Goal: Task Accomplishment & Management: Use online tool/utility

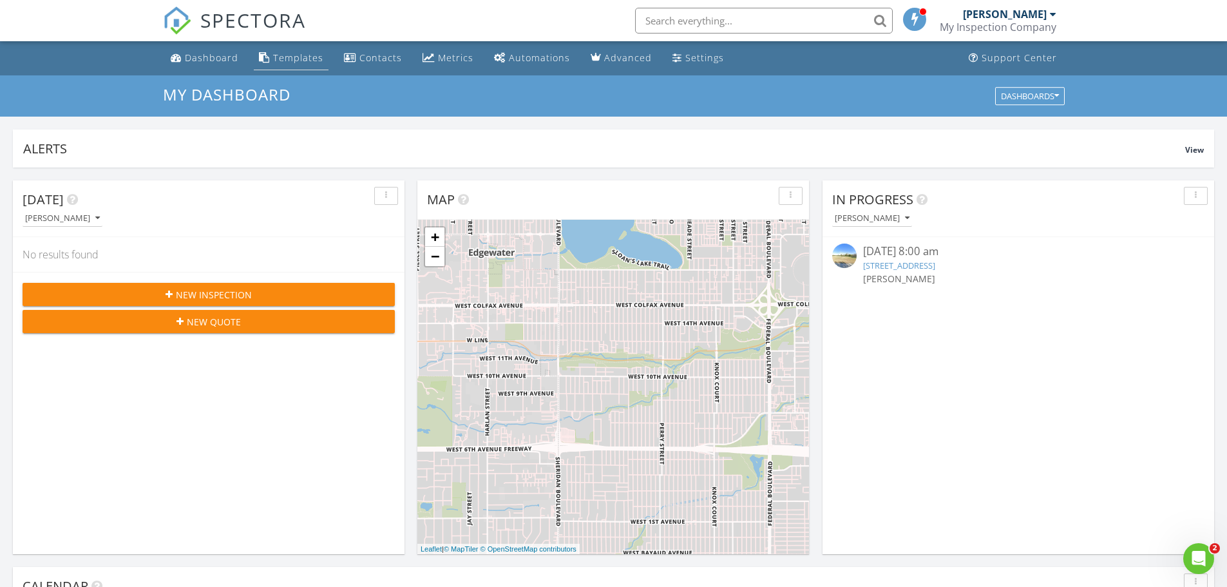
click at [305, 59] on div "Templates" at bounding box center [298, 58] width 50 height 12
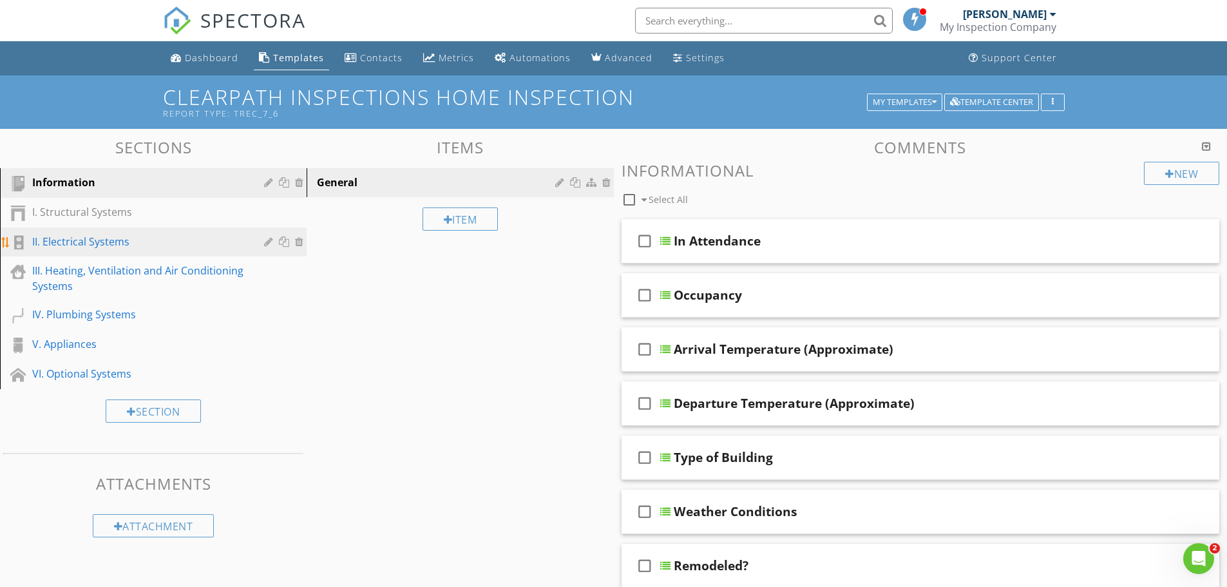
click at [129, 240] on div "II. Electrical Systems" at bounding box center [138, 241] width 213 height 15
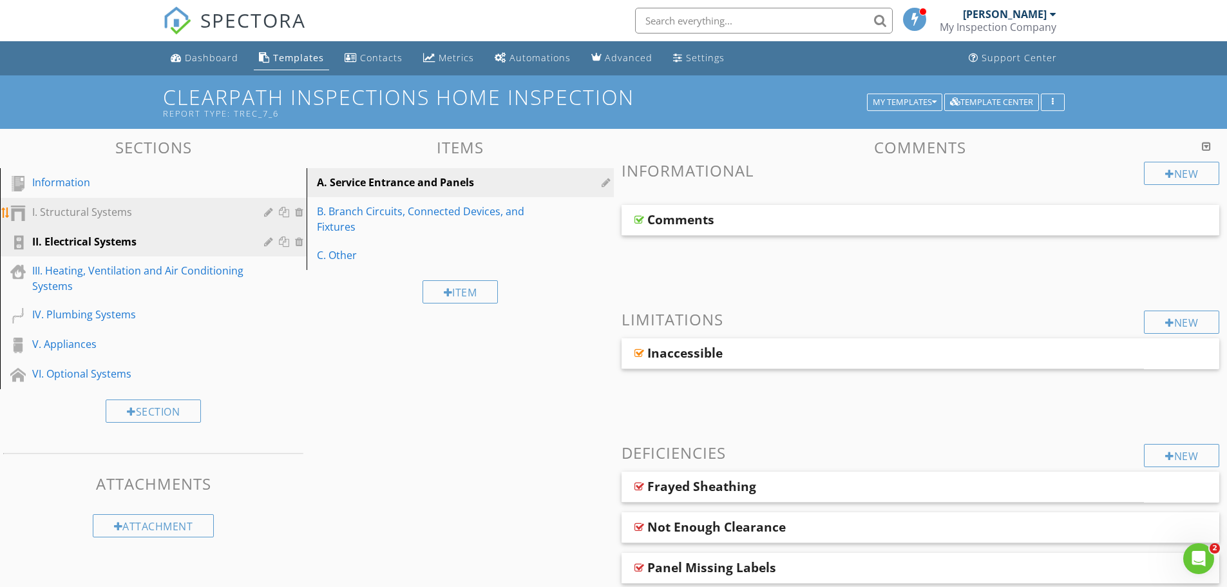
click at [173, 211] on div "I. Structural Systems" at bounding box center [138, 211] width 213 height 15
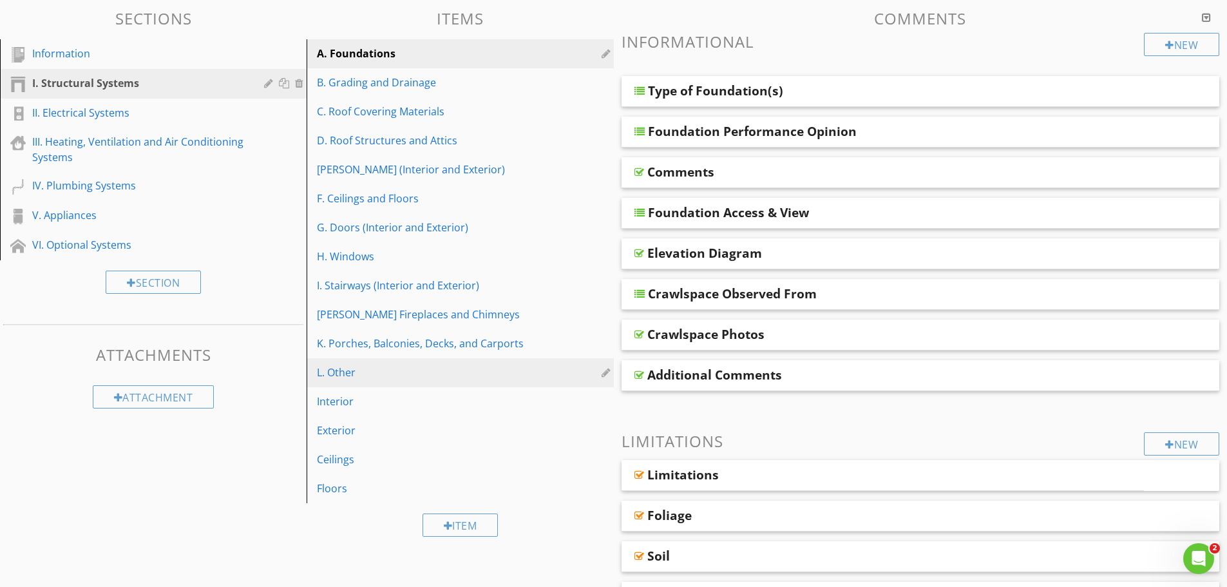
click at [355, 372] on div "L. Other" at bounding box center [438, 372] width 242 height 15
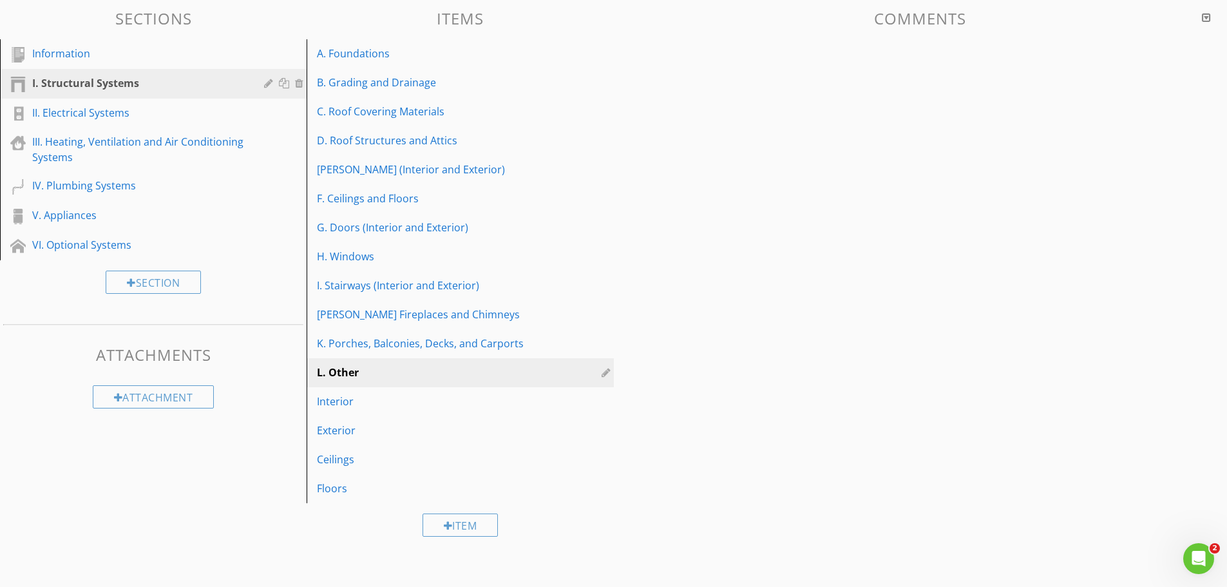
scroll to position [101, 0]
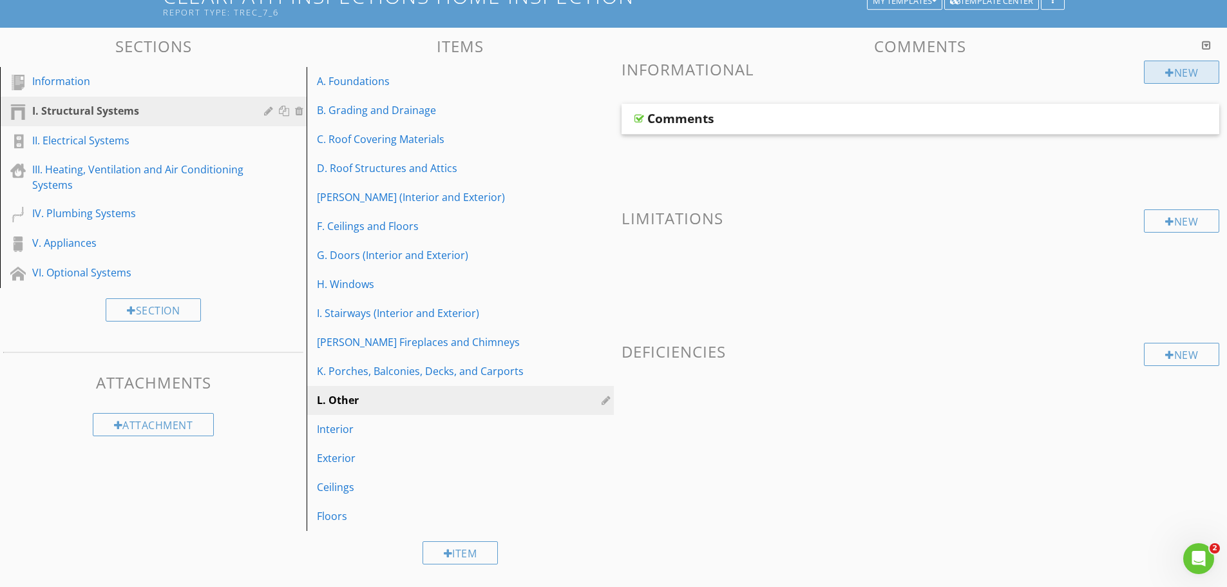
click at [1155, 70] on div "New" at bounding box center [1181, 72] width 75 height 23
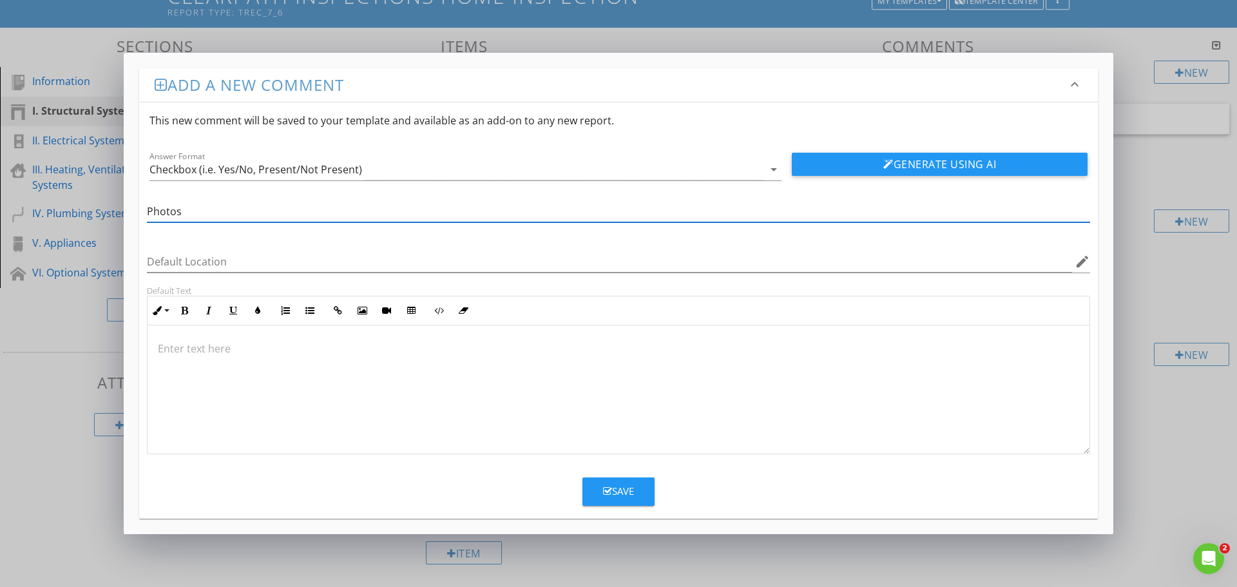
type input "Photos"
click at [614, 482] on button "Save" at bounding box center [618, 491] width 72 height 28
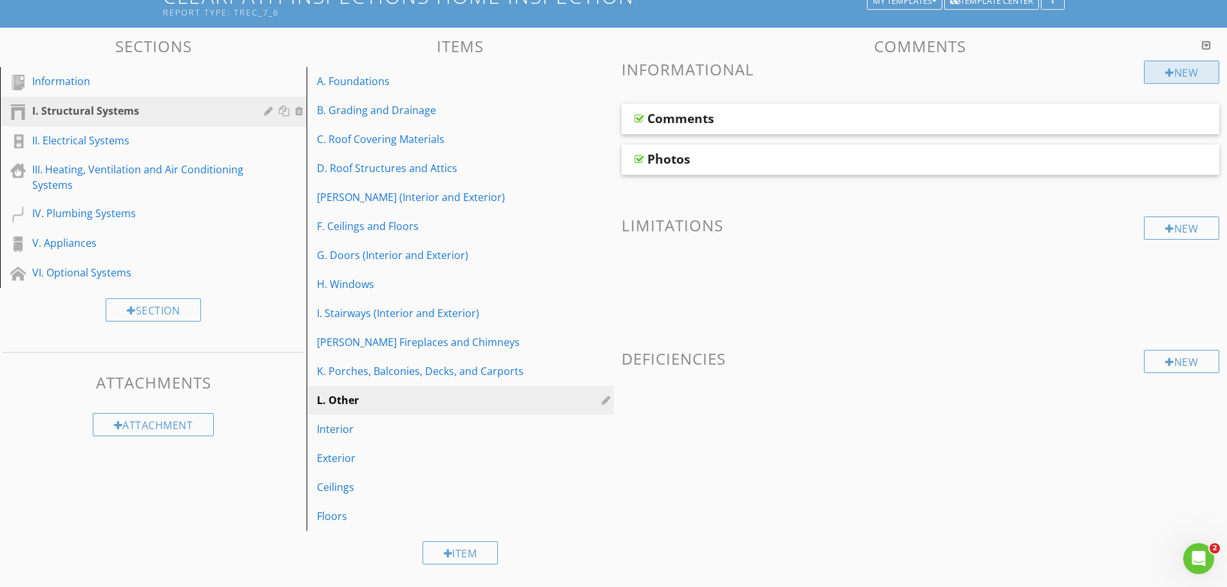
click at [1185, 76] on div "New" at bounding box center [1181, 72] width 75 height 23
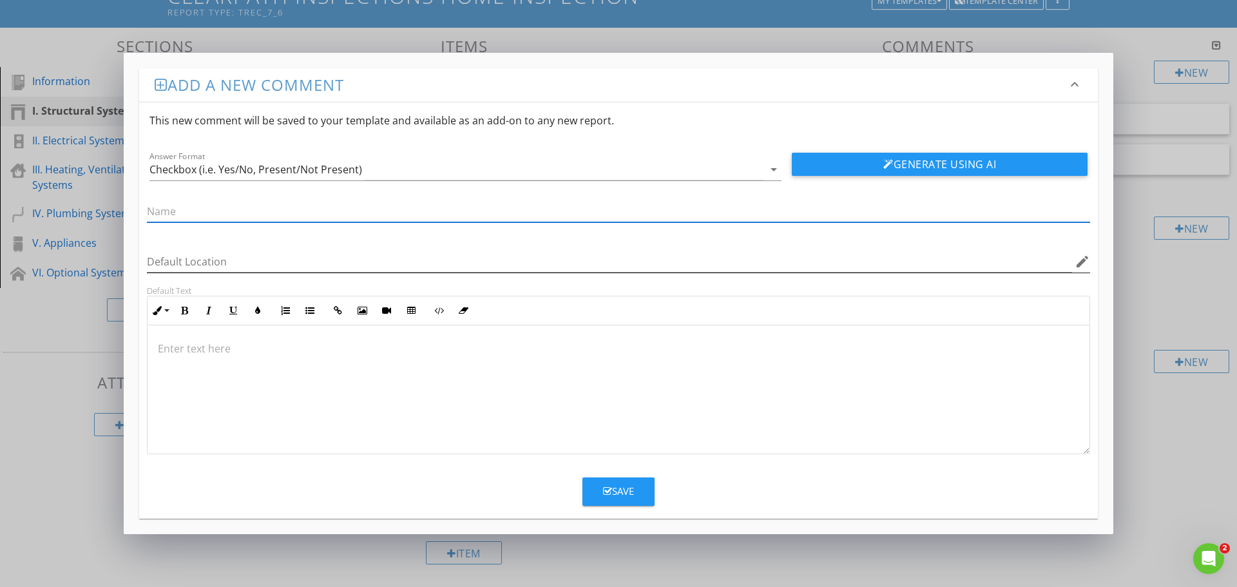
paste input "Retaining Walls"
click at [147, 210] on input "Retaining Walls" at bounding box center [618, 211] width 943 height 21
type input "Type of Retaining Walls"
click at [772, 167] on icon "arrow_drop_down" at bounding box center [773, 169] width 15 height 15
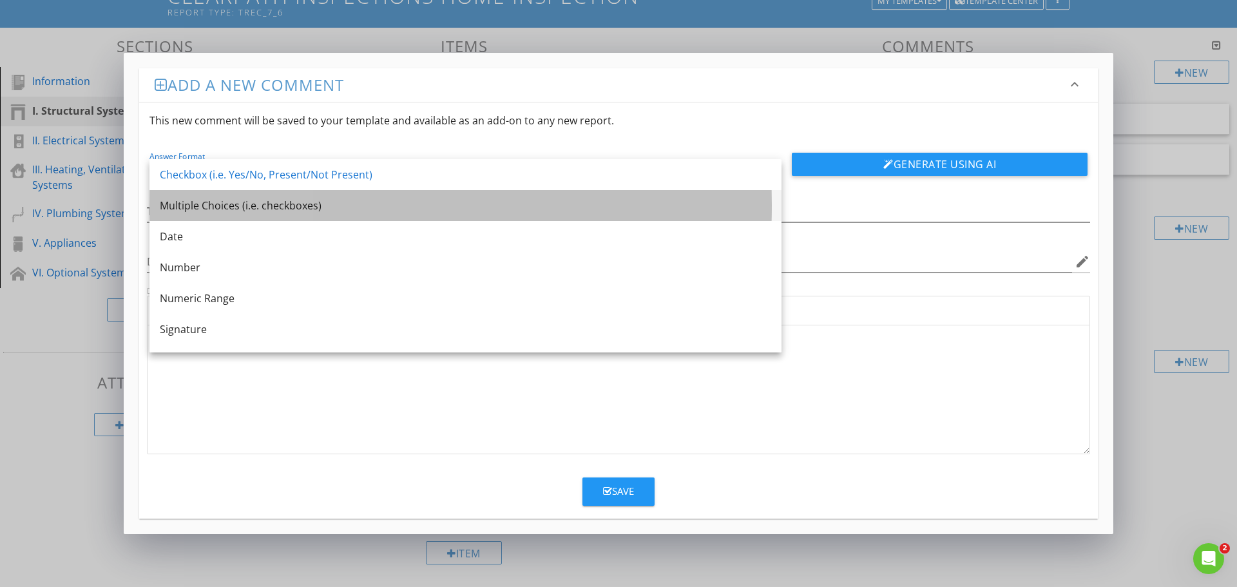
click at [213, 205] on div "Multiple Choices (i.e. checkboxes)" at bounding box center [465, 205] width 611 height 15
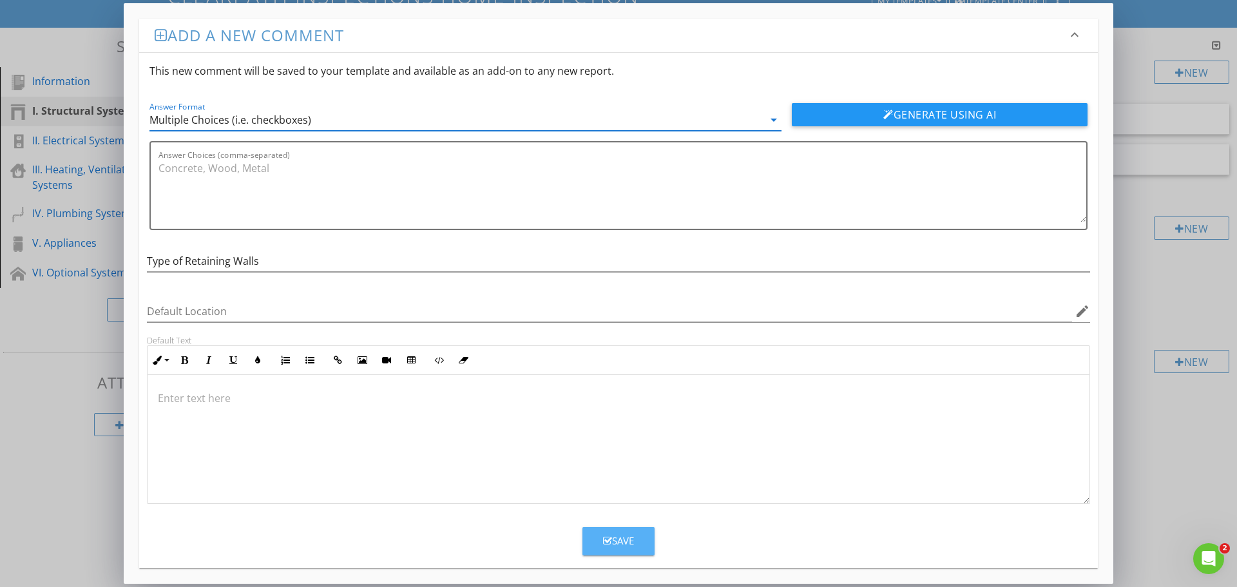
drag, startPoint x: 609, startPoint y: 542, endPoint x: 893, endPoint y: 395, distance: 319.7
click at [612, 542] on div "Save" at bounding box center [618, 540] width 31 height 15
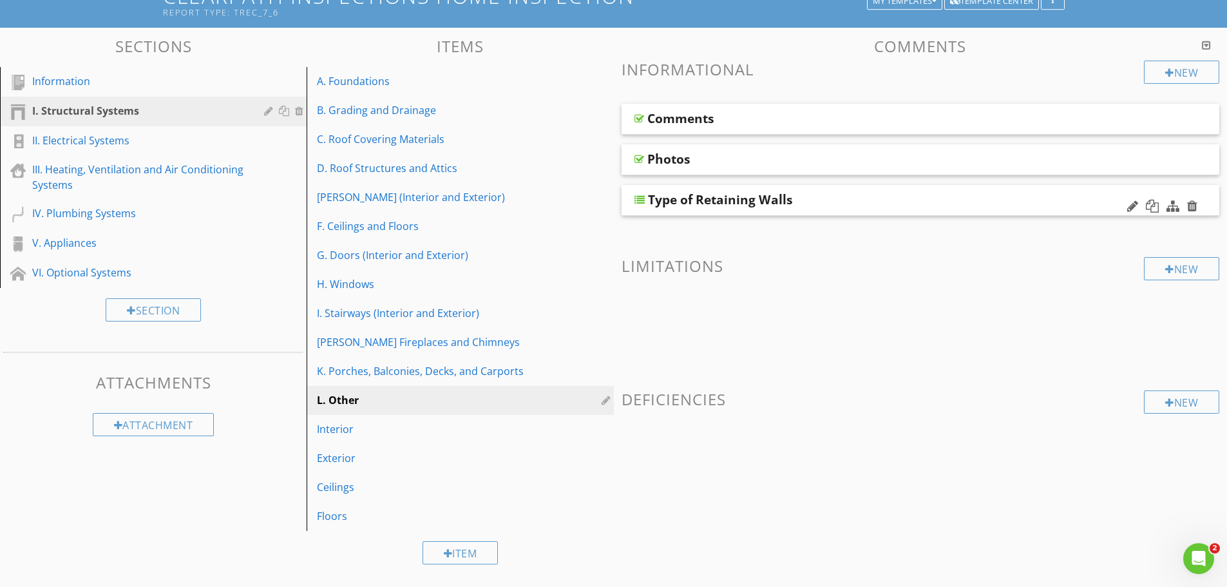
click at [780, 211] on div "Type of Retaining Walls" at bounding box center [920, 200] width 598 height 31
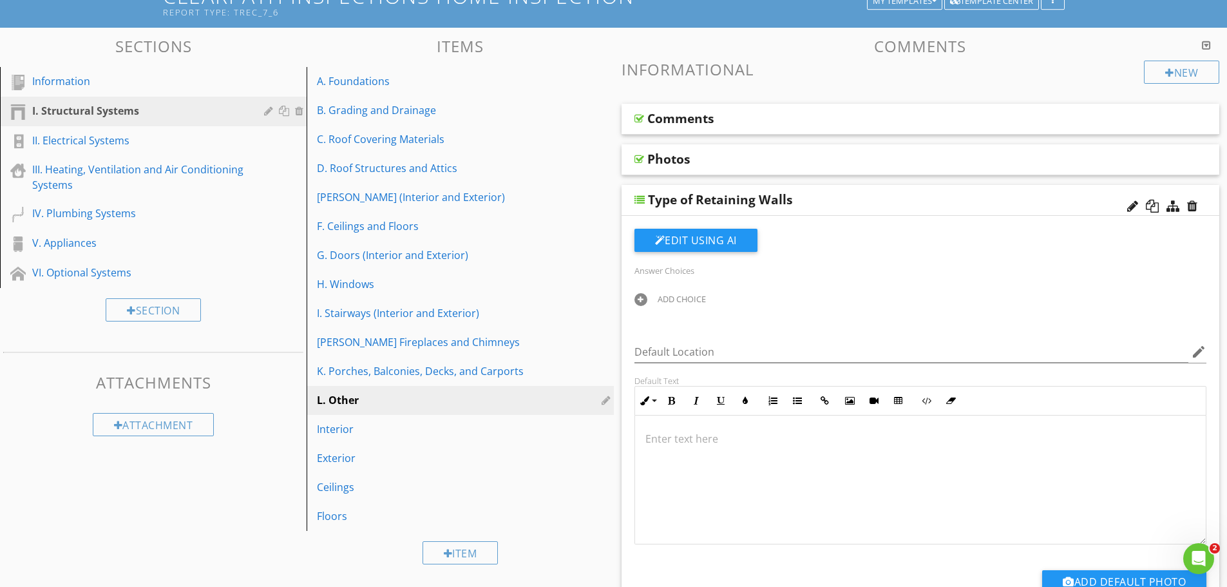
click at [642, 300] on div at bounding box center [640, 299] width 13 height 13
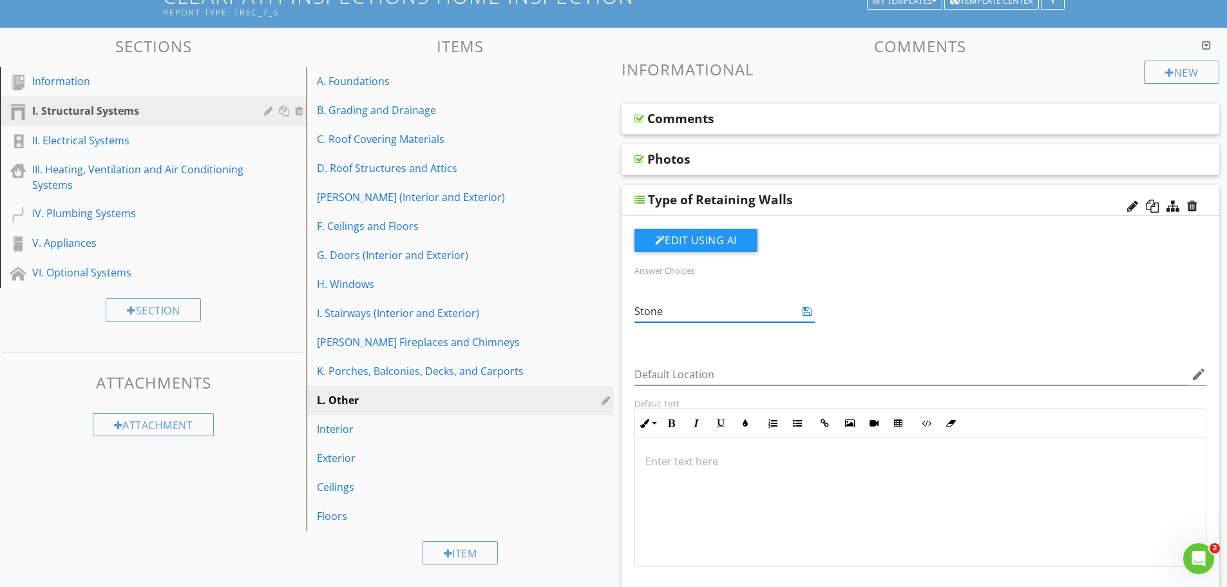
type input "Stone"
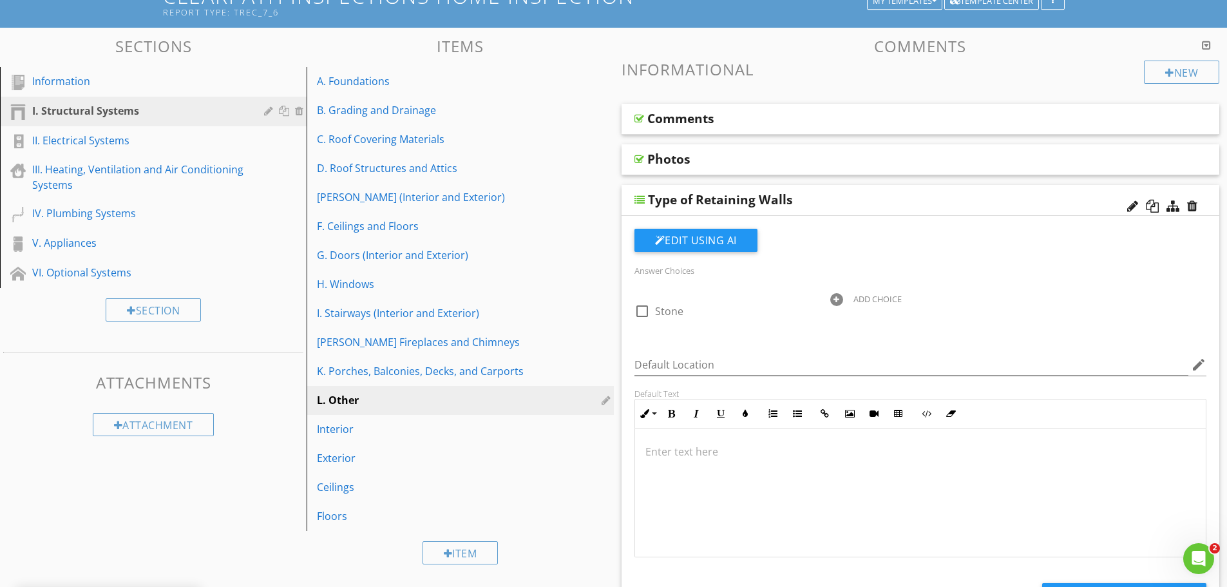
click at [830, 299] on div at bounding box center [836, 299] width 13 height 13
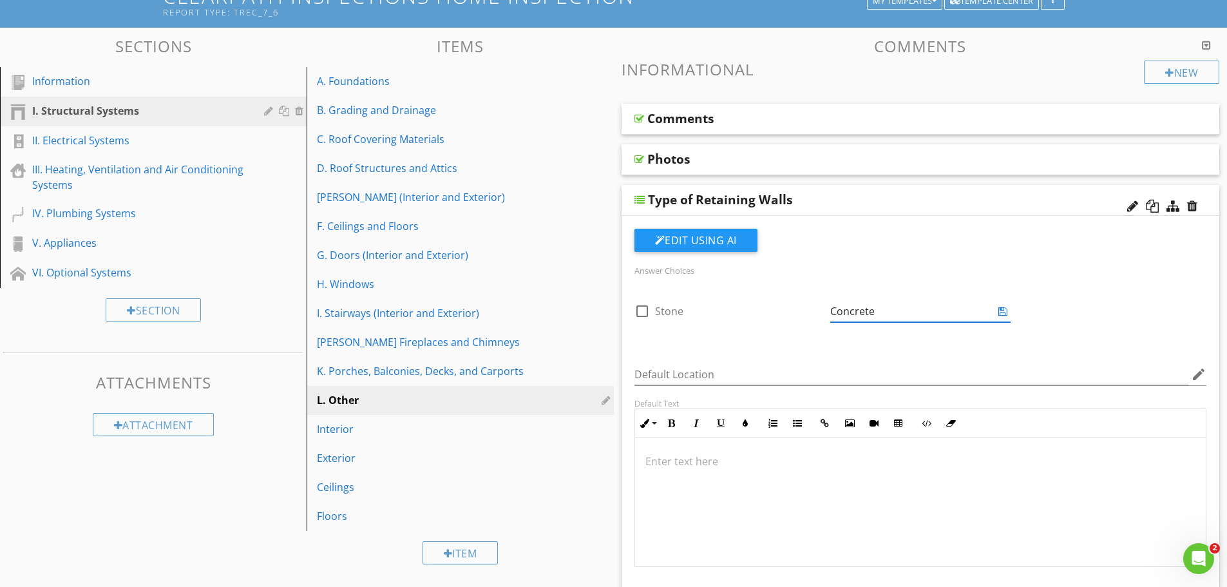
type input "Concrete"
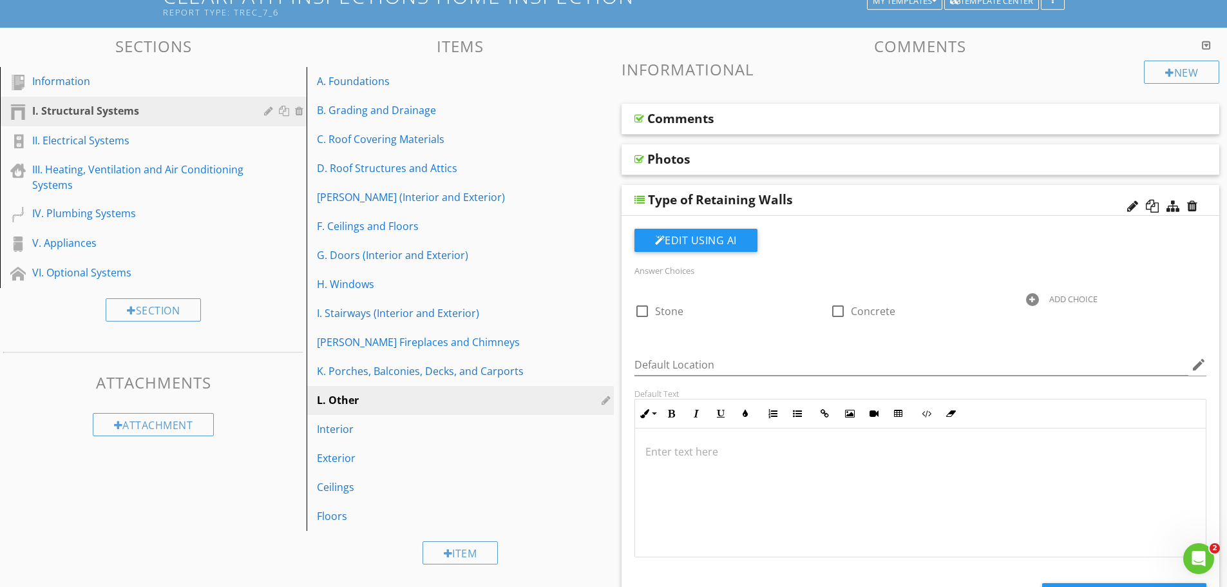
click at [1032, 297] on div at bounding box center [1032, 299] width 13 height 13
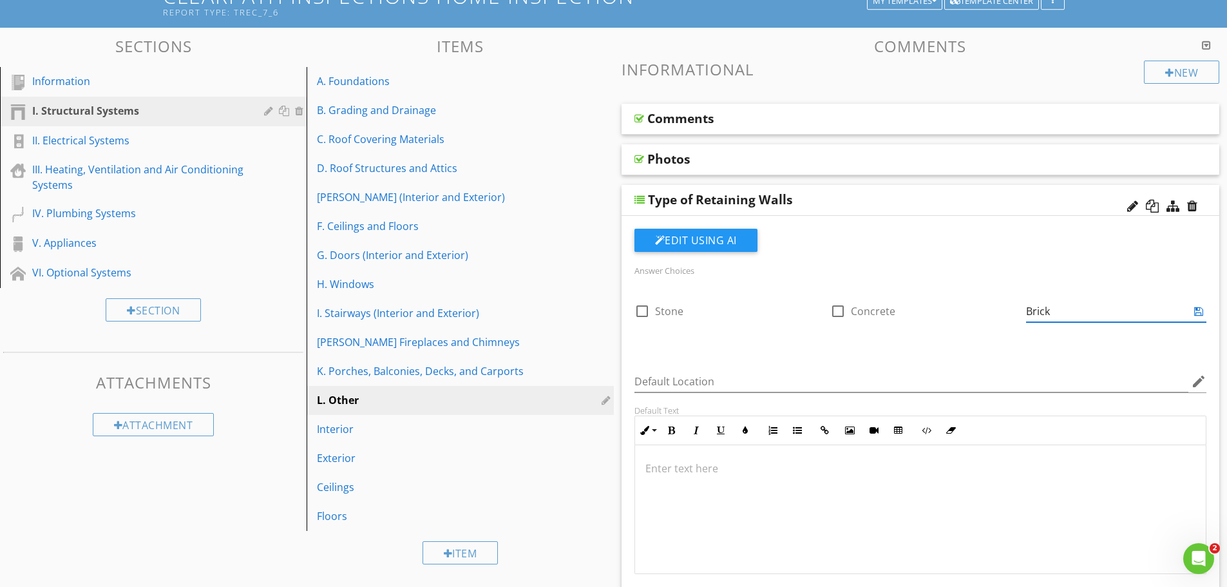
type input "Brick"
click at [880, 365] on div "Answer Choices check_box_outline_blank Stone check_box_outline_blank Concrete A…" at bounding box center [921, 437] width 588 height 417
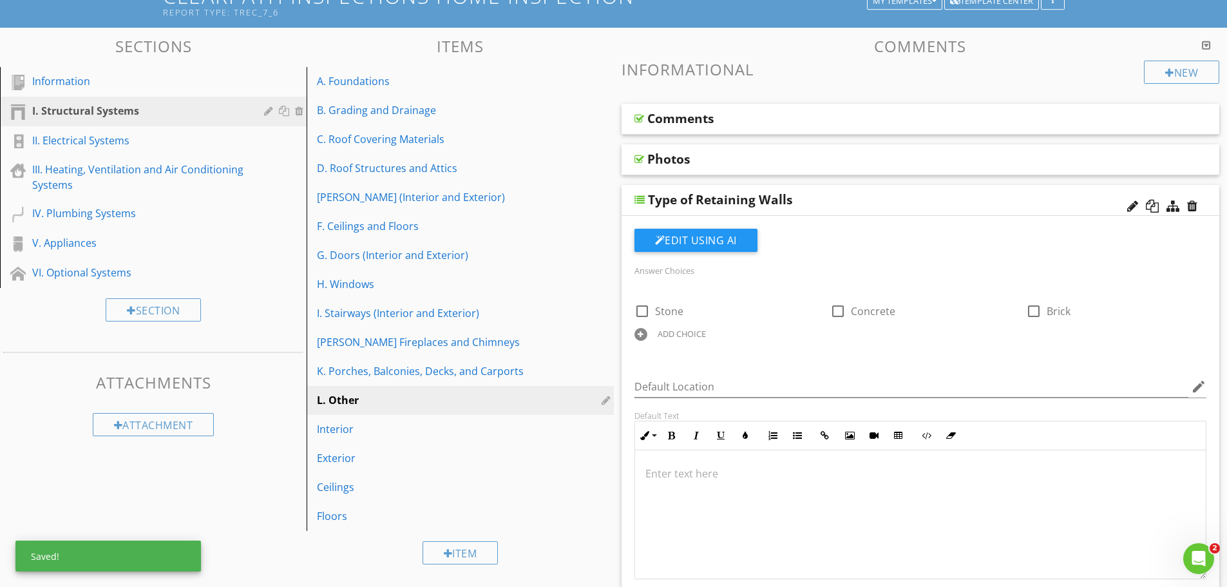
click at [639, 334] on div at bounding box center [640, 334] width 13 height 13
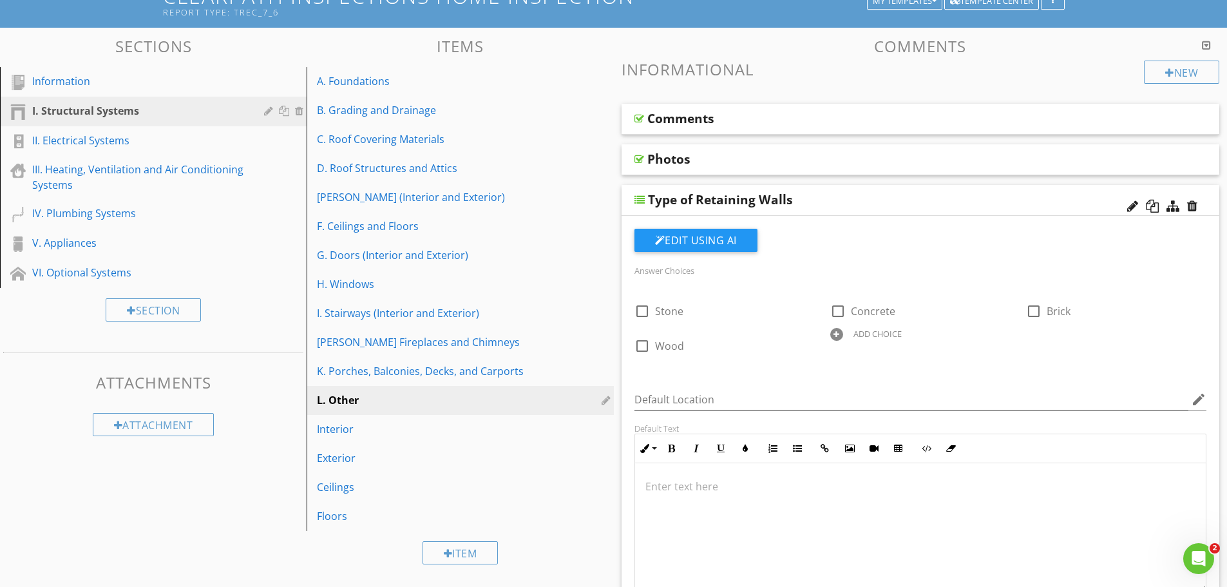
click at [835, 336] on div at bounding box center [836, 334] width 13 height 13
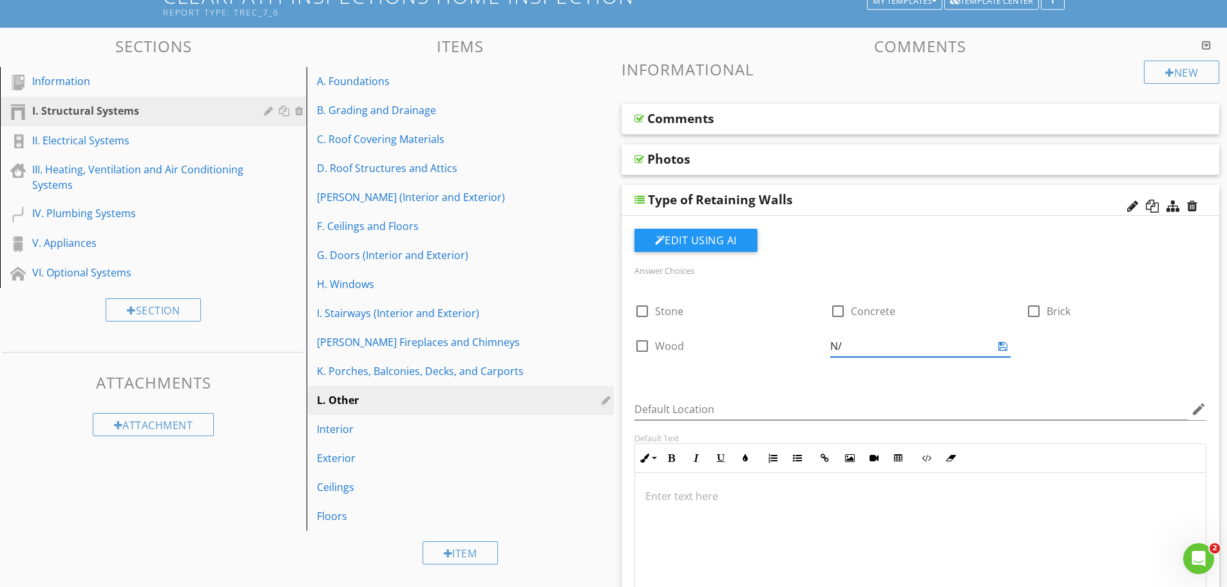
type input "N/A"
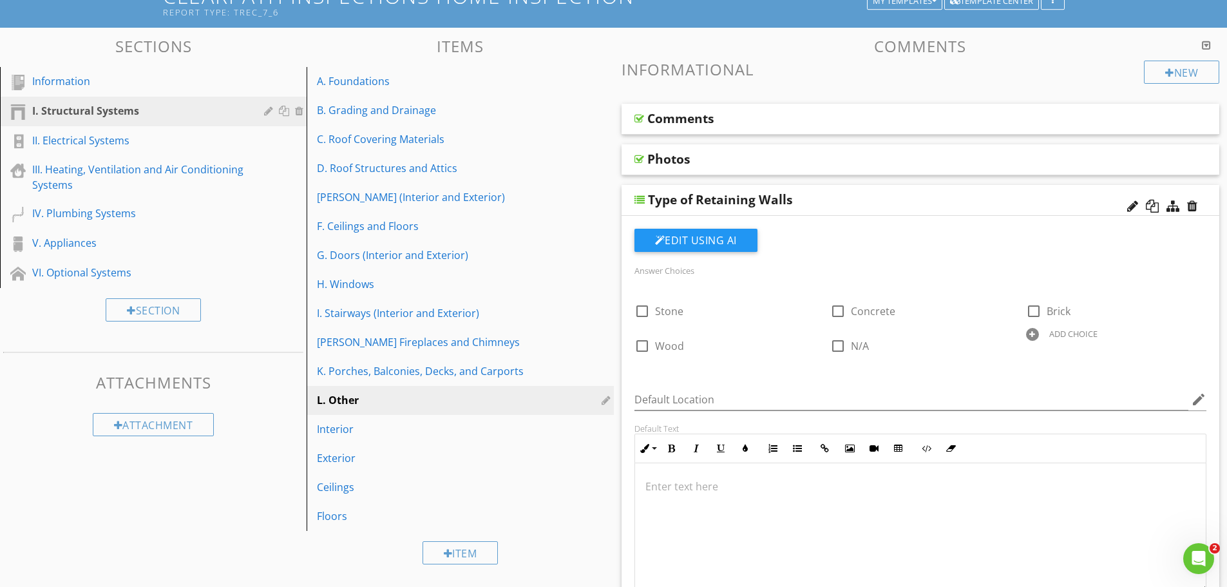
click at [1070, 375] on div "Answer Choices check_box_outline_blank Stone check_box_outline_blank Concrete c…" at bounding box center [921, 446] width 588 height 435
click at [721, 195] on div "Type of Retaining Walls" at bounding box center [720, 199] width 145 height 15
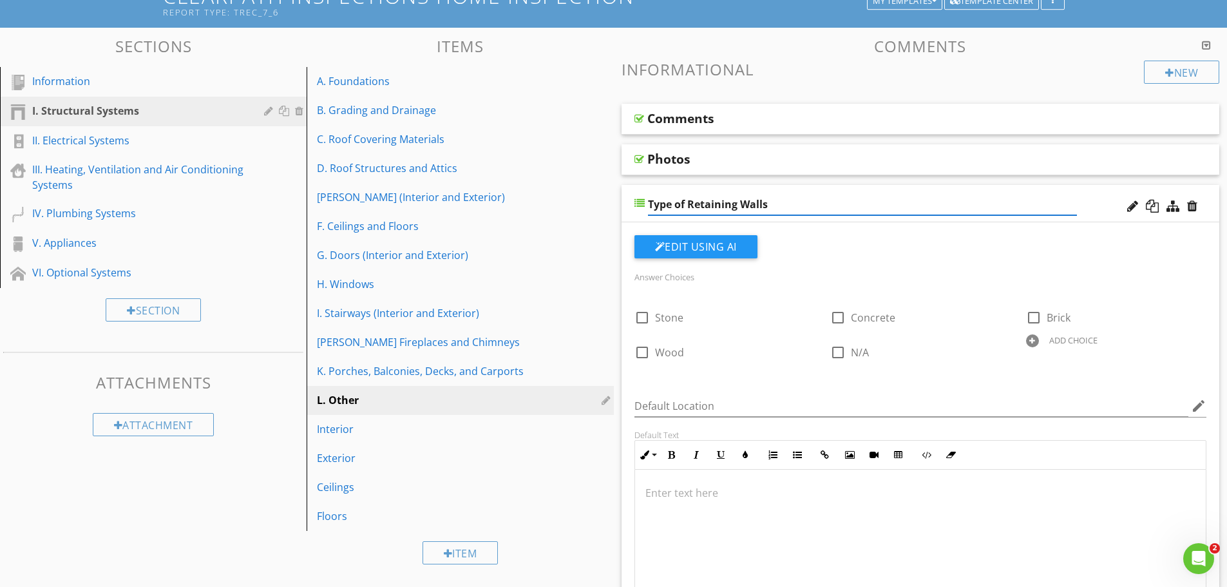
click at [806, 200] on input "Type of Retaining Walls" at bounding box center [862, 204] width 429 height 21
click at [631, 209] on div "Type of Retaining Walls" at bounding box center [920, 203] width 598 height 37
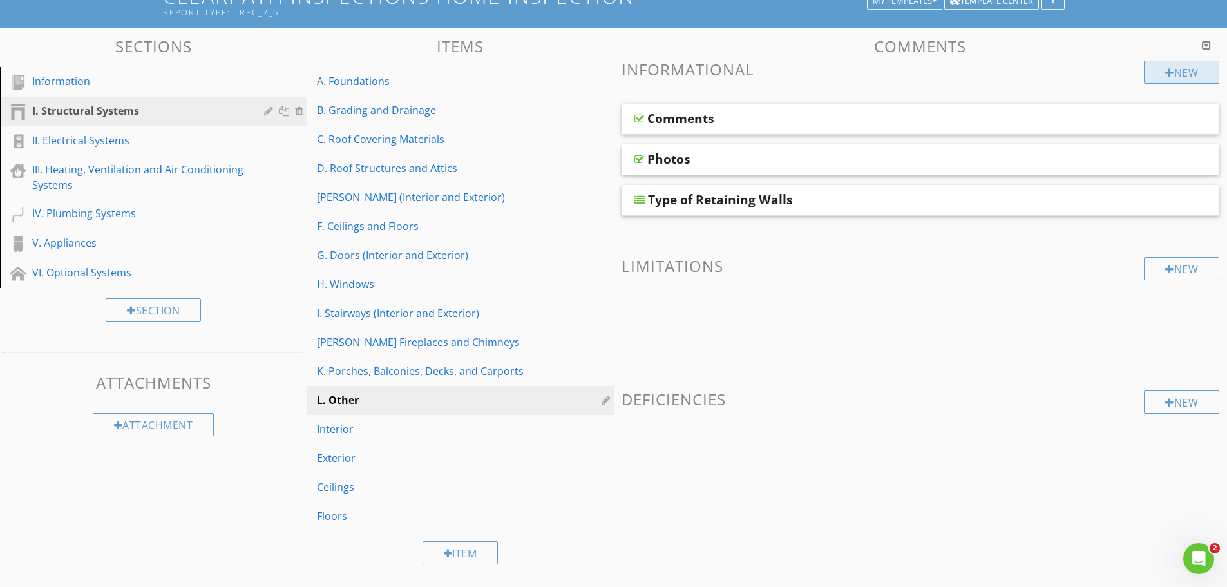
click at [1186, 70] on div "New" at bounding box center [1181, 72] width 75 height 23
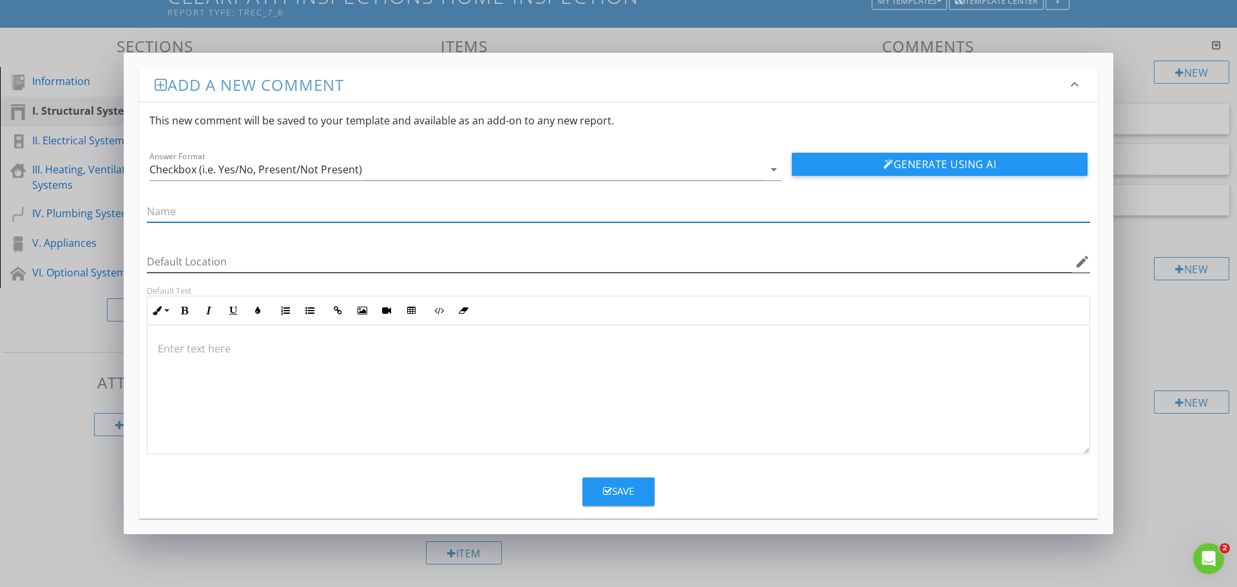
paste input "(Damage)"
click at [151, 207] on input "(Damages" at bounding box center [618, 211] width 943 height 21
type input "Damages"
click at [600, 493] on button "Save" at bounding box center [618, 491] width 72 height 28
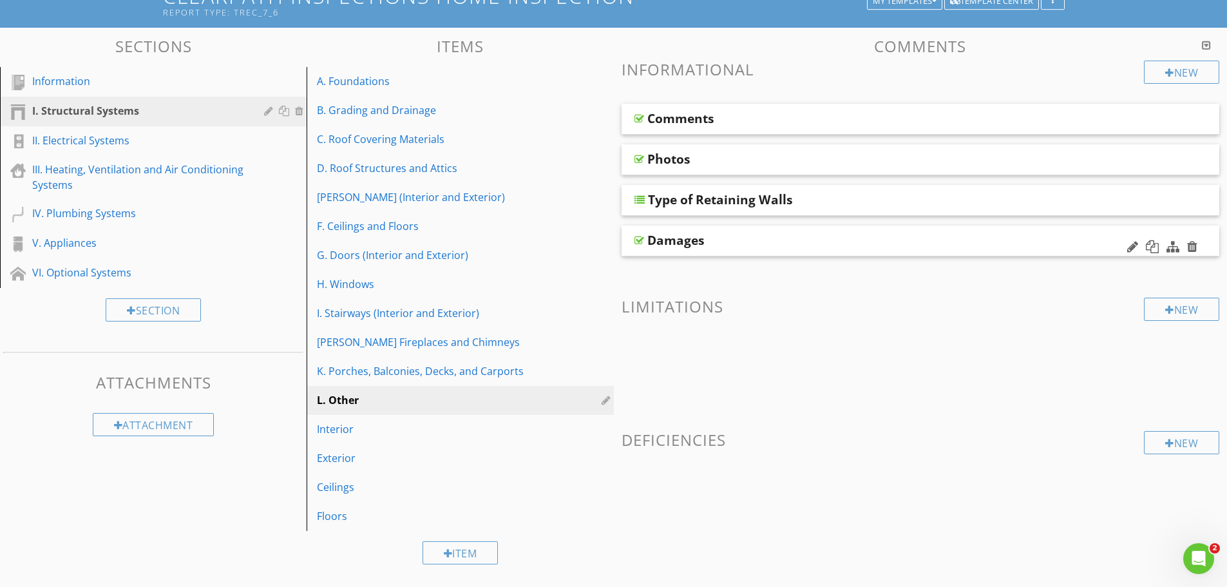
click at [773, 246] on div "Damages" at bounding box center [861, 239] width 429 height 15
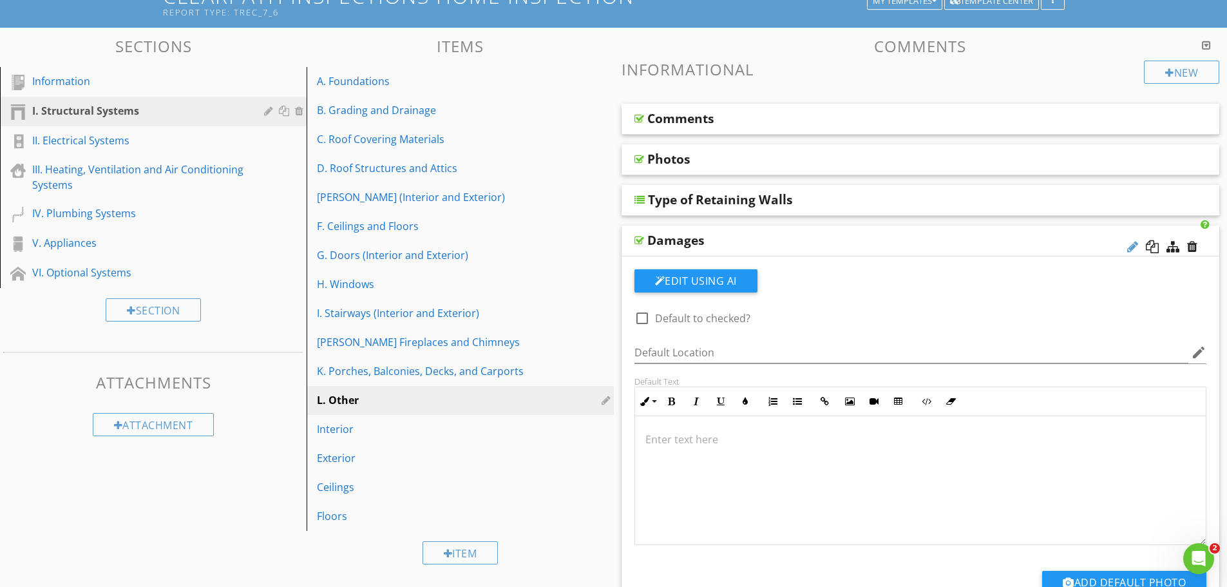
click at [1137, 243] on div at bounding box center [1132, 246] width 11 height 13
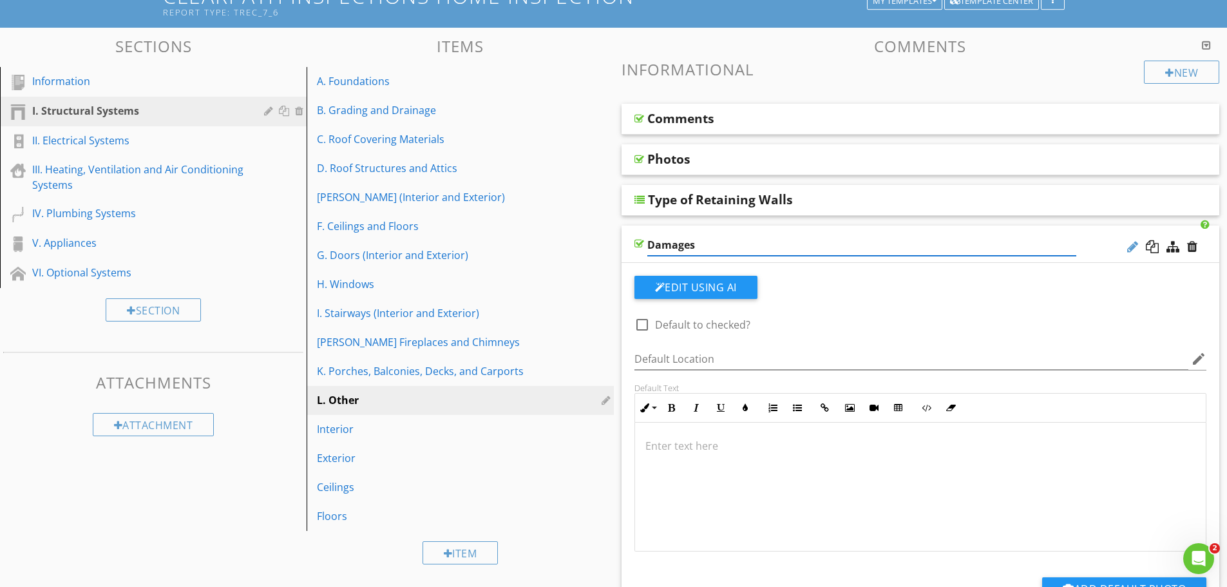
click at [1132, 246] on div at bounding box center [1132, 246] width 11 height 13
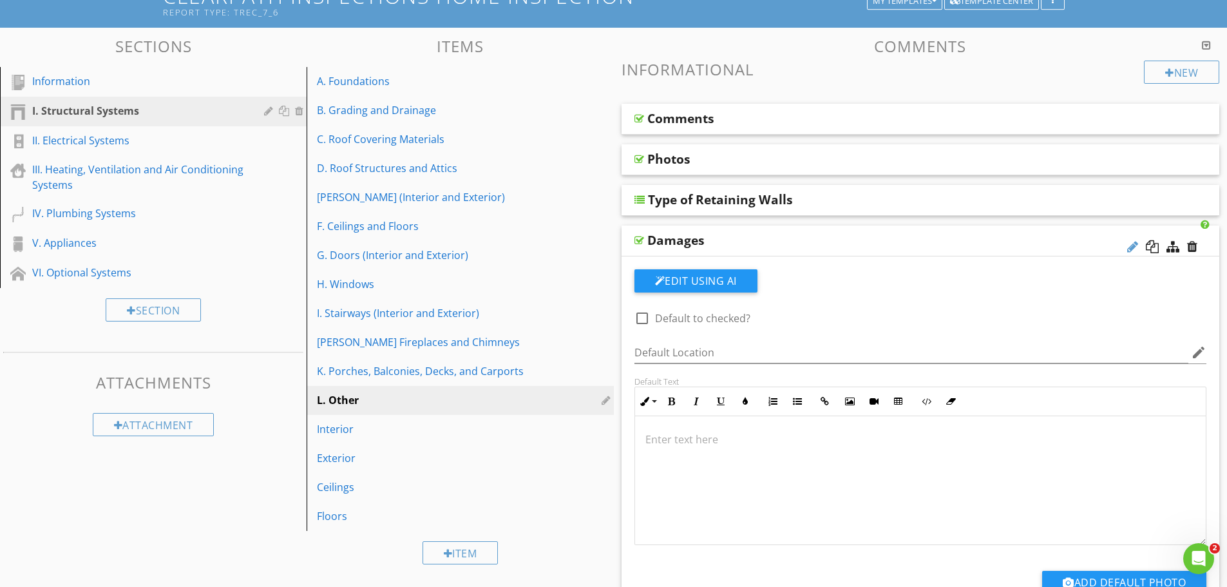
click at [1132, 246] on div at bounding box center [1132, 246] width 11 height 13
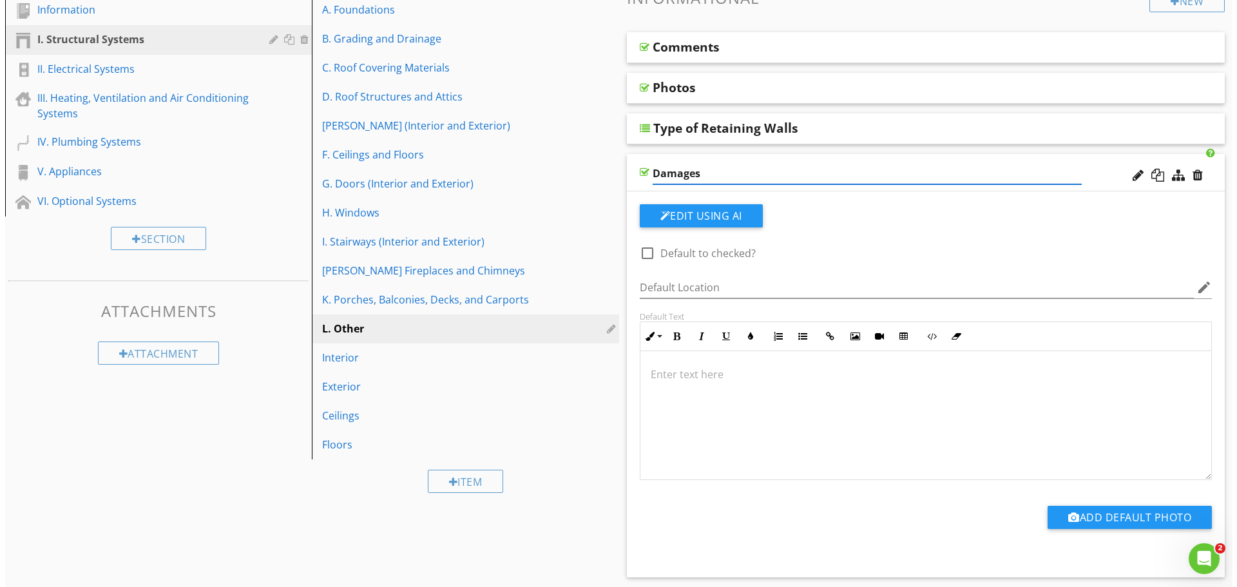
scroll to position [166, 0]
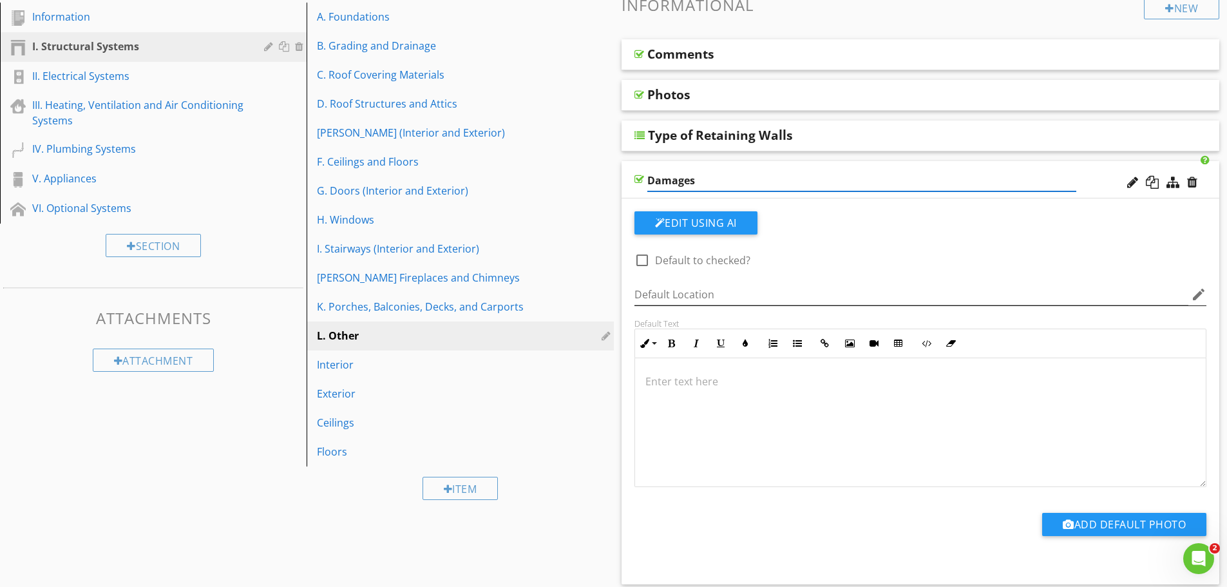
click at [1202, 298] on icon "edit" at bounding box center [1198, 294] width 15 height 15
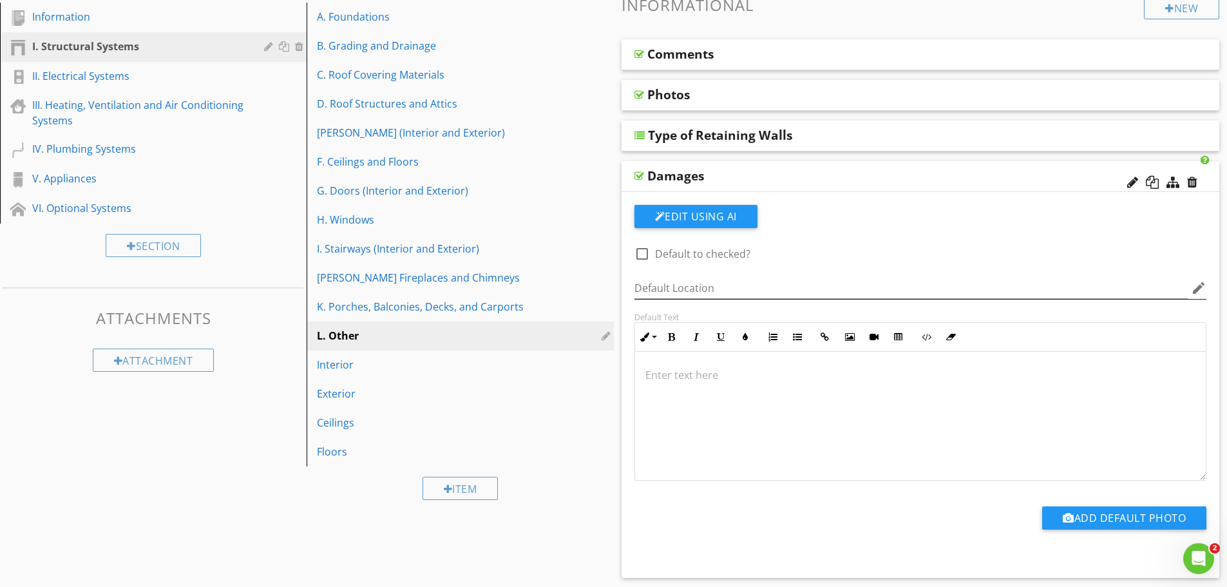
click at [1202, 298] on div at bounding box center [613, 293] width 1227 height 587
click at [1193, 178] on div at bounding box center [1192, 182] width 10 height 13
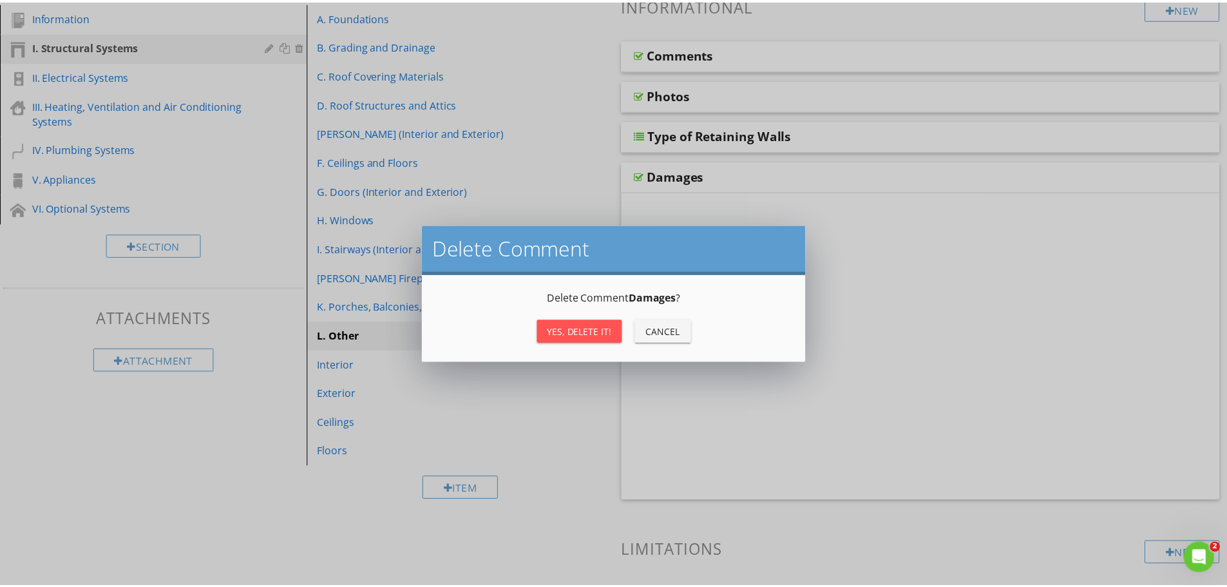
scroll to position [101, 0]
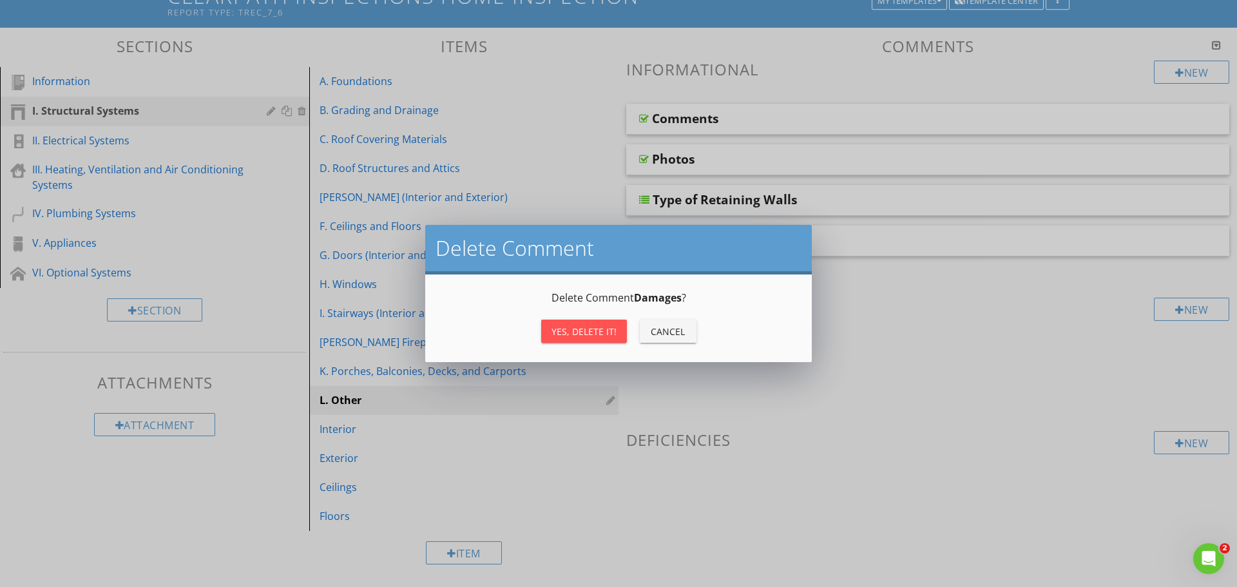
click at [598, 334] on div "Yes, Delete it!" at bounding box center [583, 332] width 65 height 14
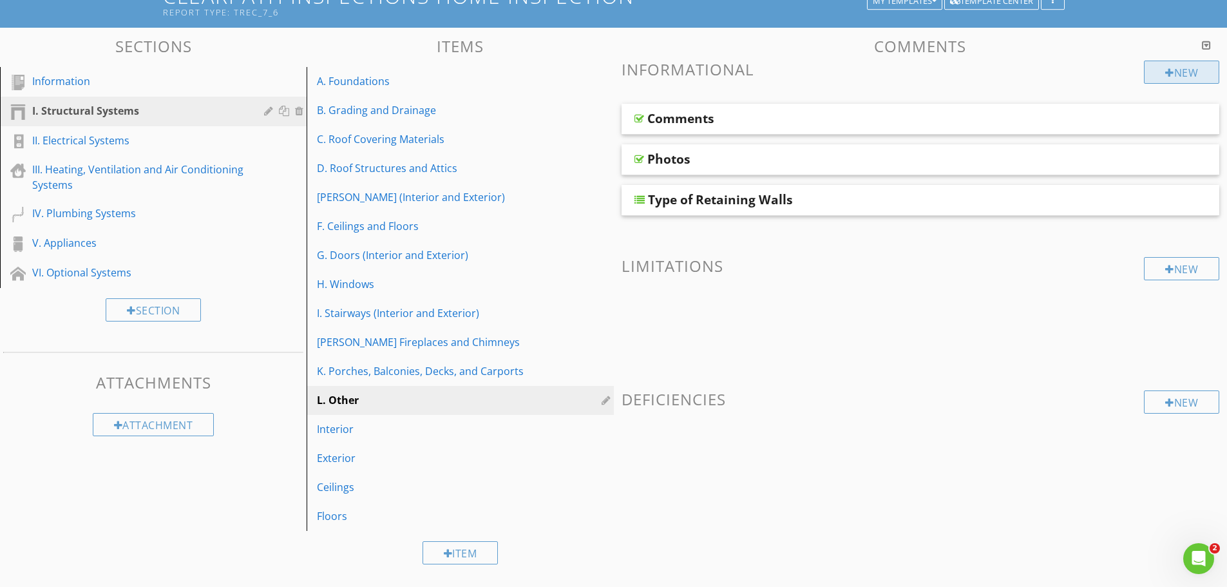
click at [1158, 70] on div "New" at bounding box center [1181, 72] width 75 height 23
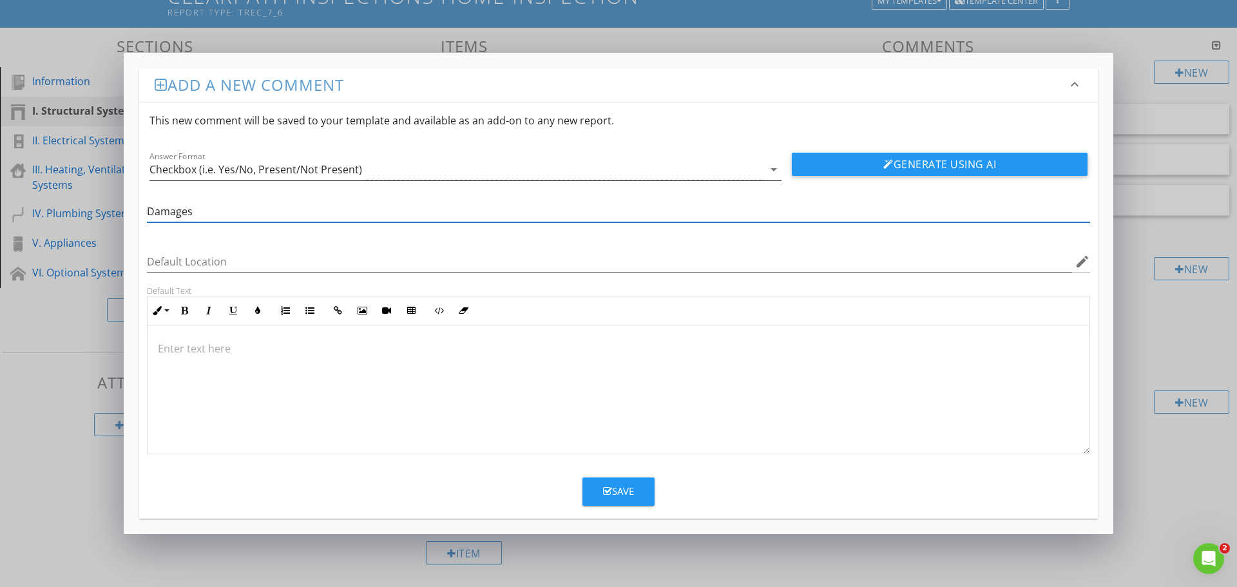
type input "Damages"
click at [780, 160] on div "Answer Format Checkbox (i.e. Yes/No, Present/Not Present) arrow_drop_down" at bounding box center [465, 169] width 632 height 21
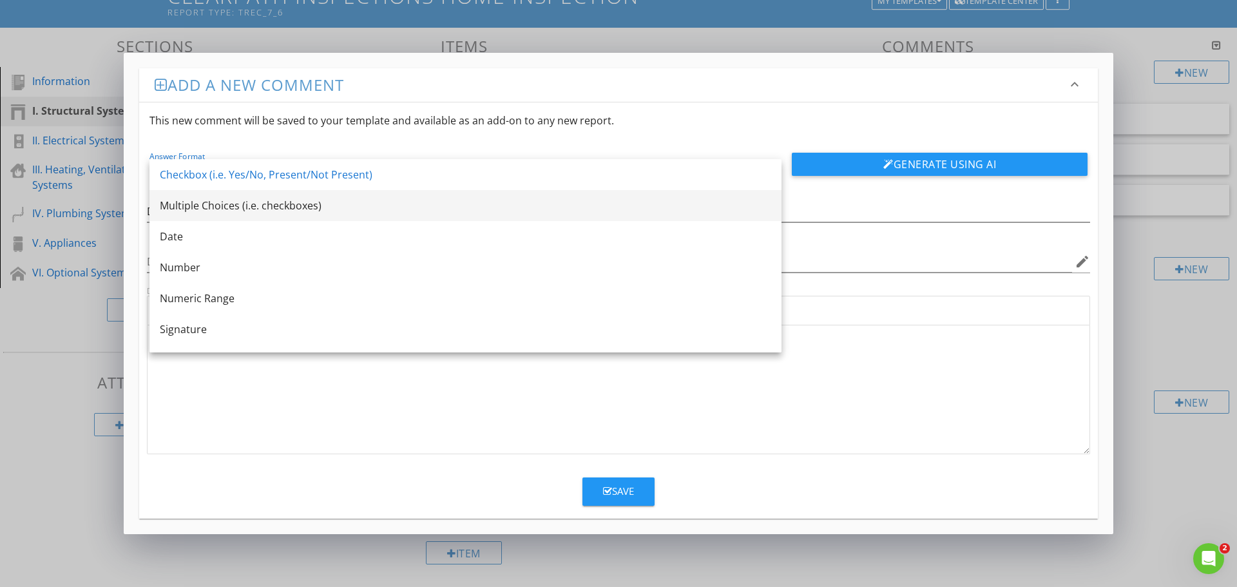
click at [227, 200] on div "Multiple Choices (i.e. checkboxes)" at bounding box center [465, 205] width 611 height 15
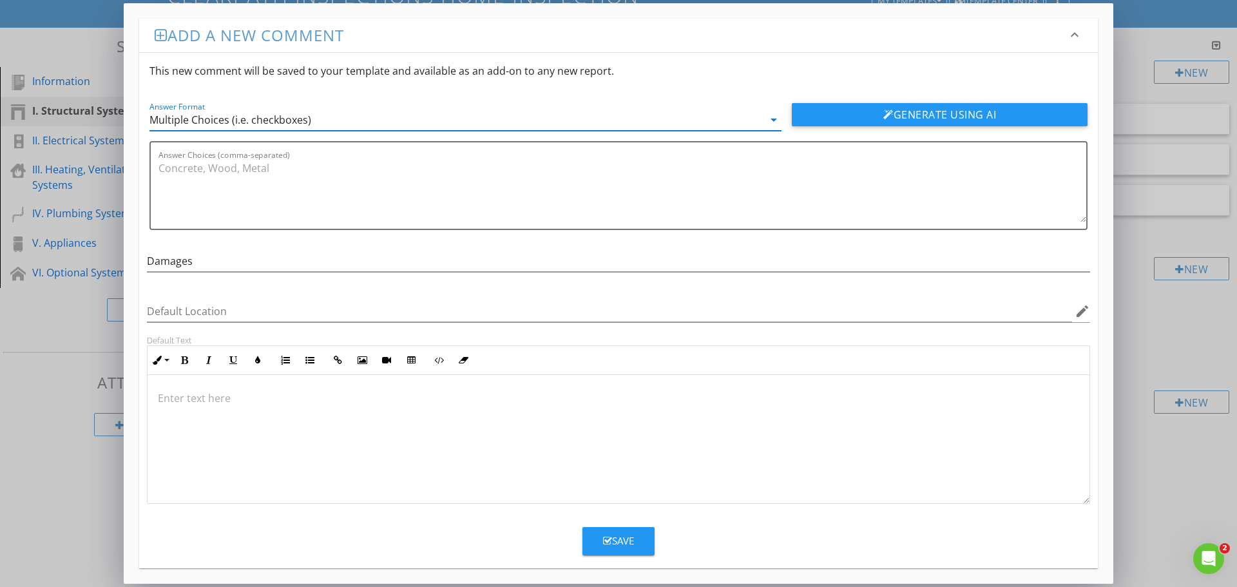
click at [611, 540] on icon "button" at bounding box center [607, 541] width 9 height 10
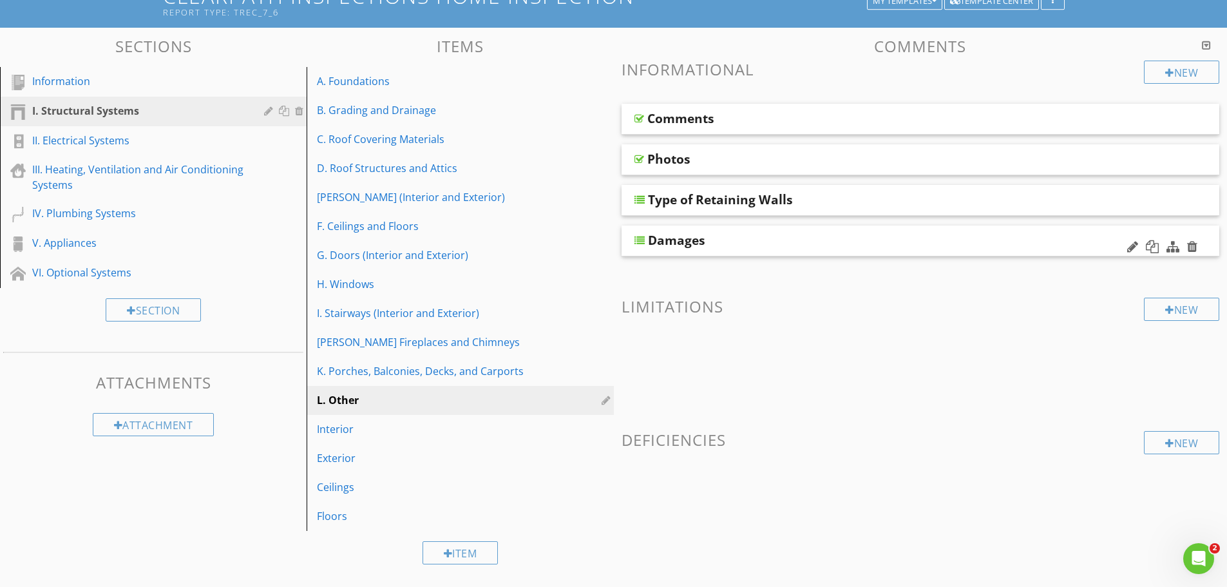
click at [643, 236] on div at bounding box center [639, 240] width 10 height 10
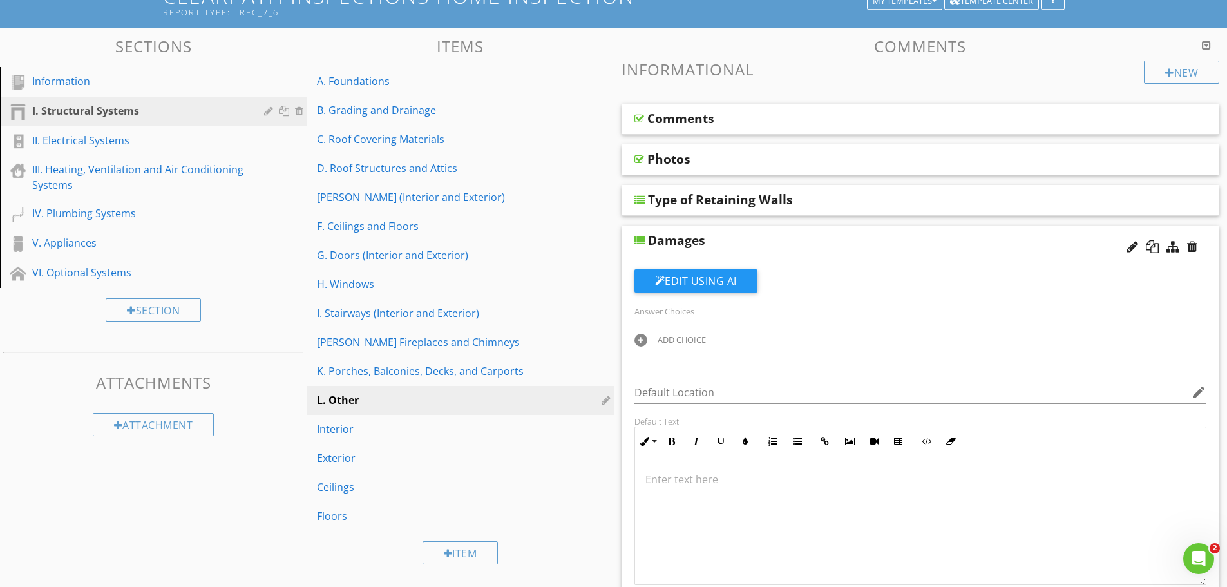
click at [687, 339] on div "ADD CHOICE" at bounding box center [682, 339] width 48 height 10
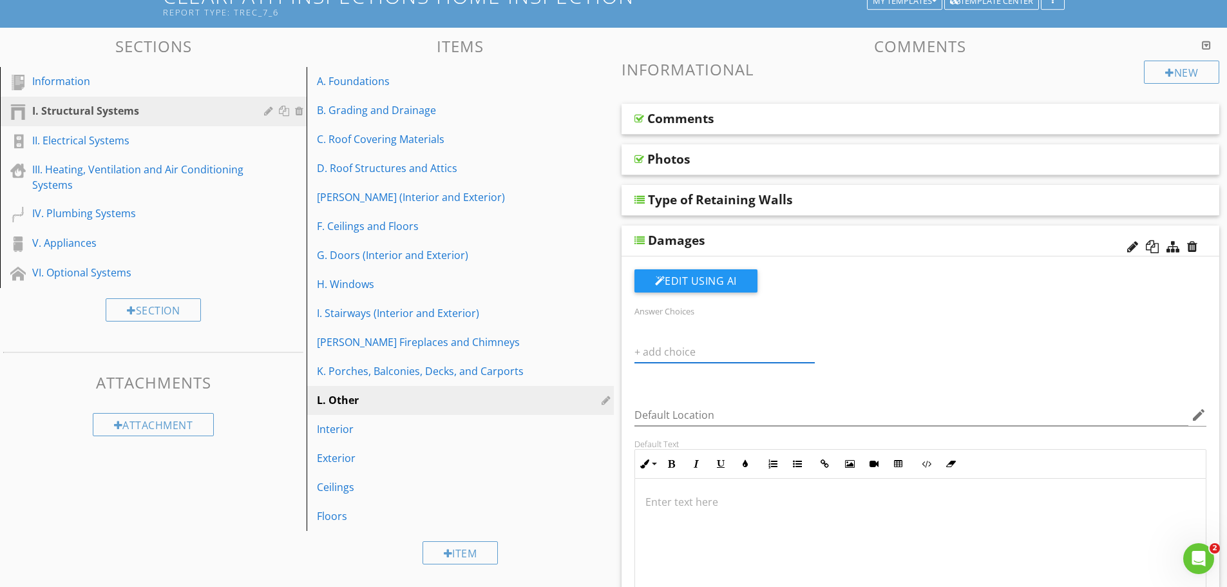
paste input "Damaged Concrete"
click at [798, 392] on div "Answer Choices ADD CHOICE Default Location edit Default Text Inline Style XLarg…" at bounding box center [921, 474] width 588 height 410
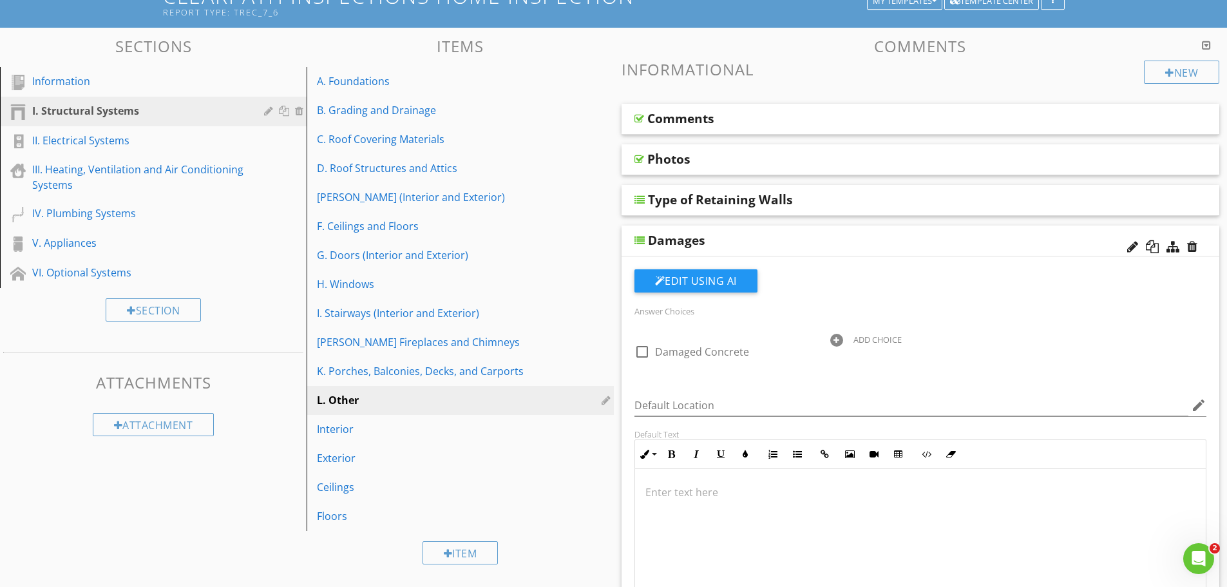
click at [836, 337] on div at bounding box center [836, 340] width 13 height 13
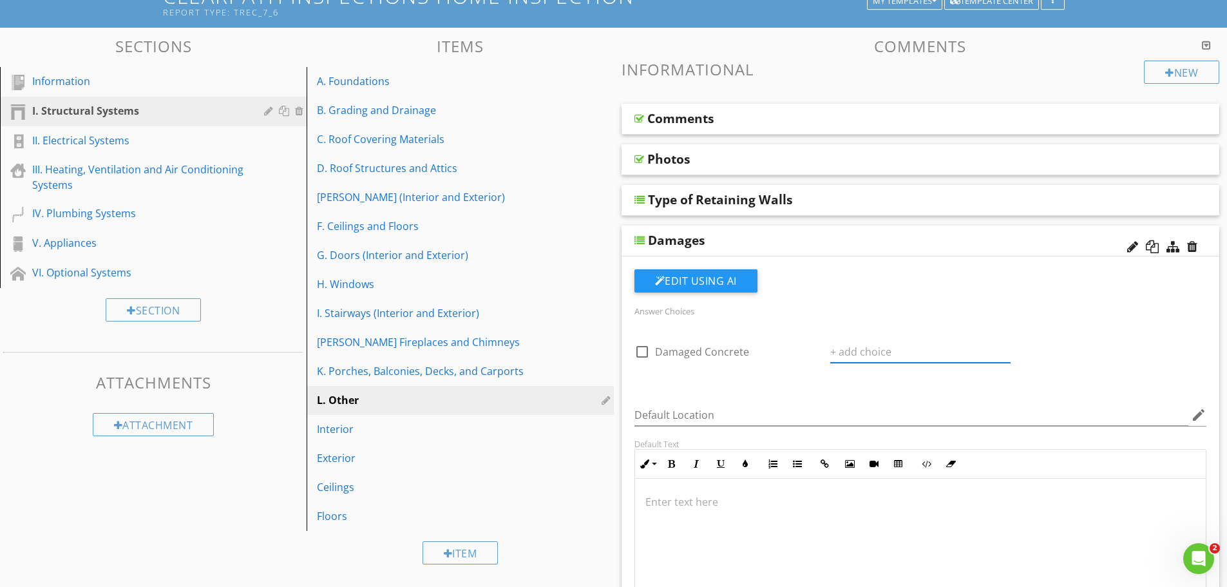
paste input "Clogged/Damaged/Missing Drains"
click at [1025, 338] on div "ADD CHOICE" at bounding box center [1116, 338] width 196 height 15
click at [1036, 345] on div at bounding box center [1032, 340] width 13 height 13
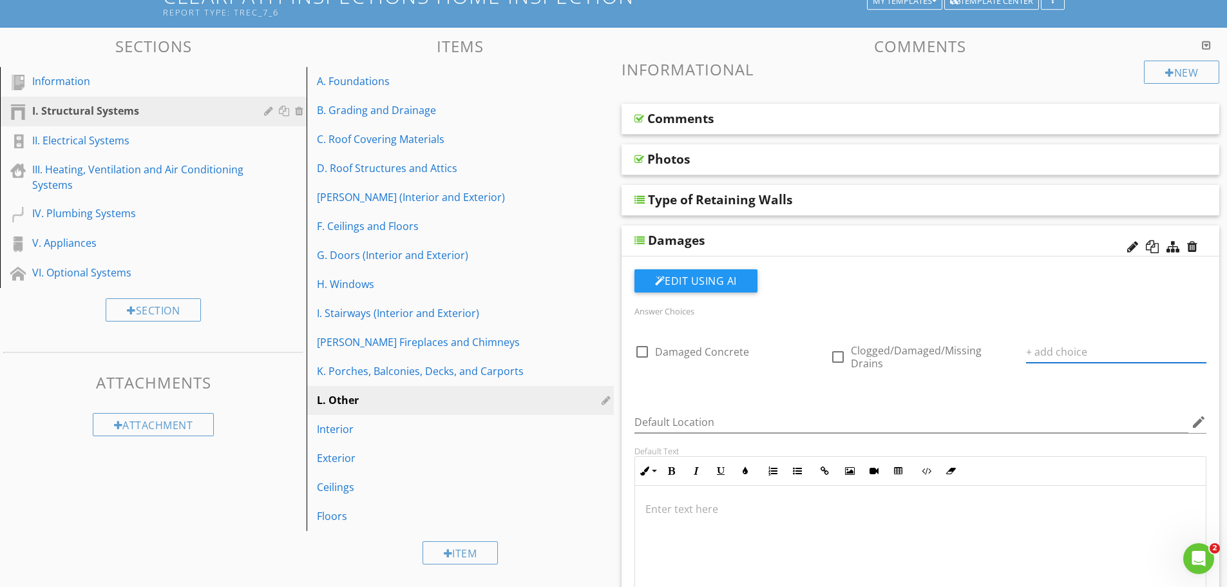
paste input "Exposed Rebar"
click at [1034, 375] on div at bounding box center [1032, 374] width 13 height 13
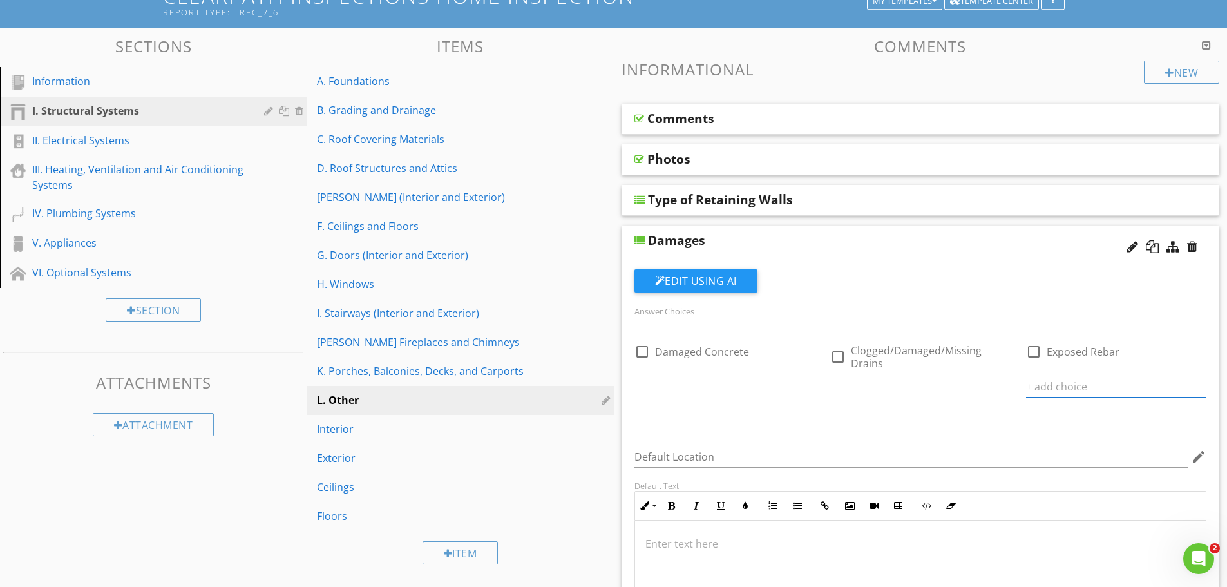
paste input "Cracks"
click at [649, 407] on div "ADD CHOICE" at bounding box center [724, 408] width 180 height 15
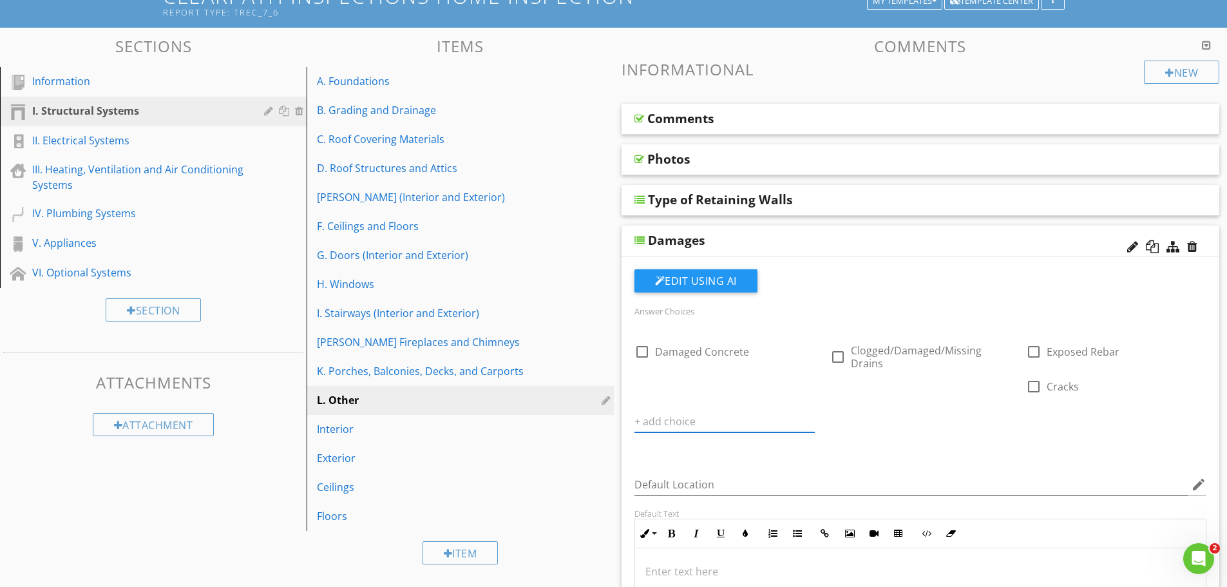
paste input "Loose Boards"
click at [840, 412] on div at bounding box center [836, 409] width 13 height 13
paste input "Not Visible"
click at [1033, 407] on div at bounding box center [1032, 409] width 13 height 13
paste input "Rotted/Damaged Wood"
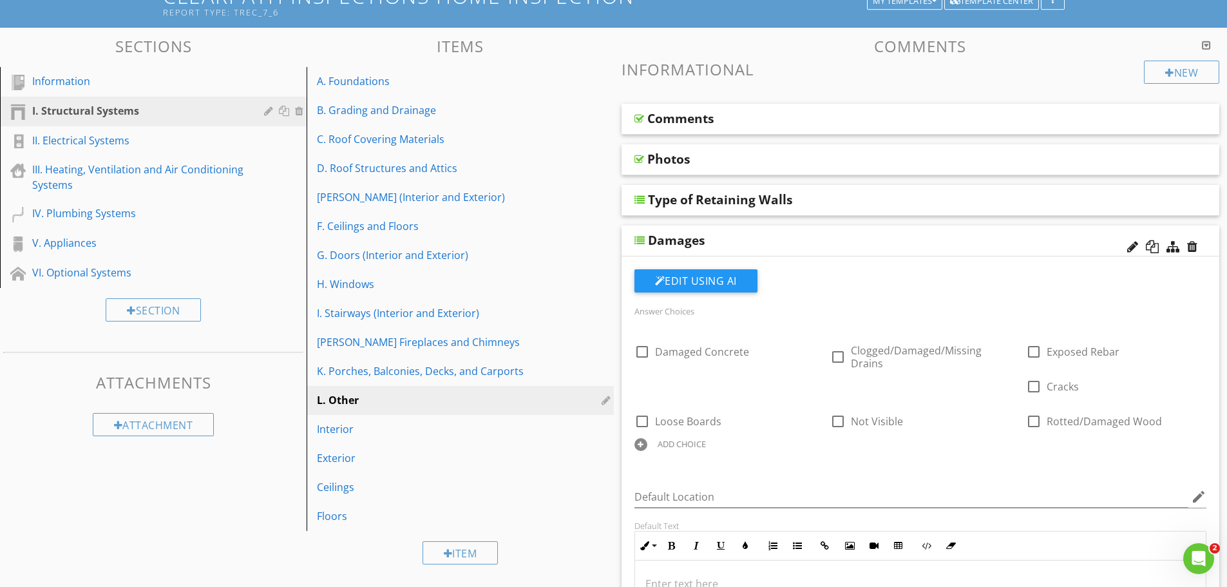
click at [641, 445] on div at bounding box center [640, 444] width 13 height 13
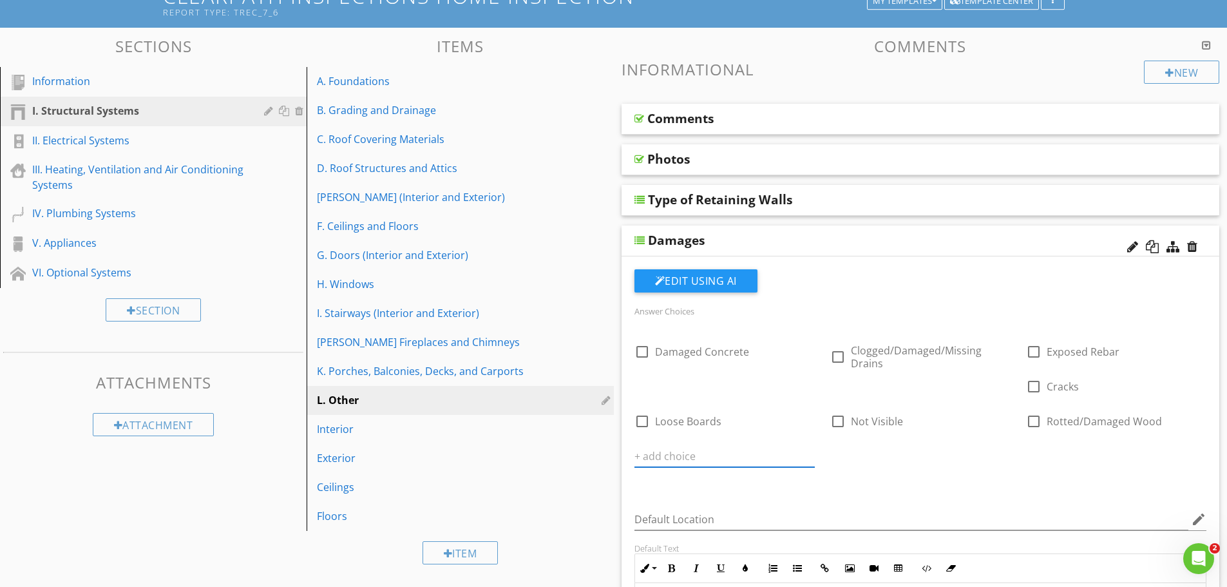
paste input "Loose/Missing Material"
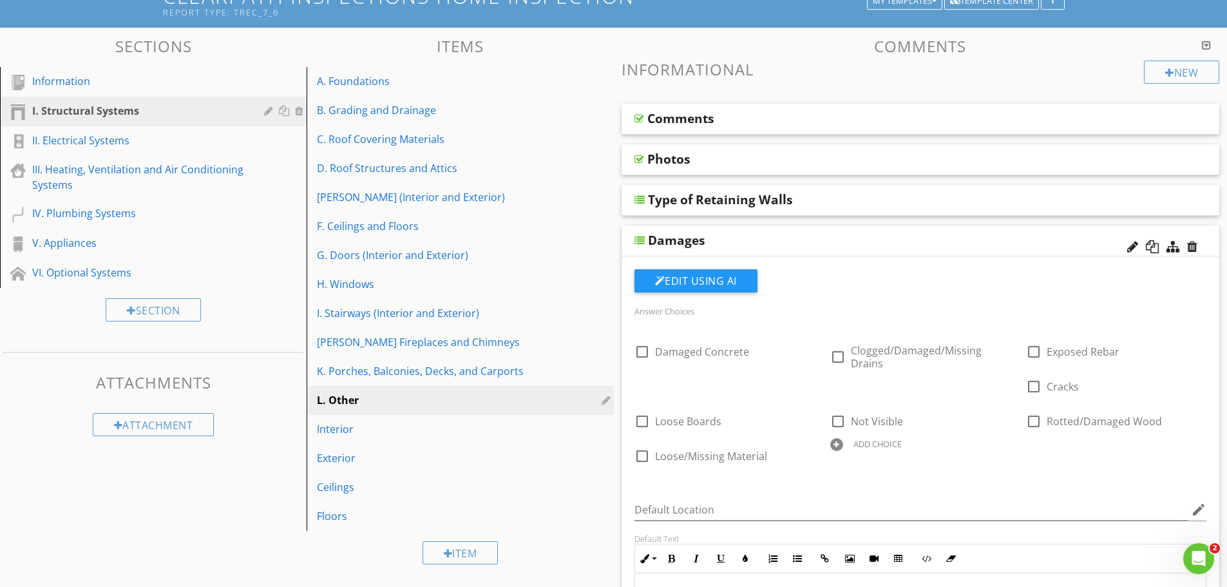
click at [836, 445] on div at bounding box center [836, 444] width 13 height 13
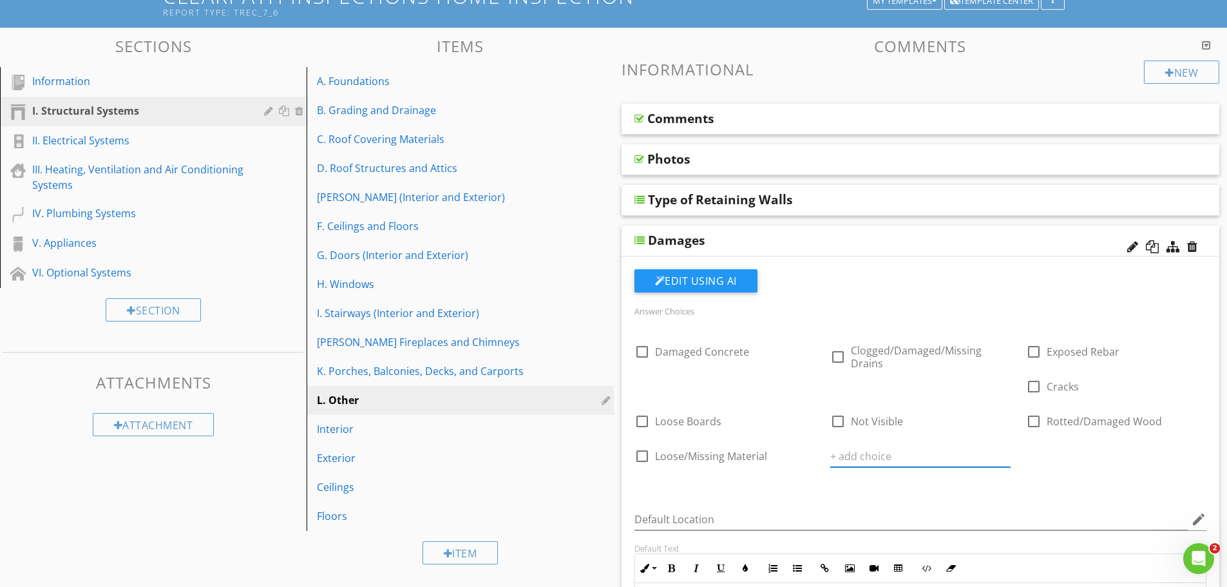
paste input "Mortar Separation"
type input "Mortar Separation"
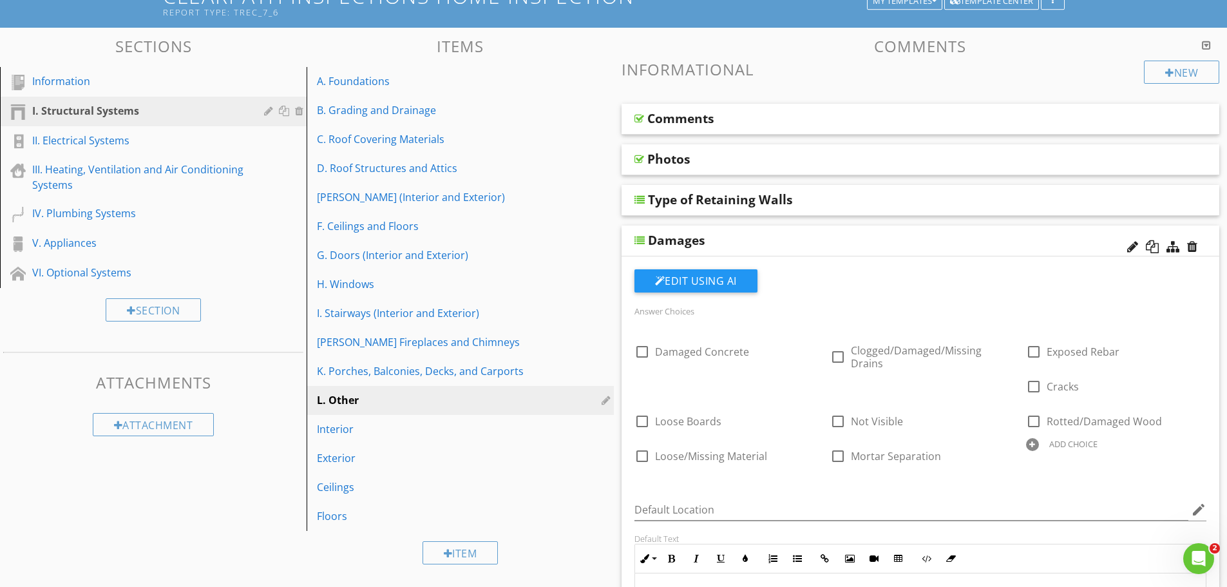
click at [1035, 444] on div at bounding box center [1032, 444] width 13 height 13
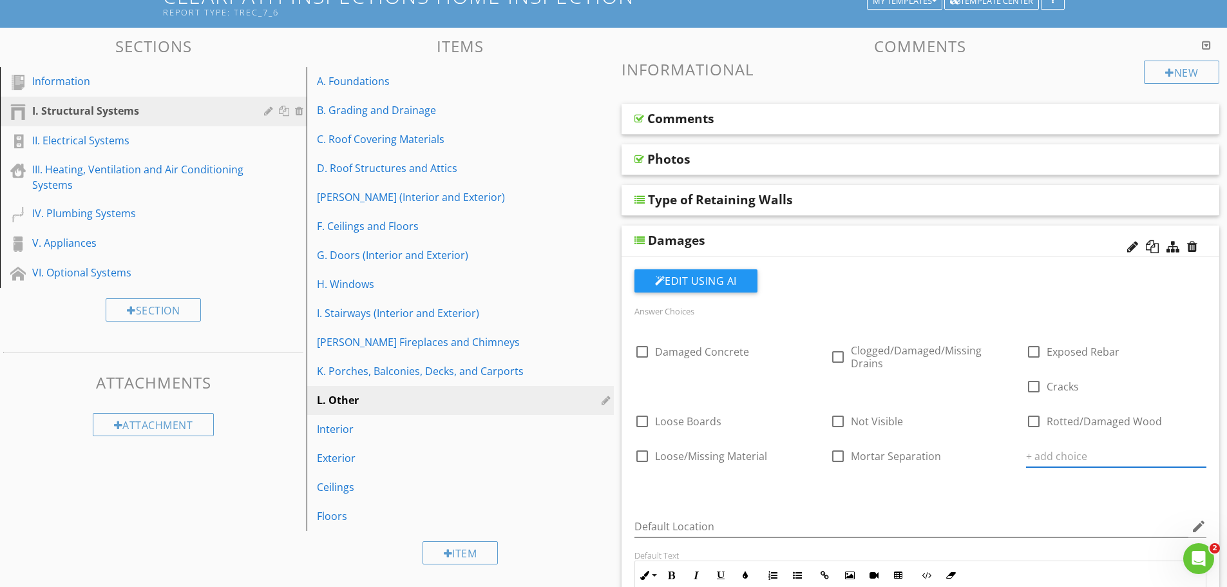
paste input "Missing Mortar"
click at [637, 479] on div at bounding box center [640, 479] width 13 height 13
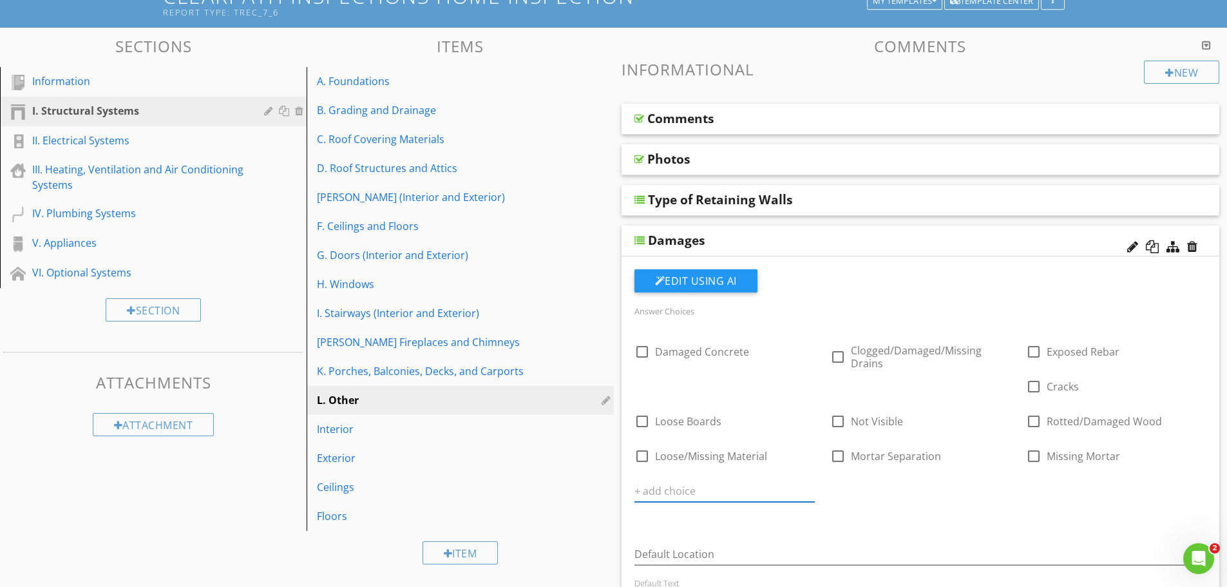
paste input "Leaning"
click at [831, 479] on div at bounding box center [836, 479] width 13 height 13
paste input "Wood to Soil Contact"
click at [1036, 483] on div at bounding box center [1032, 479] width 13 height 13
paste input "N/A"
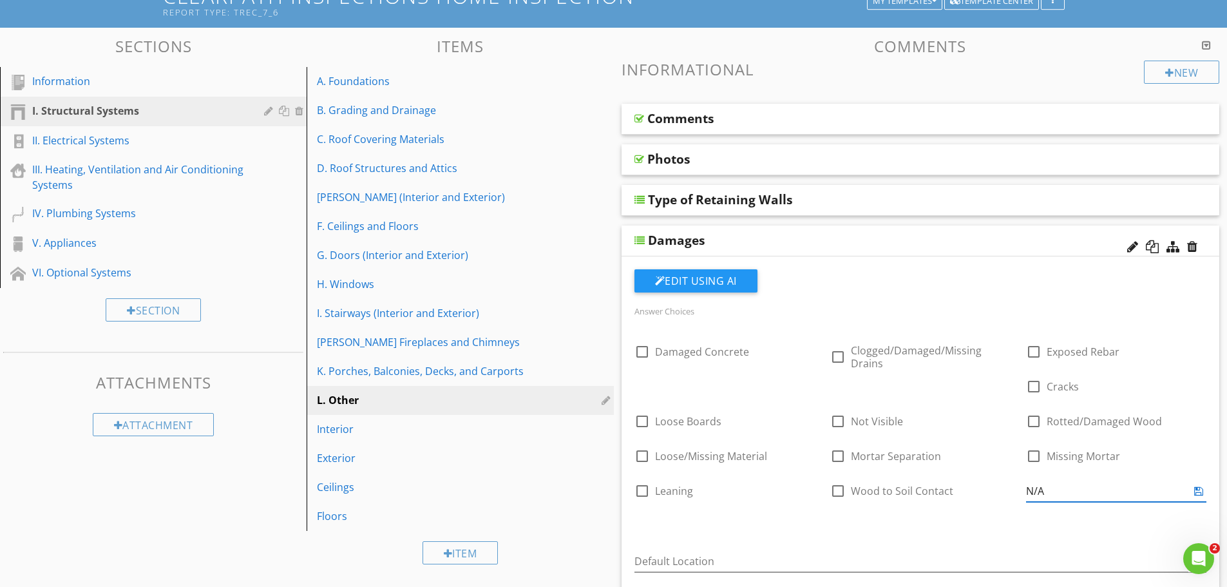
type input "N/A"
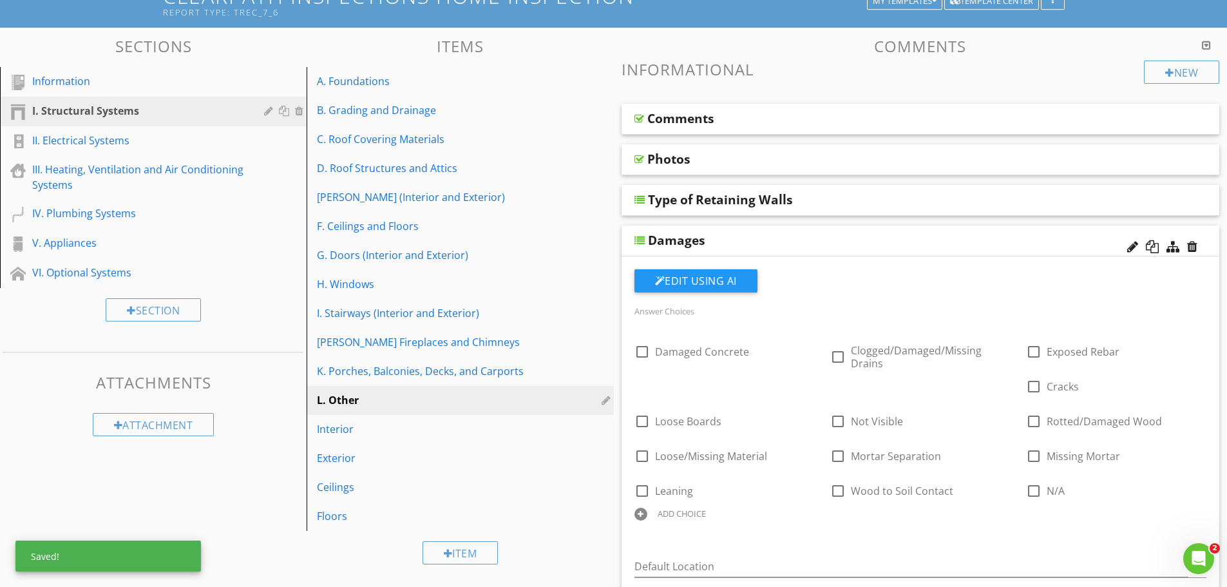
click at [830, 245] on div "Damages" at bounding box center [862, 239] width 429 height 15
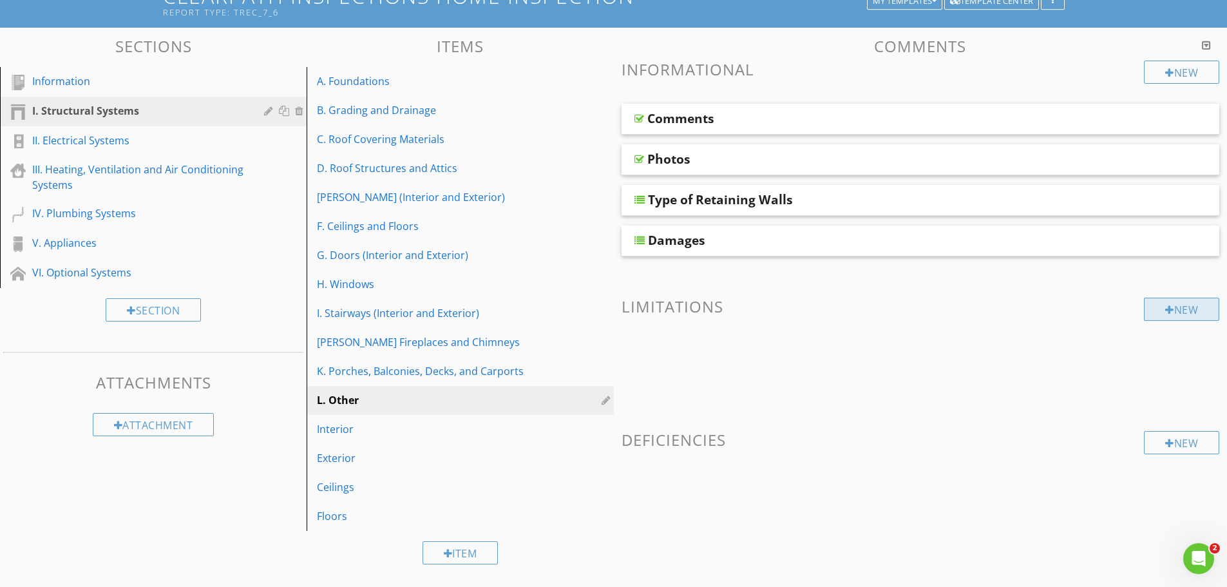
click at [1165, 310] on div at bounding box center [1169, 310] width 9 height 10
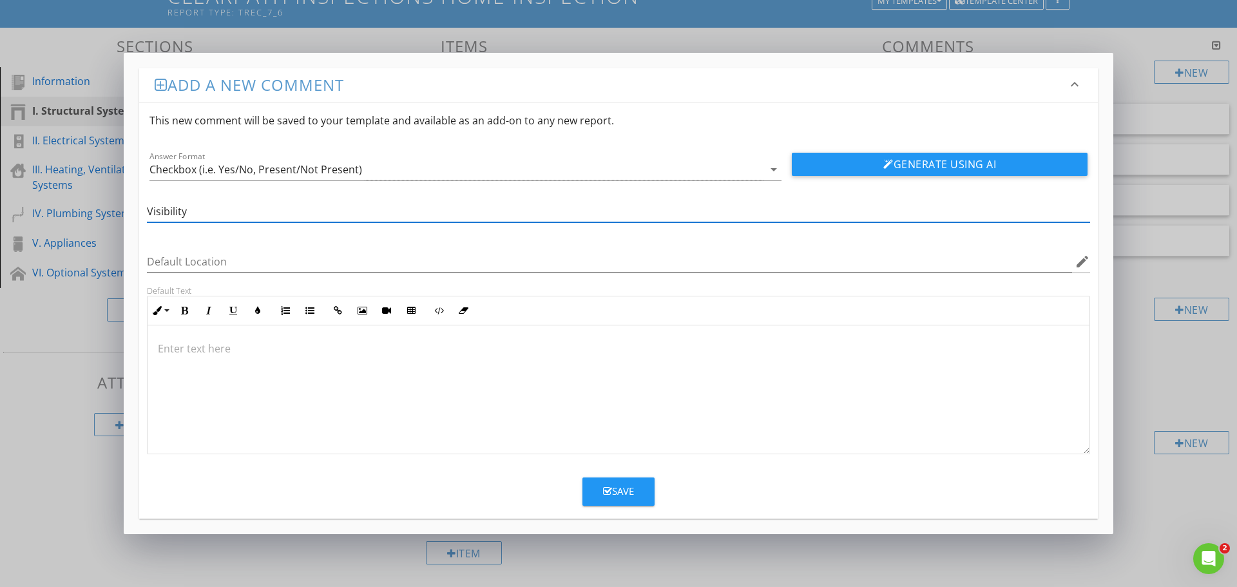
type input "Visibility"
click at [255, 240] on div at bounding box center [618, 240] width 958 height 1
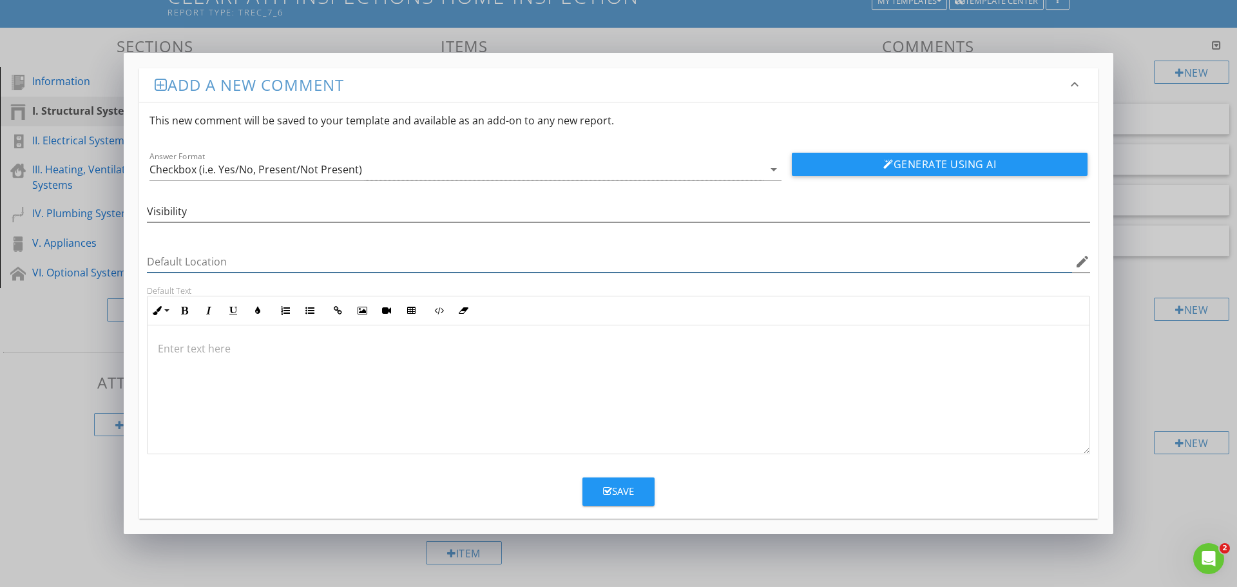
click at [243, 265] on input "Default Location" at bounding box center [609, 261] width 925 height 21
click at [622, 497] on div "Save" at bounding box center [618, 491] width 31 height 15
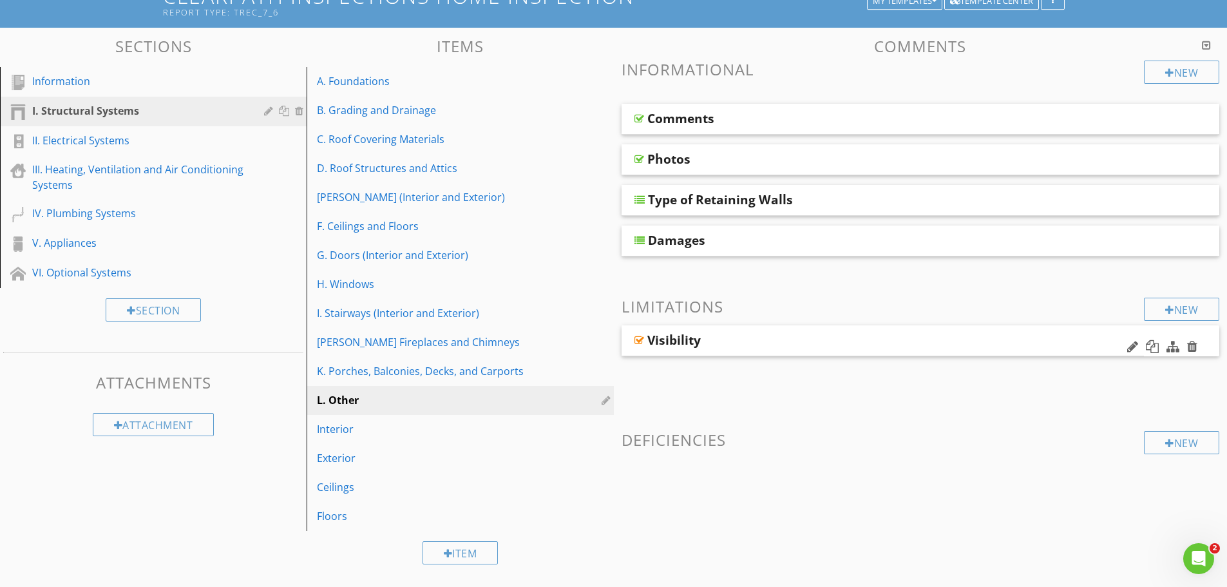
click at [871, 352] on div "Visibility" at bounding box center [882, 340] width 523 height 31
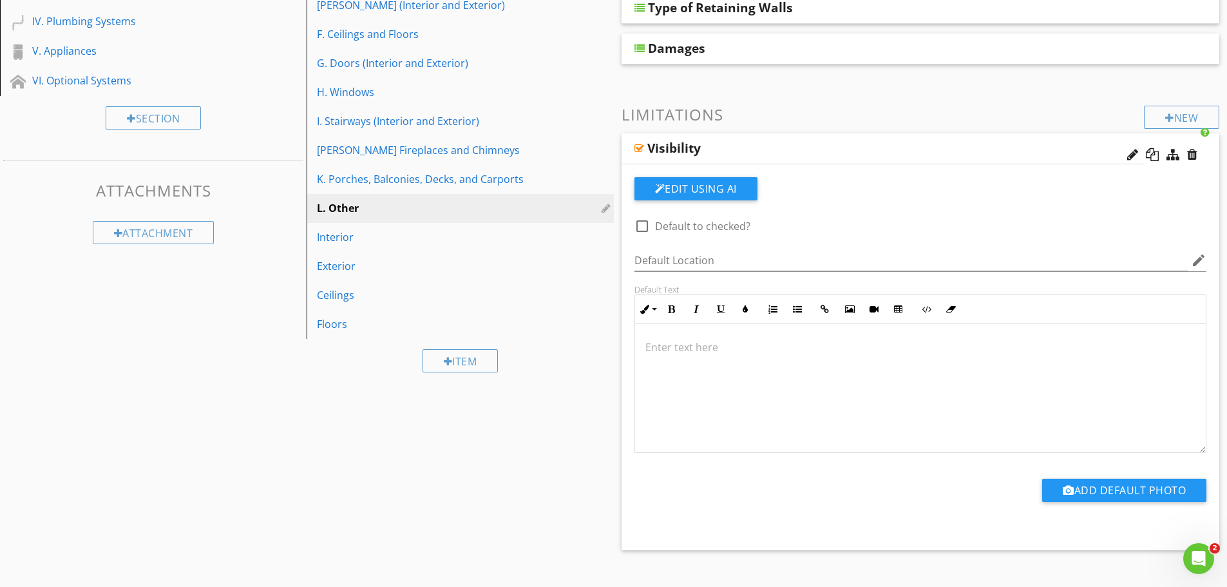
scroll to position [294, 0]
click at [683, 340] on p at bounding box center [920, 345] width 551 height 15
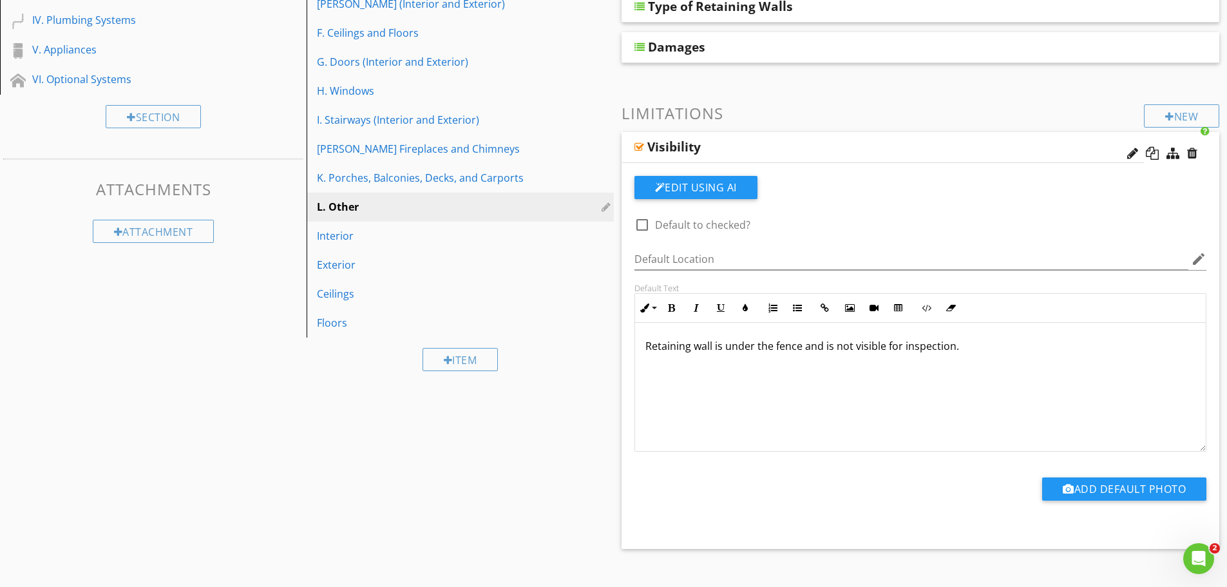
click at [650, 346] on p "Retaining wall is under the fence and is not visible for inspection." at bounding box center [920, 345] width 551 height 15
click at [853, 348] on p "The retaining wall is under the fence and is not visible for inspection." at bounding box center [920, 345] width 551 height 15
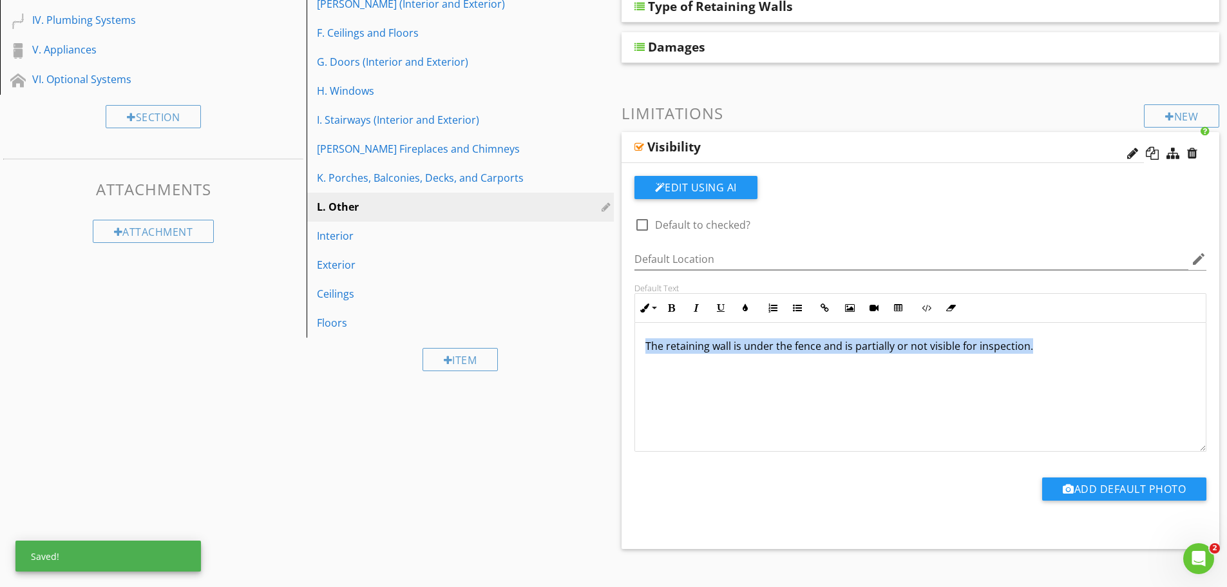
drag, startPoint x: 1030, startPoint y: 348, endPoint x: 636, endPoint y: 357, distance: 394.3
click at [636, 357] on div "The retaining wall is under the fence and is partially or not visible for inspe…" at bounding box center [920, 387] width 571 height 129
copy p "The retaining wall is under the fence and is partially or not visible for inspe…"
click at [833, 344] on p "The retaining wall is under the fence and is partially or not visible for inspe…" at bounding box center [920, 345] width 551 height 15
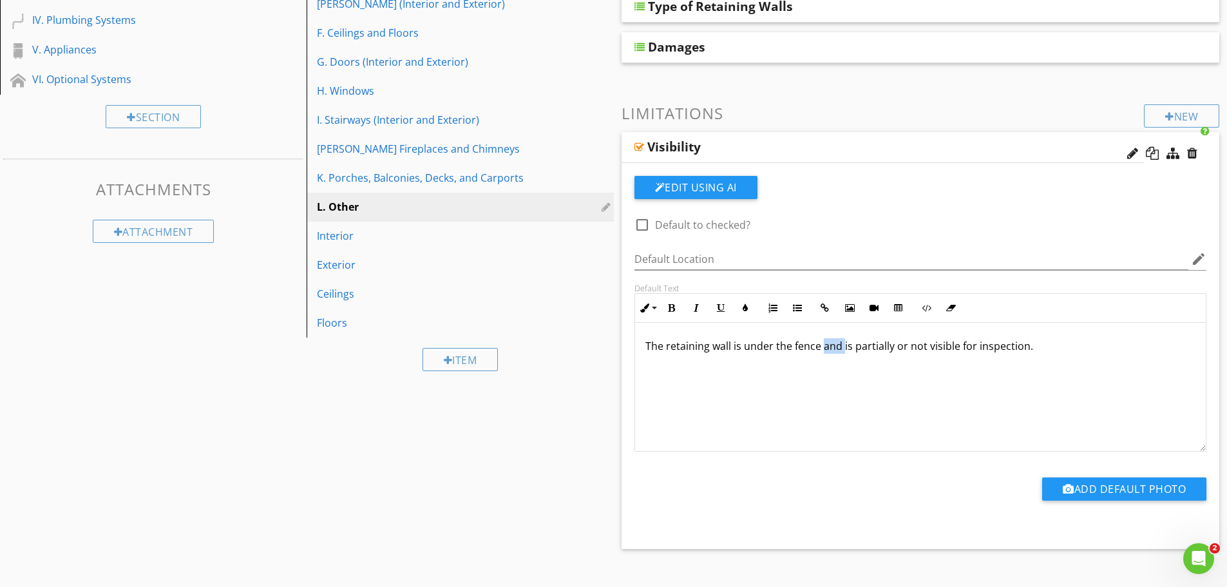
click at [833, 344] on p "The retaining wall is under the fence and is partially or not visible for inspe…" at bounding box center [920, 345] width 551 height 15
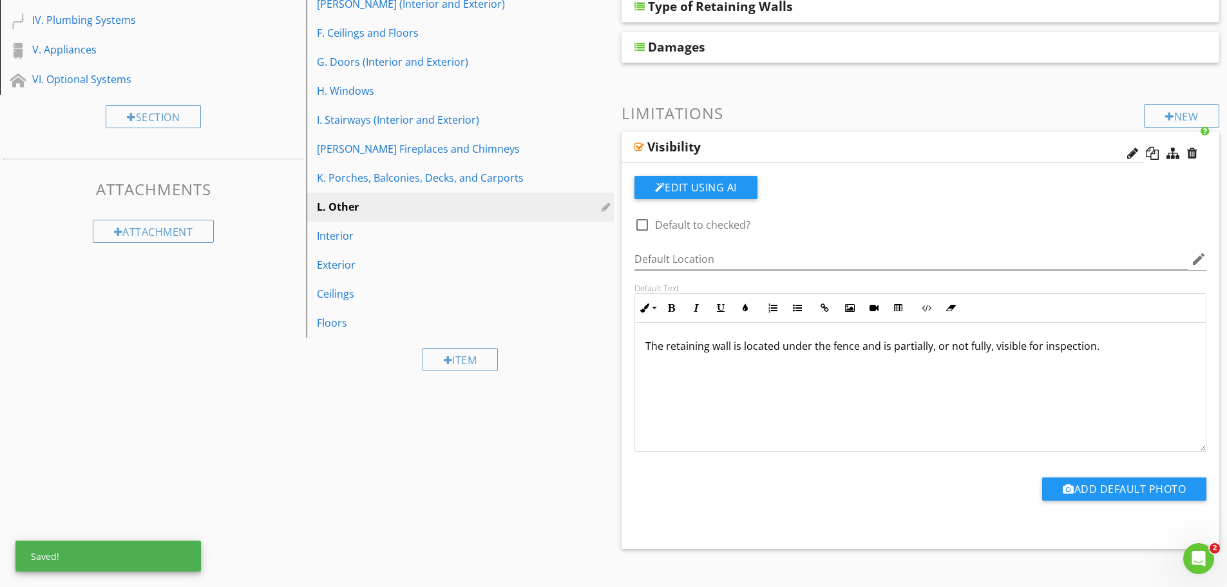
click at [659, 518] on div "Add Default Photo" at bounding box center [921, 486] width 588 height 71
click at [562, 468] on div "Sections Information I. Structural Systems II. Electrical Systems III. Heating,…" at bounding box center [613, 278] width 1227 height 889
click at [552, 404] on div "Sections Information I. Structural Systems II. Electrical Systems III. Heating,…" at bounding box center [613, 278] width 1227 height 889
click at [819, 151] on div "Visibility" at bounding box center [833, 146] width 373 height 15
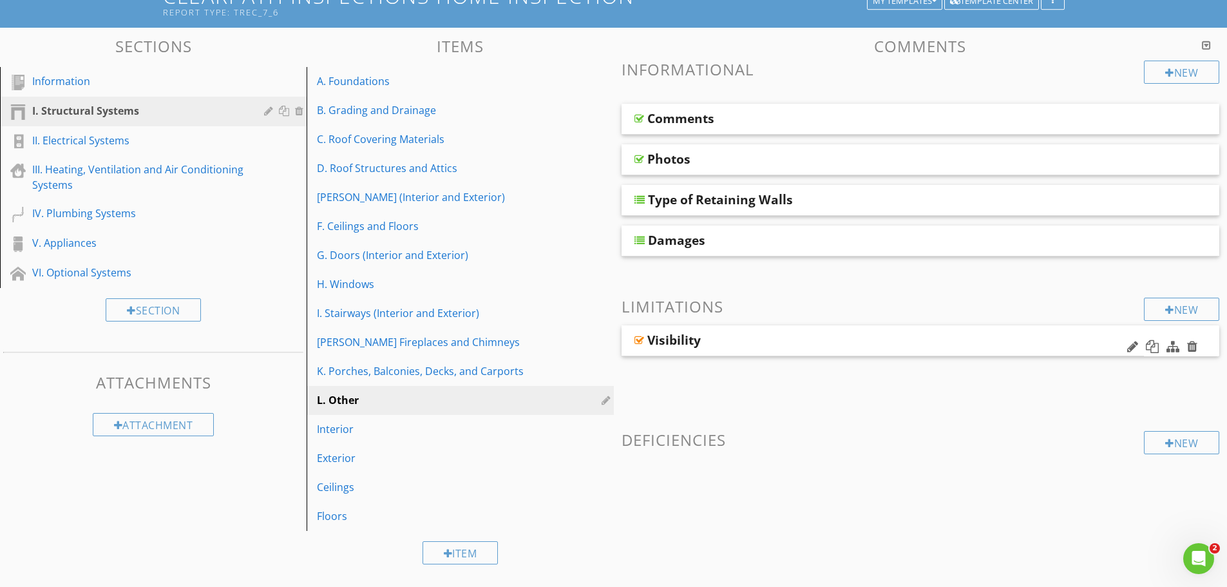
scroll to position [101, 0]
click at [811, 340] on div "Visibility" at bounding box center [833, 339] width 373 height 15
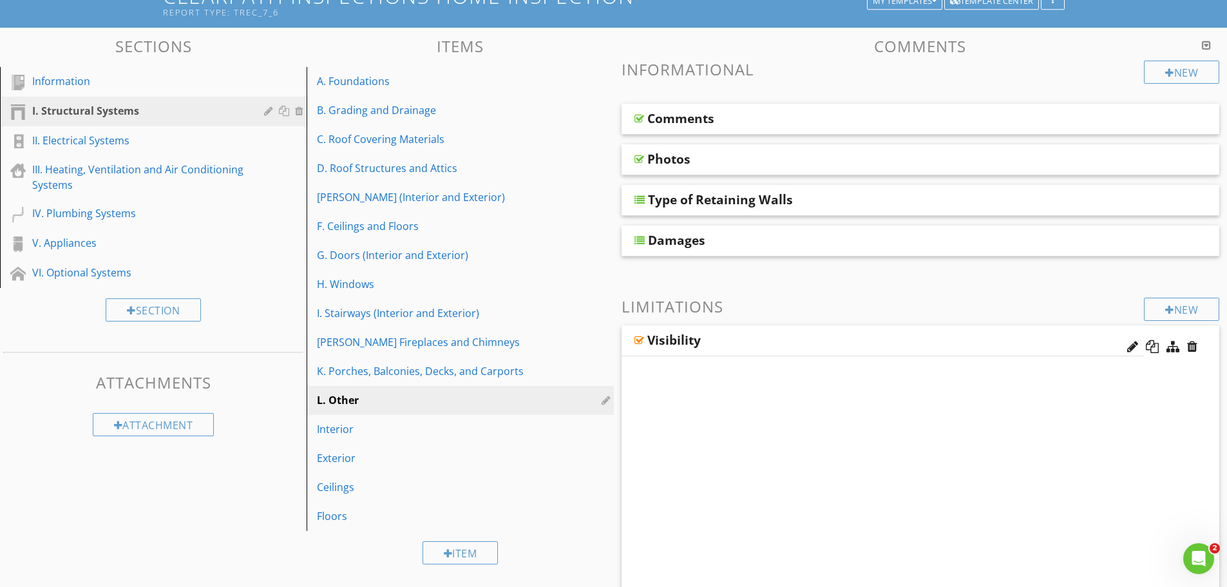
scroll to position [294, 0]
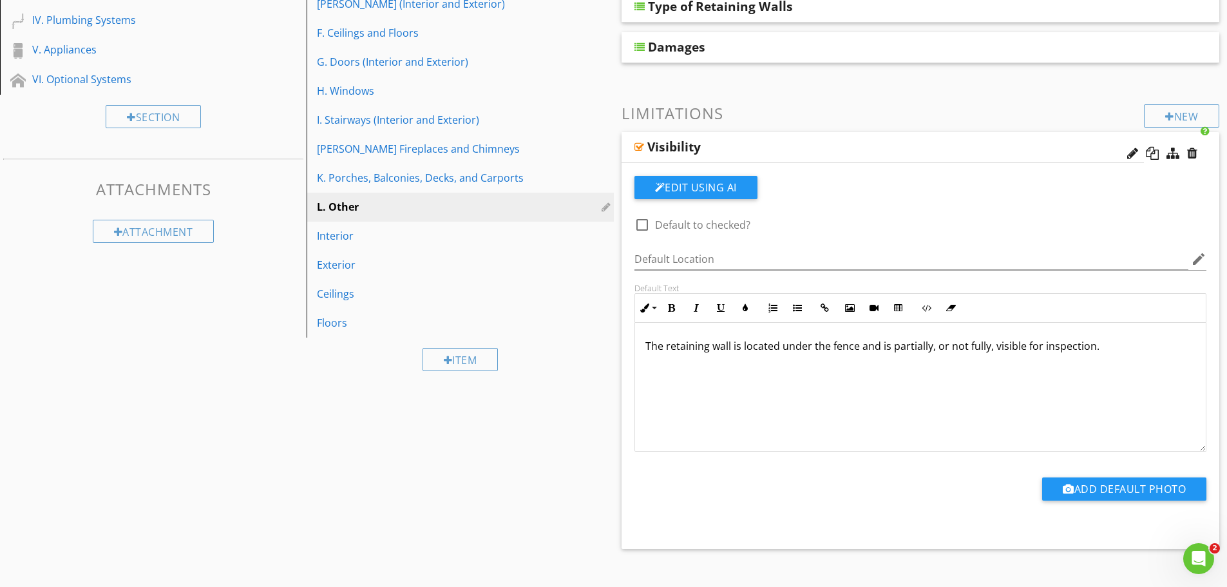
click at [642, 144] on div at bounding box center [639, 147] width 10 height 10
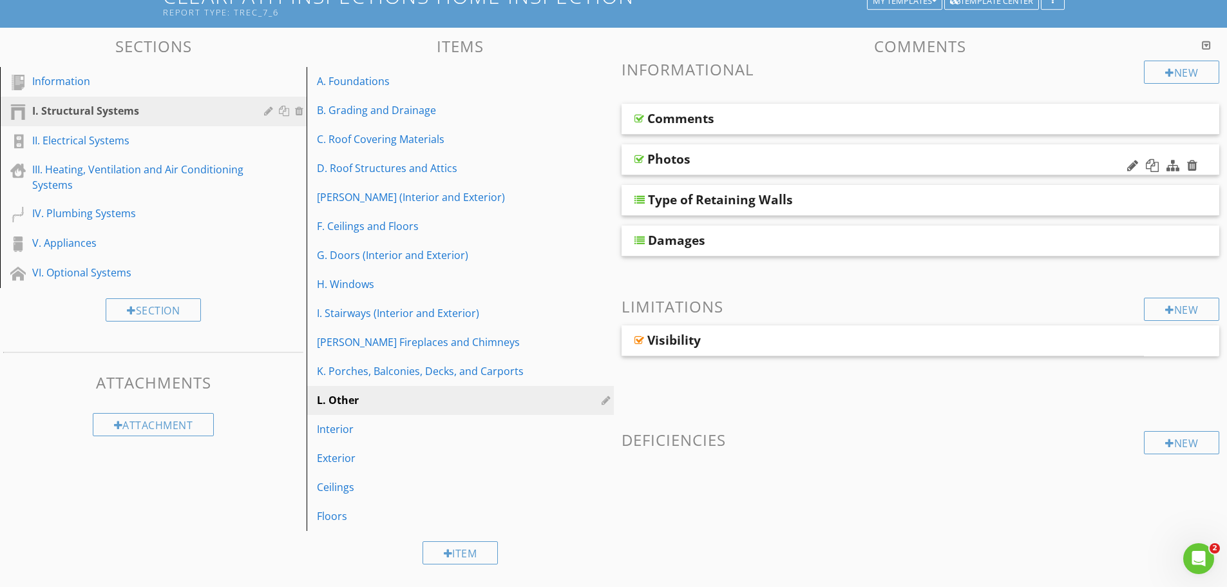
scroll to position [101, 0]
click at [1155, 440] on div "New" at bounding box center [1181, 442] width 75 height 23
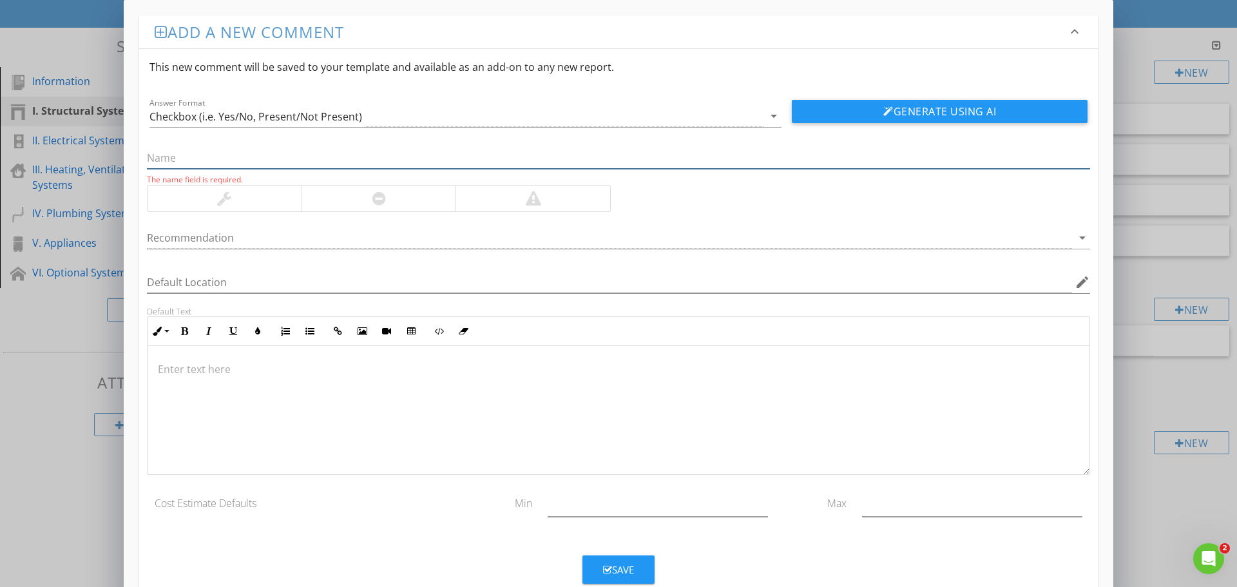
click at [207, 160] on input "text" at bounding box center [618, 157] width 943 height 21
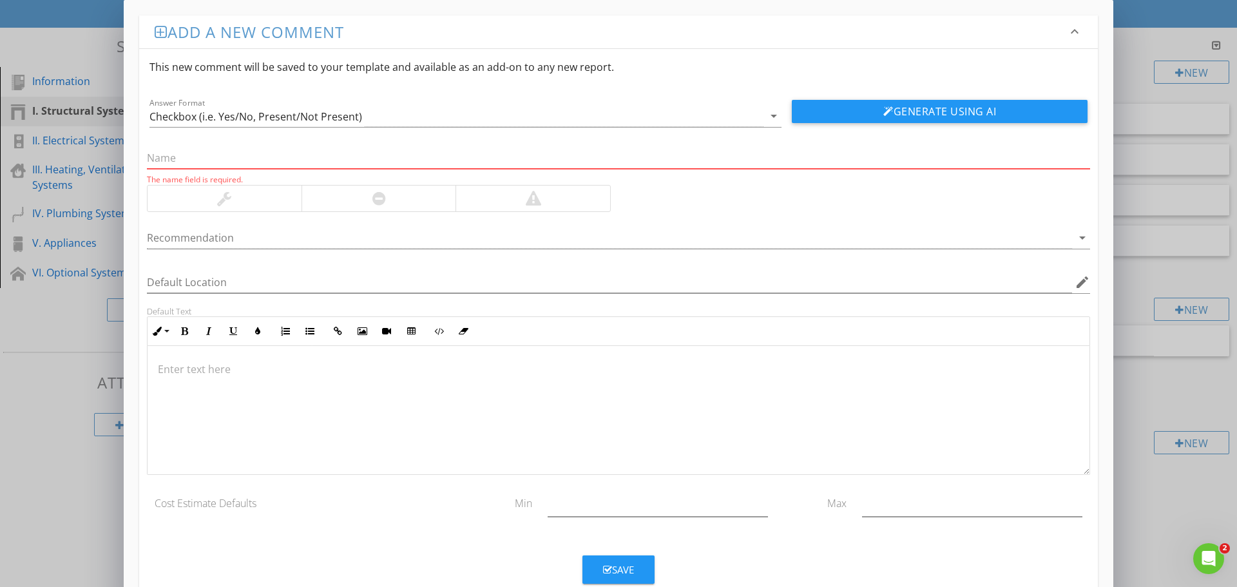
paste input "Retaining Wall – Shifted/Out of Alignment"
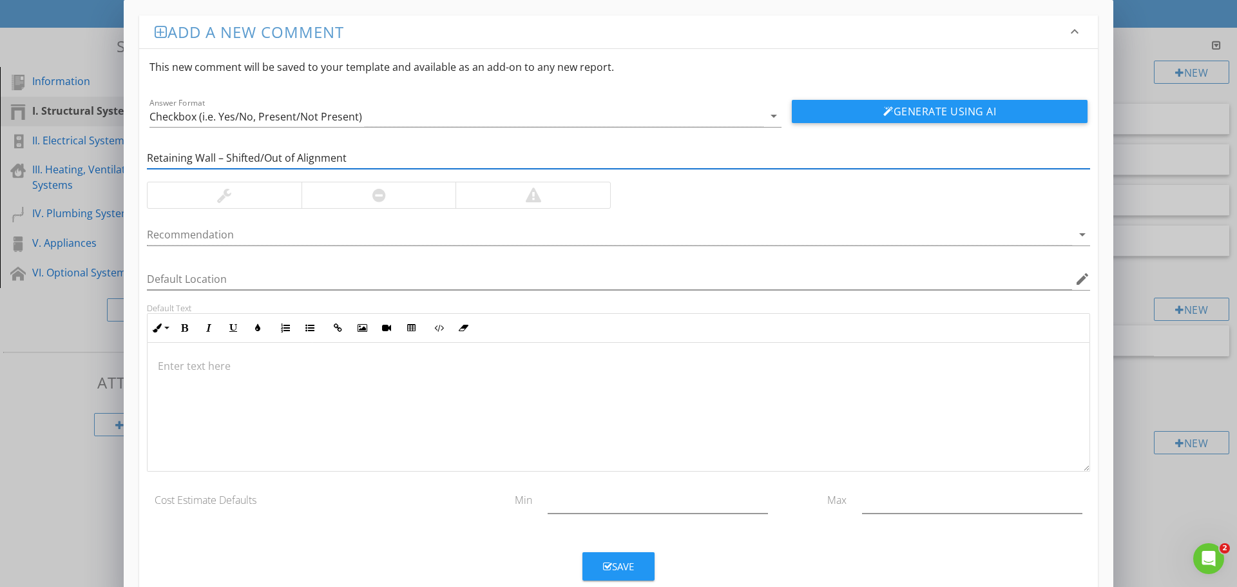
drag, startPoint x: 225, startPoint y: 157, endPoint x: 146, endPoint y: 157, distance: 79.2
click at [146, 157] on div "Retaining Wall – Shifted/Out of Alignment" at bounding box center [618, 159] width 958 height 44
type input "Shifted/Out of Alignment"
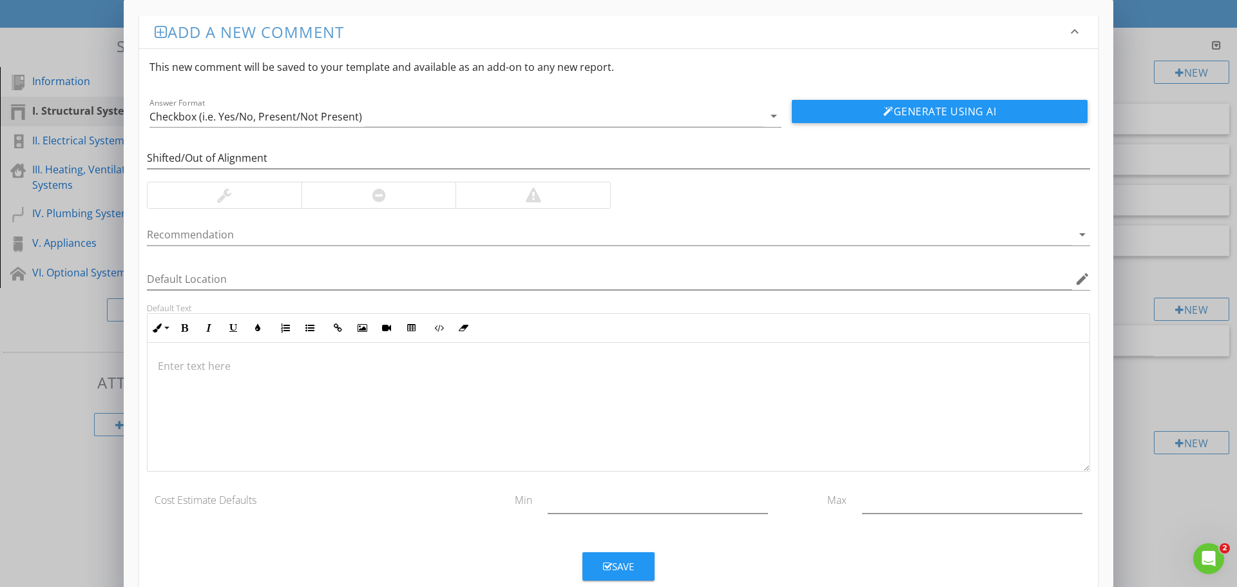
click at [426, 399] on div at bounding box center [618, 407] width 942 height 129
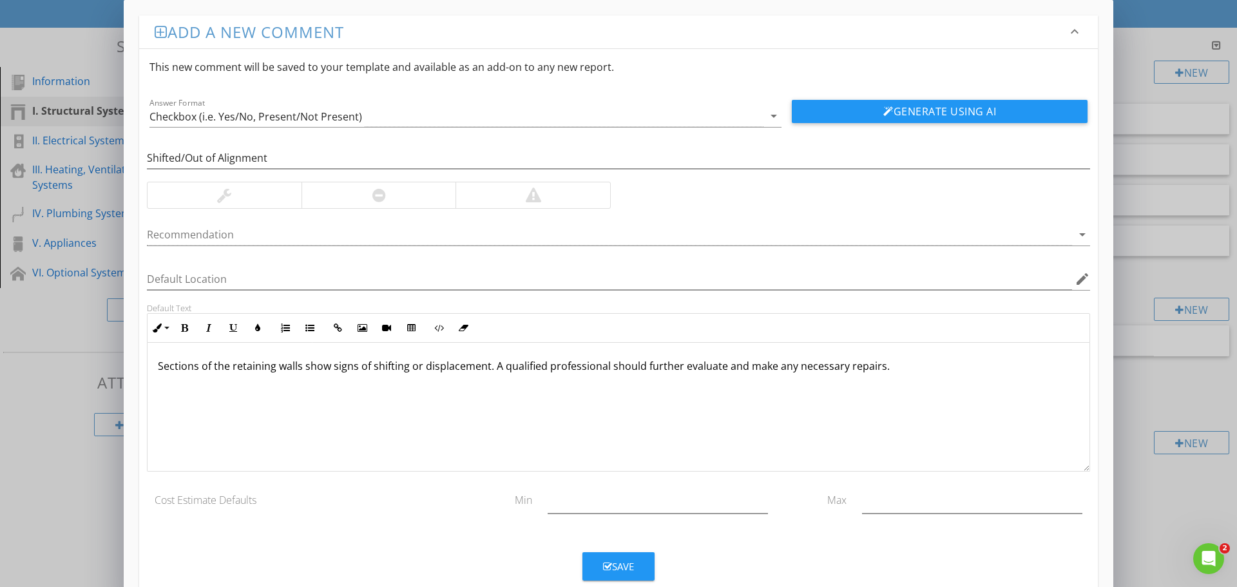
click at [367, 180] on div at bounding box center [618, 178] width 943 height 8
click at [372, 195] on div at bounding box center [379, 194] width 14 height 15
click at [603, 570] on icon "button" at bounding box center [607, 567] width 9 height 10
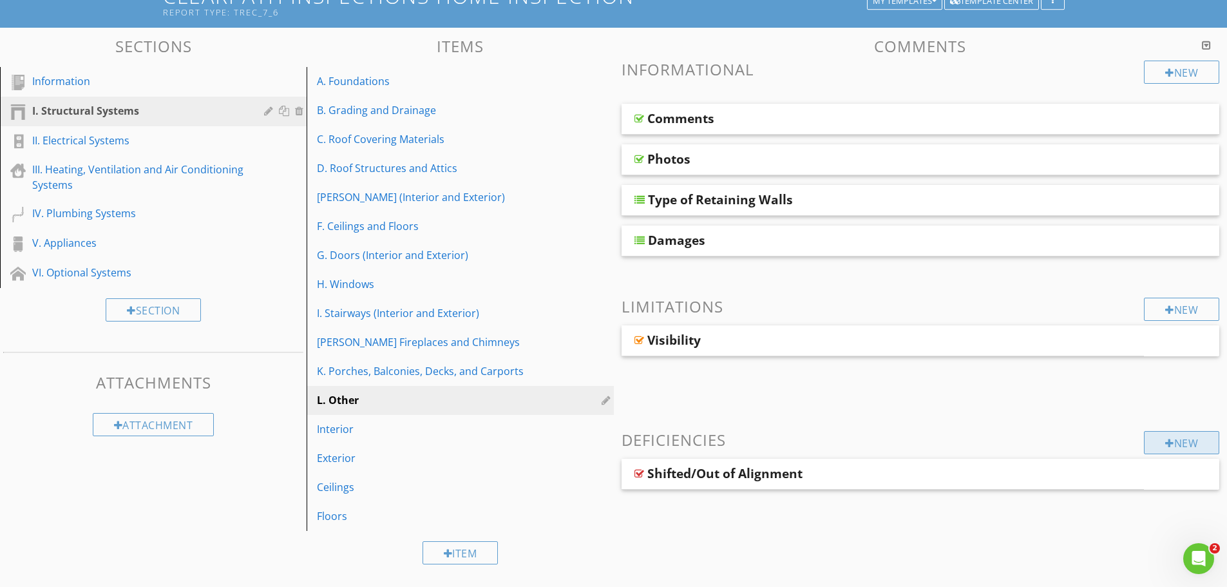
click at [1157, 442] on div "New" at bounding box center [1181, 442] width 75 height 23
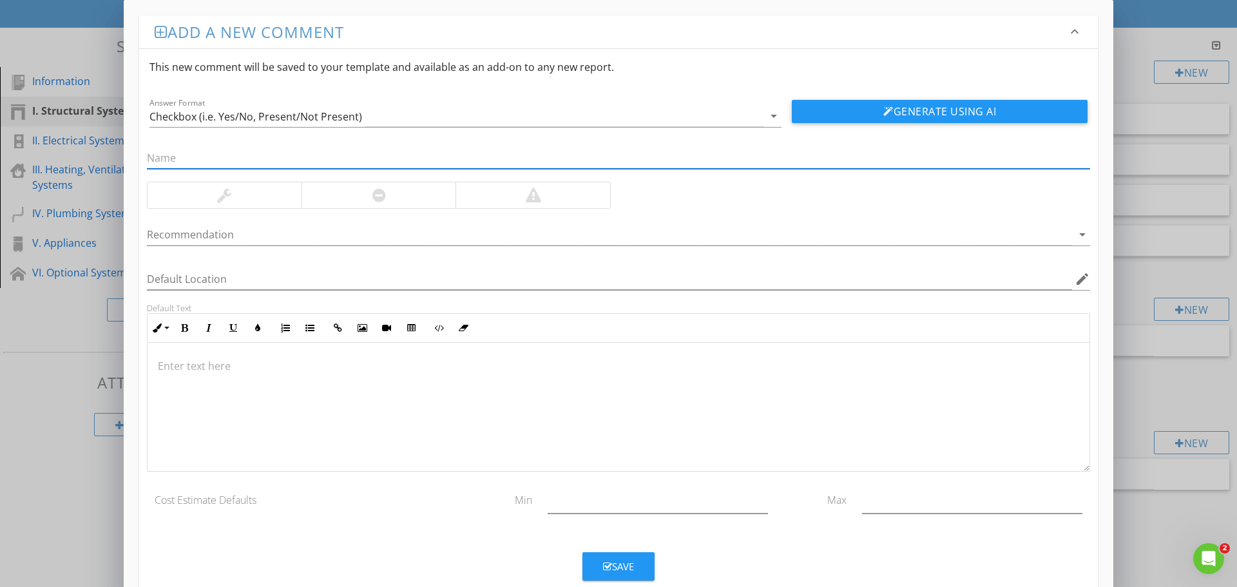
paste input "Blocked or Damaged Drainage"
click at [336, 155] on input "Blocked or Damaged Drainage" at bounding box center [618, 157] width 943 height 21
paste input "Retaining Walls"
type input "Blocked or Damaged Drainage - Retaining Walls"
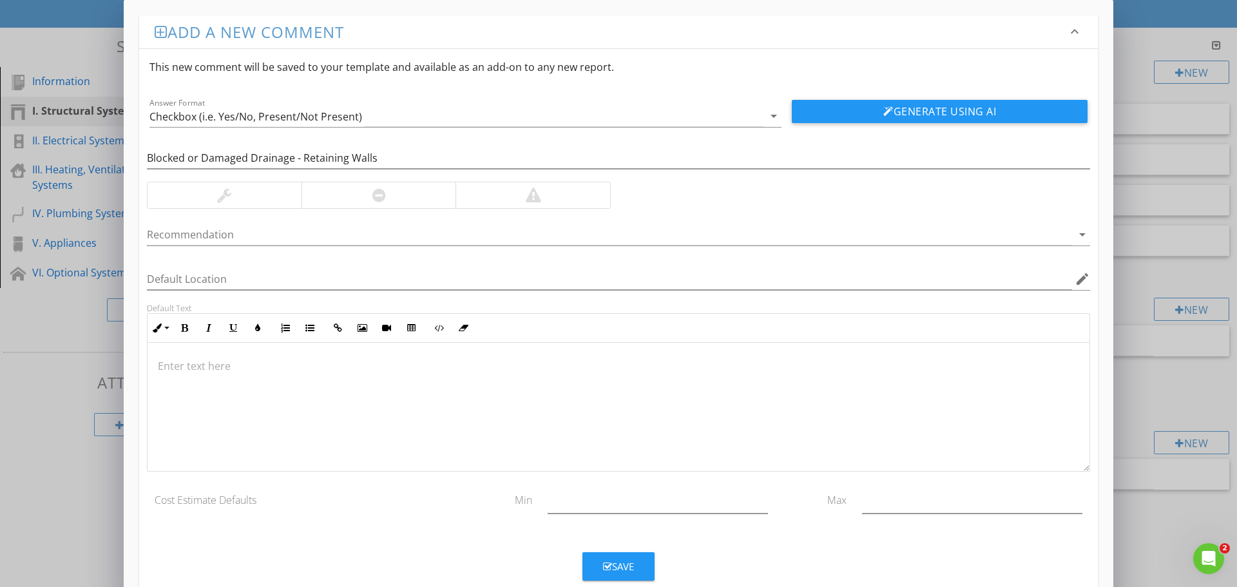
click at [319, 383] on div at bounding box center [618, 407] width 942 height 129
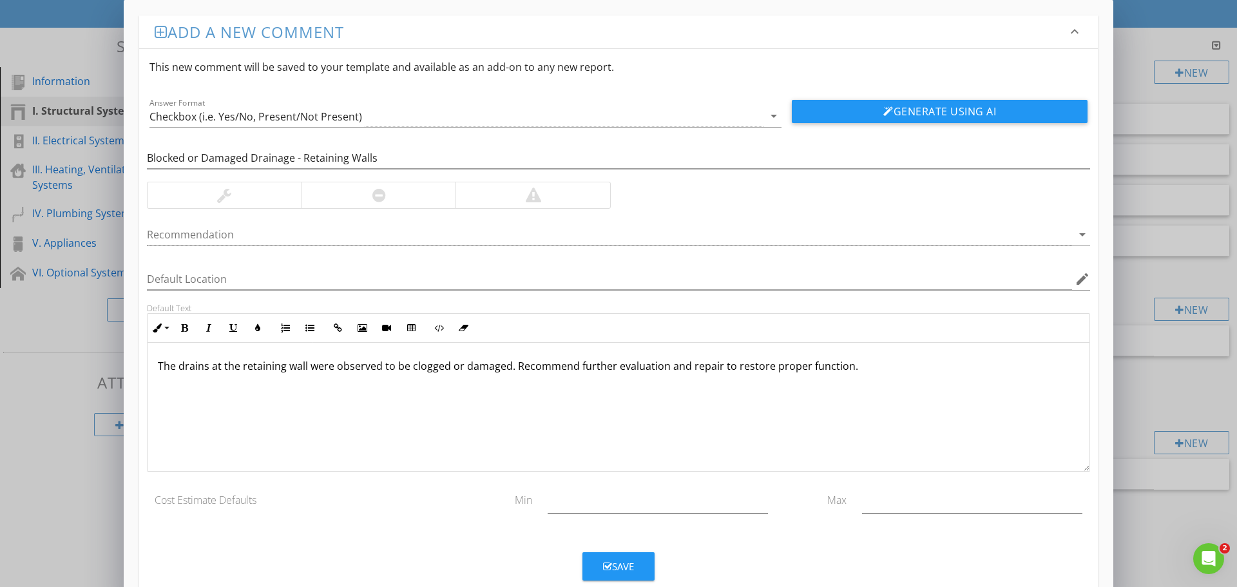
click at [399, 196] on div at bounding box center [378, 195] width 155 height 26
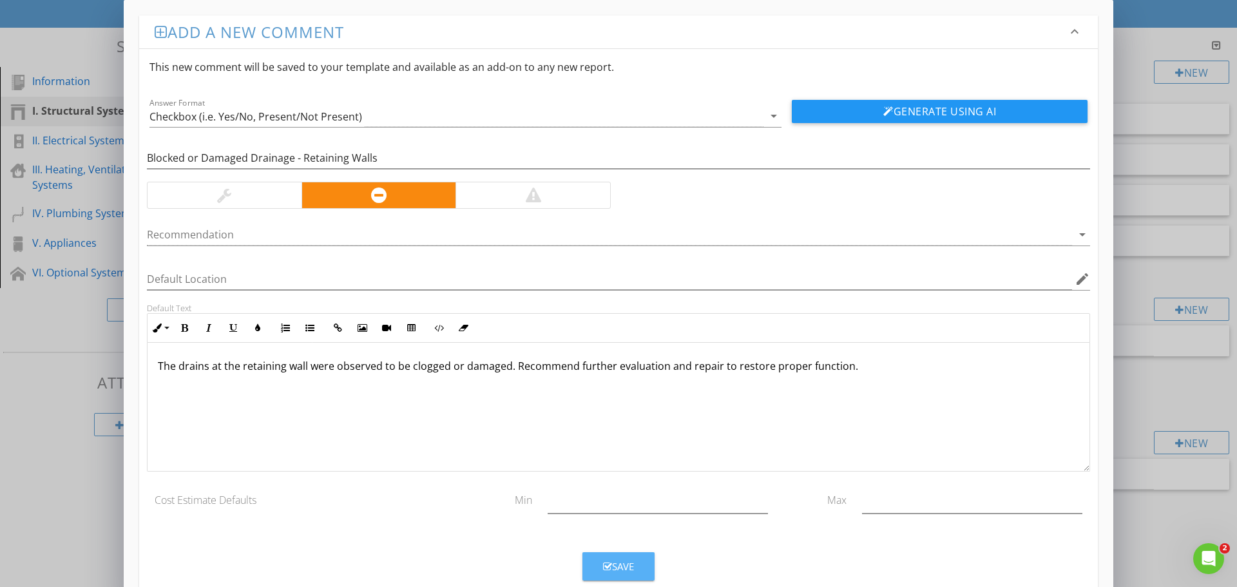
click at [629, 560] on div "Save" at bounding box center [618, 566] width 31 height 15
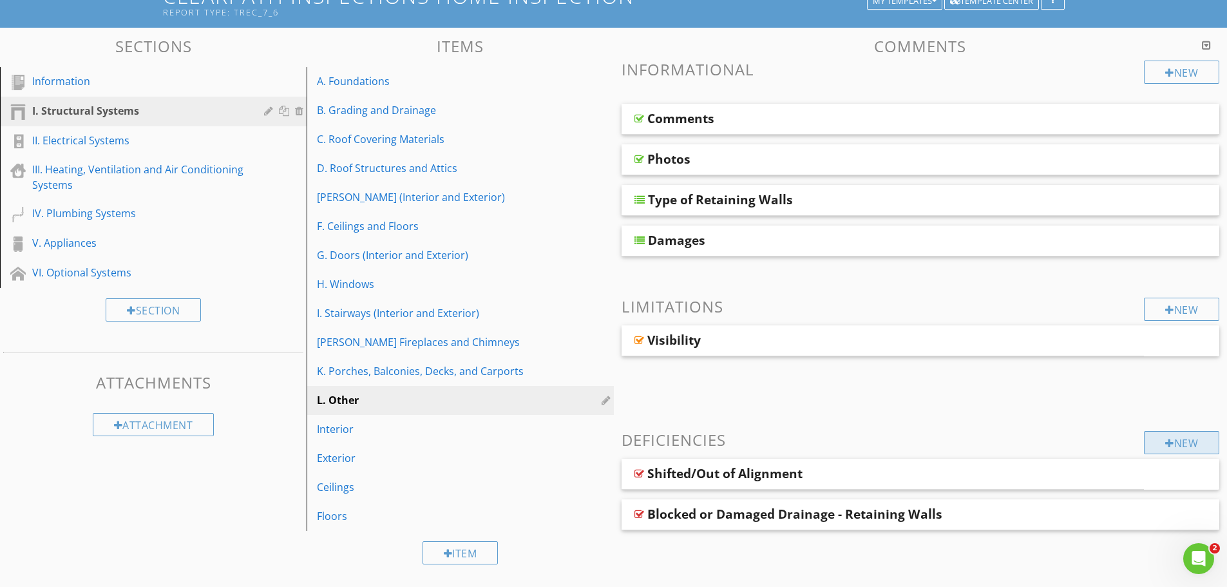
click at [1179, 442] on div "New" at bounding box center [1181, 442] width 75 height 23
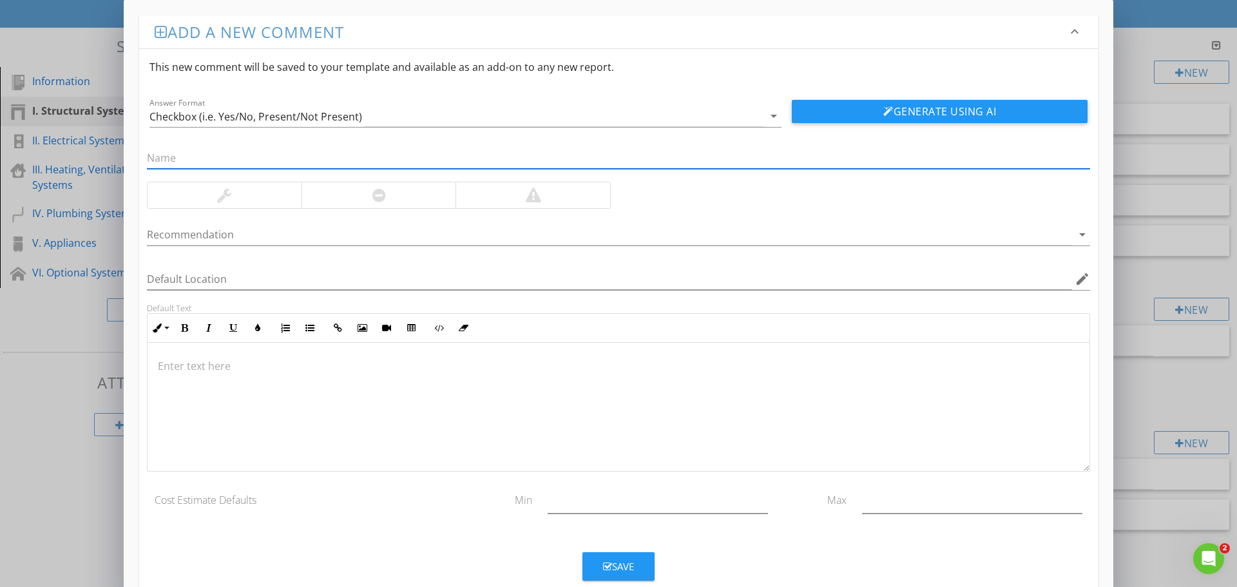
paste input "Retaining Walls – Missing Drainage"
type input "Retaining Walls – Missing Drainage"
click at [388, 201] on div at bounding box center [378, 195] width 155 height 26
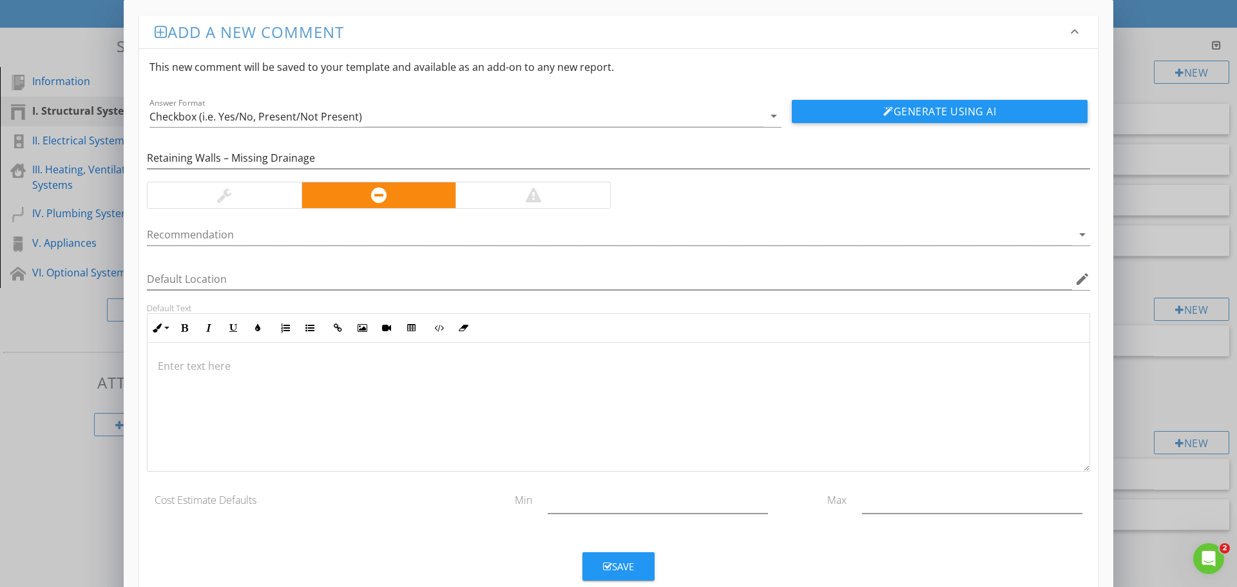
click at [245, 373] on p at bounding box center [618, 365] width 921 height 15
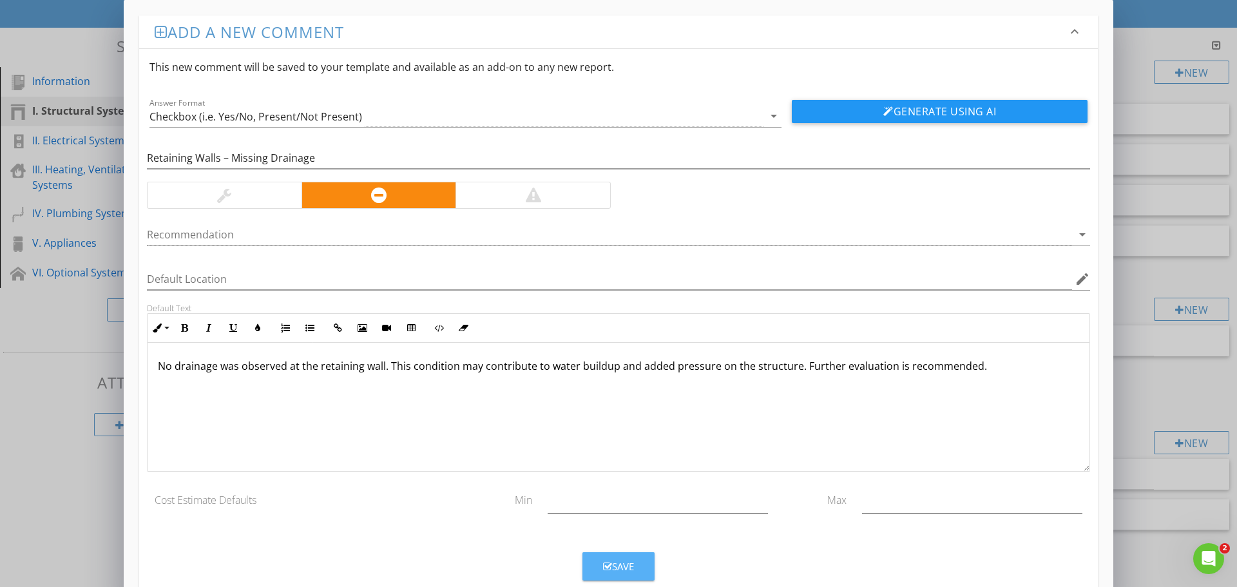
click at [612, 567] on div "Save" at bounding box center [618, 566] width 31 height 15
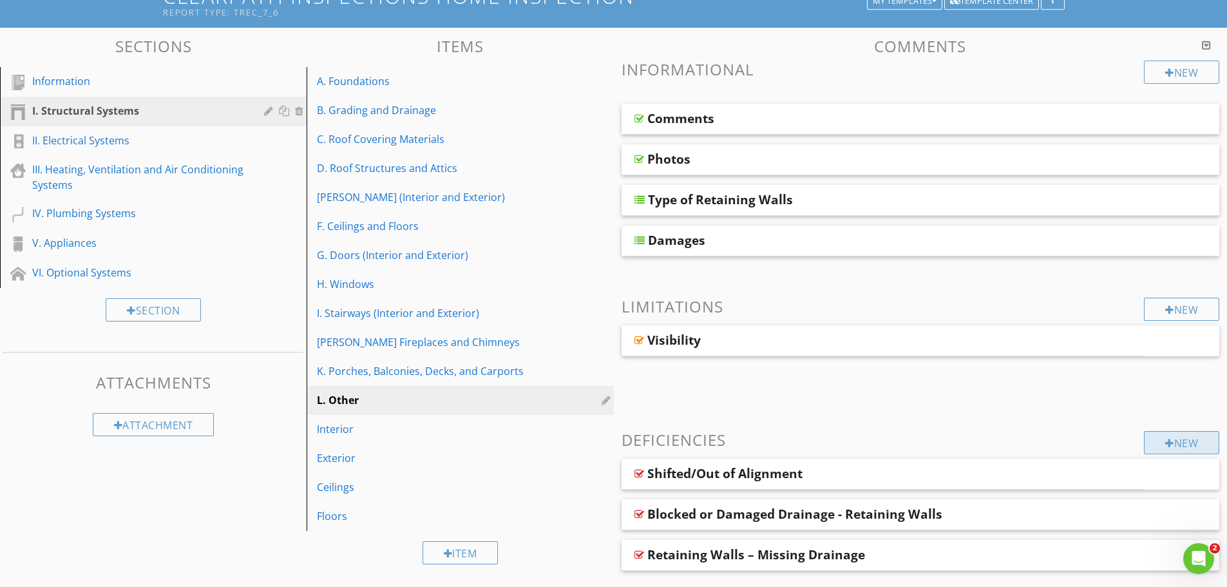
click at [1176, 438] on div "New" at bounding box center [1181, 442] width 75 height 23
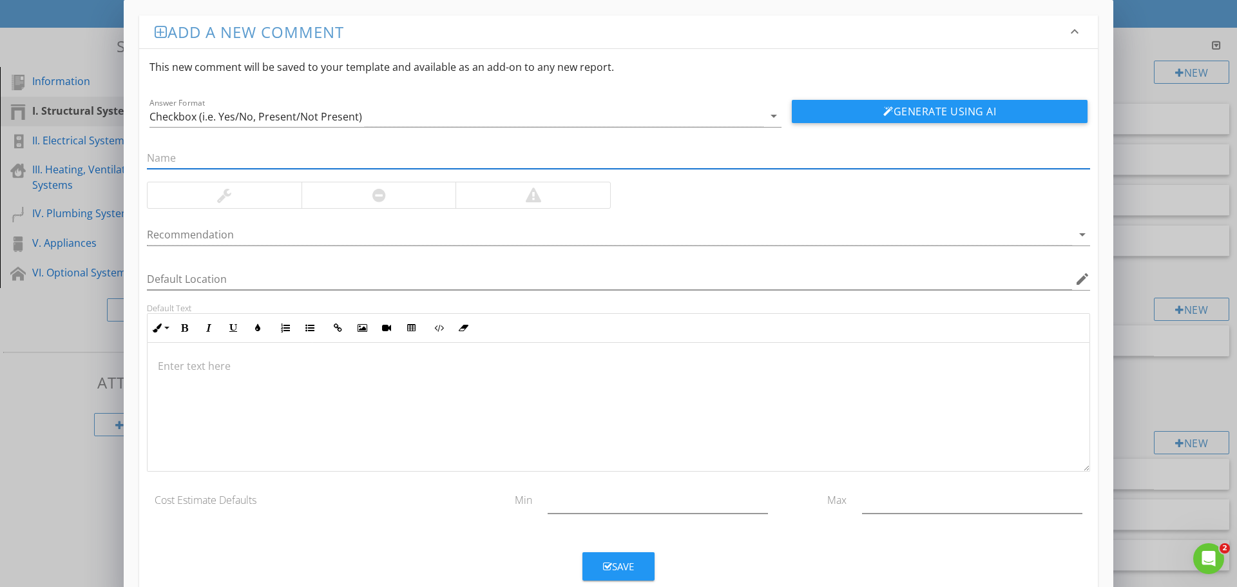
paste input "Retaining Walls – Tilting/Leaning"
type input "Retaining Walls – Tilting/Leaning"
click at [368, 197] on div at bounding box center [378, 195] width 155 height 26
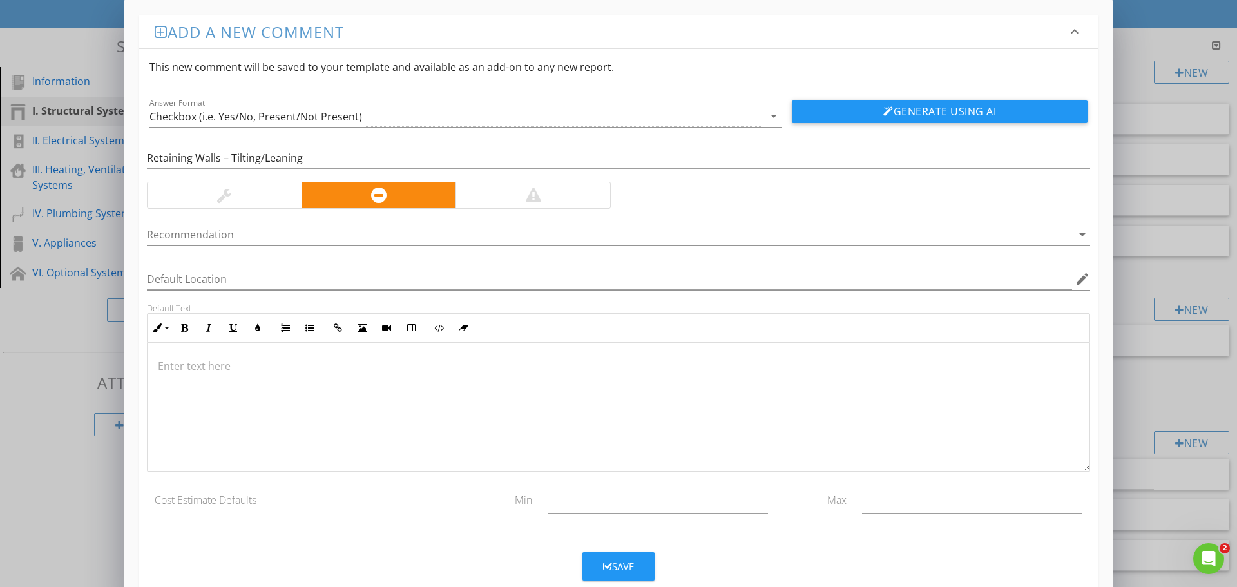
click at [433, 386] on div at bounding box center [618, 407] width 942 height 129
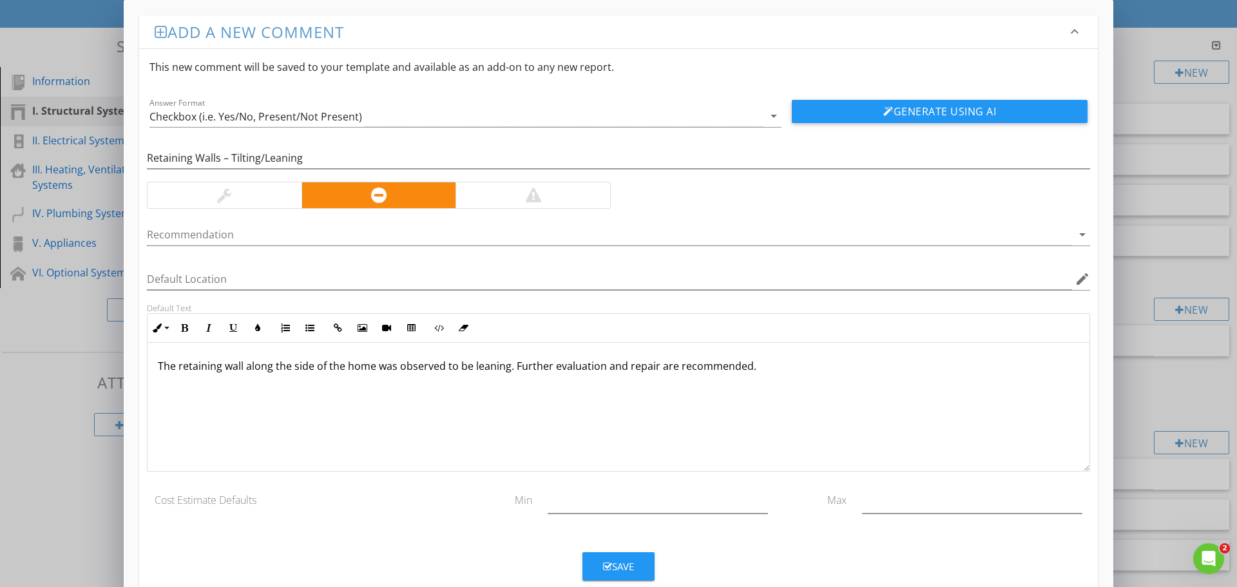
click at [621, 564] on div "Save" at bounding box center [618, 566] width 31 height 15
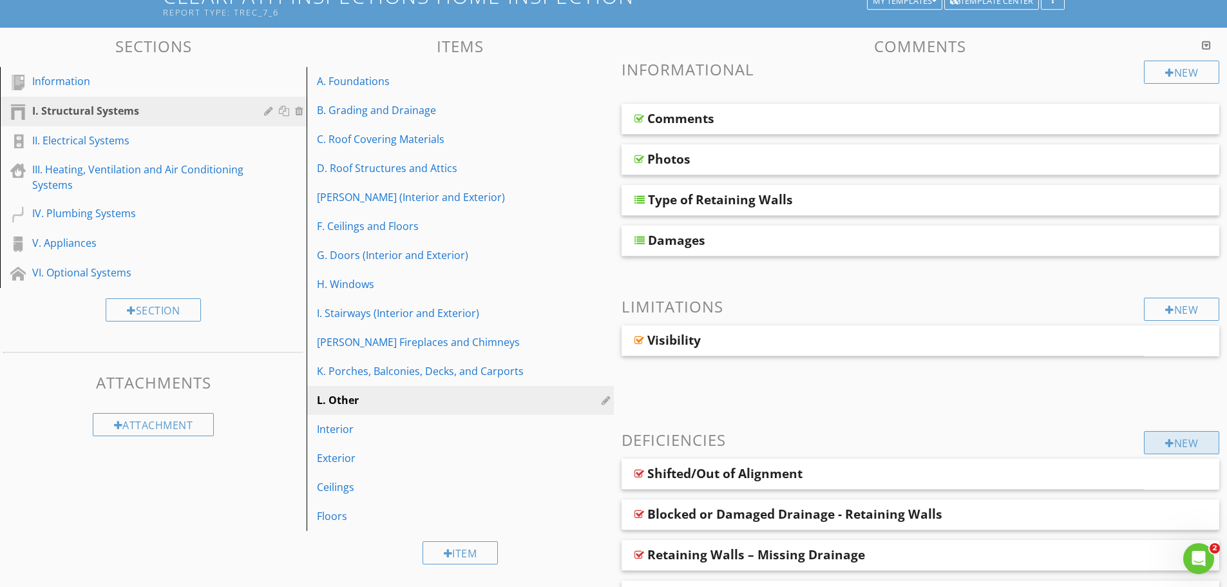
click at [1158, 441] on div "New" at bounding box center [1181, 442] width 75 height 23
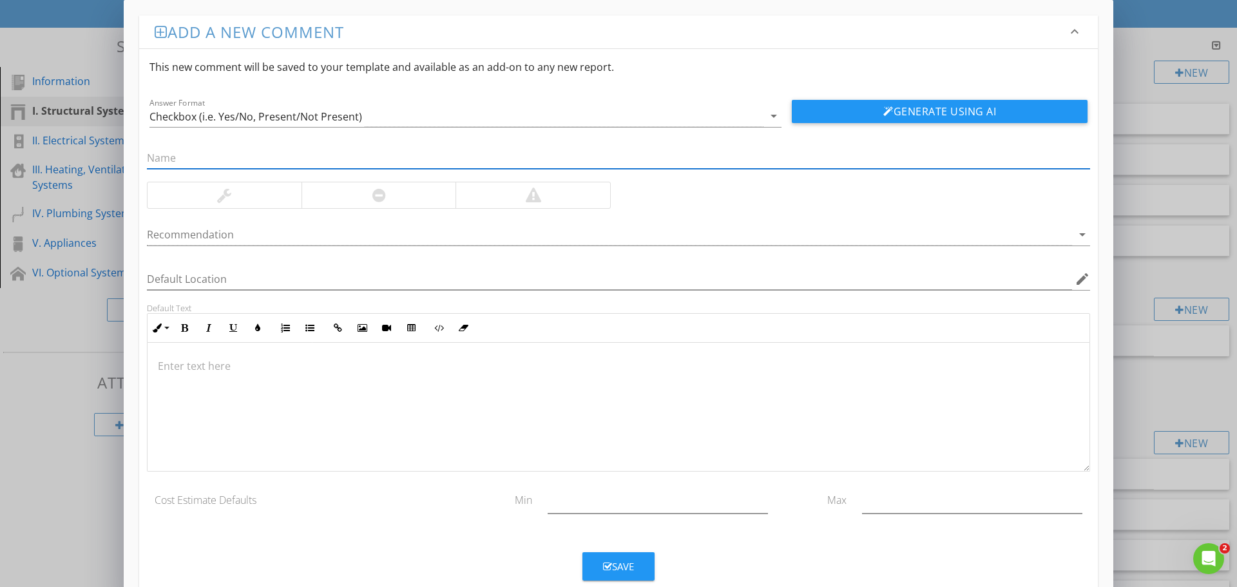
paste input "Retaining Walls – Wood Decay"
type input "Retaining Walls – Wood Decay"
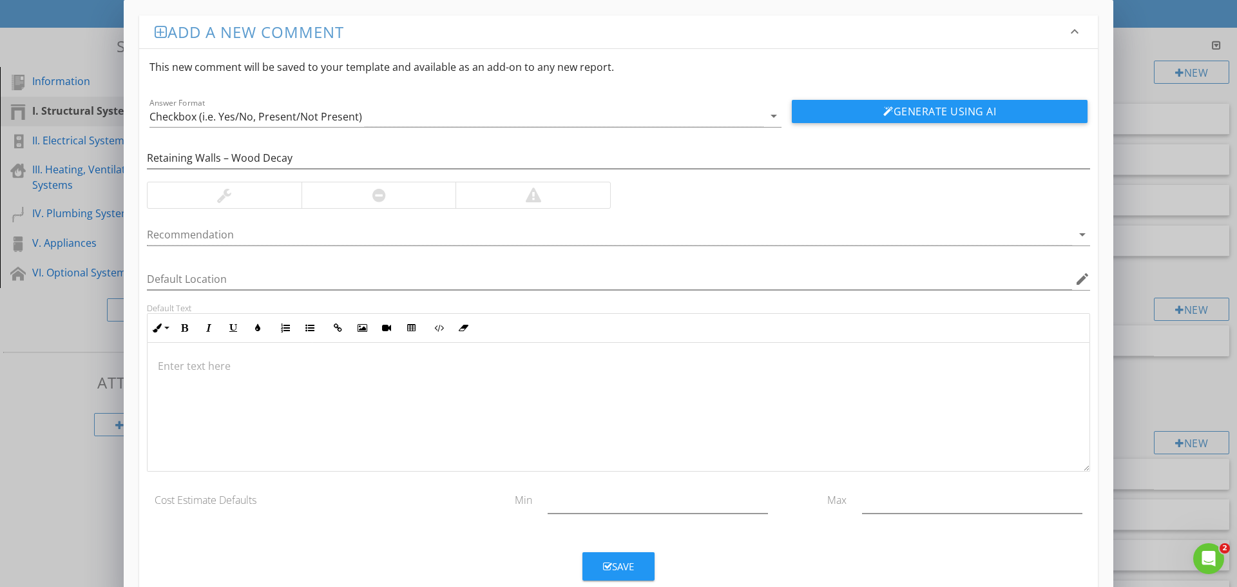
click at [383, 207] on div at bounding box center [378, 195] width 155 height 26
click at [450, 355] on div at bounding box center [618, 407] width 942 height 129
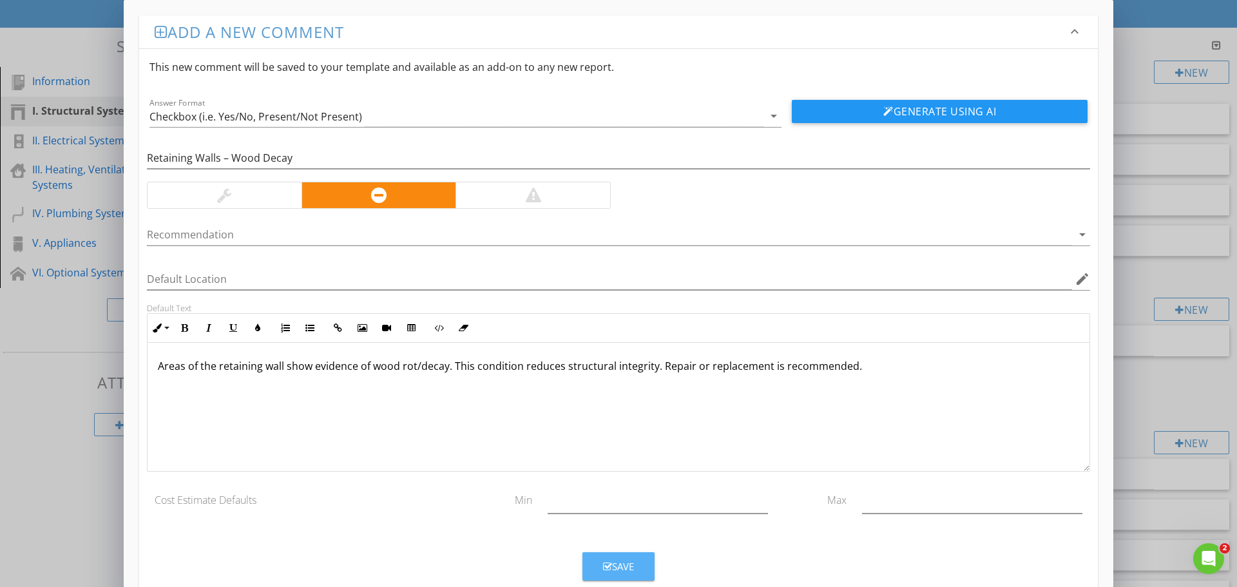
click at [623, 564] on div "Save" at bounding box center [618, 566] width 31 height 15
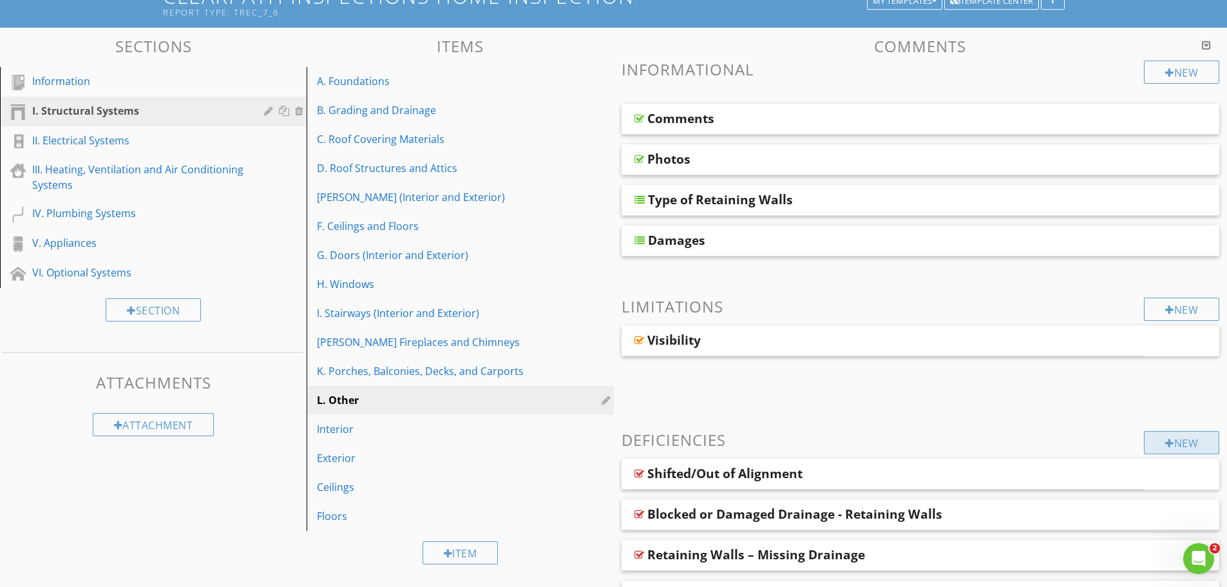
click at [1167, 444] on div at bounding box center [1169, 443] width 9 height 10
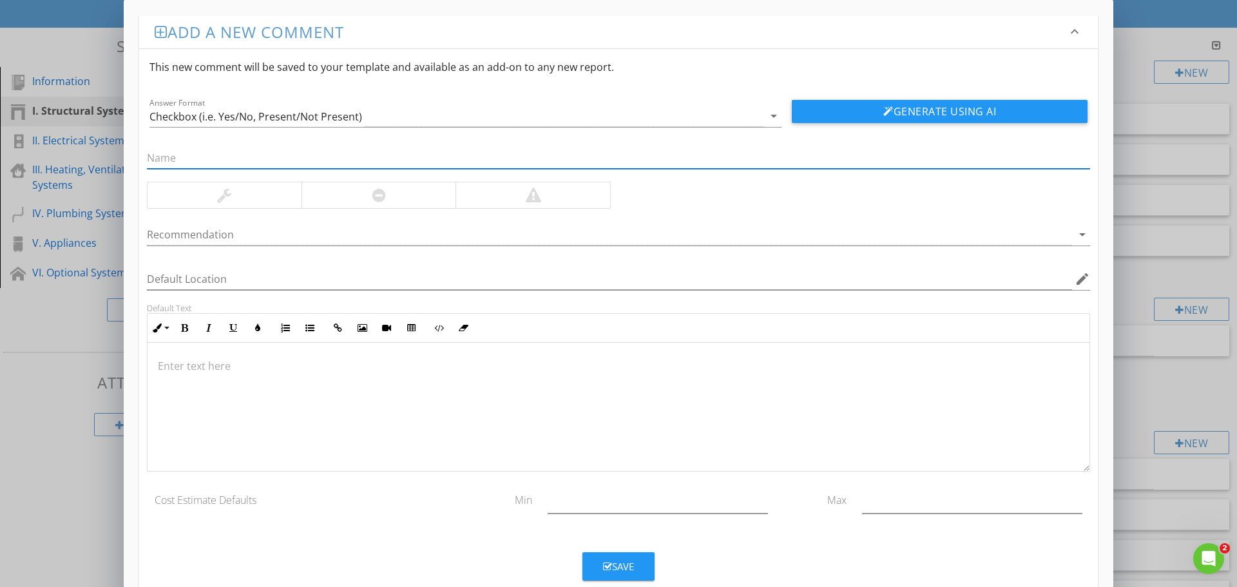
paste input "Retaining Walls – Support Post Concerns"
type input "Retaining Walls – Support Post Concerns"
click at [383, 198] on div at bounding box center [379, 194] width 14 height 15
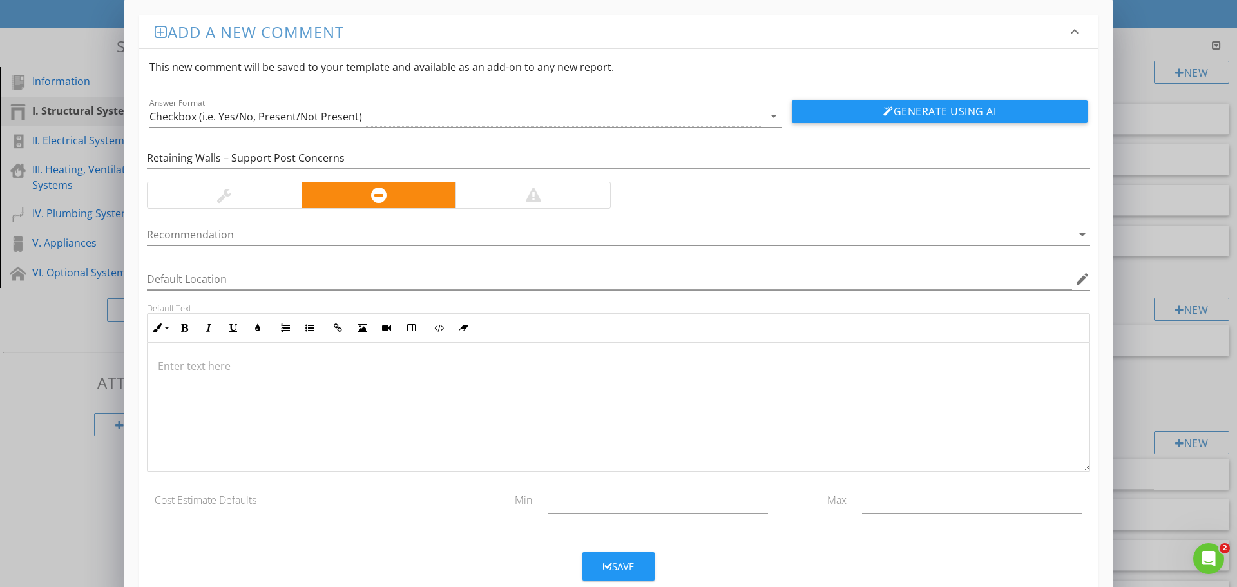
click at [267, 363] on p at bounding box center [618, 365] width 921 height 15
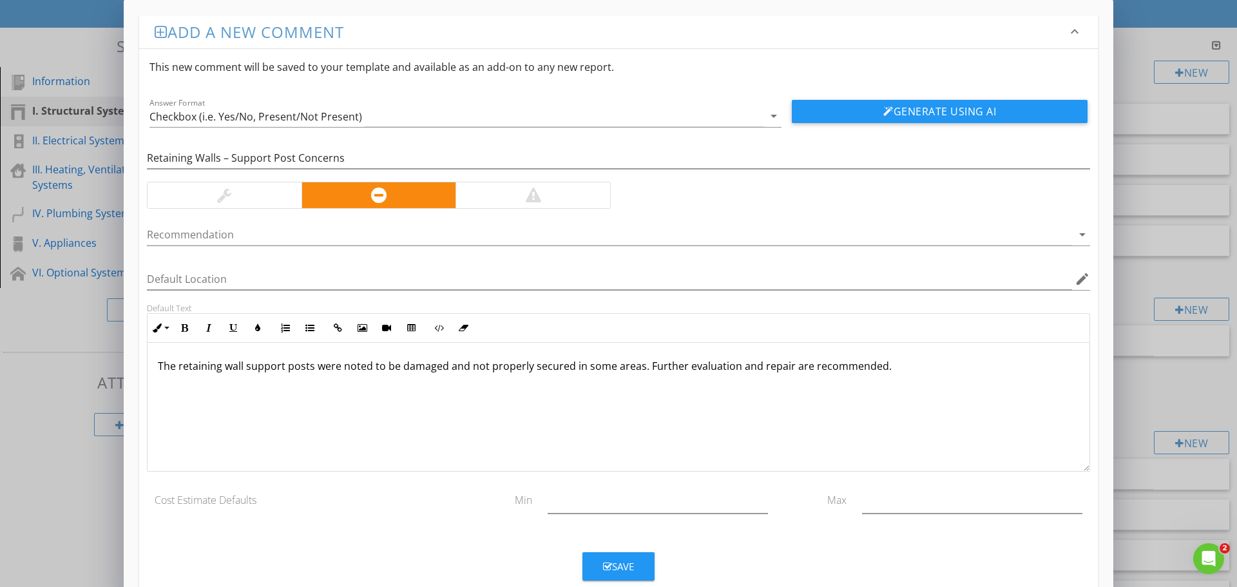
click at [614, 564] on div "Save" at bounding box center [618, 566] width 31 height 15
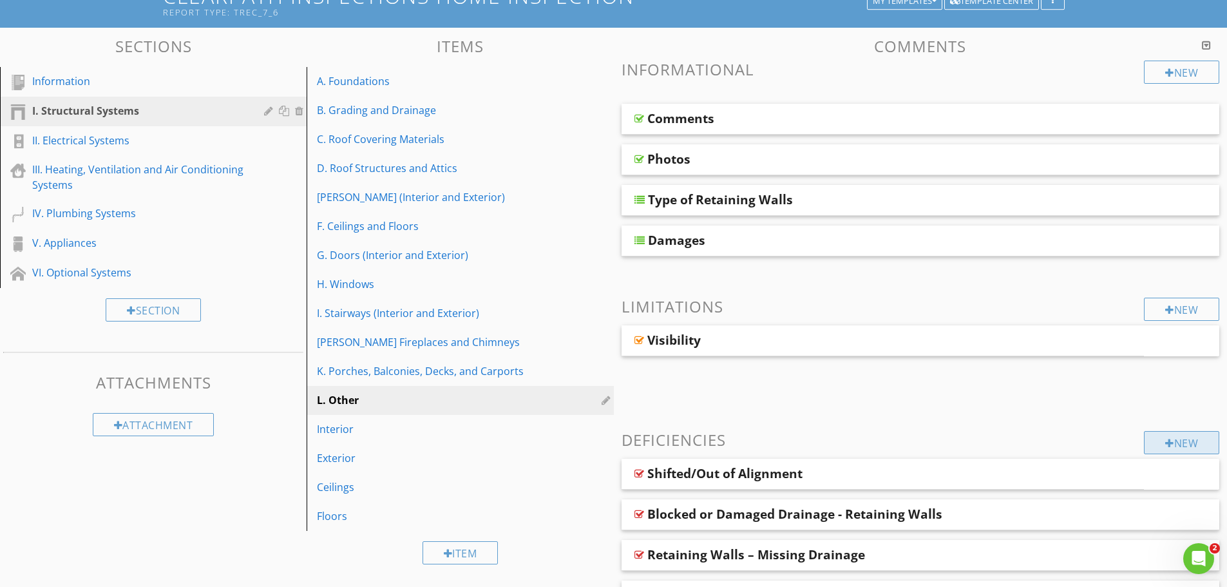
click at [1164, 435] on div "New" at bounding box center [1181, 442] width 75 height 23
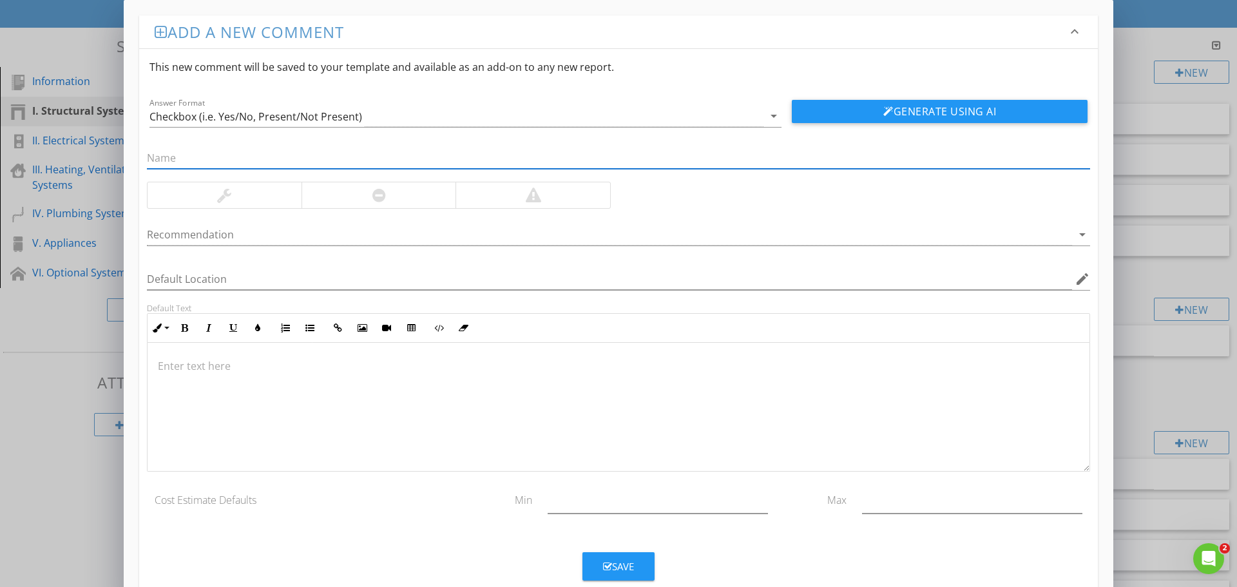
paste input "Retaining Walls – Cracking"
type input "Retaining Walls – Cracking"
click at [377, 197] on div at bounding box center [379, 194] width 14 height 15
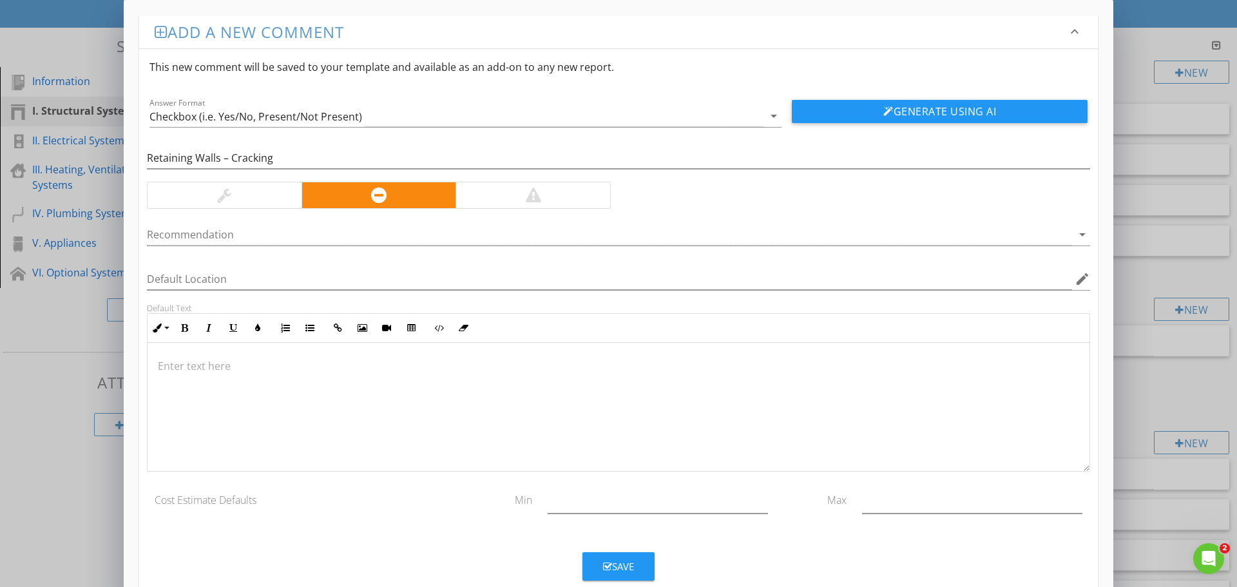
click at [494, 386] on div at bounding box center [618, 407] width 942 height 129
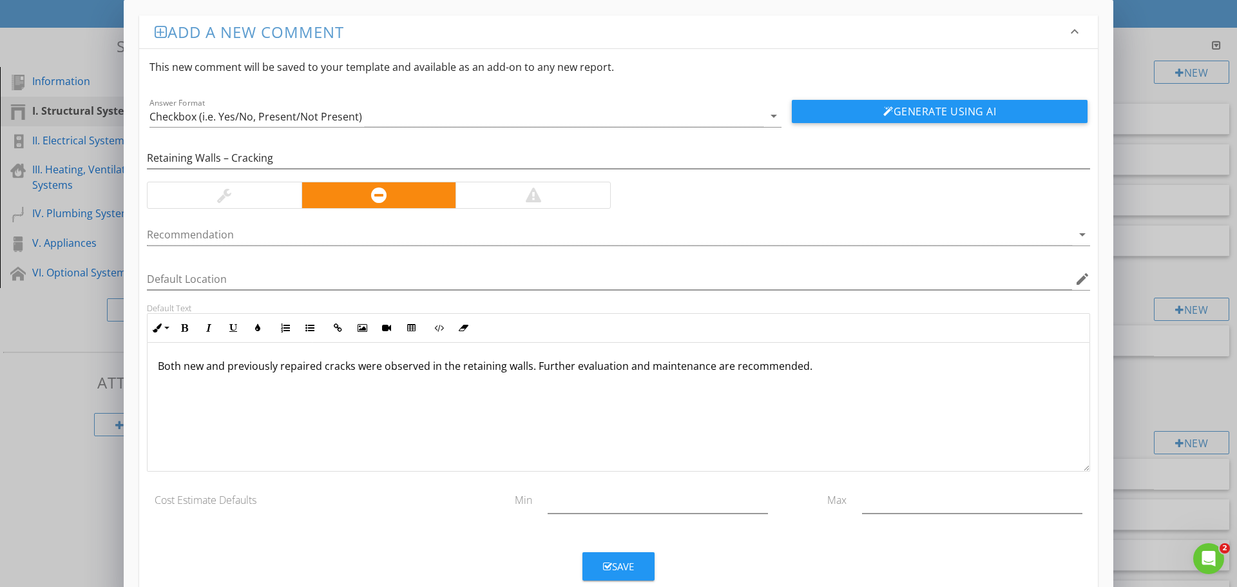
click at [636, 572] on button "Save" at bounding box center [618, 566] width 72 height 28
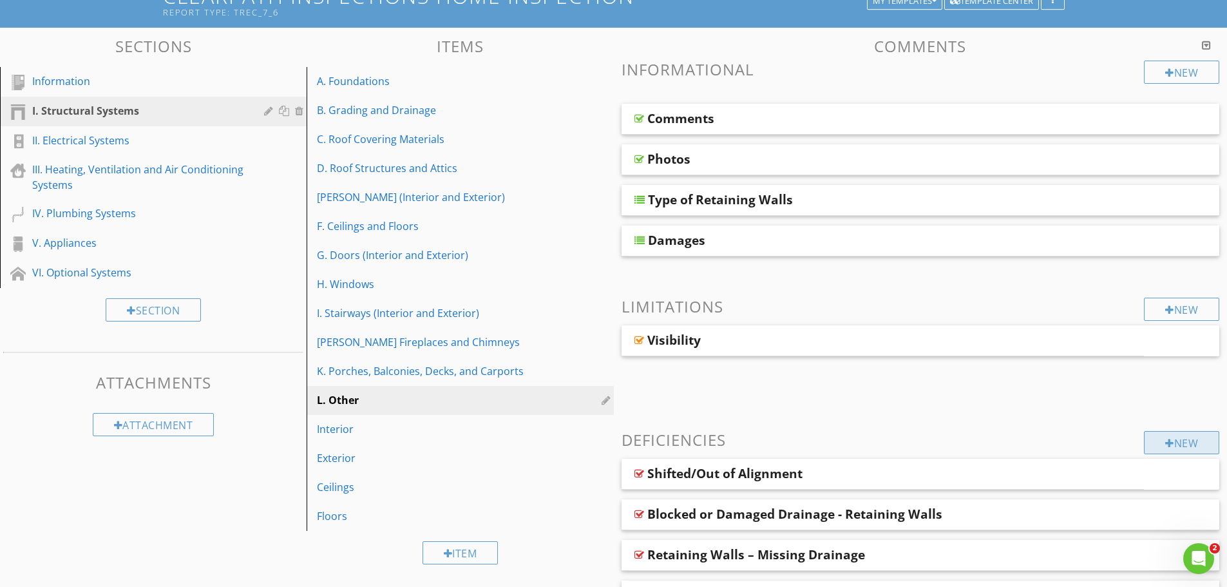
click at [1181, 446] on div "New" at bounding box center [1181, 442] width 75 height 23
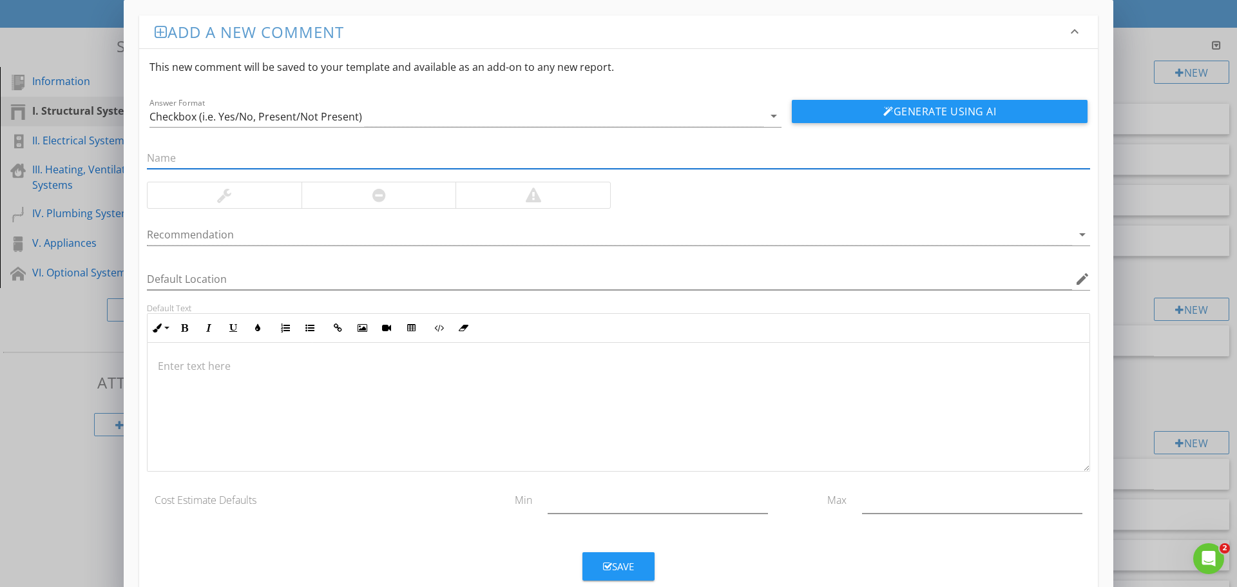
paste input "Retaining Walls – Loose Boards"
type input "Retaining Walls – Loose Boards"
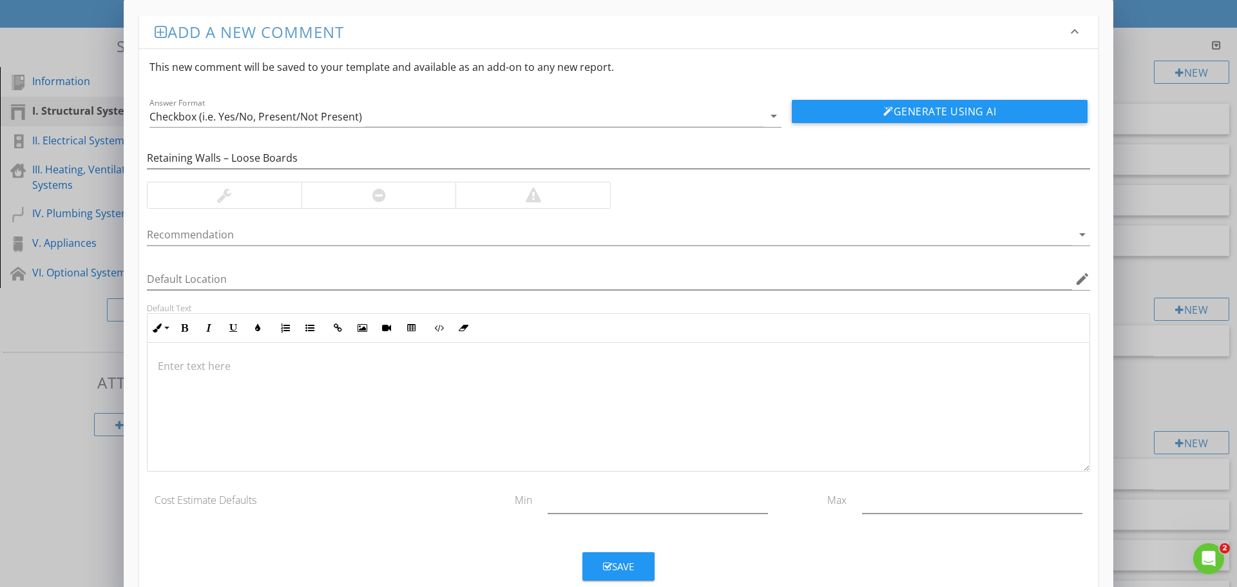
click at [423, 202] on div at bounding box center [378, 195] width 155 height 26
click at [285, 358] on p at bounding box center [618, 365] width 921 height 15
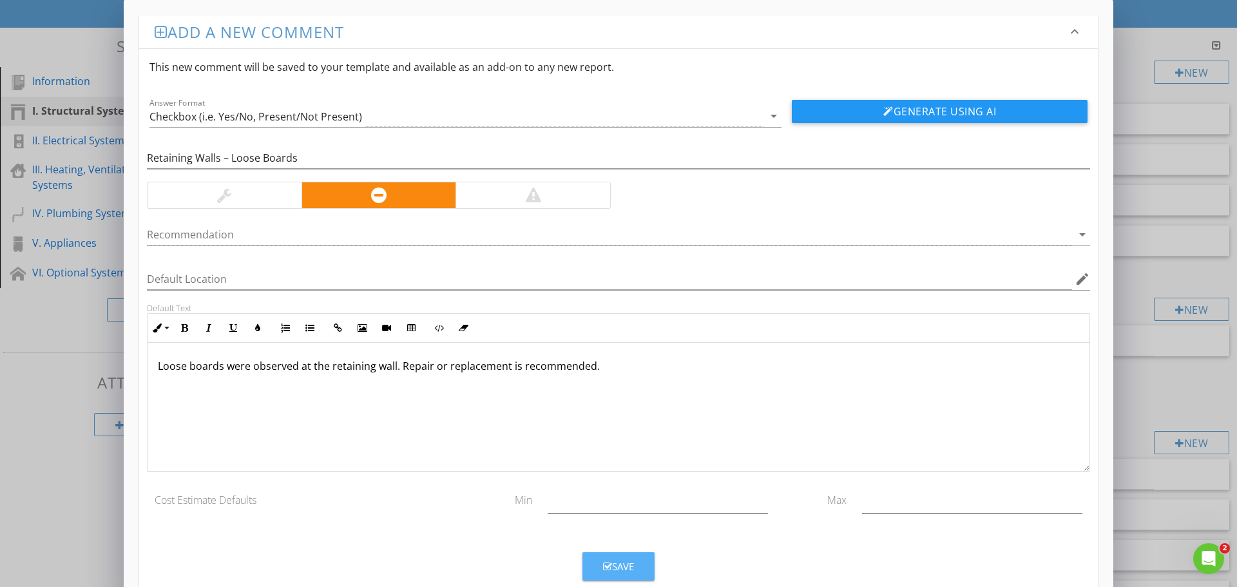
click at [618, 569] on div "Save" at bounding box center [618, 566] width 31 height 15
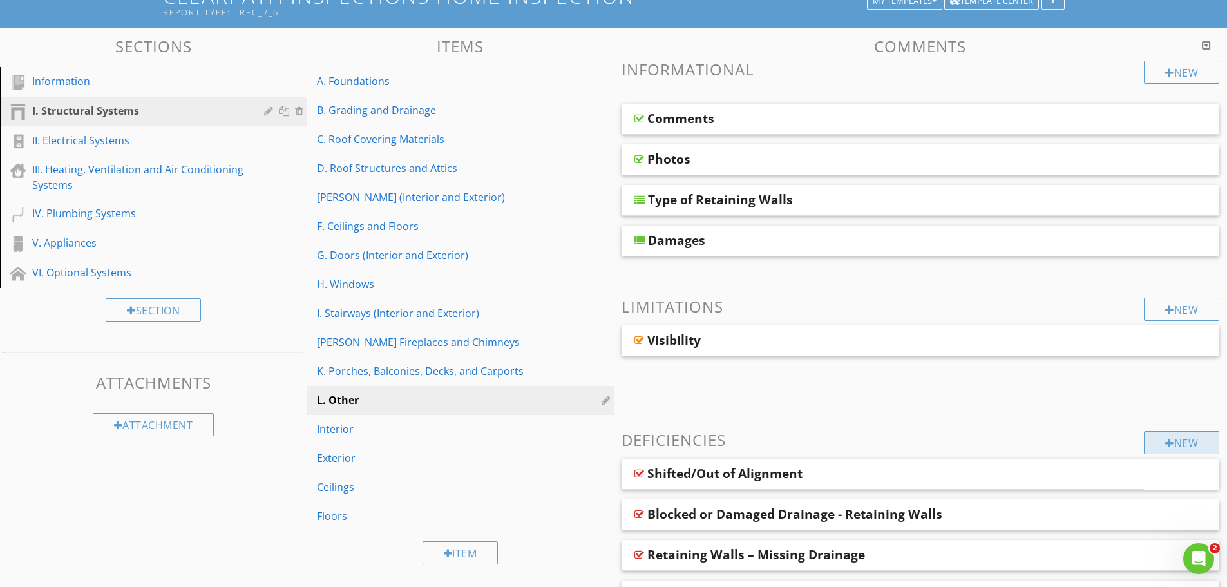
click at [1197, 437] on div "New" at bounding box center [1181, 442] width 75 height 23
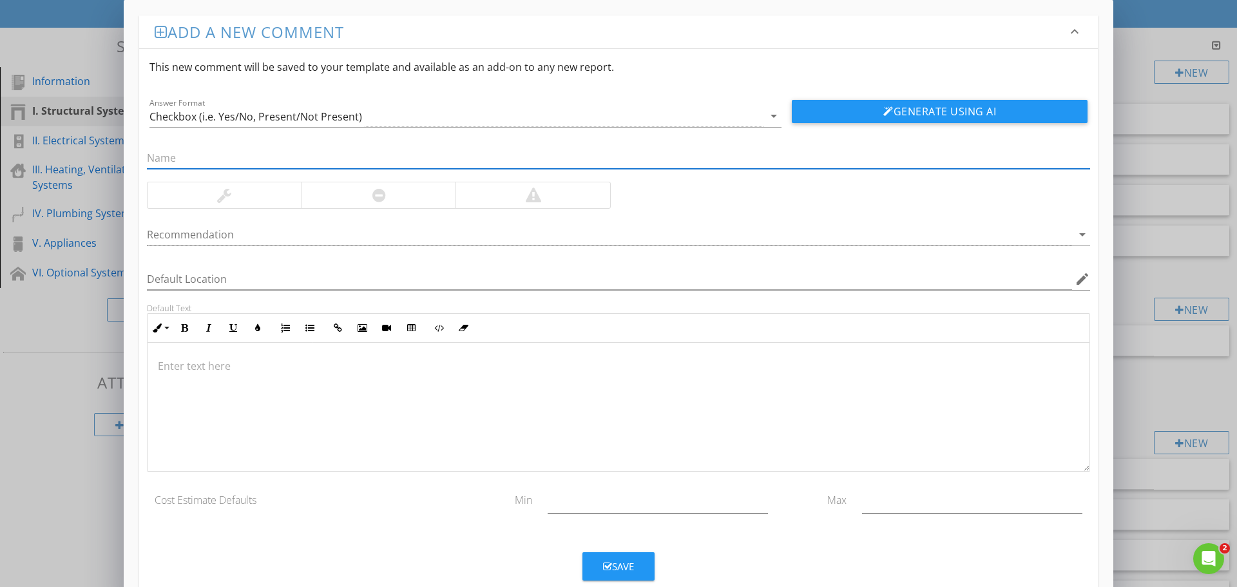
paste input "Retaining Walls – Loose or Missing Materials"
type input "Retaining Walls – Loose or Missing Materials"
click at [379, 192] on div at bounding box center [379, 194] width 14 height 15
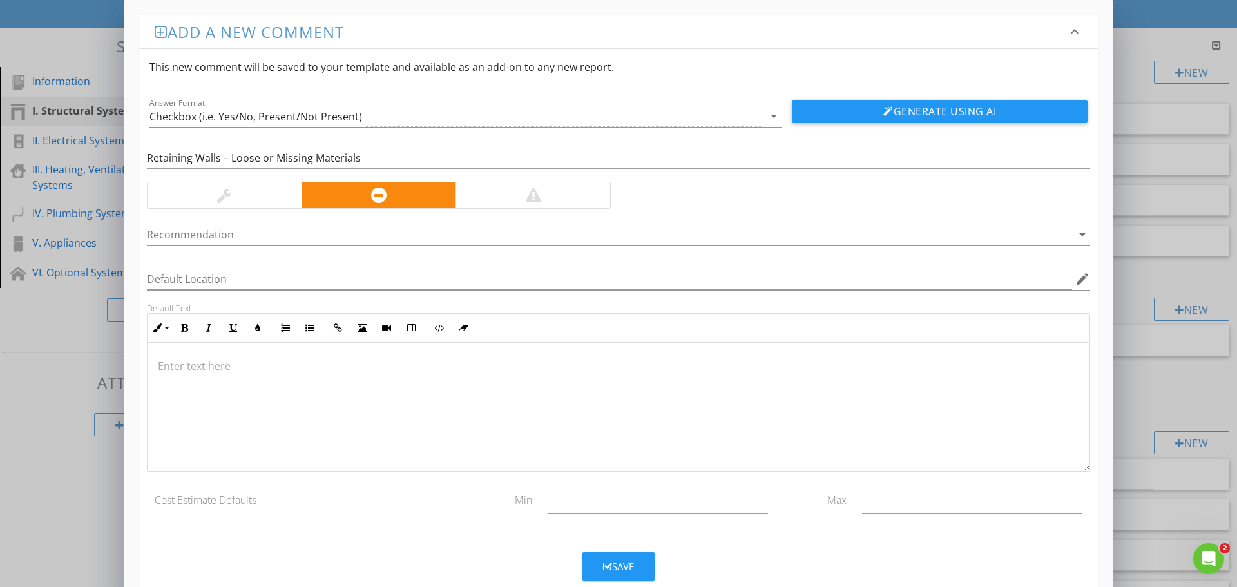
click at [549, 389] on div at bounding box center [618, 407] width 942 height 129
click at [618, 573] on div "Save" at bounding box center [618, 566] width 31 height 15
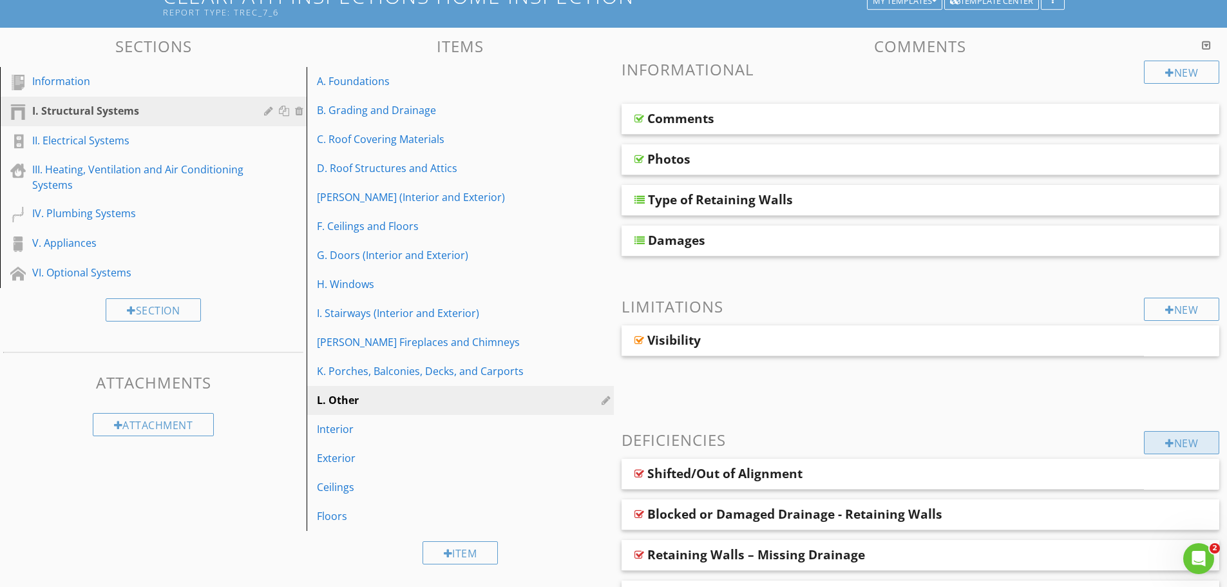
click at [1166, 441] on div at bounding box center [1169, 443] width 9 height 10
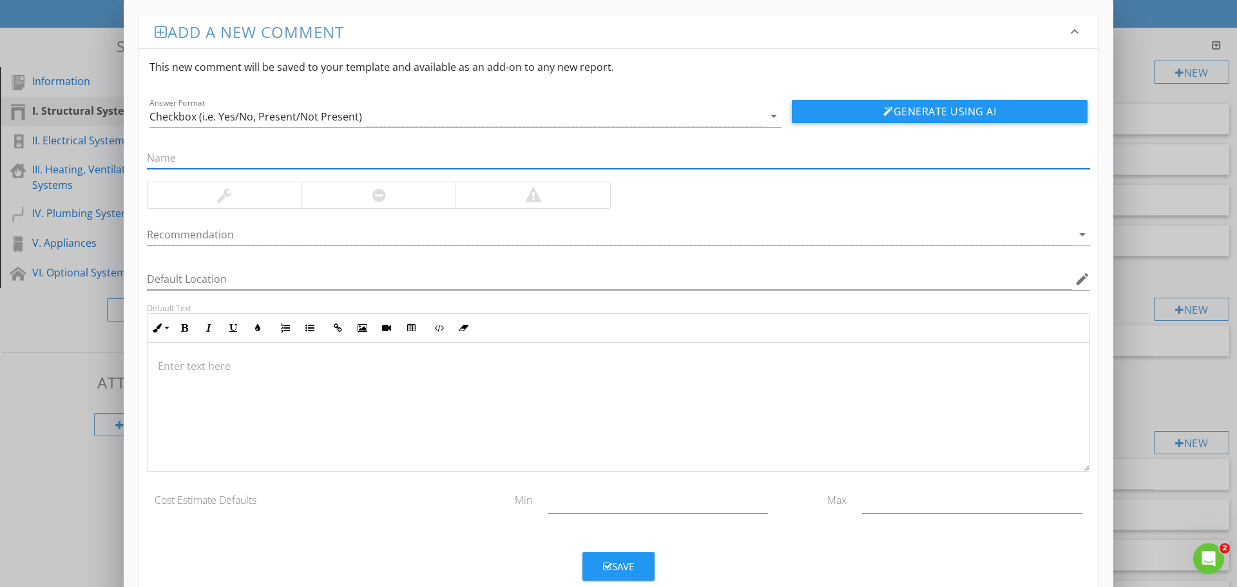
paste input "Retaining Walls – Mortar Separation"
type input "Retaining Walls – Mortar Separation"
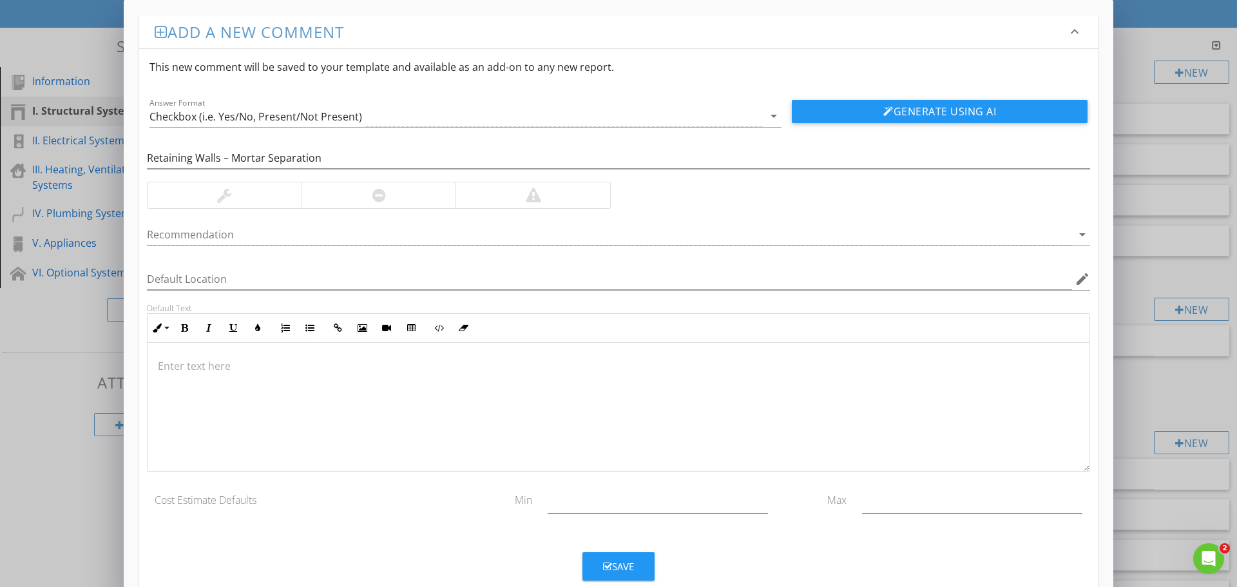
click at [438, 198] on div at bounding box center [378, 195] width 155 height 26
click at [437, 372] on p at bounding box center [618, 365] width 921 height 15
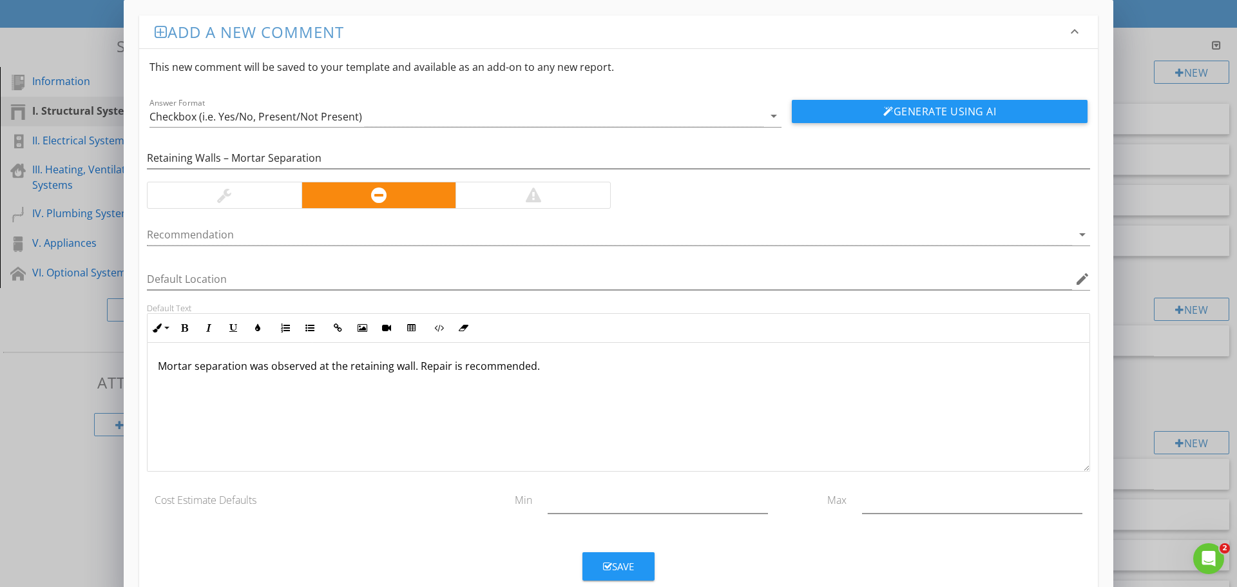
click at [620, 571] on div "Save" at bounding box center [618, 566] width 31 height 15
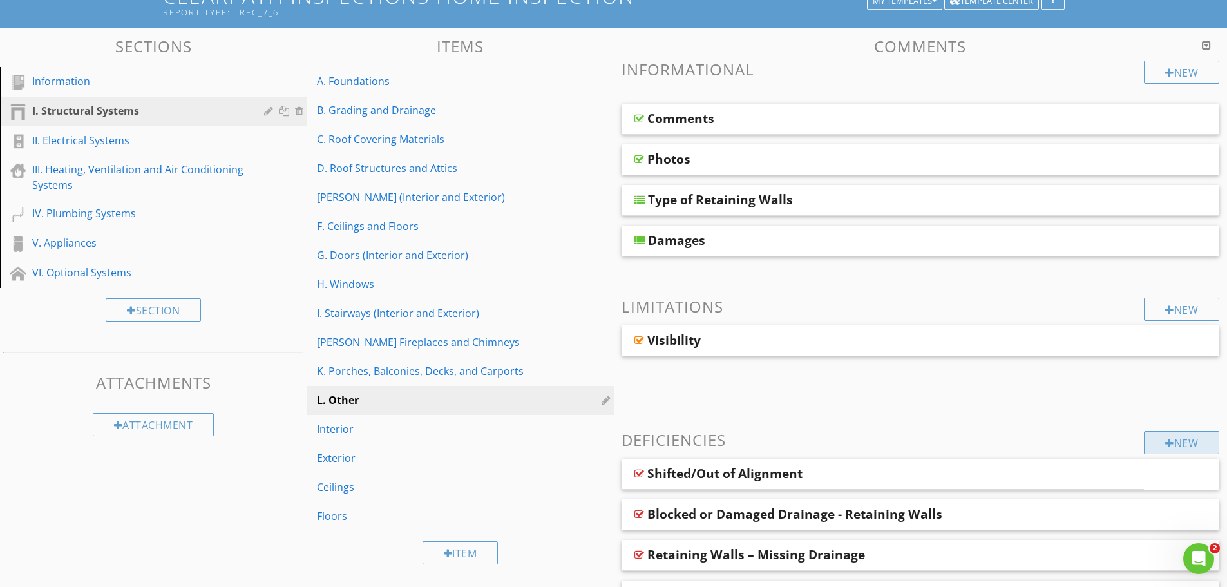
click at [1168, 440] on div at bounding box center [1169, 443] width 9 height 10
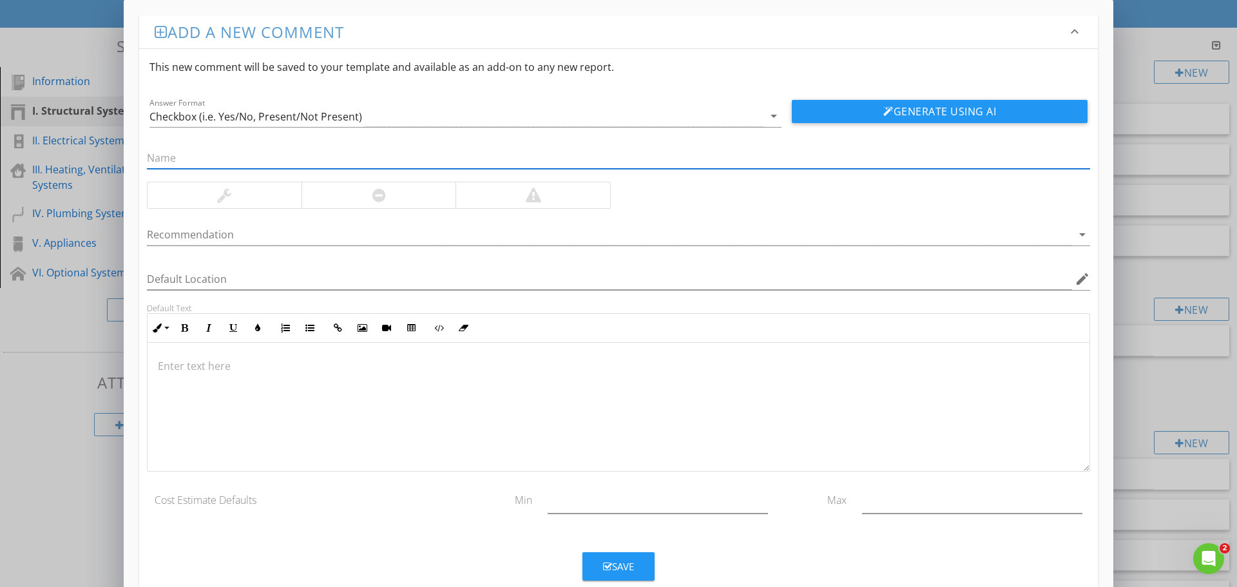
paste input "Retaining Walls – Exposed Reinforcement"
drag, startPoint x: 349, startPoint y: 157, endPoint x: 273, endPoint y: 162, distance: 76.1
click at [273, 162] on input "Retaining Walls – Exposed Reinforcement" at bounding box center [618, 157] width 943 height 21
type input "Retaining Walls – Exposed Rebar"
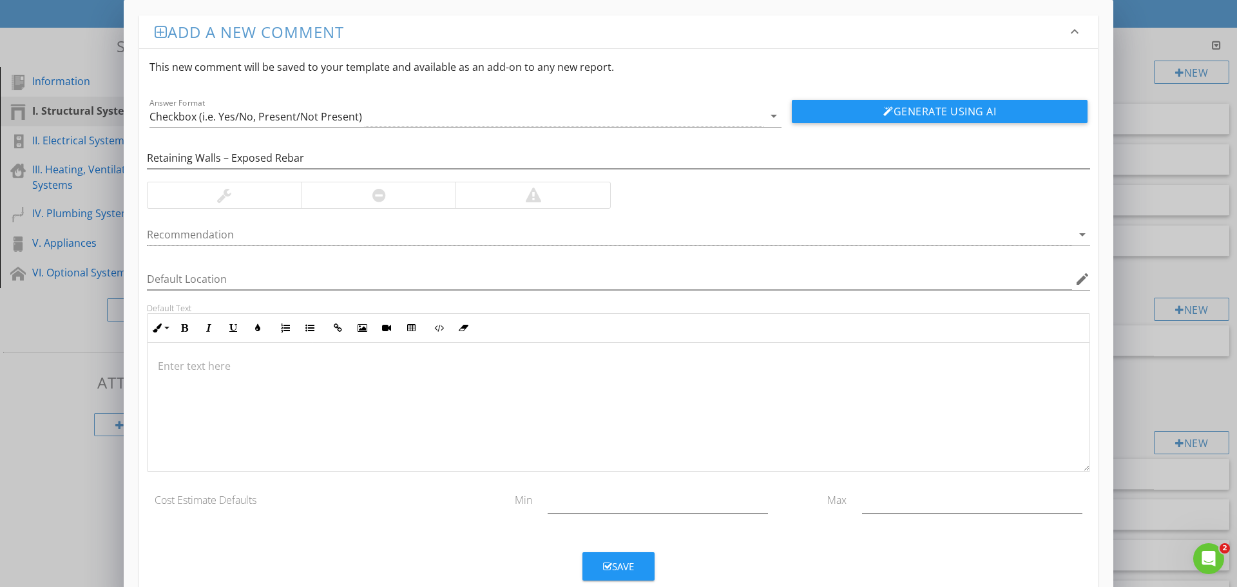
click at [385, 196] on div at bounding box center [379, 194] width 14 height 15
click at [382, 363] on p at bounding box center [618, 365] width 921 height 15
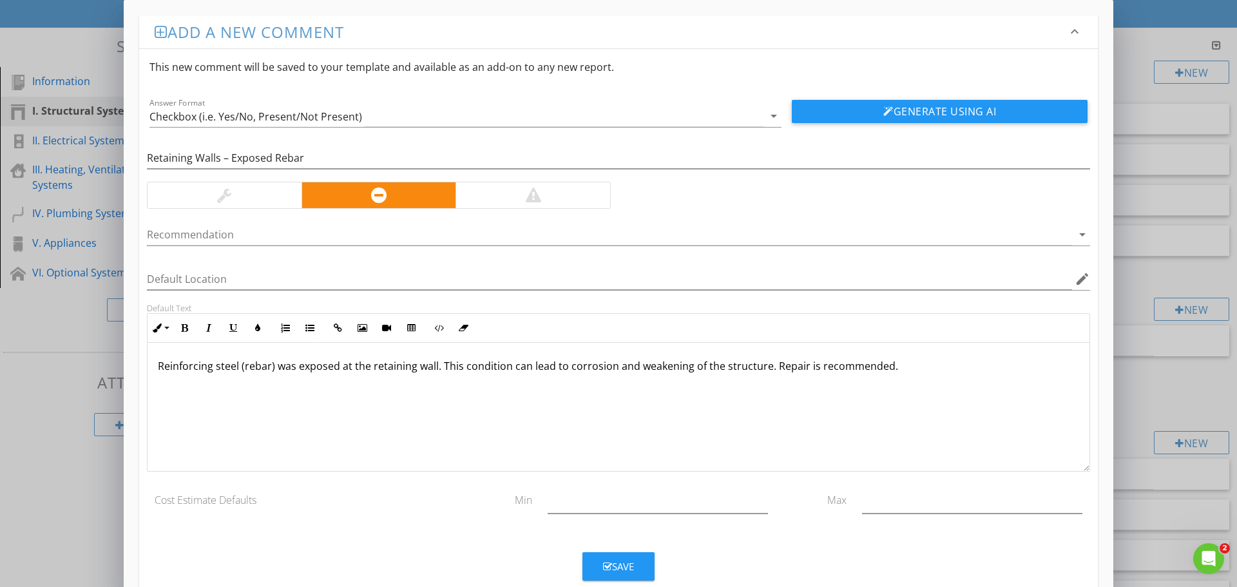
click at [612, 565] on div "Save" at bounding box center [618, 566] width 31 height 15
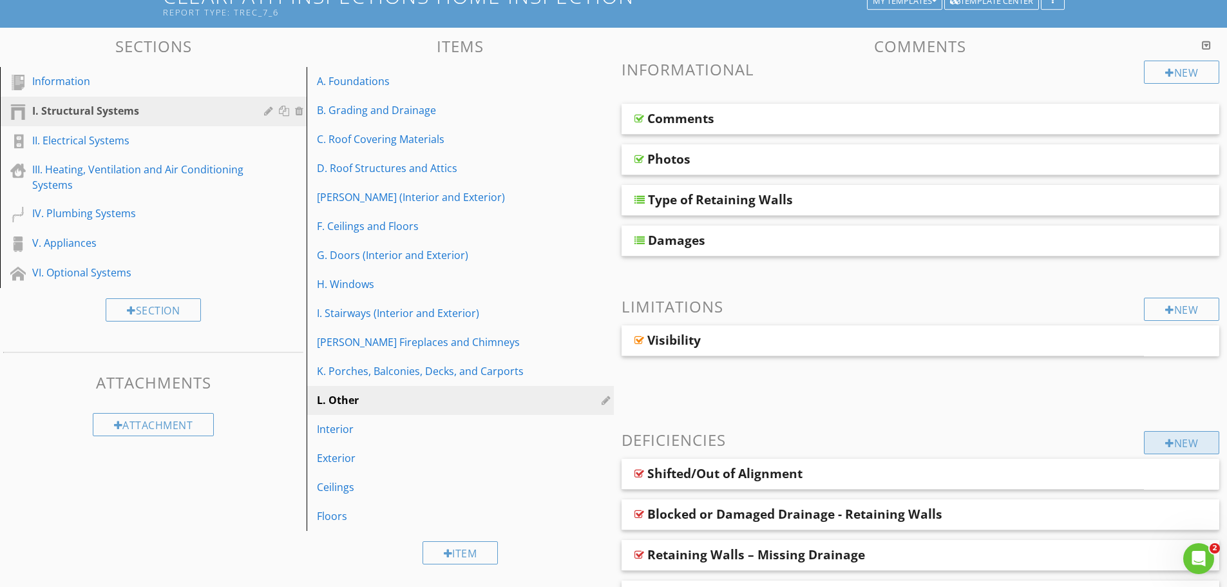
click at [1193, 439] on div "New" at bounding box center [1181, 442] width 75 height 23
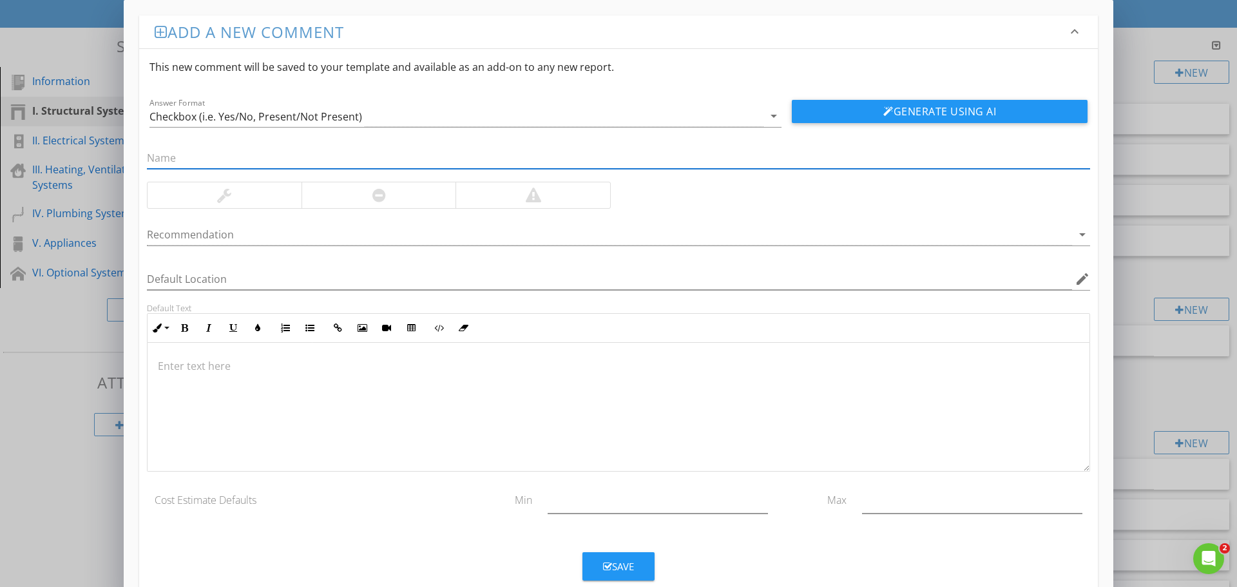
paste input "Retaining Walls – Holes at Top"
type input "Retaining Walls – Holes at Top"
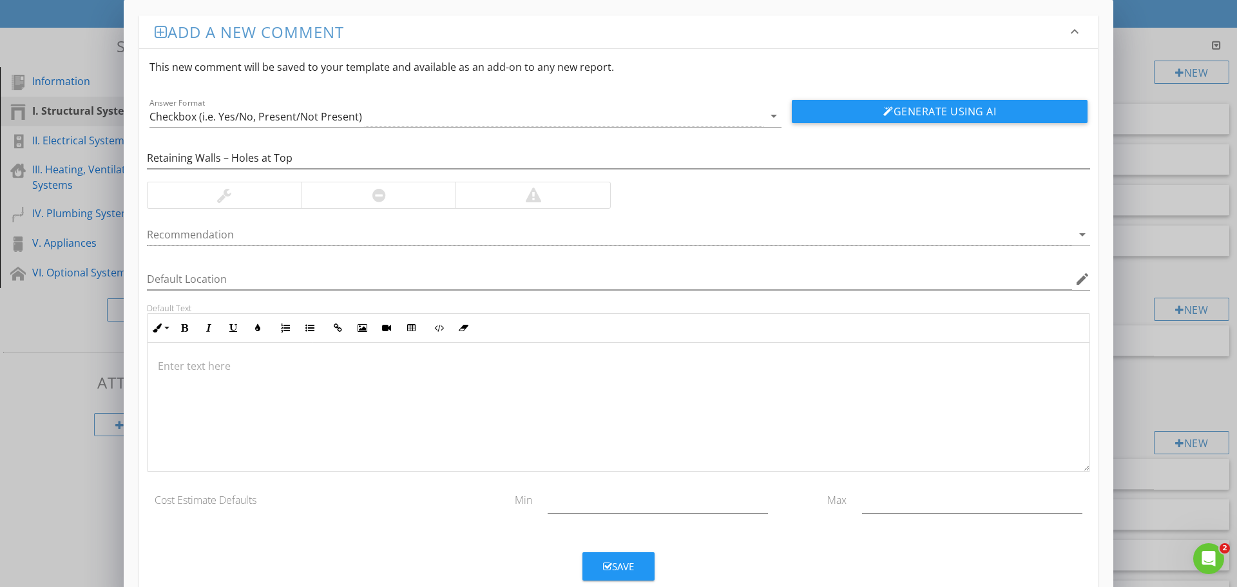
click at [392, 189] on div at bounding box center [378, 195] width 155 height 26
click at [489, 368] on p at bounding box center [618, 365] width 921 height 15
type textarea "<p>Holes were noted at the top of the retaining walls. Filling and repair are r…"
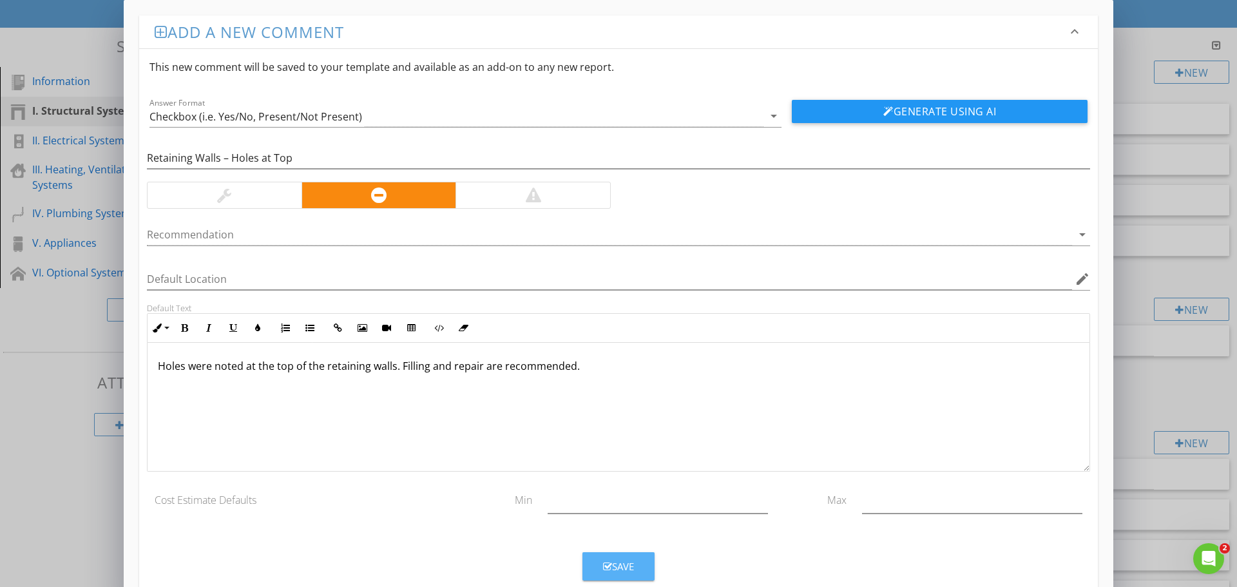
click at [618, 573] on div "Save" at bounding box center [618, 566] width 31 height 15
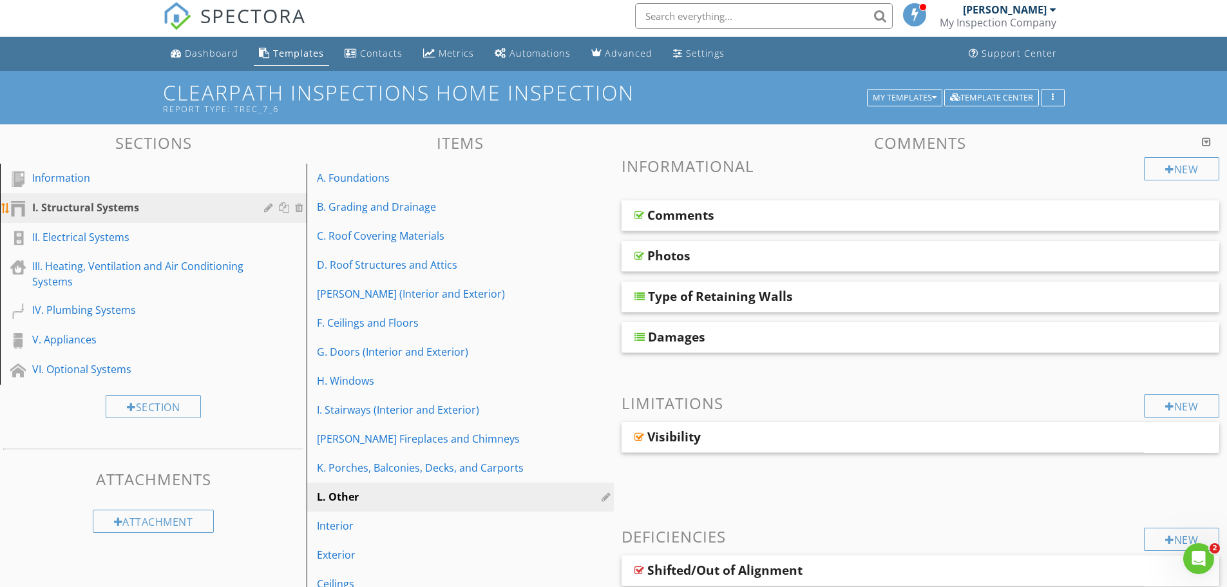
scroll to position [0, 0]
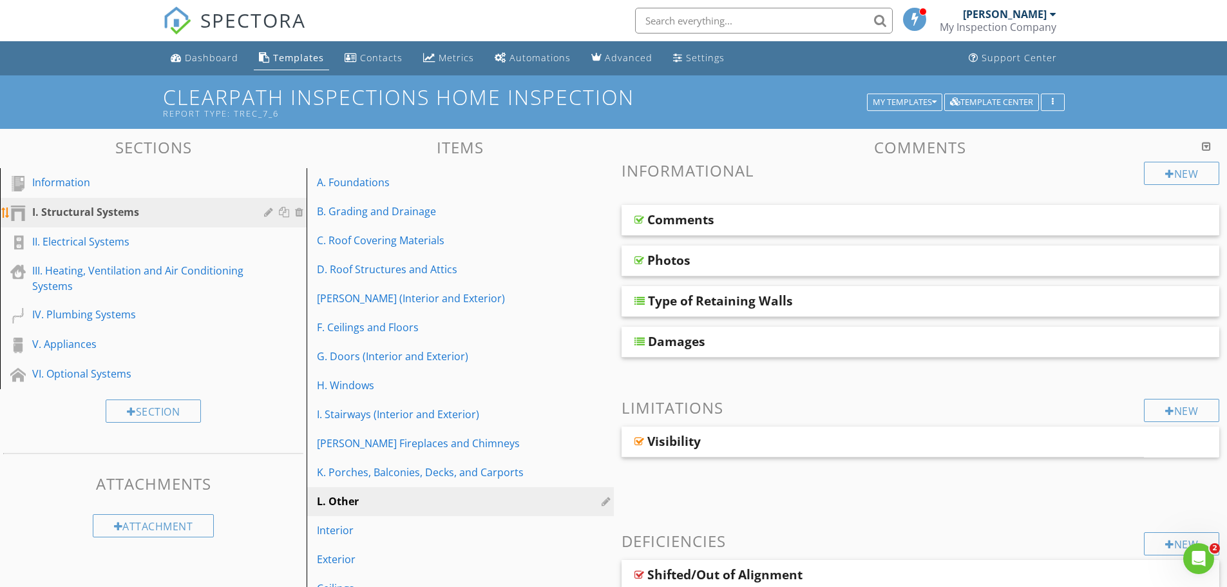
click at [149, 213] on div "I. Structural Systems" at bounding box center [138, 211] width 213 height 15
click at [135, 240] on div "II. Electrical Systems" at bounding box center [138, 241] width 213 height 15
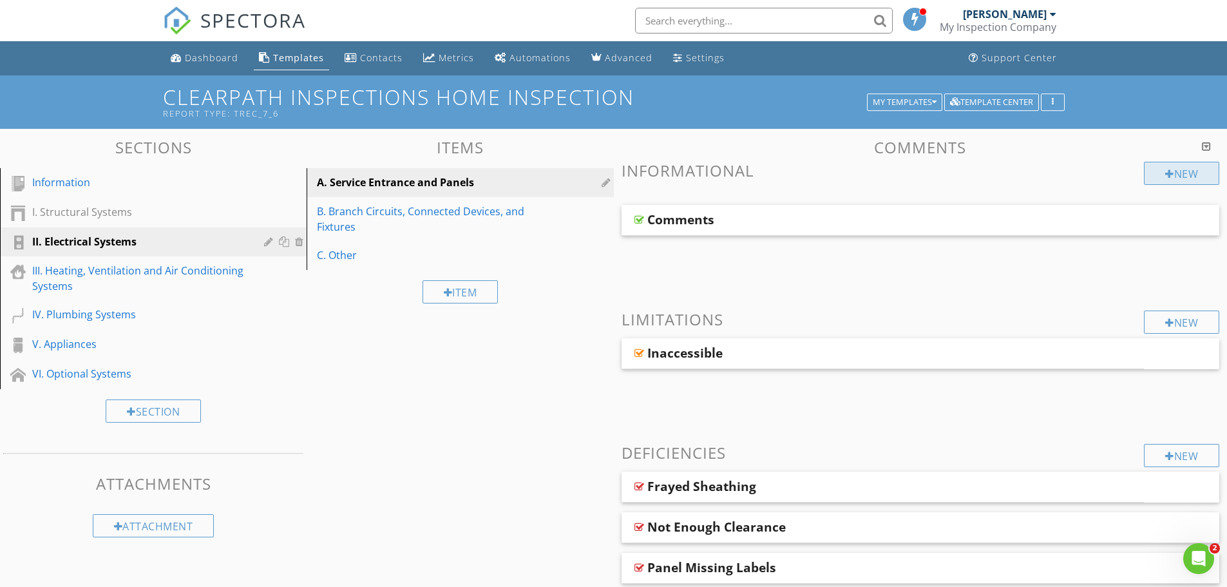
click at [1197, 173] on div "New" at bounding box center [1181, 173] width 75 height 23
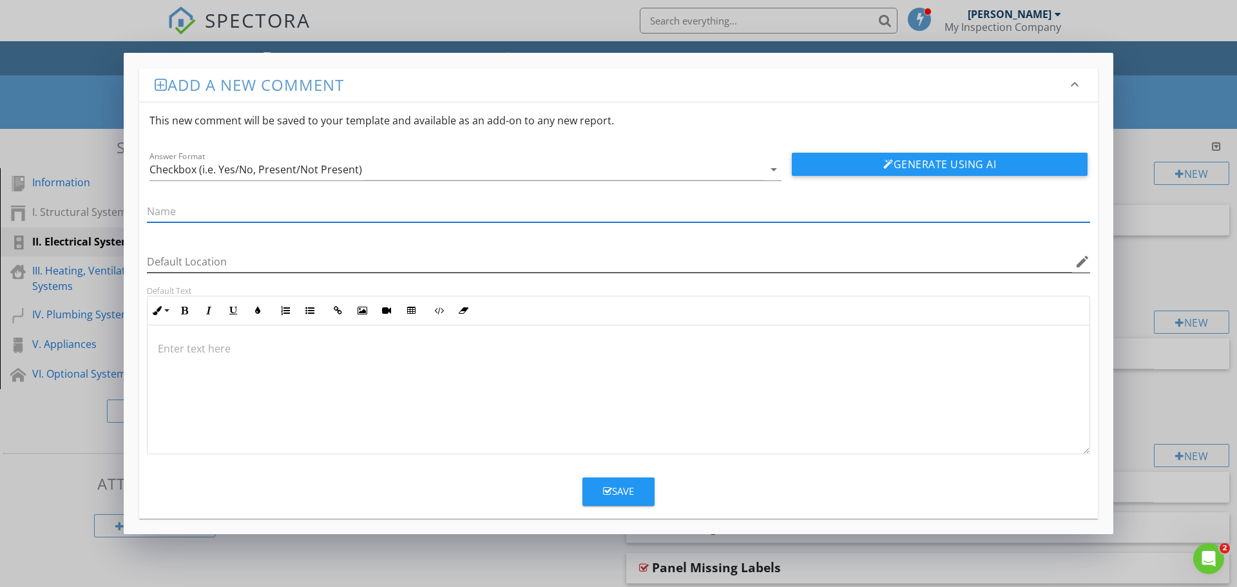
paste input "Electrical System Images"
type input "Electrical System Images"
click at [624, 485] on div "Save" at bounding box center [618, 491] width 31 height 15
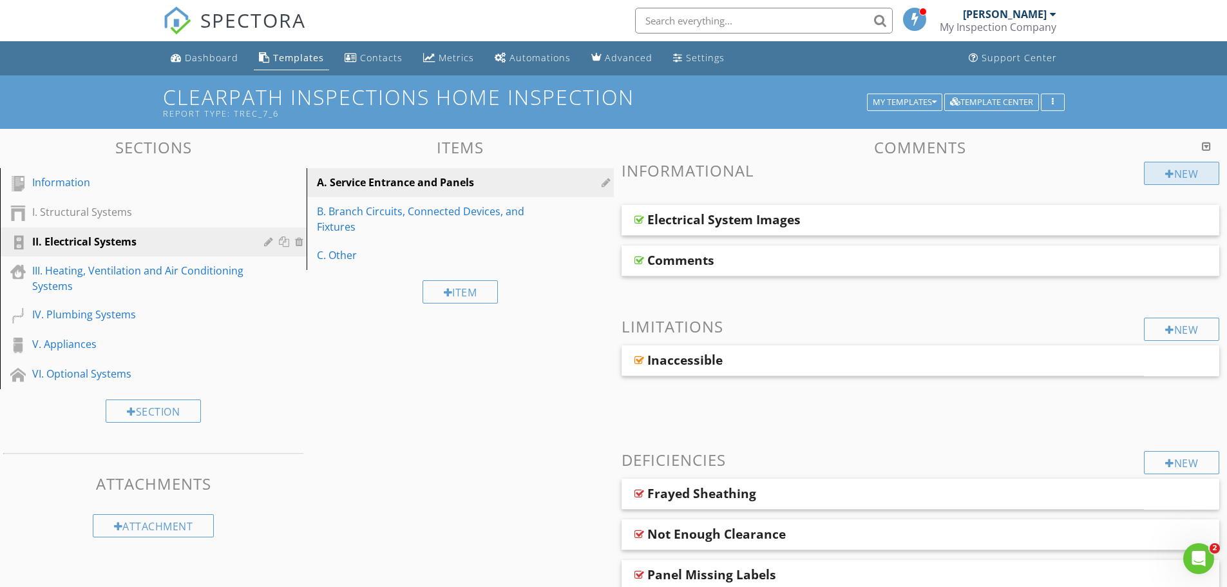
click at [1192, 167] on div "New" at bounding box center [1181, 173] width 75 height 23
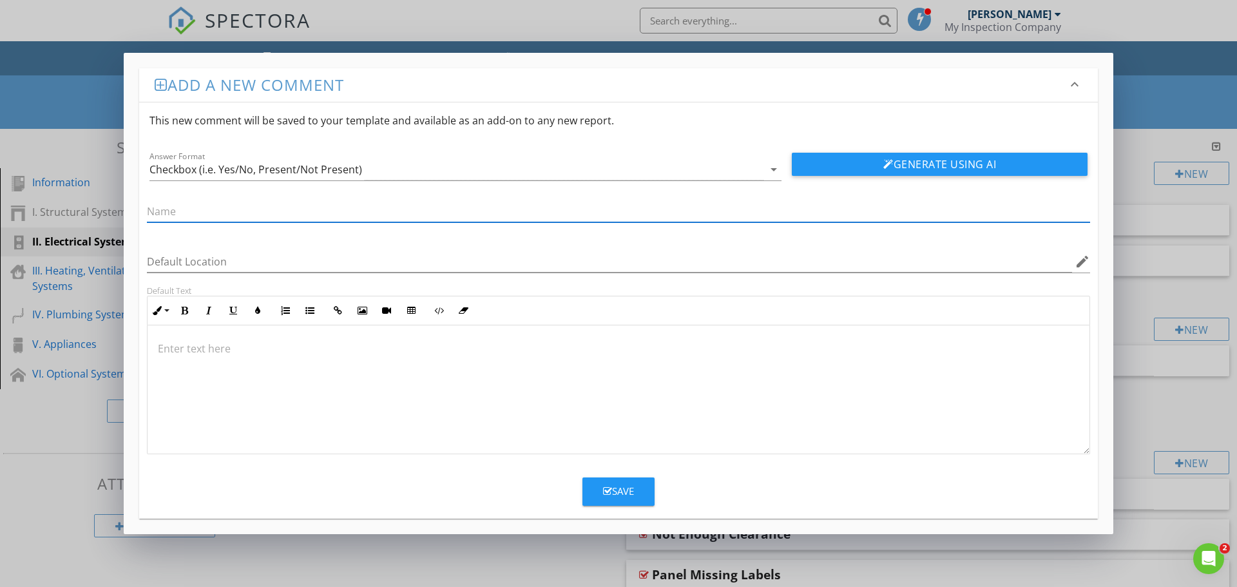
paste input "Electrical Supply Entry Point"
type input "Electrical Supply Entry Point"
click at [770, 173] on icon "arrow_drop_down" at bounding box center [773, 169] width 15 height 15
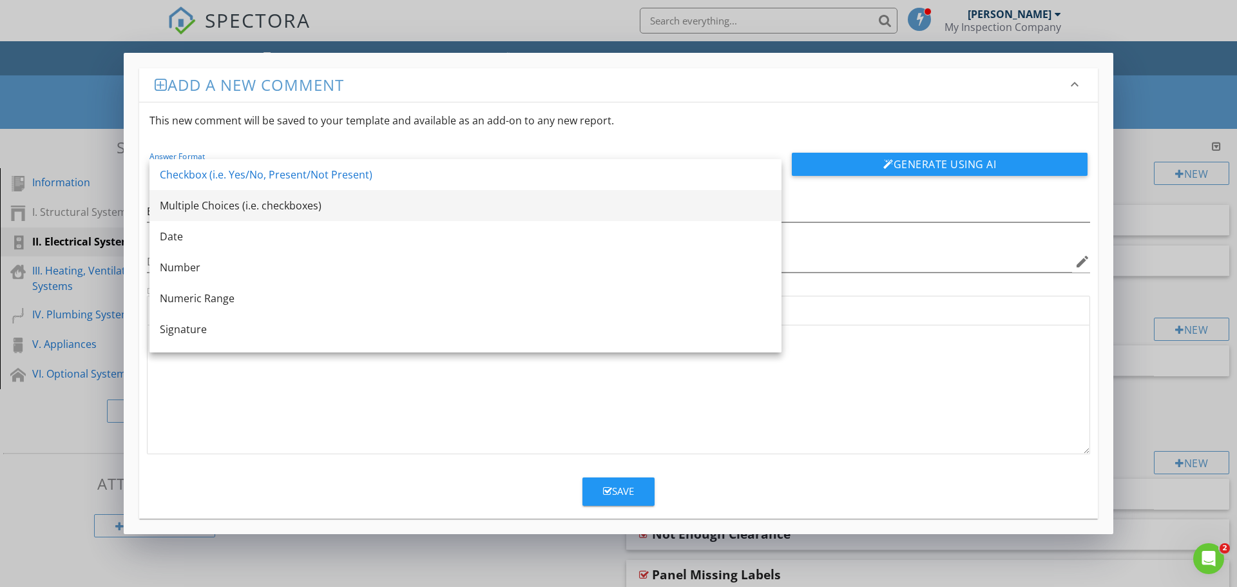
click at [203, 201] on div "Multiple Choices (i.e. checkboxes)" at bounding box center [465, 205] width 611 height 15
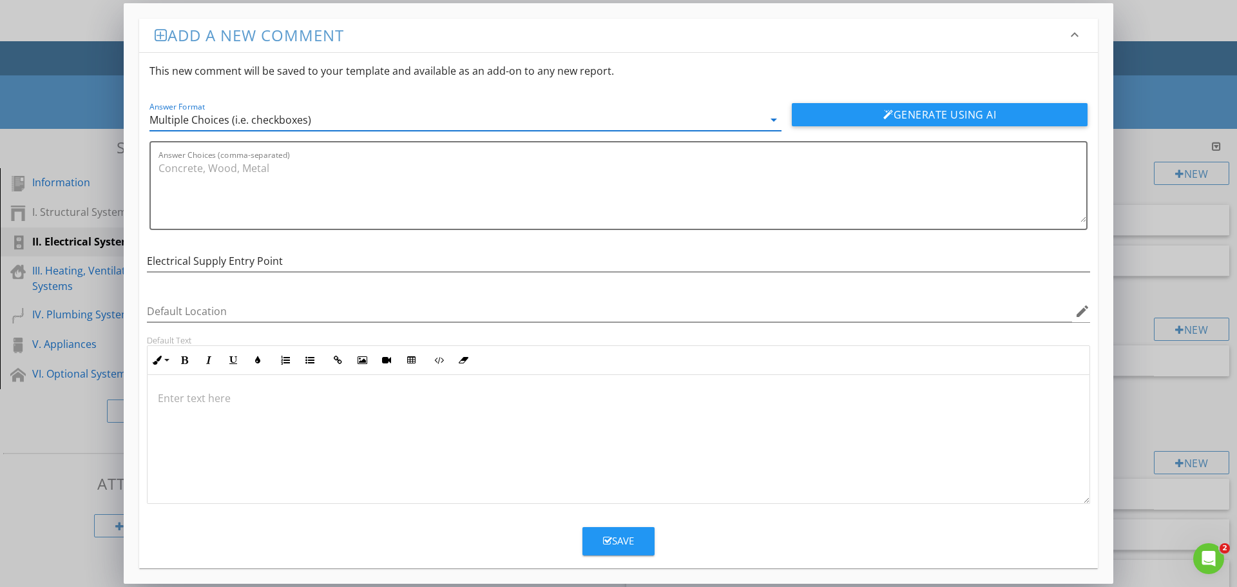
click at [621, 539] on div "Save" at bounding box center [618, 540] width 31 height 15
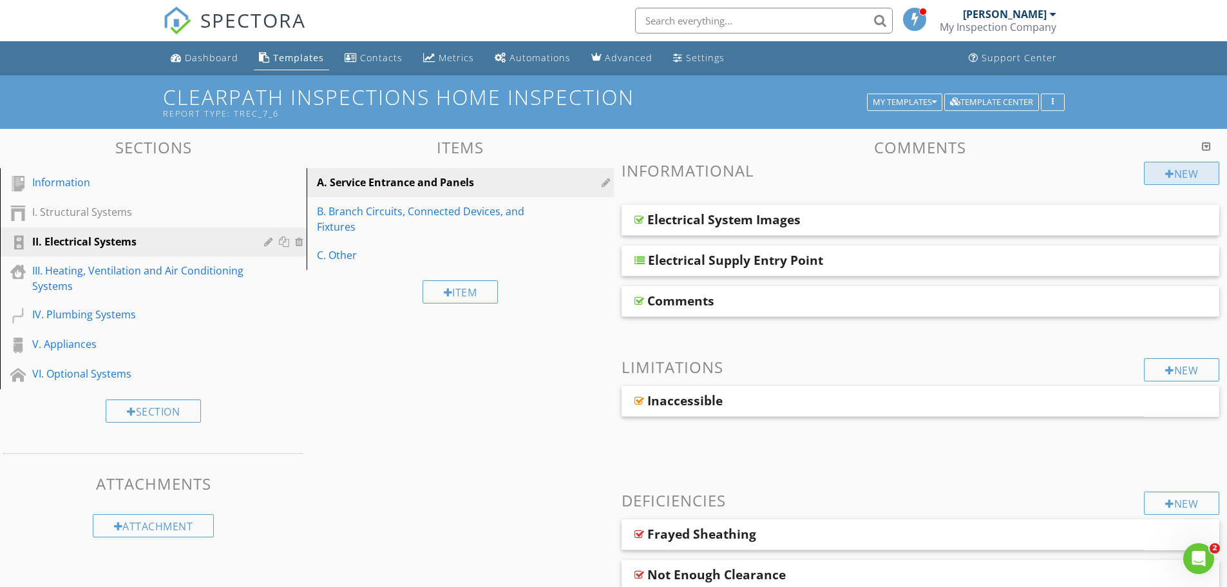
click at [1177, 176] on div "New" at bounding box center [1181, 173] width 75 height 23
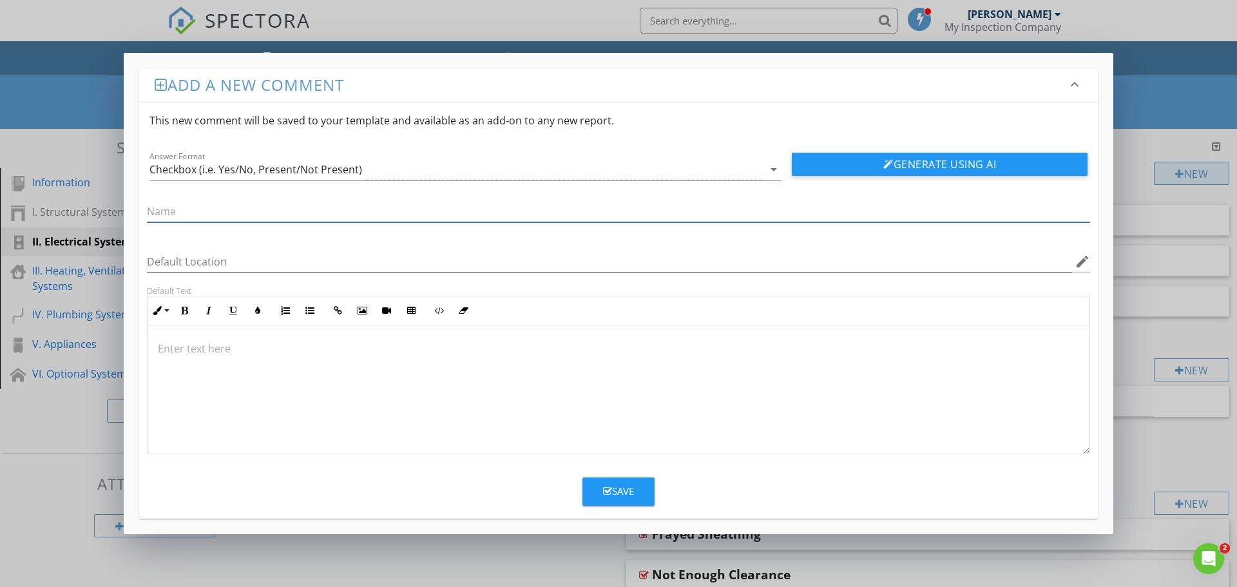
paste input "Main Panel Placement"
type input "Main Panel Placement"
click at [317, 173] on div "Checkbox (i.e. Yes/No, Present/Not Present)" at bounding box center [255, 170] width 213 height 12
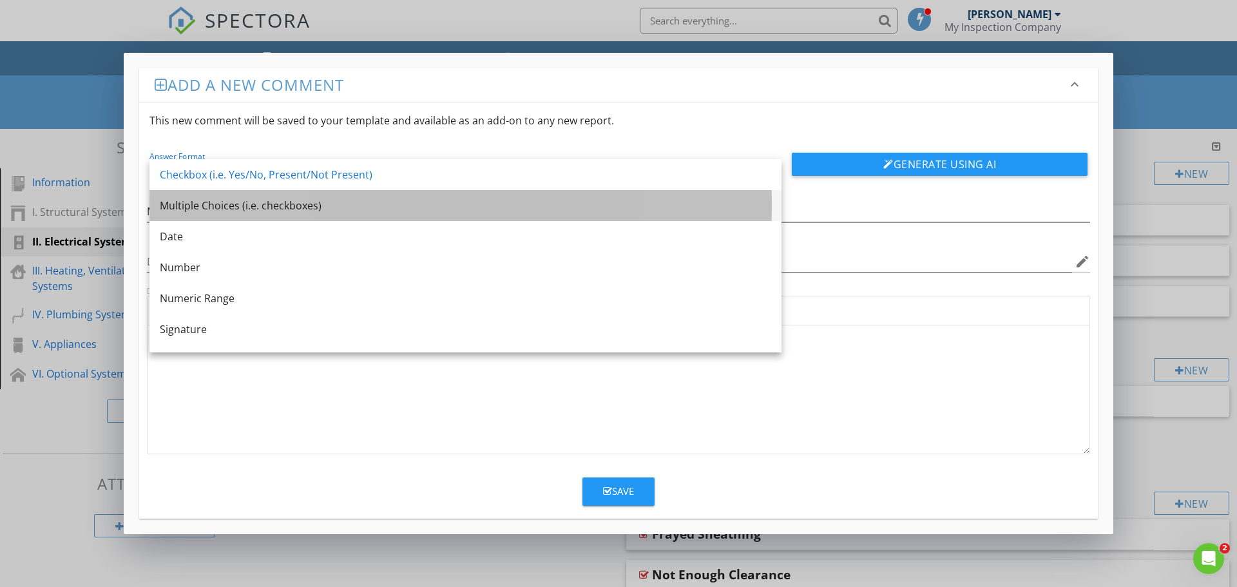
click at [200, 205] on div "Multiple Choices (i.e. checkboxes)" at bounding box center [465, 205] width 611 height 15
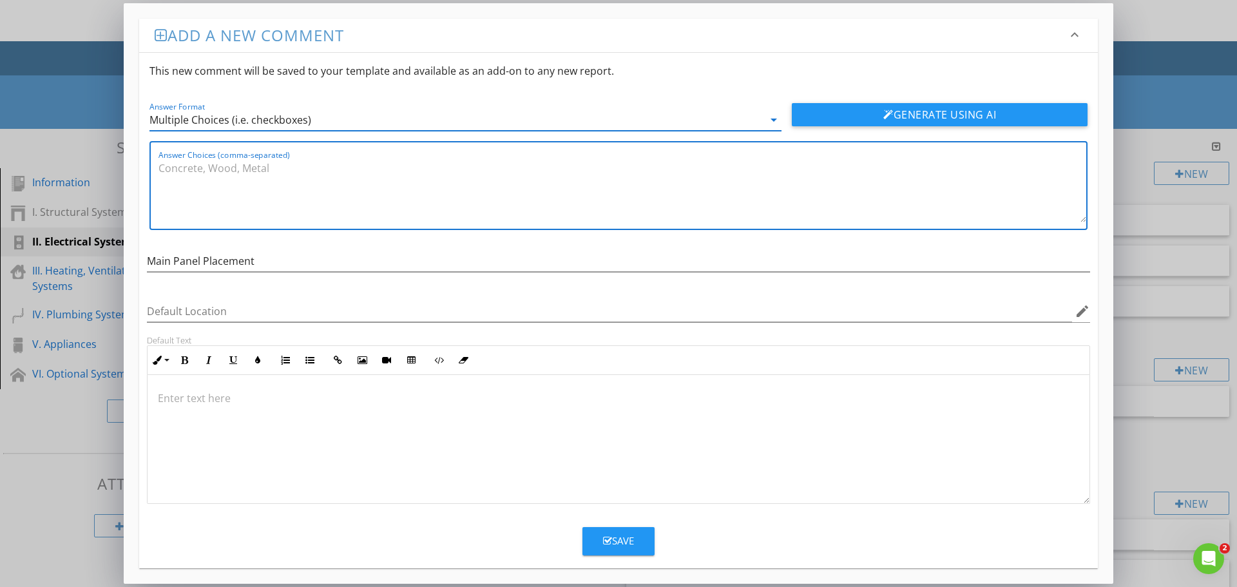
click at [277, 185] on textarea "Answer Choices (comma-separated)" at bounding box center [621, 190] width 927 height 64
click at [773, 121] on icon "arrow_drop_down" at bounding box center [773, 119] width 15 height 15
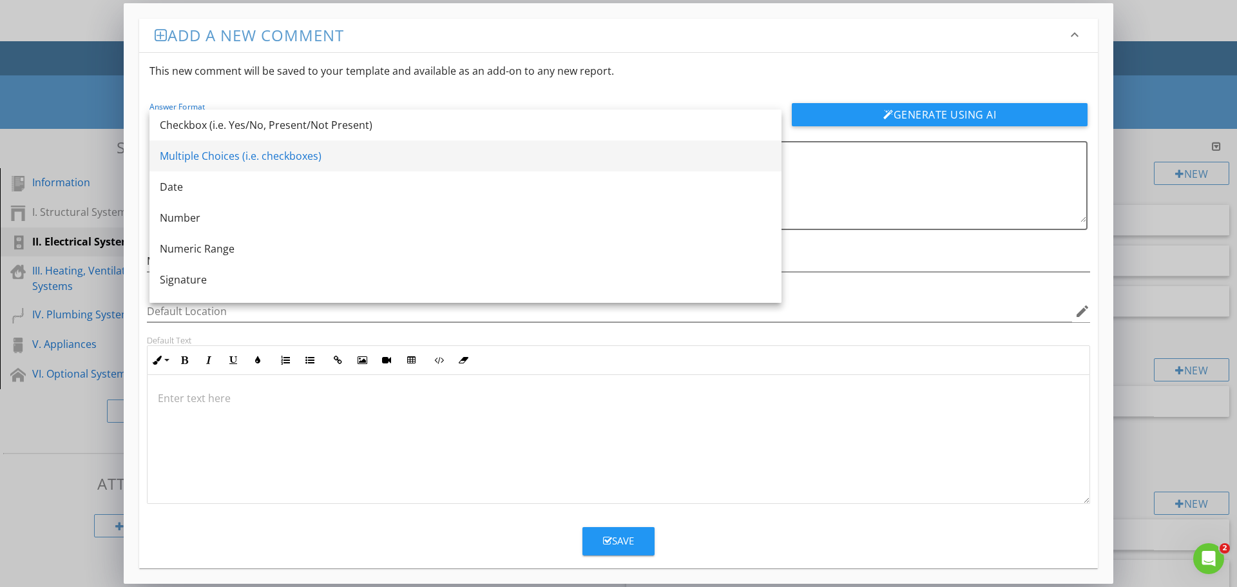
click at [209, 156] on div "Multiple Choices (i.e. checkboxes)" at bounding box center [465, 155] width 611 height 15
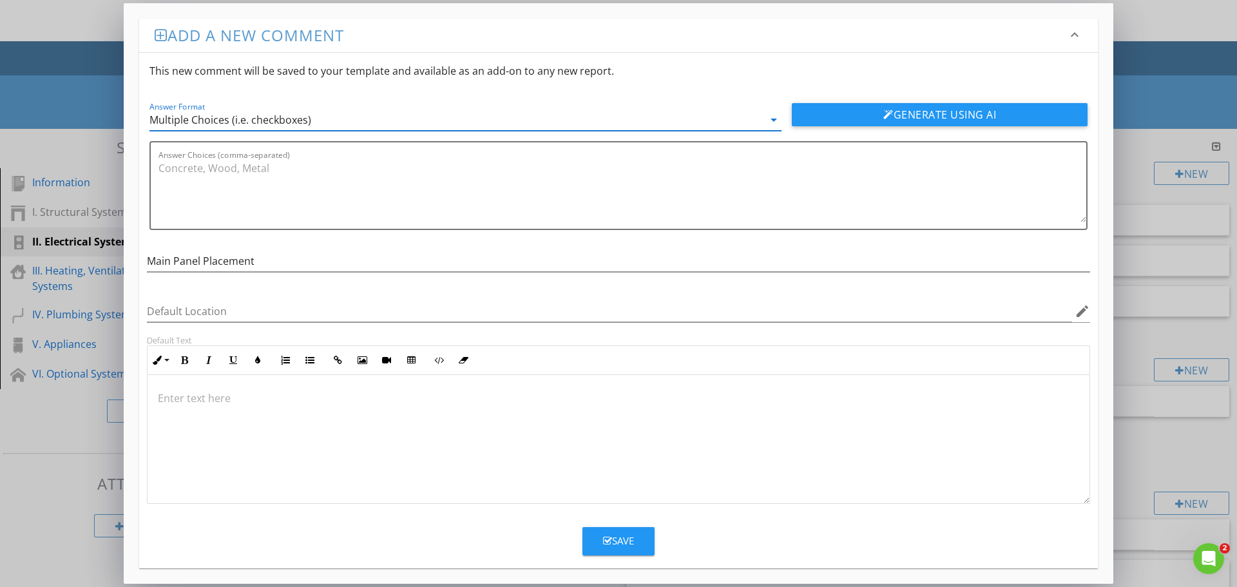
click at [611, 540] on div "Save" at bounding box center [618, 540] width 31 height 15
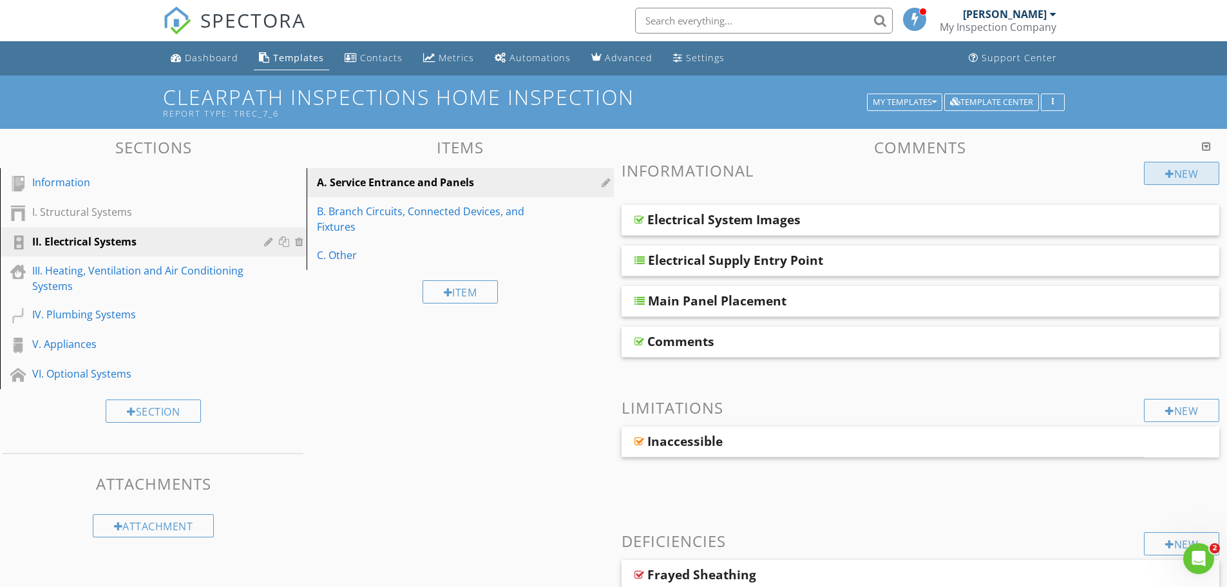
click at [1173, 173] on div "New" at bounding box center [1181, 173] width 75 height 23
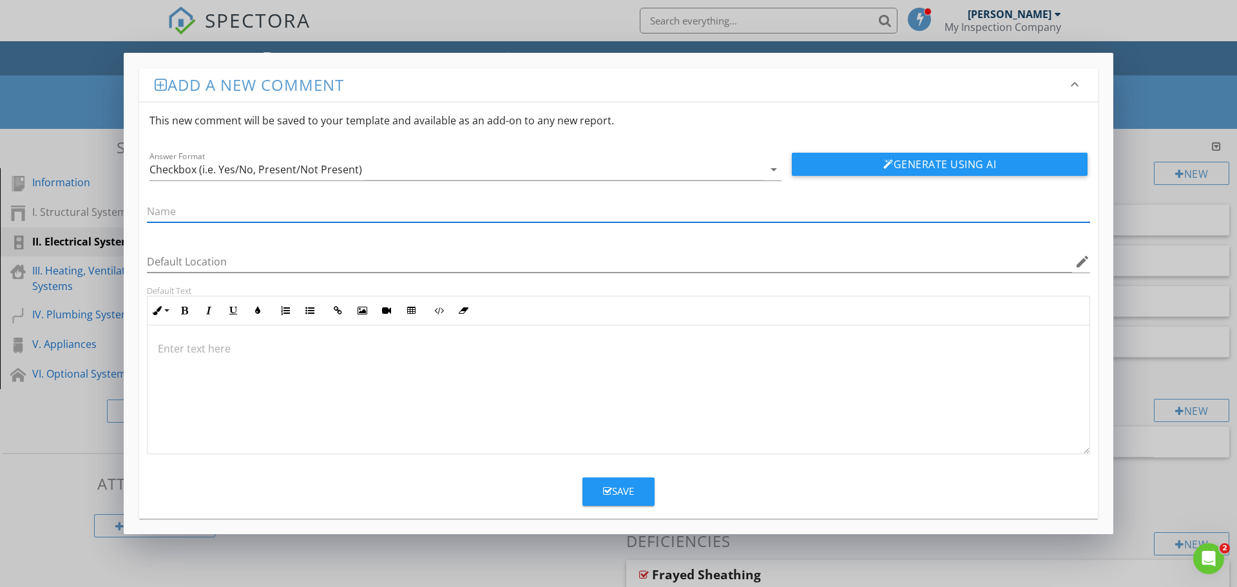
paste input "Panel Manufacturer"
type input "Panel Manufacturer"
click at [759, 169] on div "Checkbox (i.e. Yes/No, Present/Not Present)" at bounding box center [456, 169] width 614 height 21
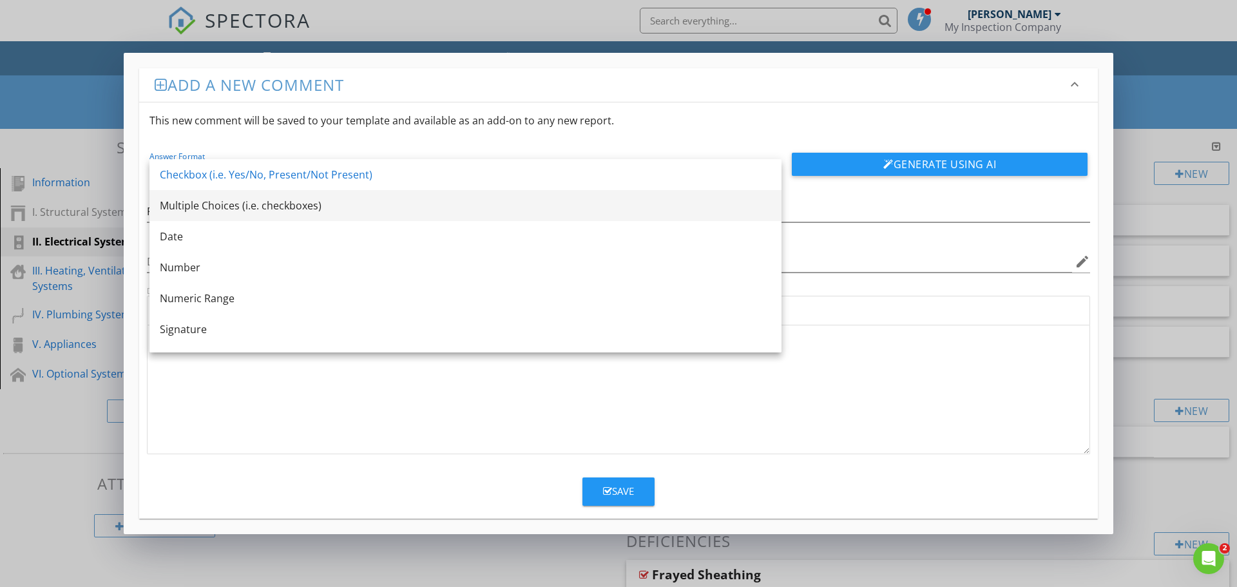
click at [245, 209] on div "Multiple Choices (i.e. checkboxes)" at bounding box center [465, 205] width 611 height 15
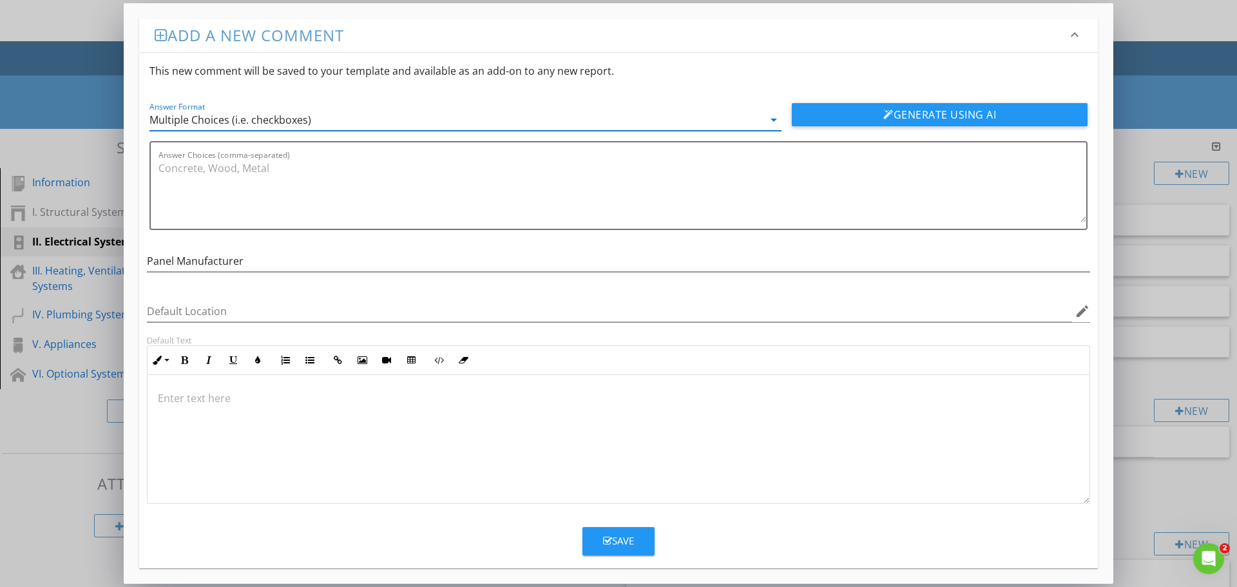
click at [611, 527] on button "Save" at bounding box center [618, 541] width 72 height 28
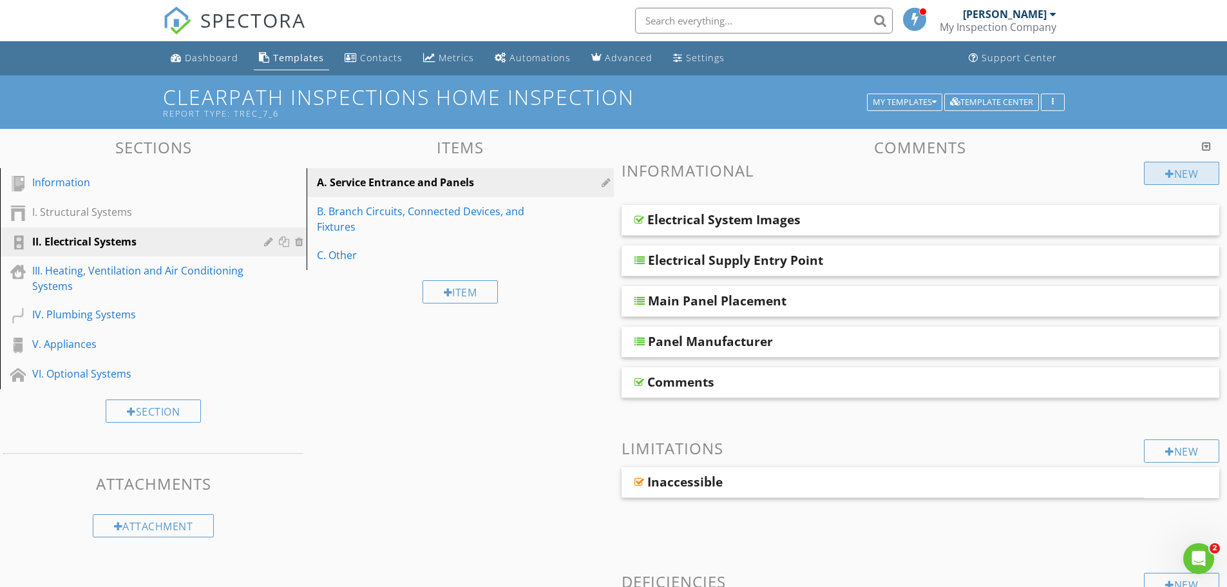
click at [1159, 167] on div "New" at bounding box center [1181, 173] width 75 height 23
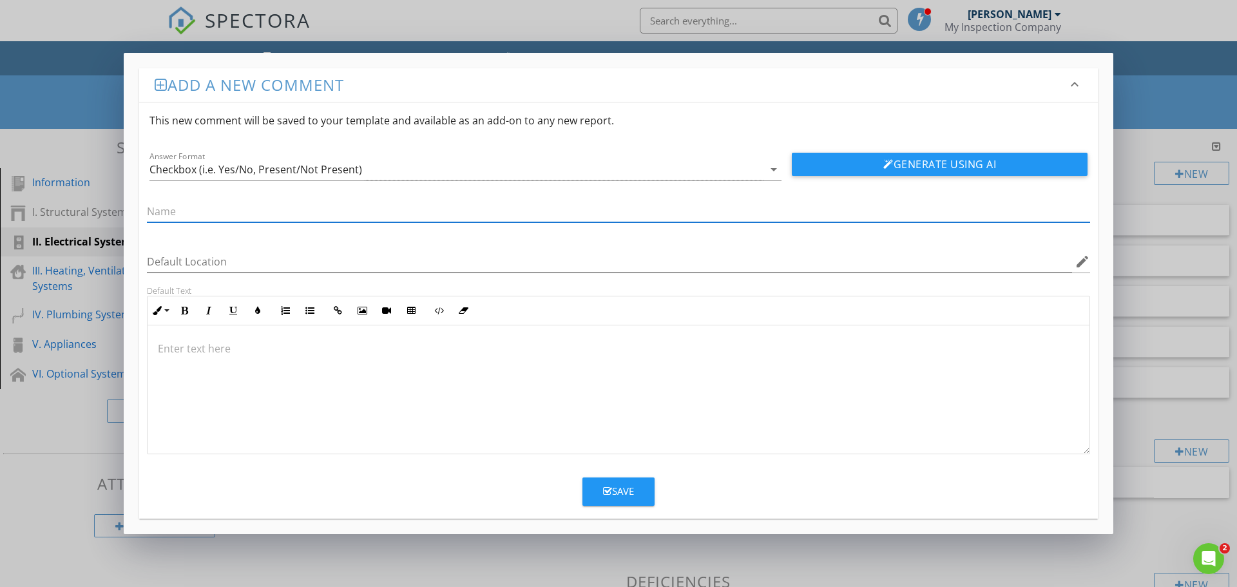
paste input "Main Service Wire Type"
type input "Main Service Wire Type"
click at [366, 165] on div "Checkbox (i.e. Yes/No, Present/Not Present)" at bounding box center [456, 169] width 614 height 21
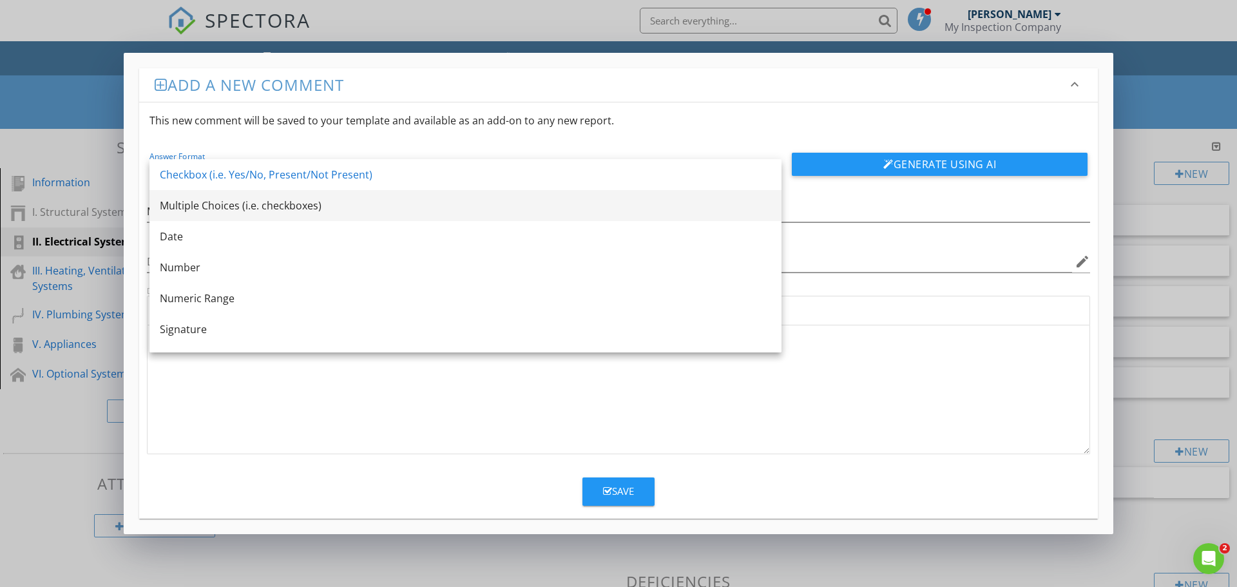
click at [247, 205] on div "Multiple Choices (i.e. checkboxes)" at bounding box center [465, 205] width 611 height 15
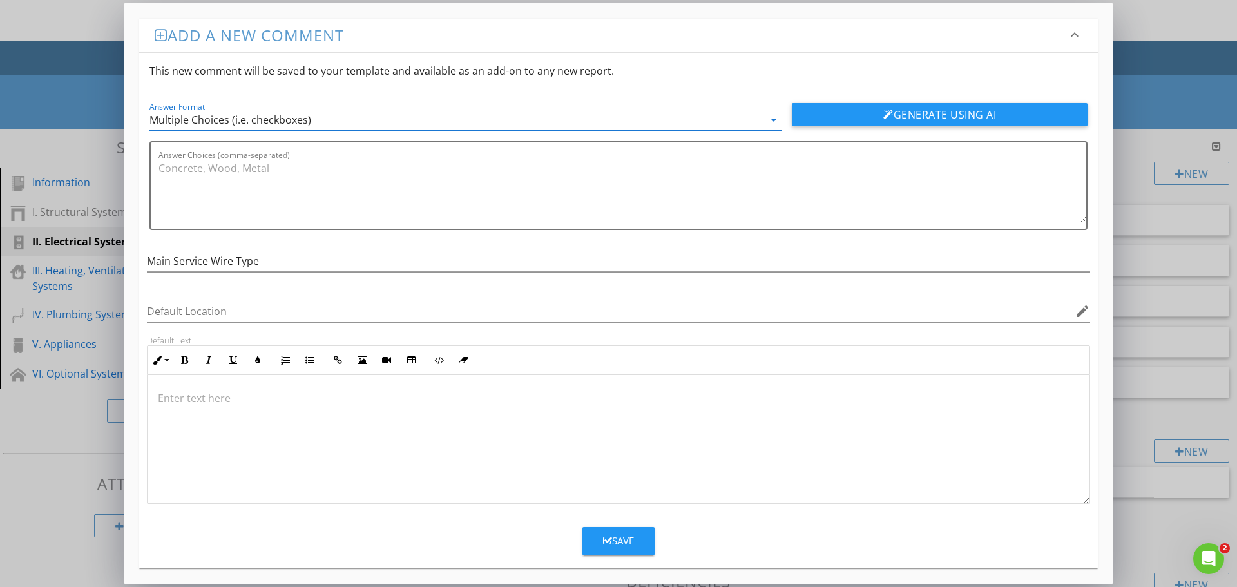
click at [601, 539] on button "Save" at bounding box center [618, 541] width 72 height 28
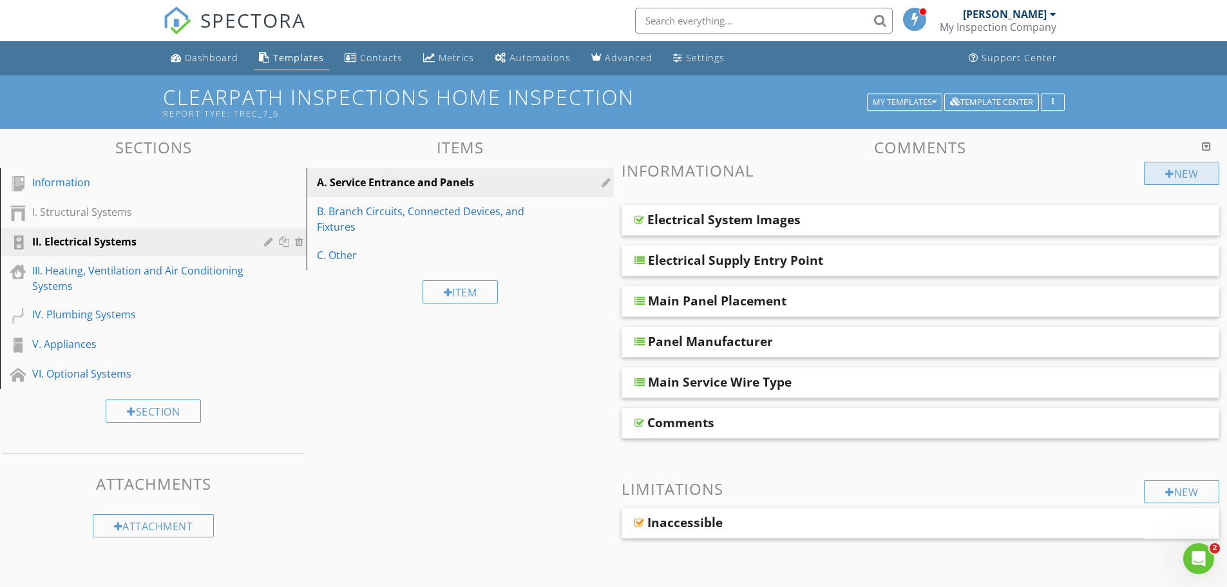
click at [1179, 173] on div "New" at bounding box center [1181, 173] width 75 height 23
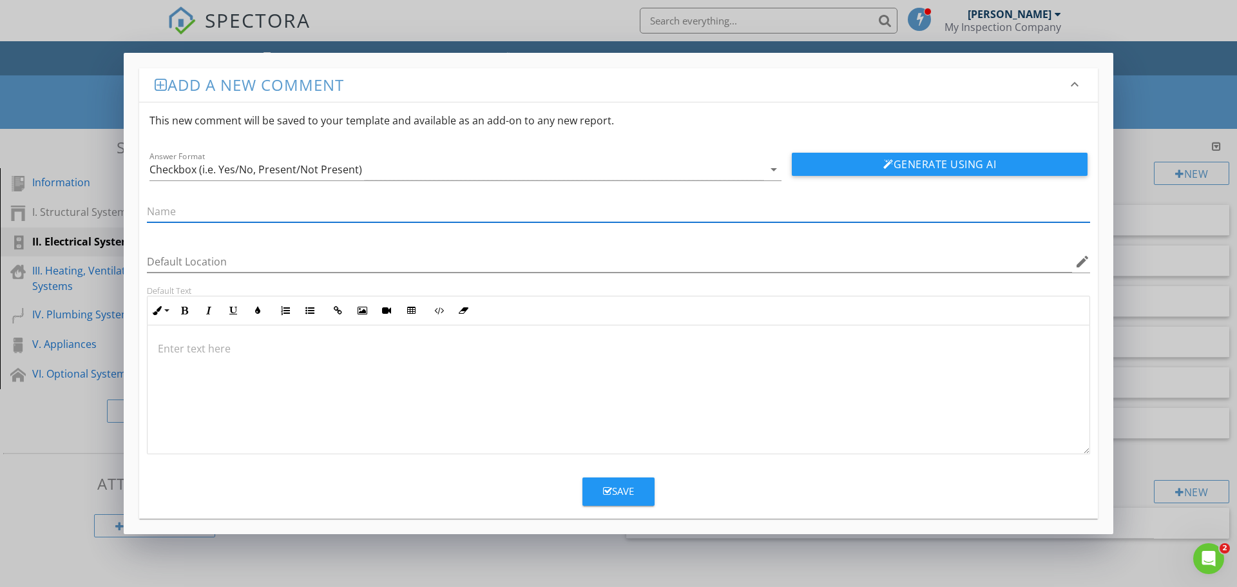
paste input "Service Panel Labeling"
type input "Service Panel Labeling"
click at [772, 169] on icon "arrow_drop_down" at bounding box center [773, 169] width 15 height 15
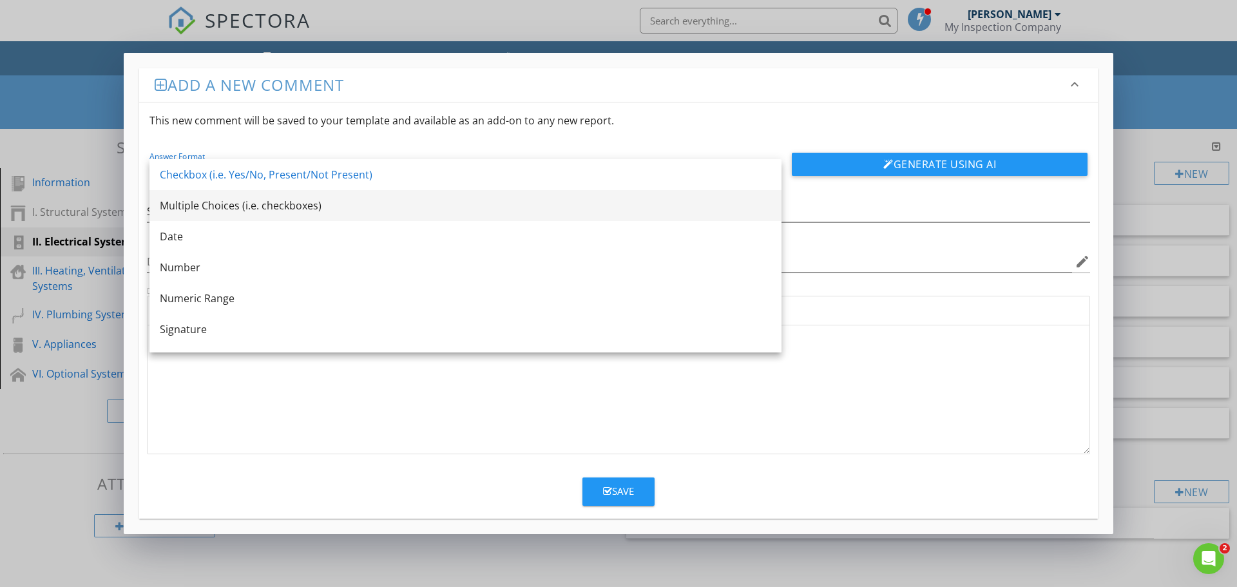
click at [284, 204] on div "Multiple Choices (i.e. checkboxes)" at bounding box center [465, 205] width 611 height 15
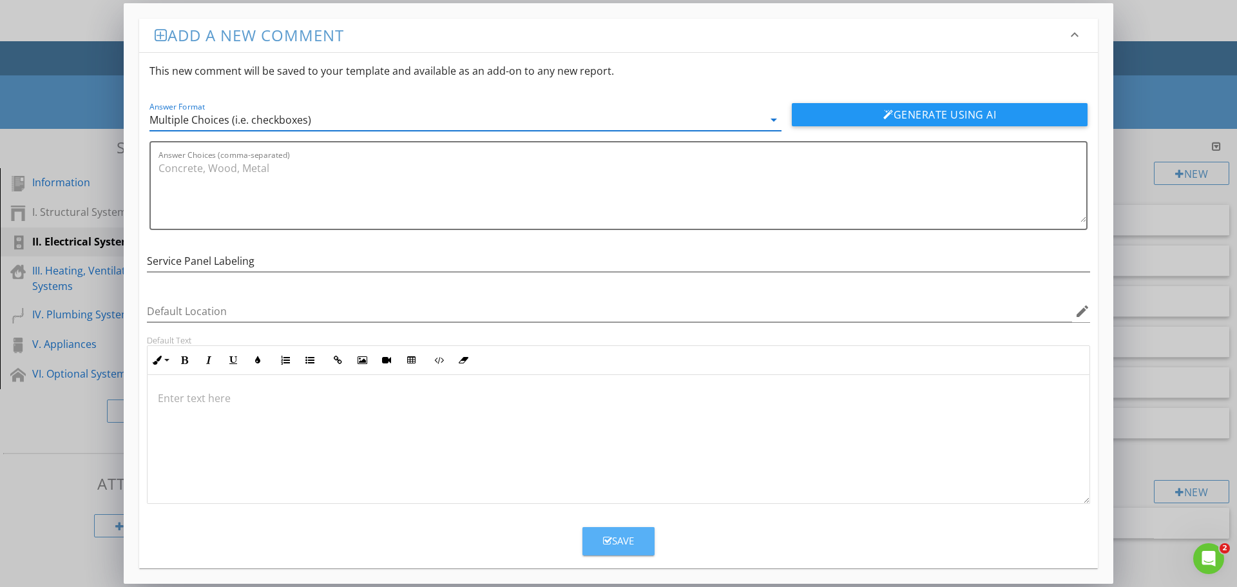
click at [620, 540] on div "Save" at bounding box center [618, 540] width 31 height 15
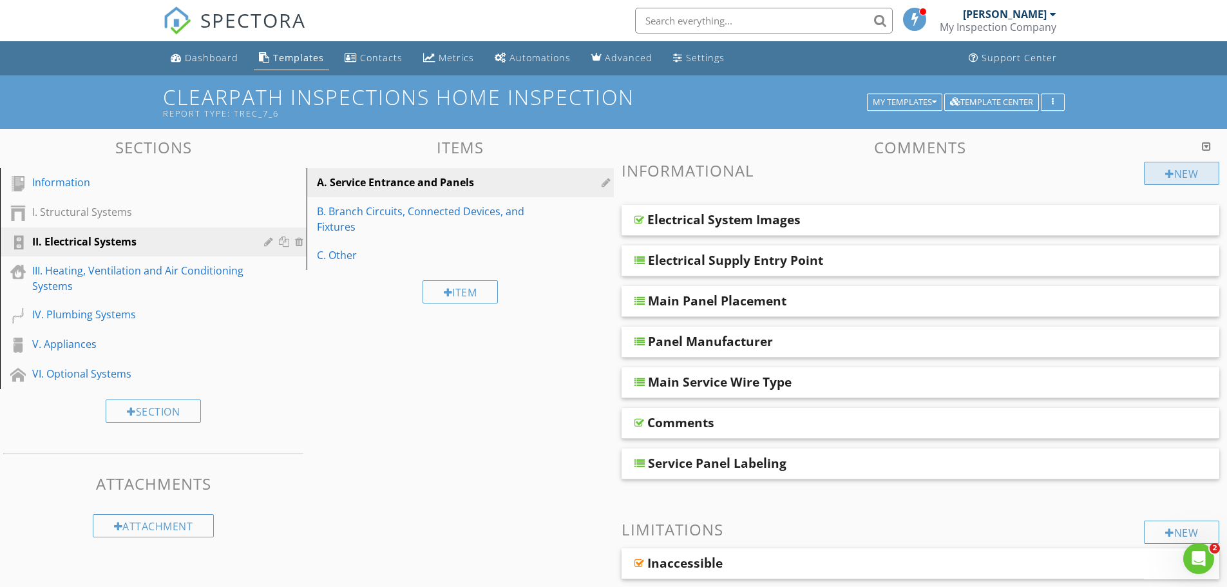
click at [1191, 172] on div "New" at bounding box center [1181, 173] width 75 height 23
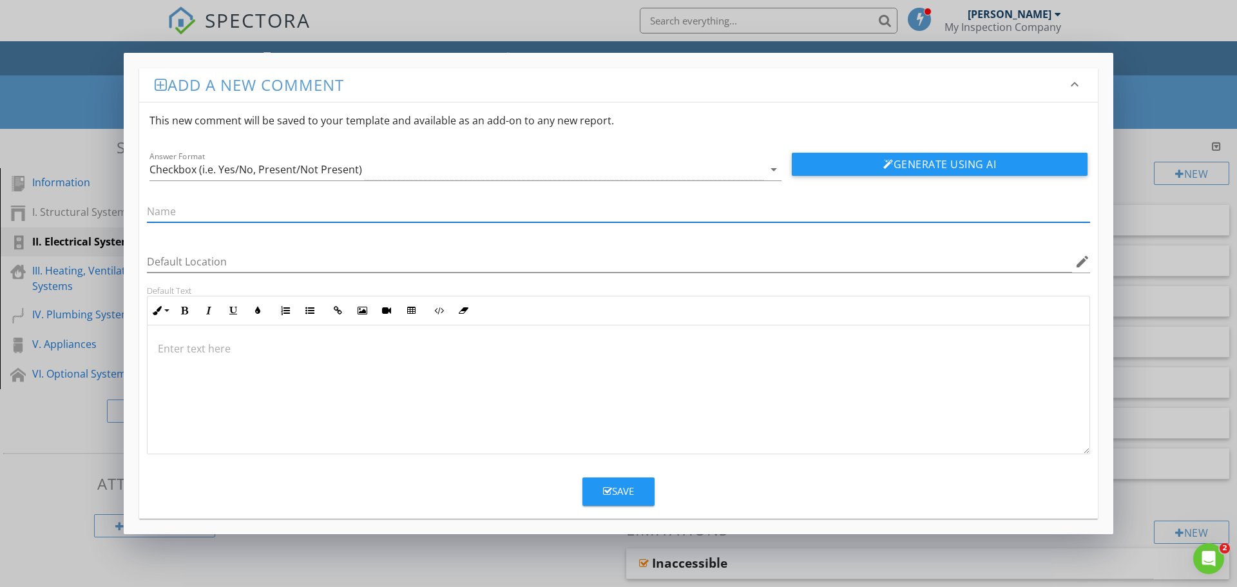
paste input "Main Panel Capacity (Amps)"
type input "Main Panel Capacity (Amps)"
click at [761, 169] on div "Checkbox (i.e. Yes/No, Present/Not Present)" at bounding box center [456, 169] width 614 height 21
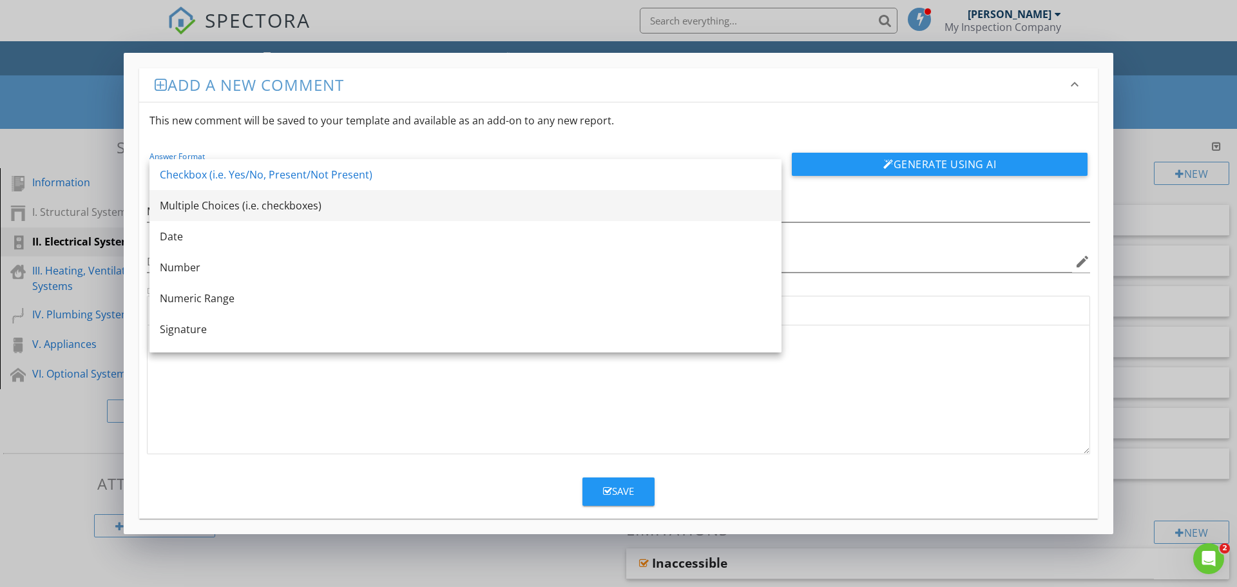
click at [263, 200] on div "Multiple Choices (i.e. checkboxes)" at bounding box center [465, 205] width 611 height 15
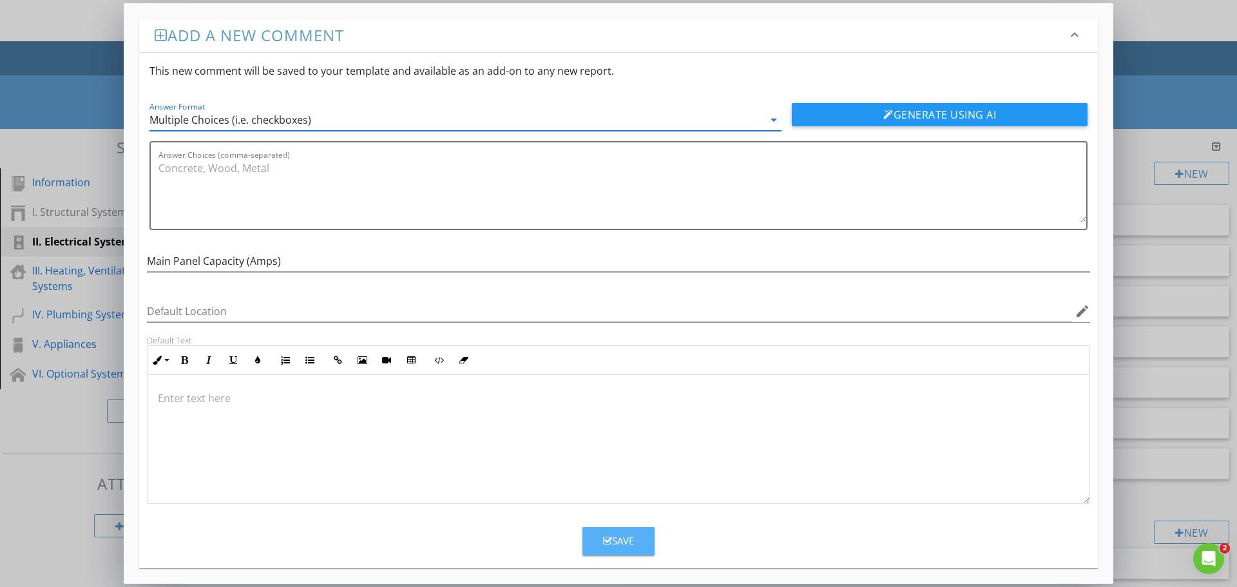
drag, startPoint x: 640, startPoint y: 544, endPoint x: 633, endPoint y: 544, distance: 7.1
click at [638, 544] on button "Save" at bounding box center [618, 541] width 72 height 28
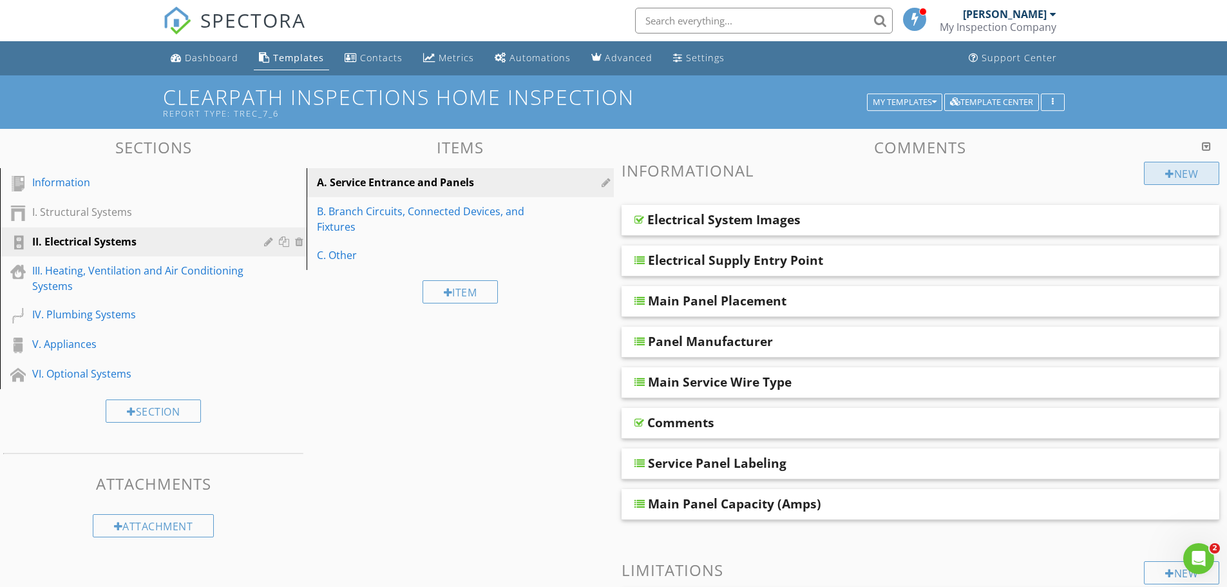
click at [1165, 169] on div at bounding box center [1169, 174] width 9 height 10
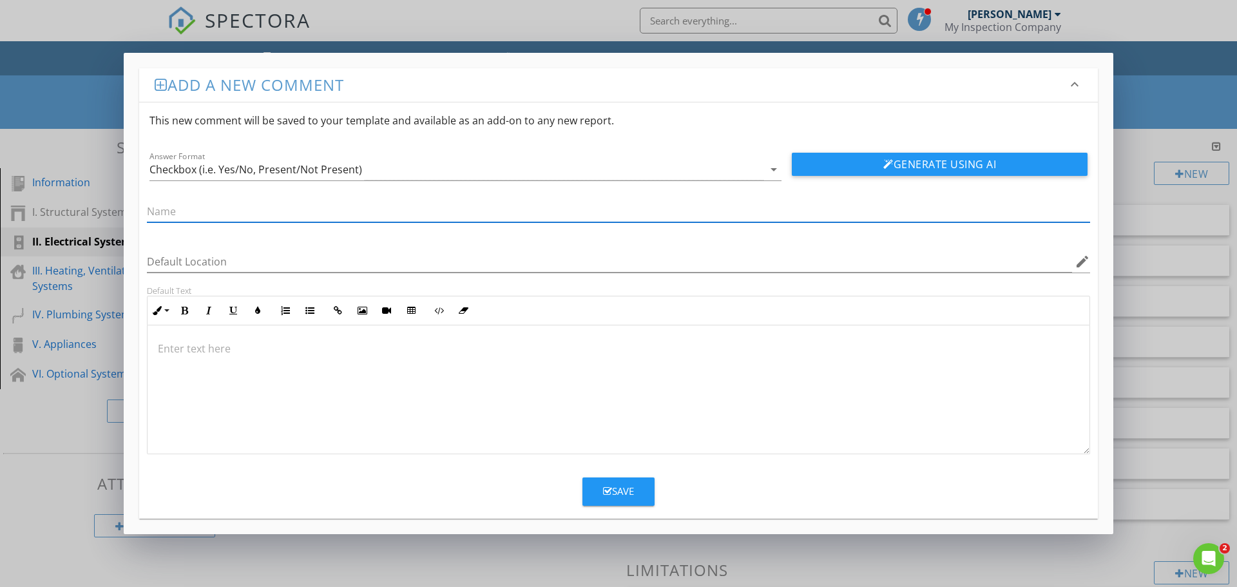
paste input "Overload Protection"
type input "Overload Protection"
click at [768, 164] on icon "arrow_drop_down" at bounding box center [773, 169] width 15 height 15
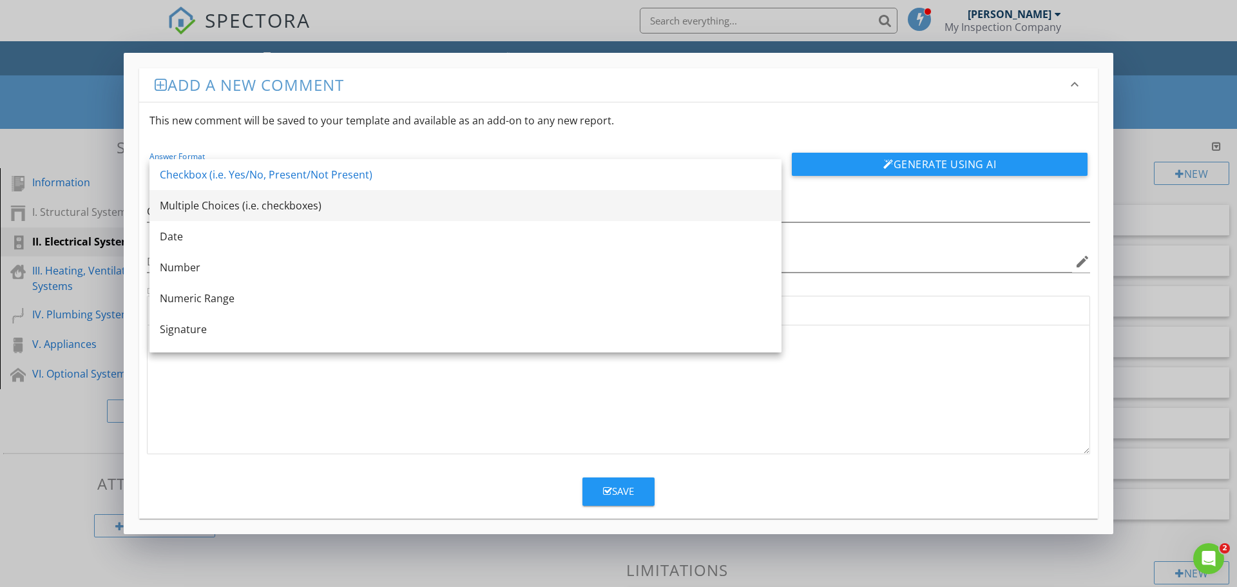
click at [213, 208] on div "Multiple Choices (i.e. checkboxes)" at bounding box center [465, 205] width 611 height 15
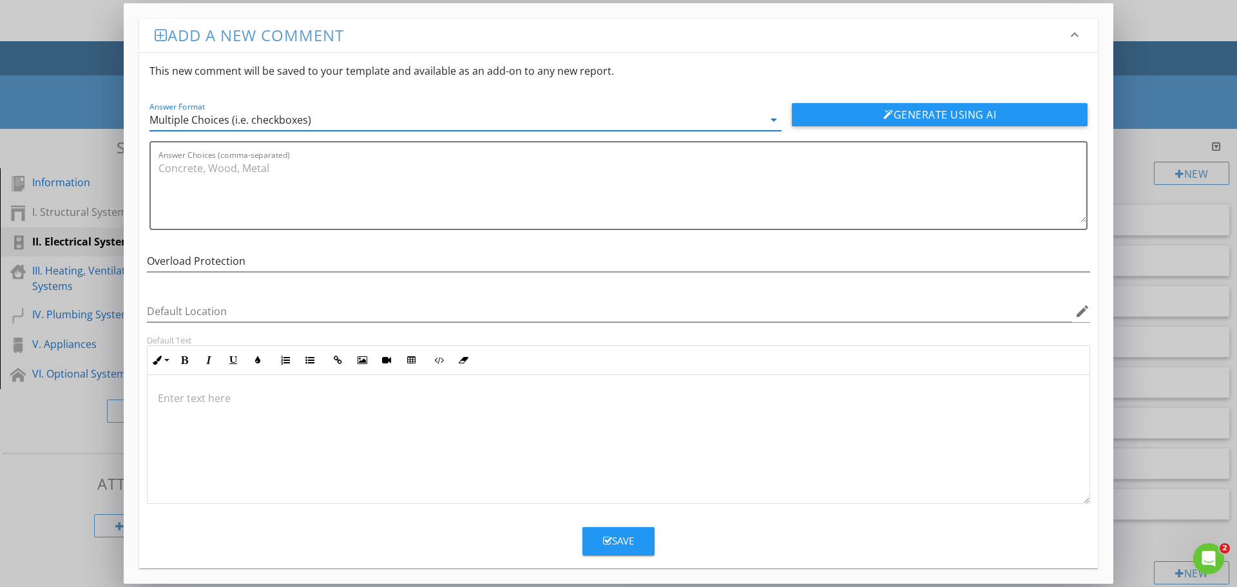
click at [621, 536] on div "Save" at bounding box center [618, 540] width 31 height 15
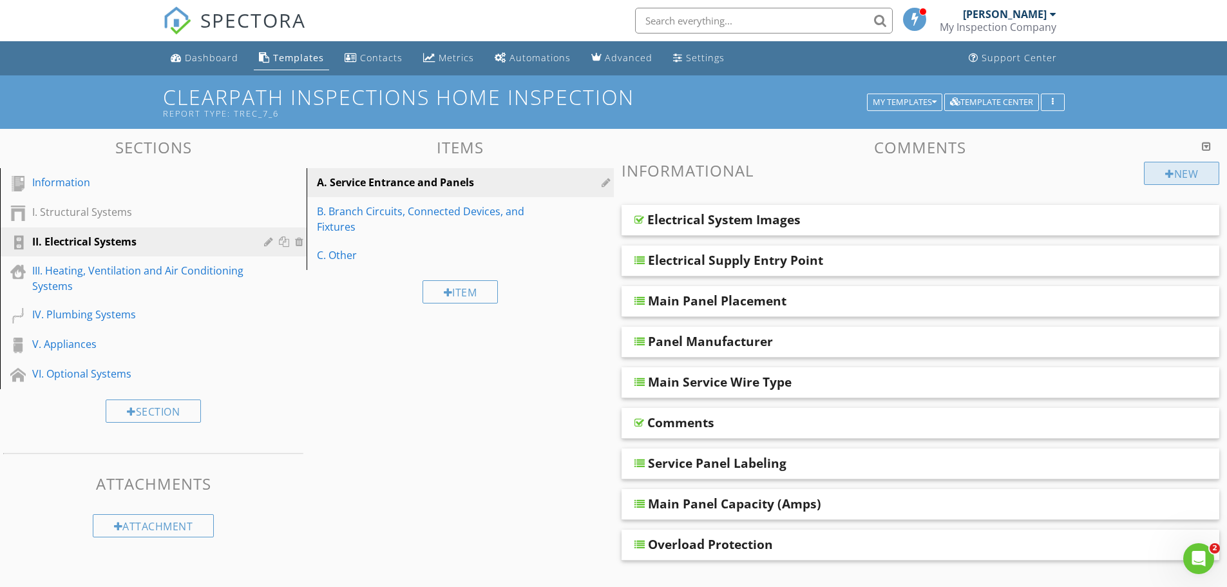
click at [1181, 173] on div "New" at bounding box center [1181, 173] width 75 height 23
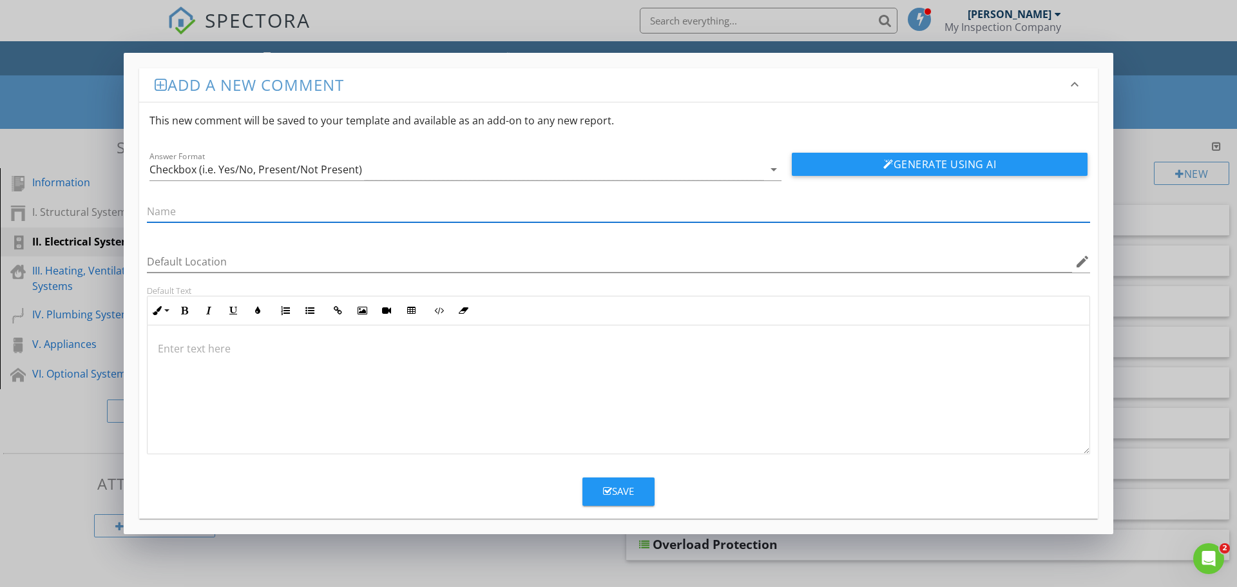
paste input "Sub-panel Placement"
type input "Sub-panel Placement"
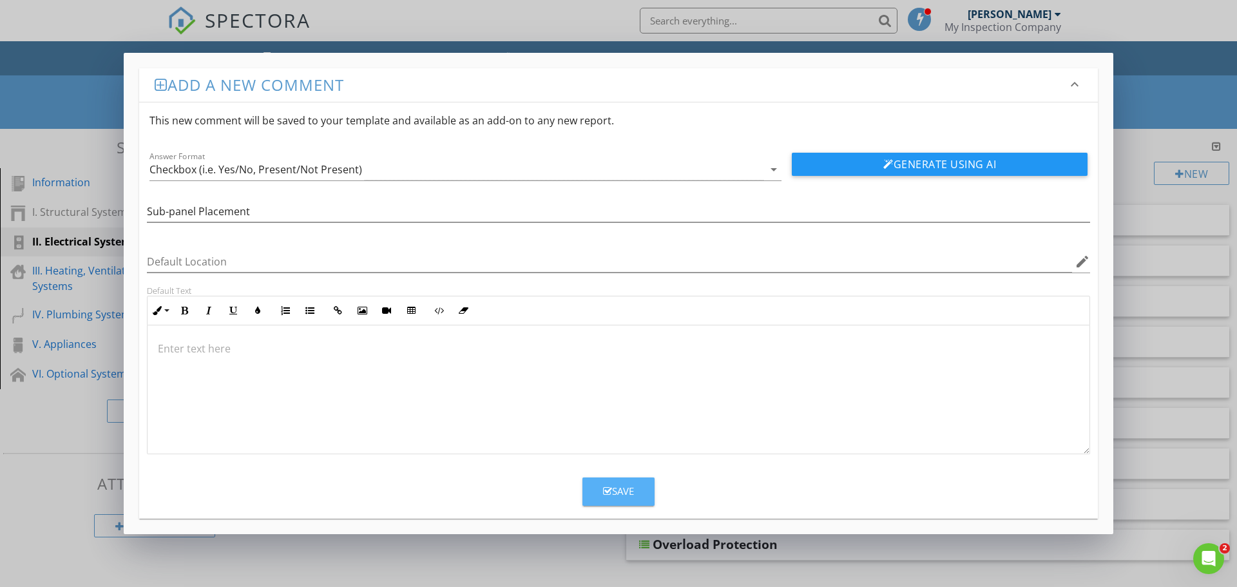
click at [639, 488] on button "Save" at bounding box center [618, 491] width 72 height 28
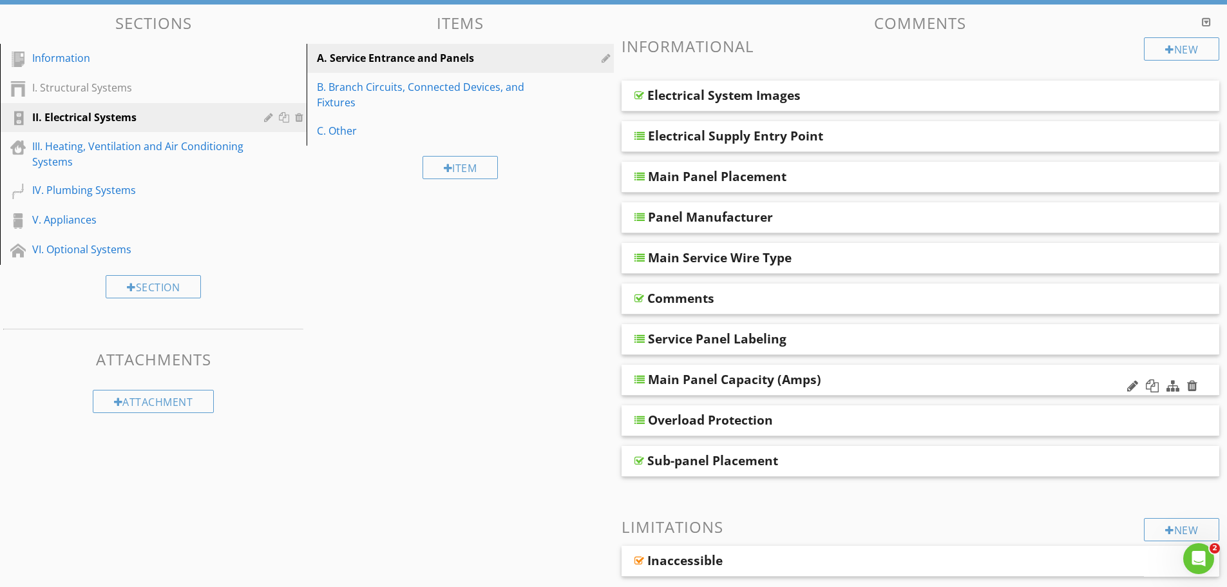
scroll to position [129, 0]
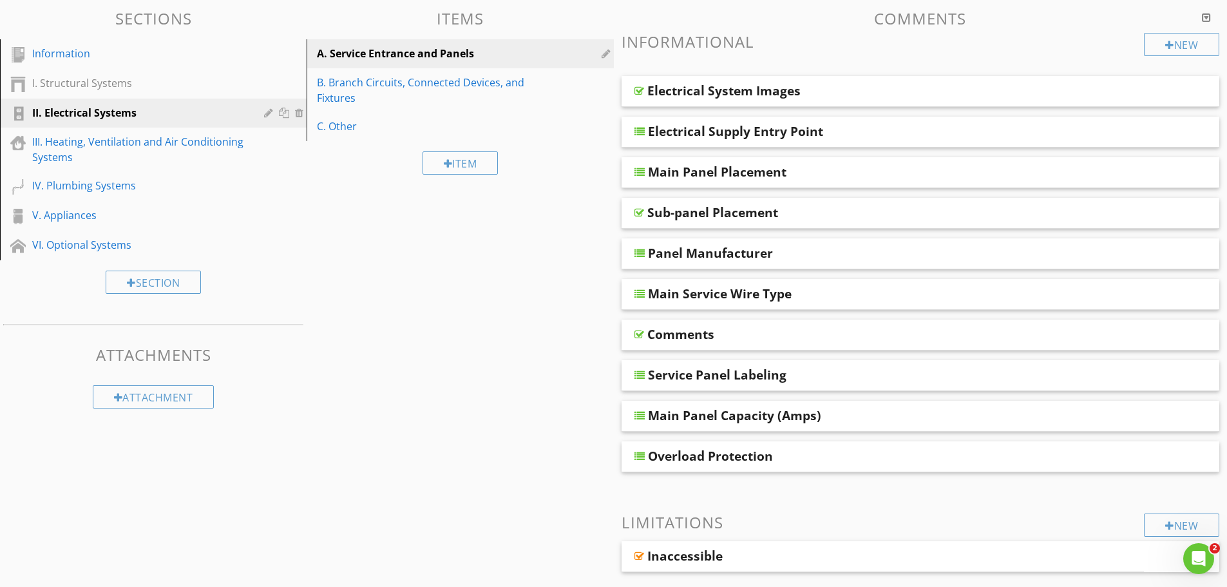
drag, startPoint x: 775, startPoint y: 332, endPoint x: 830, endPoint y: 318, distance: 56.7
click at [829, 314] on span "Electrical System Images Electrical Supply Entry Point Main Panel Placement Sub…" at bounding box center [920, 274] width 598 height 396
drag, startPoint x: 942, startPoint y: 340, endPoint x: 904, endPoint y: 340, distance: 38.0
click at [904, 340] on div "Comments" at bounding box center [861, 334] width 429 height 15
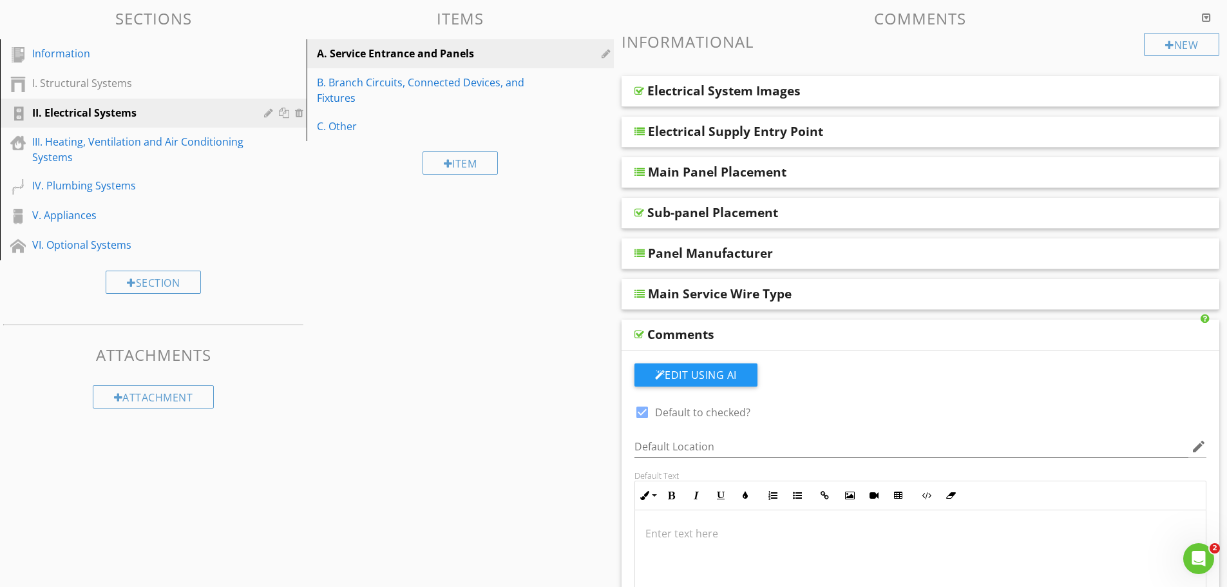
click at [858, 337] on div "Comments" at bounding box center [861, 334] width 429 height 15
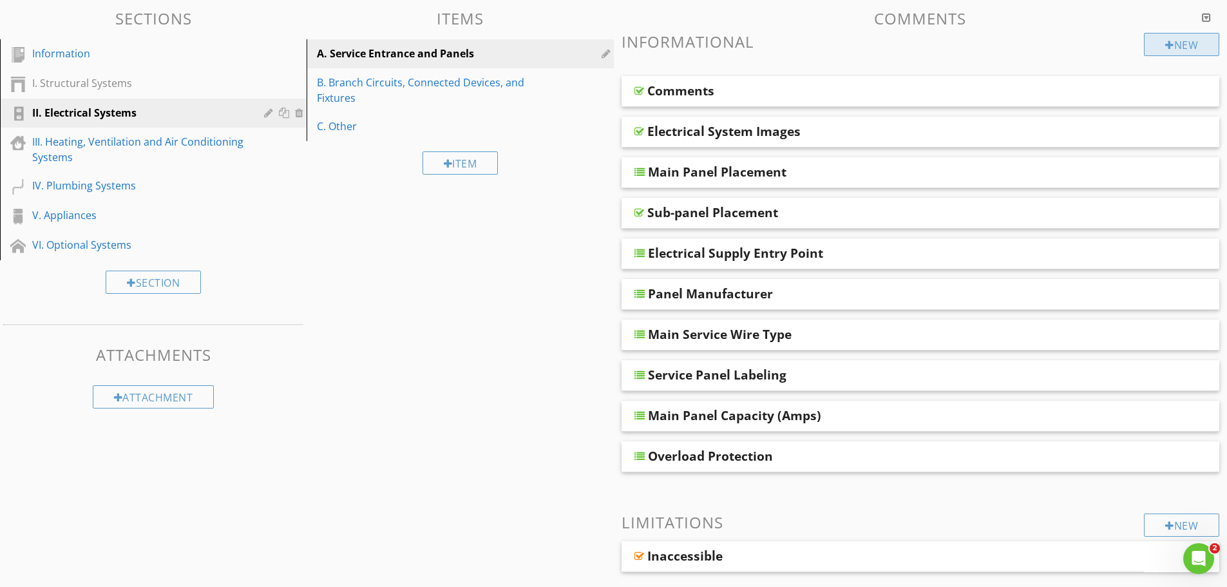
click at [1172, 48] on div "New" at bounding box center [1181, 44] width 75 height 23
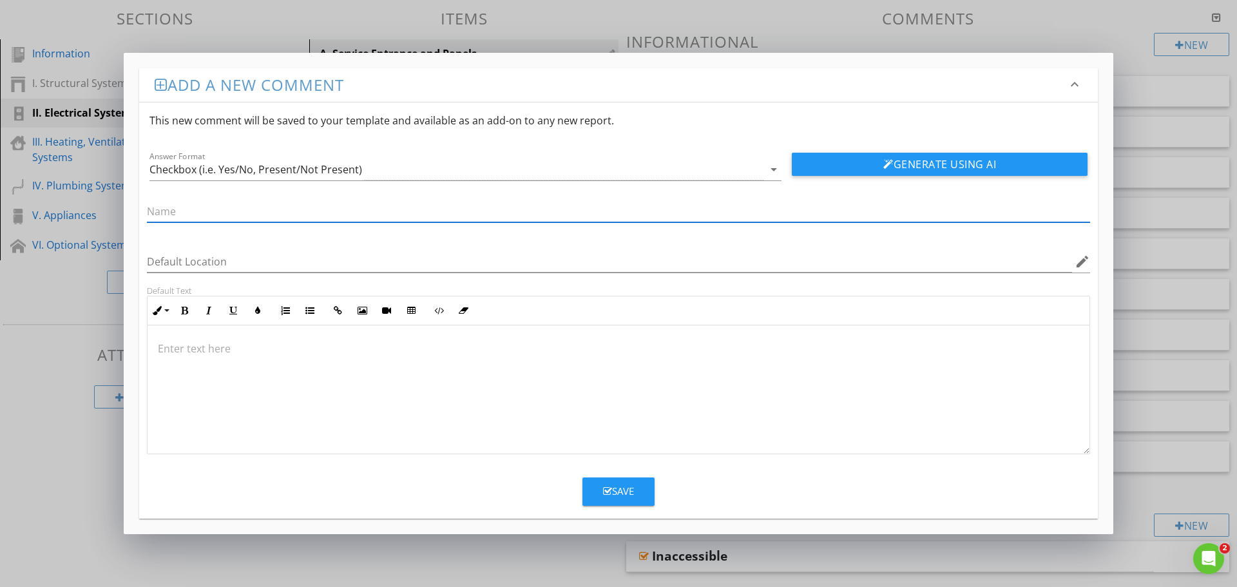
paste input "No Emergency Disconnect Observed"
type input "No Emergency Disconnect Observed"
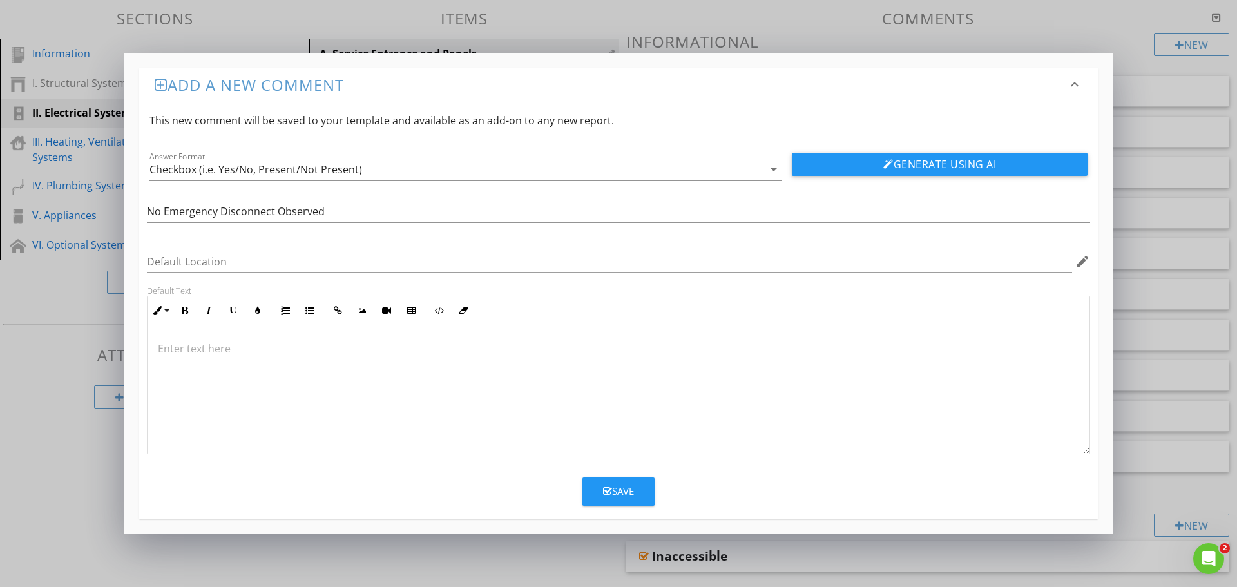
click at [615, 489] on div "Save" at bounding box center [618, 491] width 31 height 15
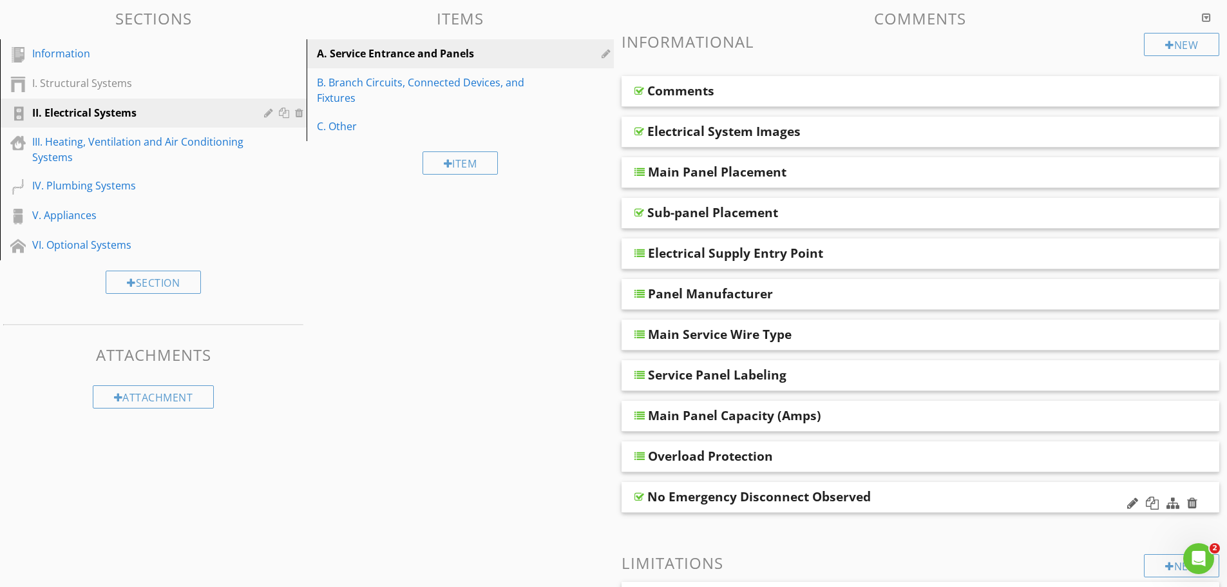
click at [902, 493] on div "No Emergency Disconnect Observed" at bounding box center [861, 496] width 429 height 15
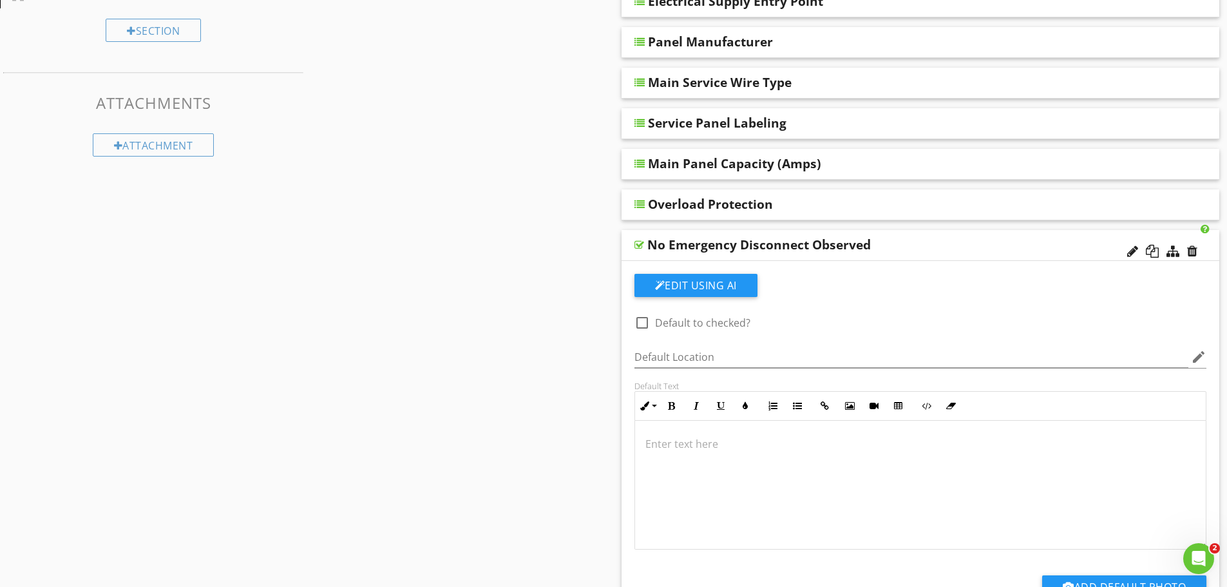
scroll to position [386, 0]
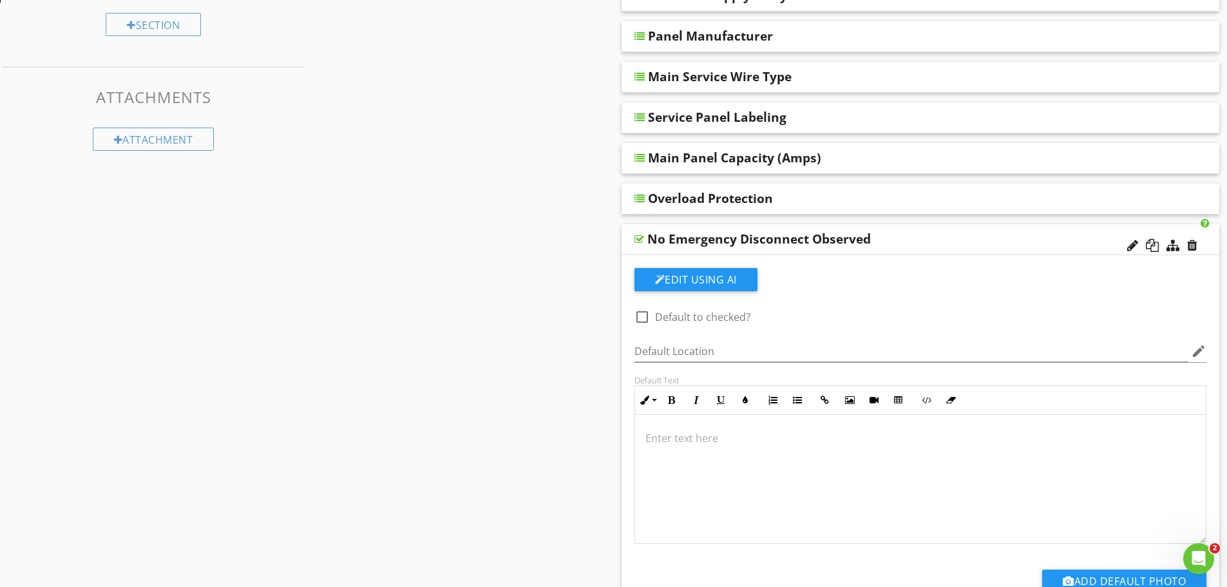
click at [788, 469] on div at bounding box center [920, 479] width 571 height 129
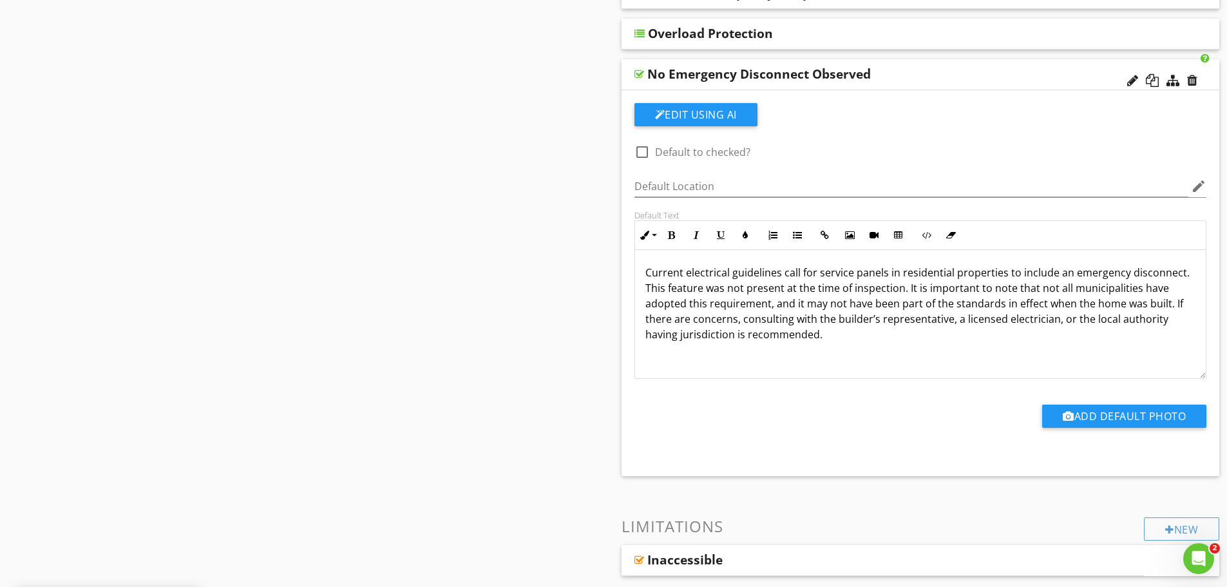
scroll to position [580, 0]
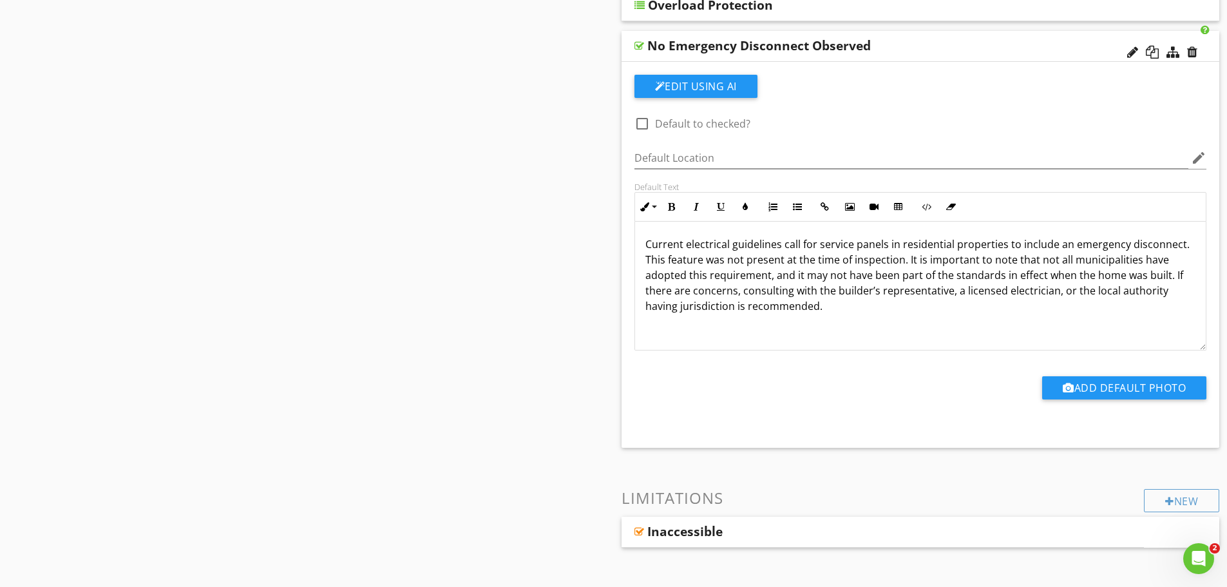
click at [185, 237] on div "Sections Information I. Structural Systems II. Electrical Systems III. Heating,…" at bounding box center [613, 216] width 1227 height 1335
click at [887, 48] on div "No Emergency Disconnect Observed" at bounding box center [861, 45] width 429 height 15
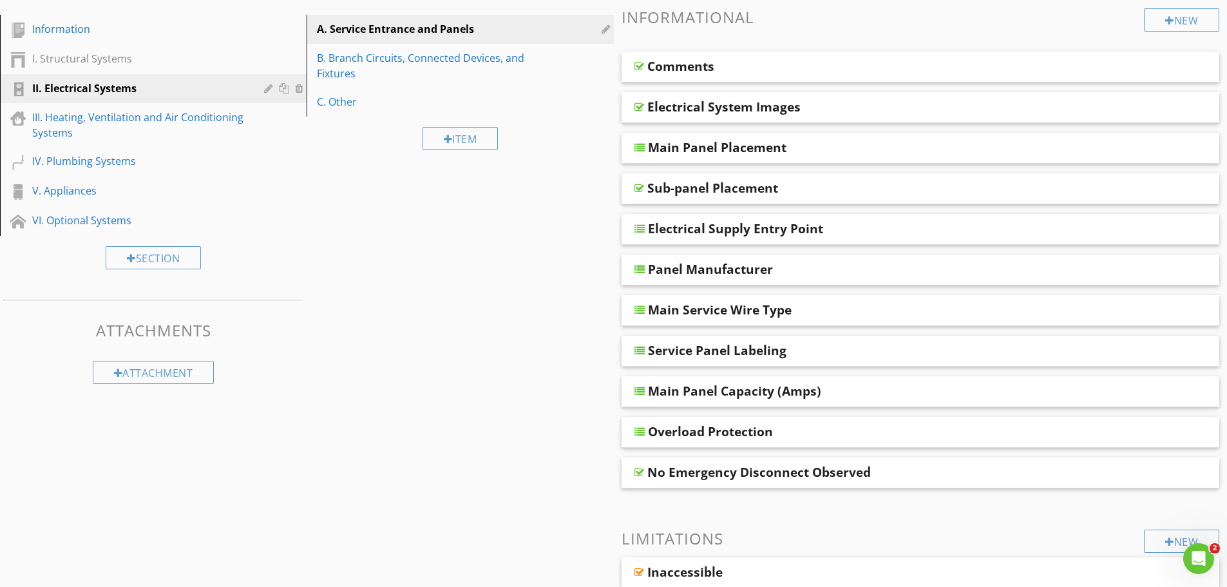
scroll to position [53, 0]
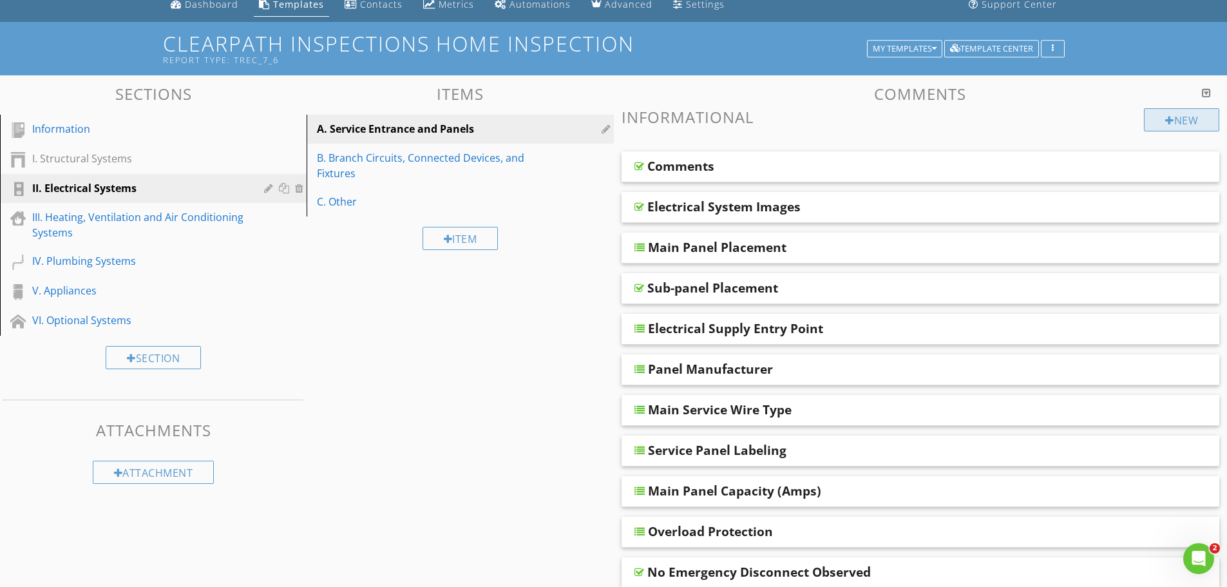
click at [1186, 120] on div "New" at bounding box center [1181, 119] width 75 height 23
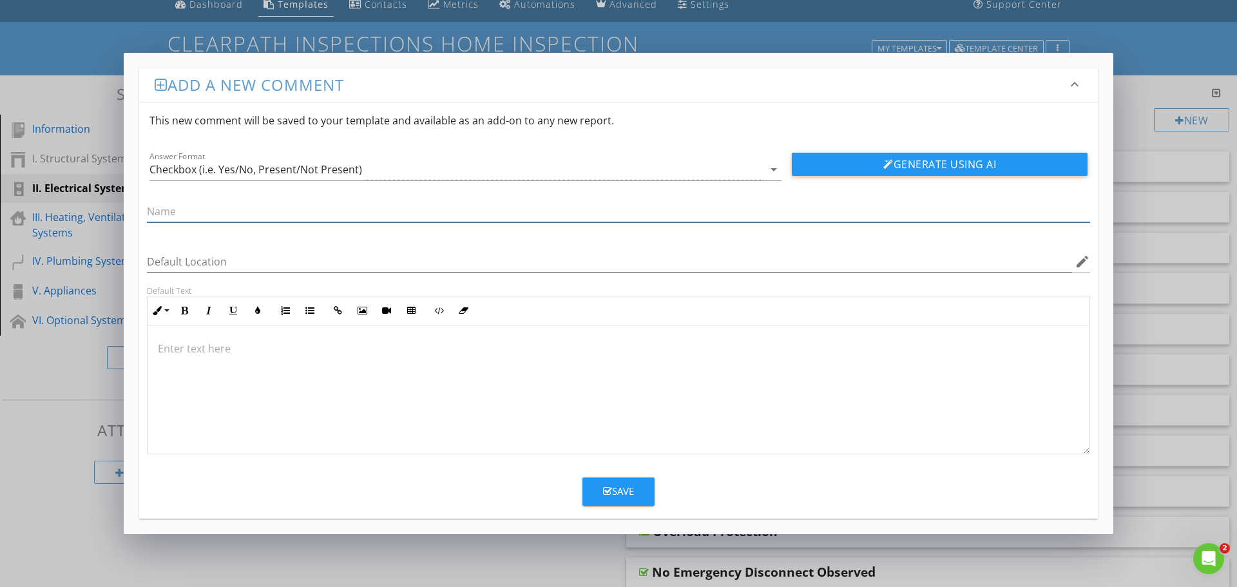
paste input "No Surge Protection Observed"
type input "No Surge Protection Observed"
click at [332, 397] on div at bounding box center [618, 389] width 942 height 129
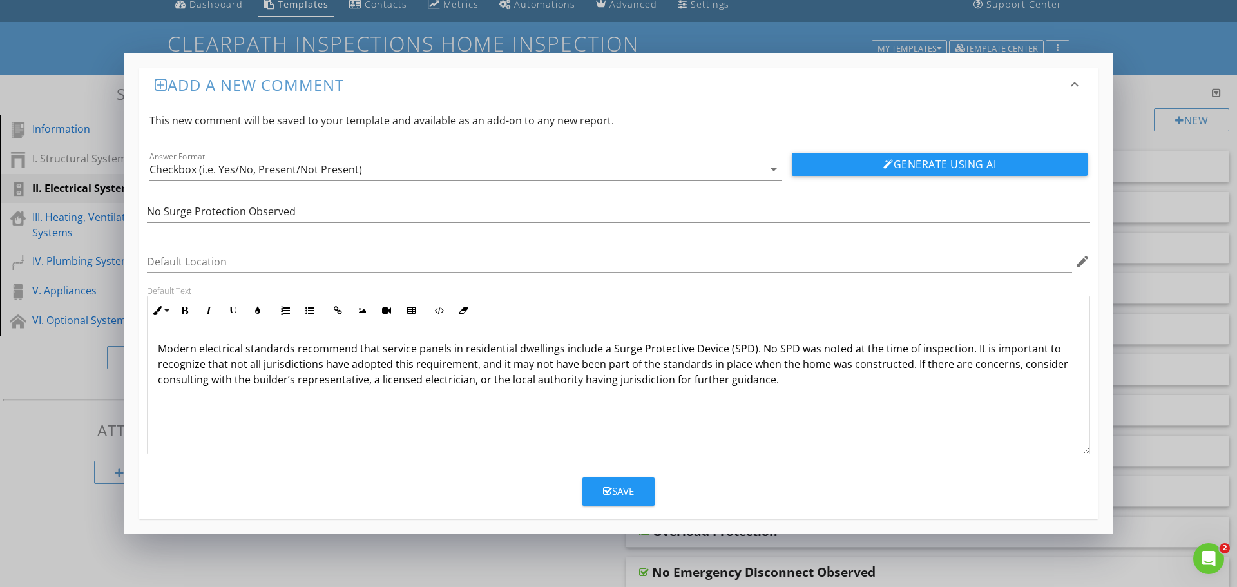
click at [624, 495] on div "Save" at bounding box center [618, 491] width 31 height 15
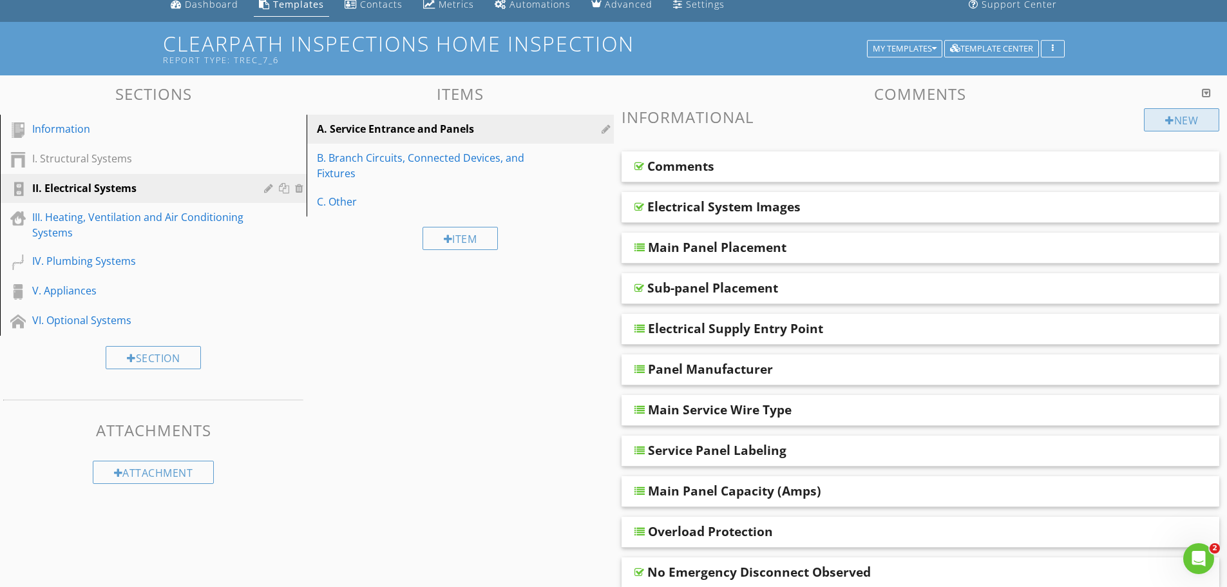
click at [1164, 114] on div "New" at bounding box center [1181, 119] width 75 height 23
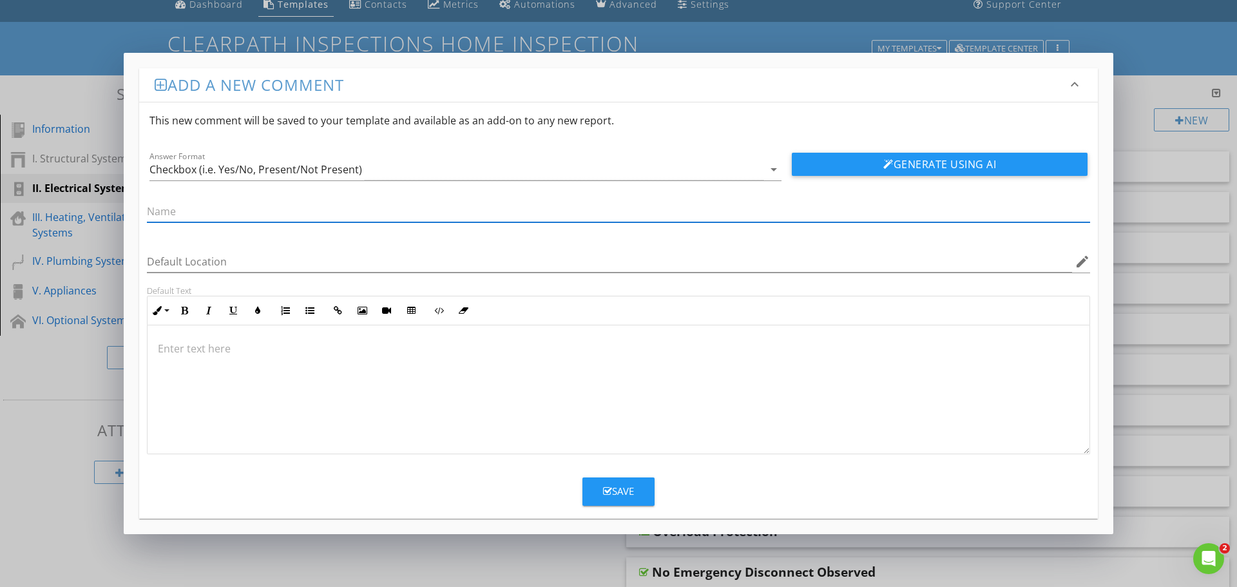
paste input "Square D Panel Safety Recall"
type input "Square D Panel Safety Recall"
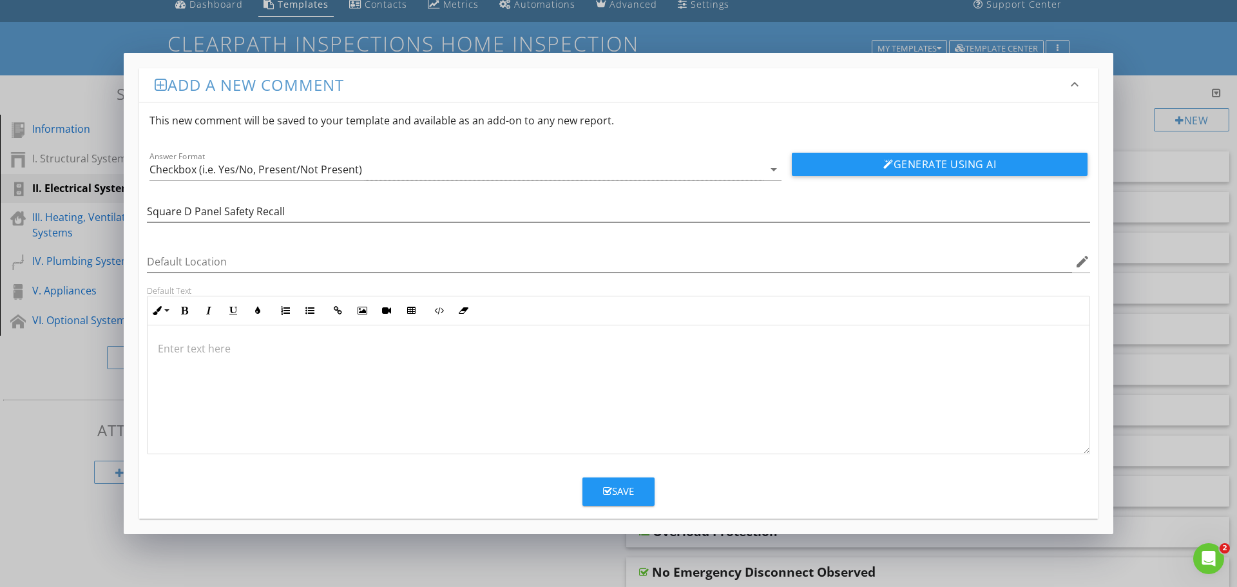
click at [507, 376] on div at bounding box center [618, 389] width 942 height 129
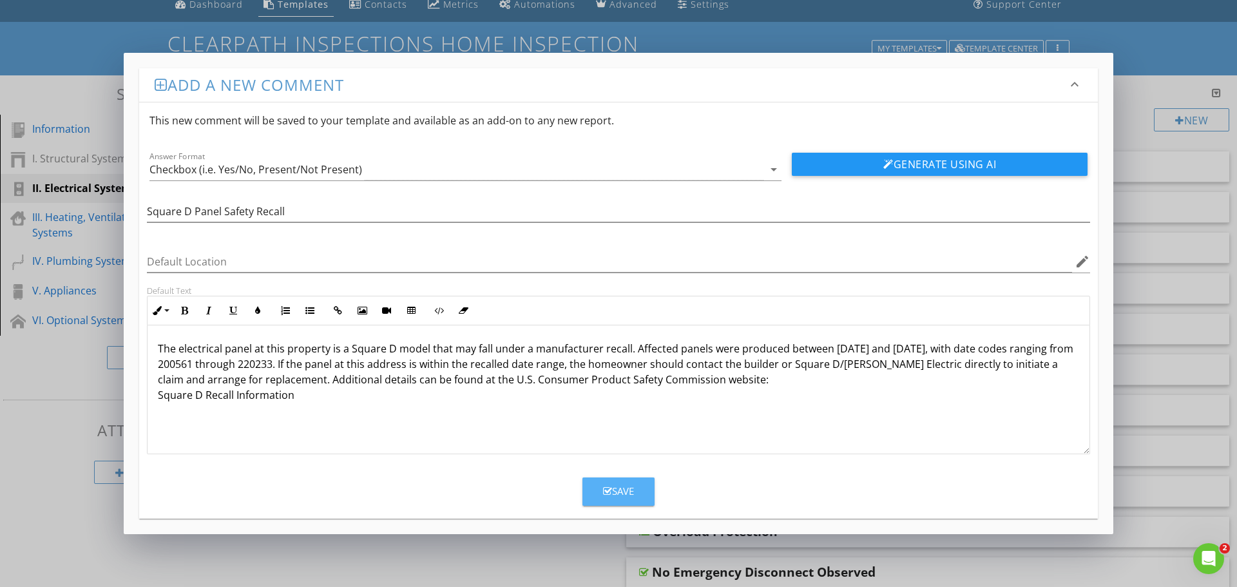
click at [611, 485] on div "Save" at bounding box center [618, 491] width 31 height 15
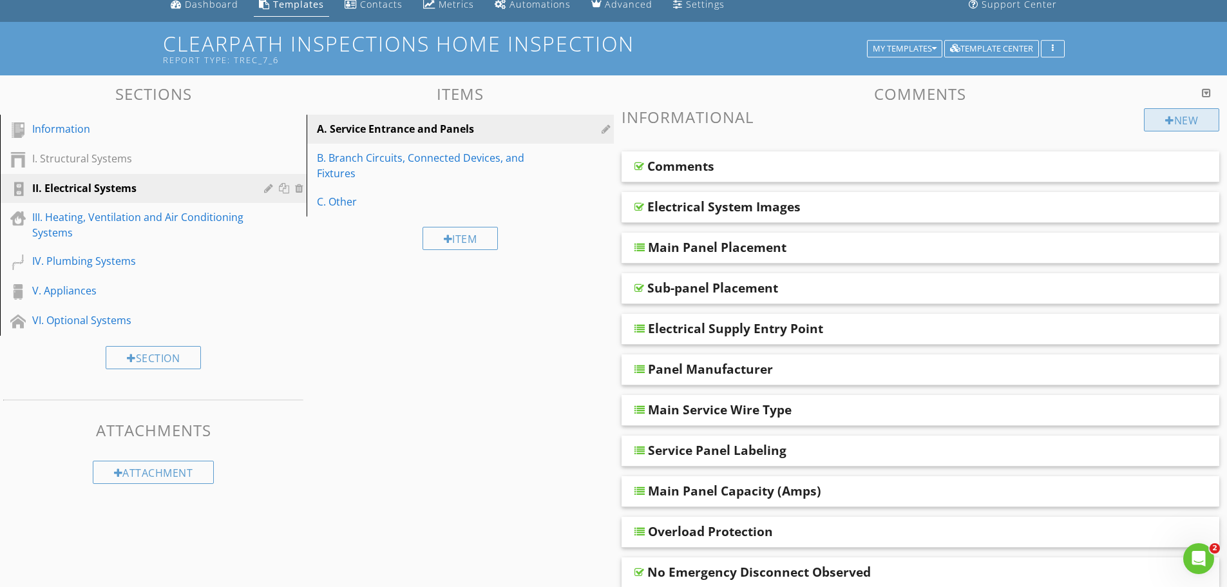
click at [1165, 117] on div at bounding box center [1169, 120] width 9 height 10
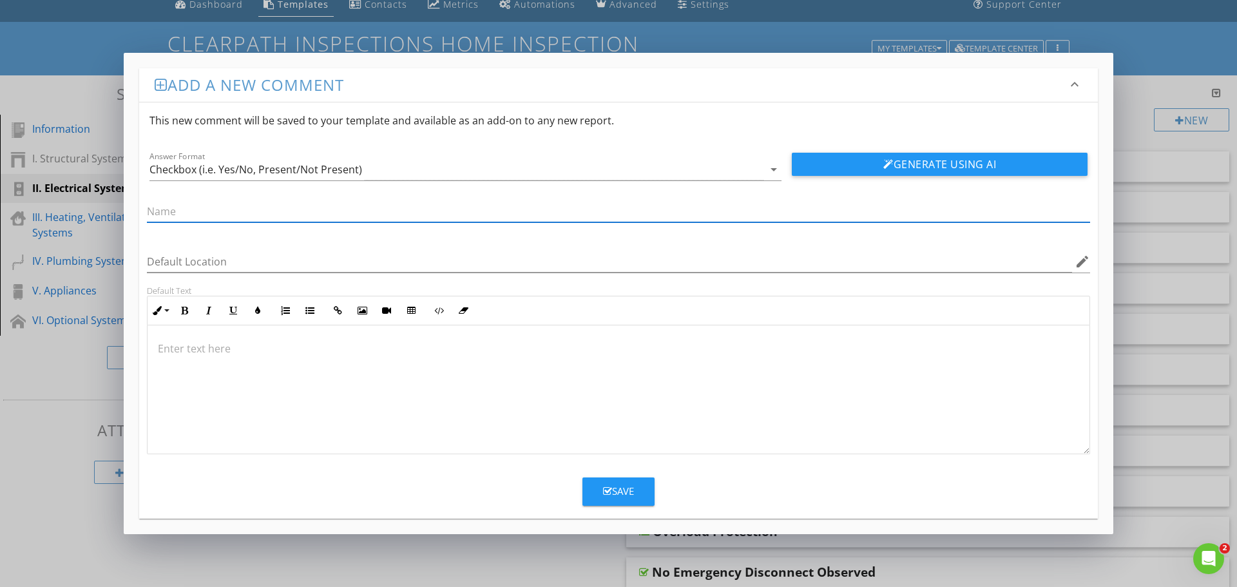
paste input "Multiple Main Panels Observed"
type input "Multiple Main Panels Observed"
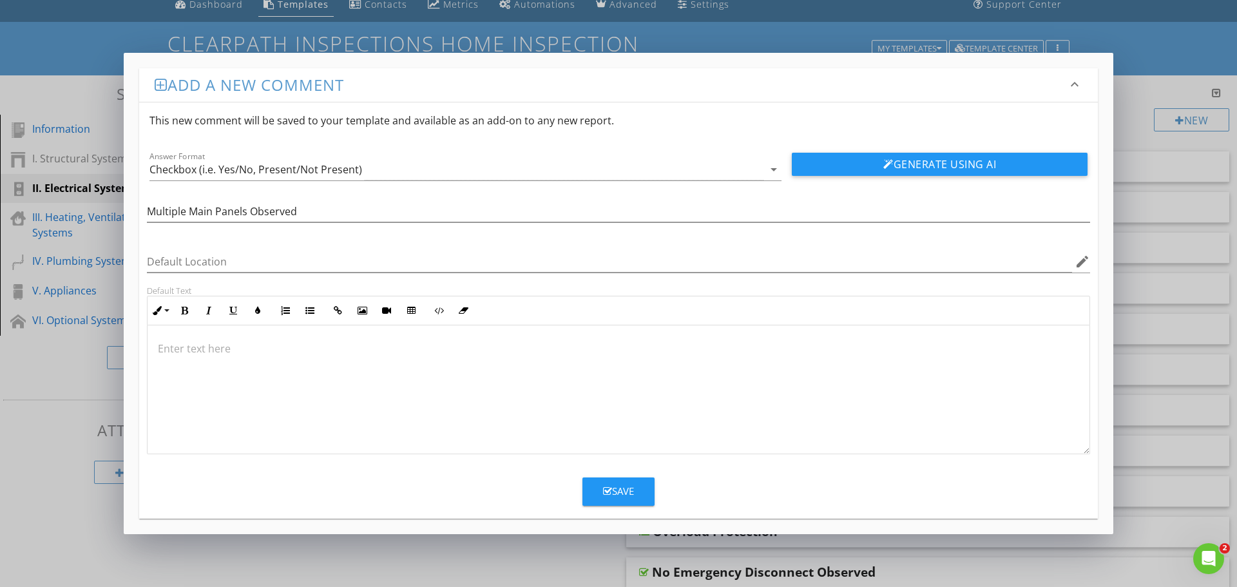
click at [236, 358] on div at bounding box center [618, 389] width 942 height 129
drag, startPoint x: 632, startPoint y: 493, endPoint x: 5, endPoint y: 448, distance: 628.3
click at [631, 493] on div "Save" at bounding box center [618, 491] width 31 height 15
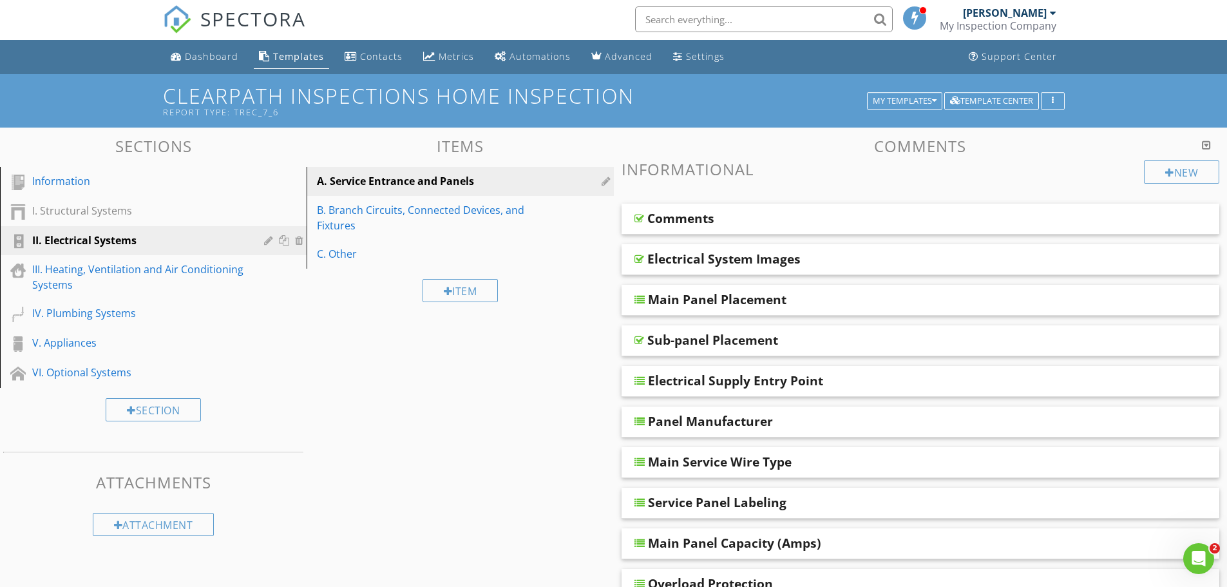
scroll to position [0, 0]
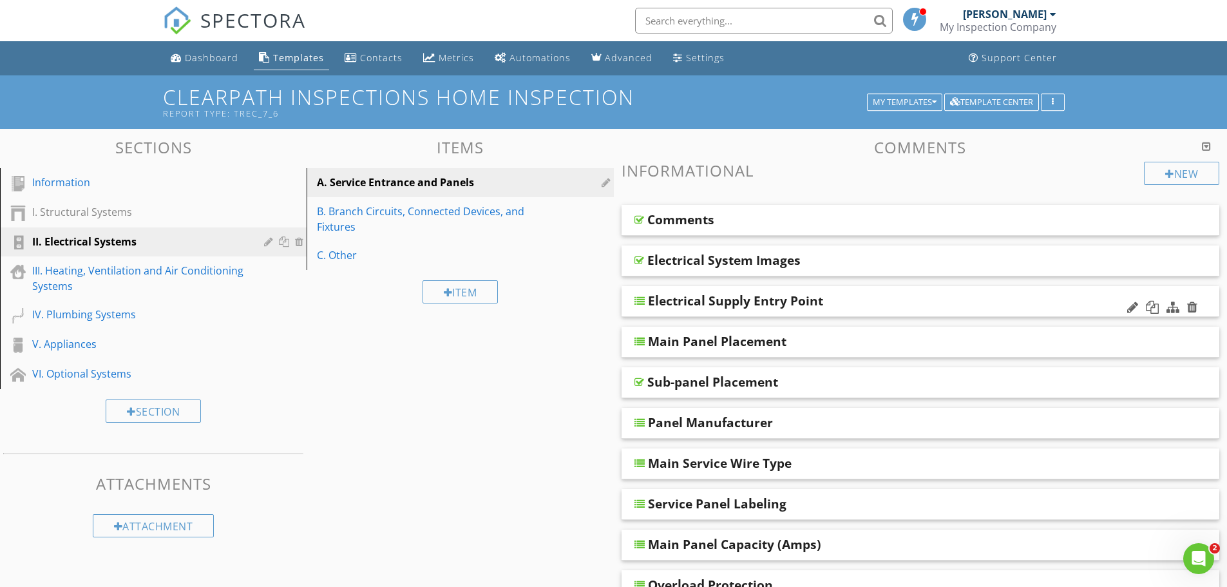
click at [913, 310] on div "Electrical Supply Entry Point" at bounding box center [920, 301] width 598 height 31
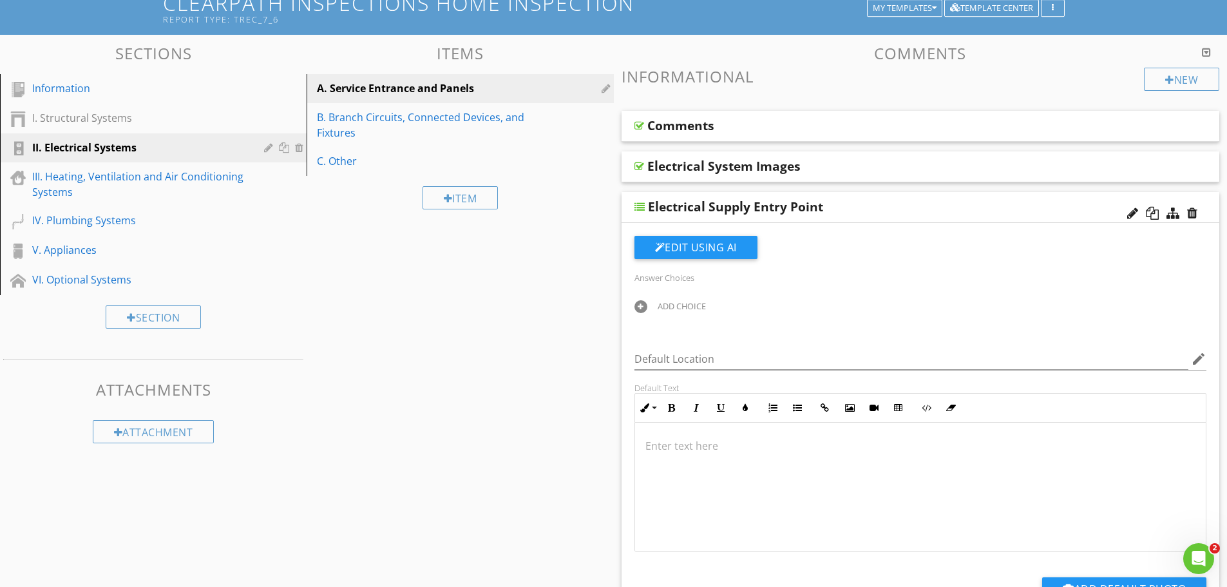
scroll to position [129, 0]
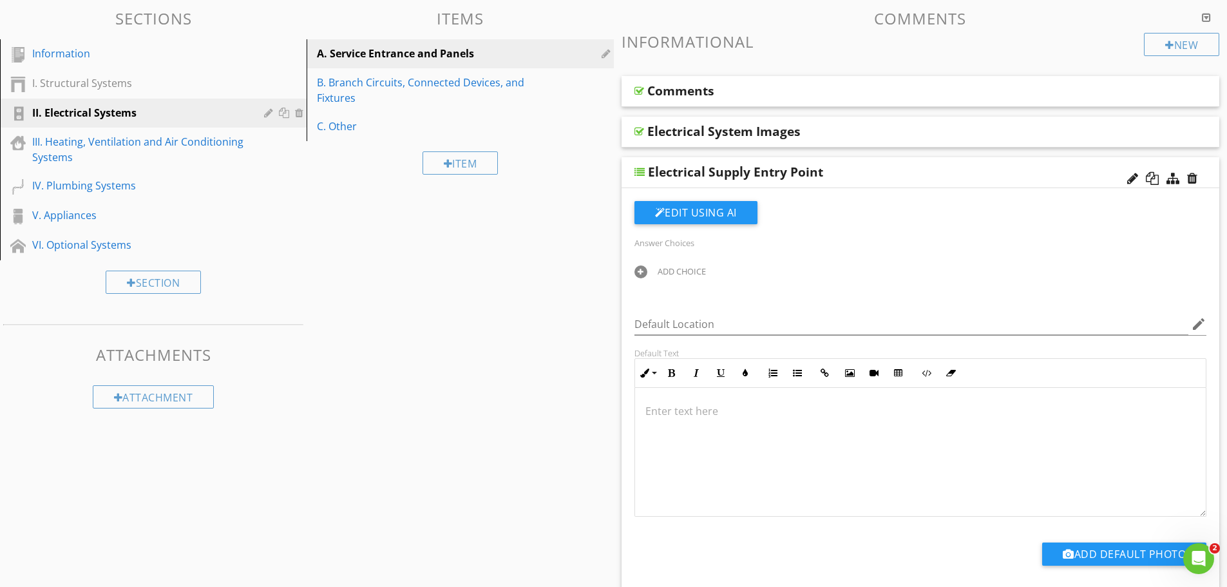
drag, startPoint x: 626, startPoint y: 265, endPoint x: 633, endPoint y: 270, distance: 8.8
click at [627, 265] on div "ADD CHOICE" at bounding box center [725, 270] width 196 height 15
click at [640, 275] on div at bounding box center [640, 271] width 13 height 13
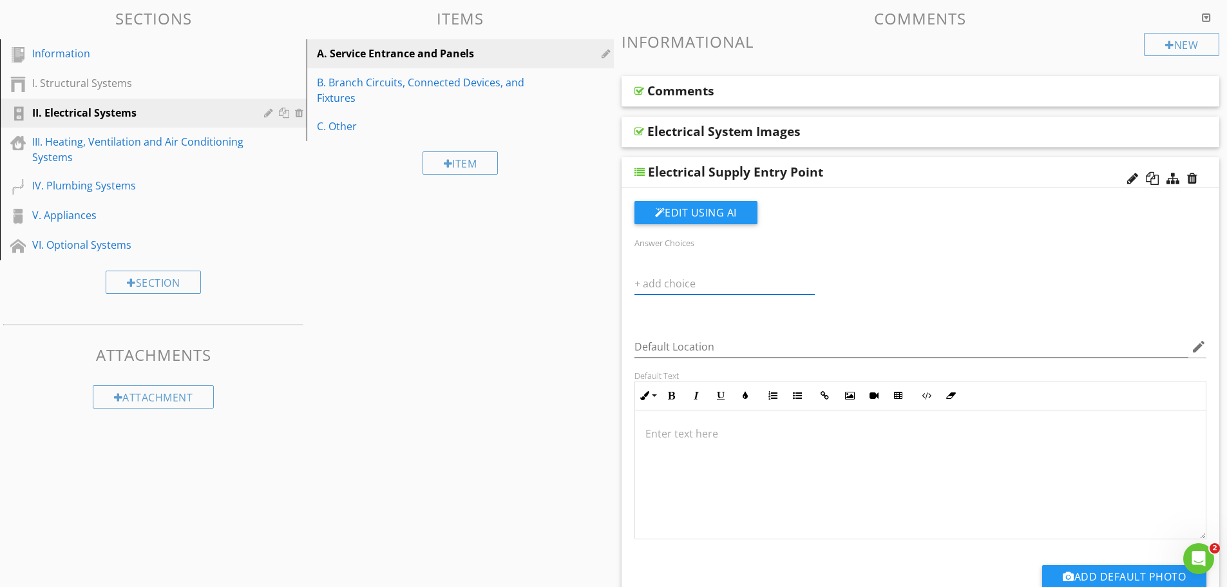
paste input "Underground"
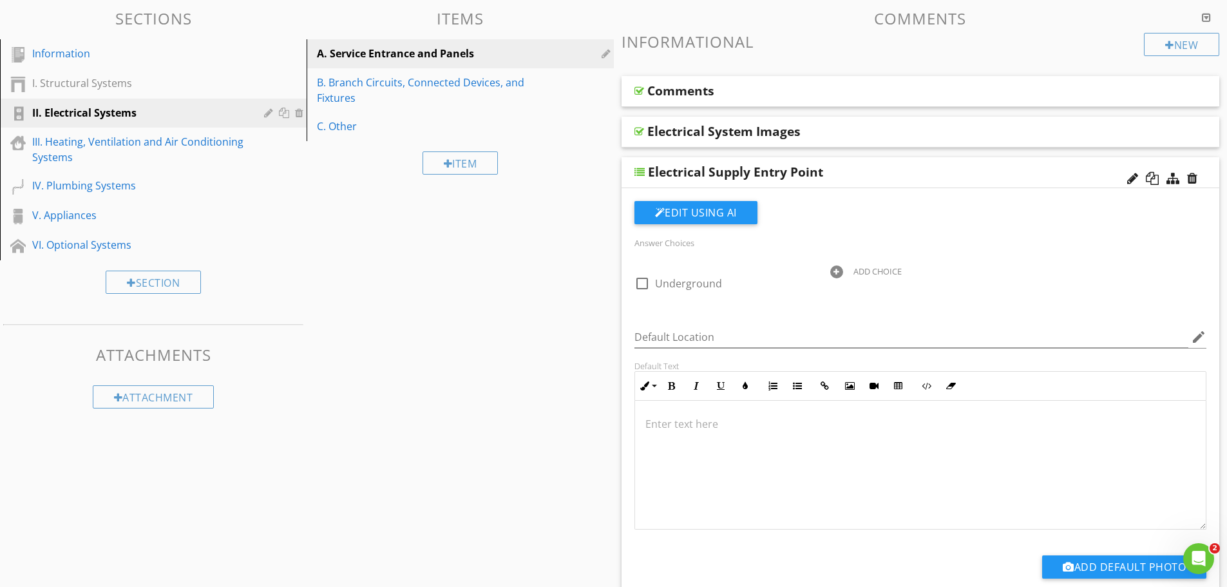
click at [835, 269] on div at bounding box center [836, 271] width 13 height 13
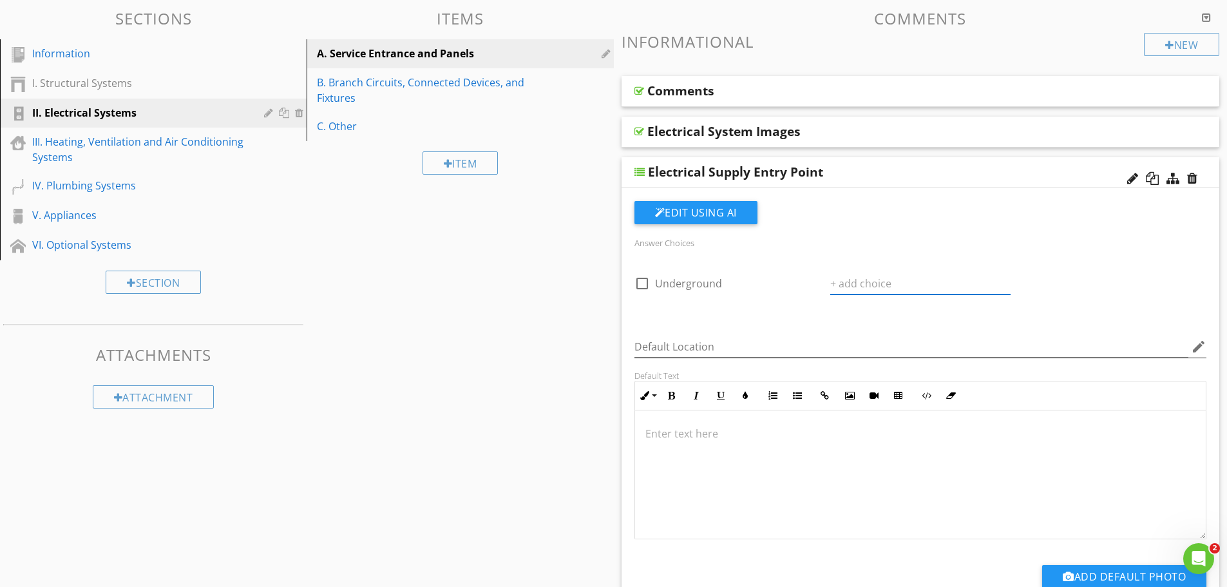
paste input "Not Determined"
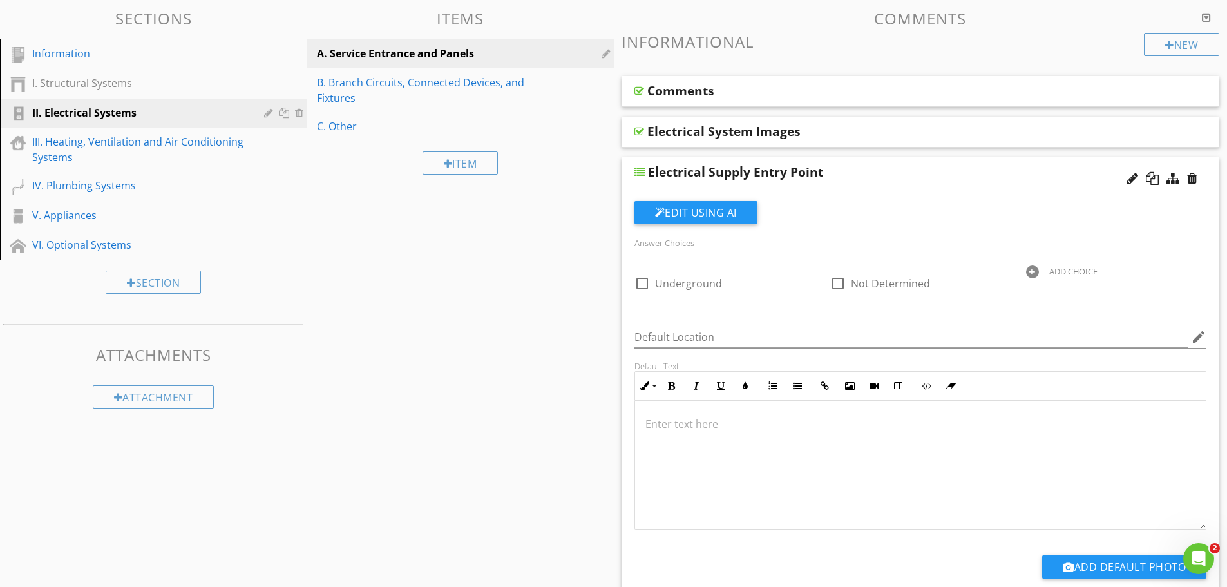
click at [1036, 273] on div at bounding box center [1032, 271] width 13 height 13
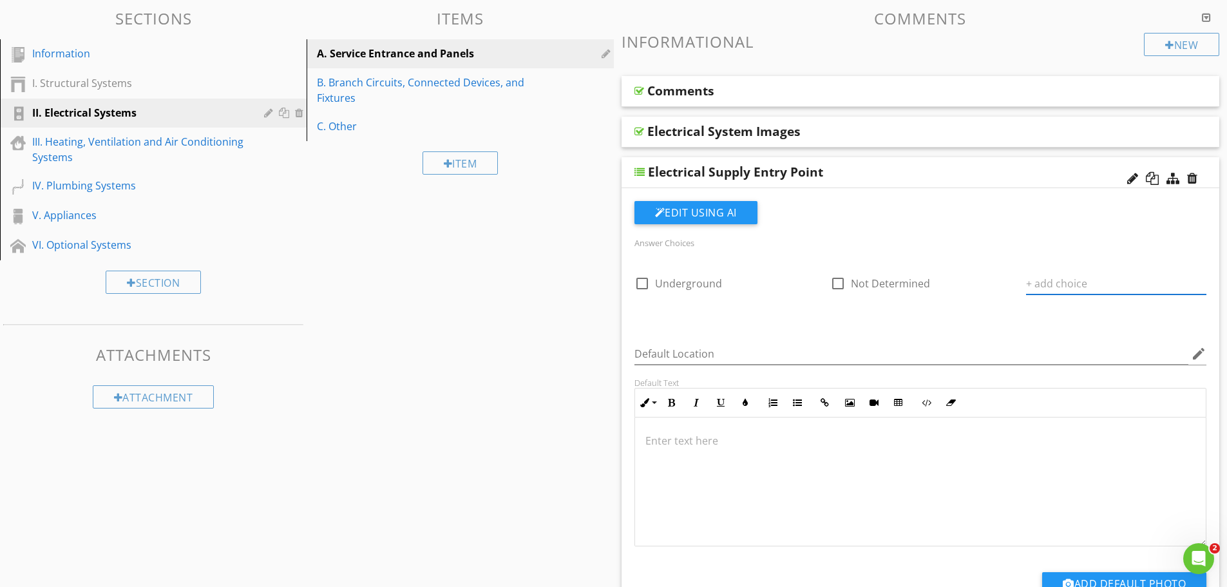
paste input "N/A"
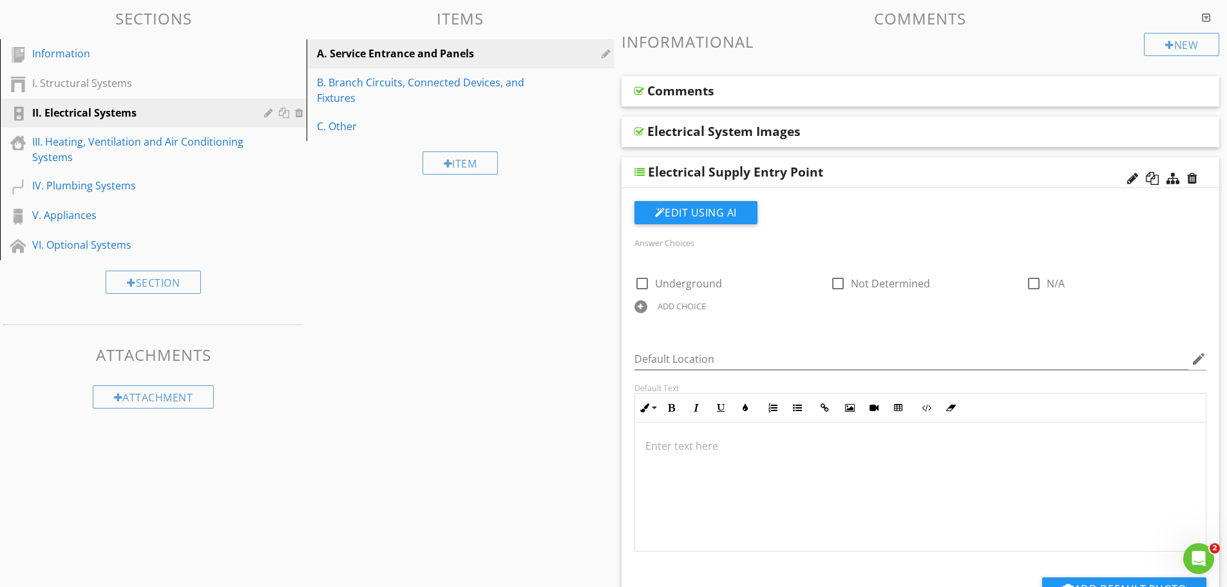
click at [636, 308] on div at bounding box center [640, 306] width 13 height 13
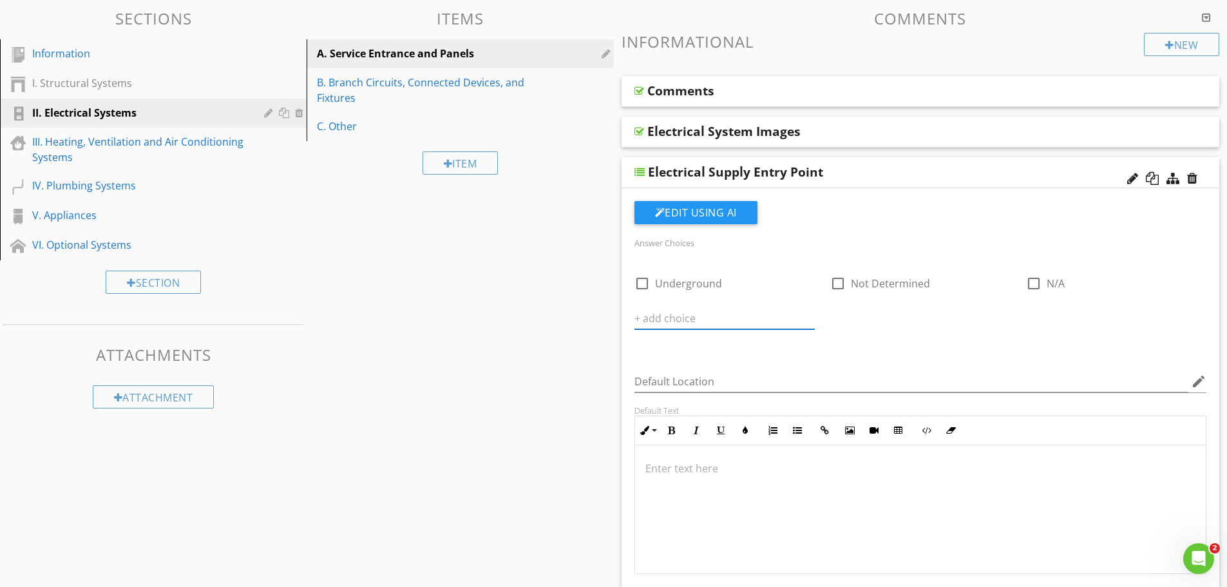
paste input "Overhead"
type input "Overhead"
click at [904, 347] on div "Answer Choices check_box_outline_blank Underground check_box_outline_blank Not …" at bounding box center [921, 418] width 588 height 435
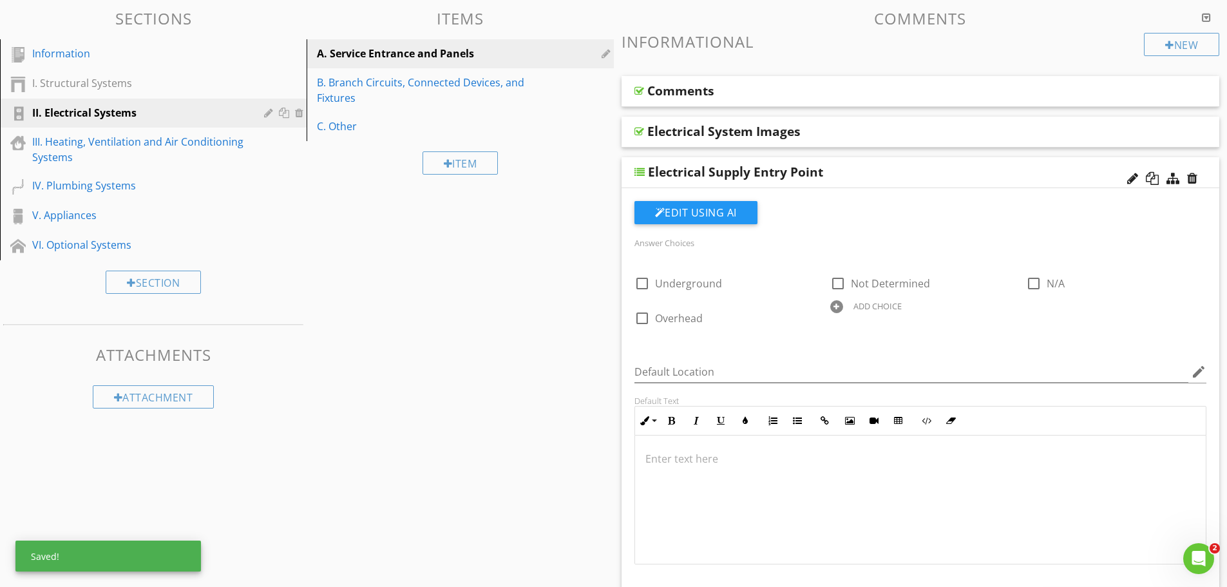
click at [883, 161] on div "Electrical Supply Entry Point" at bounding box center [920, 172] width 598 height 31
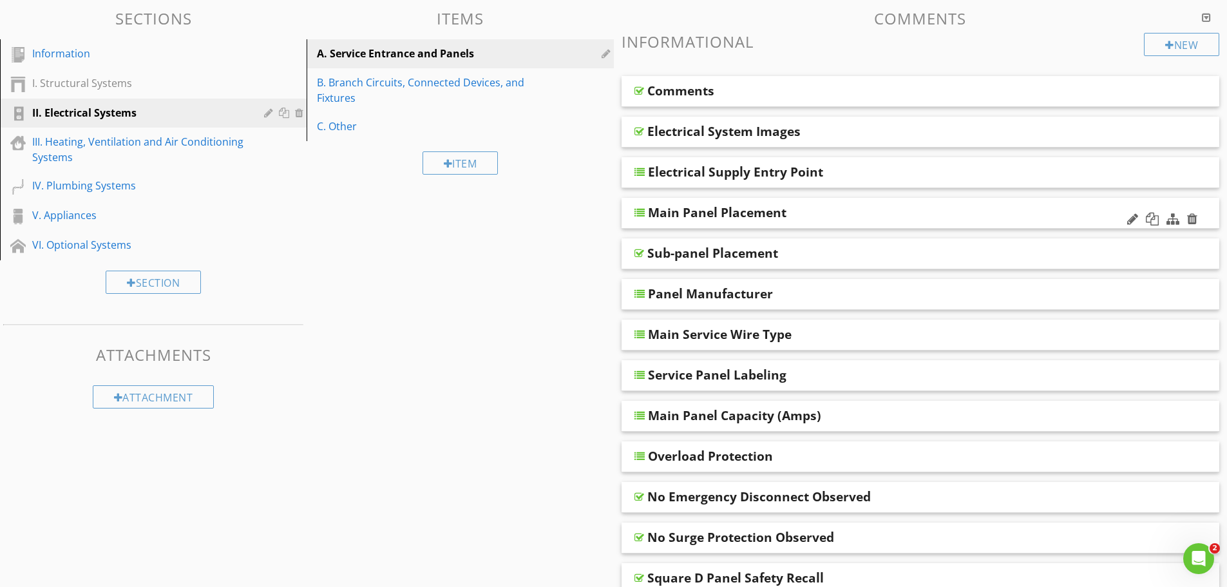
click at [851, 211] on div "Main Panel Placement" at bounding box center [862, 212] width 429 height 15
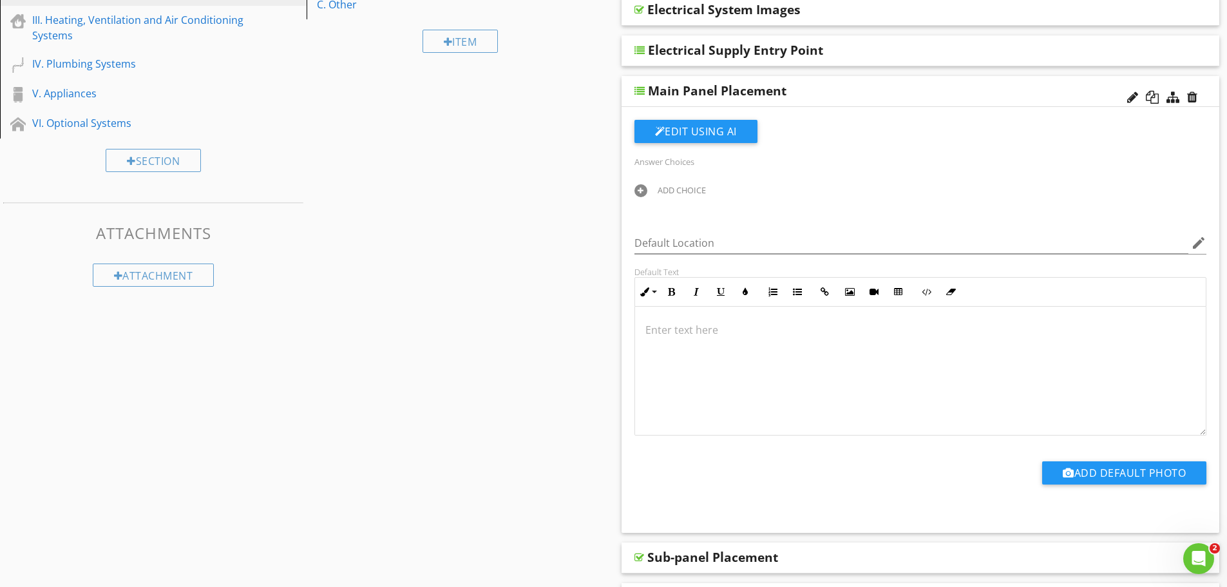
scroll to position [258, 0]
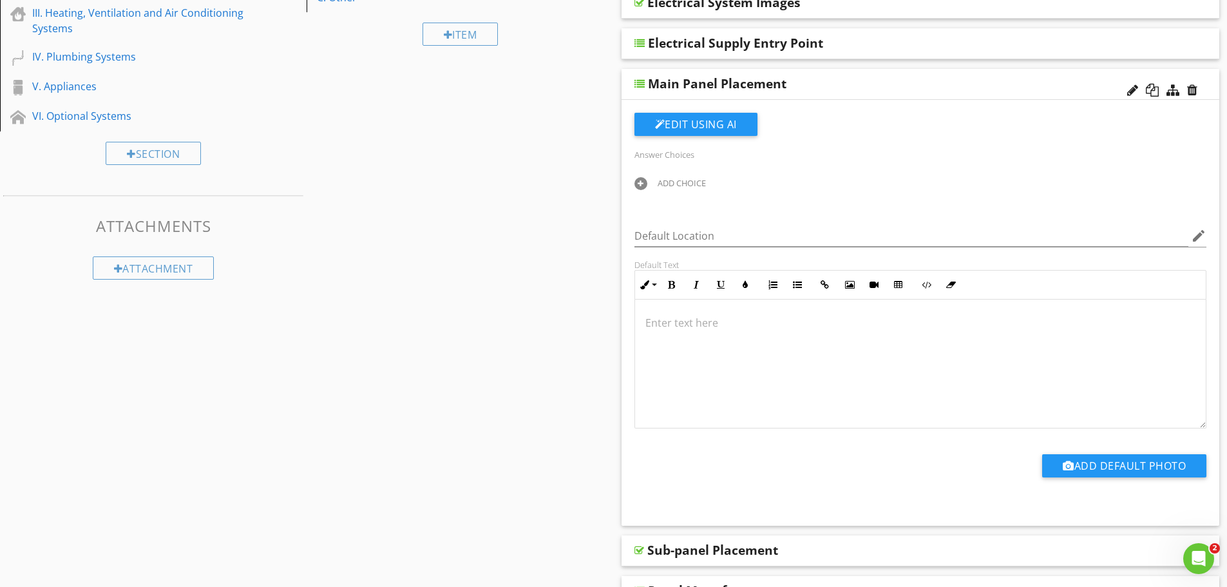
click at [649, 317] on p at bounding box center [920, 322] width 551 height 15
click at [638, 184] on div at bounding box center [640, 183] width 13 height 13
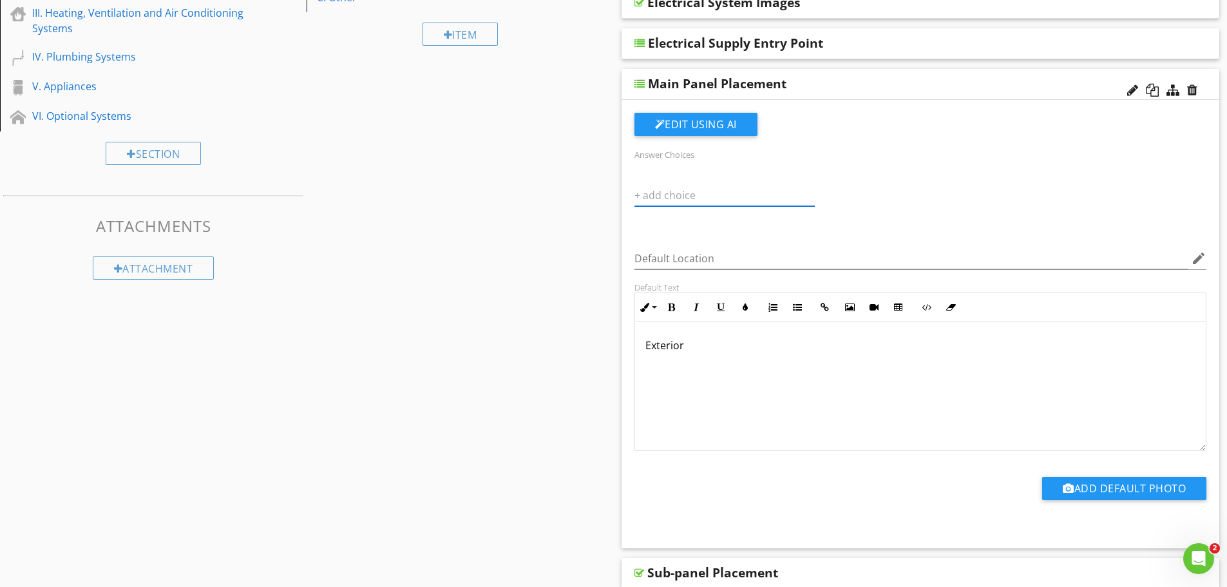
click at [728, 365] on div "Exterior" at bounding box center [920, 386] width 571 height 129
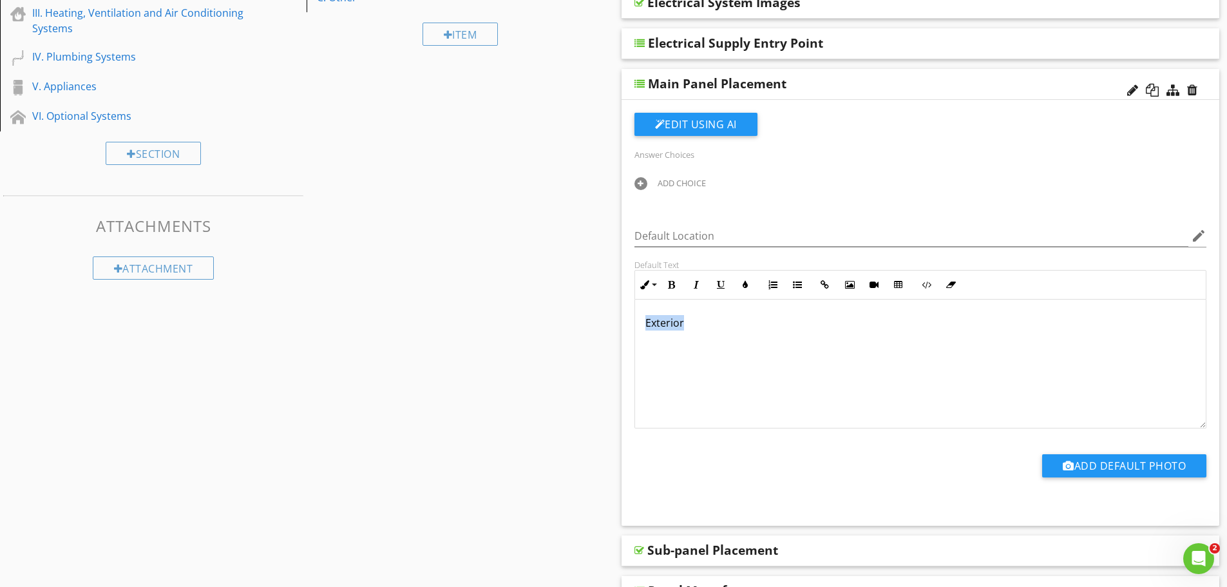
drag, startPoint x: 695, startPoint y: 327, endPoint x: 638, endPoint y: 320, distance: 57.0
click at [638, 320] on div "Exterior" at bounding box center [920, 363] width 571 height 129
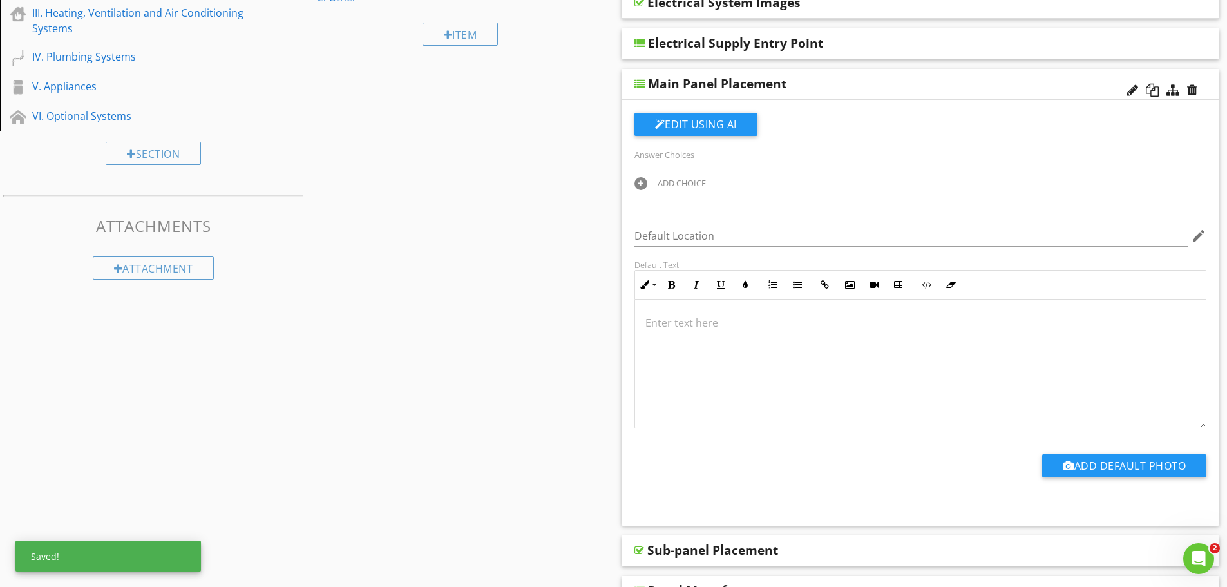
click at [639, 185] on div at bounding box center [640, 183] width 13 height 13
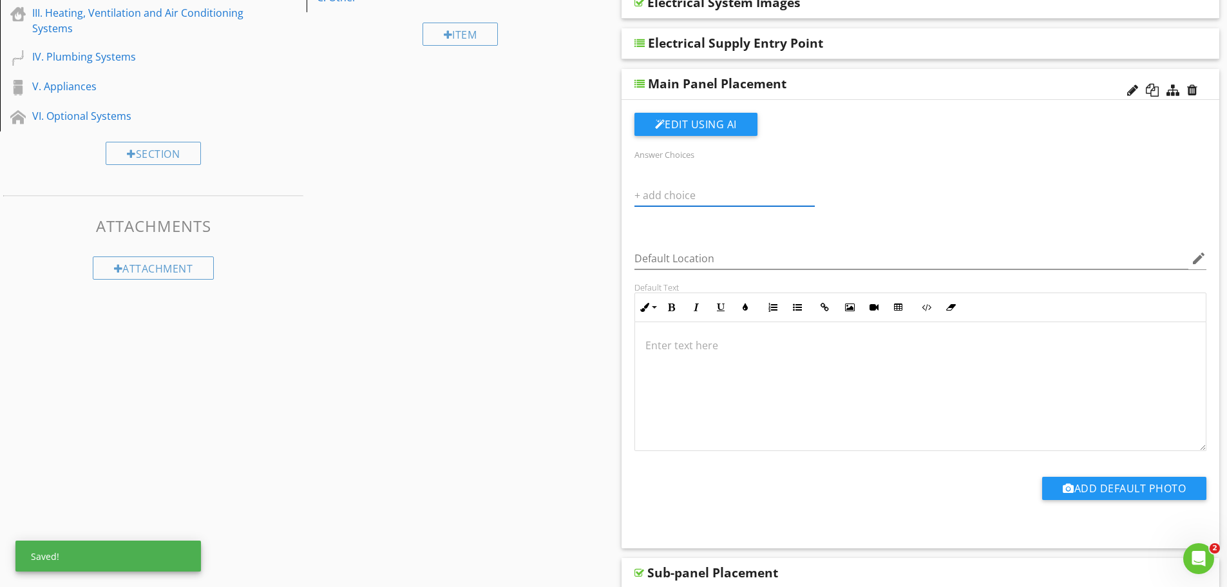
paste input "Exterior"
click at [851, 208] on div "ADD CHOICE" at bounding box center [921, 197] width 588 height 44
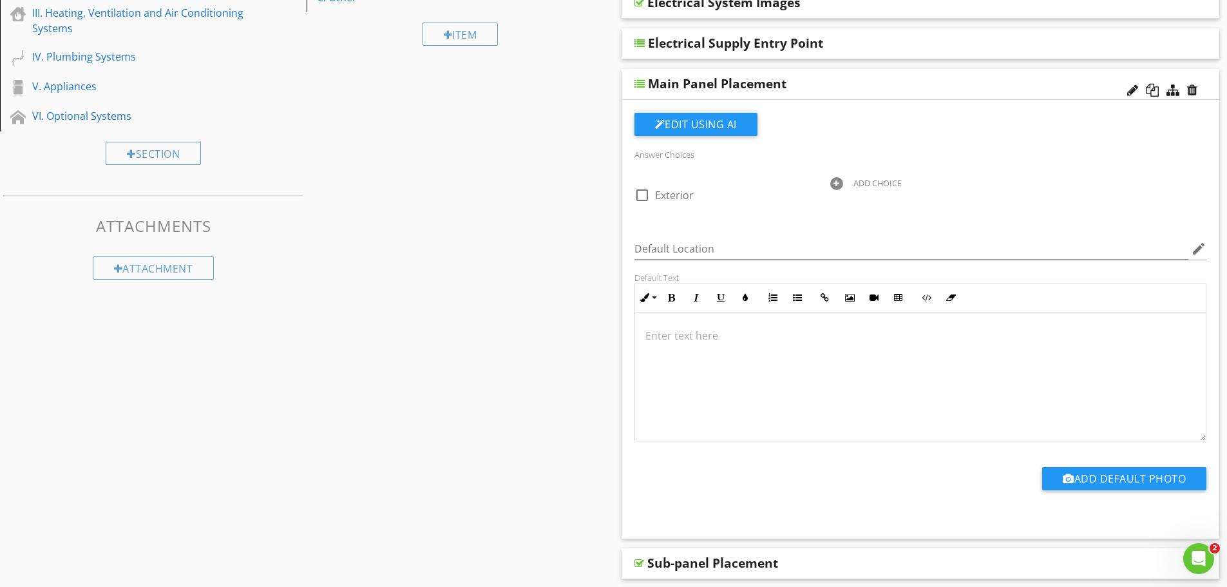
click at [838, 185] on div at bounding box center [836, 183] width 13 height 13
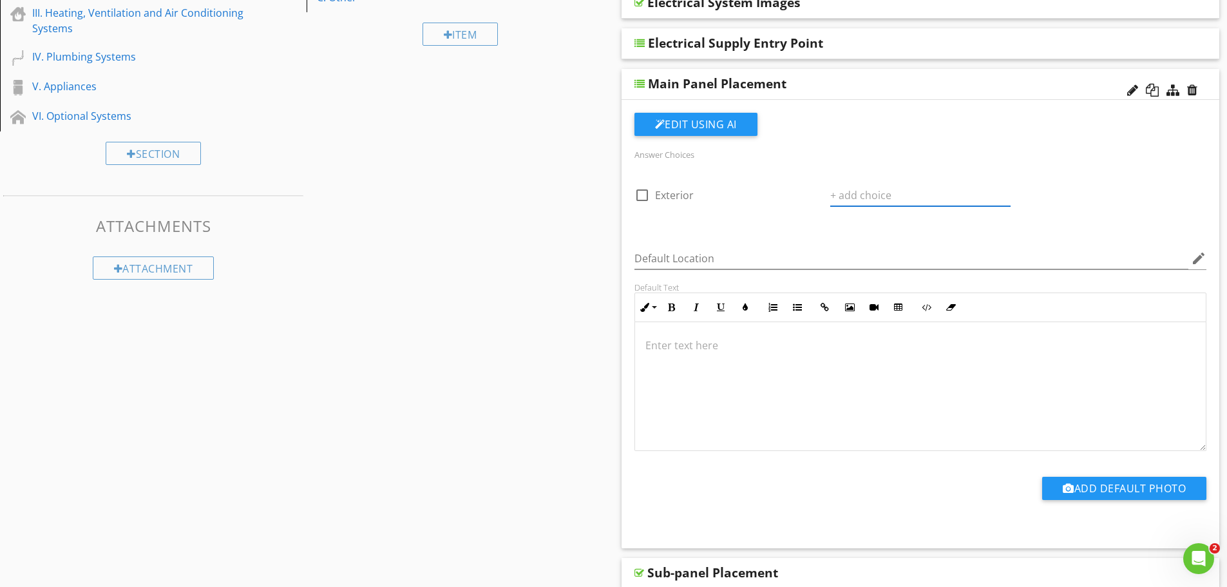
paste input "Kitchen"
type input "Kitchen"
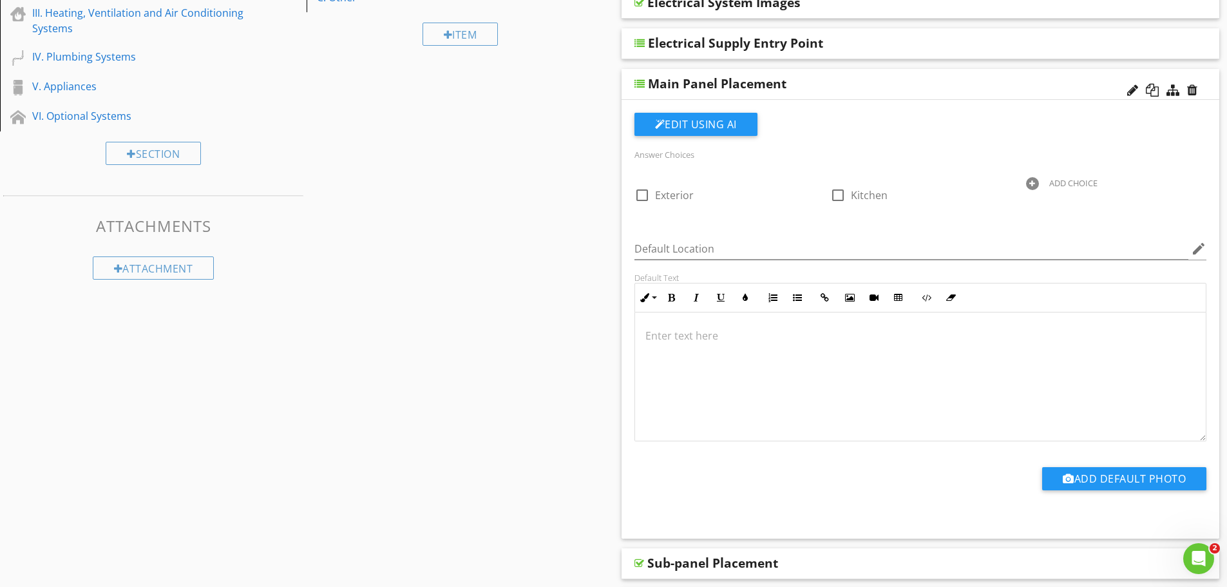
click at [1029, 180] on div at bounding box center [1032, 183] width 13 height 13
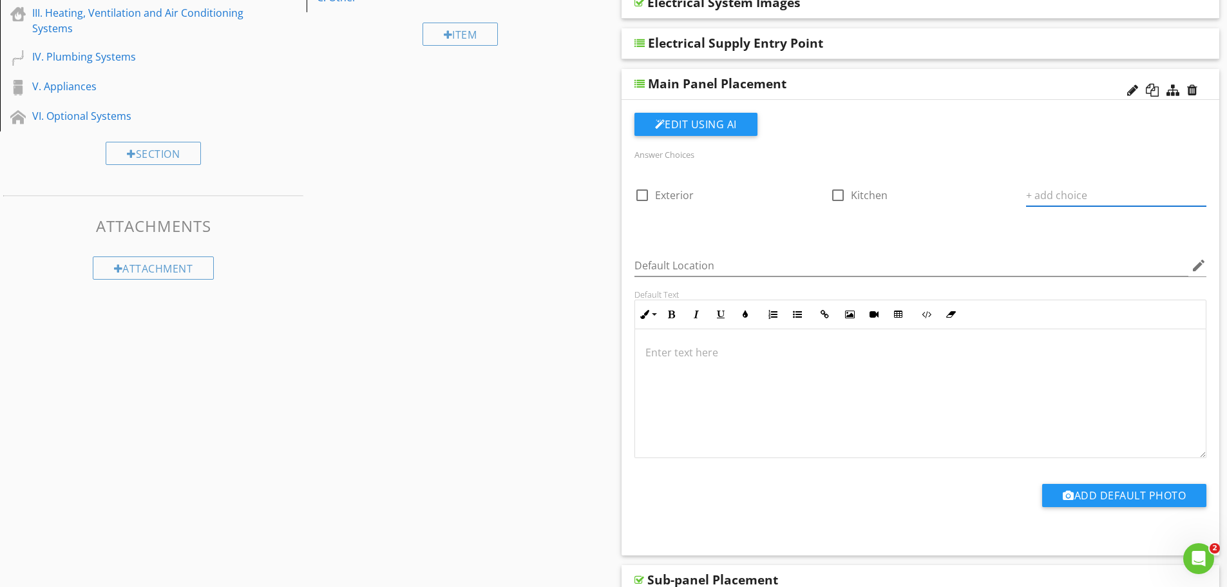
paste input "Bedroom"
type input "Bedroom"
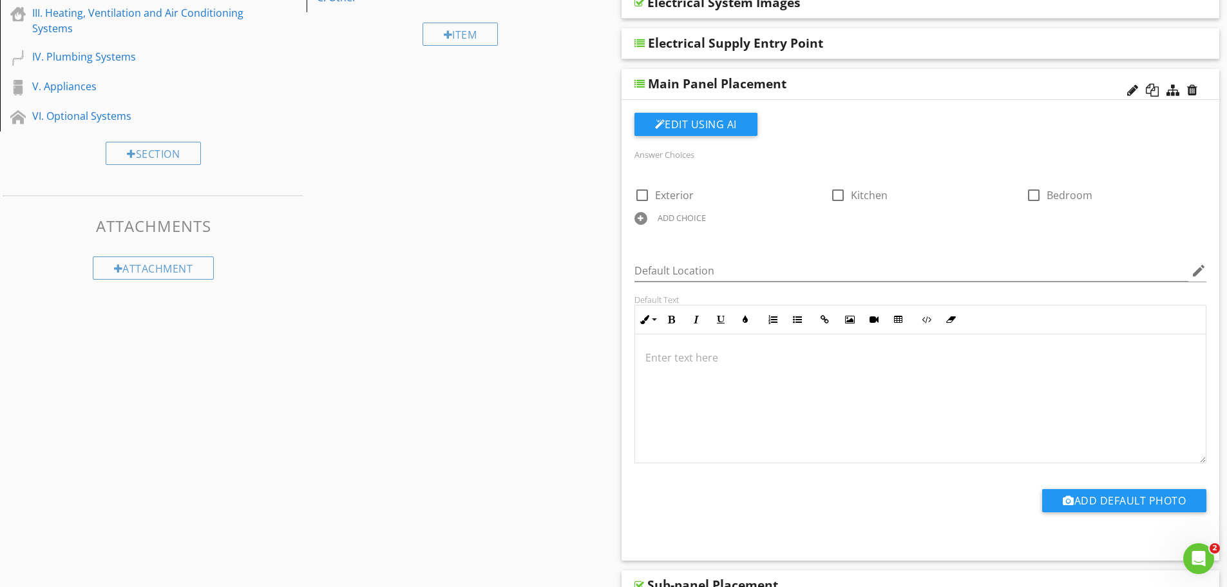
click at [639, 218] on div at bounding box center [640, 218] width 13 height 13
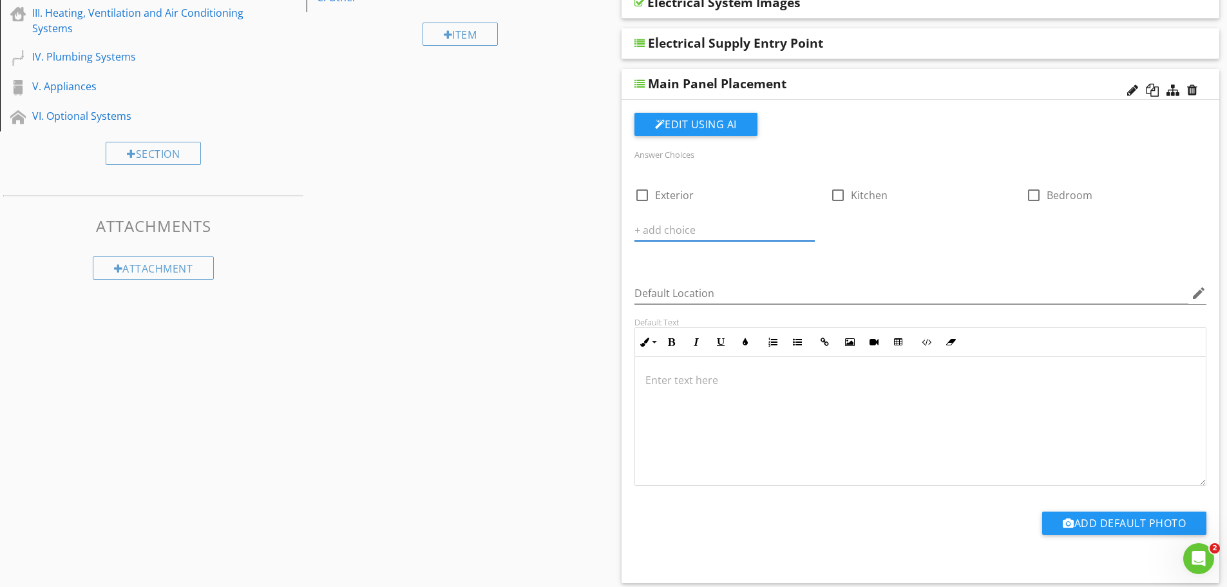
paste input "Garage"
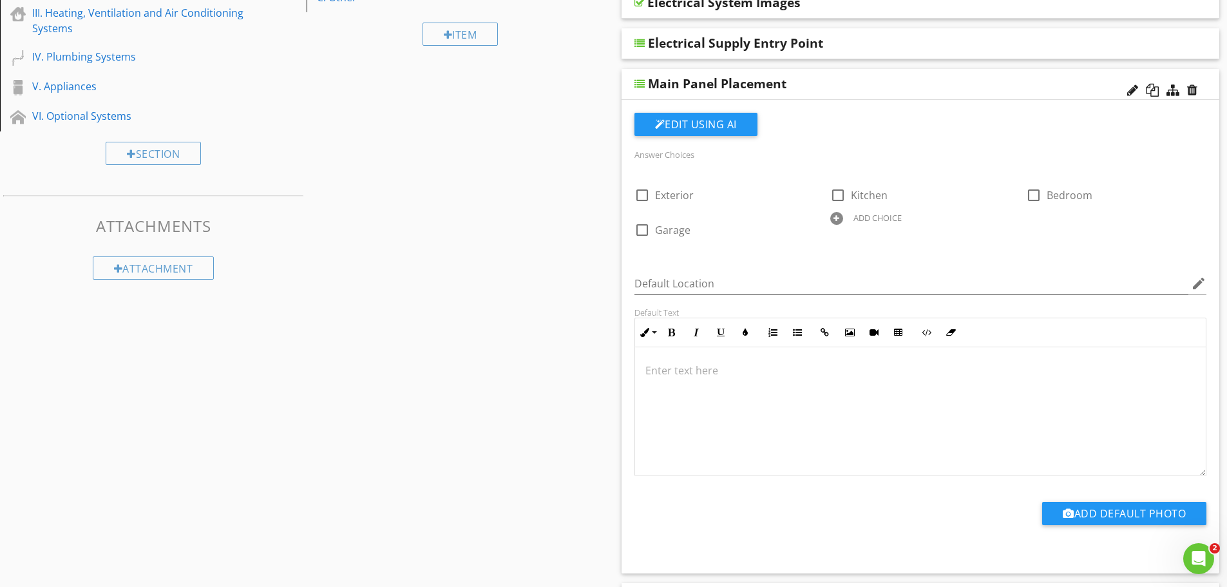
click at [834, 222] on div at bounding box center [836, 218] width 13 height 13
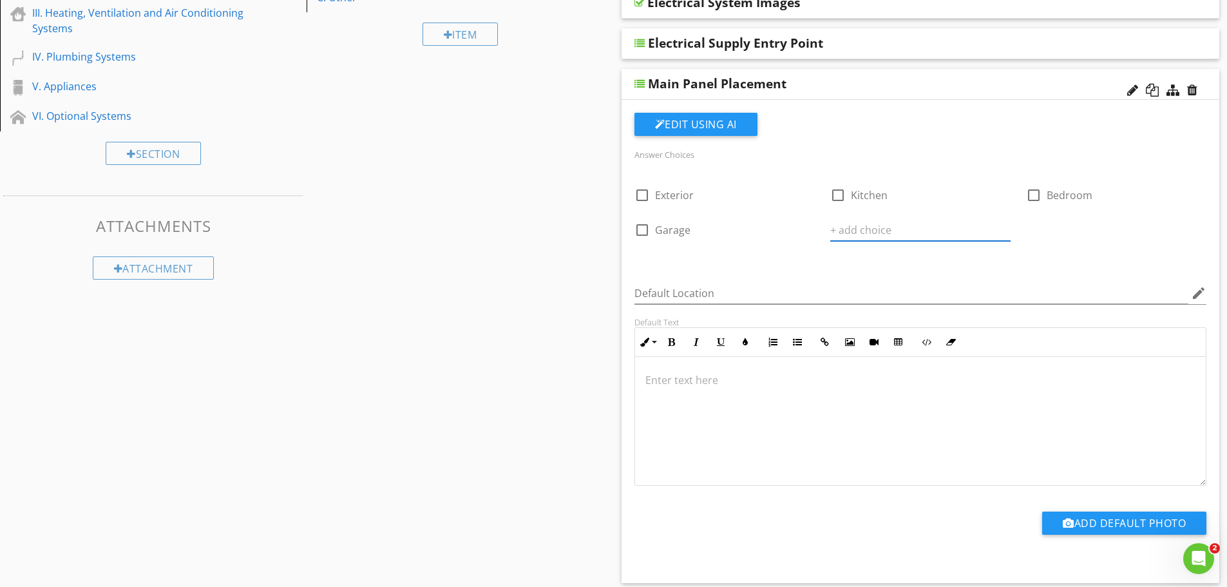
paste input "Not Observed"
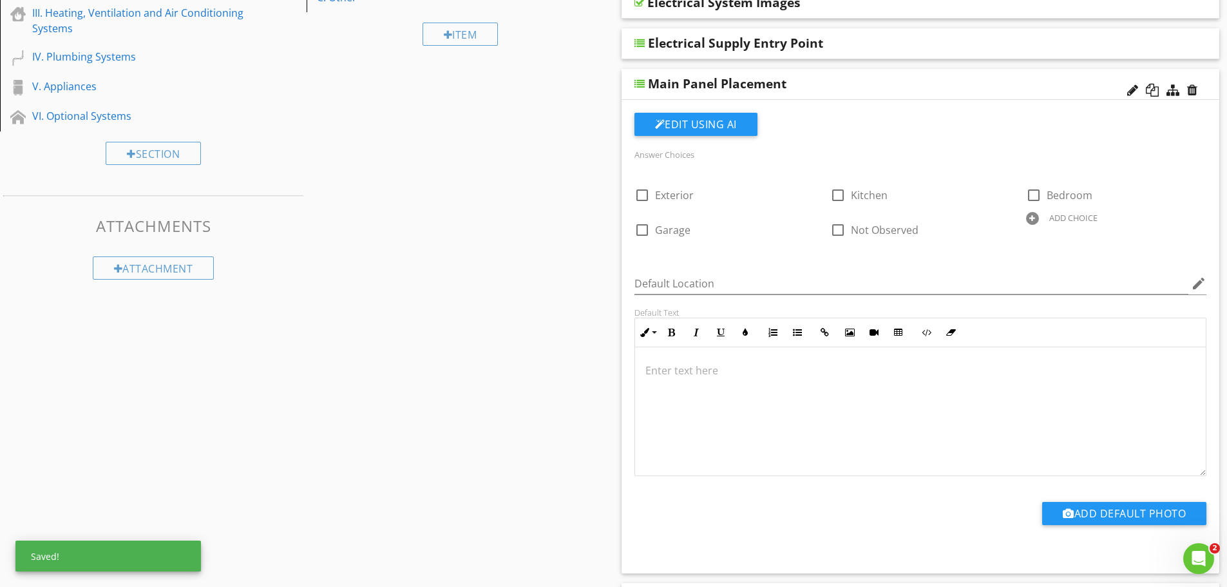
click at [1030, 216] on div at bounding box center [1032, 218] width 13 height 13
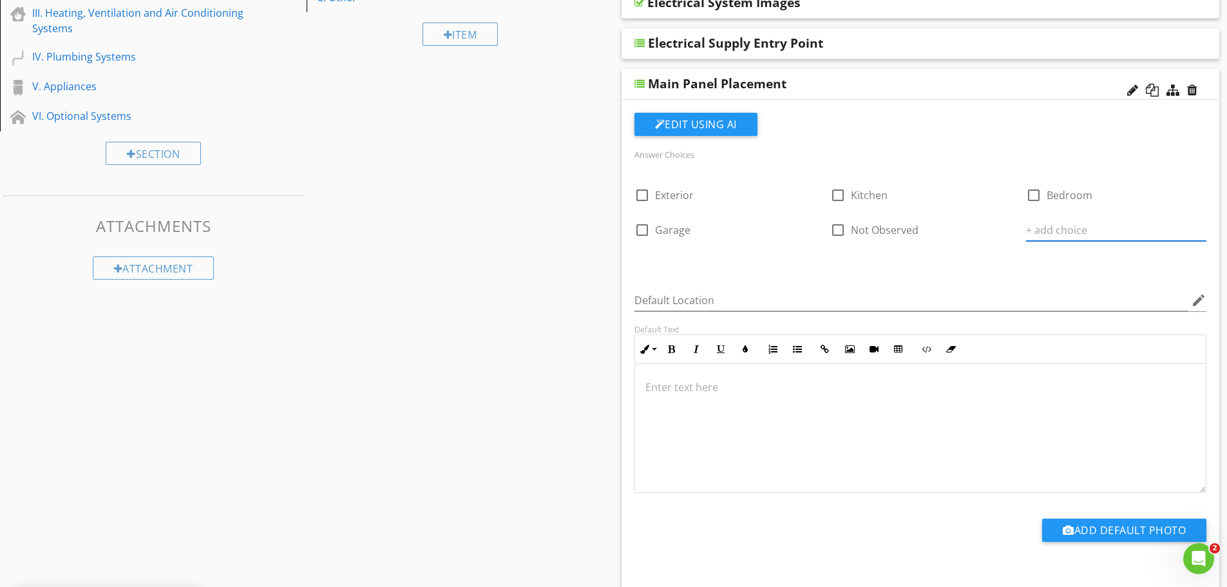
paste input "N/A"
click at [947, 290] on div "Default Location edit" at bounding box center [920, 303] width 573 height 42
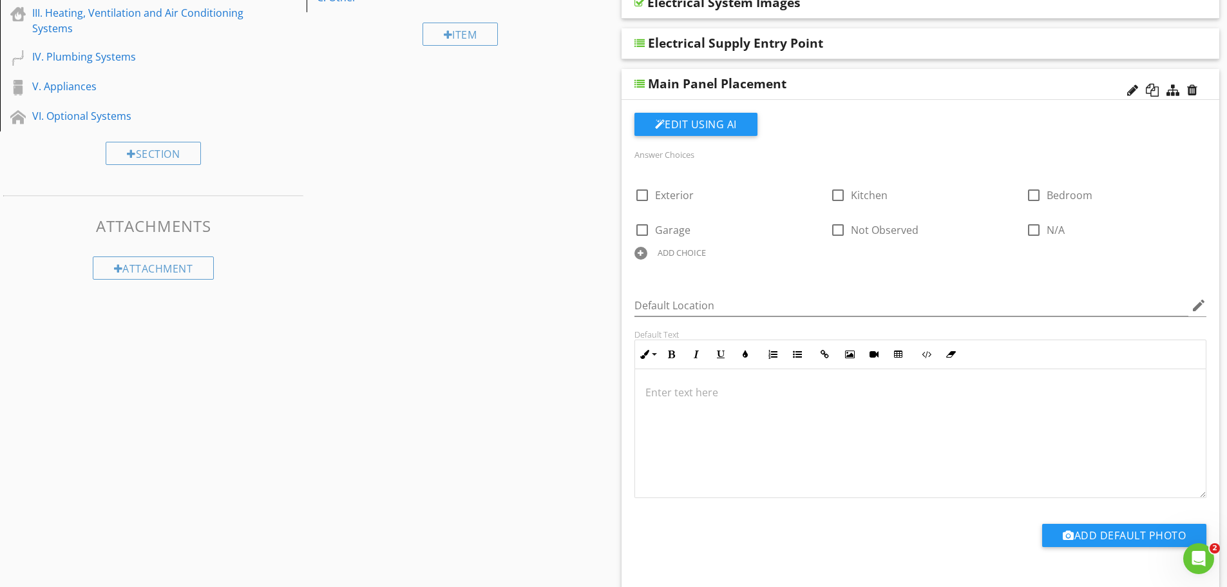
click at [640, 254] on div at bounding box center [640, 253] width 13 height 13
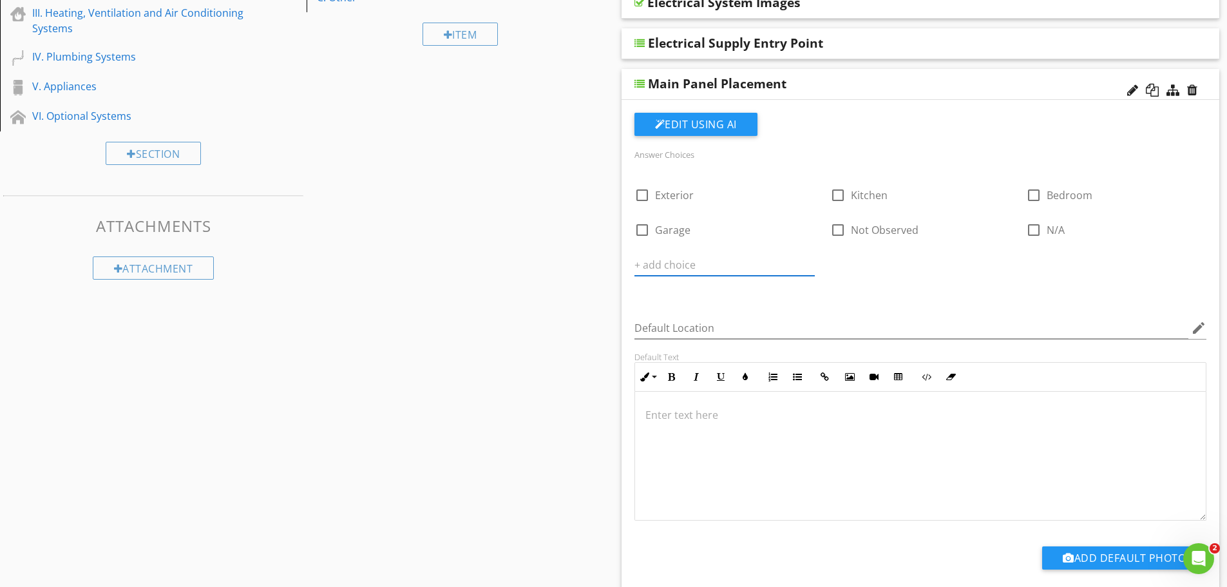
paste input "Hallway"
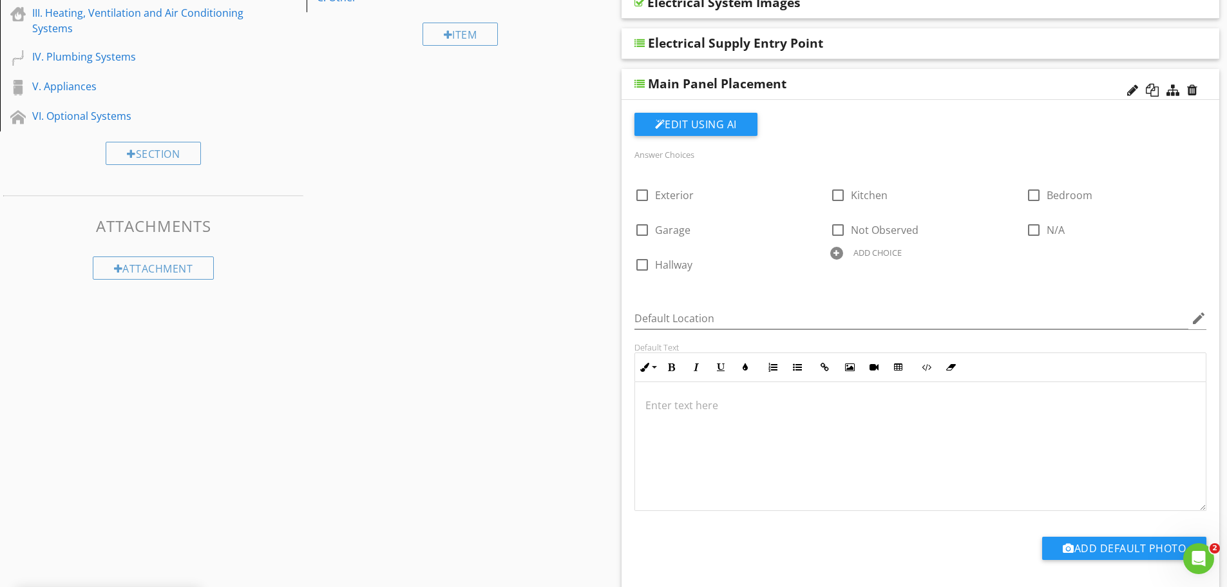
click at [834, 251] on div at bounding box center [836, 253] width 13 height 13
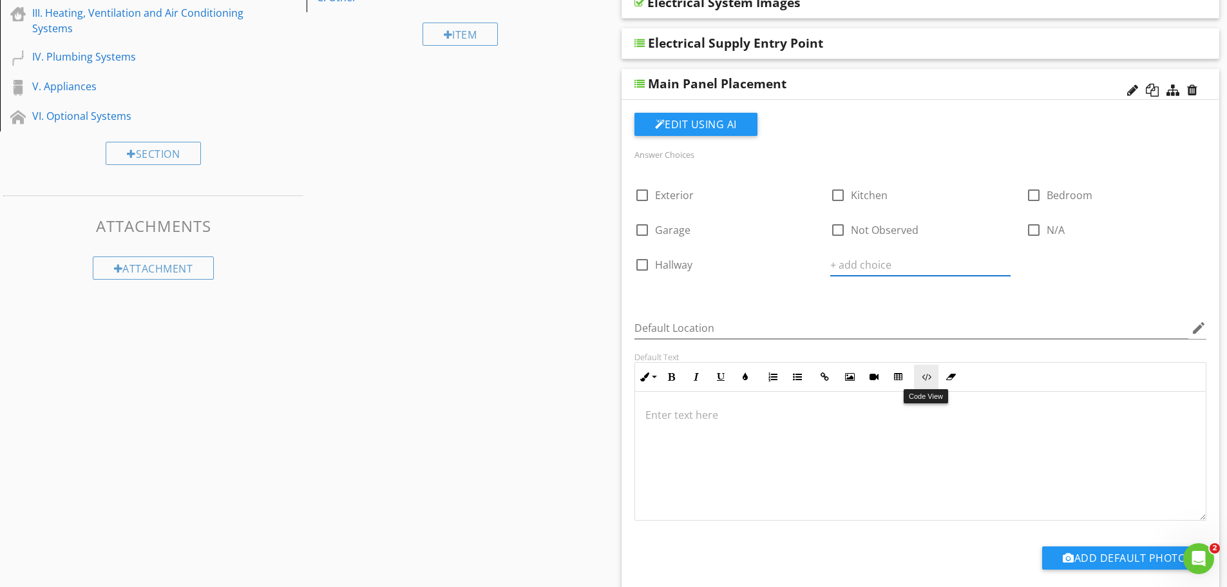
paste input "Living Room"
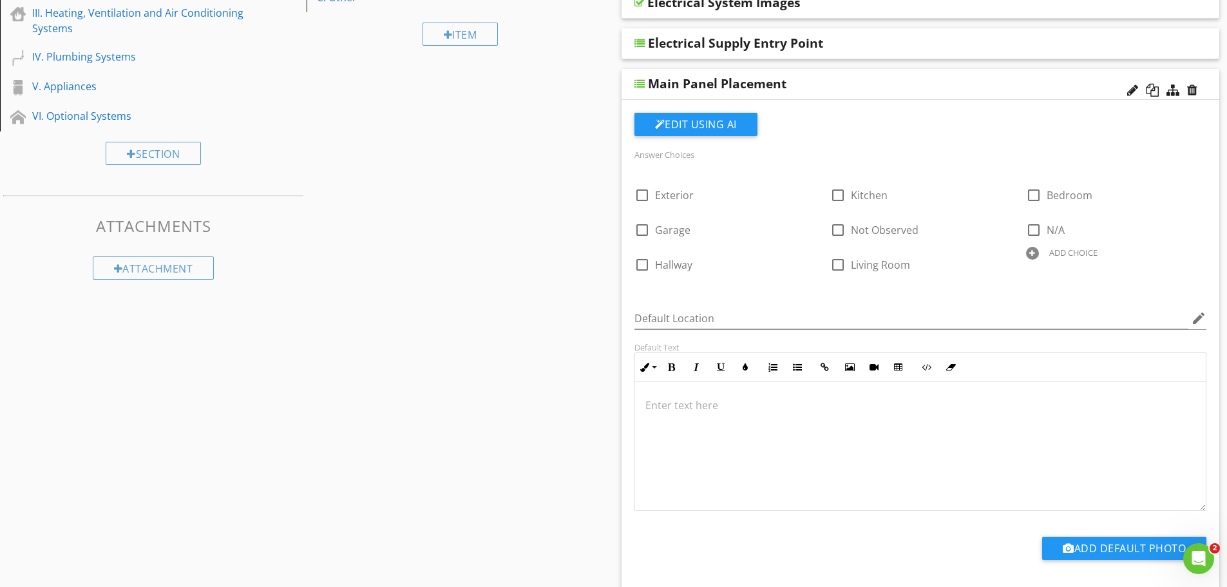
click at [1061, 289] on div "Answer Choices check_box_outline_blank Exterior check_box_outline_blank Kitchen…" at bounding box center [921, 219] width 588 height 146
click at [1032, 254] on div at bounding box center [1032, 253] width 13 height 13
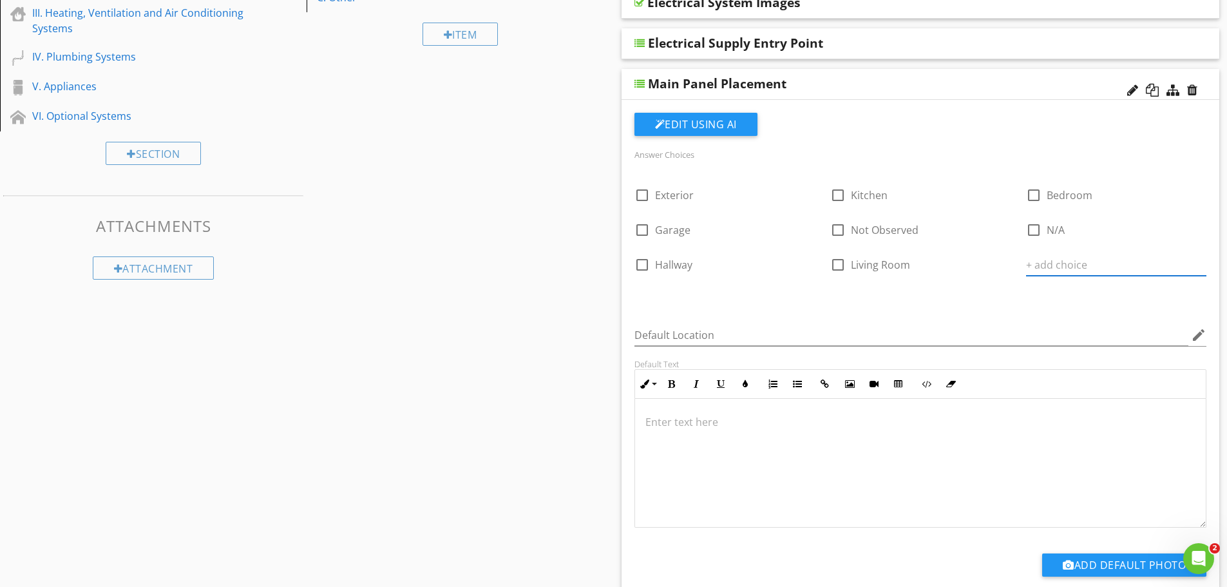
paste input "Pantry"
type input "Pantry"
click at [640, 287] on div at bounding box center [640, 287] width 13 height 13
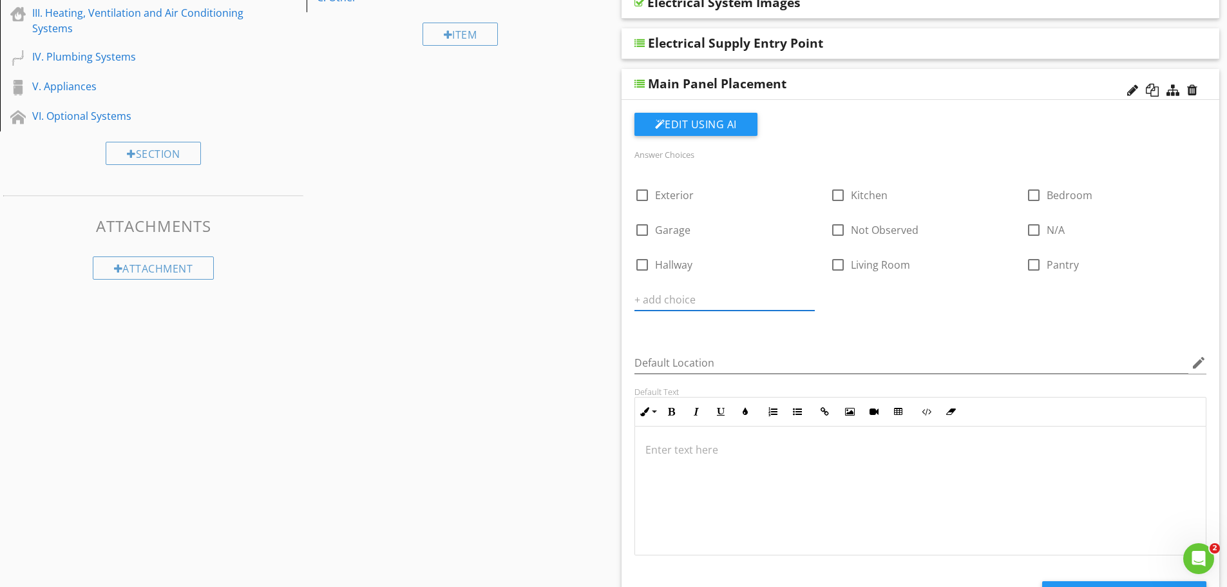
paste input "Closet"
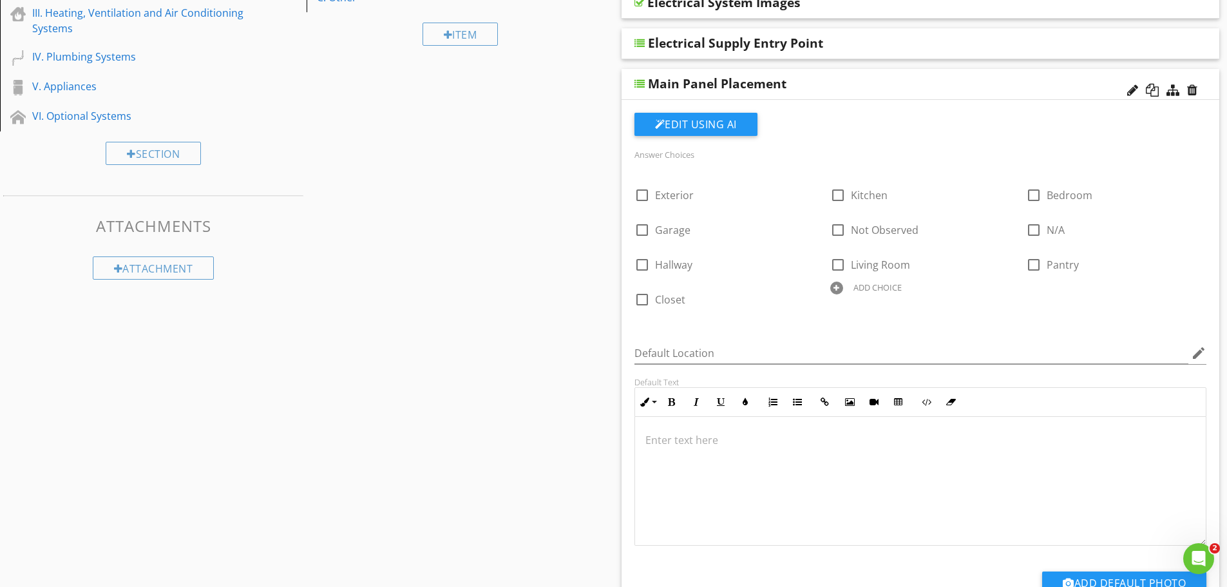
click at [826, 282] on div "ADD CHOICE" at bounding box center [920, 286] width 196 height 15
click at [842, 285] on div at bounding box center [836, 287] width 13 height 13
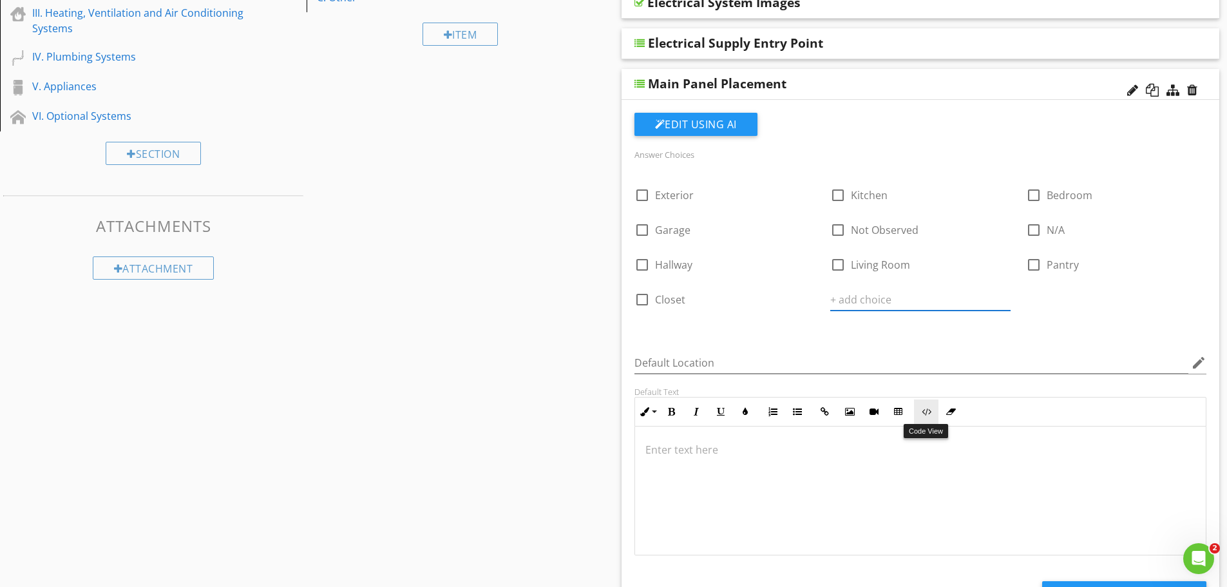
paste input "Bathroom"
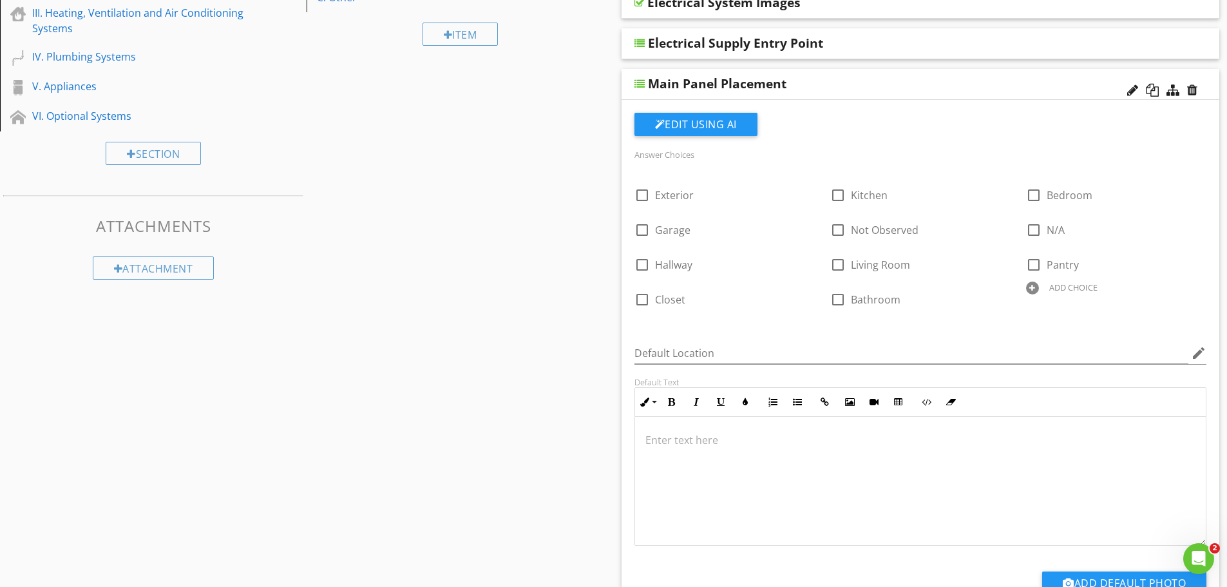
click at [1036, 288] on div at bounding box center [1032, 287] width 13 height 13
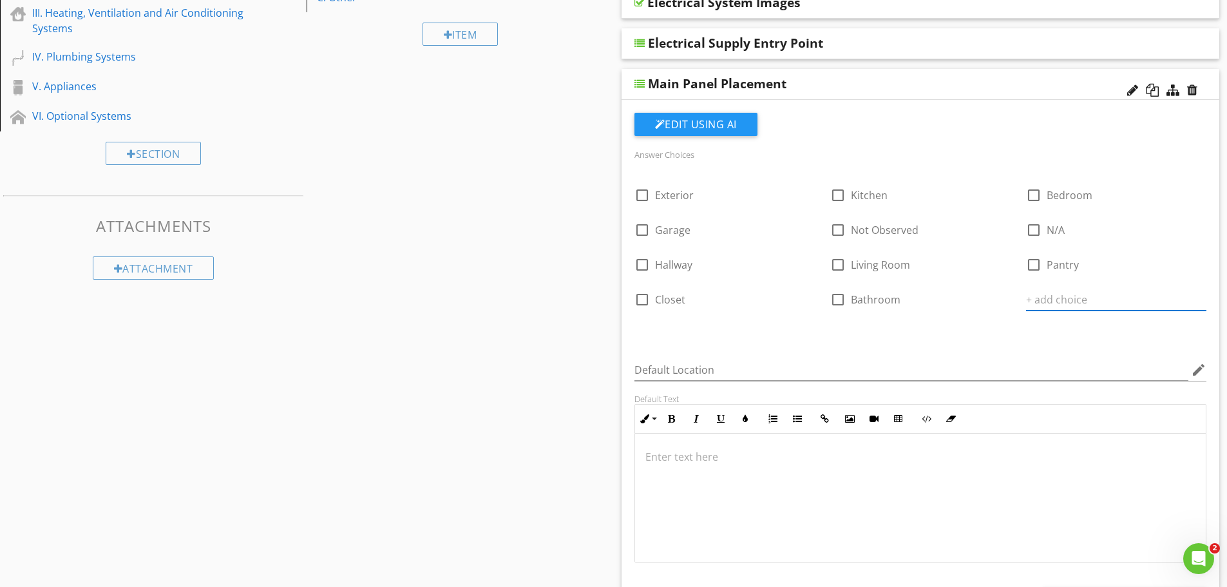
paste input "Laundry Room"
click at [642, 325] on div at bounding box center [640, 322] width 13 height 13
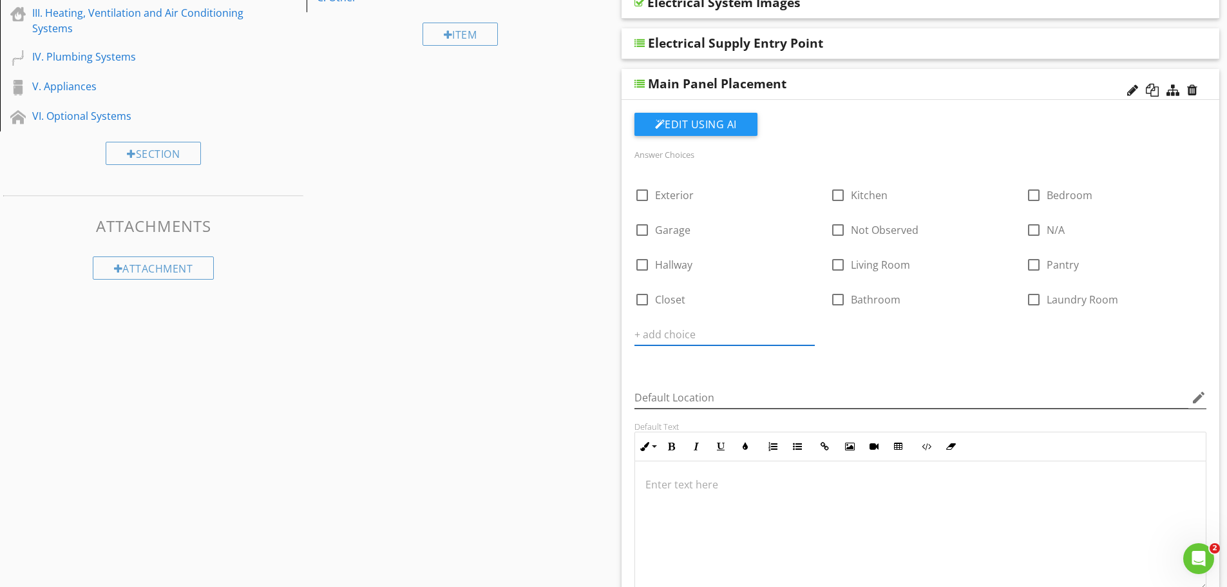
paste input "Garage Closet"
click at [833, 324] on div at bounding box center [836, 322] width 13 height 13
paste input "Main Electrical Room"
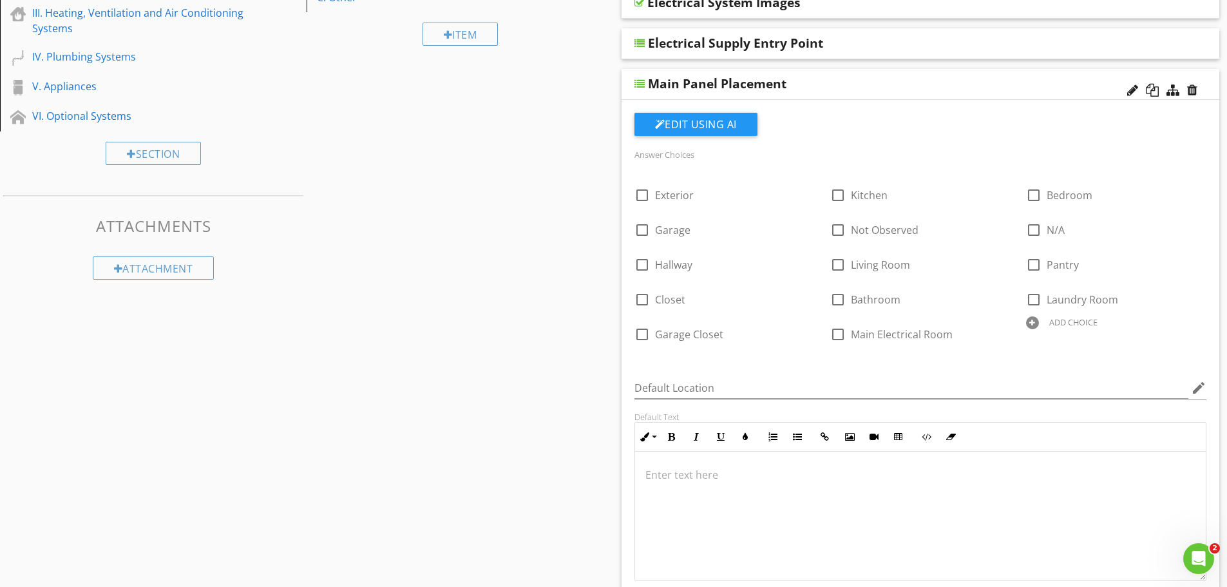
click at [1036, 323] on div at bounding box center [1032, 322] width 13 height 13
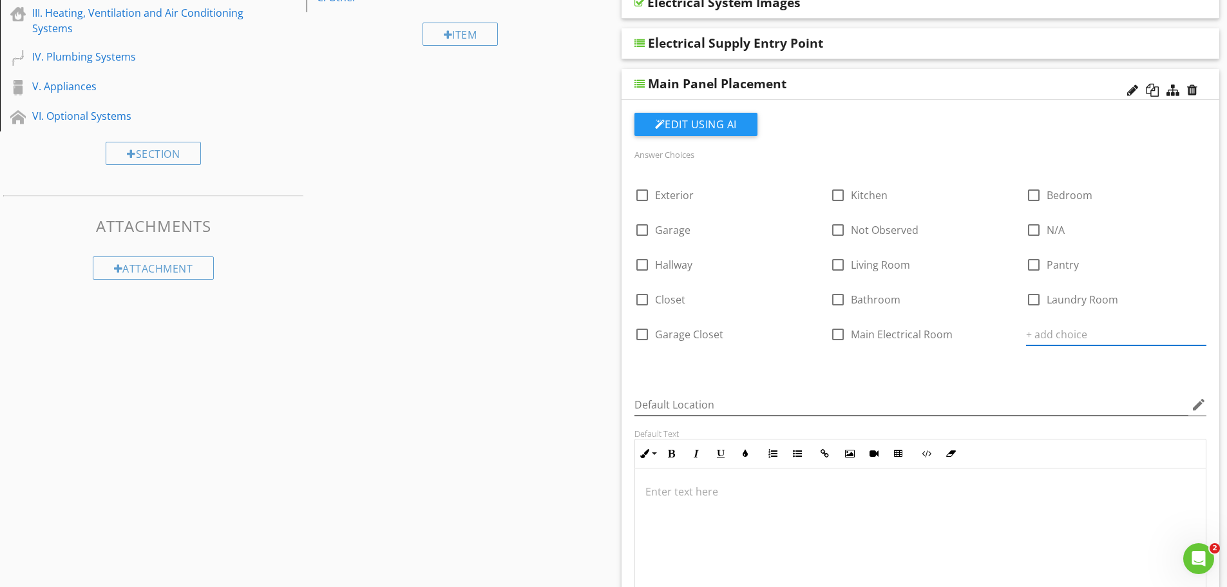
paste input "Undetermined"
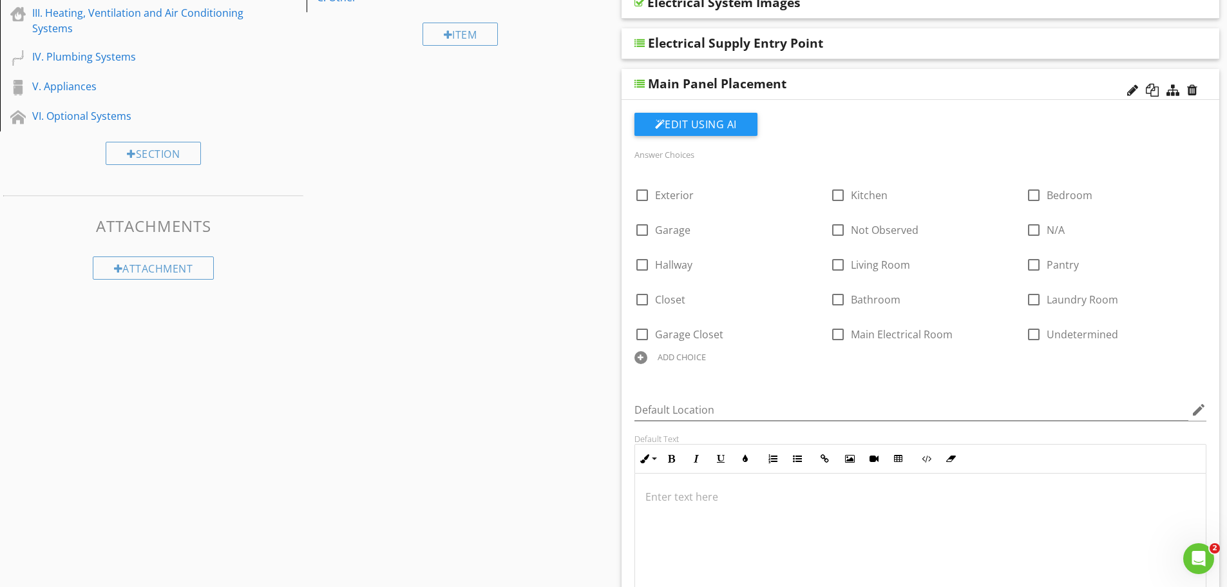
click at [643, 356] on div at bounding box center [640, 357] width 13 height 13
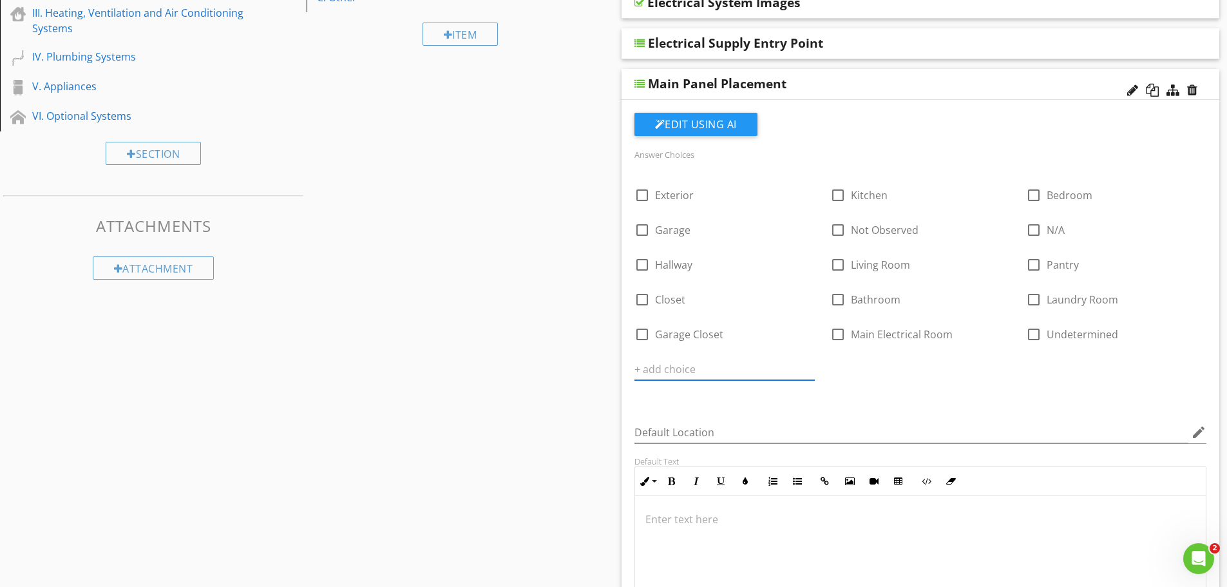
paste input "Master Bedroom"
type input "Master Bedroom"
click at [834, 353] on div at bounding box center [836, 357] width 13 height 13
paste input "Master Bedroom Closet"
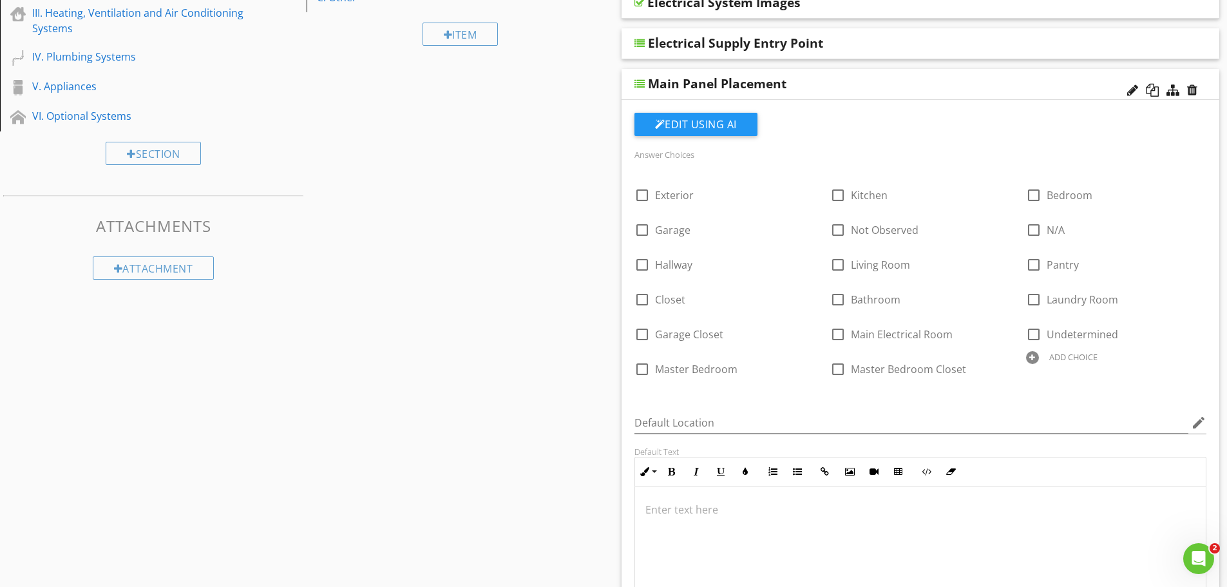
click at [1031, 357] on div at bounding box center [1032, 357] width 13 height 13
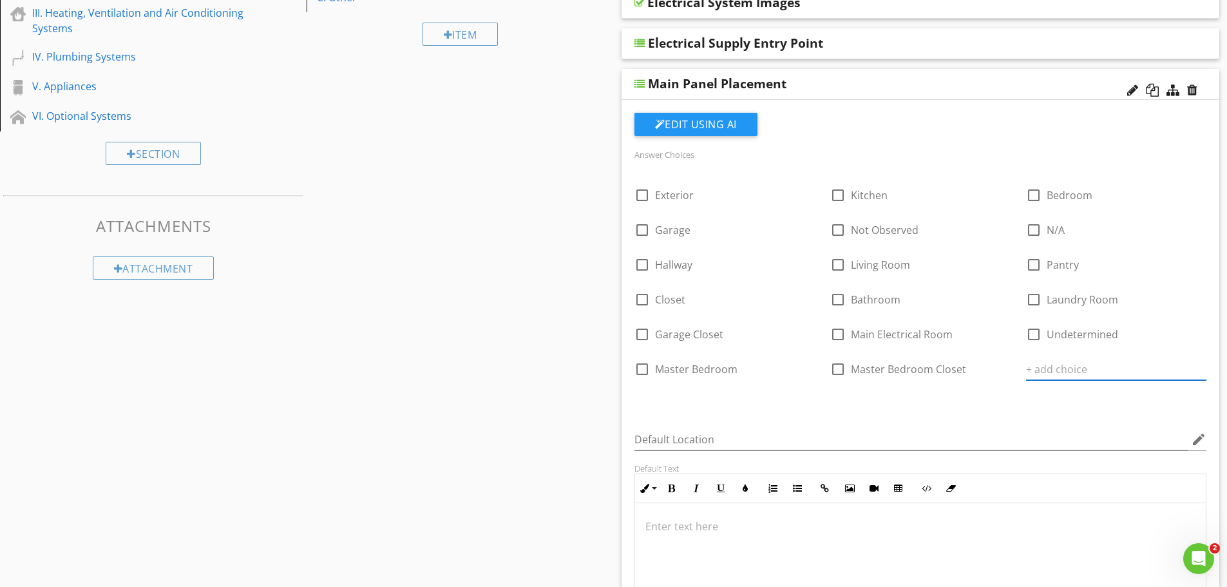
paste input "Attic"
type input "Attic"
click at [916, 88] on div "Main Panel Placement" at bounding box center [862, 83] width 429 height 15
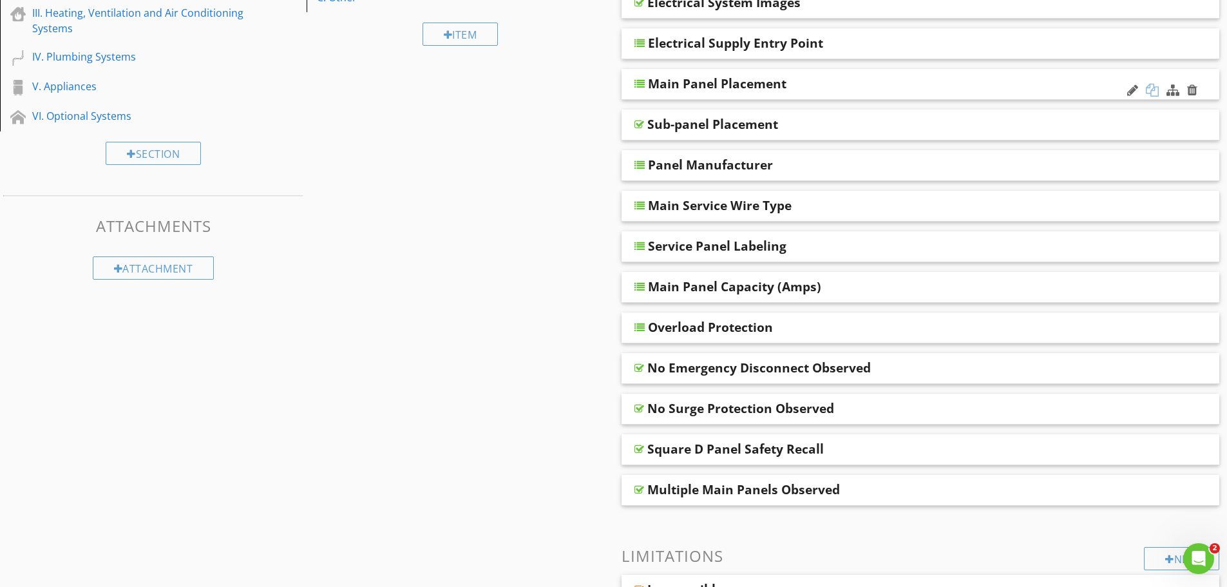
click at [1151, 94] on div at bounding box center [1152, 90] width 13 height 13
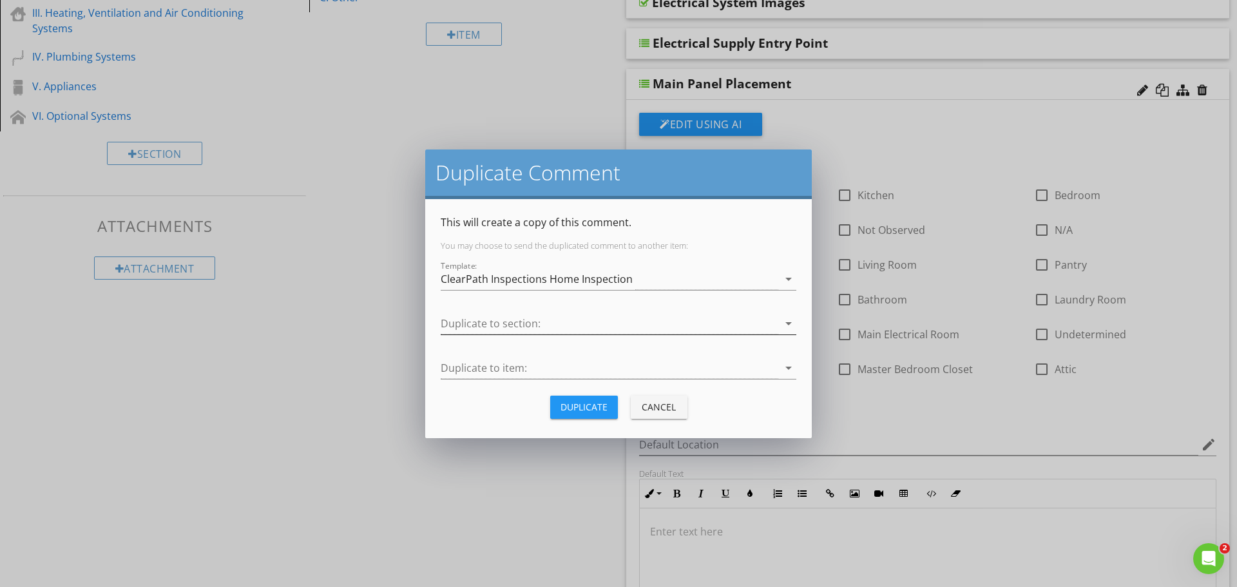
click at [785, 319] on icon "arrow_drop_down" at bounding box center [788, 323] width 15 height 15
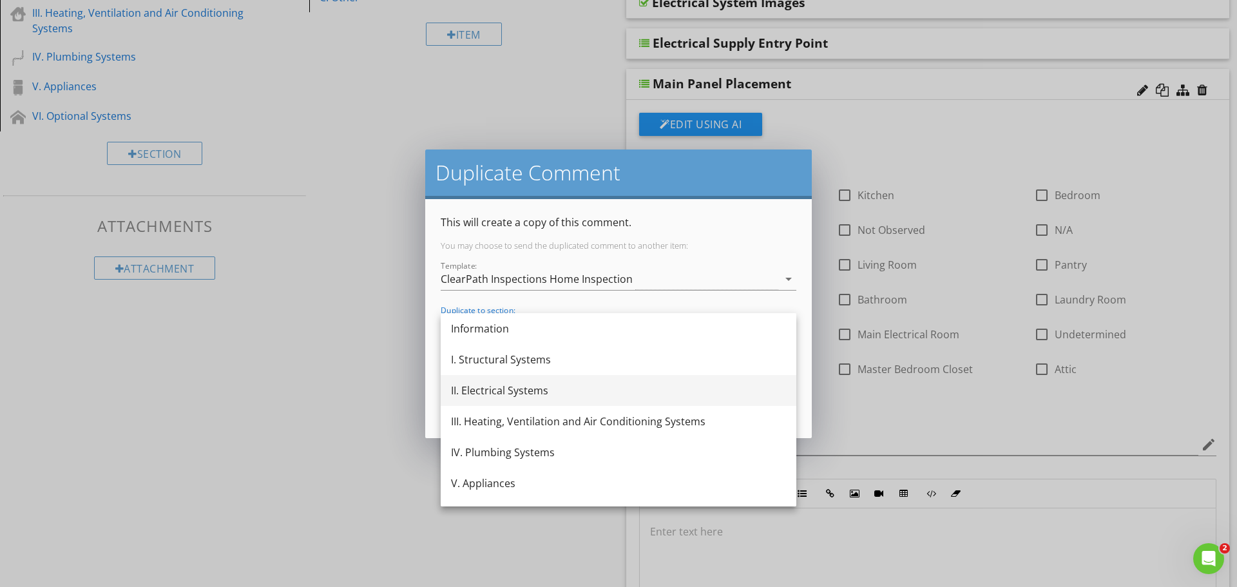
click at [533, 397] on div "II. Electrical Systems" at bounding box center [618, 390] width 335 height 15
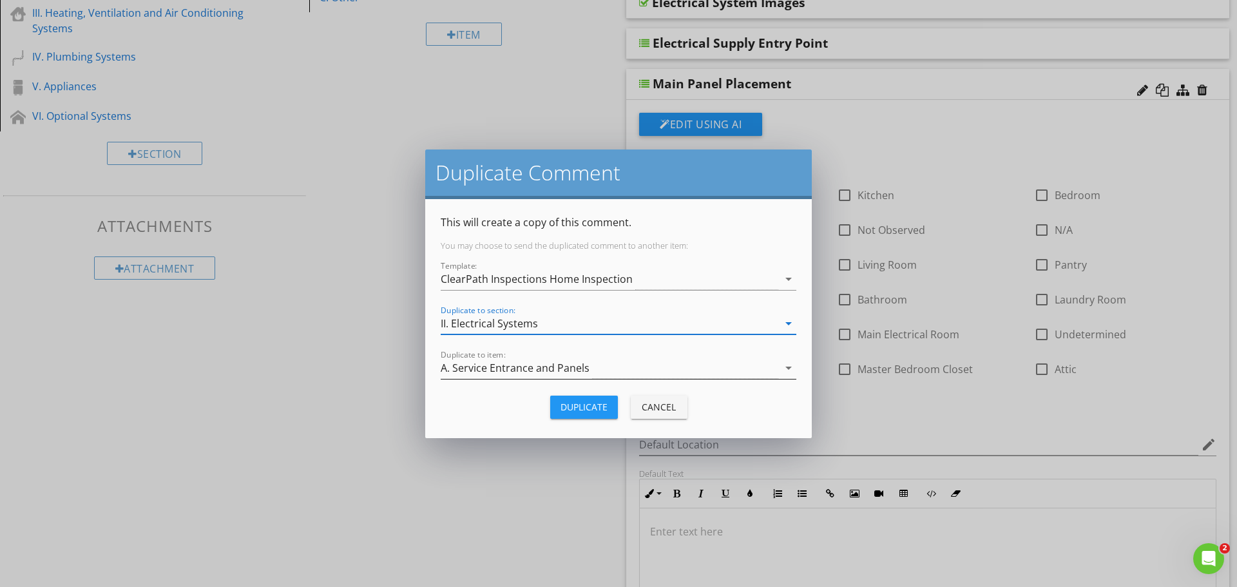
click at [788, 366] on icon "arrow_drop_down" at bounding box center [788, 367] width 15 height 15
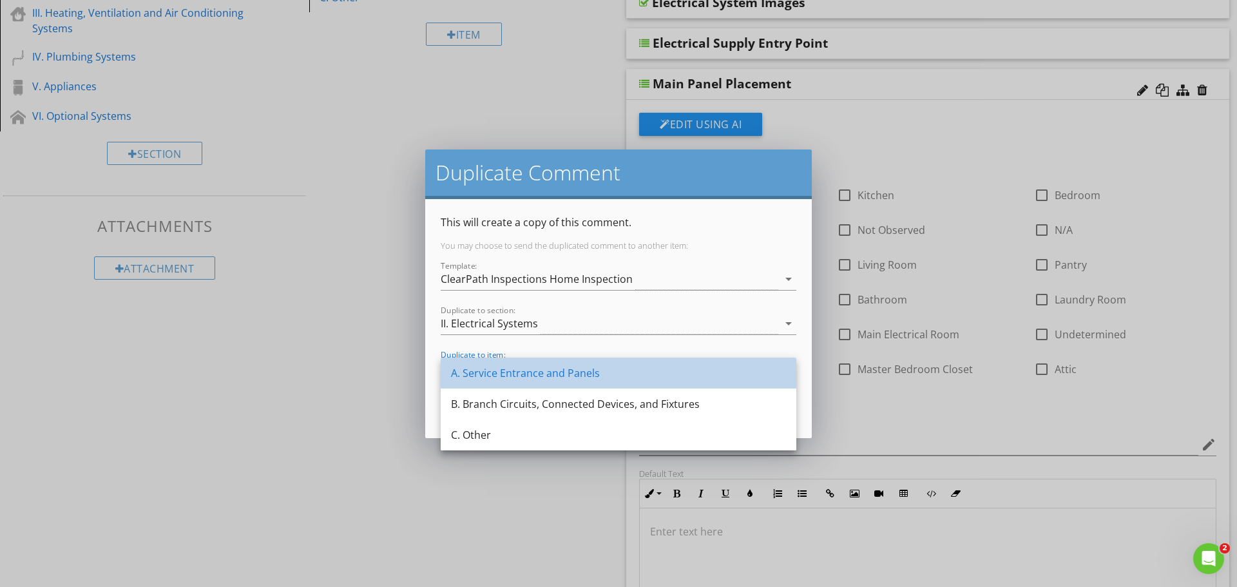
click at [563, 373] on div "A. Service Entrance and Panels" at bounding box center [618, 372] width 335 height 15
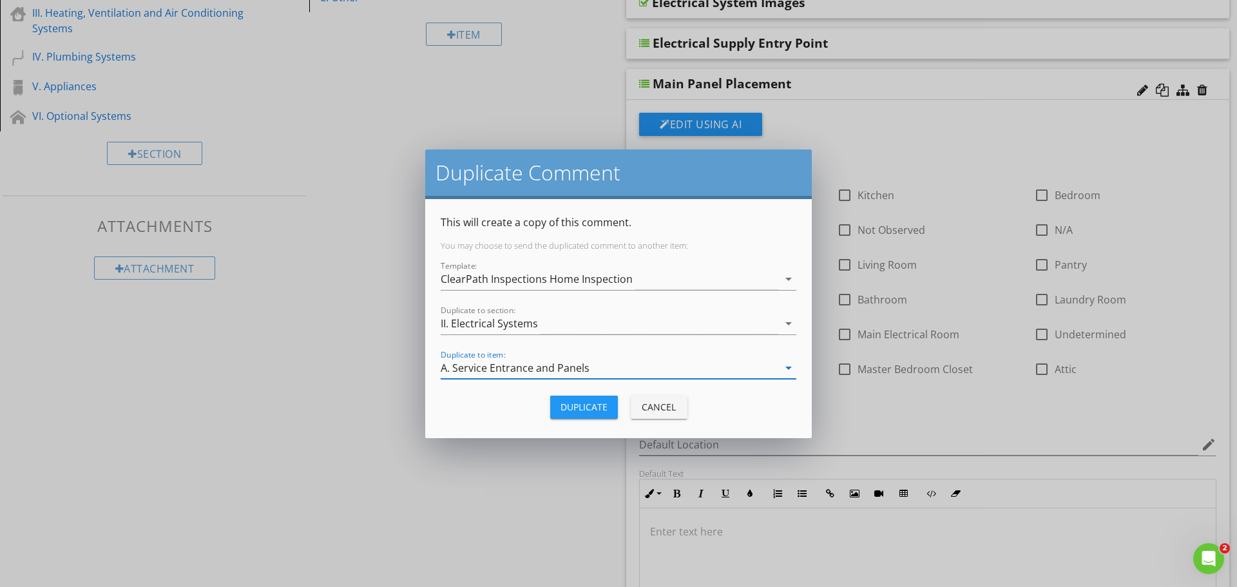
click at [587, 410] on div "Duplicate" at bounding box center [583, 407] width 47 height 14
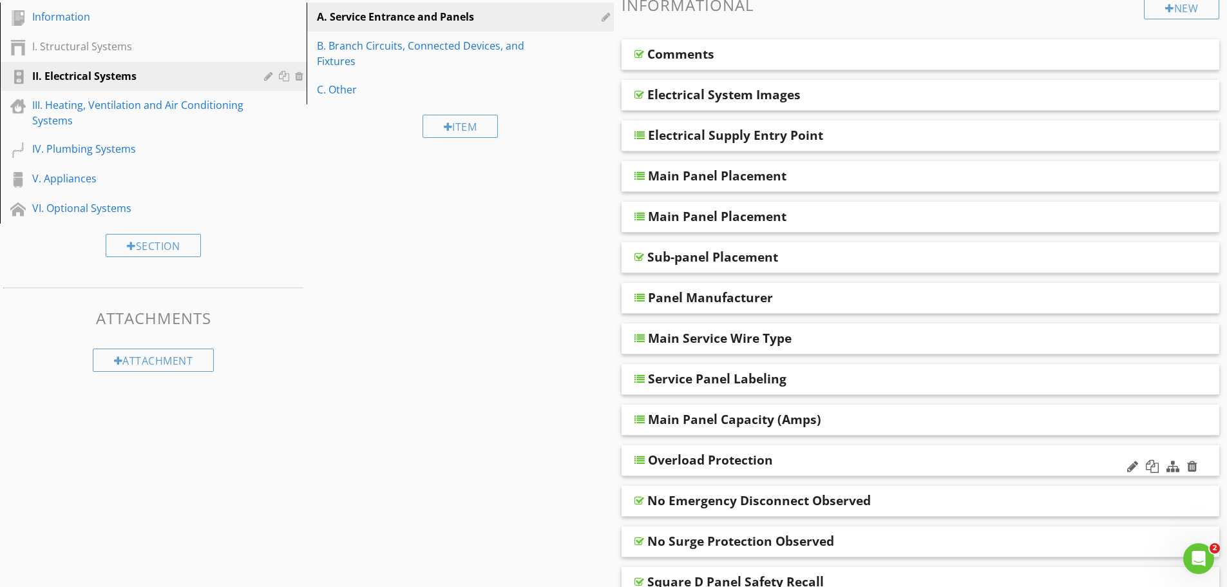
scroll to position [129, 0]
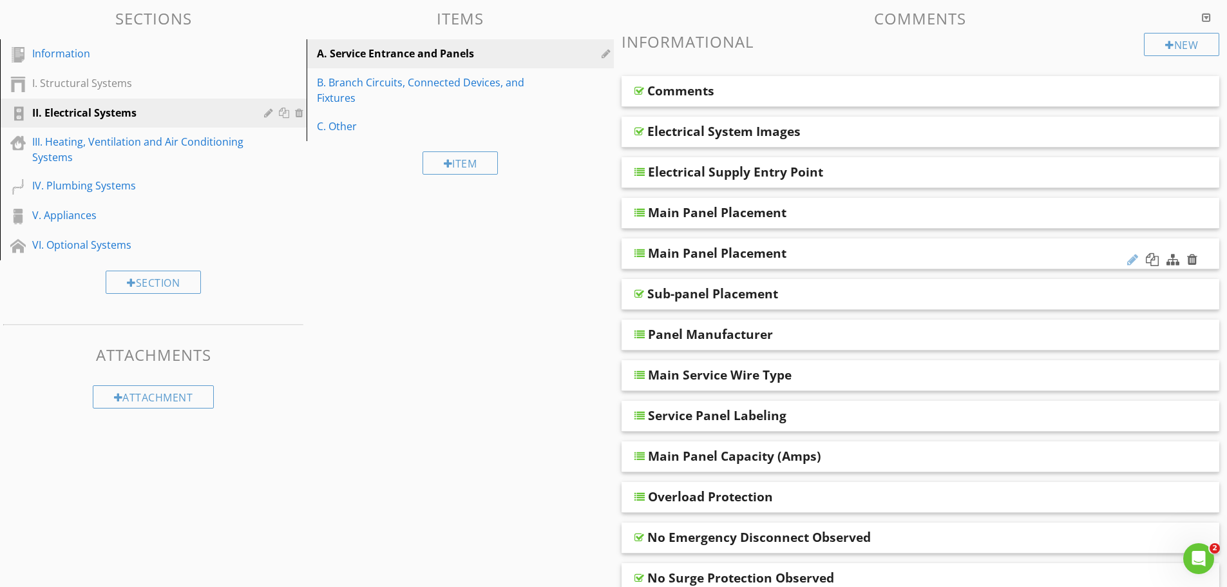
click at [1130, 258] on div at bounding box center [1132, 259] width 11 height 13
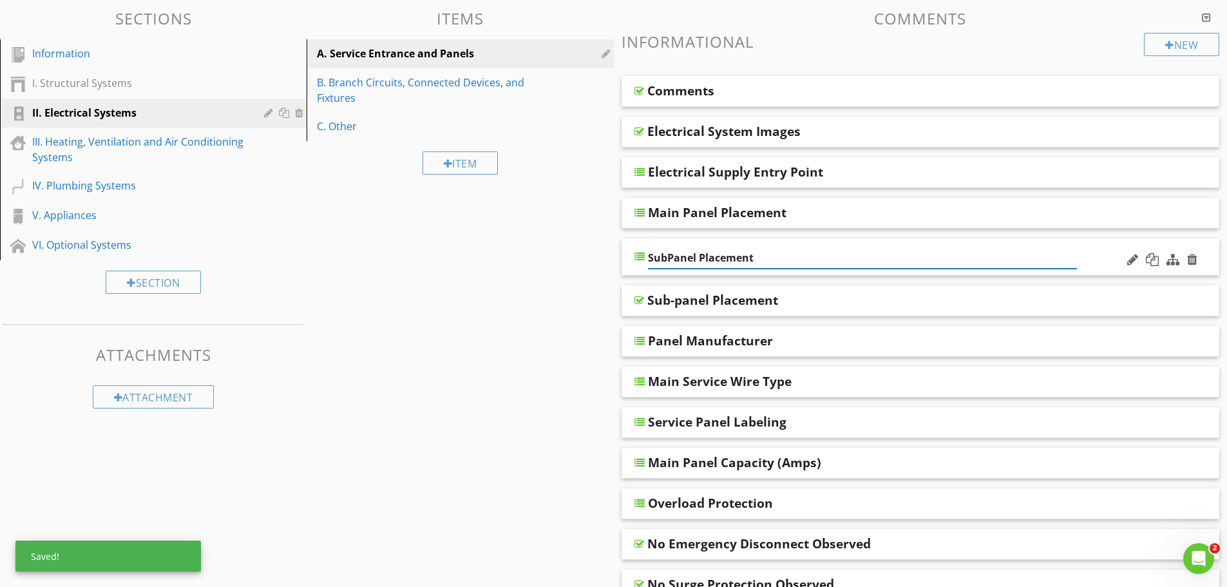
type input "Sub-Panel Placement"
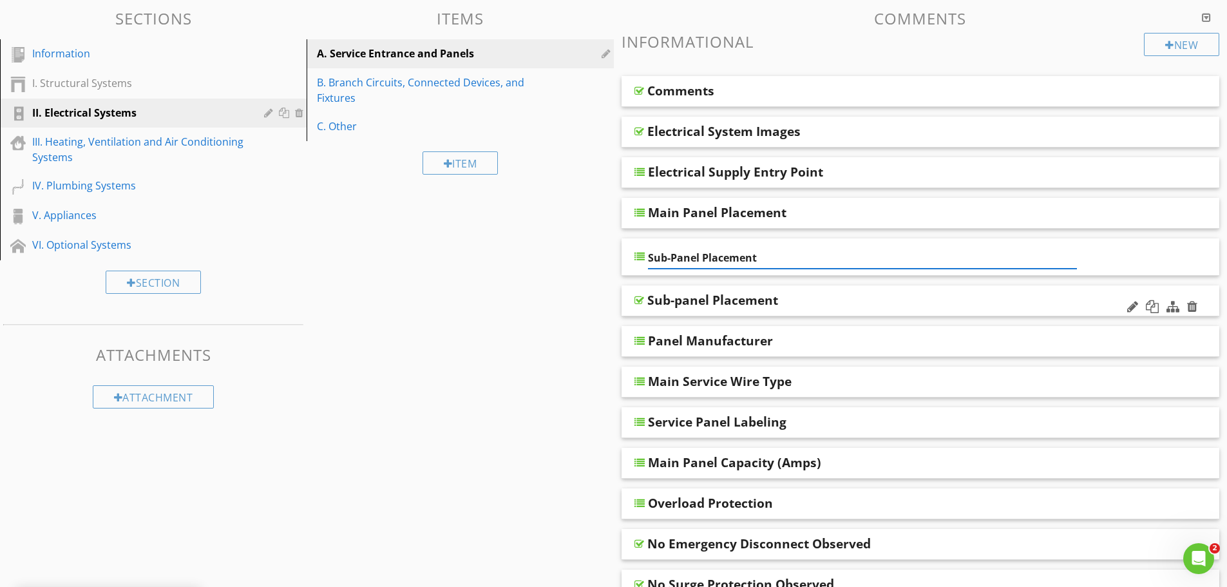
click at [1019, 288] on div "Sub-panel Placement" at bounding box center [920, 300] width 598 height 31
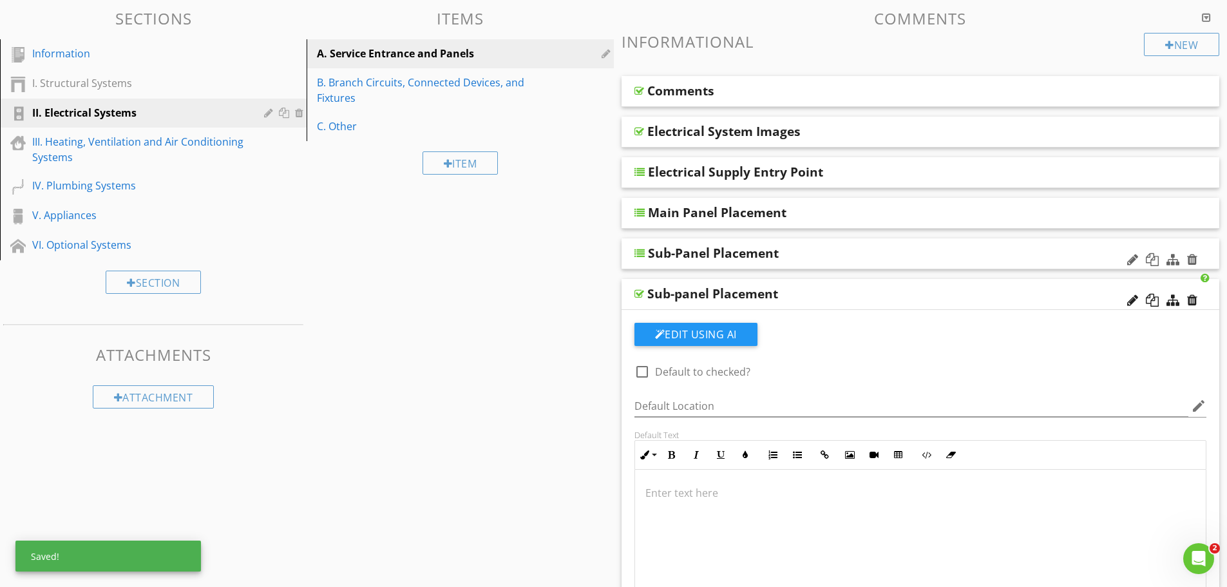
click at [877, 256] on div "Sub-Panel Placement" at bounding box center [862, 252] width 429 height 15
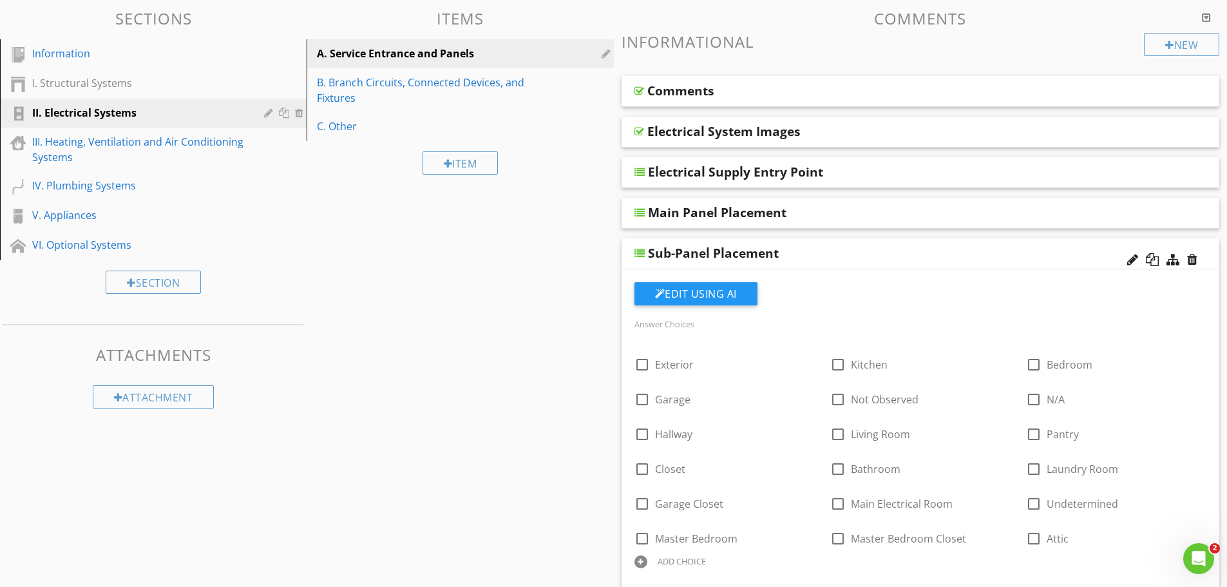
click at [877, 256] on div "Sub-Panel Placement" at bounding box center [862, 252] width 429 height 15
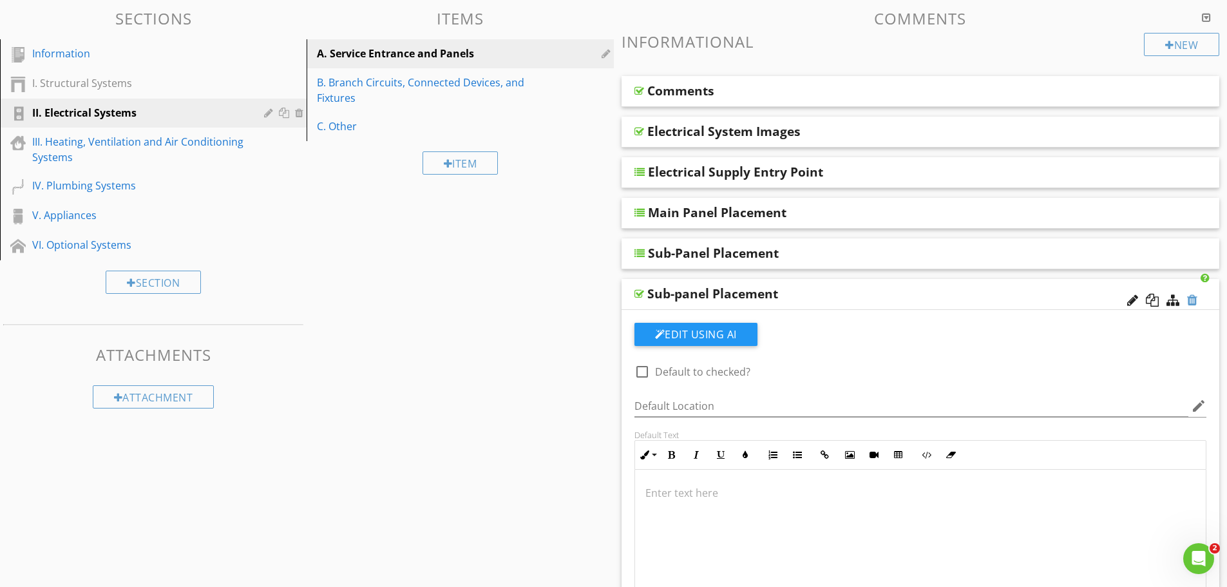
click at [1193, 298] on div at bounding box center [1192, 300] width 10 height 13
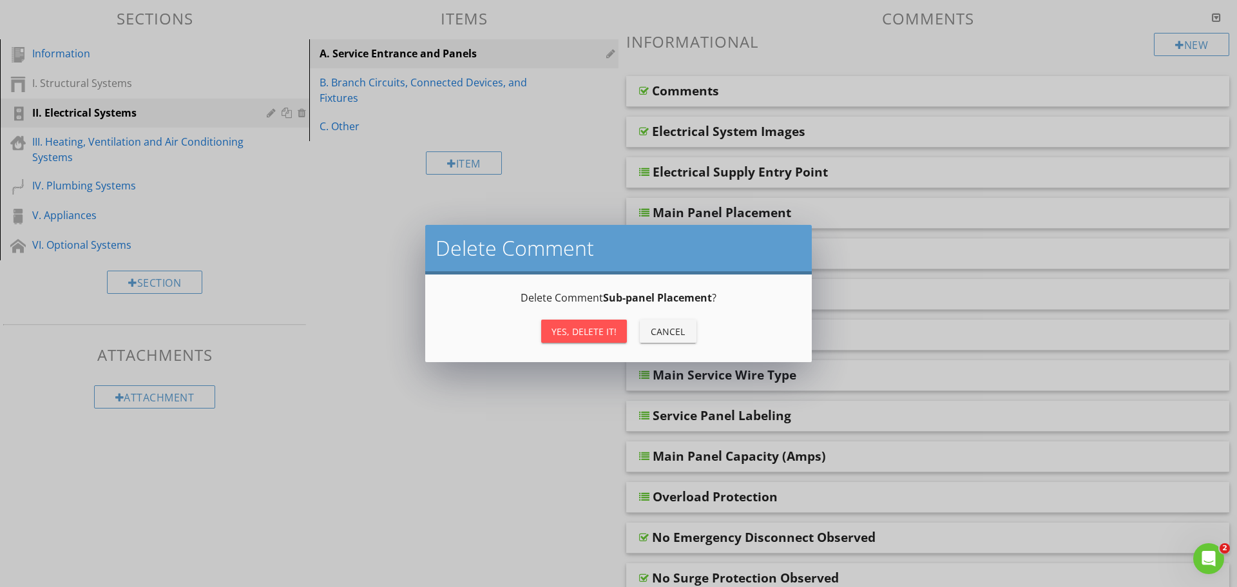
click at [578, 334] on div "Yes, Delete it!" at bounding box center [583, 332] width 65 height 14
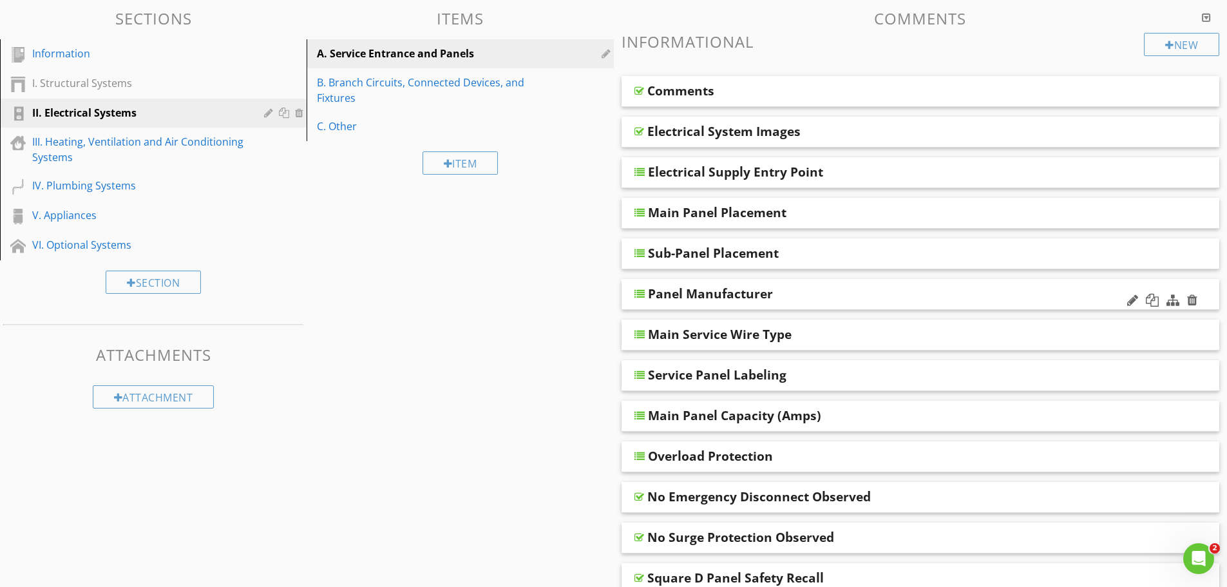
click at [872, 294] on div "Panel Manufacturer" at bounding box center [862, 293] width 429 height 15
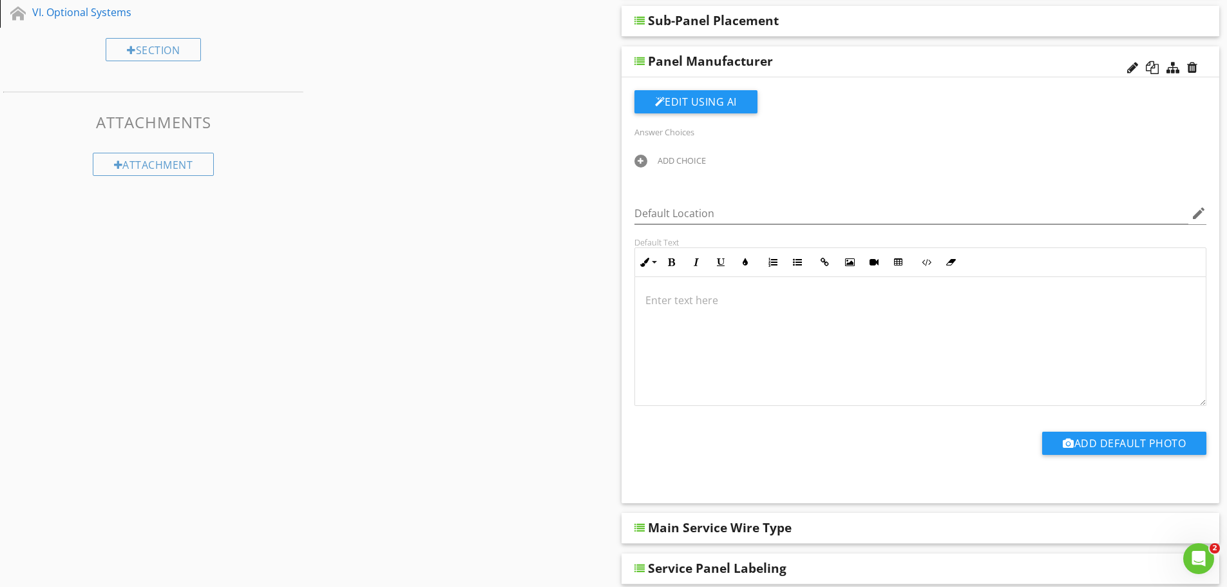
scroll to position [386, 0]
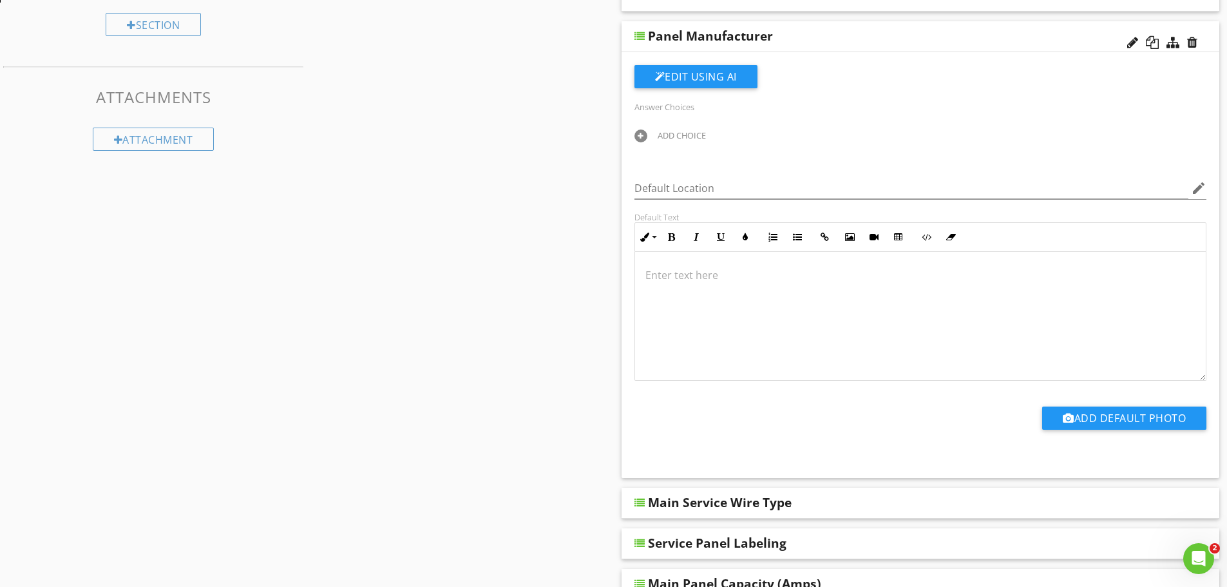
click at [641, 142] on div "ADD CHOICE" at bounding box center [921, 138] width 588 height 22
click at [637, 137] on div at bounding box center [640, 135] width 13 height 13
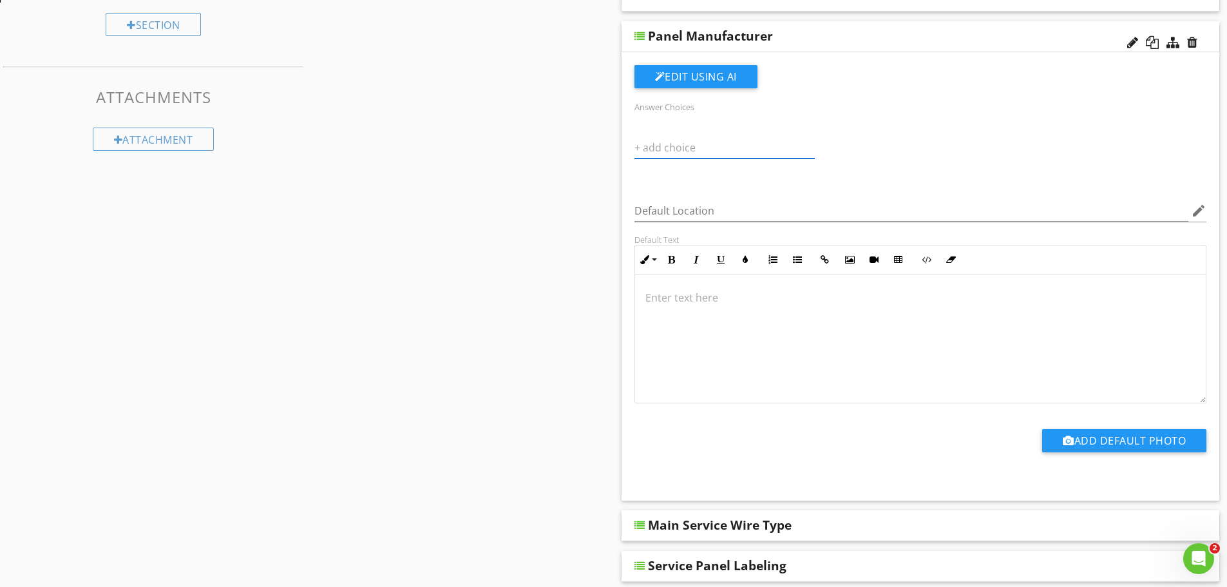
paste input "Square D"
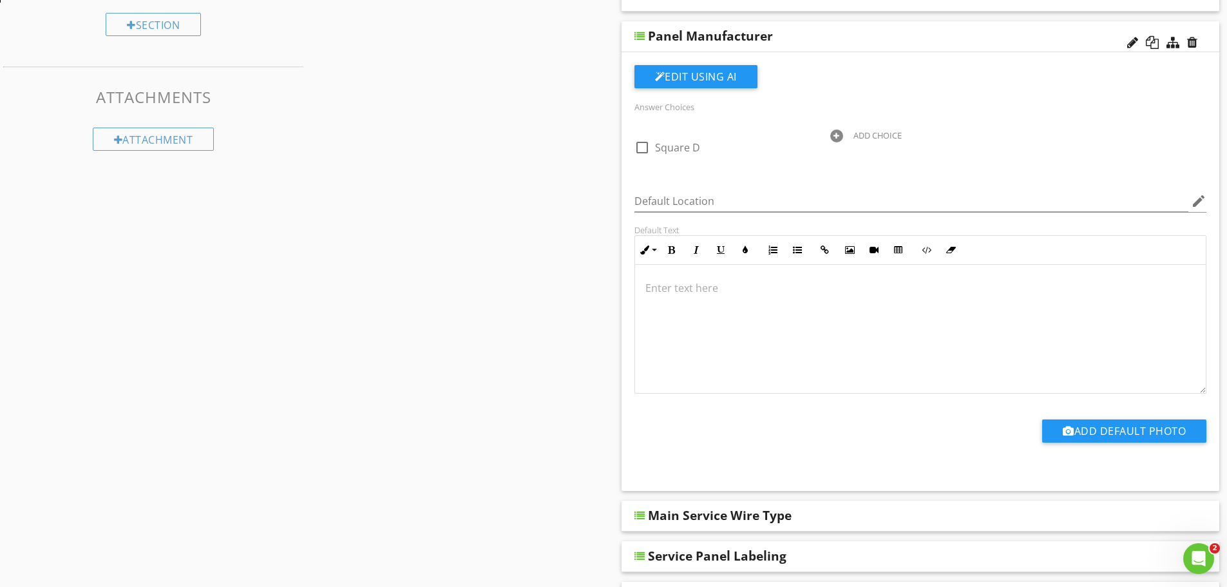
click at [833, 136] on div at bounding box center [836, 135] width 13 height 13
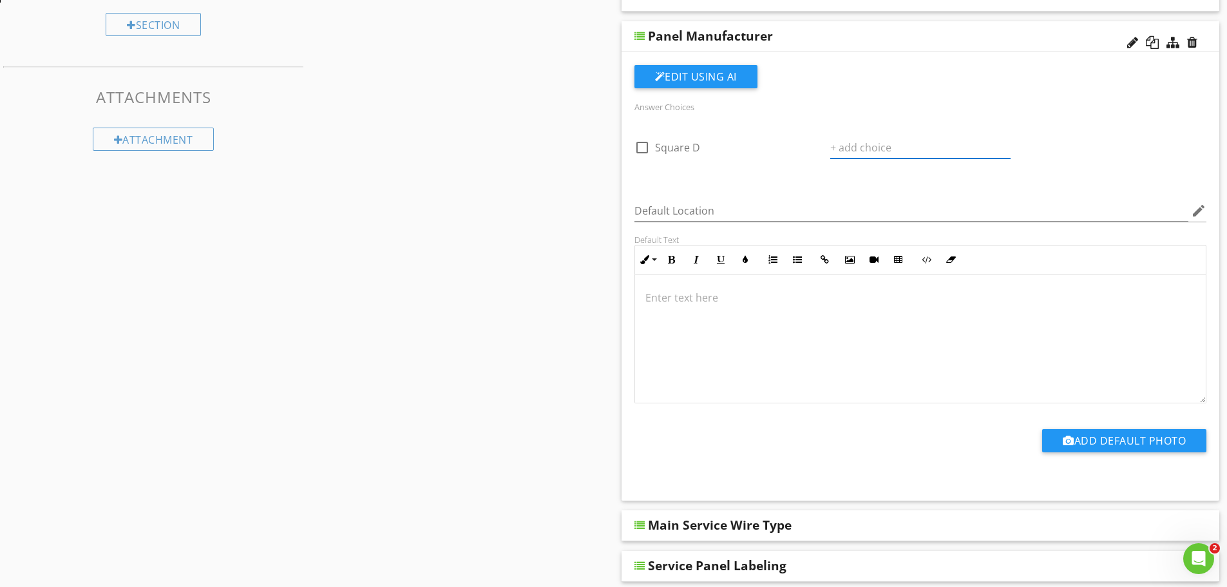
paste input "General Electric"
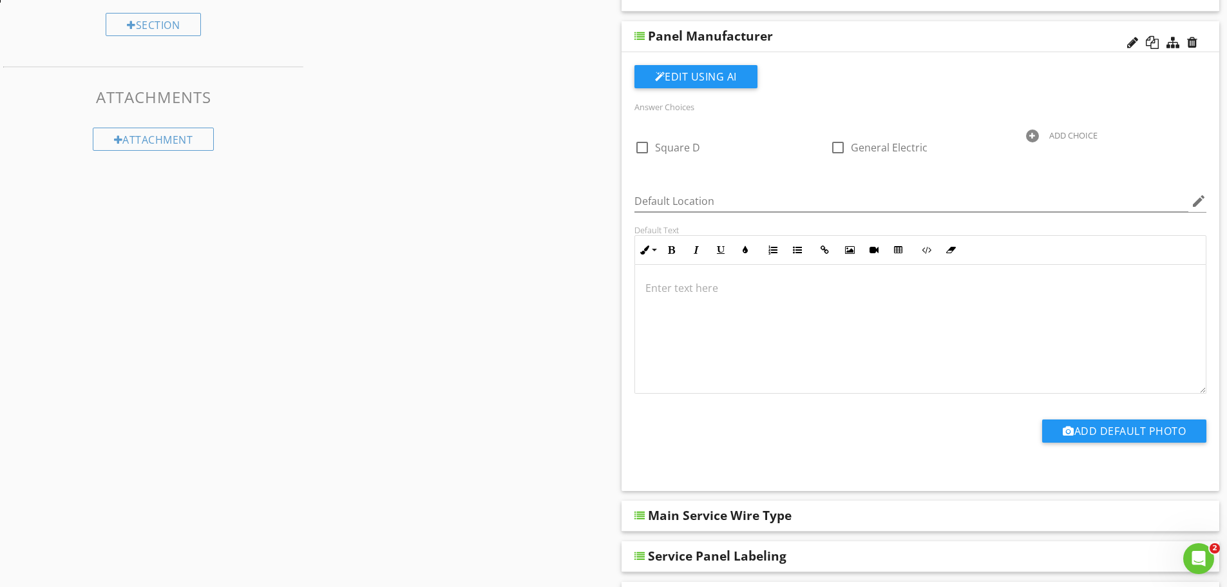
click at [1032, 137] on div at bounding box center [1032, 135] width 13 height 13
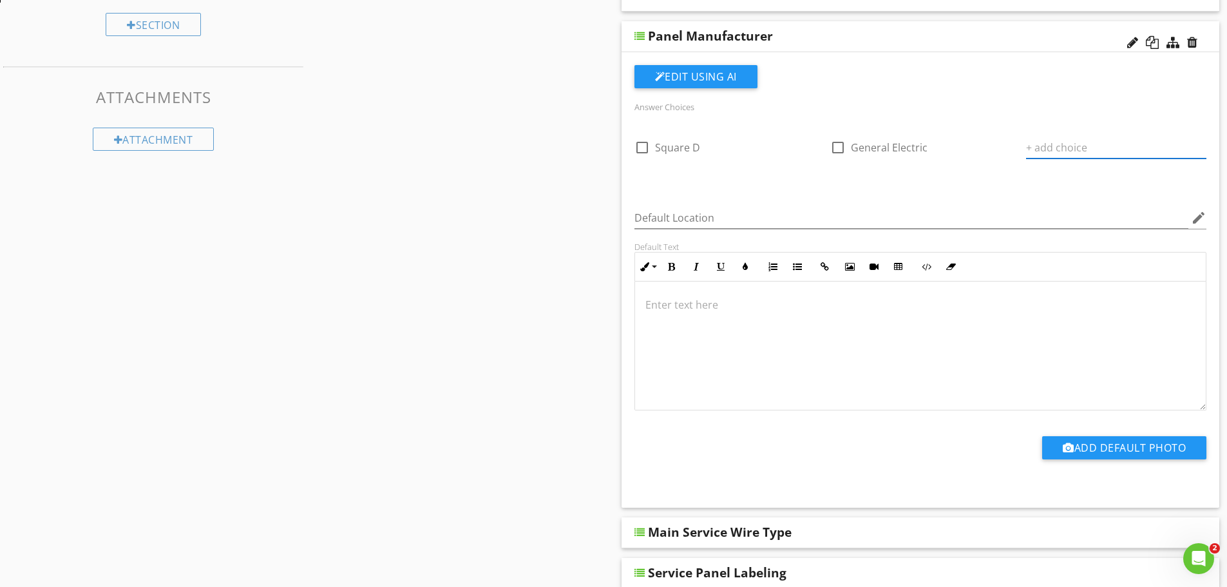
paste input "[PERSON_NAME]"
type input "[PERSON_NAME]"
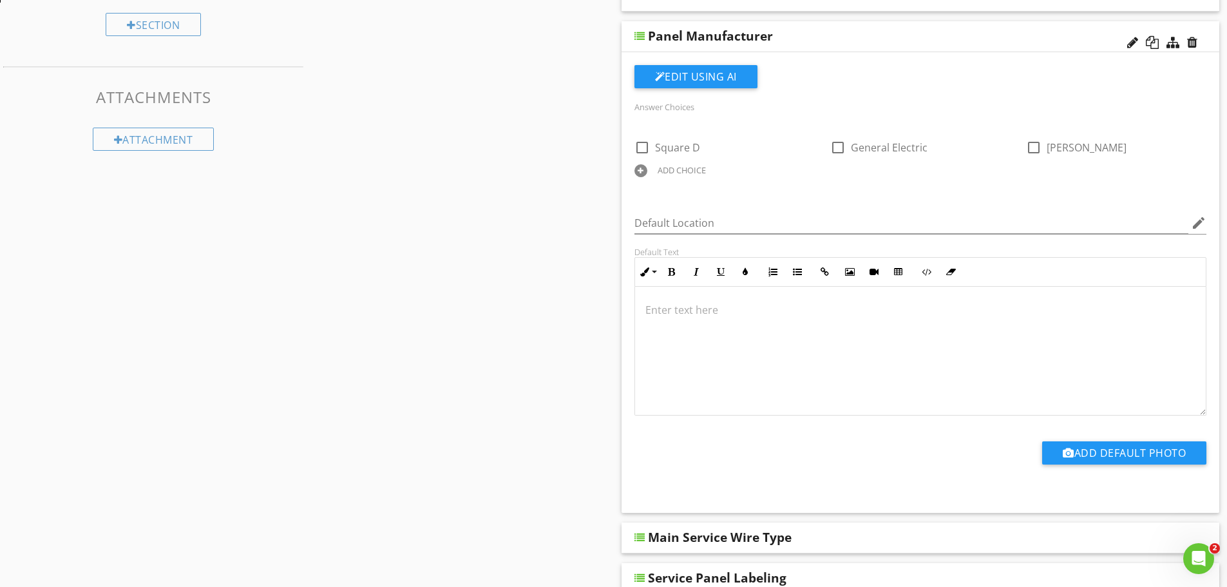
click at [641, 170] on div at bounding box center [640, 170] width 13 height 13
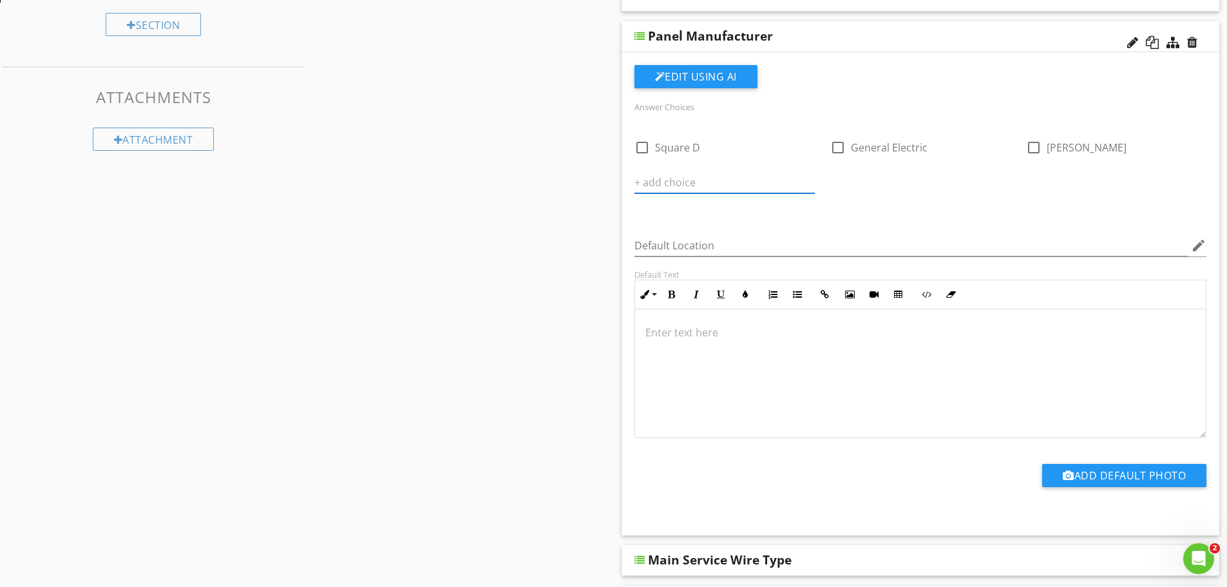
paste input "Federal Pacific"
type input "Federal Pacific"
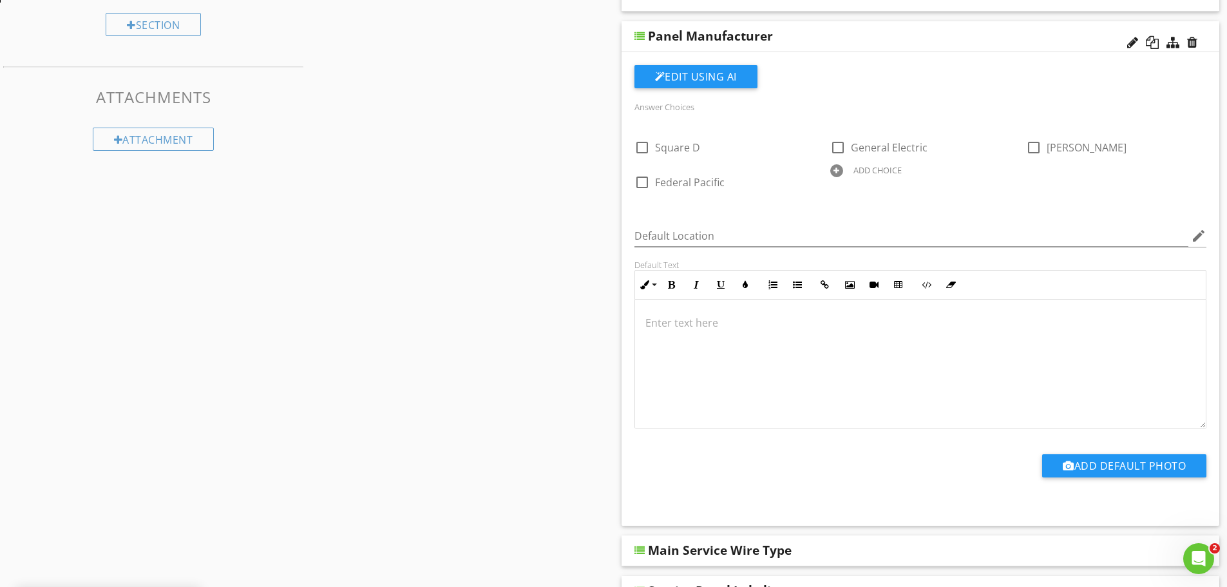
click at [837, 167] on div at bounding box center [836, 170] width 13 height 13
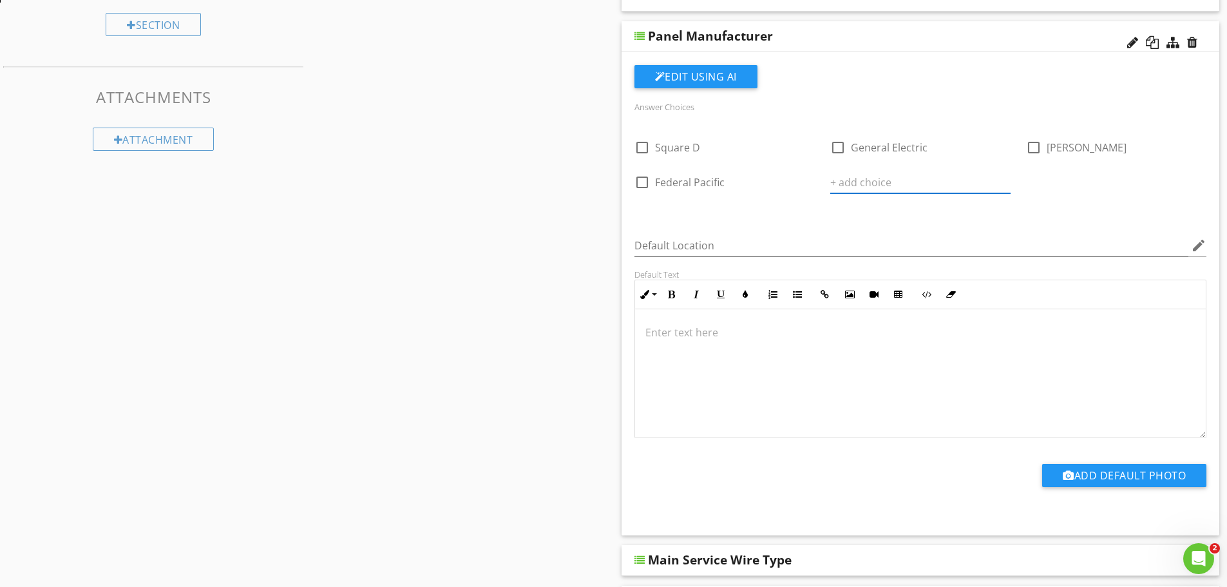
paste input "[PERSON_NAME]"
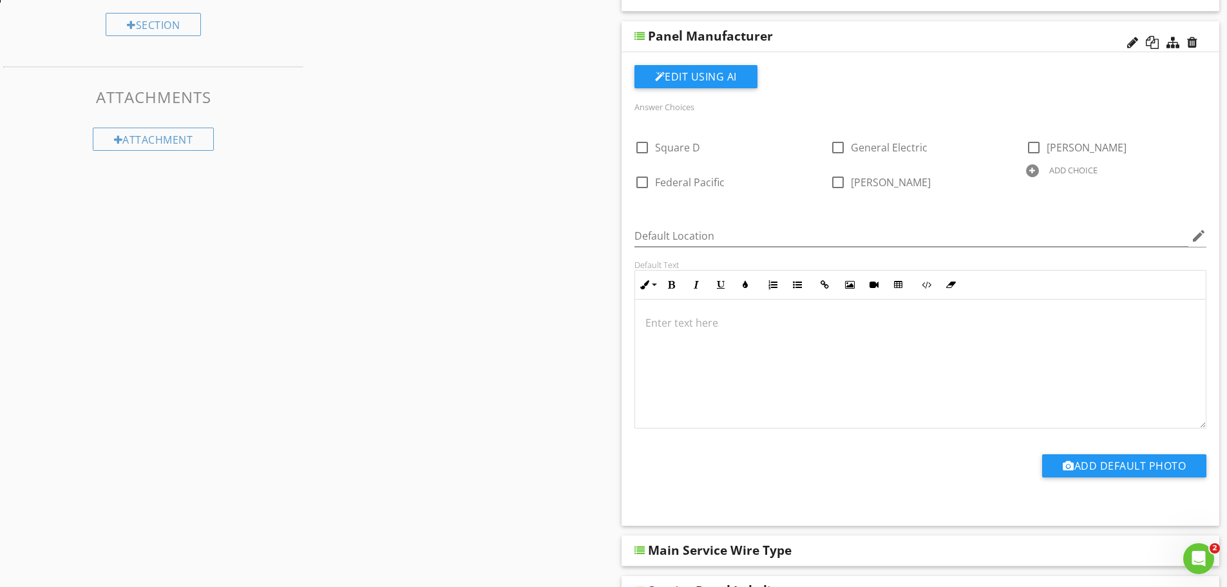
click at [1030, 170] on div at bounding box center [1032, 170] width 13 height 13
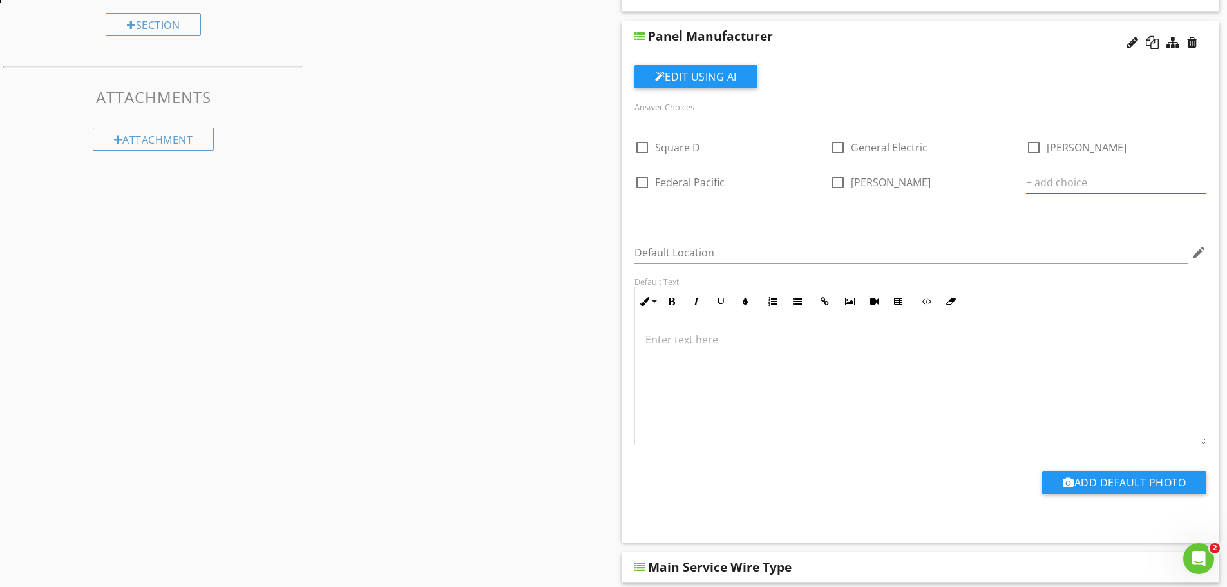
paste input "Not Observed"
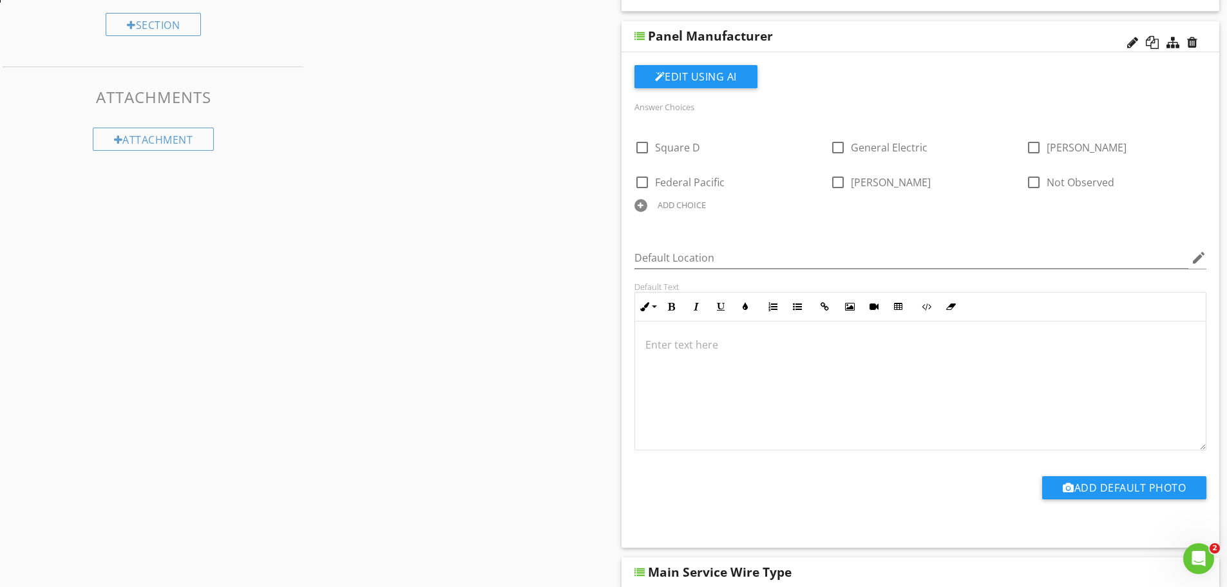
click at [647, 207] on div "ADD CHOICE" at bounding box center [724, 203] width 180 height 15
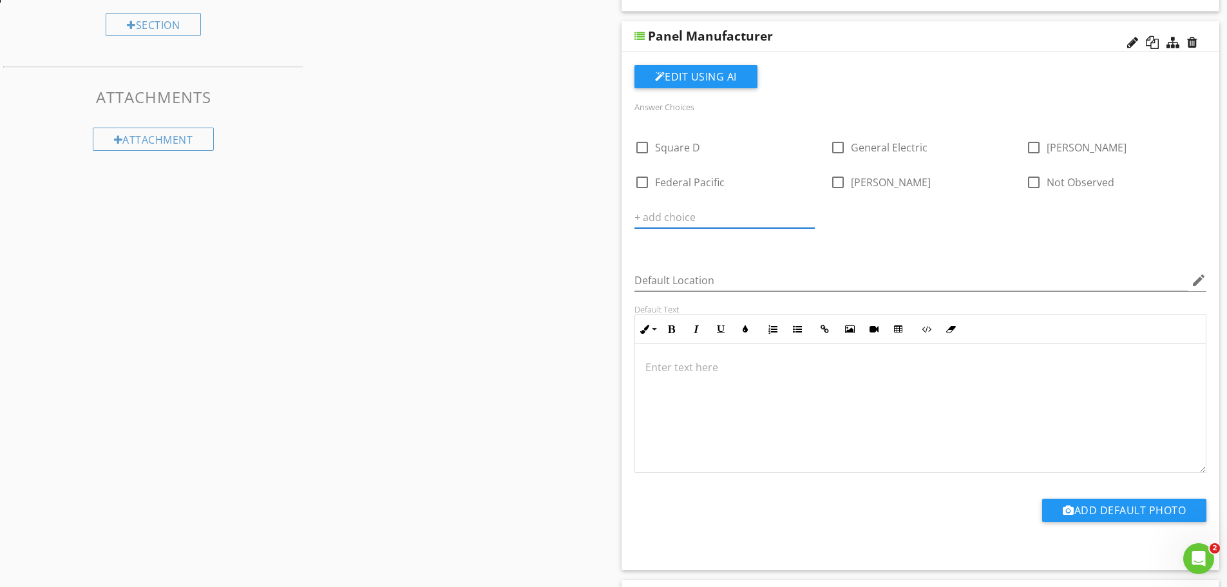
paste input "ITE"
click at [903, 262] on div "Default Location edit" at bounding box center [920, 283] width 573 height 42
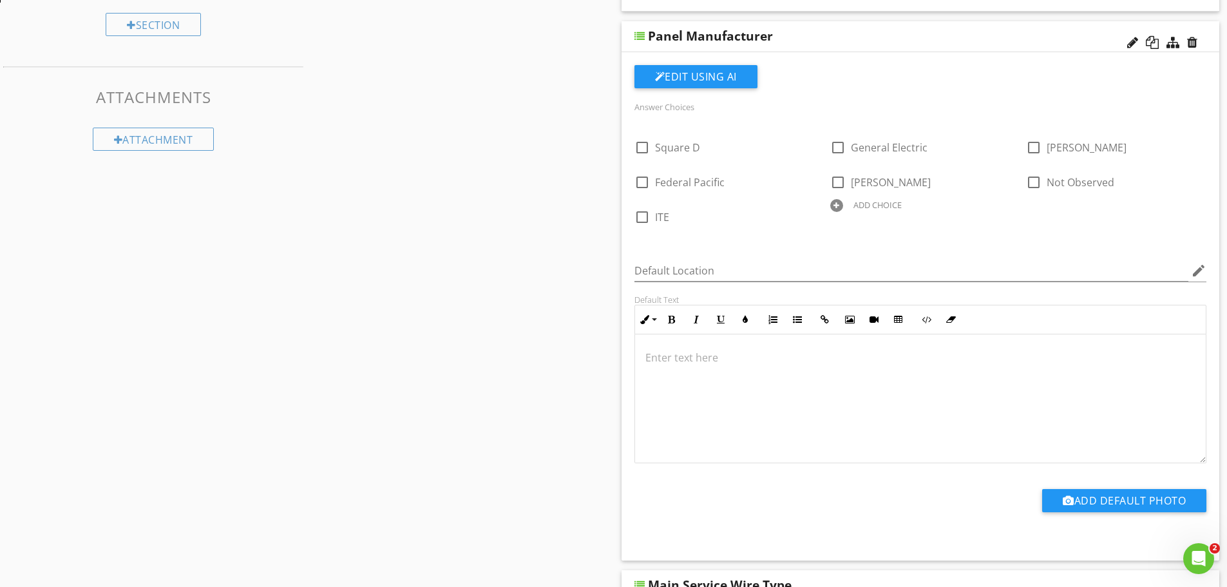
click at [831, 209] on div at bounding box center [836, 205] width 13 height 13
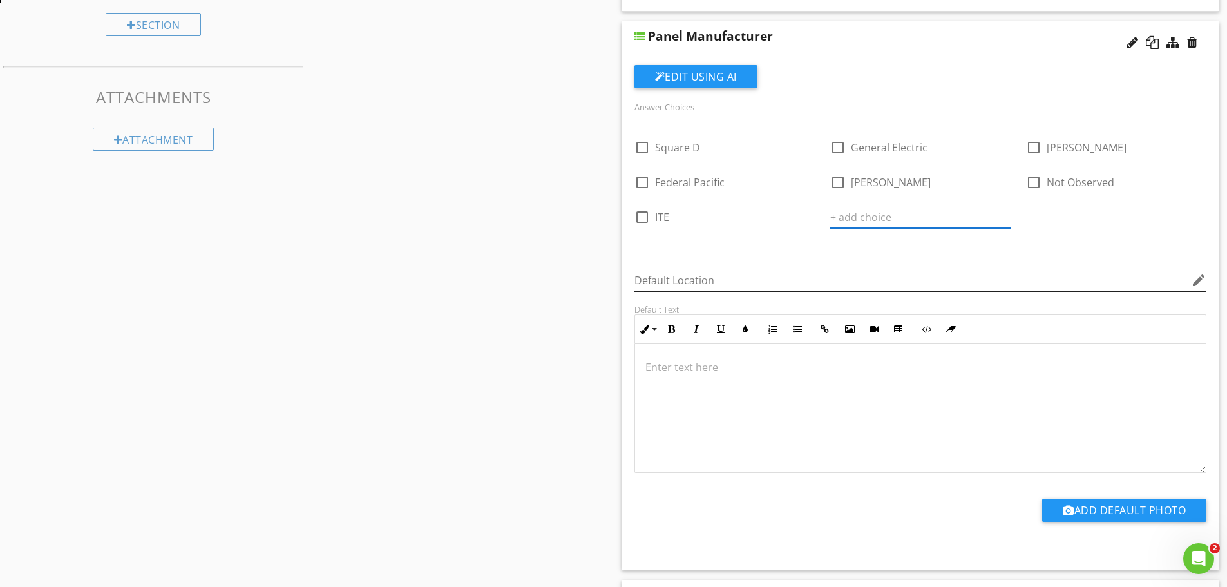
paste input "Westinghouse"
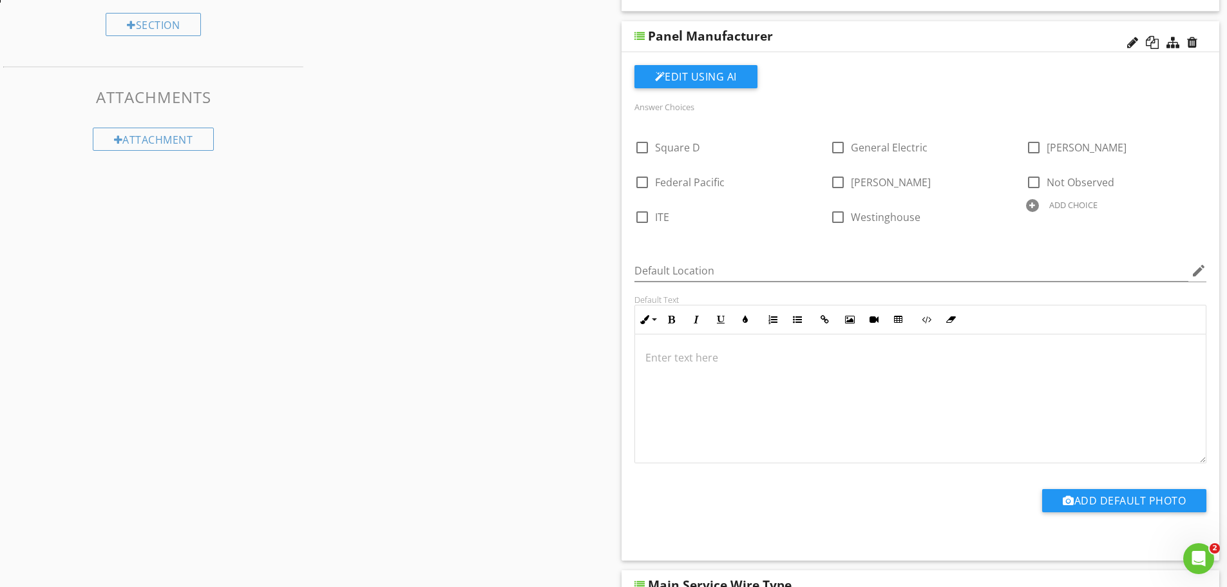
click at [1034, 200] on div at bounding box center [1032, 205] width 13 height 13
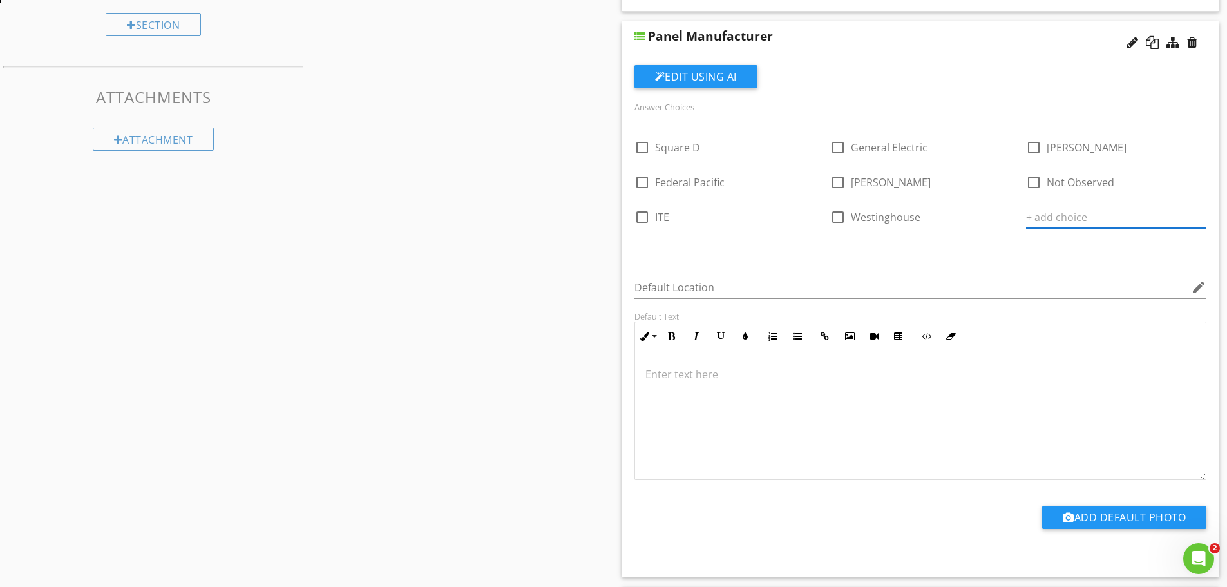
paste input "[PERSON_NAME]"
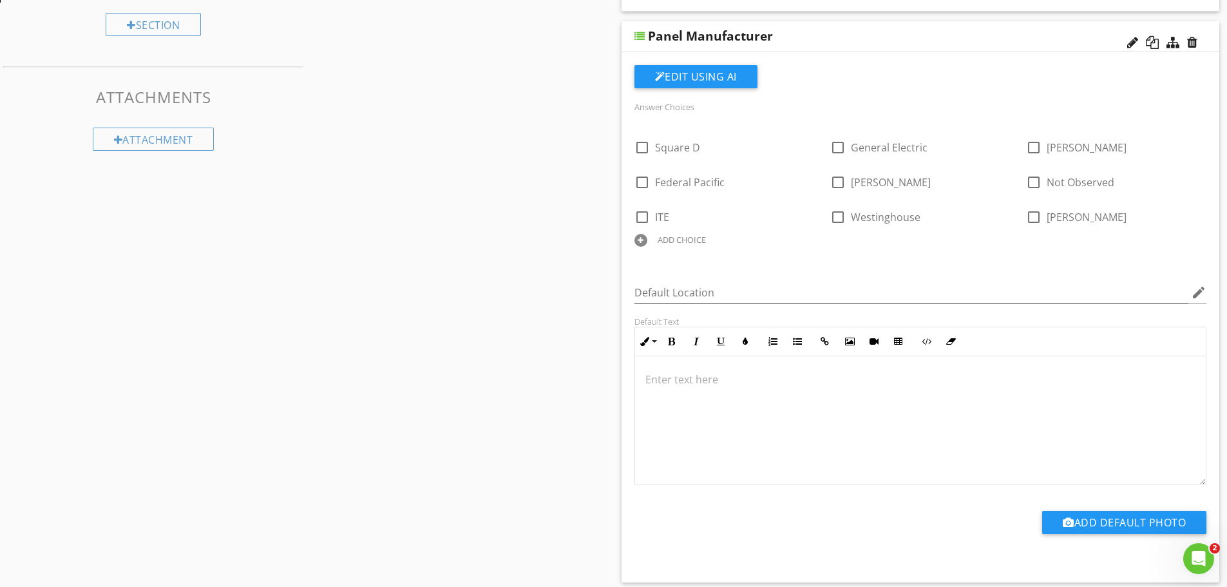
click at [641, 240] on div at bounding box center [640, 240] width 13 height 13
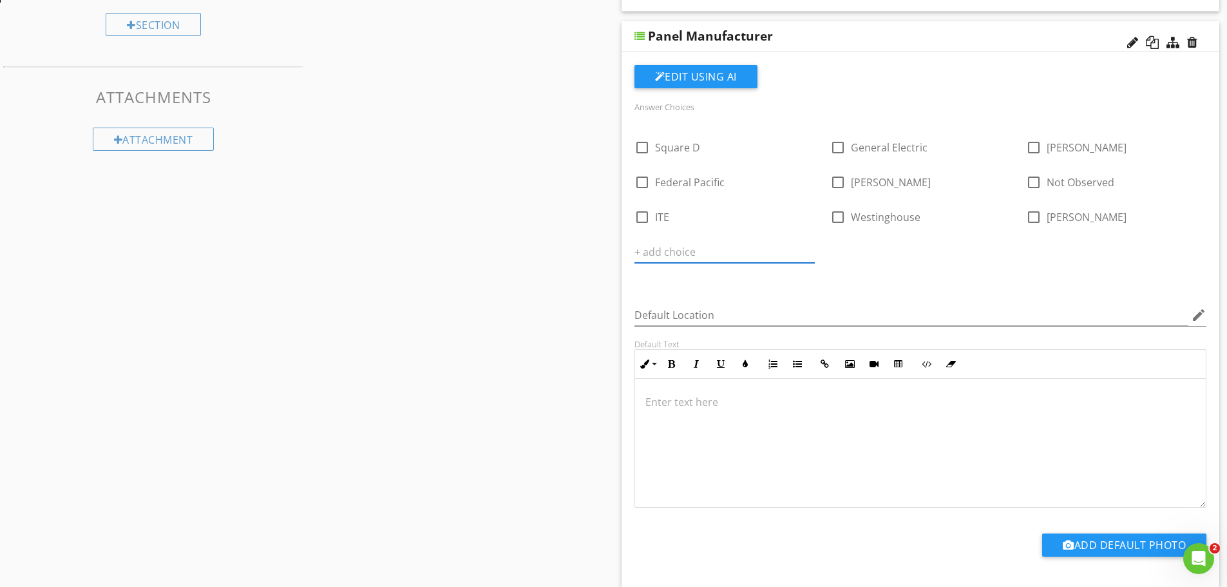
paste input "[PERSON_NAME]"
type input "[PERSON_NAME]"
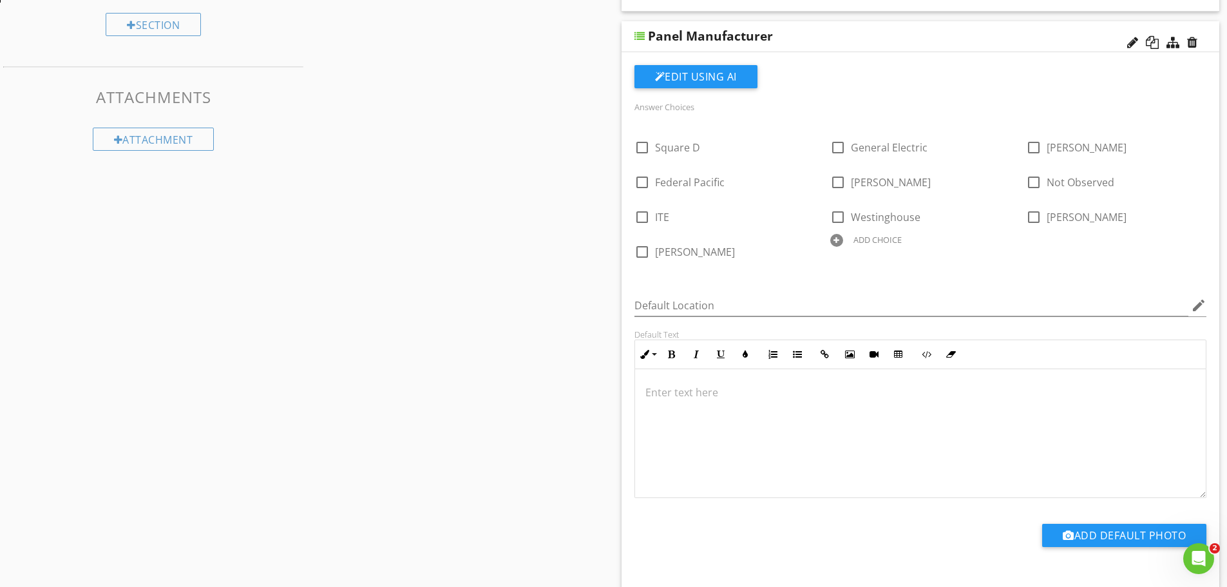
click at [839, 236] on div at bounding box center [836, 240] width 13 height 13
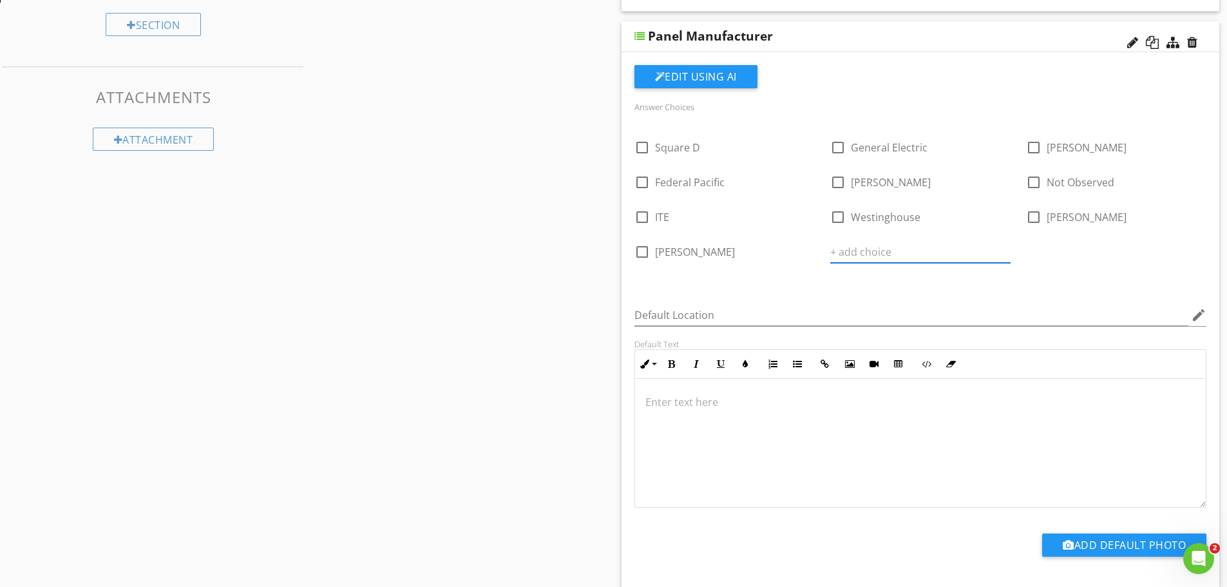
paste input "General Switch"
type input "General Switch"
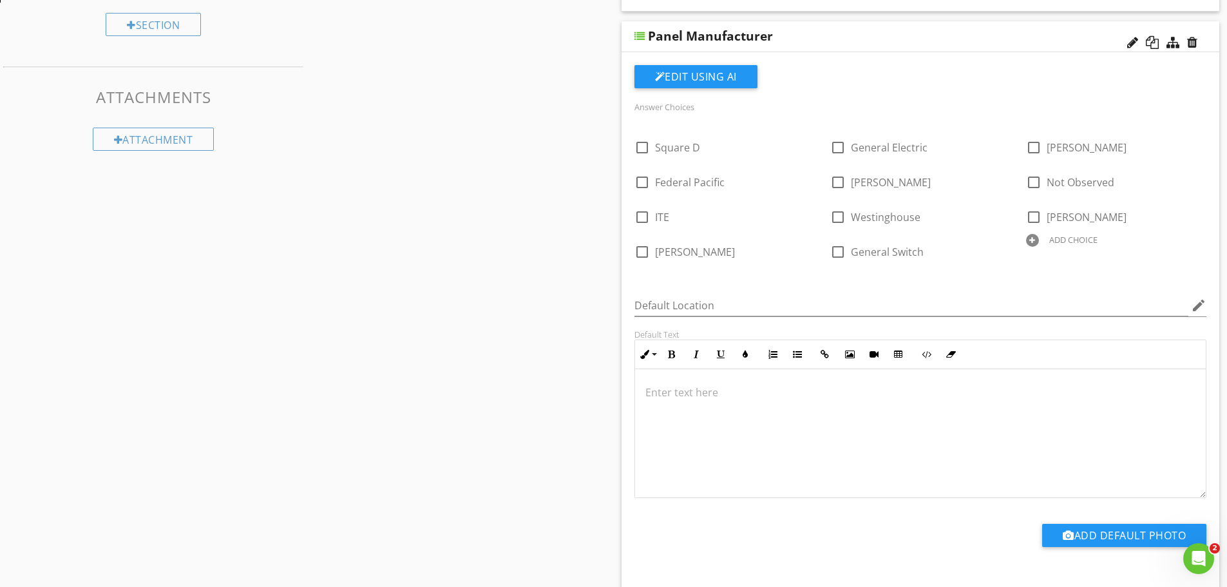
click at [1035, 241] on div at bounding box center [1032, 240] width 13 height 13
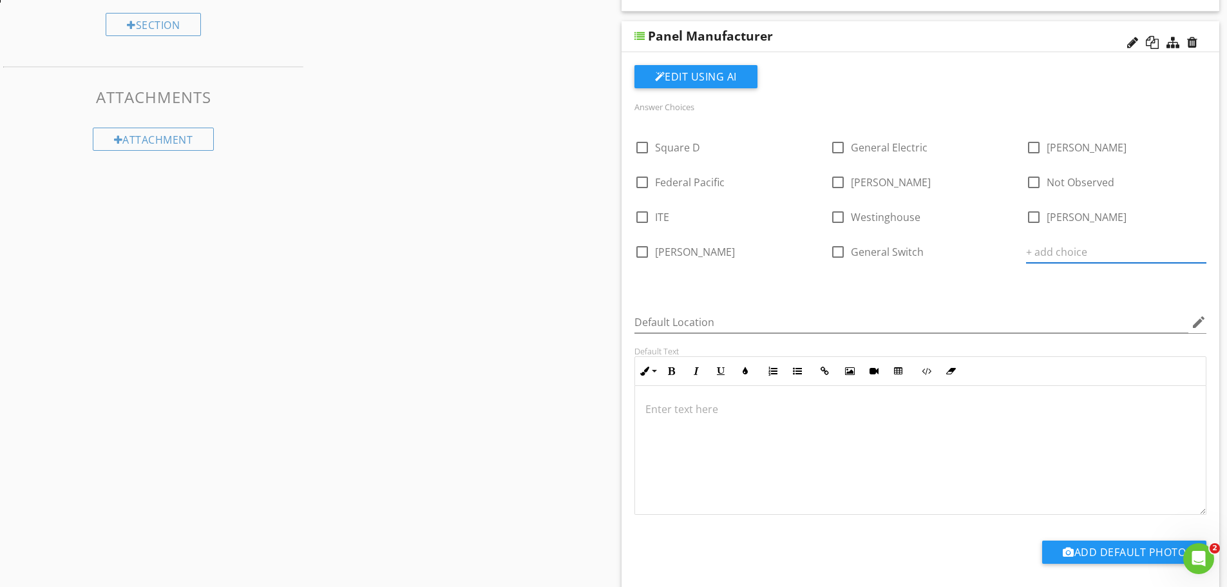
paste input "Sylvania"
click at [636, 276] on div at bounding box center [640, 275] width 13 height 13
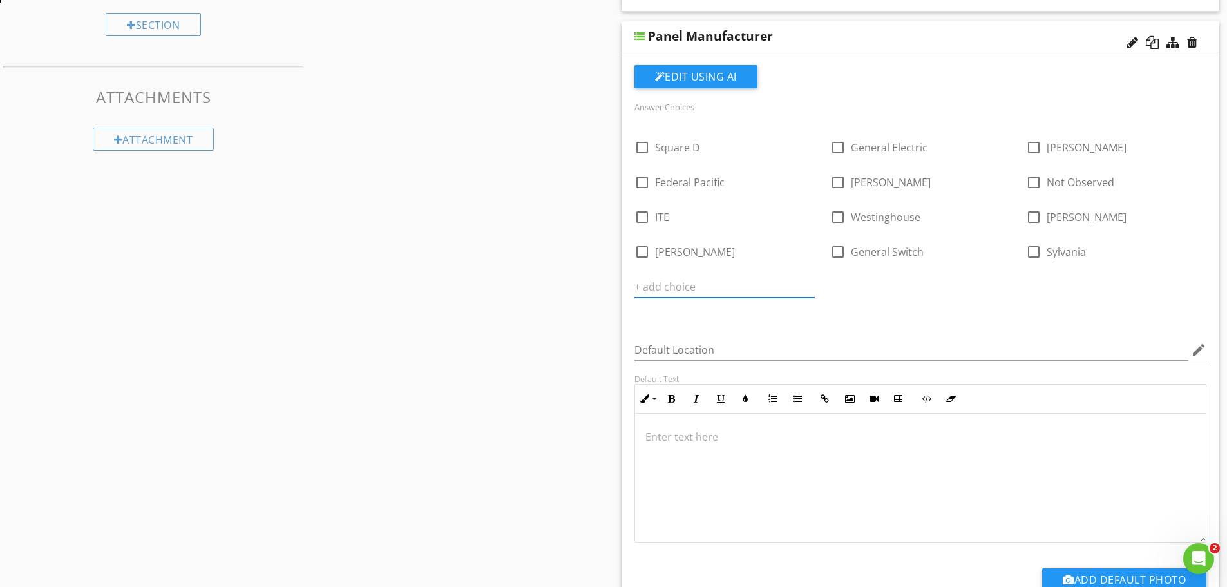
paste input "Thomas&Betts"
click at [673, 287] on input "Thomas&Betts" at bounding box center [715, 286] width 162 height 21
click at [684, 286] on input "[PERSON_NAME] &Betts" at bounding box center [715, 286] width 162 height 21
click at [934, 332] on div "Default Location edit" at bounding box center [920, 353] width 573 height 42
drag, startPoint x: 830, startPoint y: 276, endPoint x: 826, endPoint y: 288, distance: 12.2
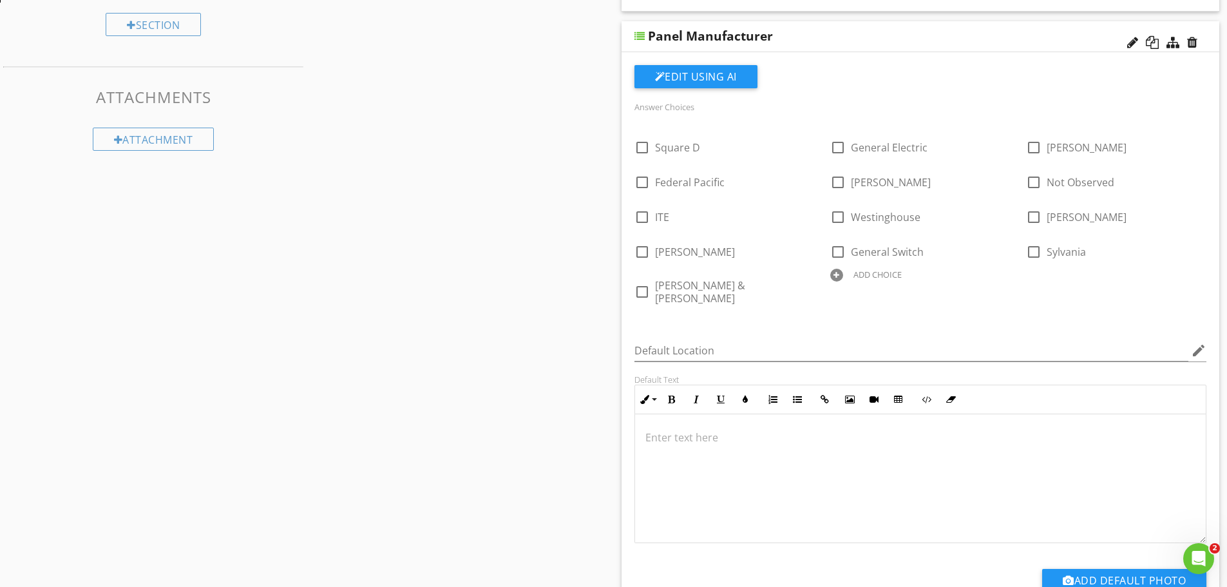
click at [830, 276] on div at bounding box center [836, 275] width 13 height 13
paste input "Undetermined"
click at [1039, 276] on div "ADD CHOICE" at bounding box center [1116, 273] width 180 height 15
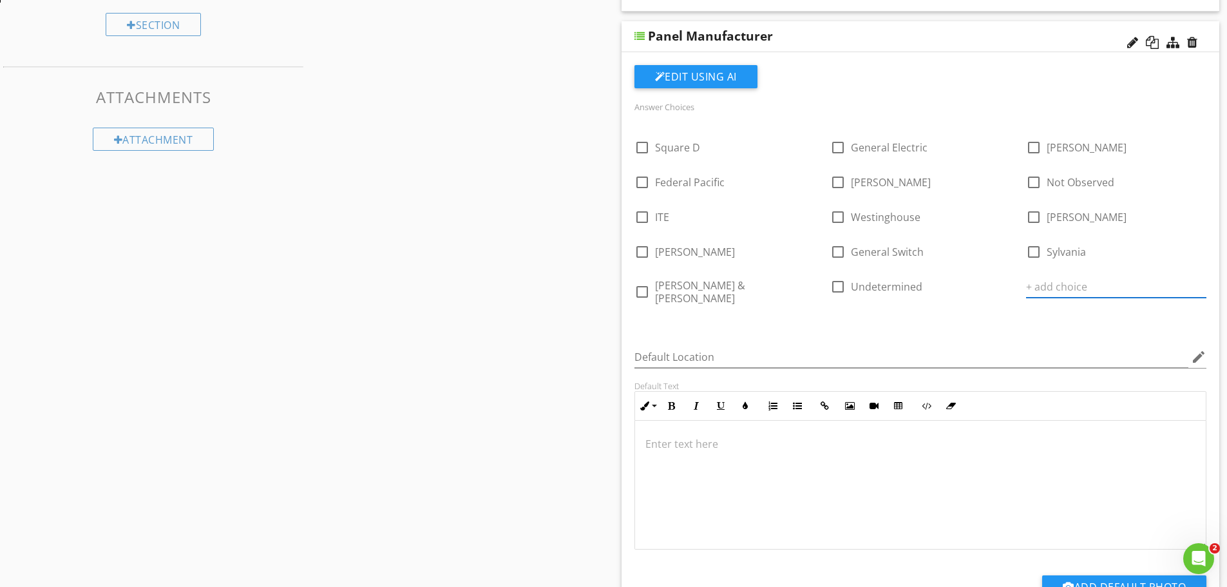
paste input "ABB"
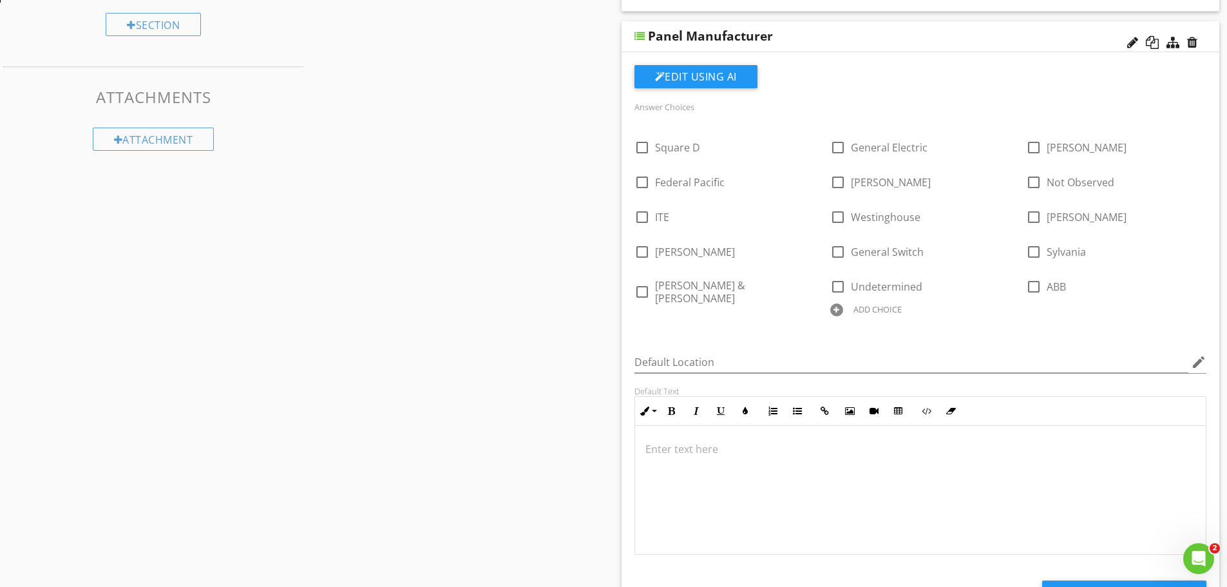
click at [830, 310] on div at bounding box center [836, 309] width 13 height 13
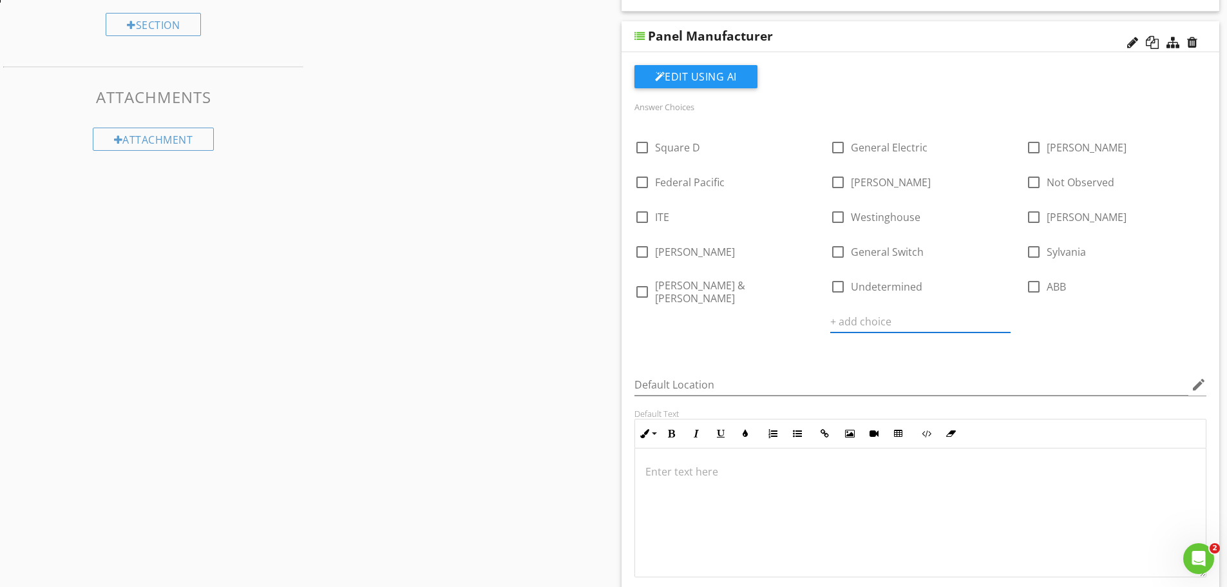
paste input "Siemens"
click at [1026, 312] on div at bounding box center [1032, 309] width 13 height 13
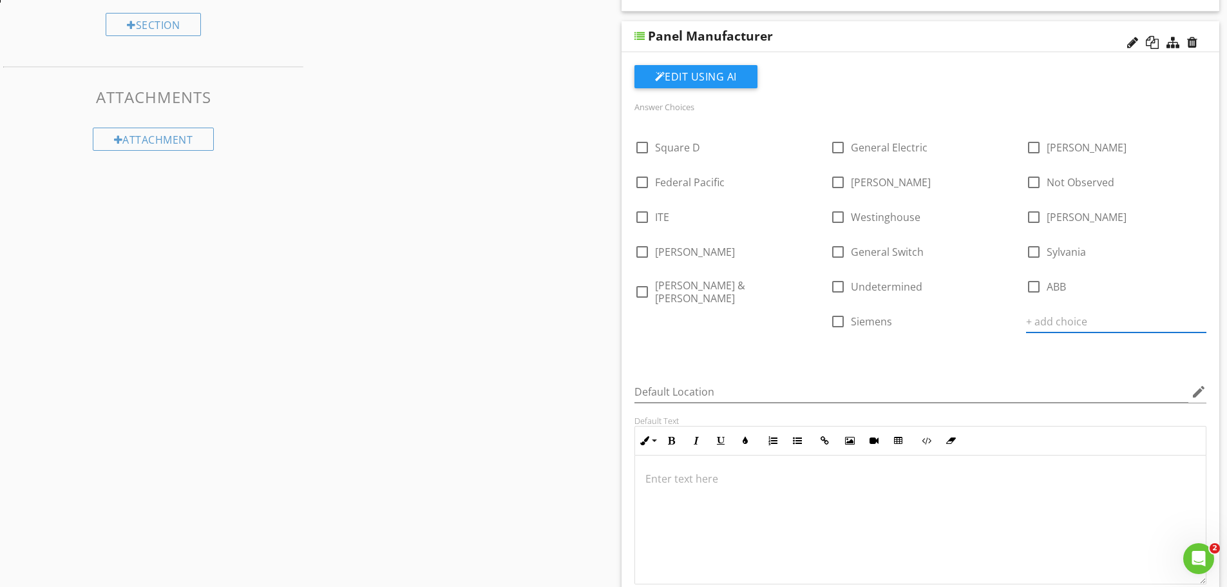
paste input "Zinsco/Sylvania"
click at [647, 338] on div at bounding box center [640, 344] width 13 height 13
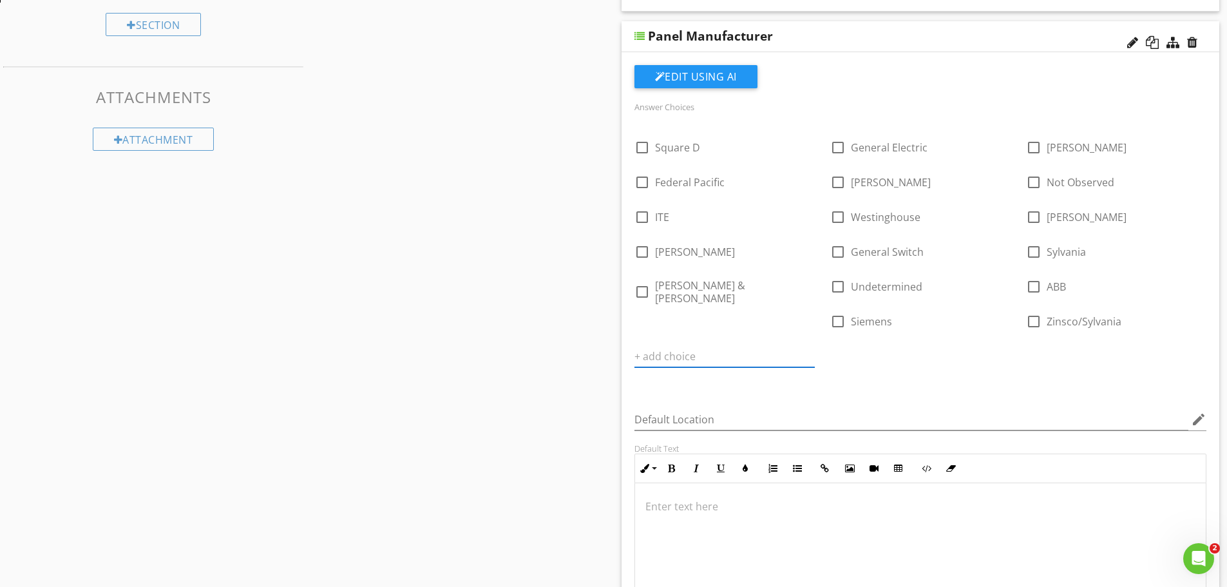
paste input "Challenger"
type input "Challenger"
click at [830, 343] on div at bounding box center [836, 344] width 13 height 13
paste input "[PERSON_NAME]"
type input "[PERSON_NAME]"
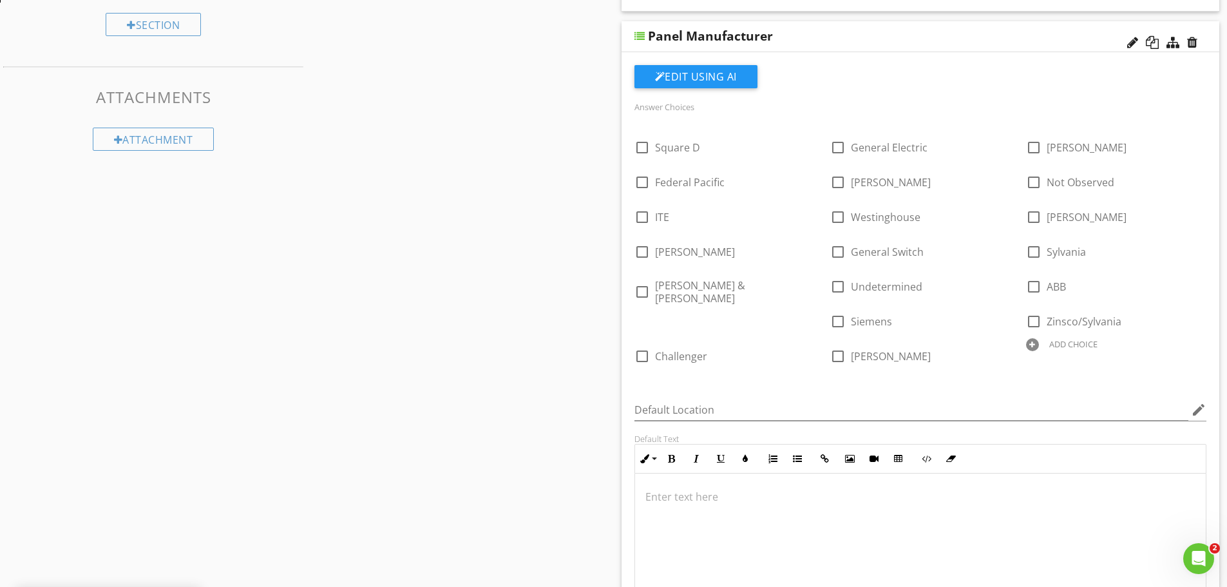
click at [1026, 350] on div at bounding box center [1032, 344] width 13 height 13
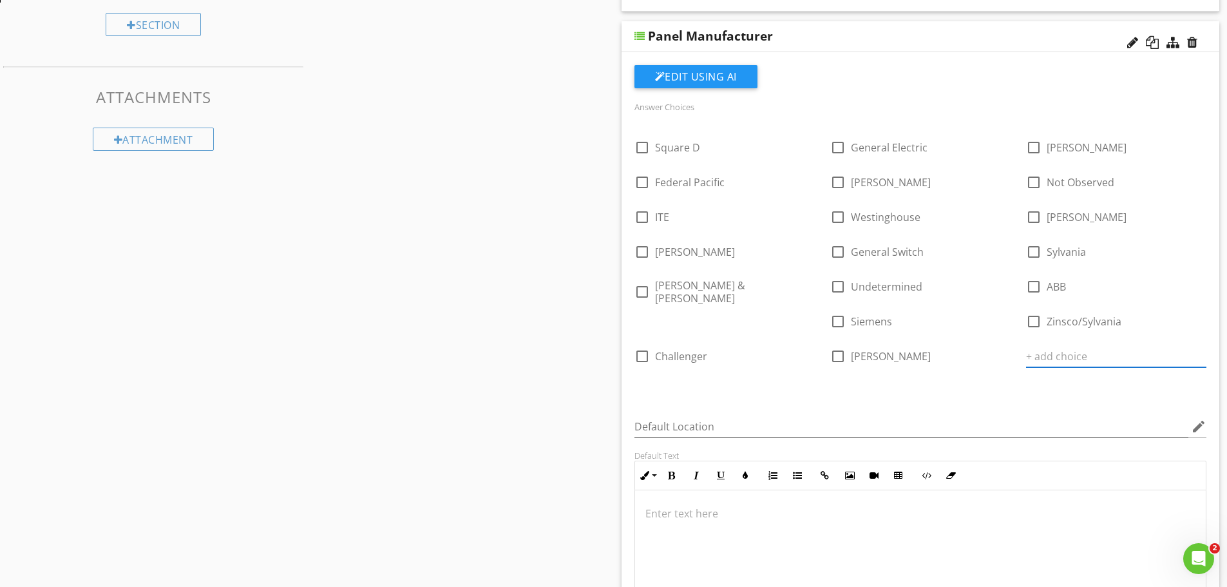
paste input "[PERSON_NAME]"
type input "[PERSON_NAME]"
click at [647, 373] on div at bounding box center [640, 379] width 13 height 13
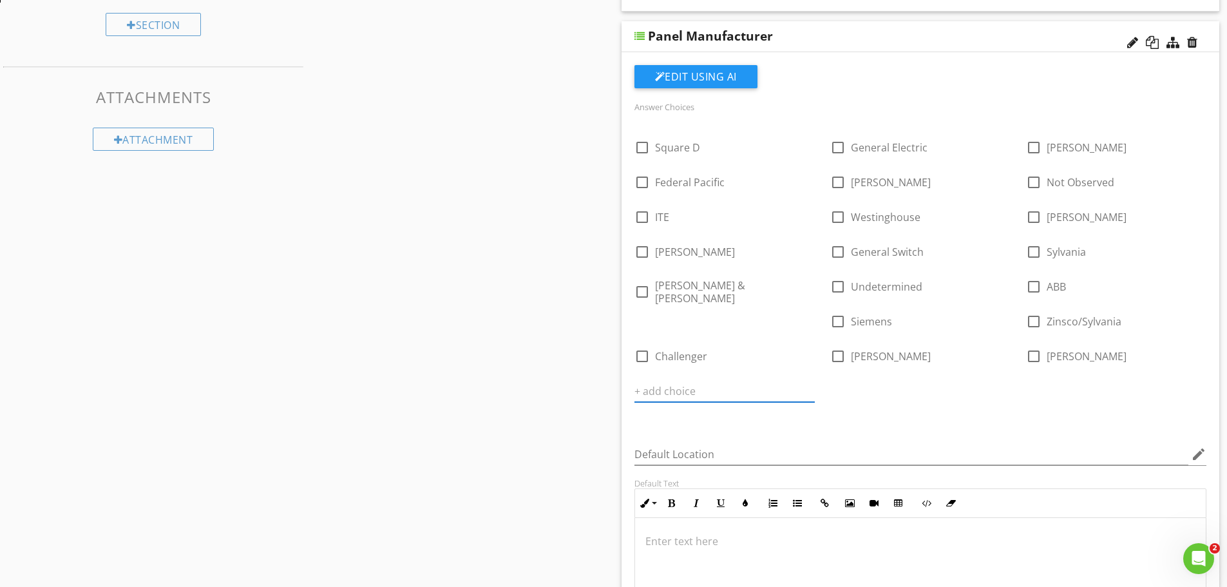
paste input "Not Observed"
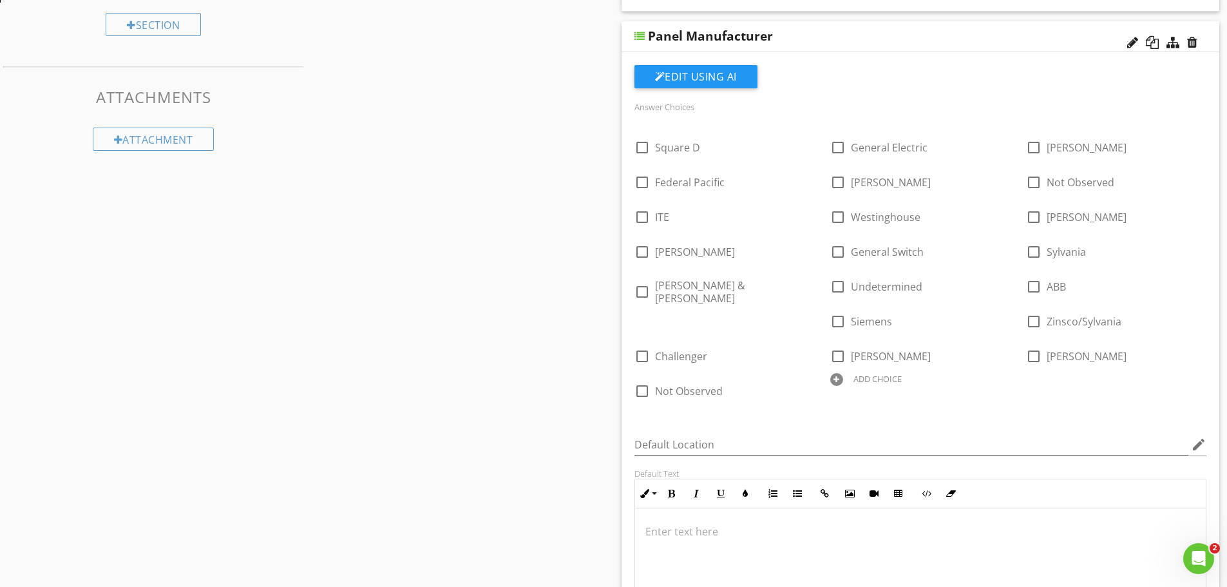
click at [830, 376] on div at bounding box center [836, 379] width 13 height 13
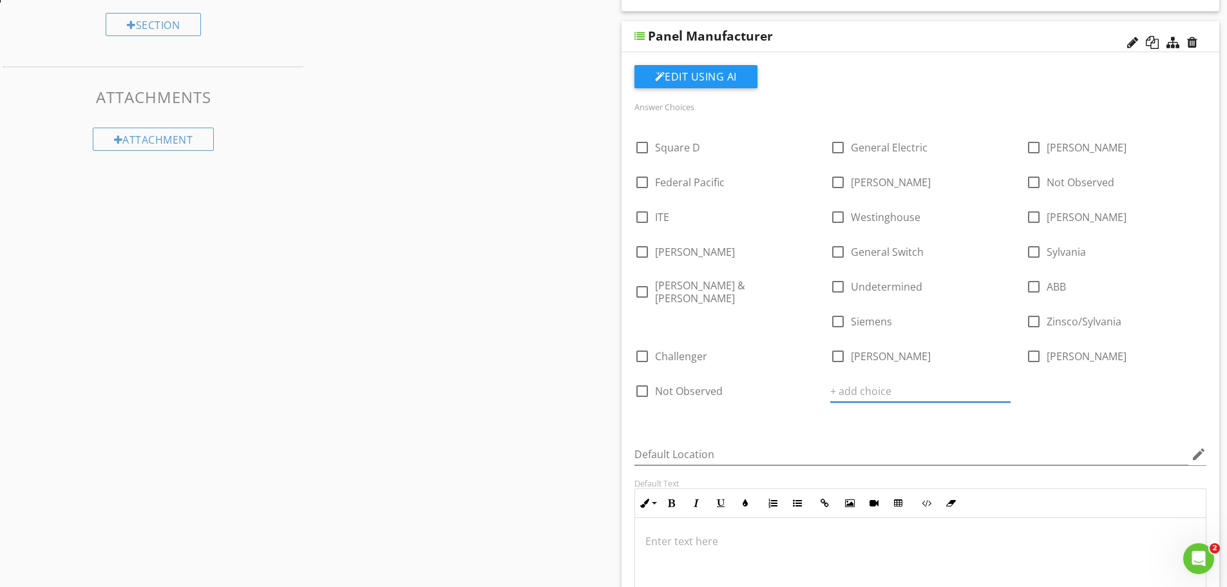
paste input "[PERSON_NAME]"
click at [830, 392] on input "[PERSON_NAME]" at bounding box center [911, 391] width 162 height 21
click at [830, 390] on input "[PERSON_NAME]" at bounding box center [911, 391] width 162 height 21
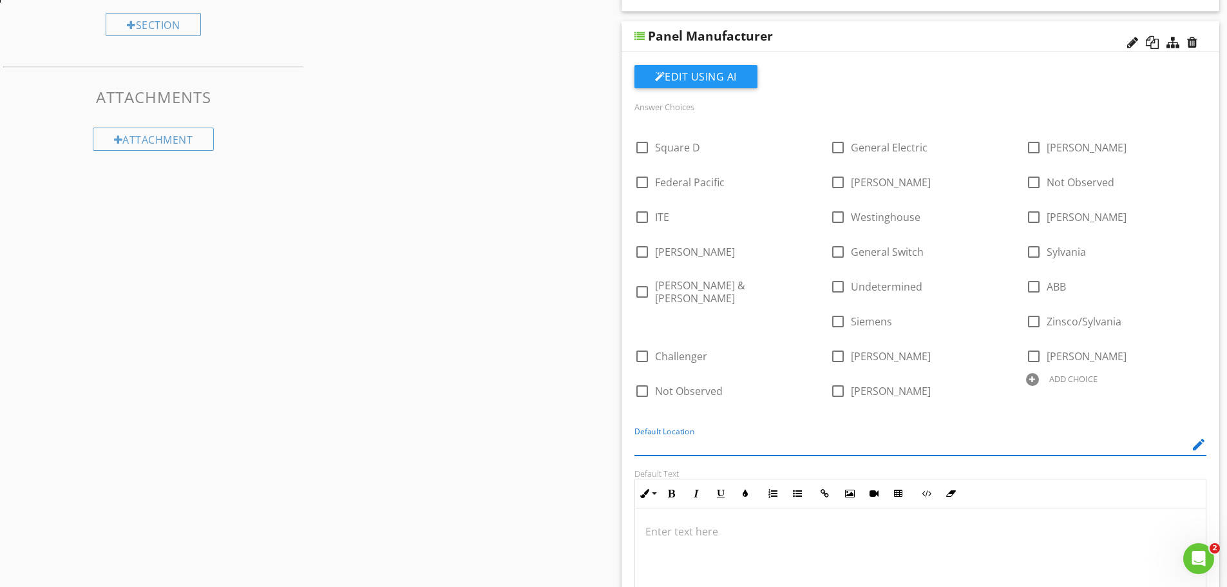
drag, startPoint x: 945, startPoint y: 444, endPoint x: 944, endPoint y: 432, distance: 12.4
click at [945, 443] on input "Default Location" at bounding box center [911, 444] width 555 height 21
click at [1026, 377] on div at bounding box center [1032, 379] width 13 height 13
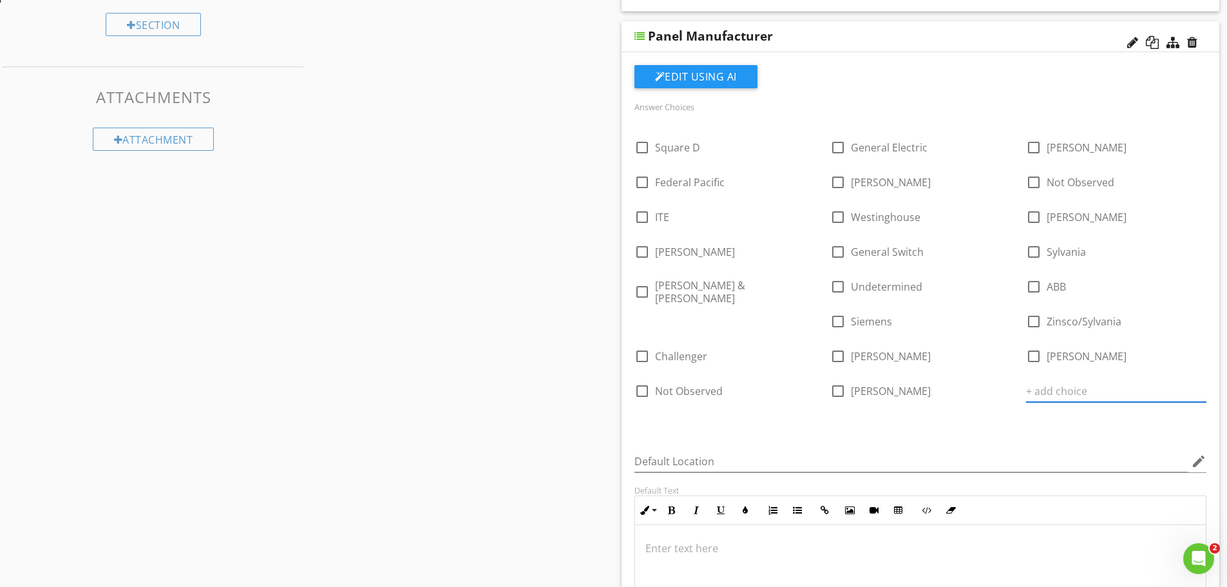
paste input "Generac"
click at [647, 408] on div at bounding box center [640, 414] width 13 height 13
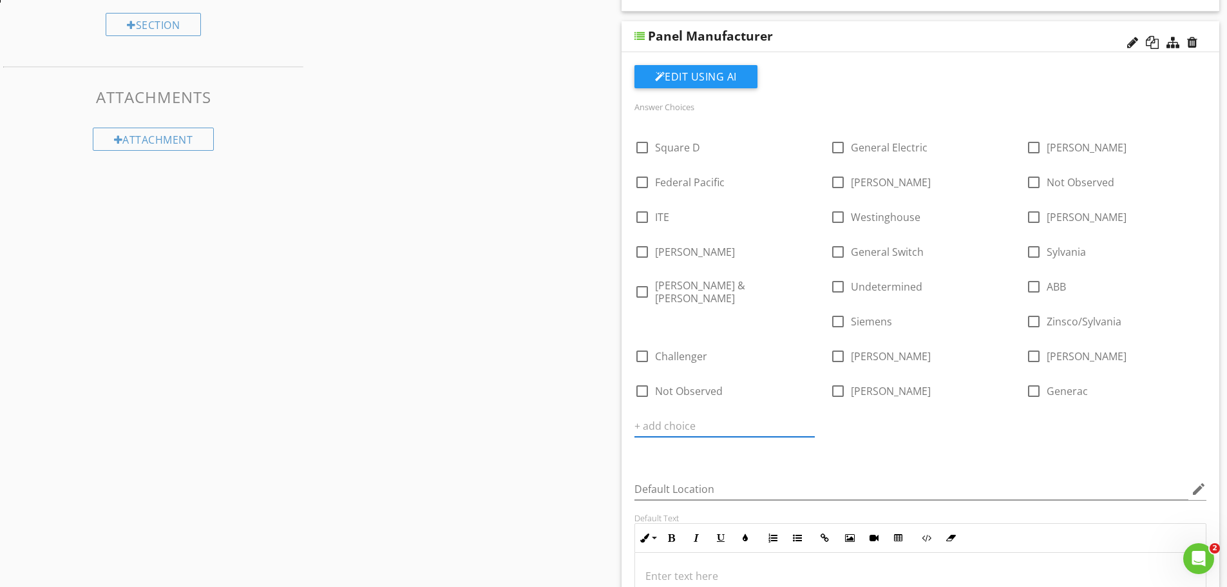
paste input "Midwest"
type input "Midwest"
click at [907, 432] on div "Answer Choices check_box_outline_blank Square D check_box_outline_blank General…" at bounding box center [921, 281] width 588 height 364
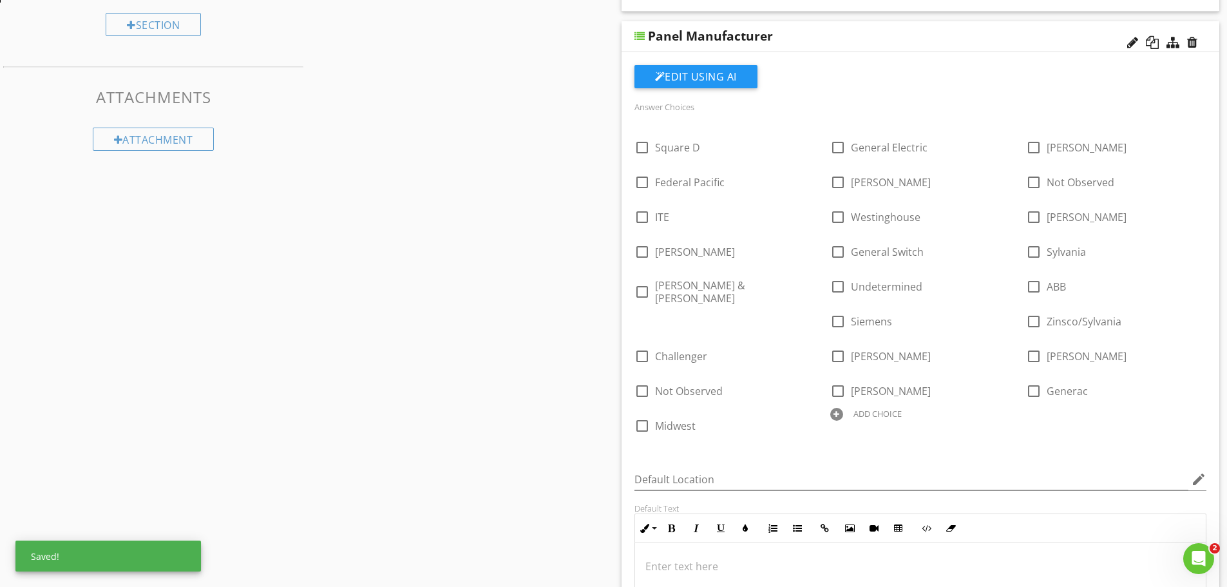
click at [851, 46] on div "Panel Manufacturer" at bounding box center [920, 36] width 598 height 31
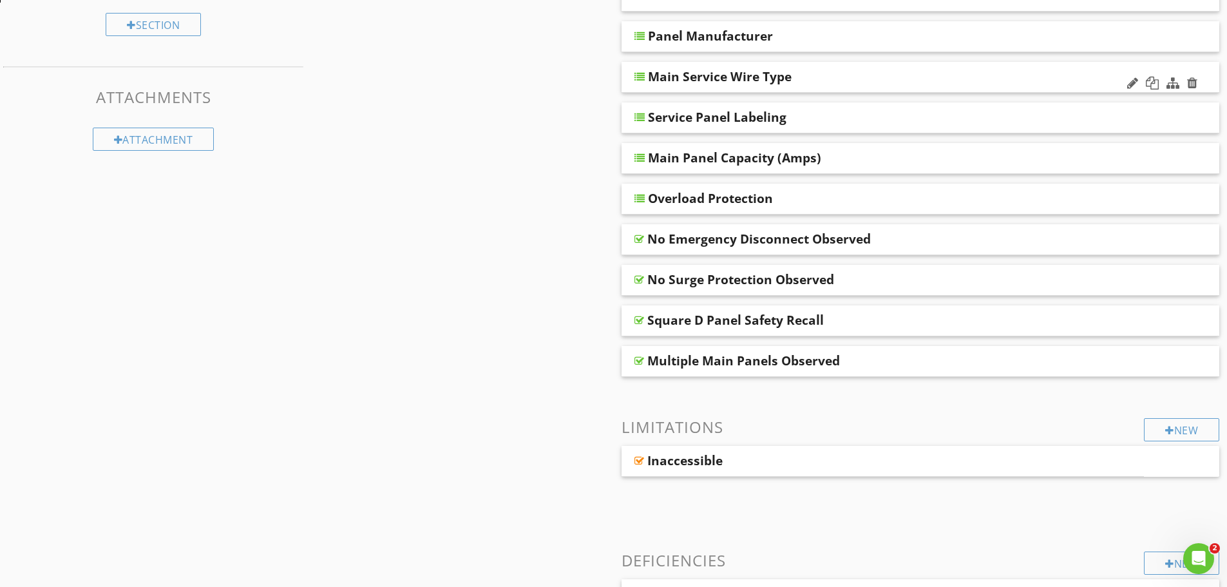
click at [874, 82] on div "Main Service Wire Type" at bounding box center [862, 76] width 429 height 15
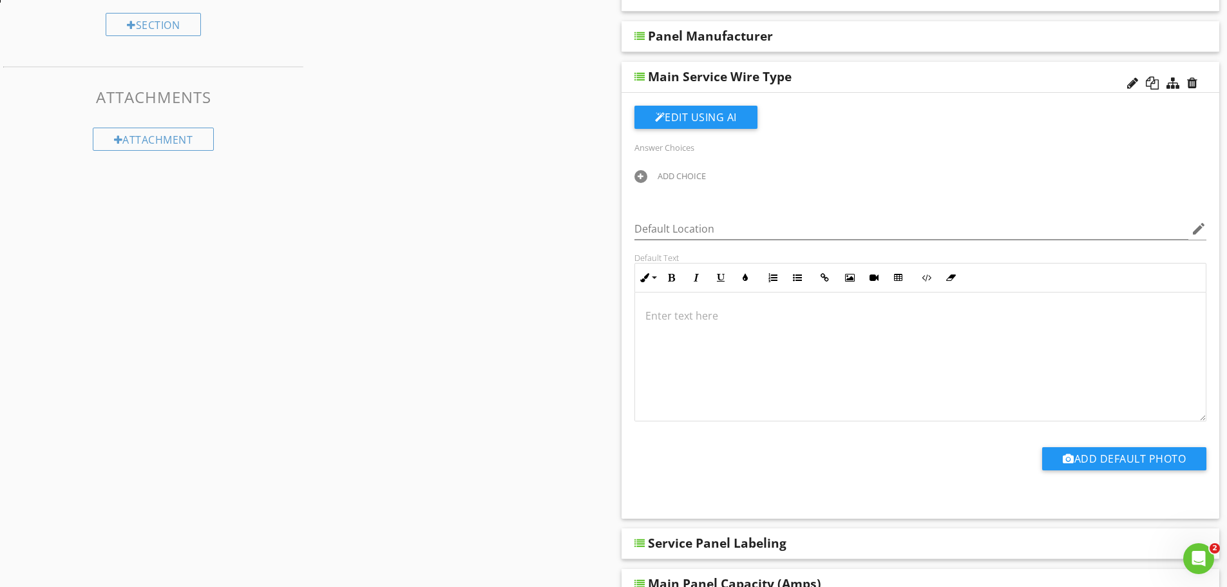
click at [639, 175] on div at bounding box center [640, 176] width 13 height 13
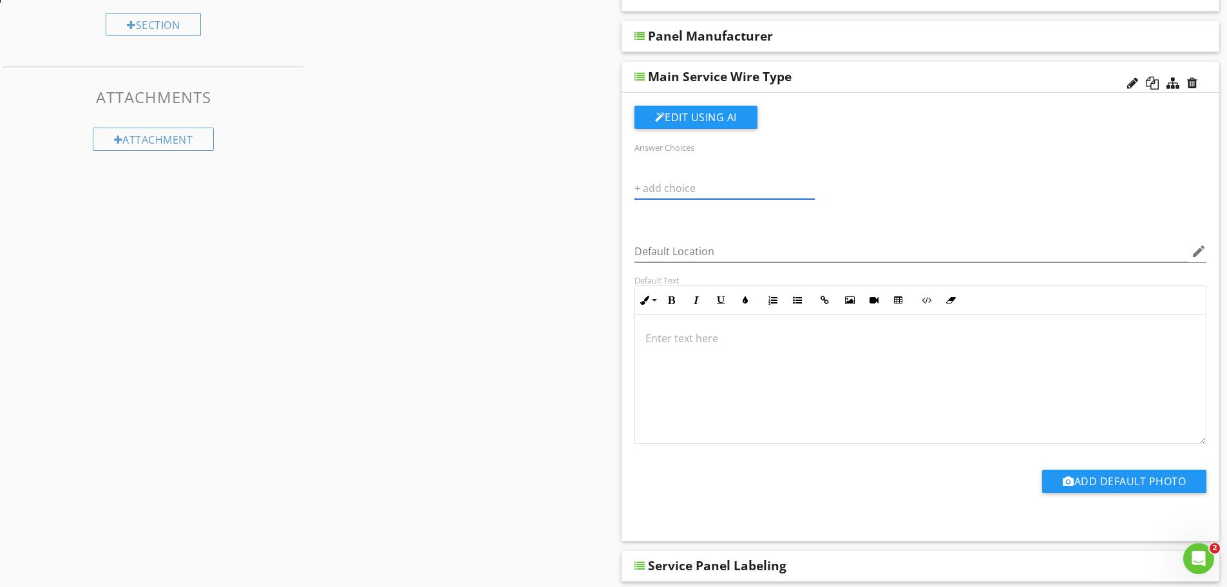
paste input "Copper"
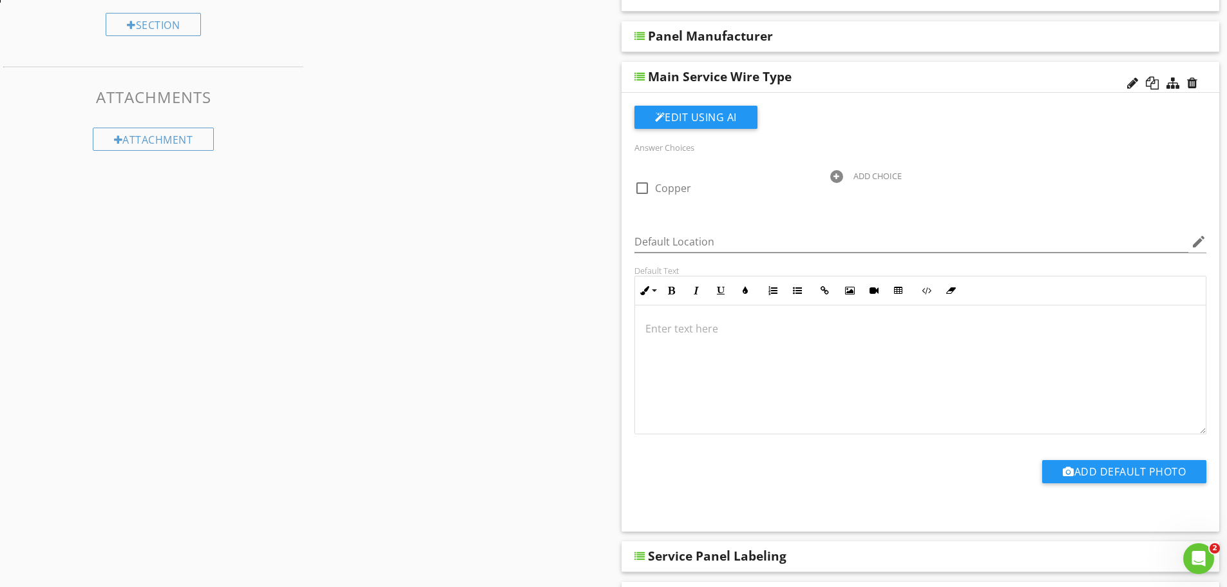
click at [839, 176] on div at bounding box center [836, 176] width 13 height 13
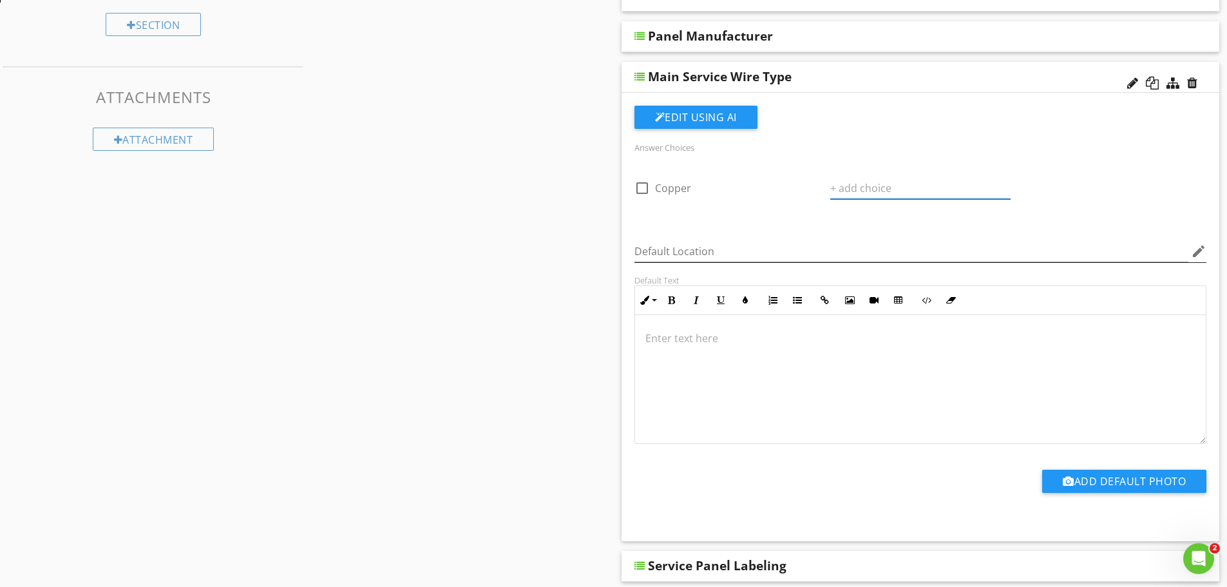
paste input "Tin Coated Copper"
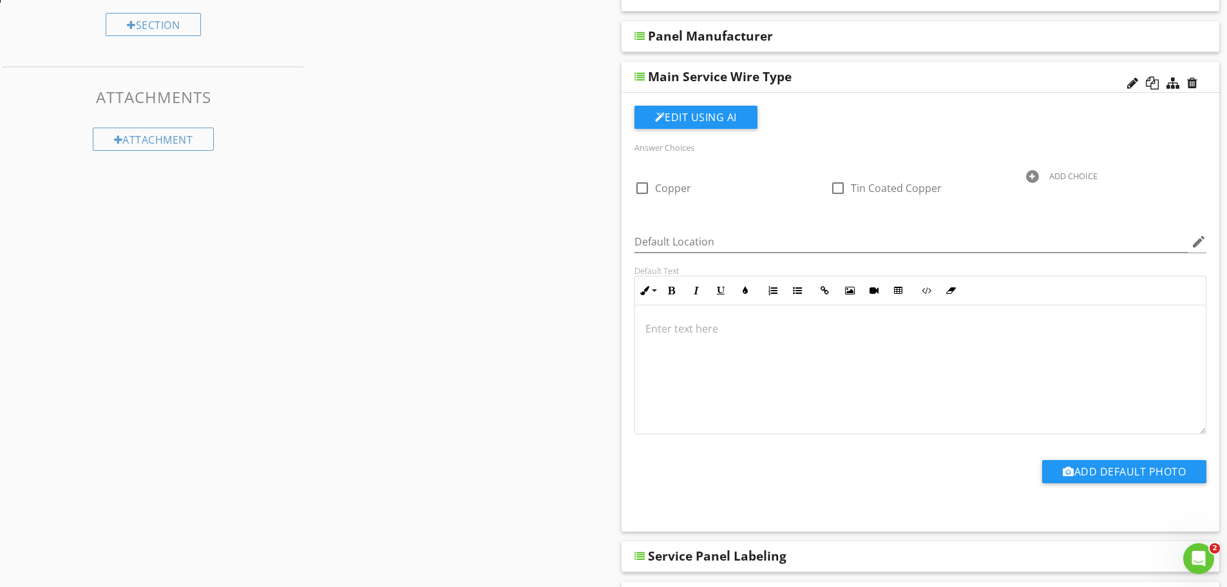
click at [1034, 173] on div at bounding box center [1032, 176] width 13 height 13
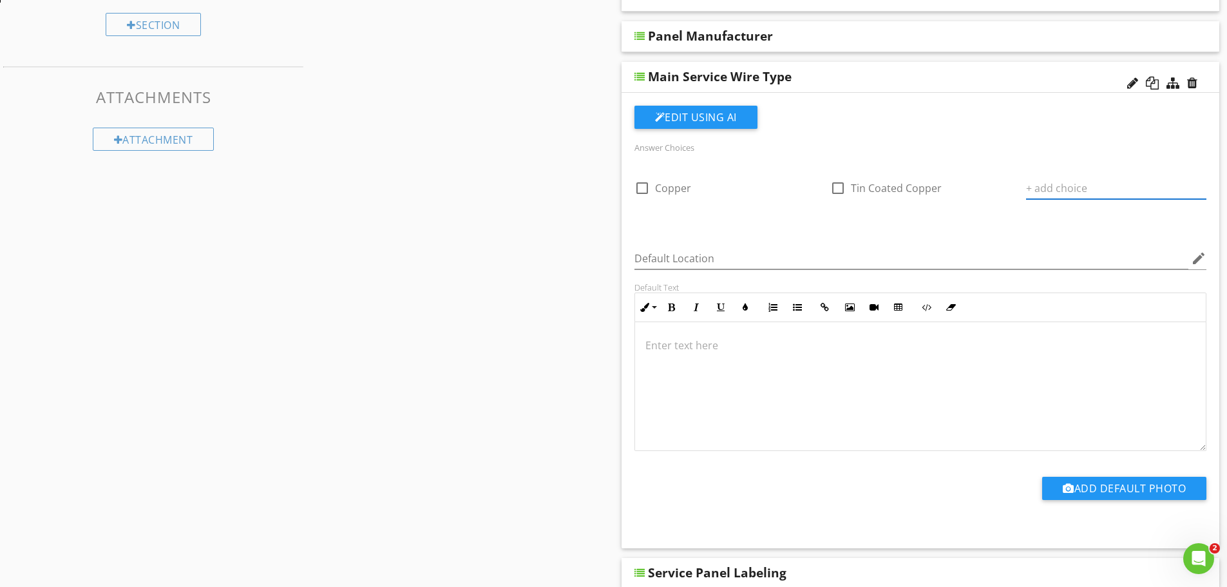
paste input "Undetermined"
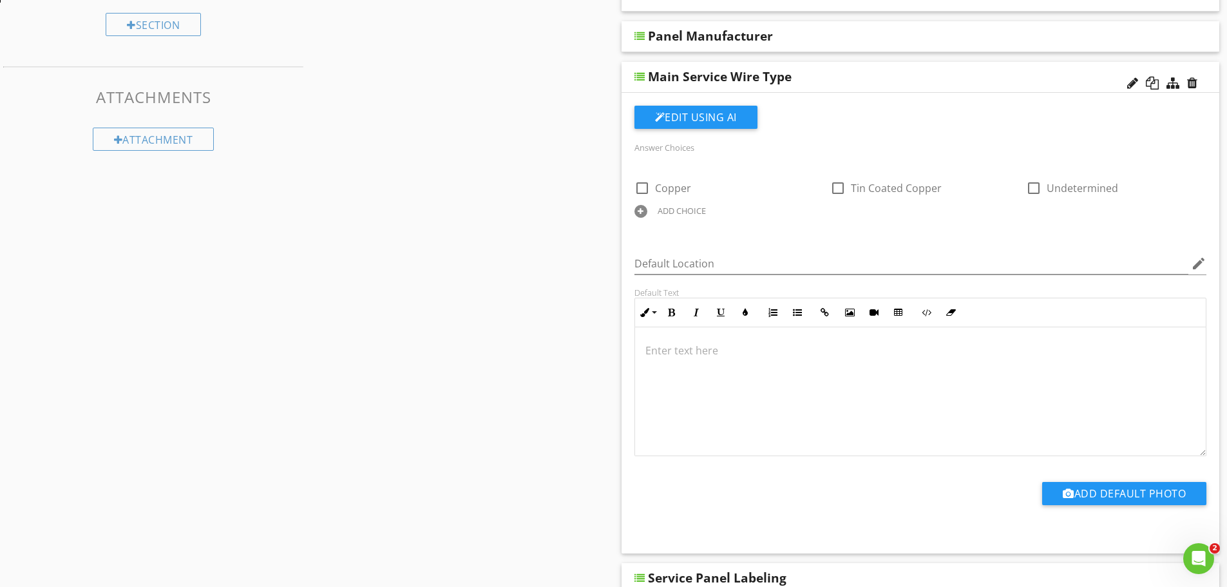
click at [640, 208] on div at bounding box center [640, 211] width 13 height 13
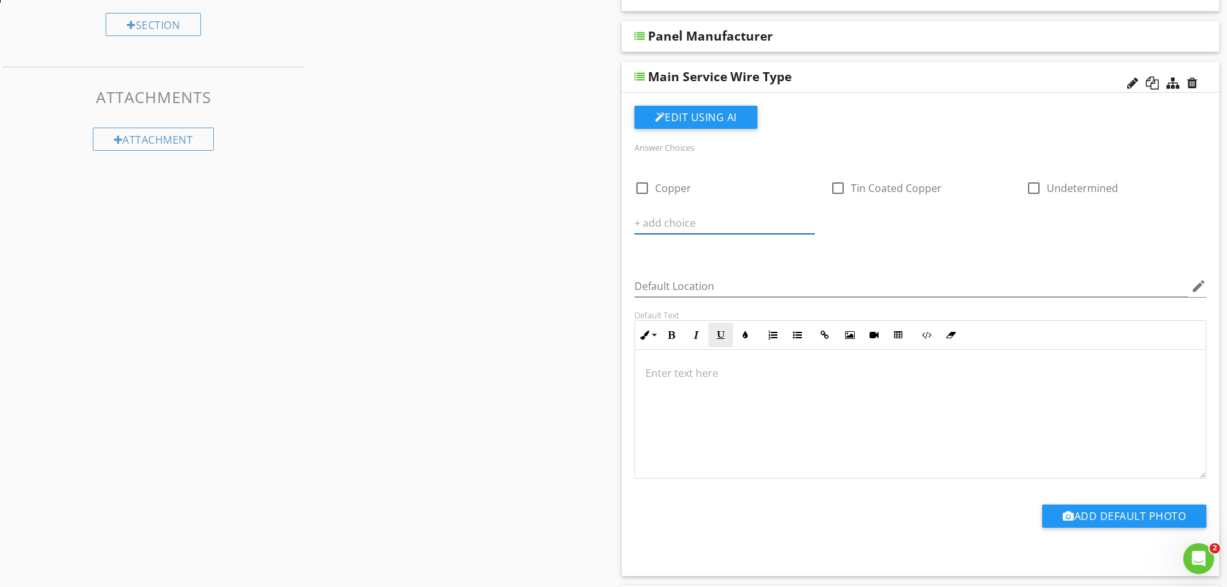
paste input "Aluminum"
type input "Aluminum"
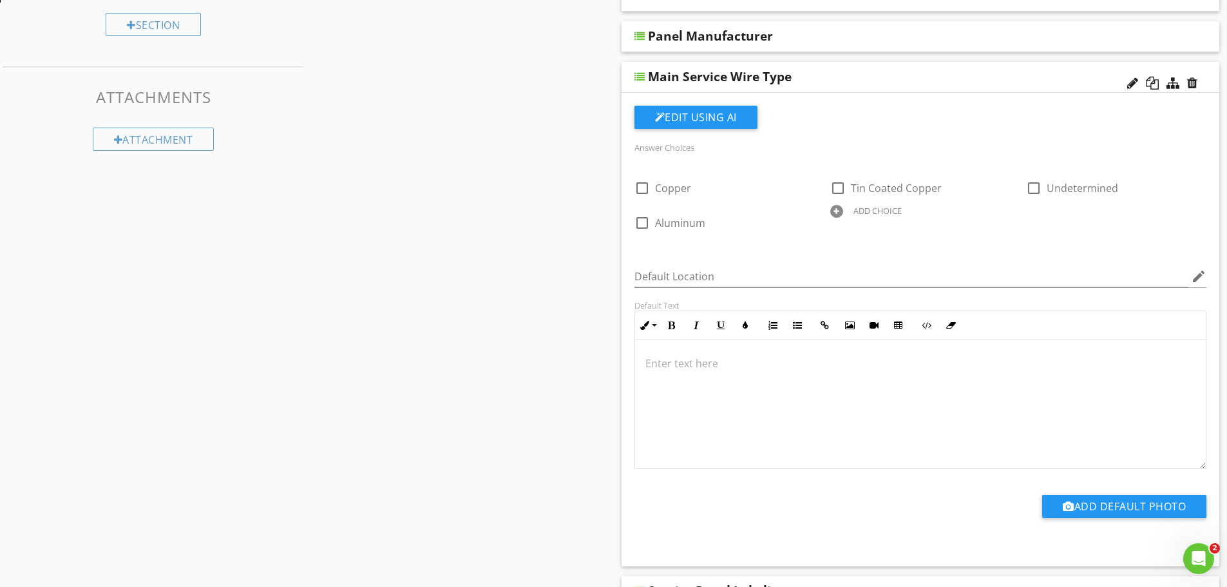
click at [900, 262] on div "Answer Choices check_box_outline_blank Copper check_box_outline_blank Tin Coate…" at bounding box center [921, 323] width 588 height 435
click at [864, 81] on div "Main Service Wire Type" at bounding box center [862, 76] width 429 height 15
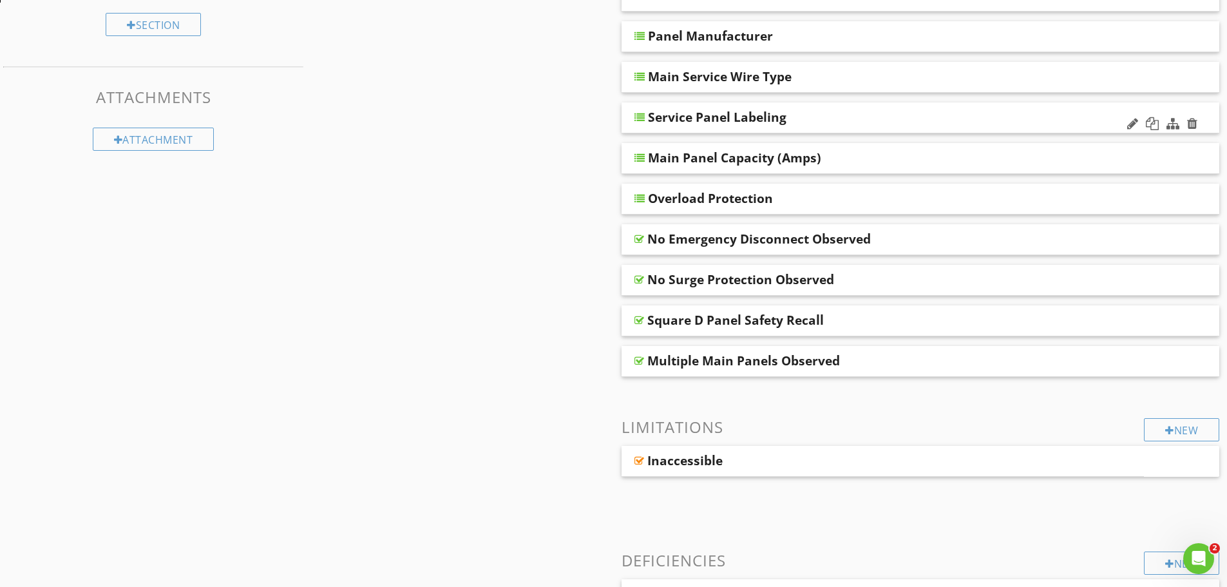
click at [877, 119] on div "Service Panel Labeling" at bounding box center [862, 116] width 429 height 15
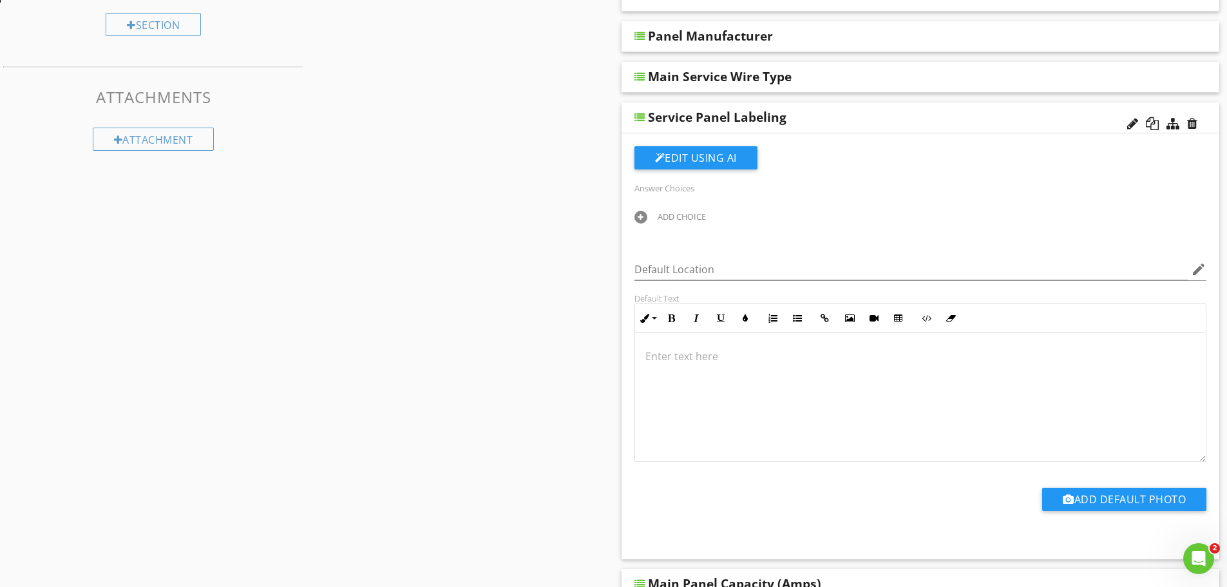
click at [638, 218] on div at bounding box center [640, 217] width 13 height 13
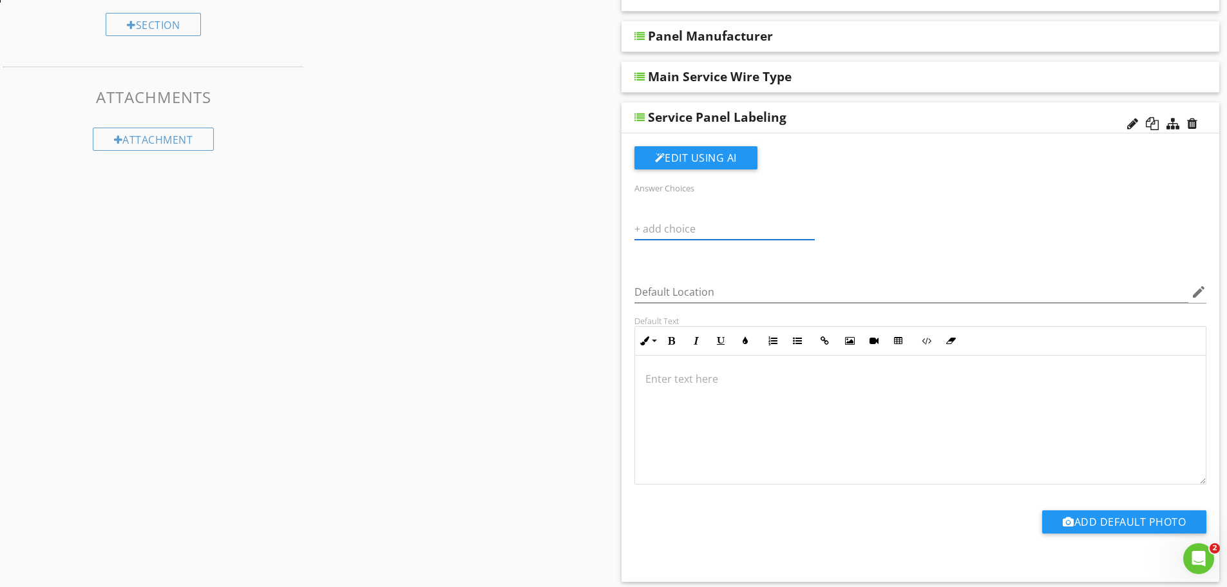
paste input "Yes"
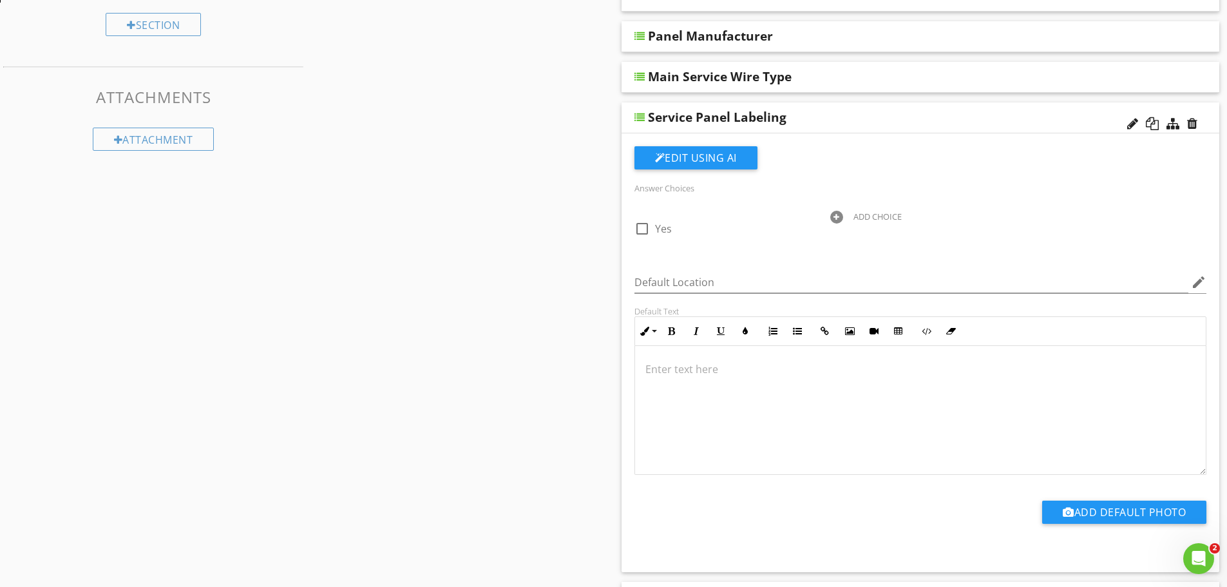
click at [833, 218] on div at bounding box center [836, 217] width 13 height 13
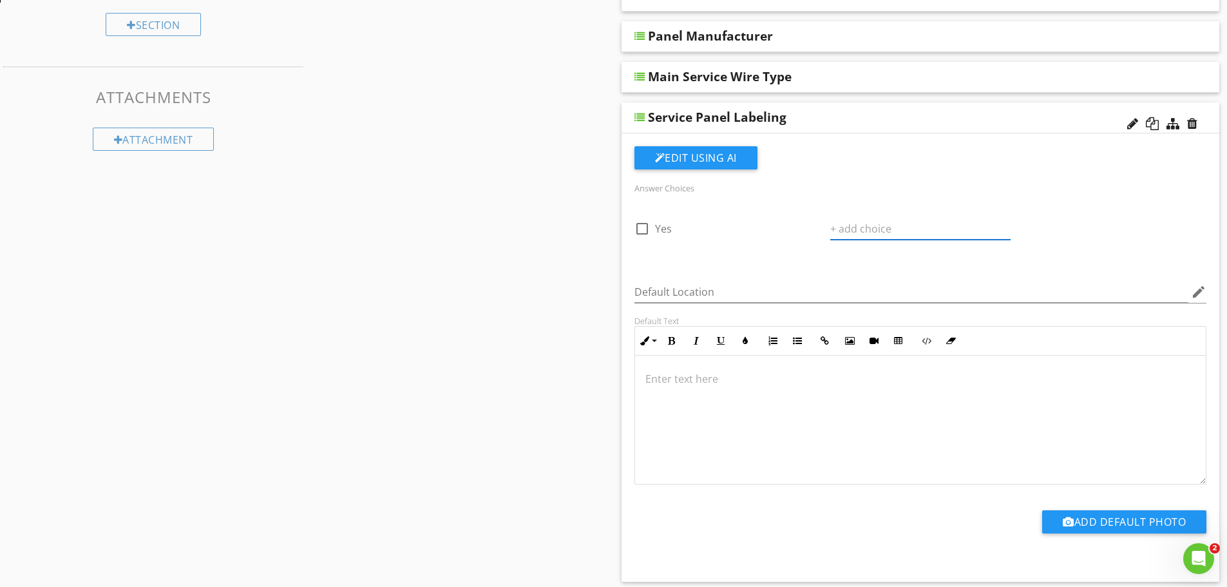
paste input "No"
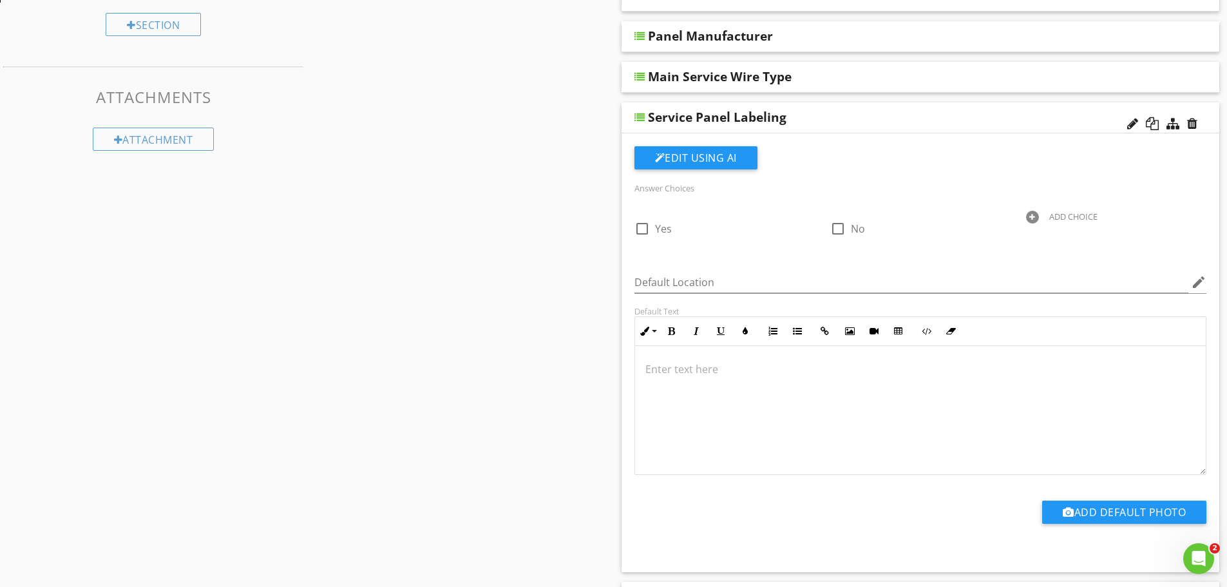
click at [1029, 214] on div at bounding box center [1032, 217] width 13 height 13
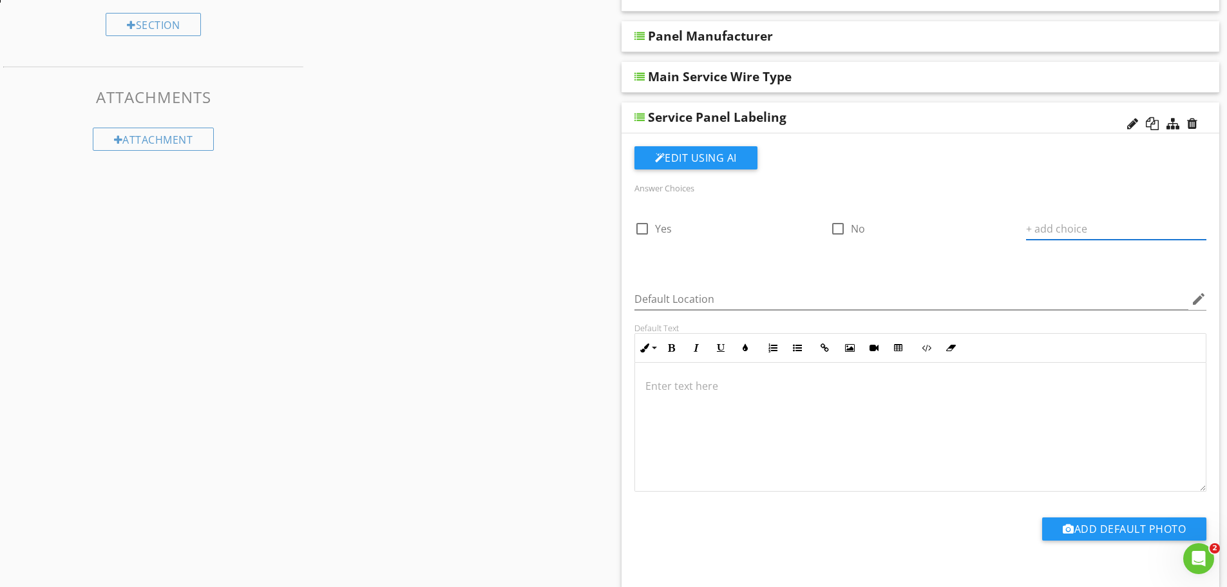
paste input "Not Observed"
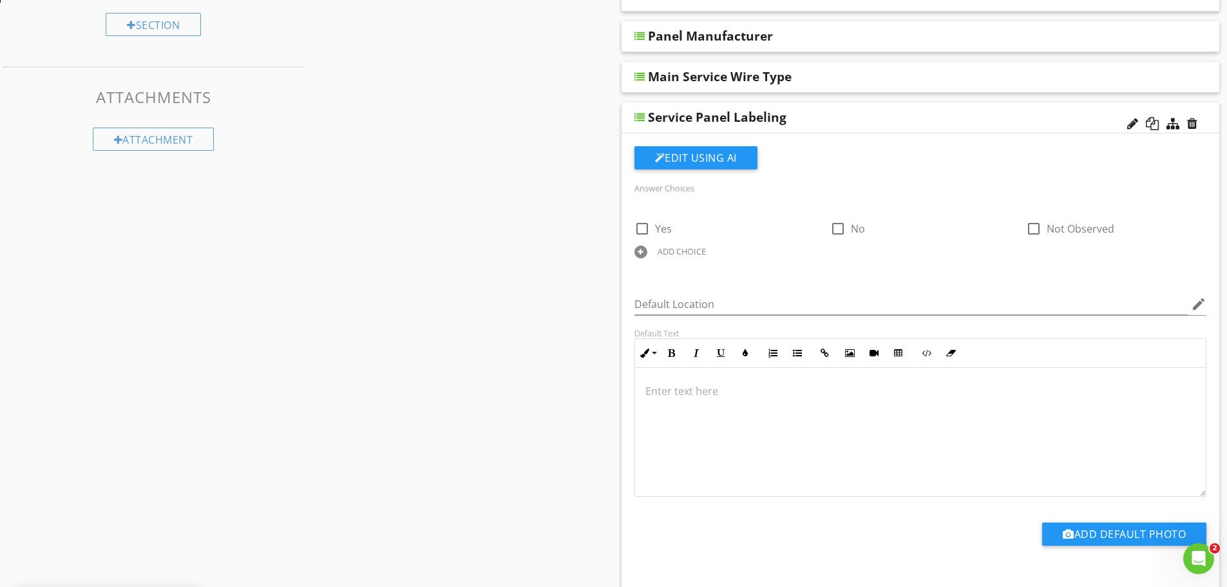
click at [642, 250] on div at bounding box center [640, 251] width 13 height 13
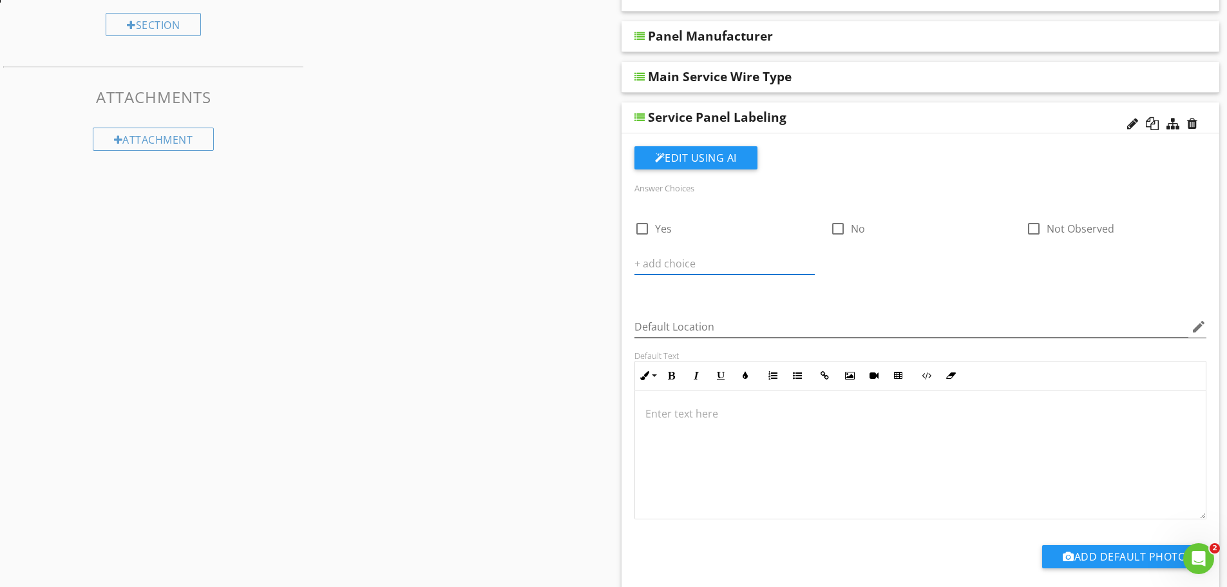
paste input "Partially"
type input "Partially"
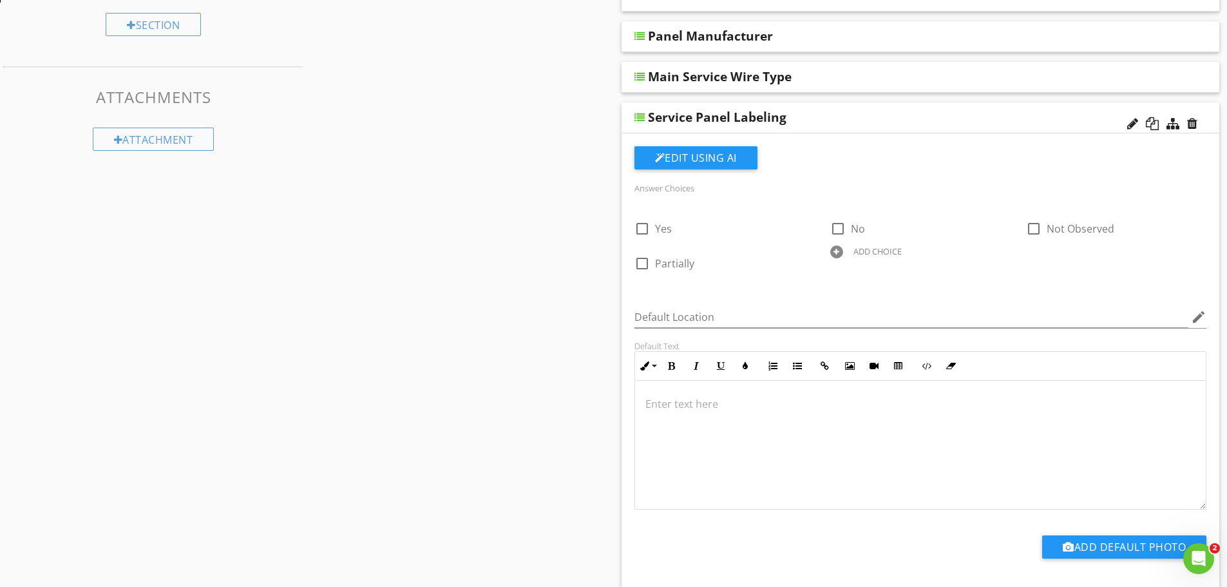
click at [945, 307] on div "Default Location edit" at bounding box center [921, 318] width 588 height 44
click at [901, 120] on div "Service Panel Labeling" at bounding box center [862, 116] width 429 height 15
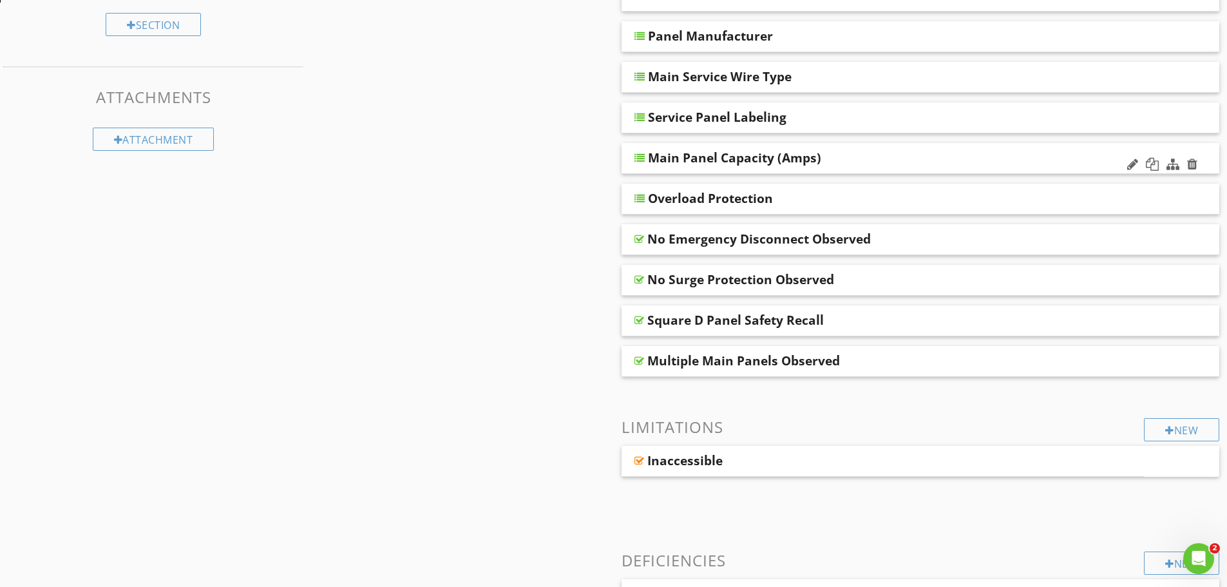
click at [954, 158] on div "Main Panel Capacity (Amps)" at bounding box center [862, 157] width 429 height 15
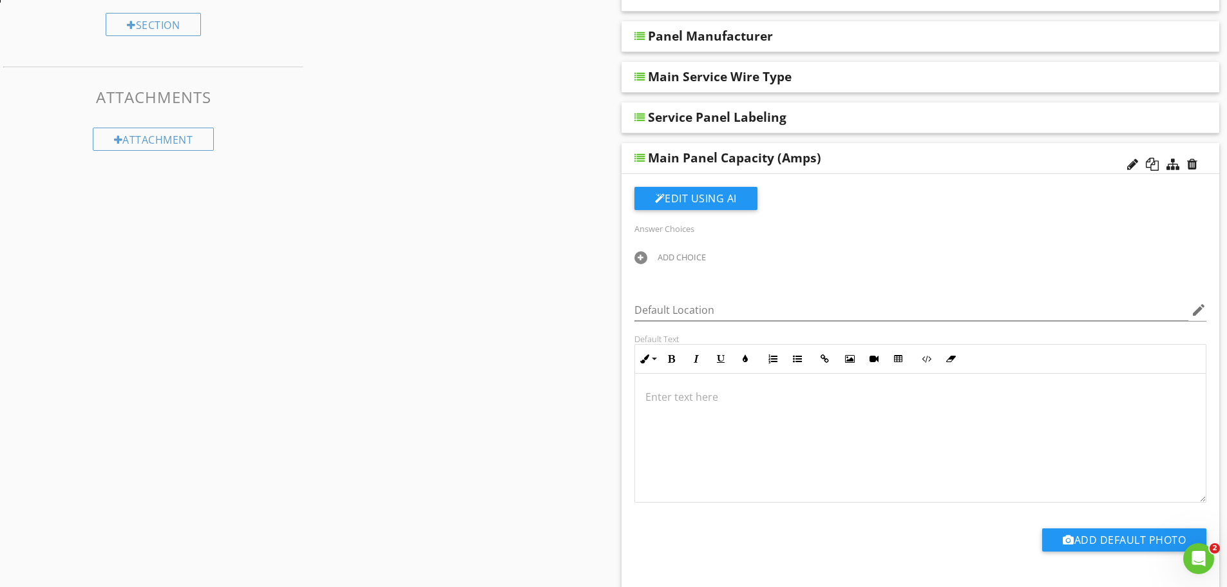
click at [643, 257] on div at bounding box center [640, 257] width 13 height 13
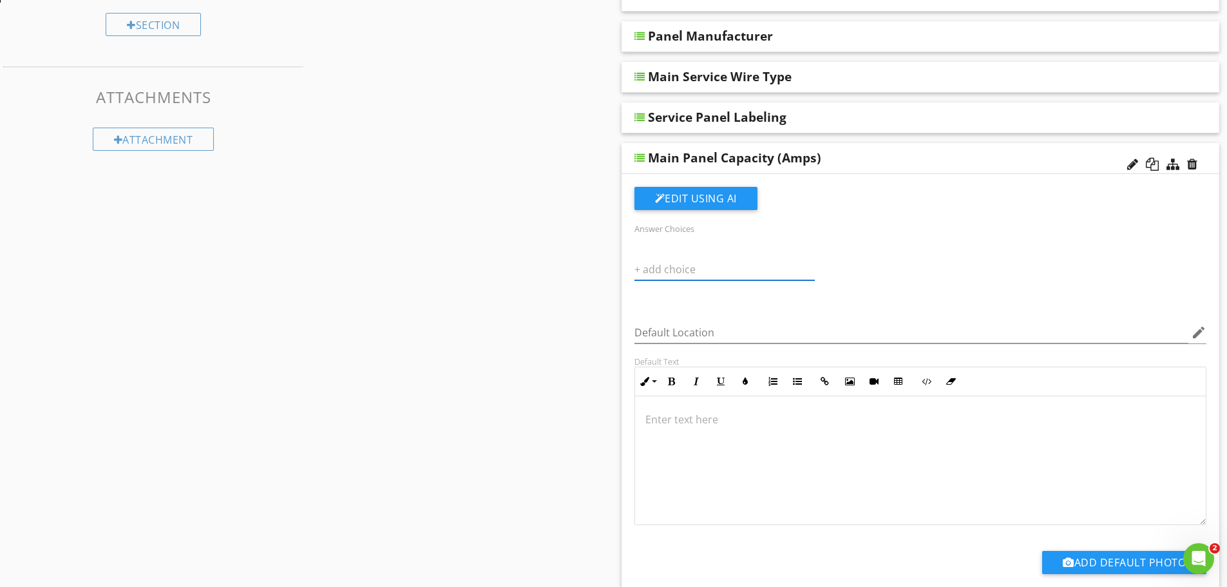
paste input "200 Amps"
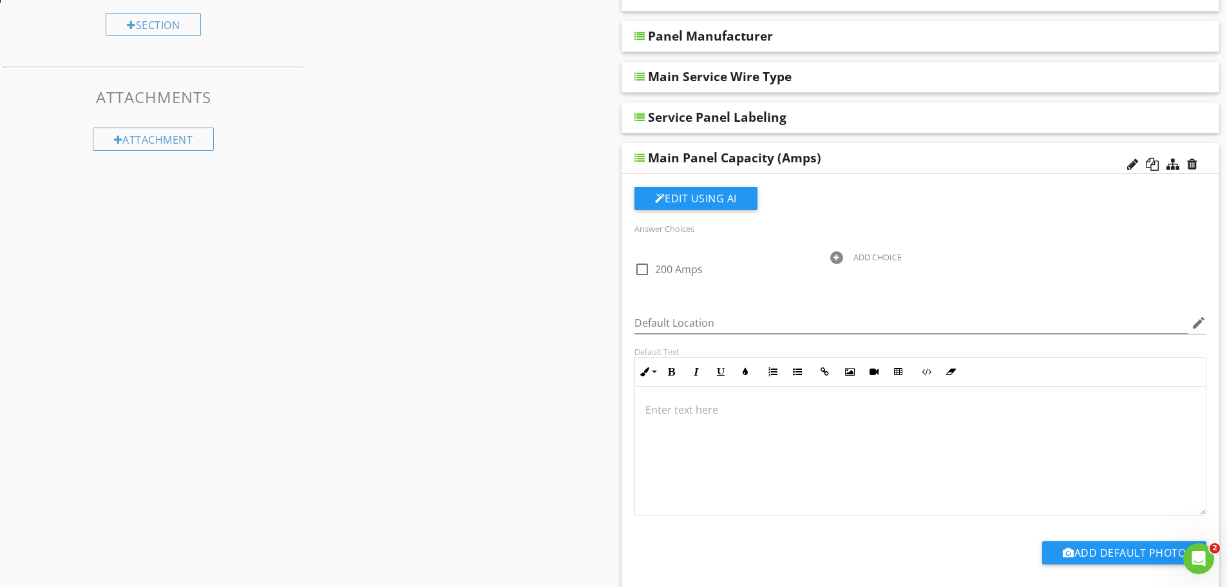
click at [835, 256] on div at bounding box center [836, 257] width 13 height 13
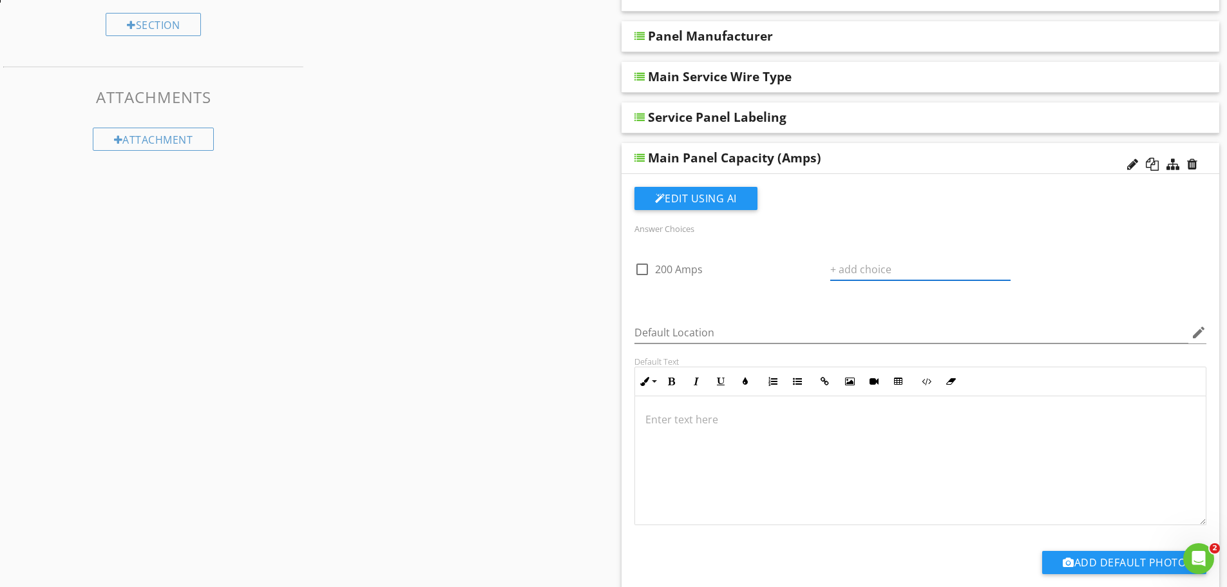
paste input "250 Amps"
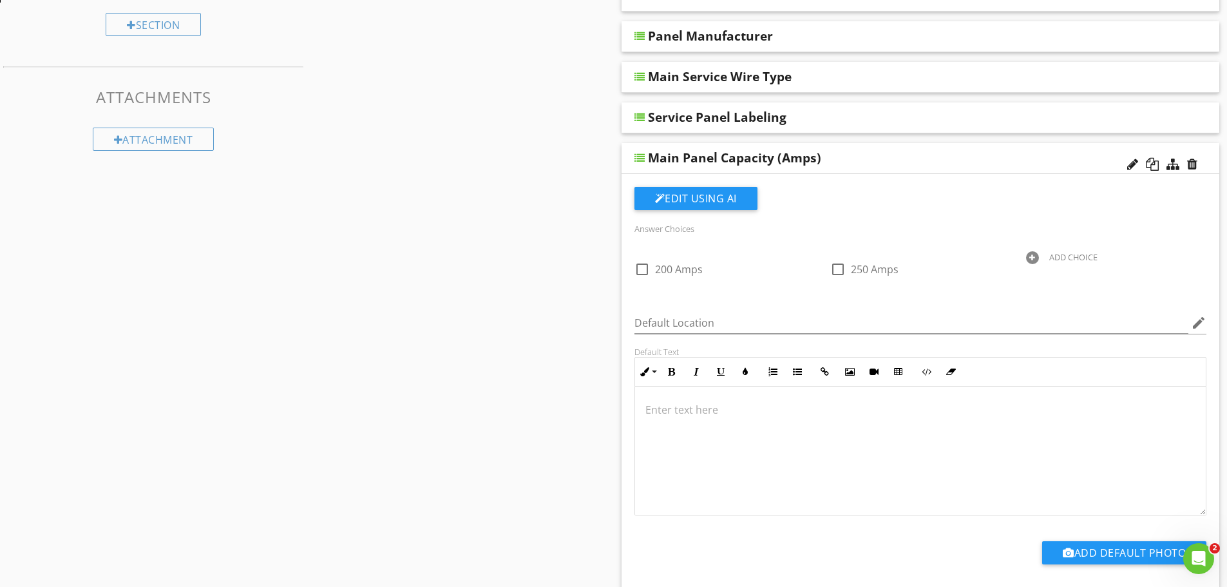
click at [1030, 255] on div at bounding box center [1032, 257] width 13 height 13
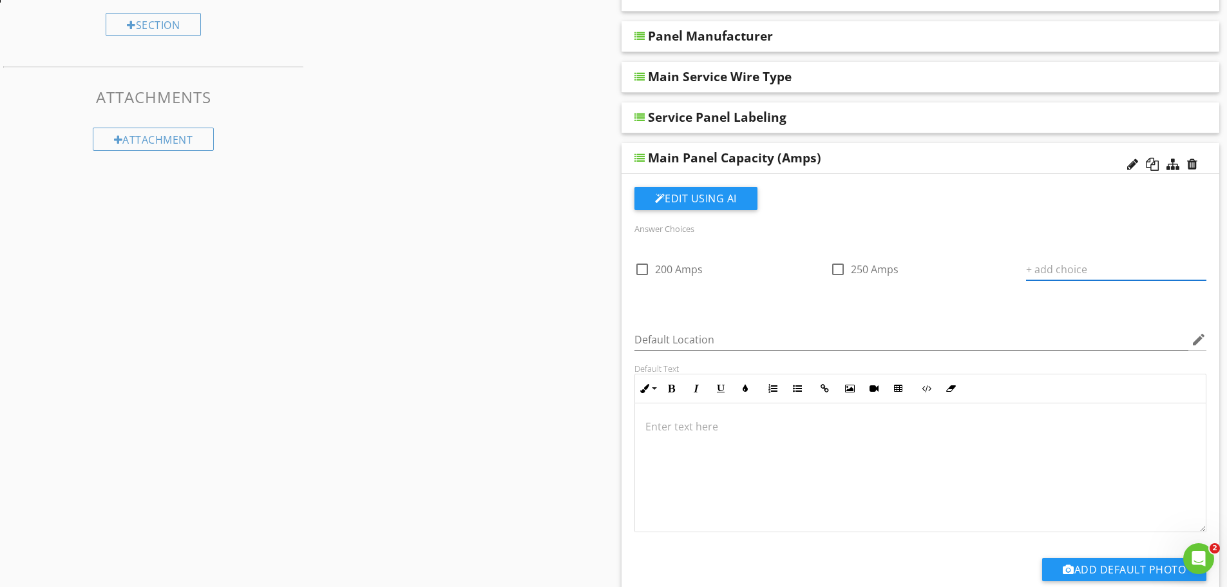
paste input "225 Amps"
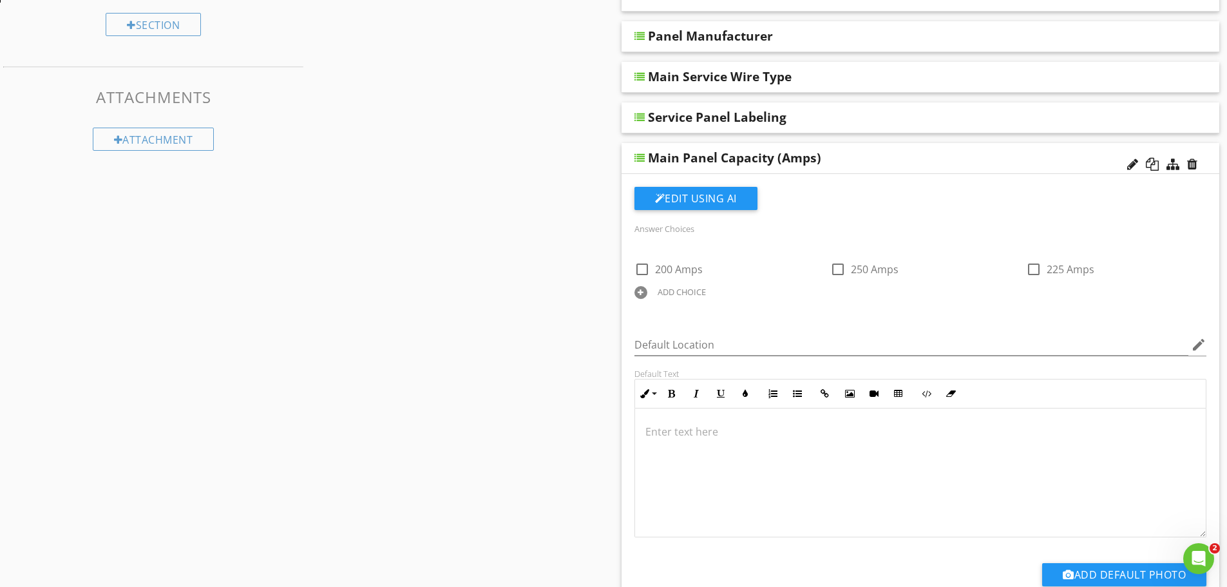
click at [641, 294] on div at bounding box center [640, 292] width 13 height 13
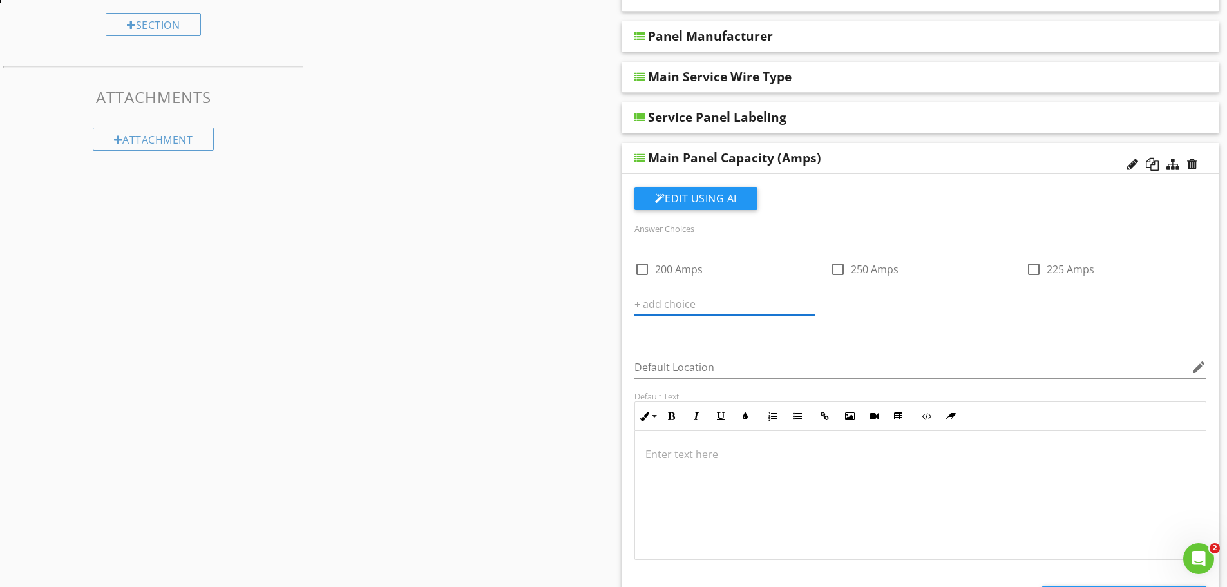
paste input "150 Amps"
type input "150 Amps"
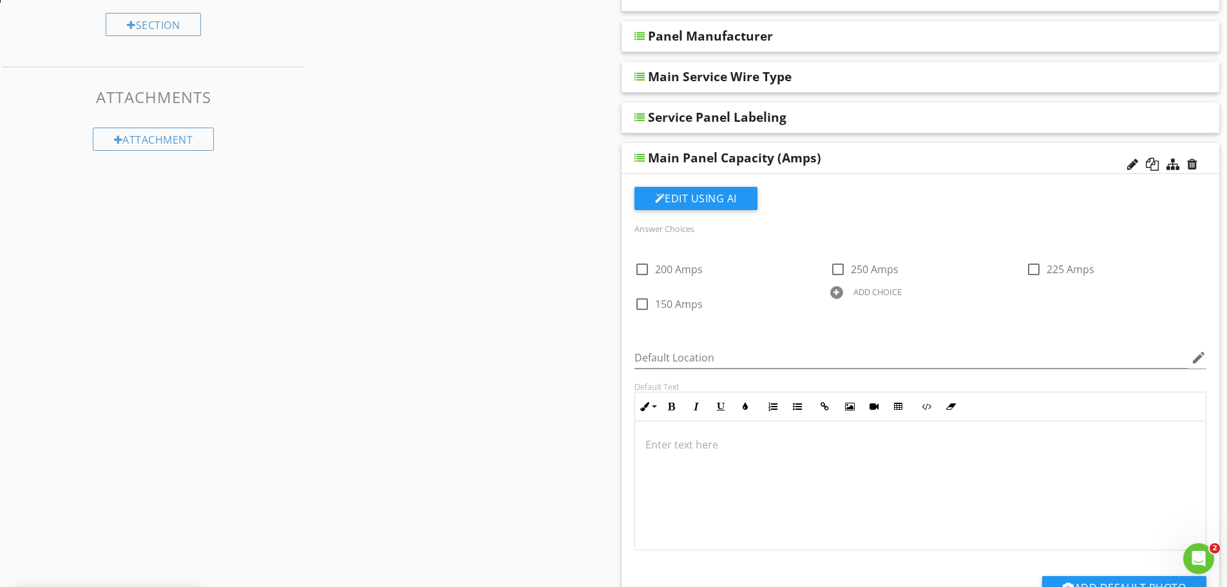
click at [836, 292] on div at bounding box center [836, 292] width 13 height 13
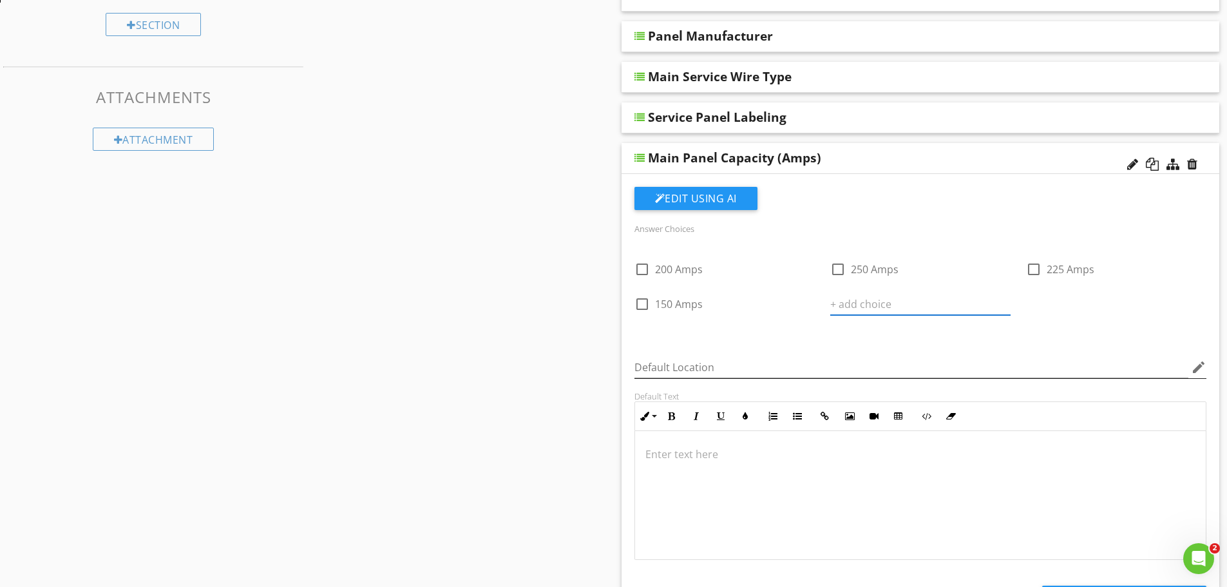
paste input "100 Amps"
type input "100 Amps"
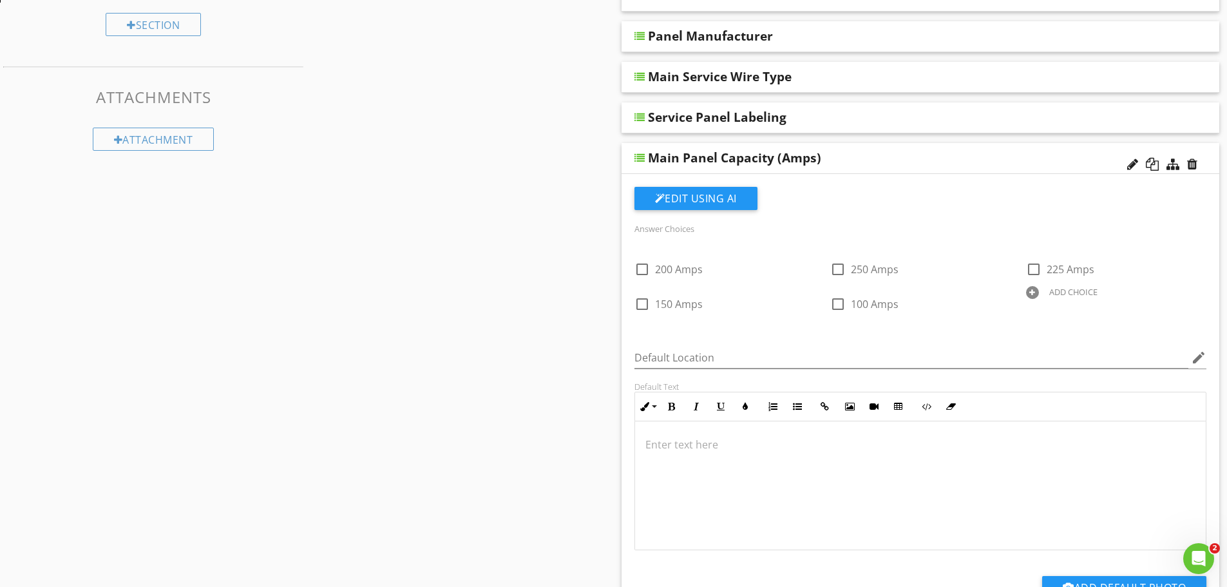
click at [1034, 290] on div at bounding box center [1032, 292] width 13 height 13
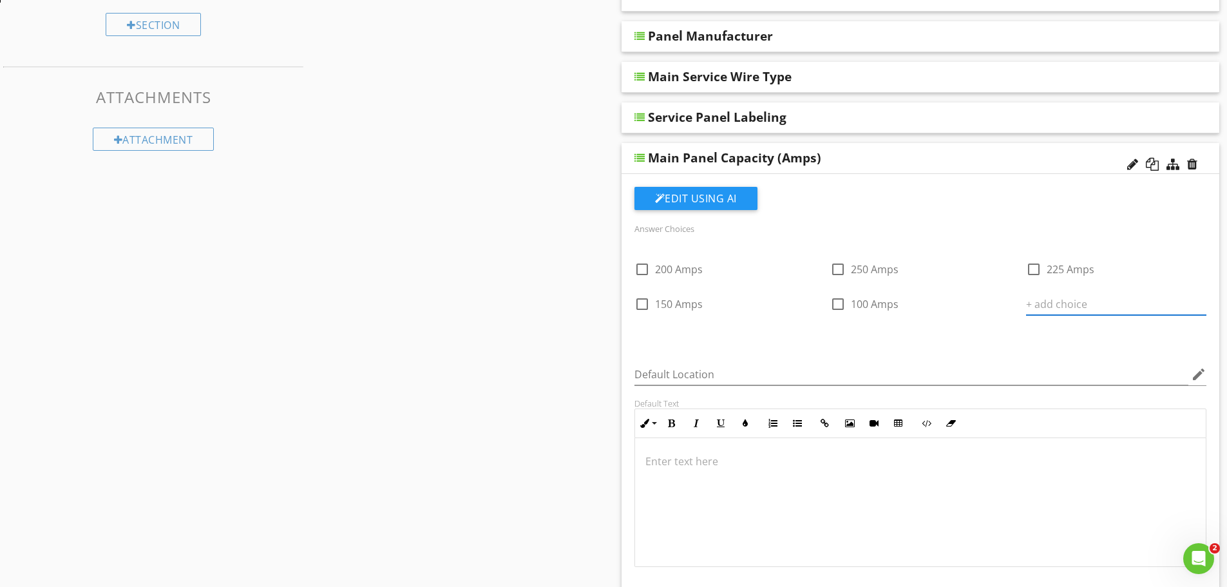
paste
type input "Not Observed"
click at [638, 329] on div at bounding box center [640, 327] width 13 height 13
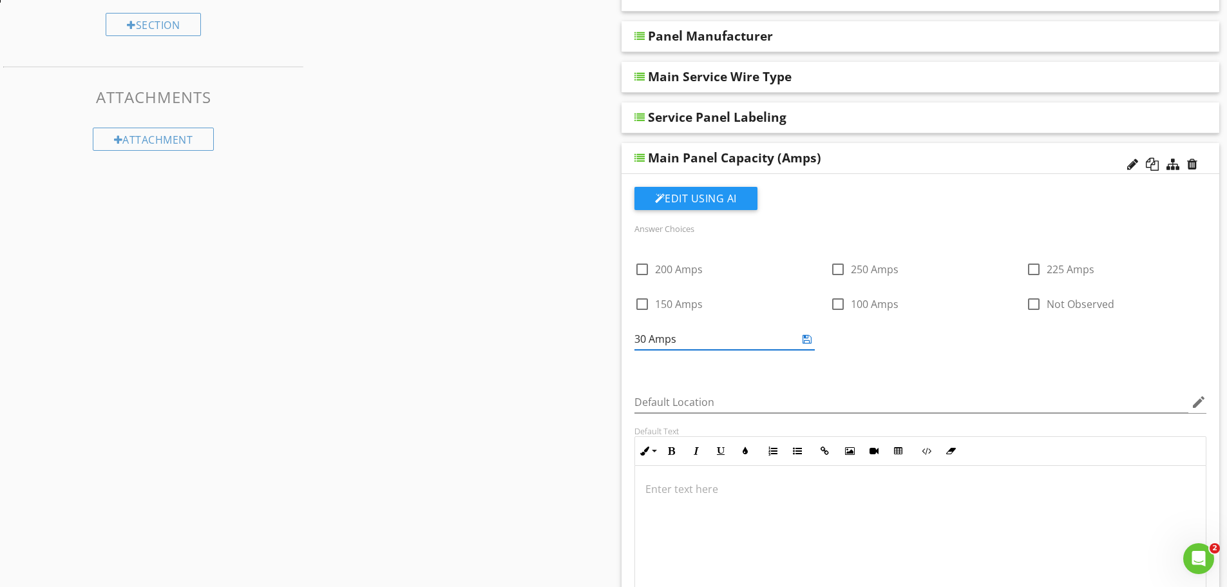
type input "30 Amps"
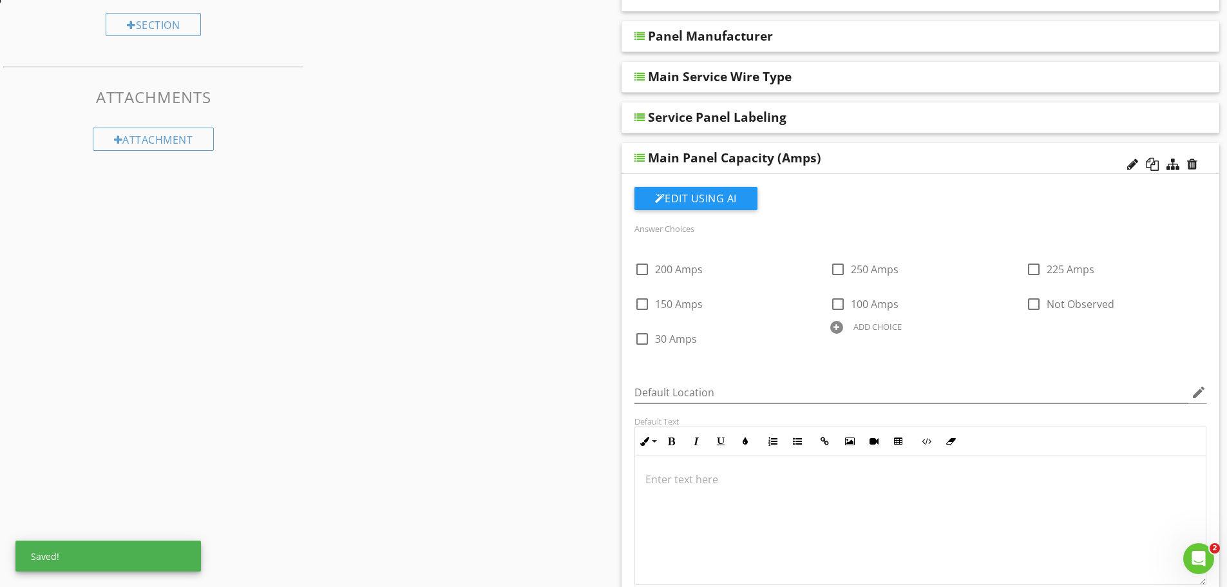
click at [840, 325] on div at bounding box center [836, 327] width 13 height 13
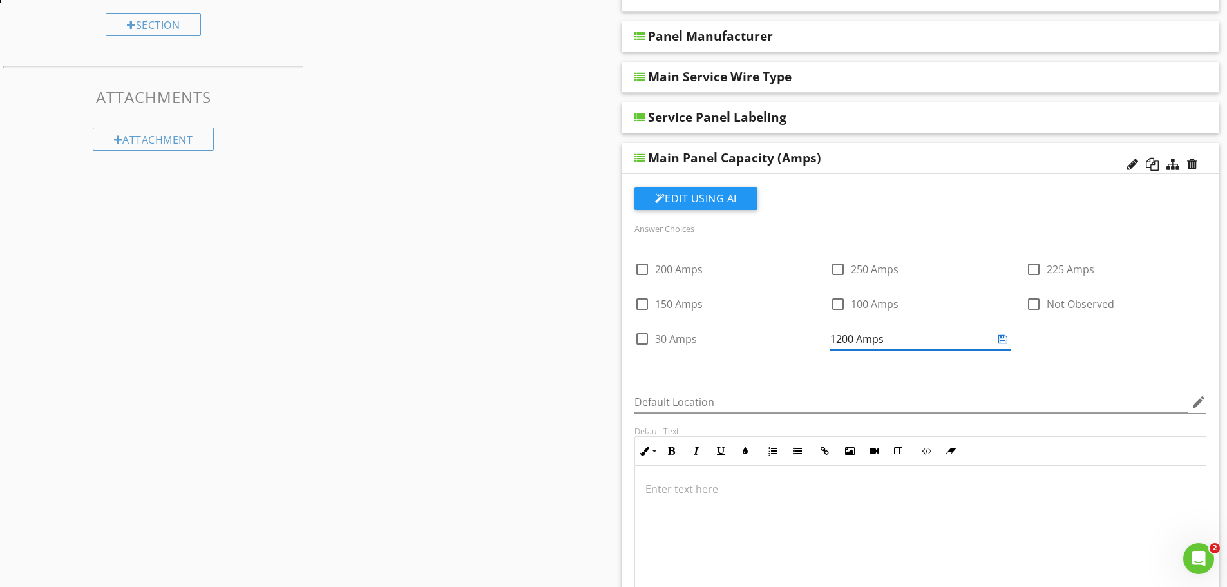
type input "1200 Amps"
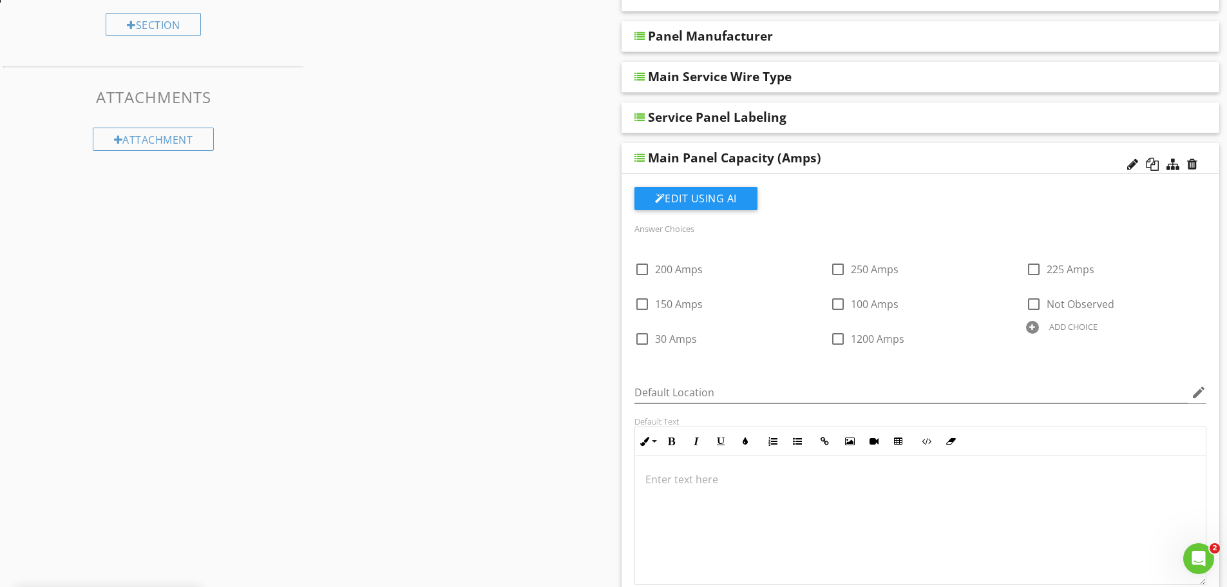
click at [1039, 325] on div "ADD CHOICE" at bounding box center [1116, 325] width 180 height 15
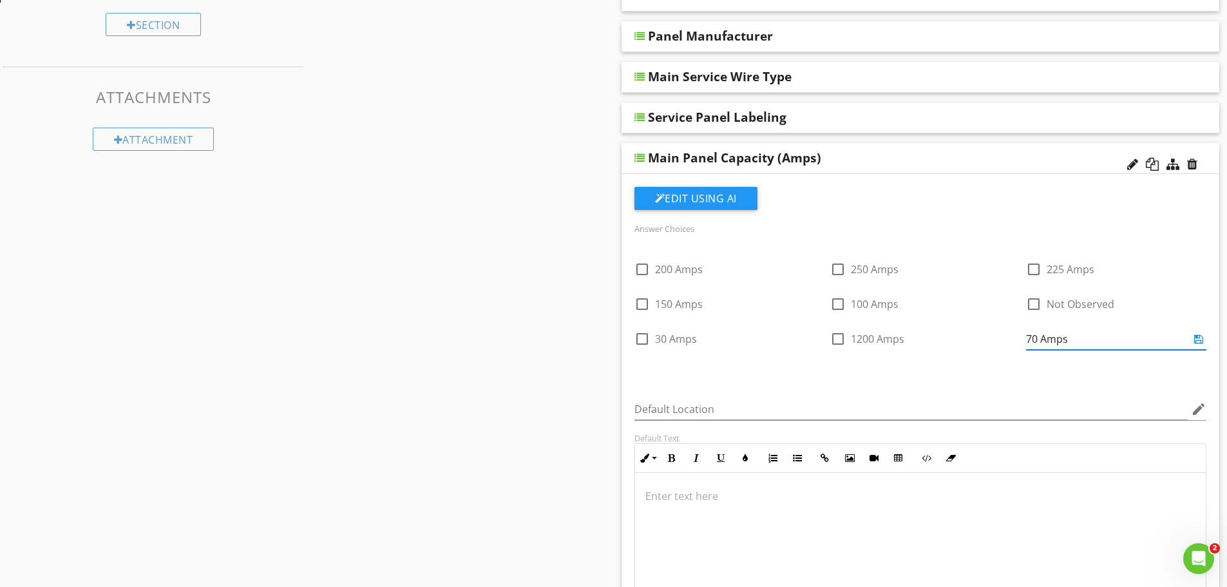
type input "70 Amps"
click at [641, 362] on div at bounding box center [640, 362] width 13 height 13
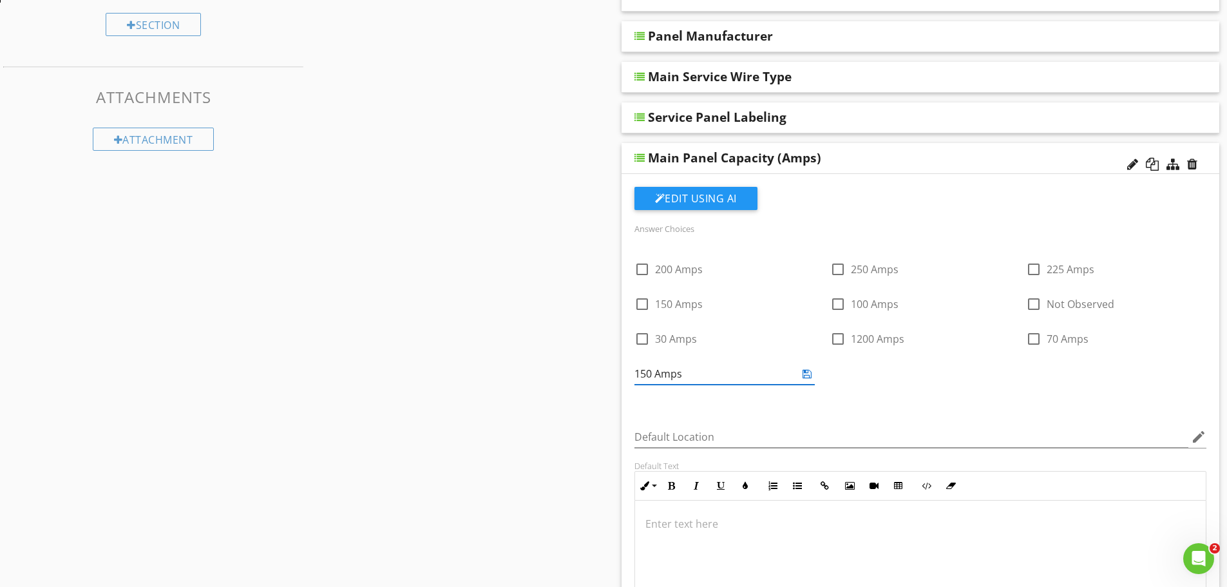
type input "150 Amps"
click at [840, 358] on div at bounding box center [836, 362] width 13 height 13
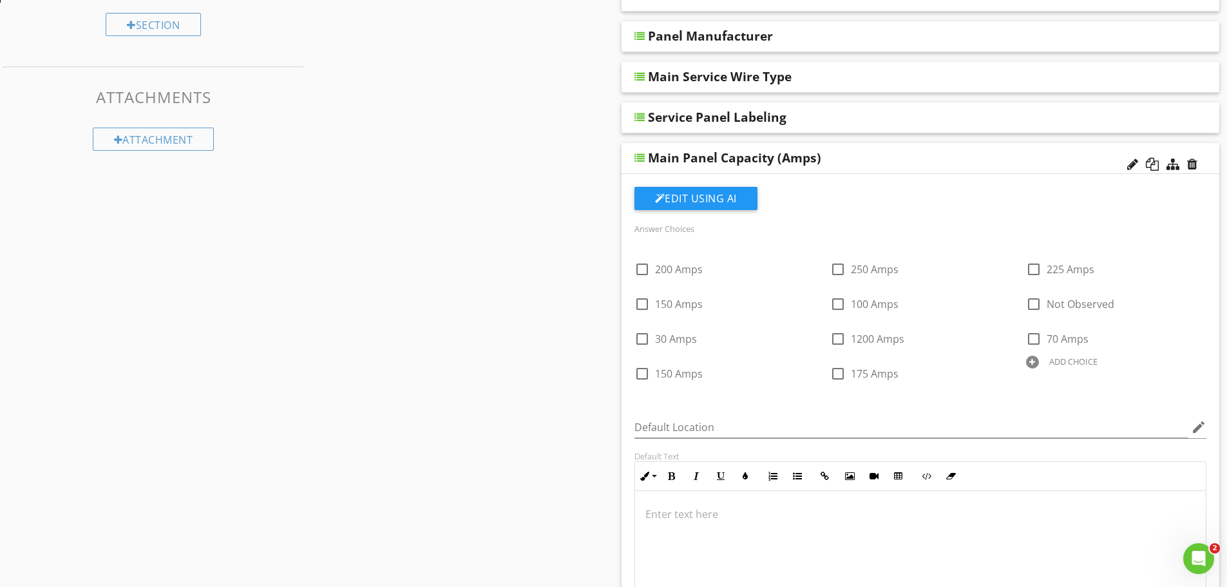
click at [1036, 363] on div at bounding box center [1032, 362] width 13 height 13
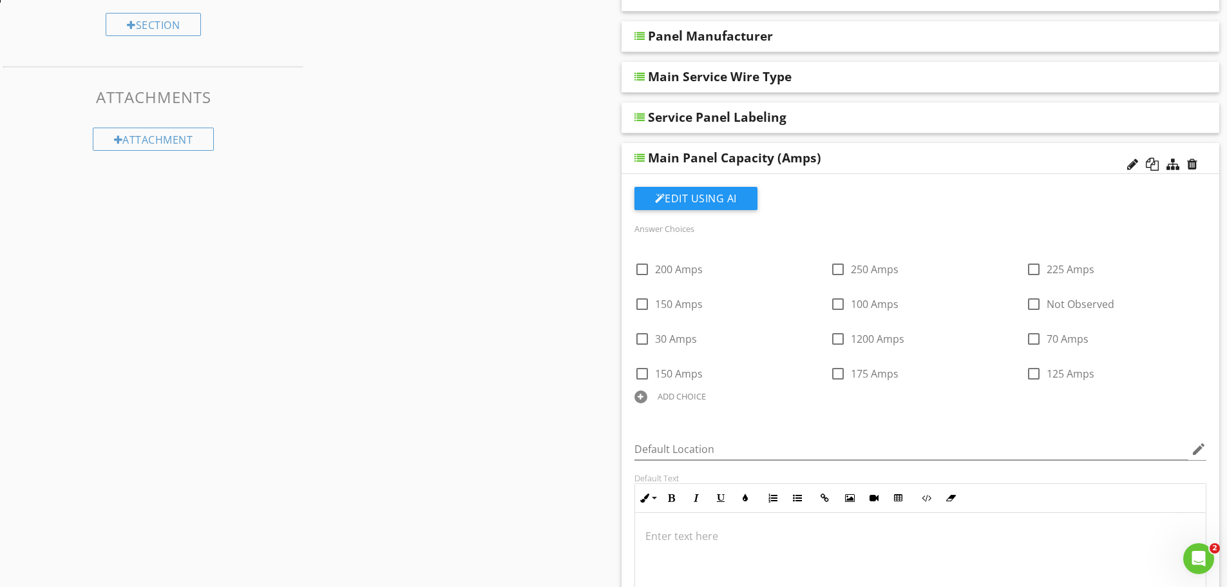
click at [636, 394] on div at bounding box center [640, 396] width 13 height 13
click at [835, 397] on div at bounding box center [836, 396] width 13 height 13
click at [1035, 393] on div at bounding box center [1032, 396] width 13 height 13
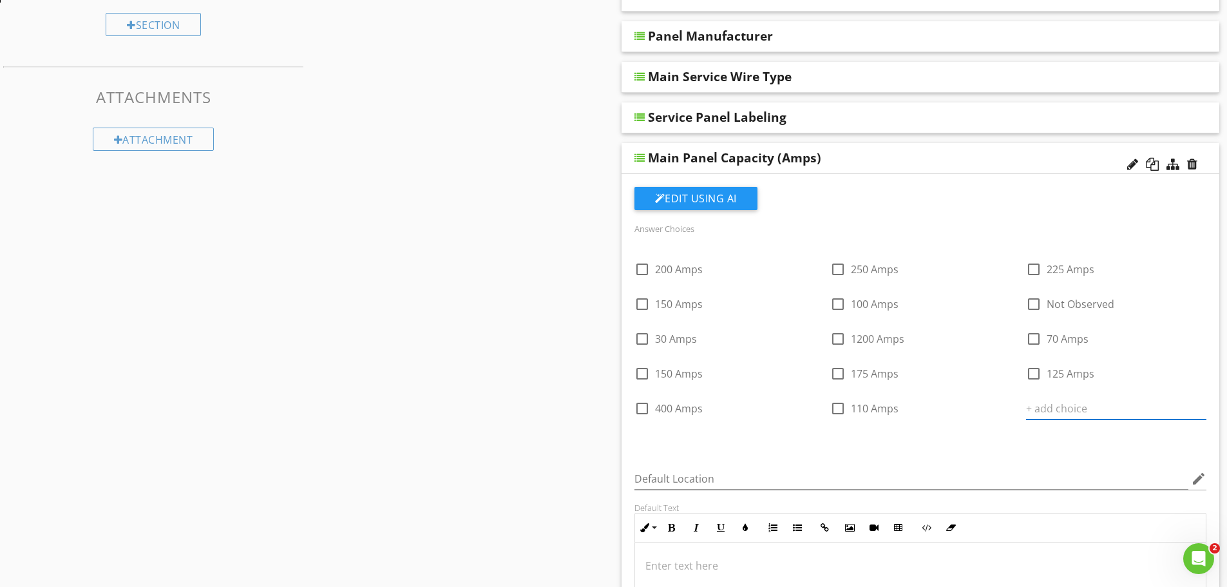
type input "125 Amps"
click at [1000, 326] on div at bounding box center [1004, 327] width 14 height 18
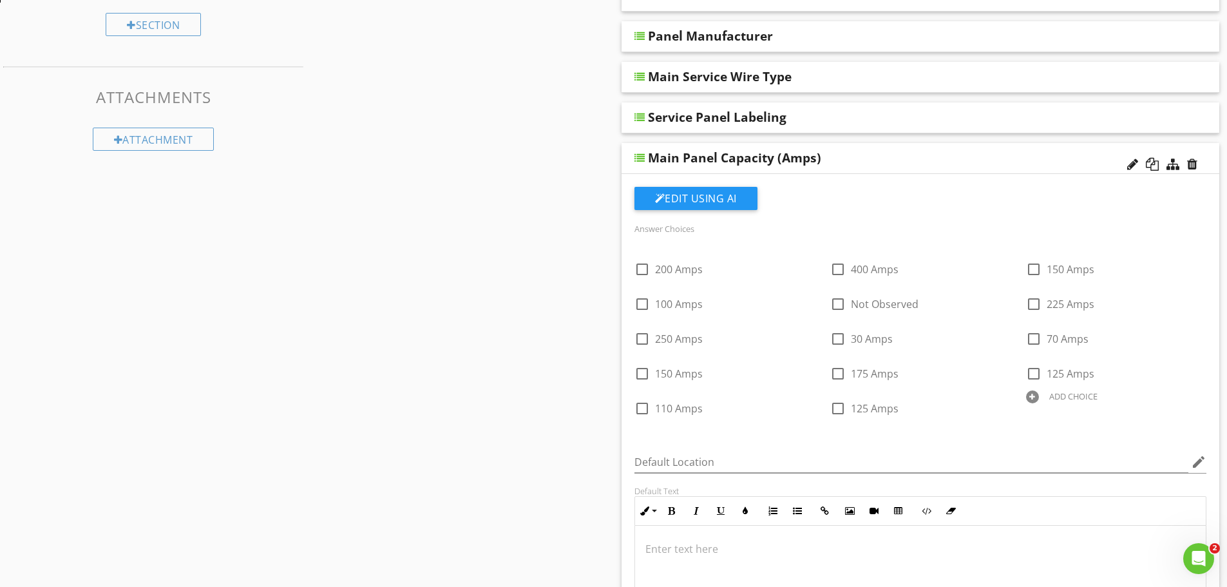
click at [921, 166] on div "Main Panel Capacity (Amps)" at bounding box center [920, 158] width 598 height 31
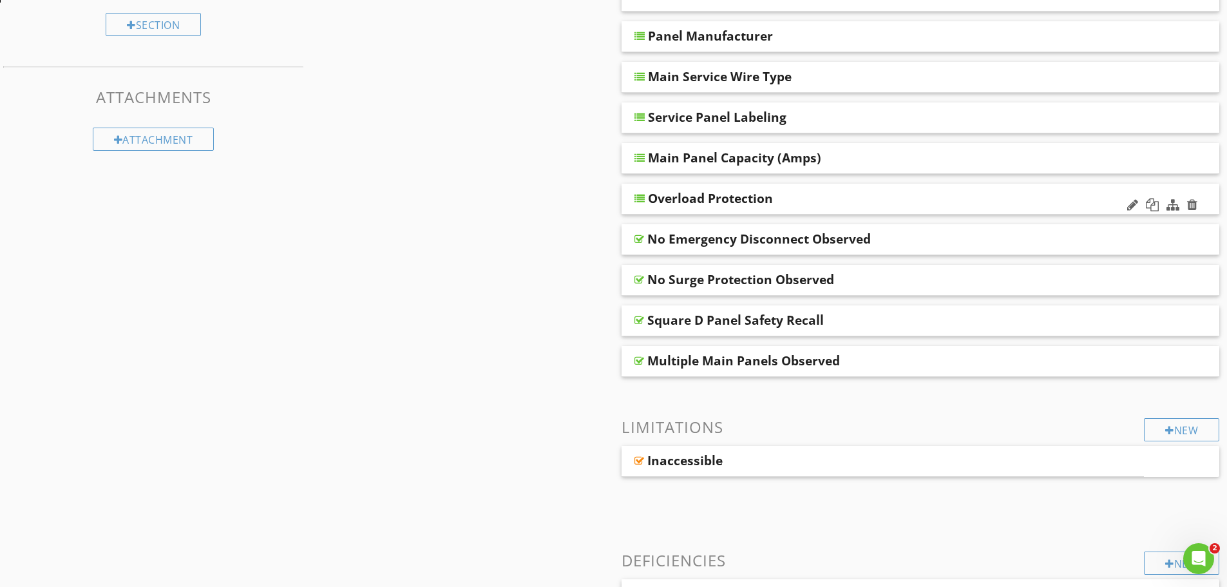
click at [841, 198] on div "Overload Protection" at bounding box center [862, 198] width 429 height 15
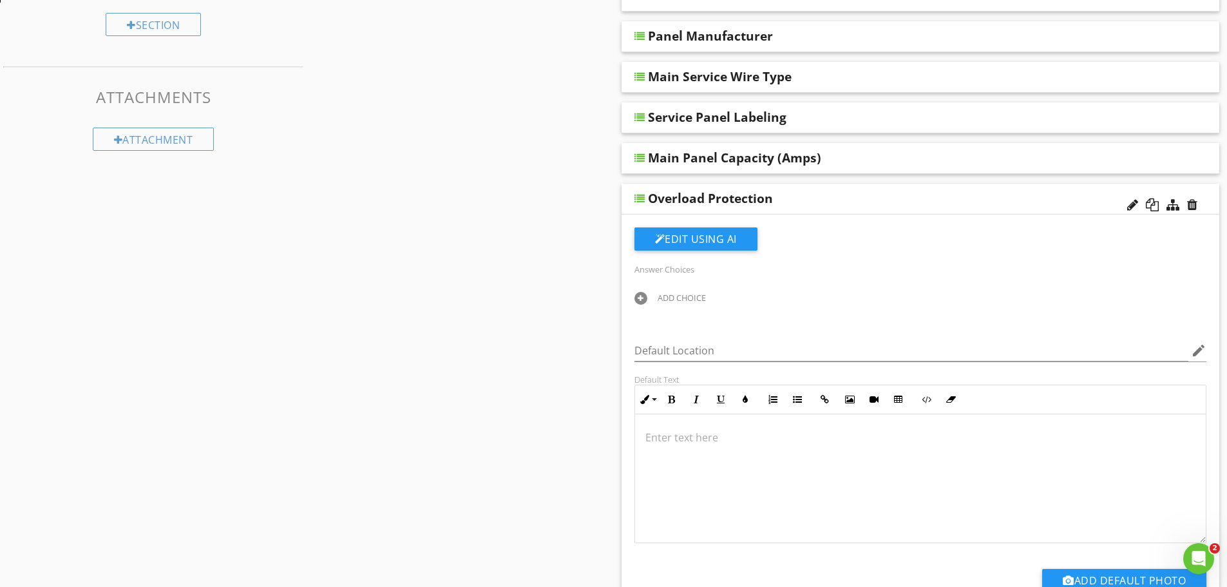
click at [639, 301] on div at bounding box center [640, 298] width 13 height 13
click at [686, 303] on div "ADD CHOICE" at bounding box center [682, 297] width 48 height 10
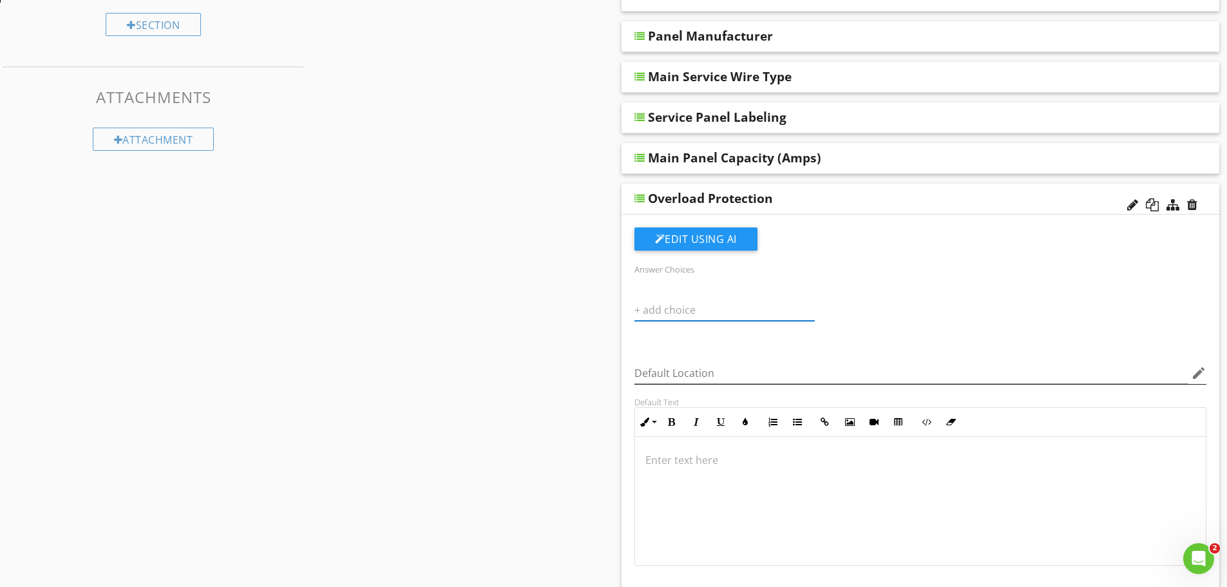
type input "Breakers"
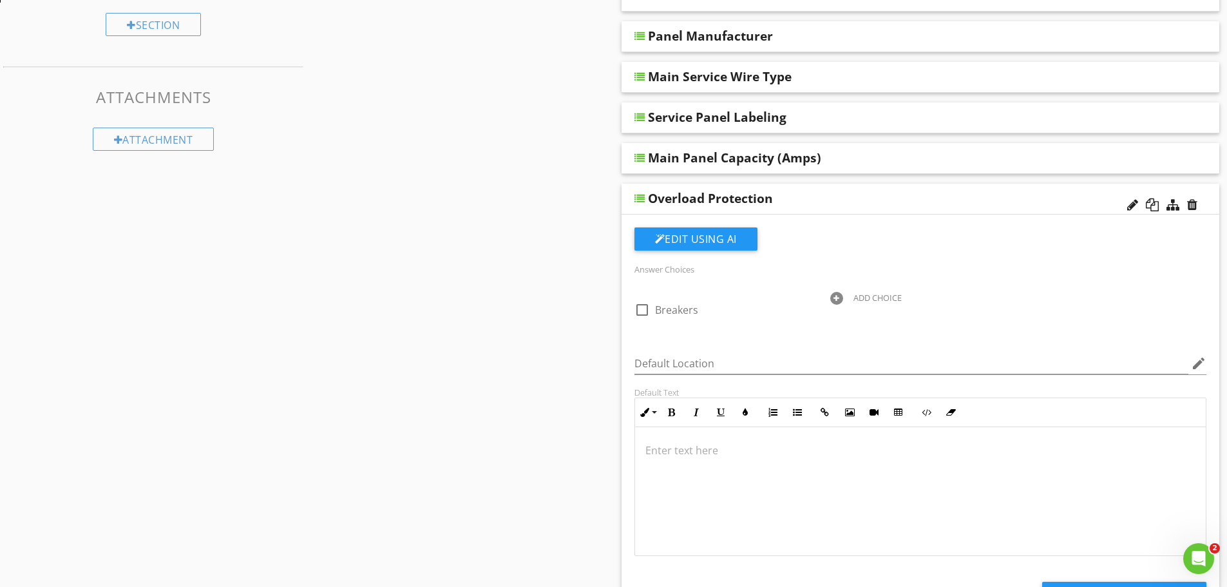
click at [791, 352] on div "Default Location edit" at bounding box center [921, 365] width 588 height 44
click at [643, 305] on div at bounding box center [642, 310] width 22 height 22
checkbox input "true"
click at [835, 298] on div at bounding box center [836, 298] width 13 height 13
click at [1030, 299] on div at bounding box center [1032, 298] width 13 height 13
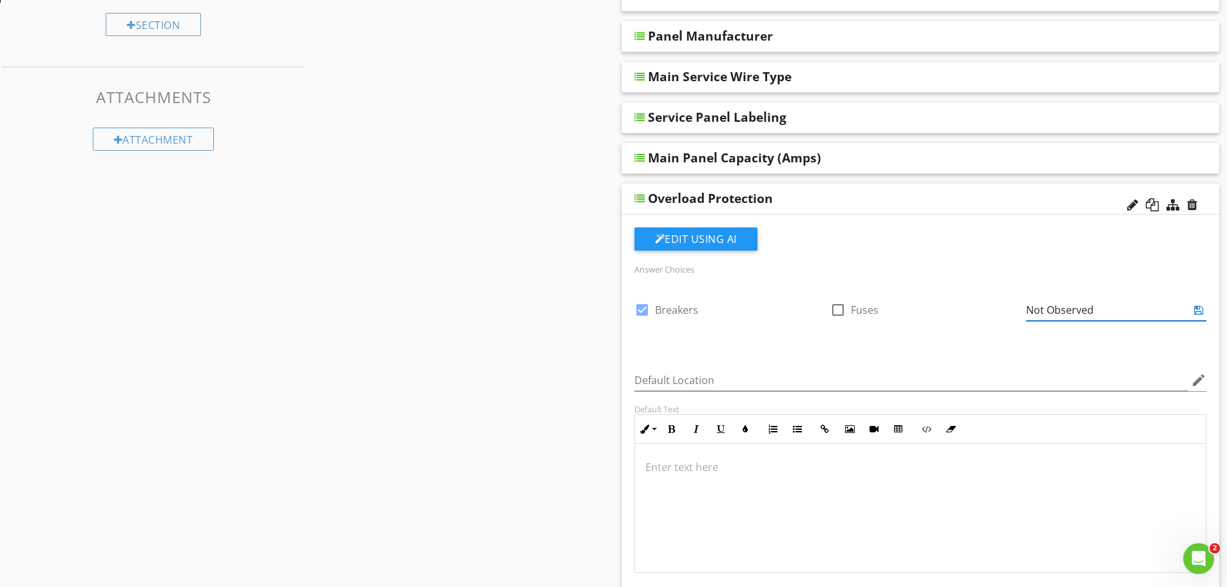
type input "Not Observed"
click at [637, 332] on div at bounding box center [640, 333] width 13 height 13
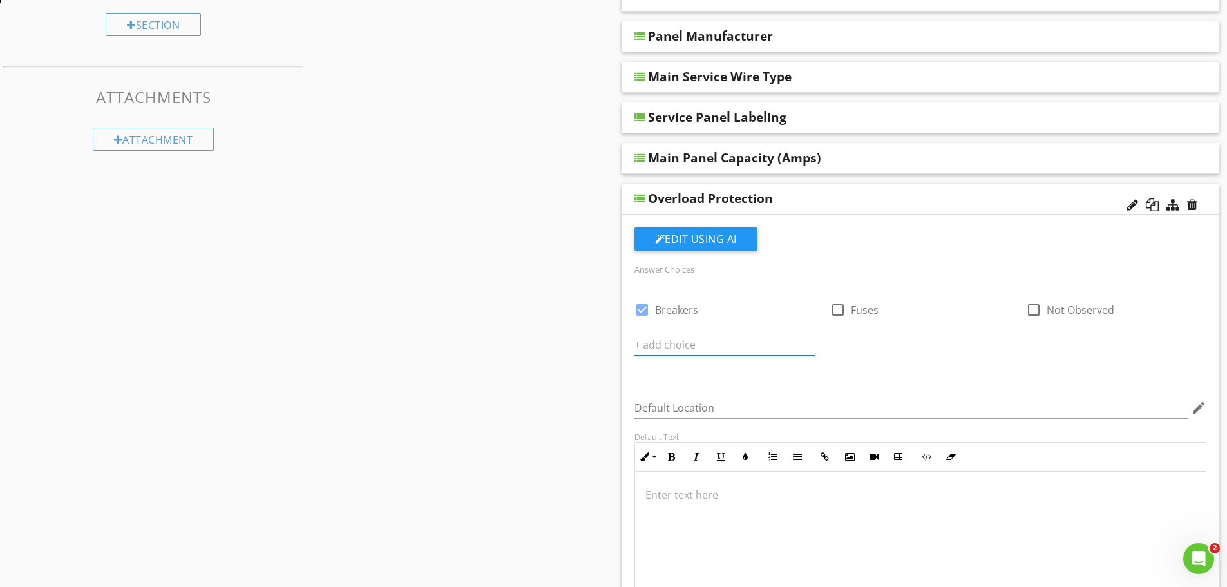
type input "N/A"
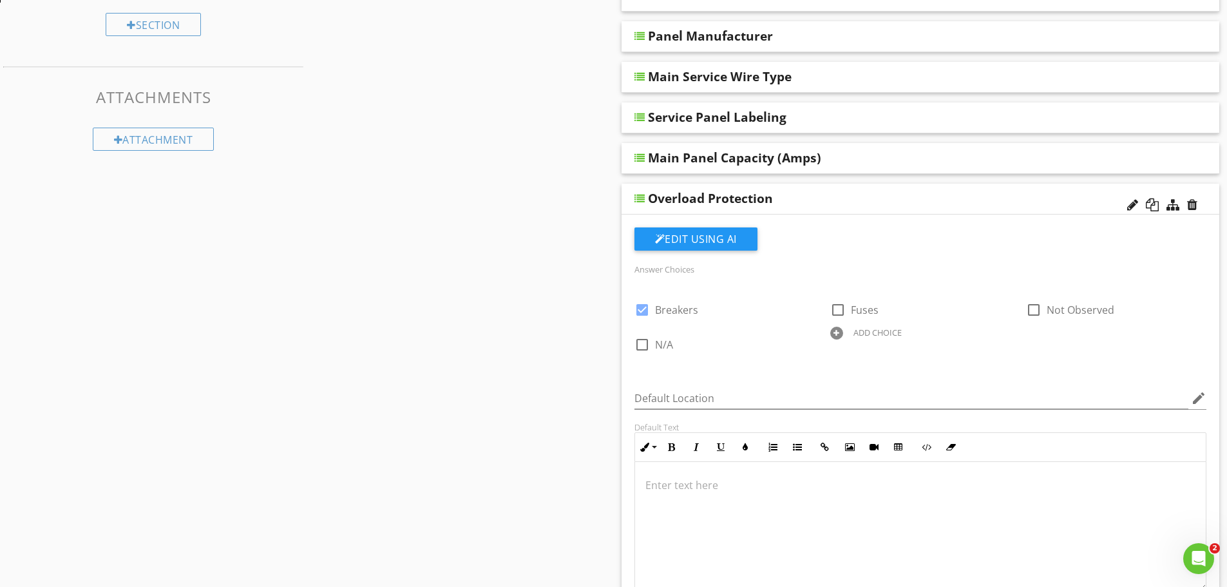
click at [954, 272] on div "Answer Choices" at bounding box center [921, 268] width 588 height 15
click at [910, 201] on div "Overload Protection" at bounding box center [862, 198] width 429 height 15
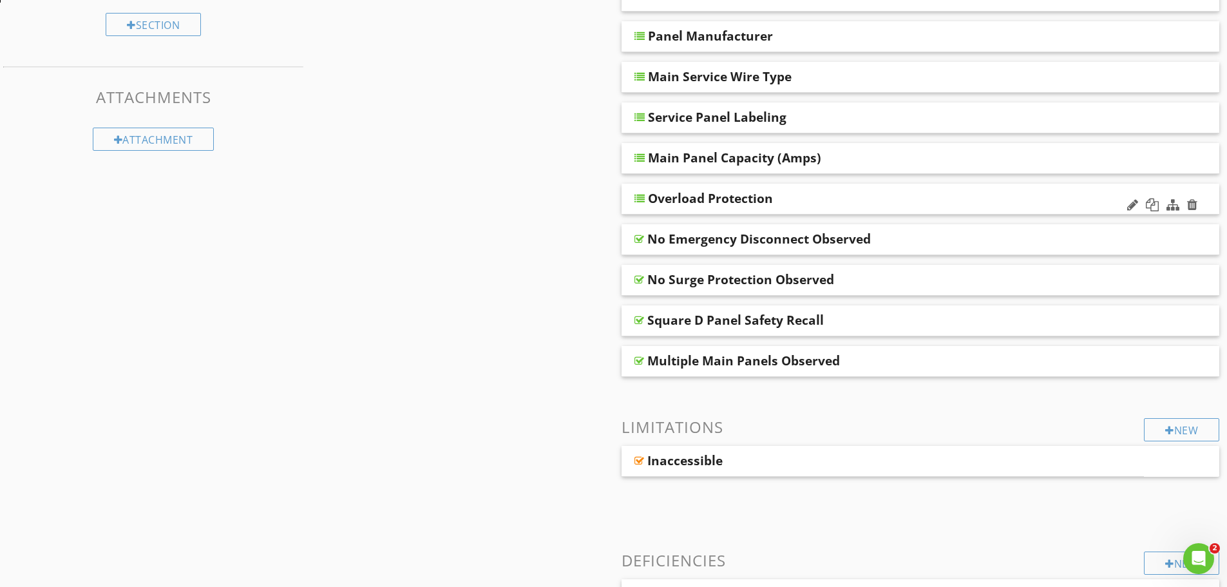
click at [882, 196] on div "Overload Protection" at bounding box center [862, 198] width 429 height 15
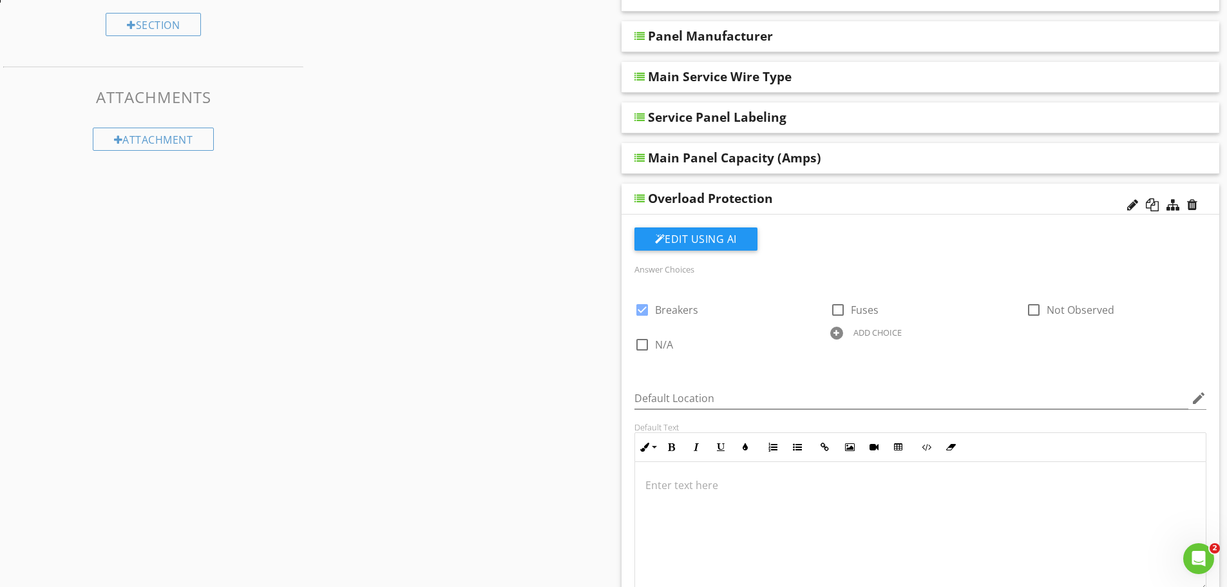
click at [882, 196] on div "Overload Protection" at bounding box center [862, 198] width 429 height 15
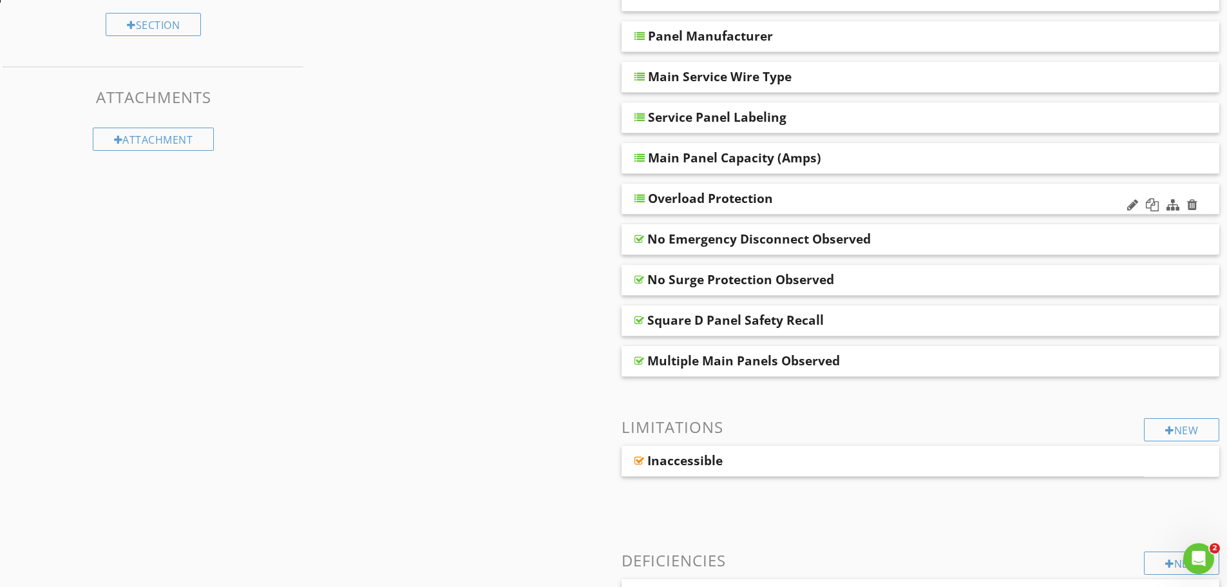
click at [1114, 212] on div "Overload Protection" at bounding box center [920, 199] width 598 height 31
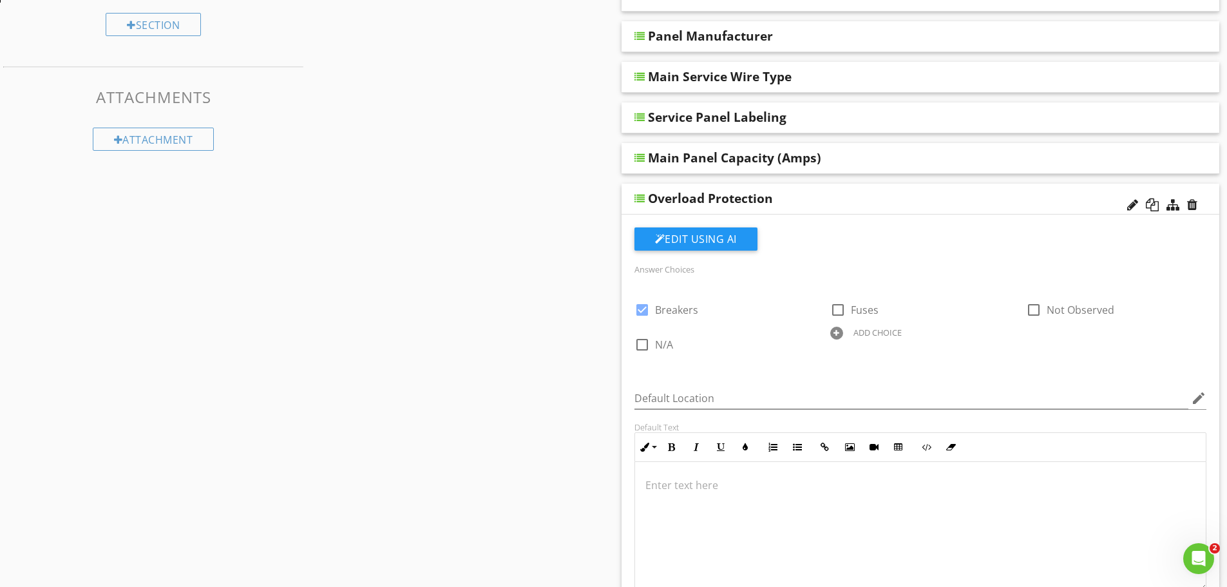
click at [893, 196] on div "Overload Protection" at bounding box center [862, 198] width 429 height 15
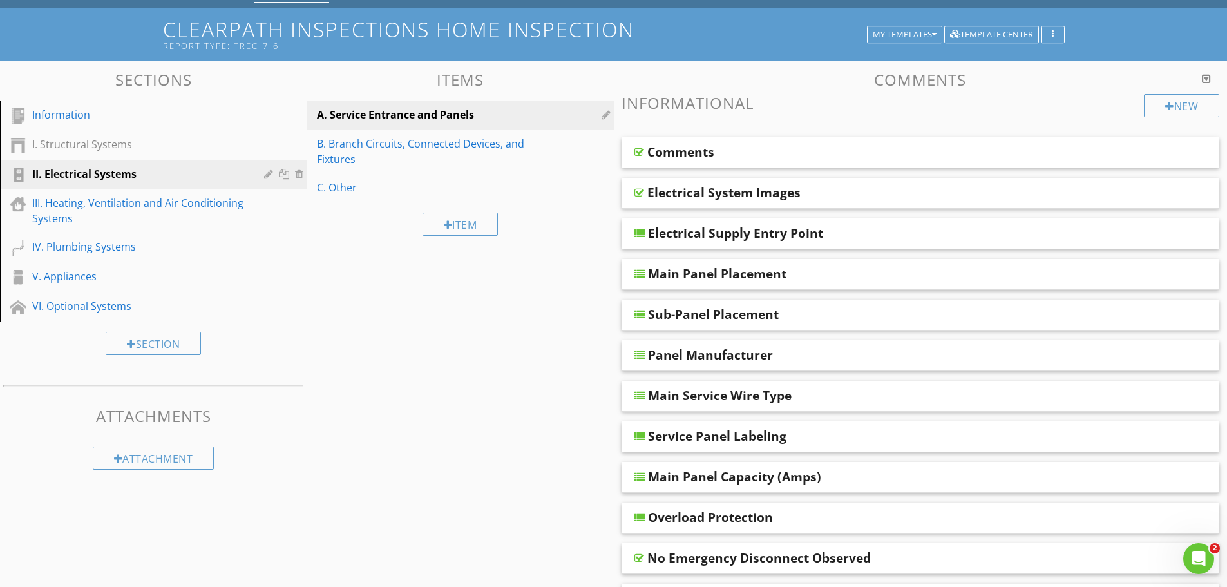
scroll to position [64, 0]
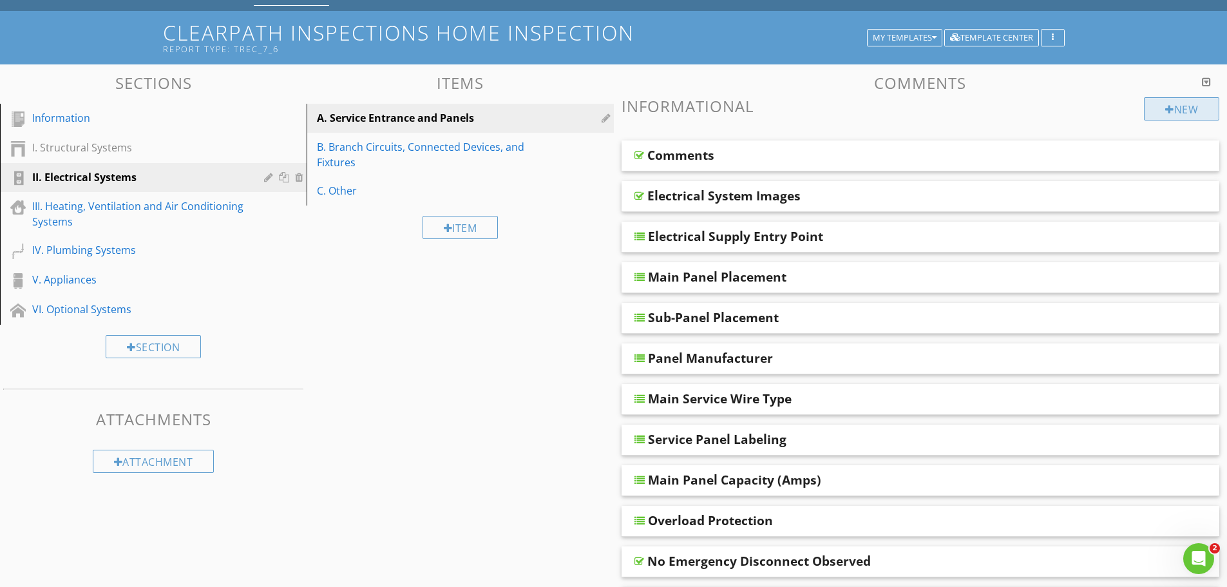
click at [1175, 110] on div "New" at bounding box center [1181, 108] width 75 height 23
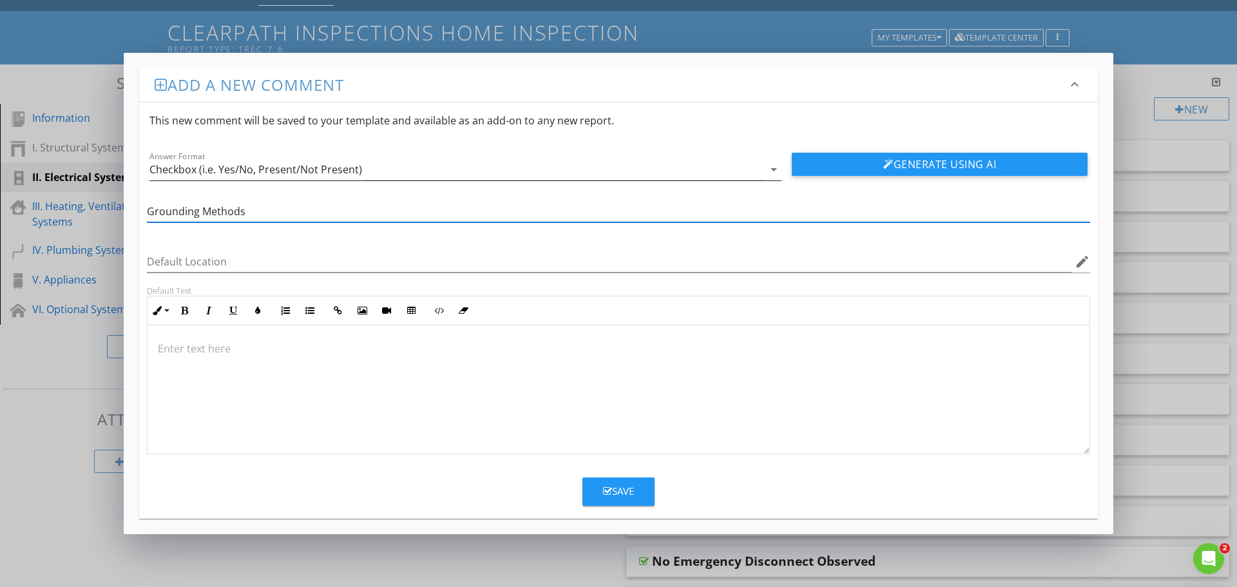
type input "Grounding Methods"
click at [245, 166] on div "Checkbox (i.e. Yes/No, Present/Not Present)" at bounding box center [255, 170] width 213 height 12
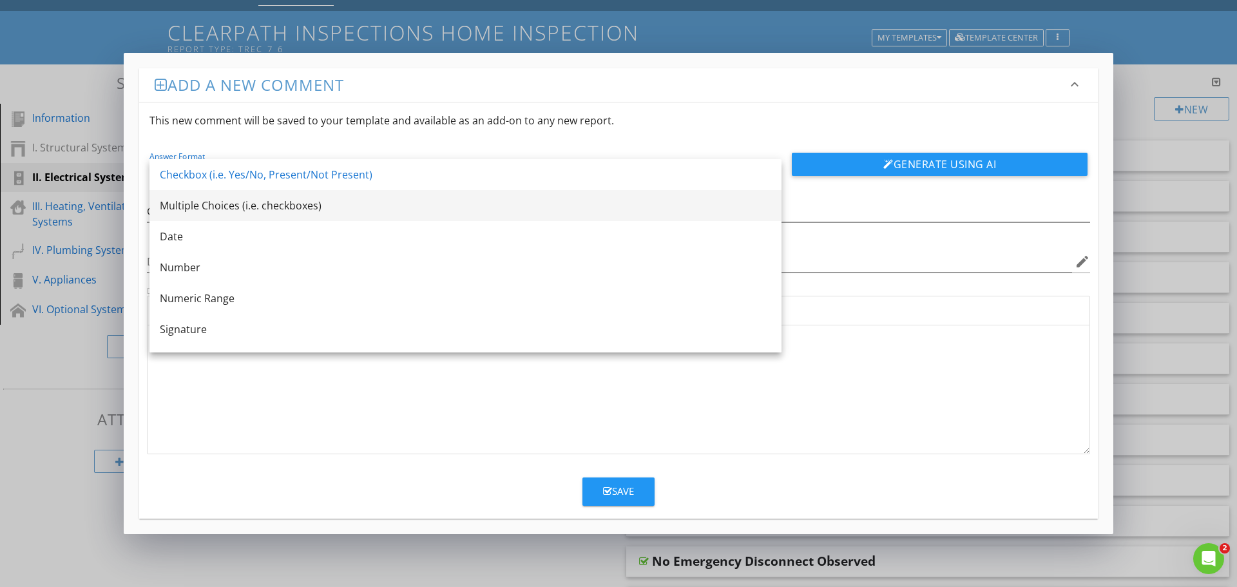
click at [180, 205] on div "Multiple Choices (i.e. checkboxes)" at bounding box center [465, 205] width 611 height 15
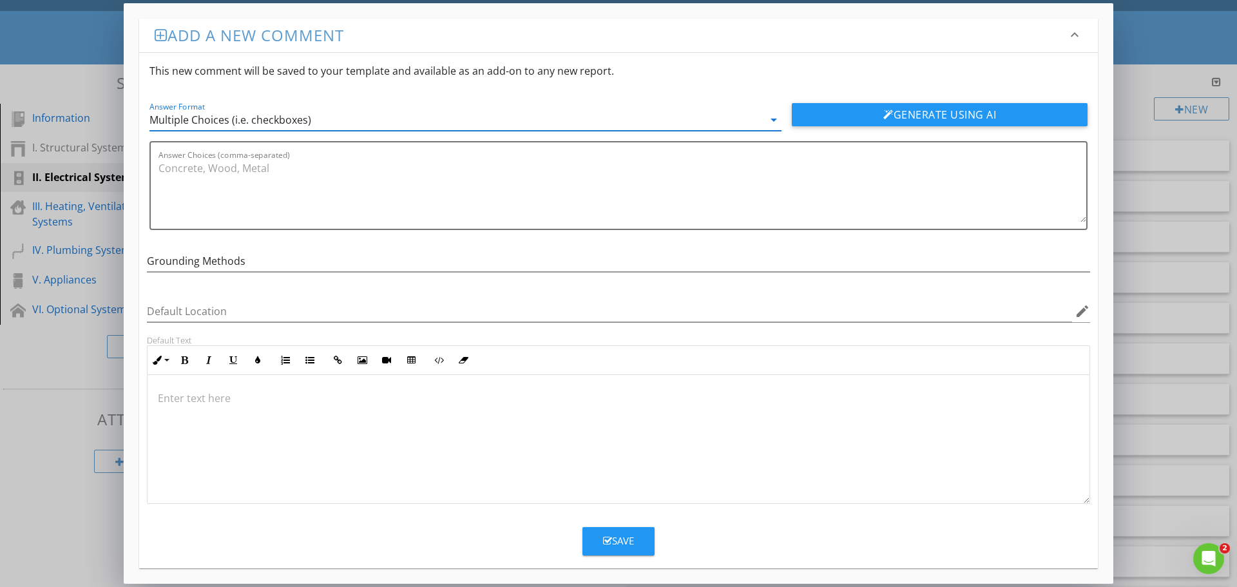
click at [609, 543] on icon "button" at bounding box center [607, 541] width 9 height 10
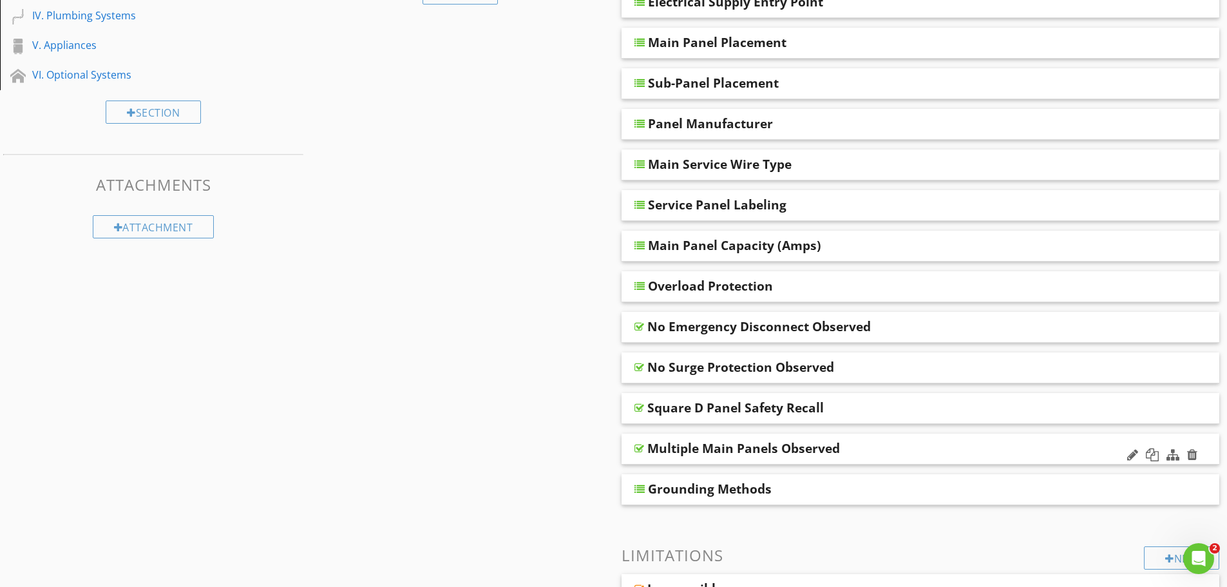
scroll to position [322, 0]
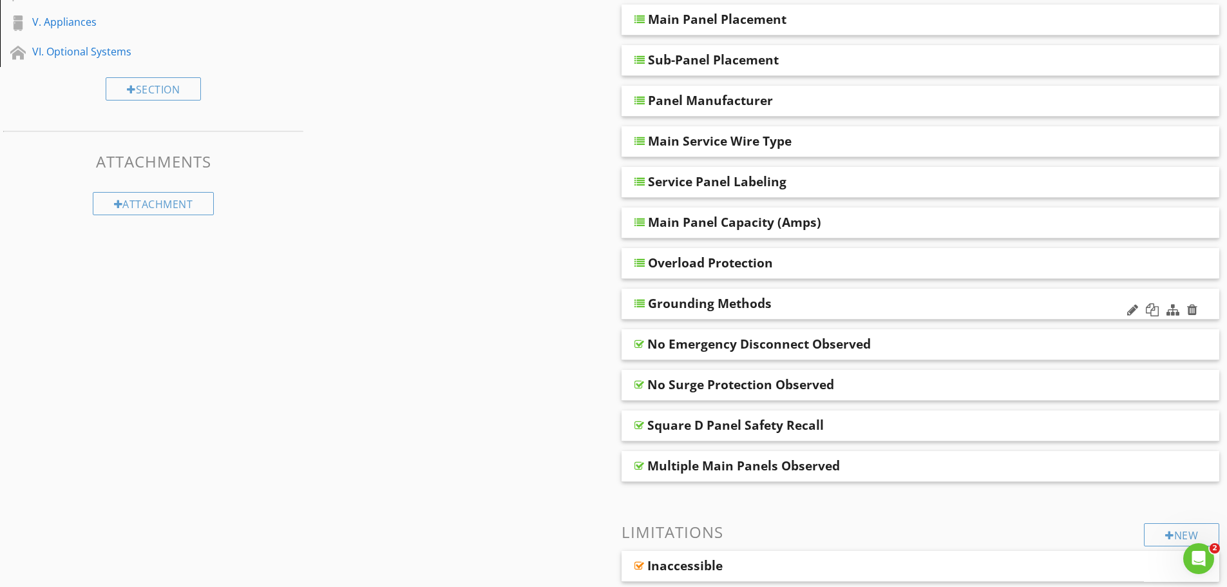
click at [900, 302] on div "Grounding Methods" at bounding box center [862, 303] width 429 height 15
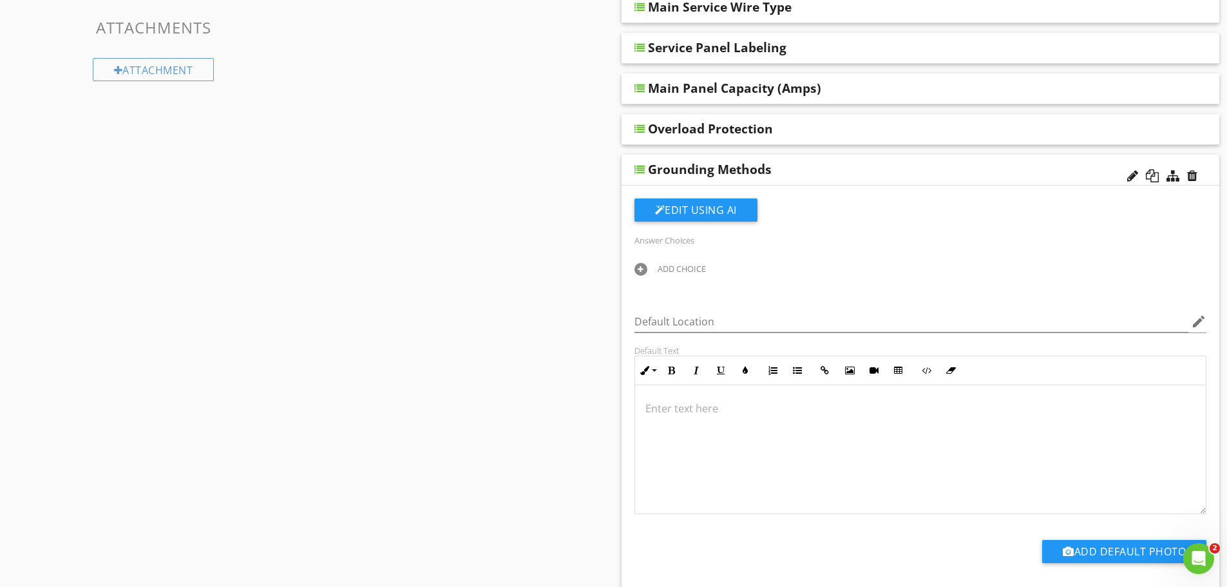
scroll to position [515, 0]
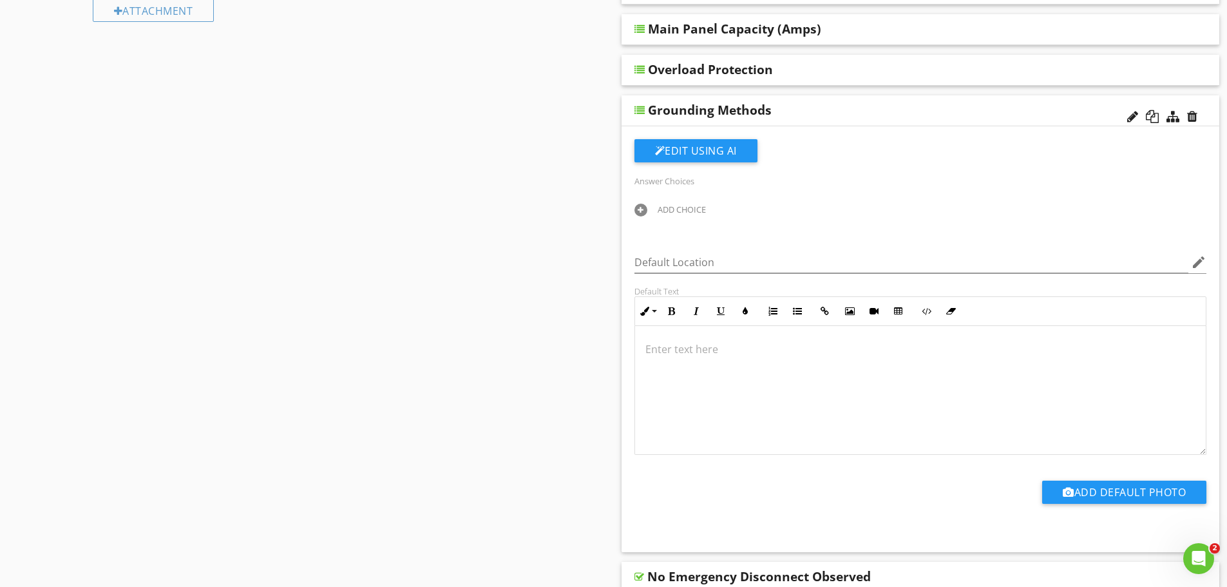
click at [640, 209] on div at bounding box center [640, 210] width 13 height 13
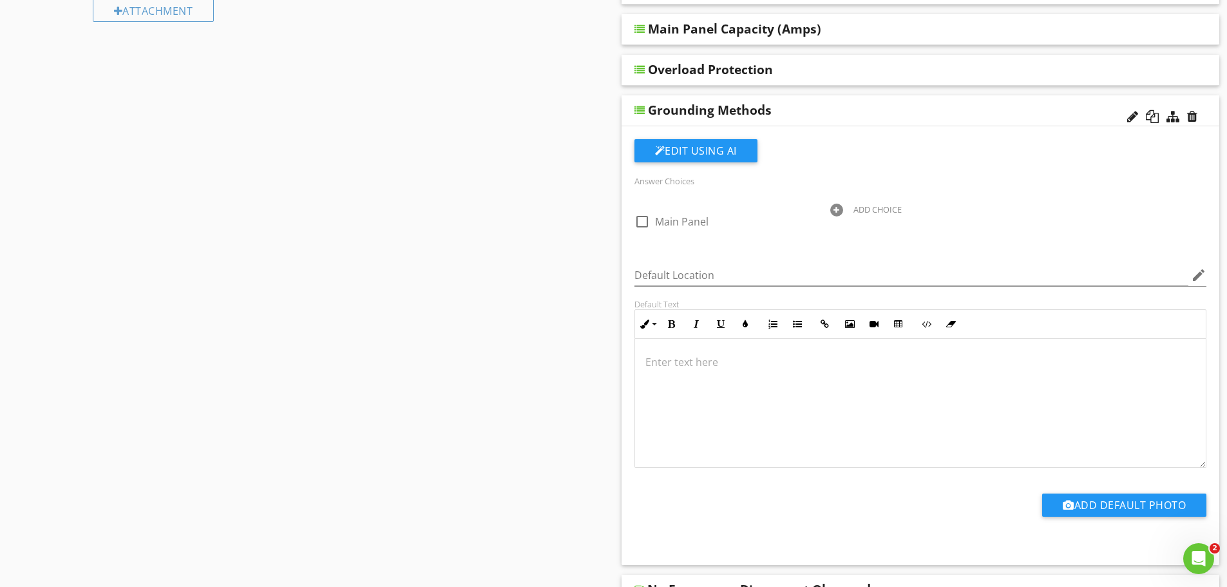
click at [830, 209] on div at bounding box center [836, 210] width 13 height 13
click at [779, 357] on p at bounding box center [920, 361] width 551 height 15
click at [1034, 211] on div at bounding box center [1032, 210] width 13 height 13
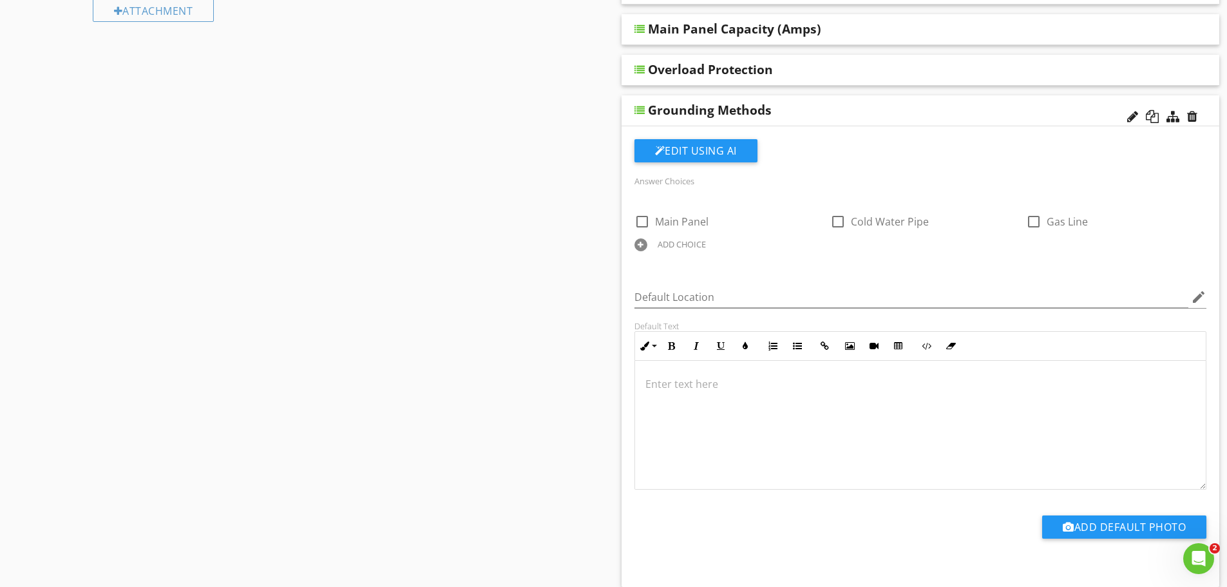
click at [641, 251] on div at bounding box center [640, 244] width 13 height 13
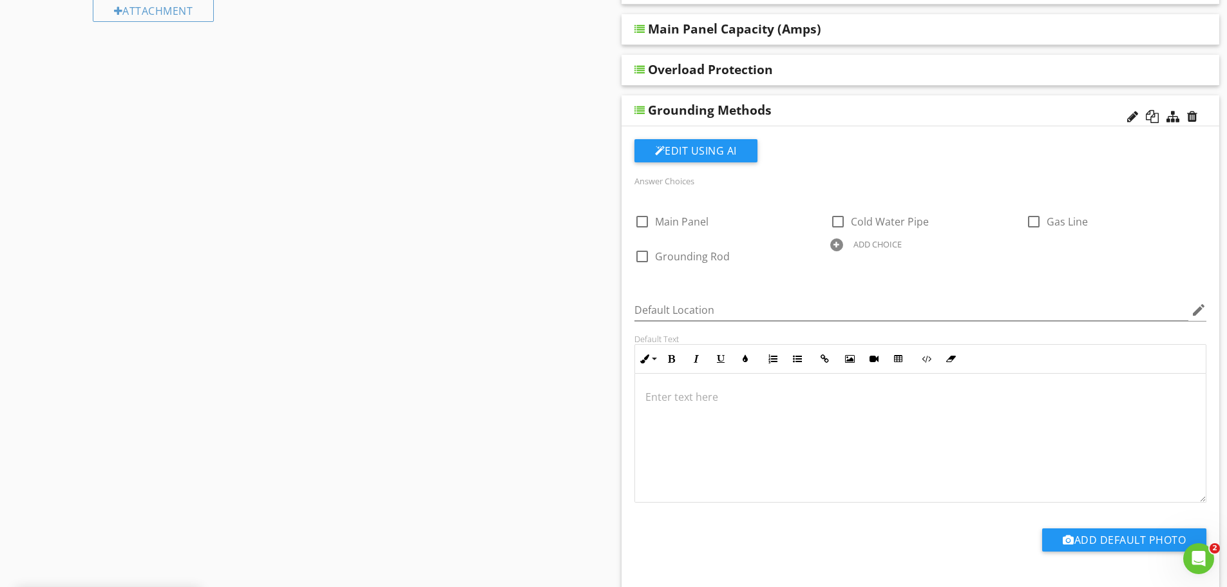
click at [833, 241] on div at bounding box center [836, 244] width 13 height 13
click at [1034, 241] on div at bounding box center [1032, 244] width 13 height 13
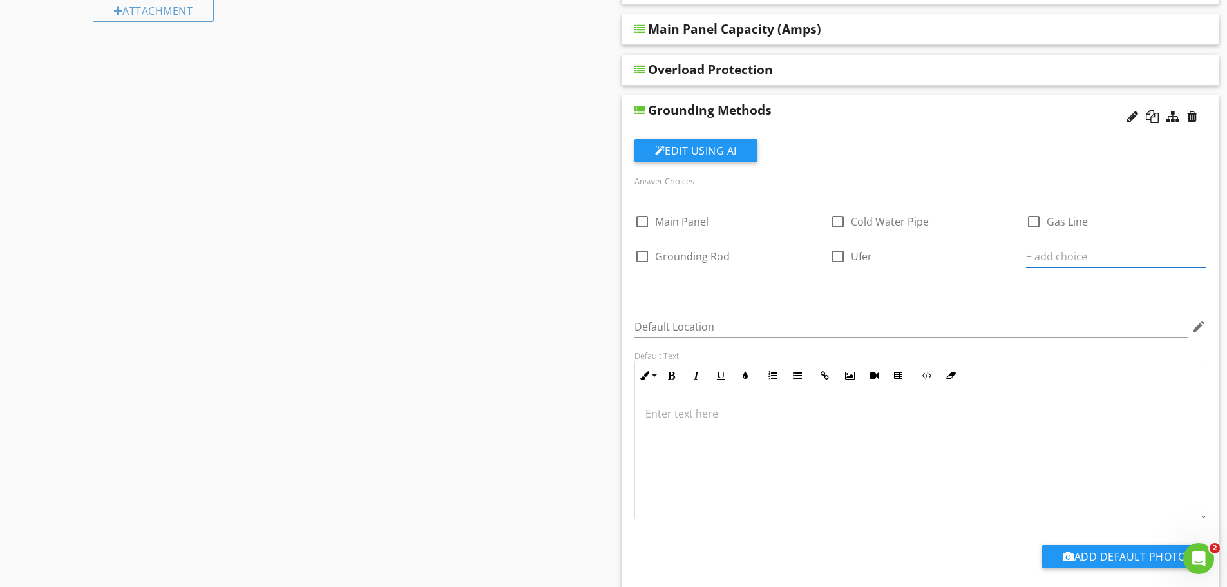
type input "Unknown"
click at [899, 102] on div "Grounding Methods" at bounding box center [862, 109] width 429 height 15
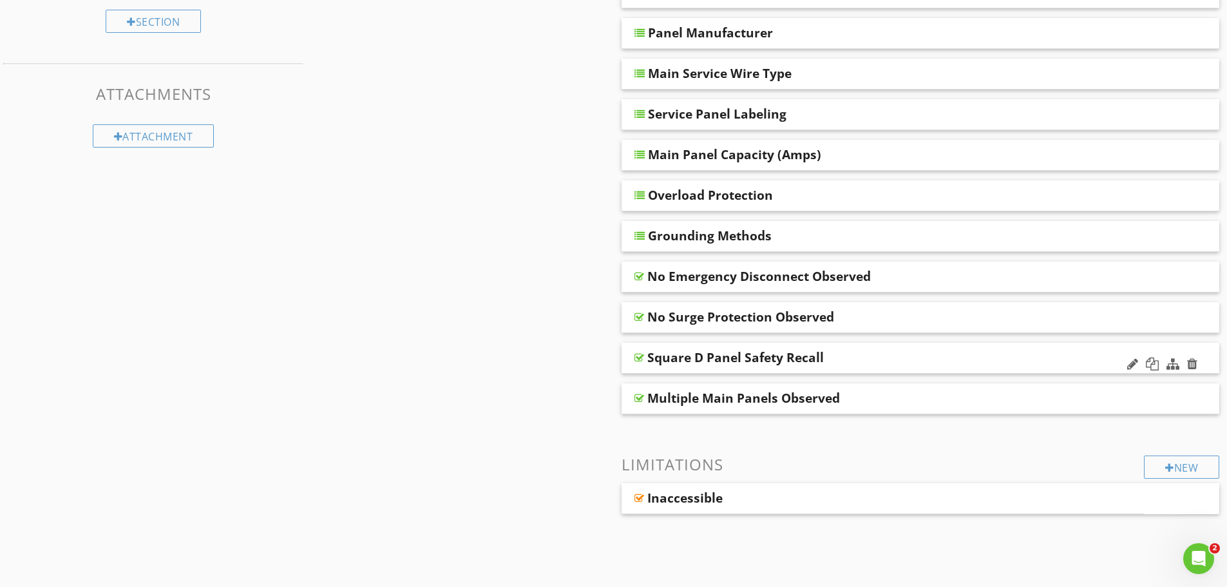
scroll to position [386, 0]
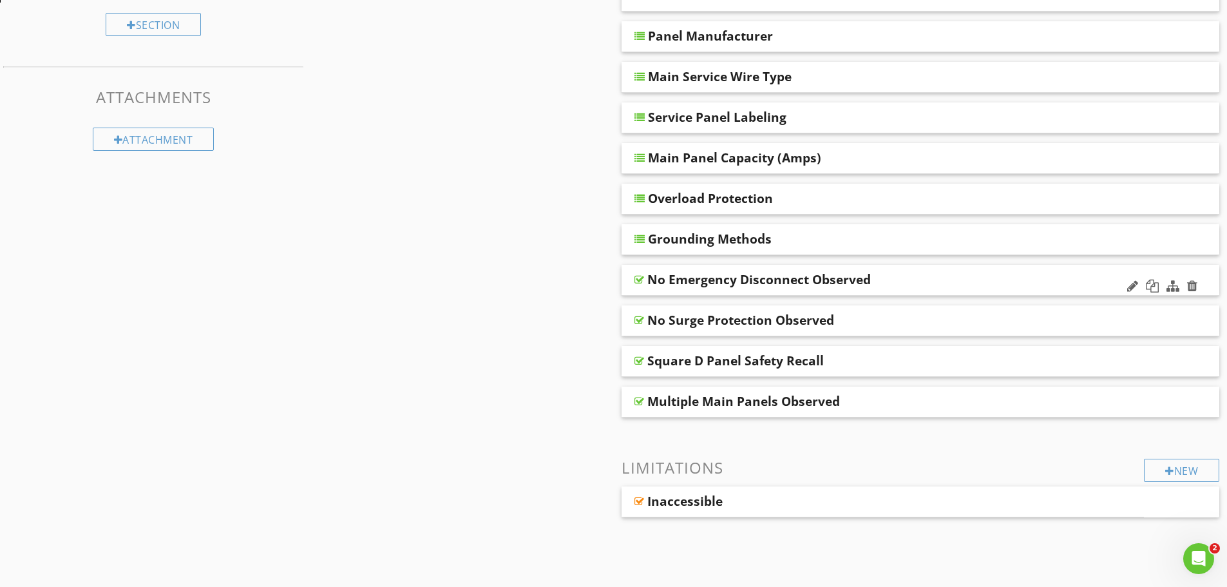
click at [952, 286] on div "No Emergency Disconnect Observed" at bounding box center [861, 279] width 429 height 15
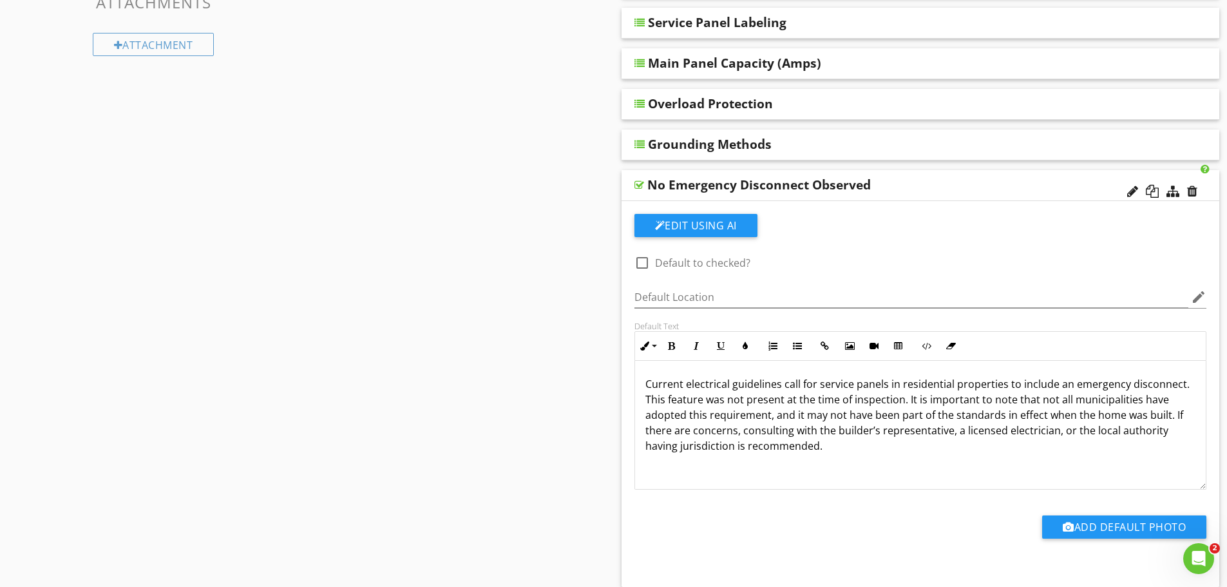
scroll to position [515, 0]
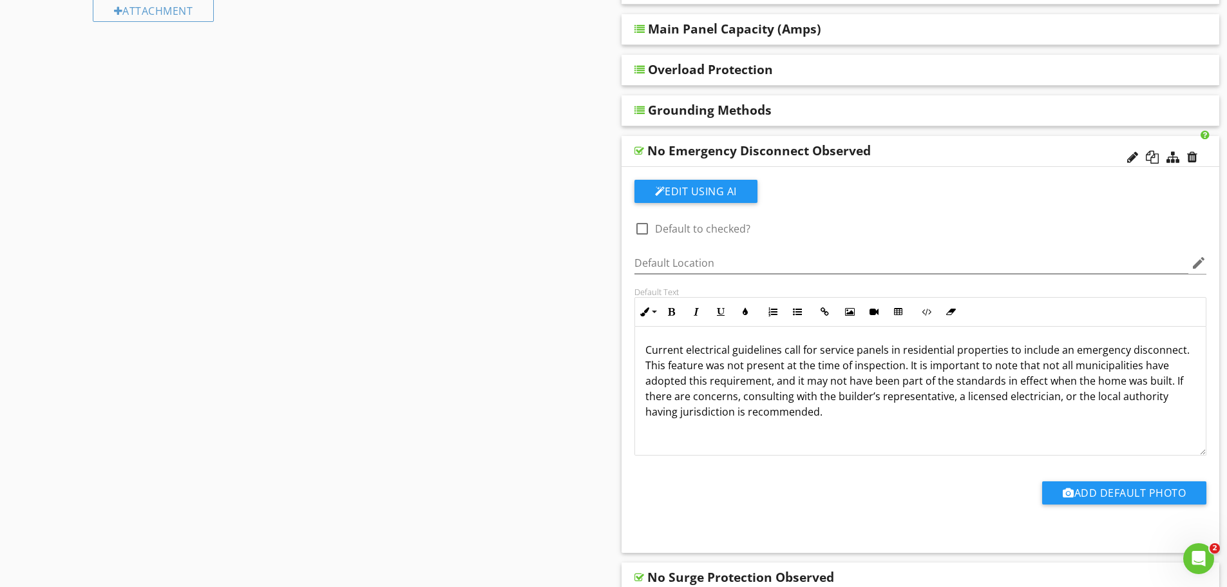
click at [1016, 151] on div "No Emergency Disconnect Observed" at bounding box center [861, 150] width 429 height 15
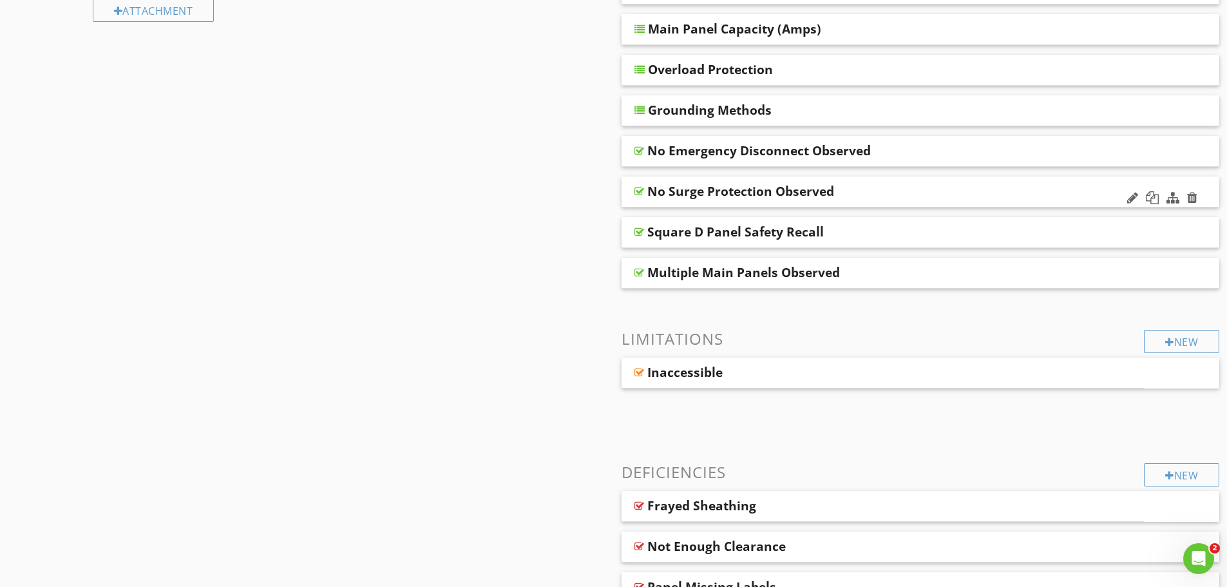
click at [902, 193] on div "No Surge Protection Observed" at bounding box center [861, 191] width 429 height 15
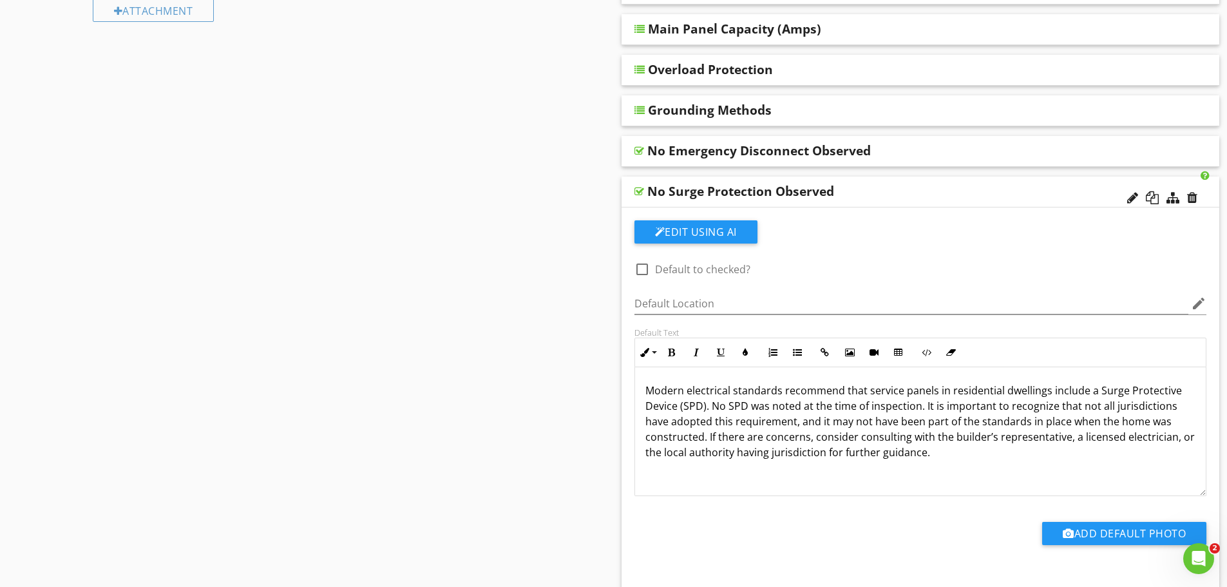
click at [962, 197] on div "No Surge Protection Observed" at bounding box center [861, 191] width 429 height 15
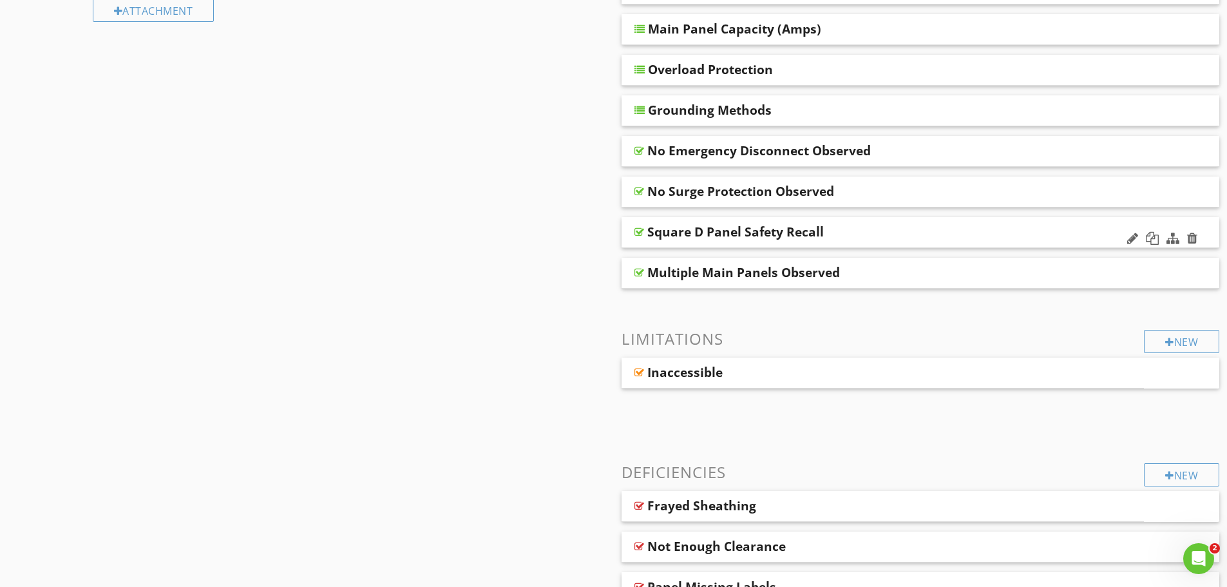
click at [961, 234] on div "Square D Panel Safety Recall" at bounding box center [861, 231] width 429 height 15
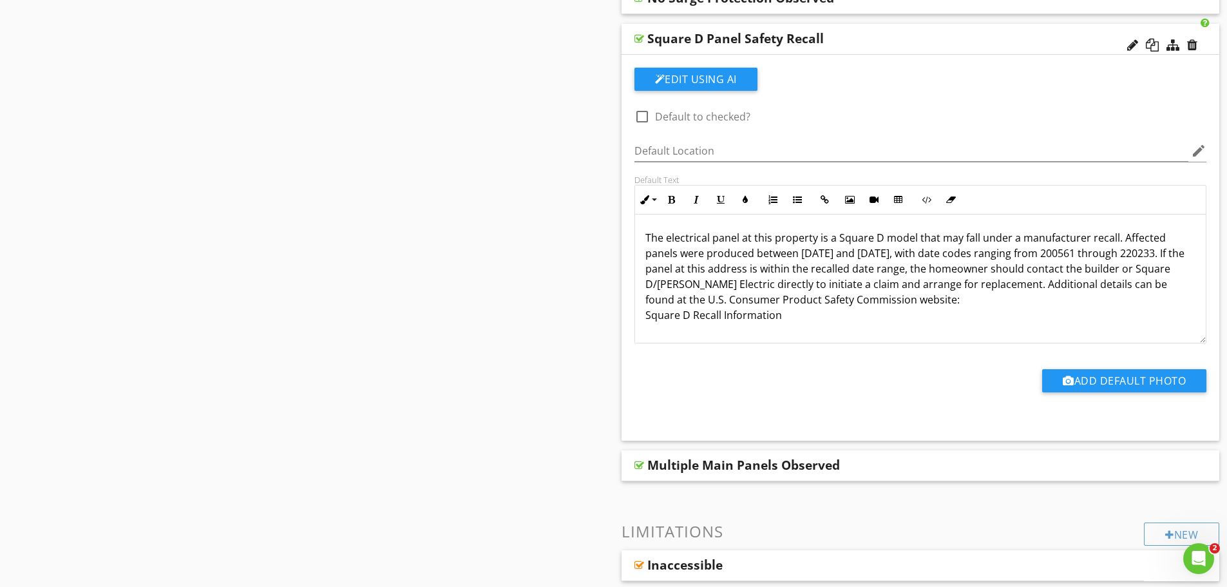
scroll to position [773, 0]
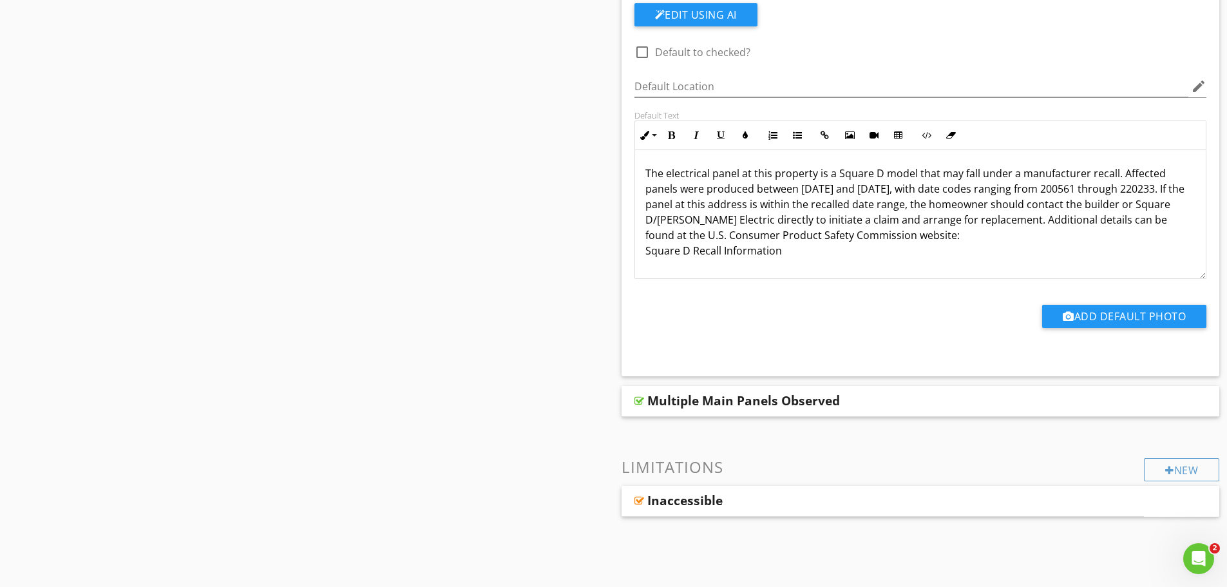
click at [729, 246] on p "The electrical panel at this property is a Square D model that may fall under a…" at bounding box center [920, 212] width 551 height 93
click at [985, 232] on p "The electrical panel at this property is a Square D model that may fall under a…" at bounding box center [920, 212] width 551 height 93
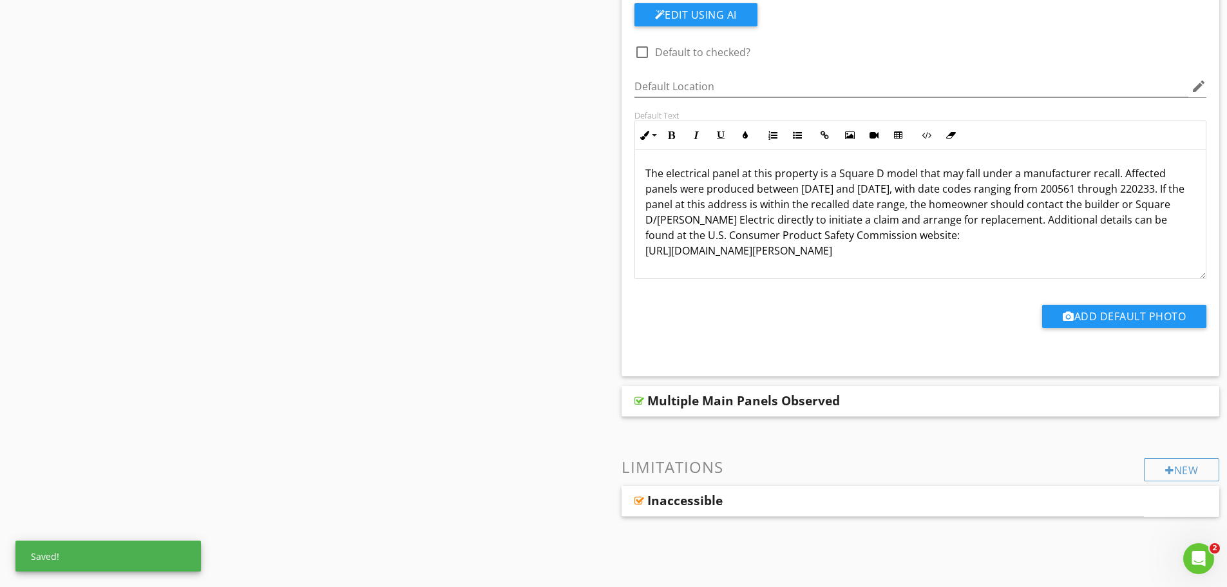
click at [399, 276] on div "Sections Information I. Structural Systems II. Electrical Systems III. Heating,…" at bounding box center [613, 104] width 1227 height 1497
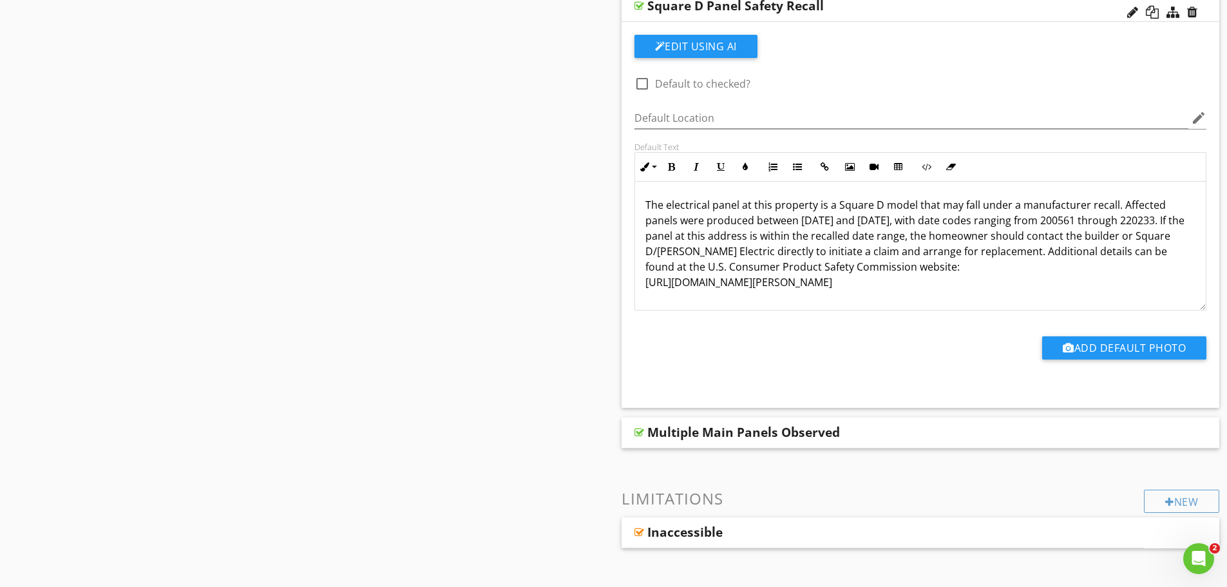
scroll to position [644, 0]
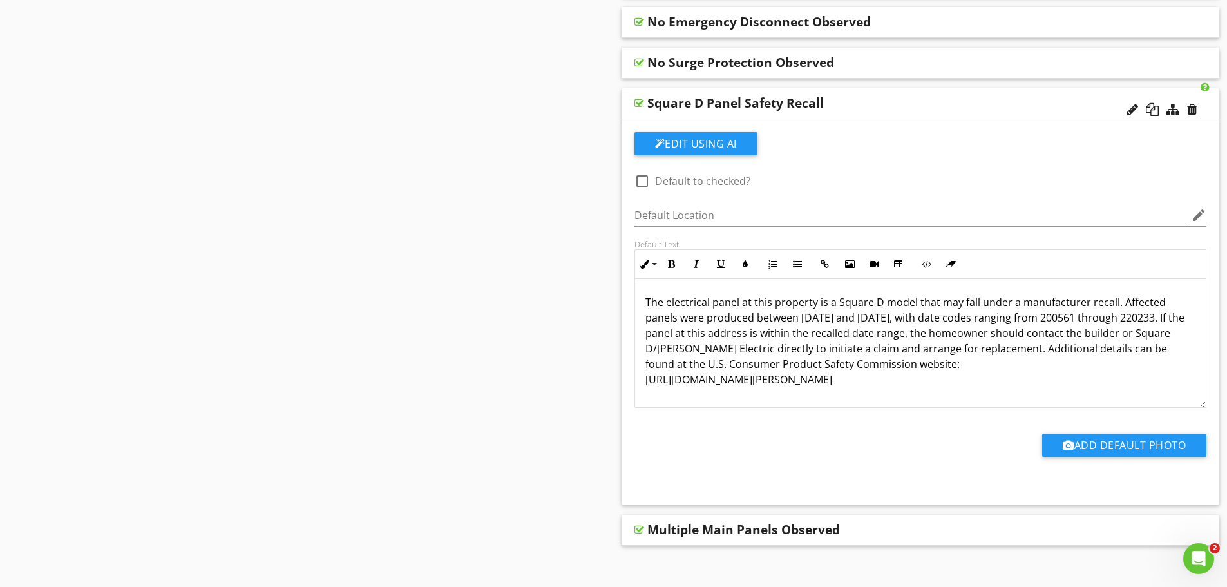
click at [915, 107] on div "Square D Panel Safety Recall" at bounding box center [861, 102] width 429 height 15
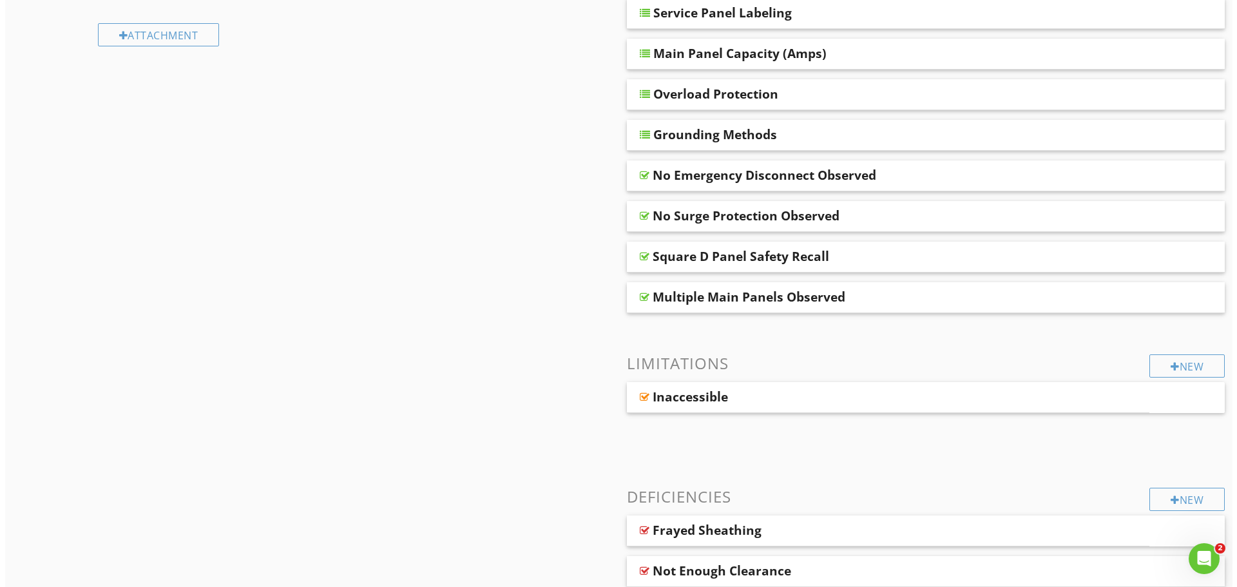
scroll to position [473, 0]
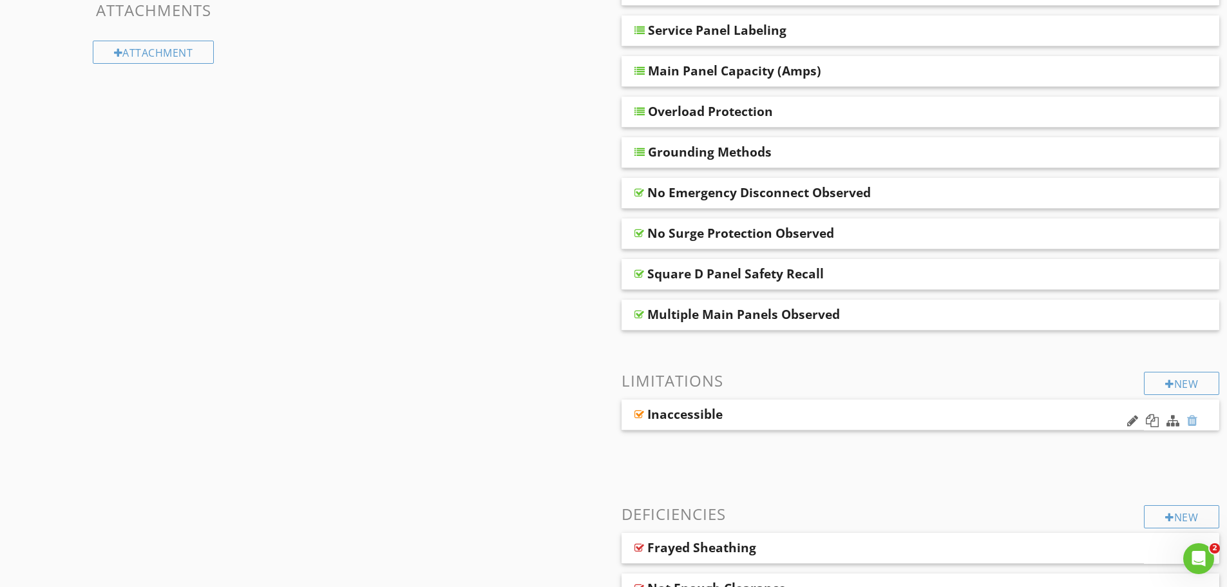
click at [1192, 417] on div at bounding box center [1192, 420] width 10 height 13
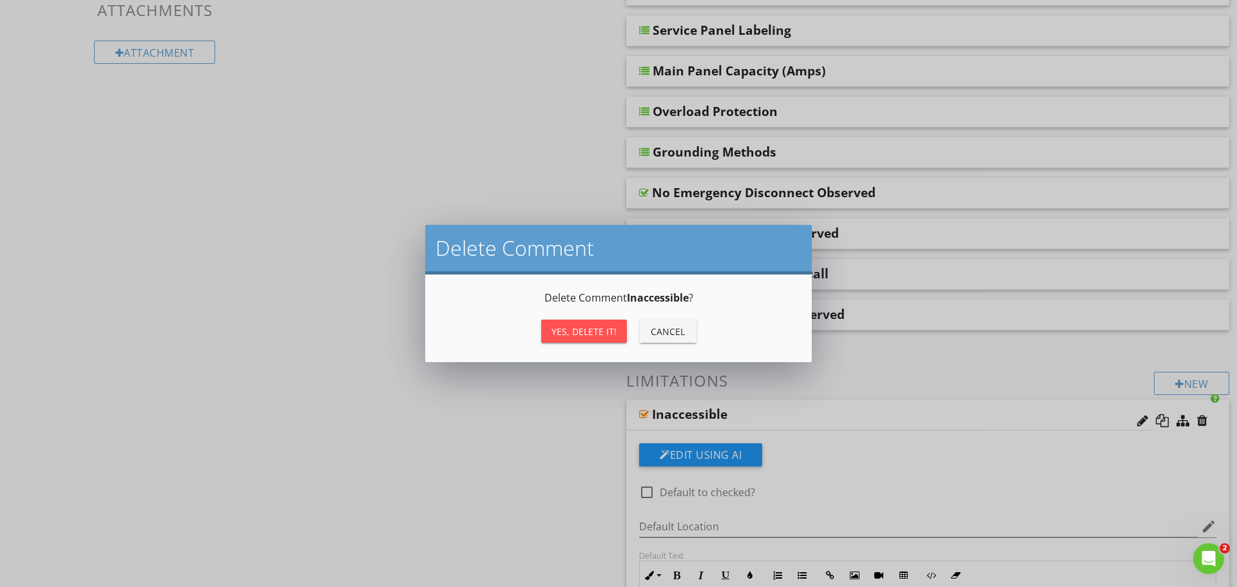
click at [567, 329] on div "Yes, Delete it!" at bounding box center [583, 332] width 65 height 14
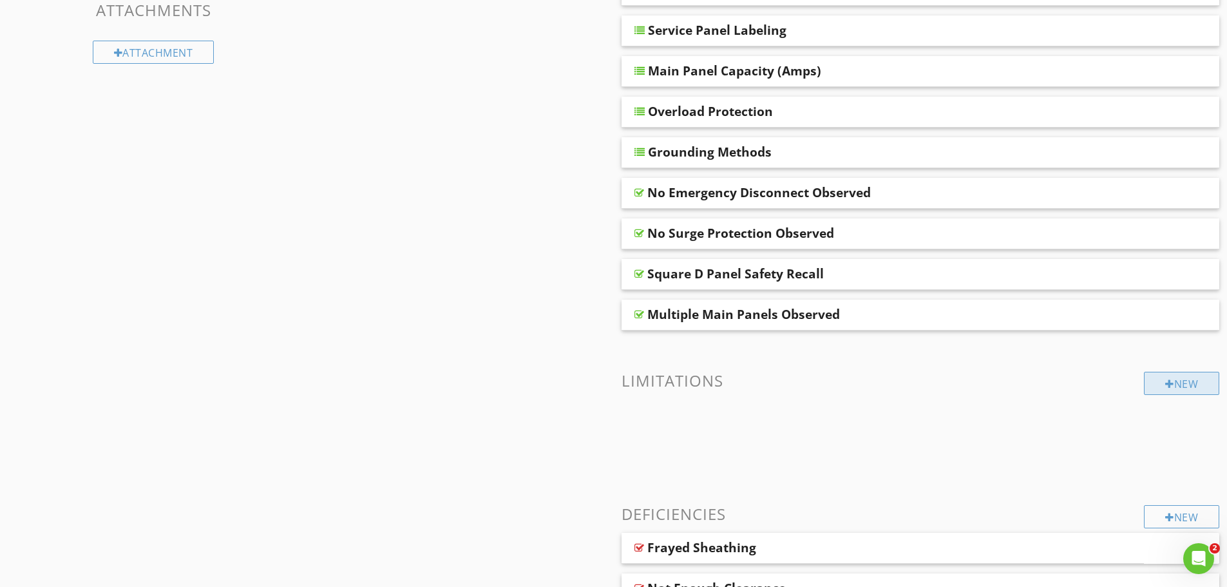
click at [1181, 381] on div "New" at bounding box center [1181, 383] width 75 height 23
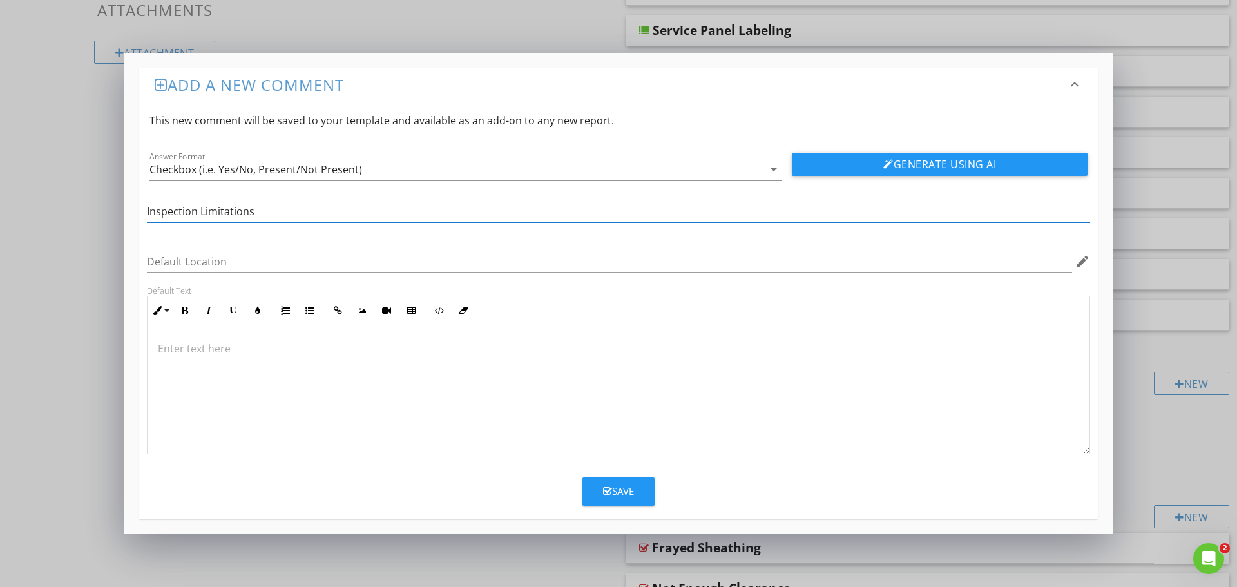
type input "Inspection Limitations"
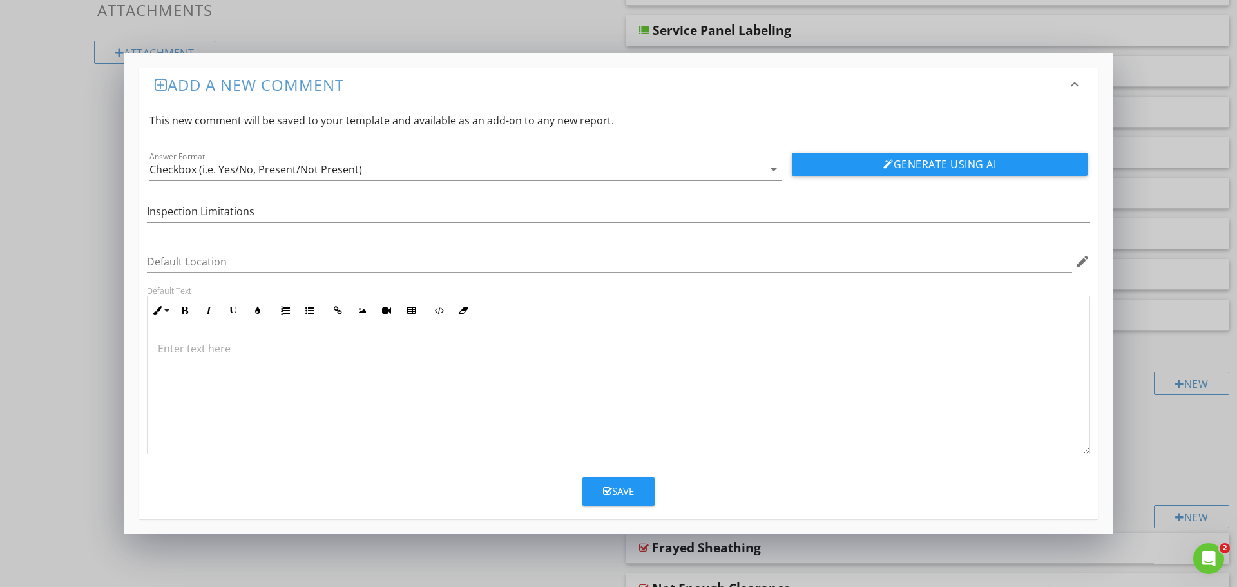
click at [282, 365] on div at bounding box center [618, 389] width 942 height 129
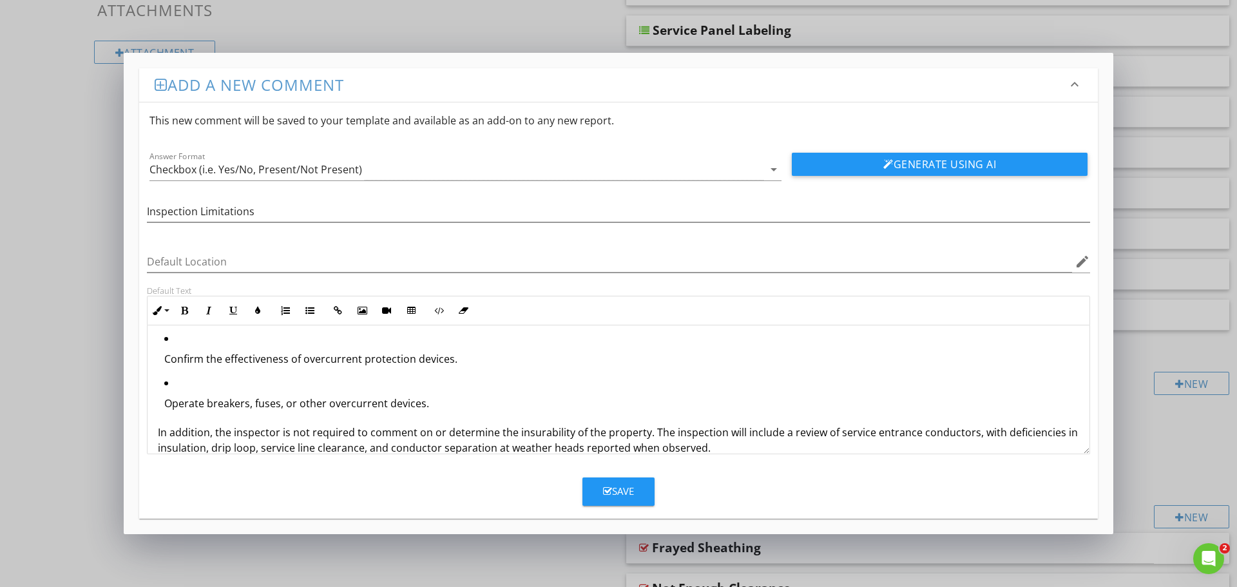
click at [185, 377] on li "Operate breakers, fuses, or other overcurrent devices." at bounding box center [621, 397] width 915 height 44
click at [183, 385] on li "Operate breakers, fuses, or other overcurrent devices." at bounding box center [621, 397] width 915 height 44
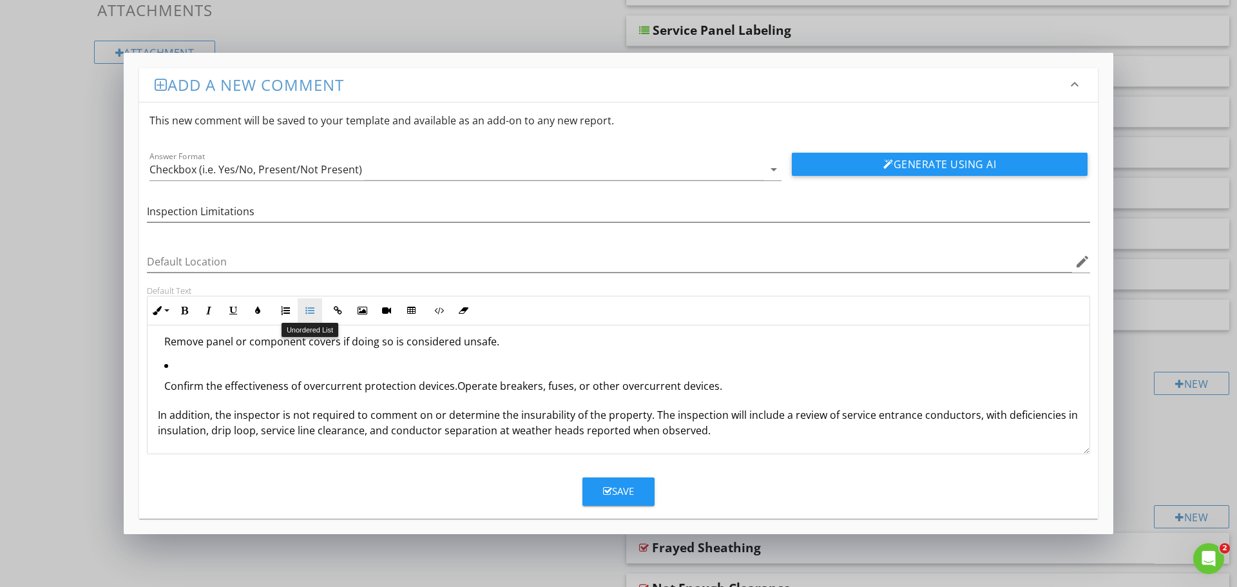
click at [321, 312] on button "Unordered List" at bounding box center [310, 310] width 24 height 24
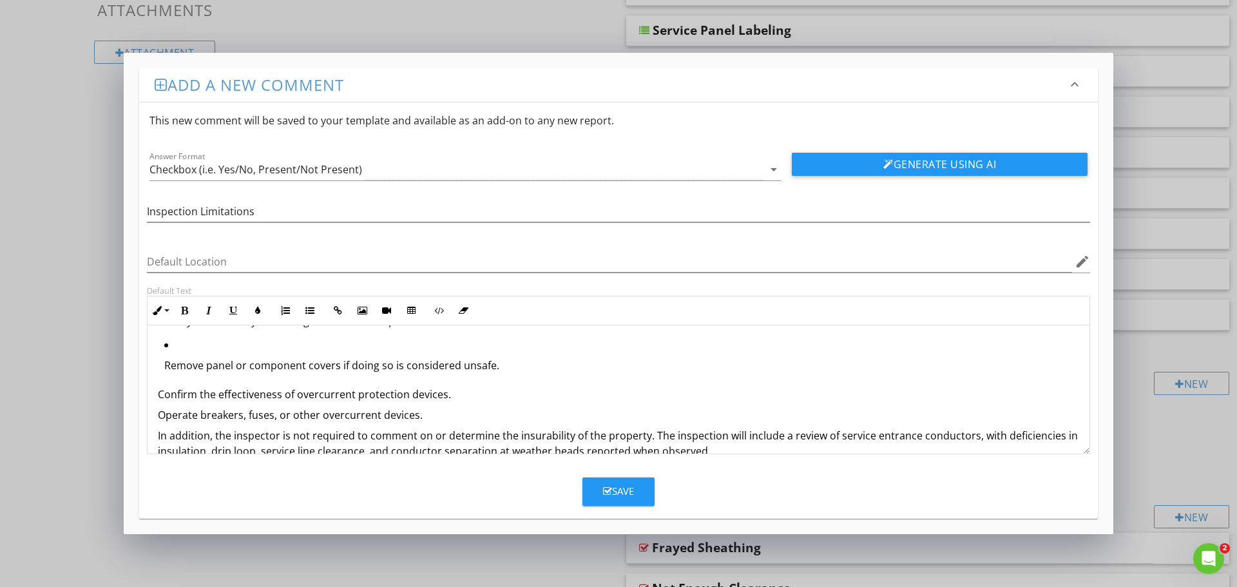
scroll to position [238, 0]
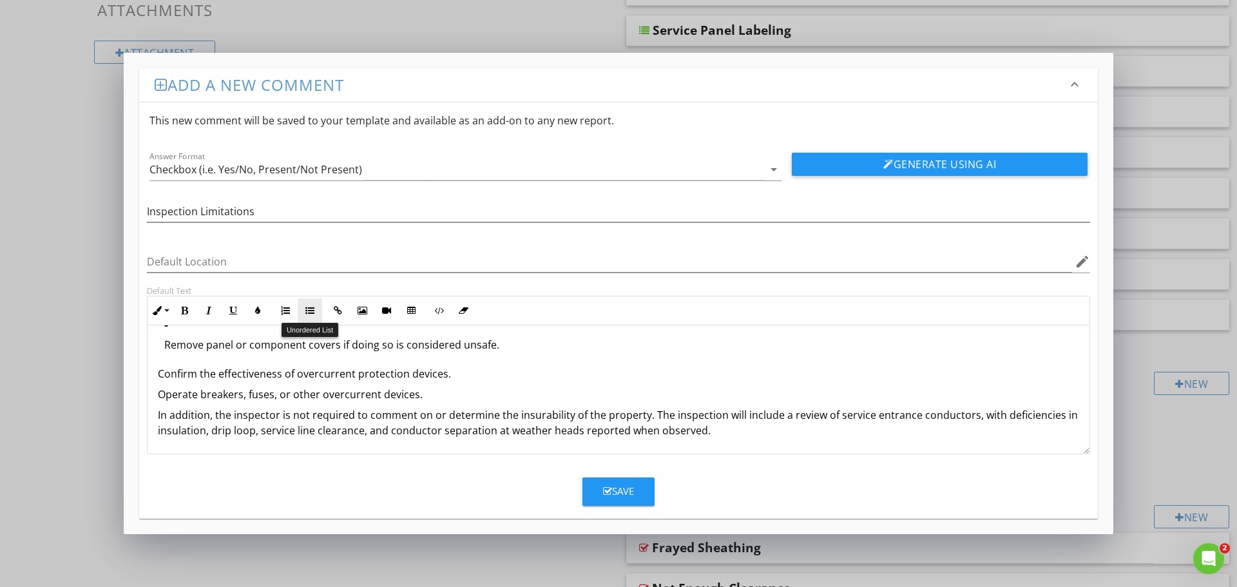
click at [312, 308] on icon "button" at bounding box center [309, 310] width 9 height 9
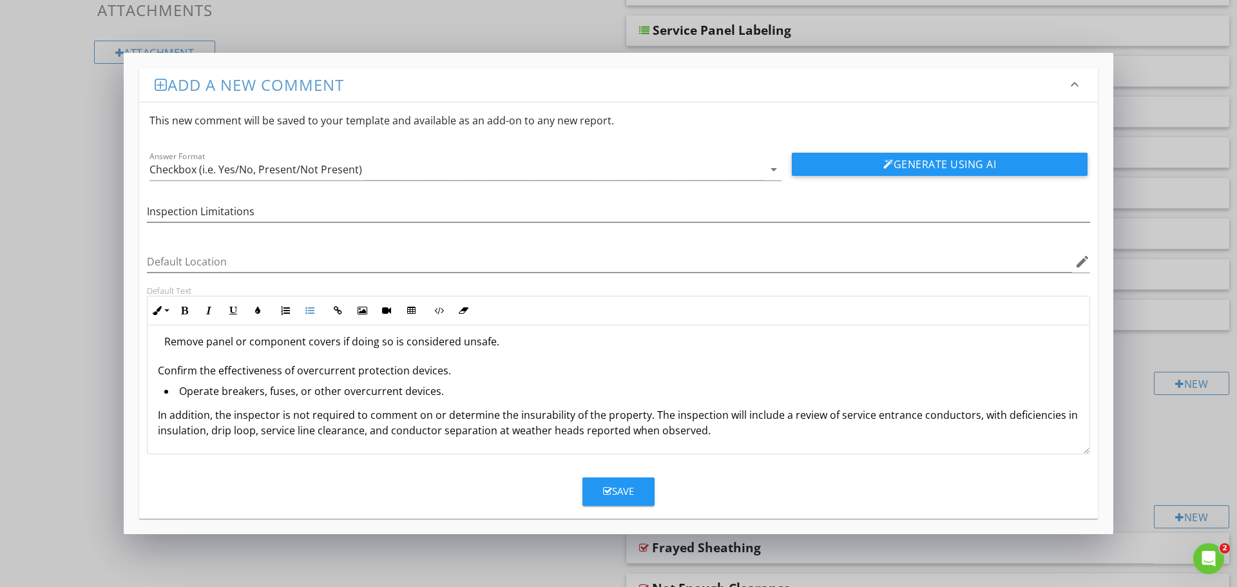
click at [158, 368] on p "Confirm the effectiveness of overcurrent protection devices." at bounding box center [618, 370] width 921 height 15
click at [310, 310] on icon "button" at bounding box center [309, 310] width 9 height 9
click at [164, 344] on ul "Determine the adequacy of service capacity, amperage, or voltage, either now or…" at bounding box center [618, 253] width 921 height 222
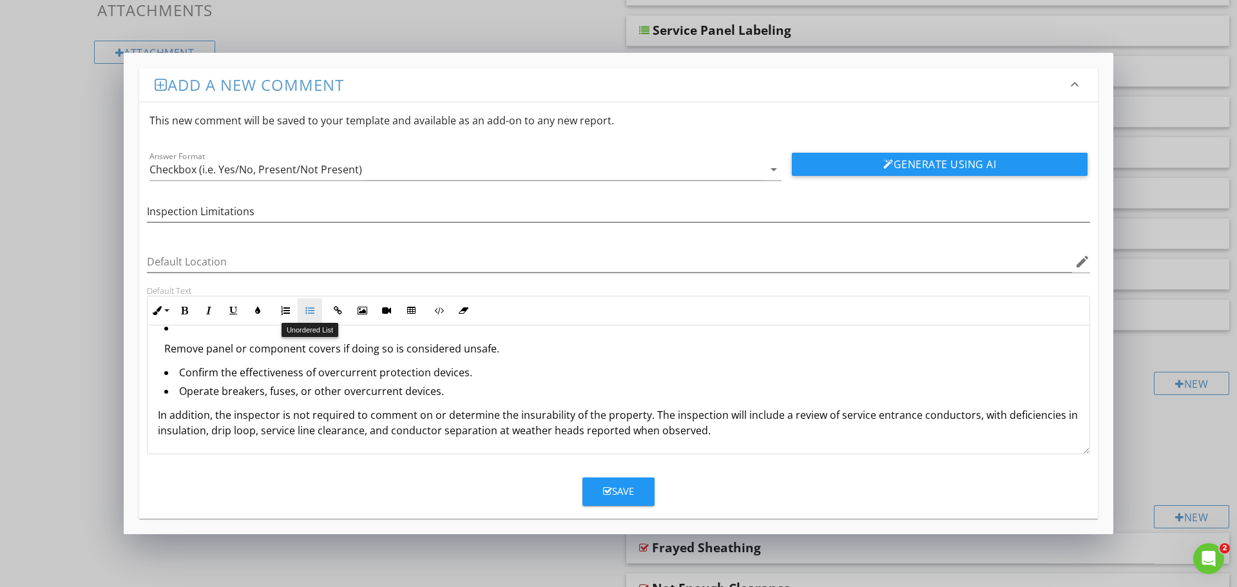
click at [317, 314] on button "Unordered List" at bounding box center [310, 310] width 24 height 24
click at [308, 310] on icon "button" at bounding box center [309, 310] width 9 height 9
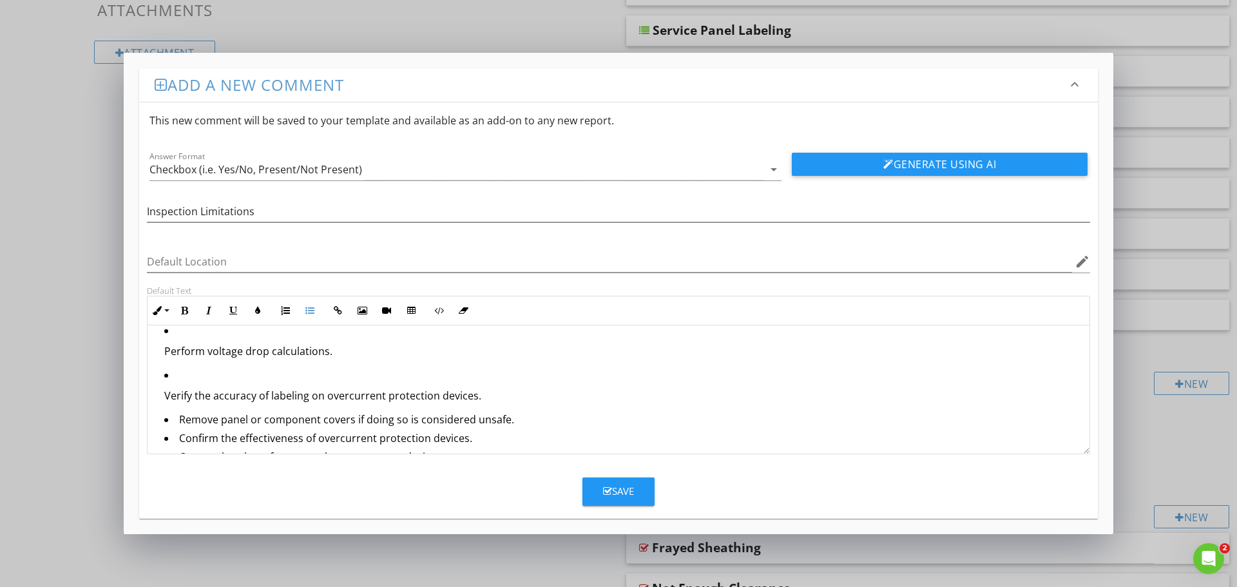
scroll to position [144, 0]
click at [167, 394] on p "Verify the accuracy of labeling on overcurrent protection devices." at bounding box center [621, 393] width 915 height 15
click at [164, 394] on ul "Determine the adequacy of service capacity, amperage, or voltage, either now or…" at bounding box center [618, 321] width 921 height 178
click at [315, 309] on button "Unordered List" at bounding box center [310, 310] width 24 height 24
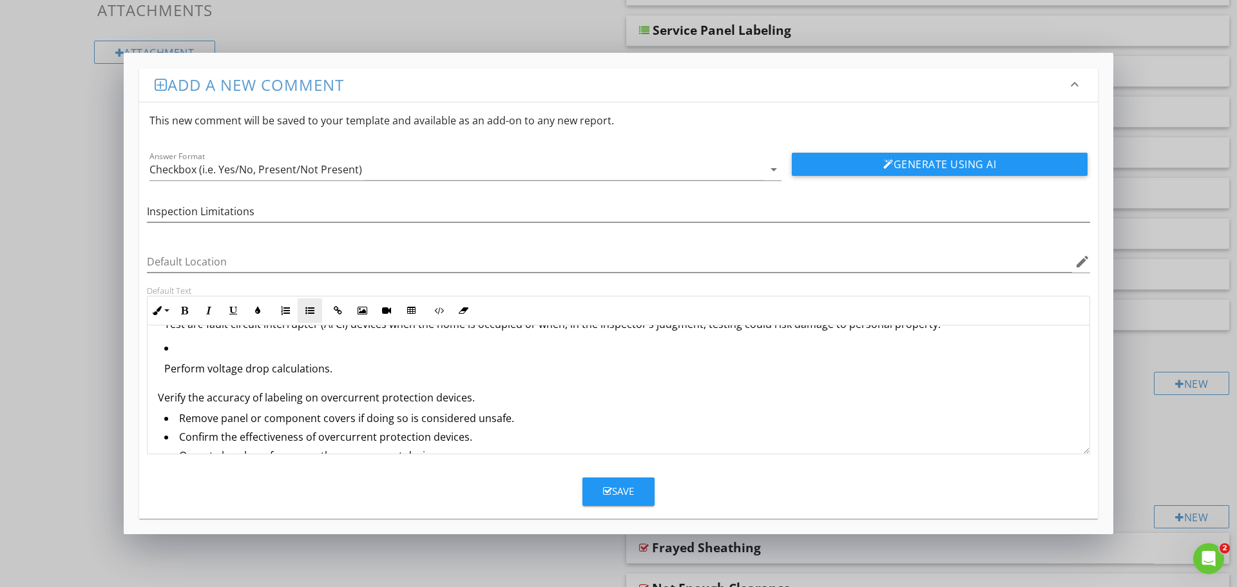
click at [315, 309] on button "Unordered List" at bounding box center [310, 310] width 24 height 24
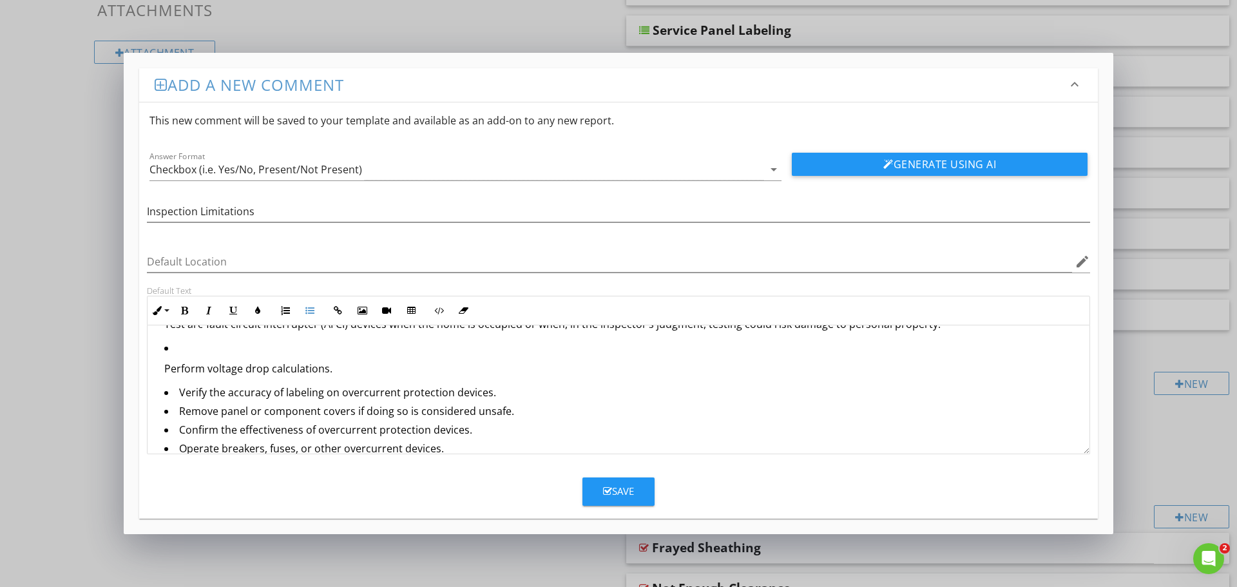
click at [164, 366] on ul "Determine the adequacy of service capacity, amperage, or voltage, either now or…" at bounding box center [618, 317] width 921 height 133
click at [305, 318] on button "Unordered List" at bounding box center [310, 310] width 24 height 24
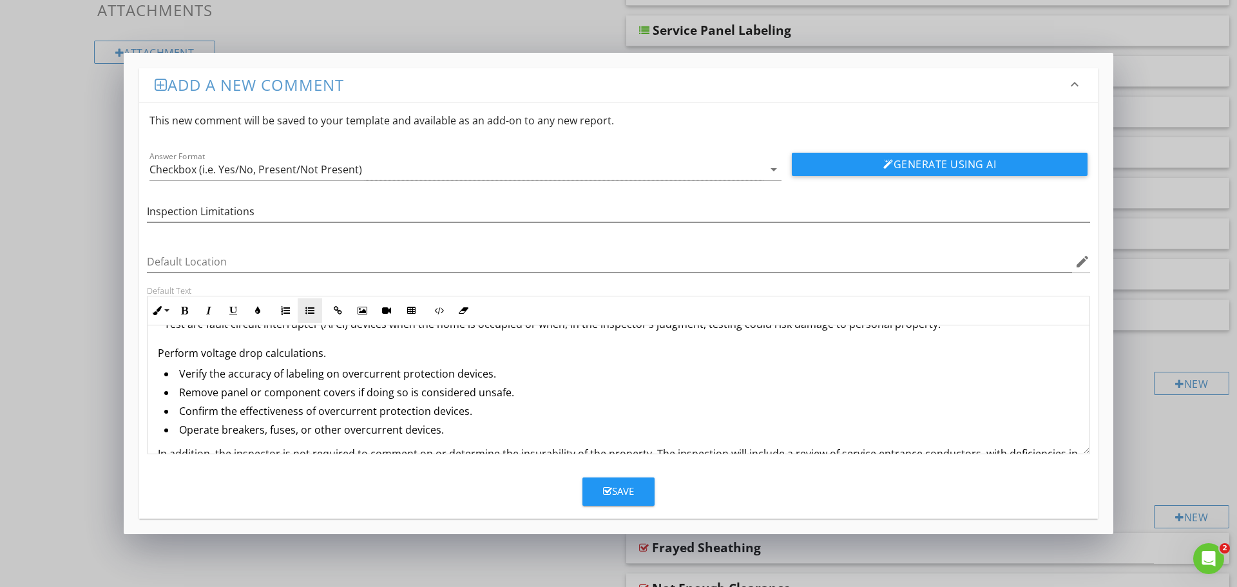
scroll to position [107, 0]
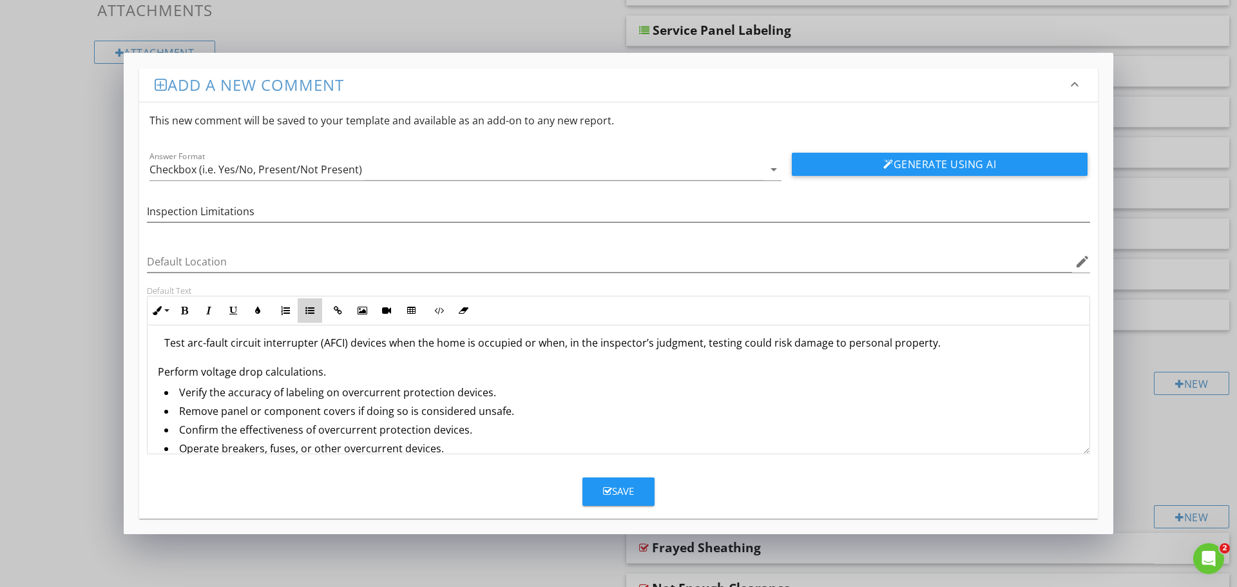
click at [305, 318] on button "Unordered List" at bounding box center [310, 310] width 24 height 24
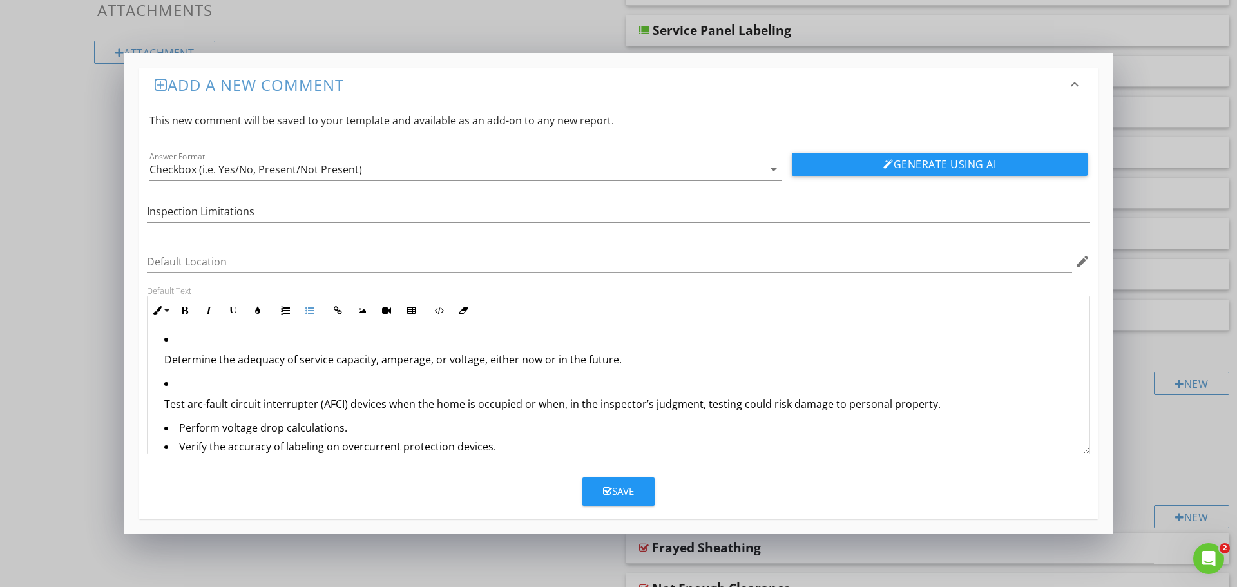
scroll to position [43, 0]
click at [162, 410] on ul "Determine the adequacy of service capacity, amperage, or voltage, either now or…" at bounding box center [618, 378] width 921 height 89
click at [310, 311] on icon "button" at bounding box center [309, 310] width 9 height 9
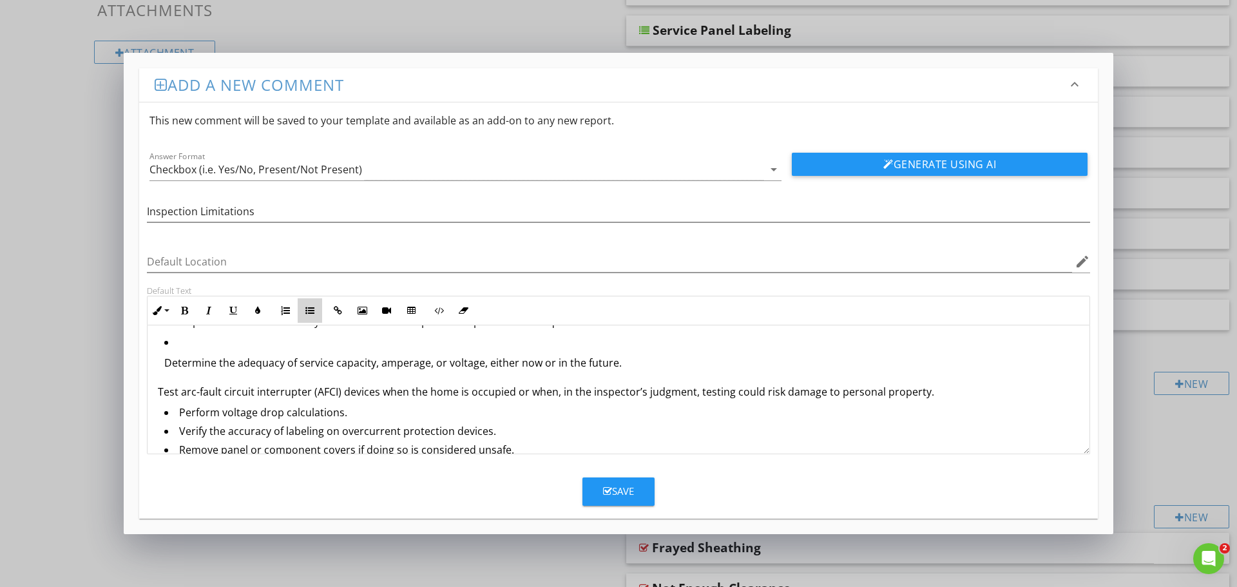
click at [310, 311] on icon "button" at bounding box center [309, 310] width 9 height 9
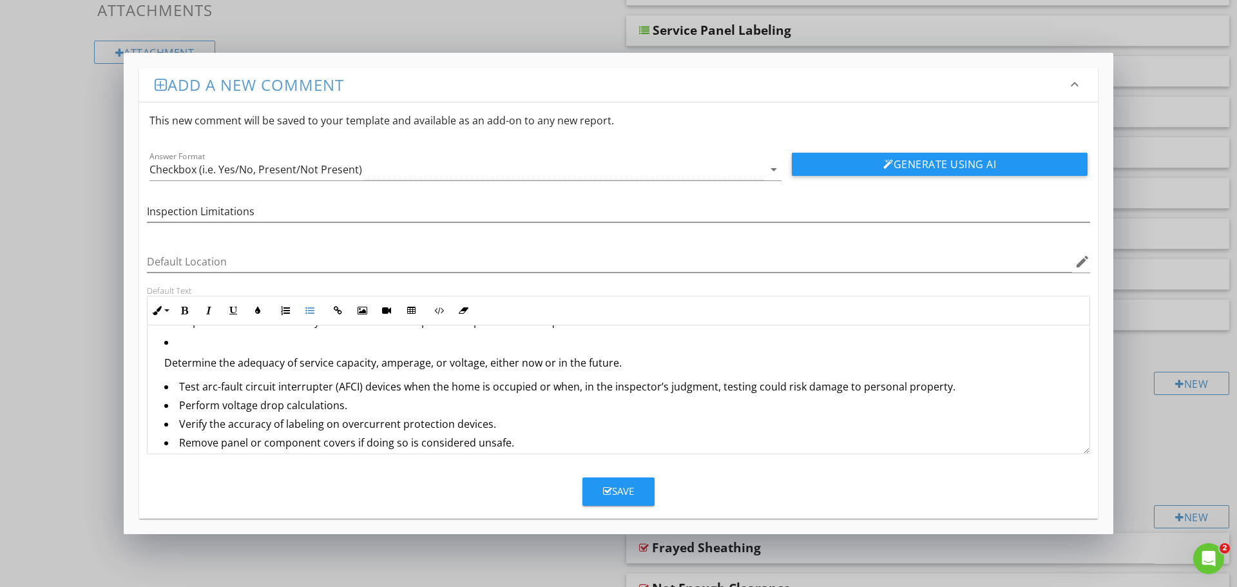
click at [167, 363] on p "Determine the adequacy of service capacity, amperage, or voltage, either now or…" at bounding box center [621, 362] width 915 height 15
click at [310, 307] on icon "button" at bounding box center [309, 310] width 9 height 9
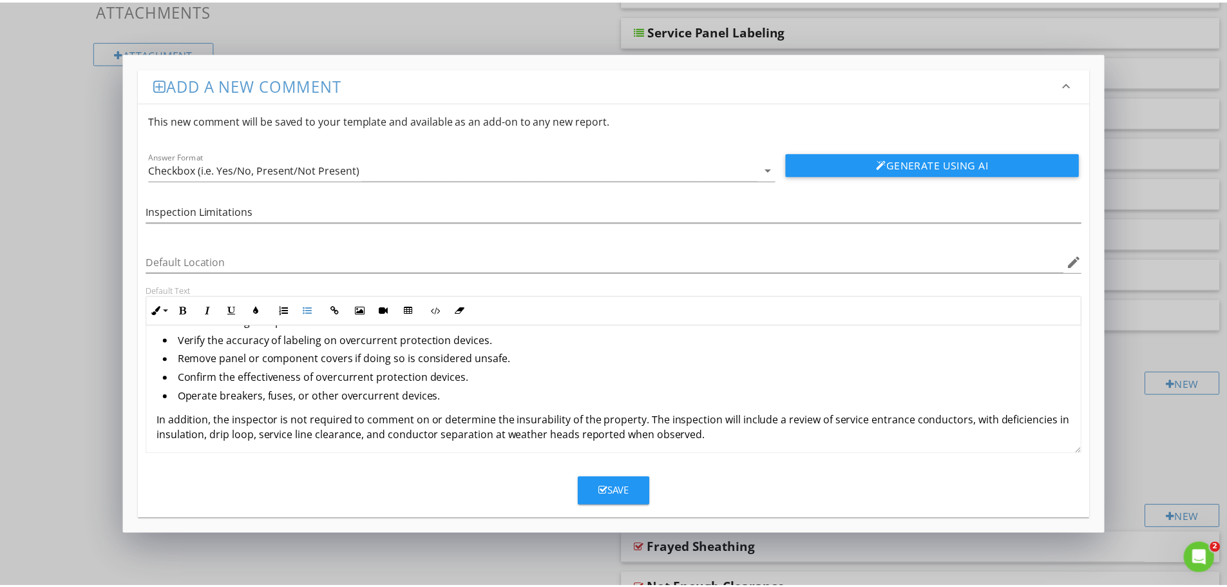
scroll to position [106, 0]
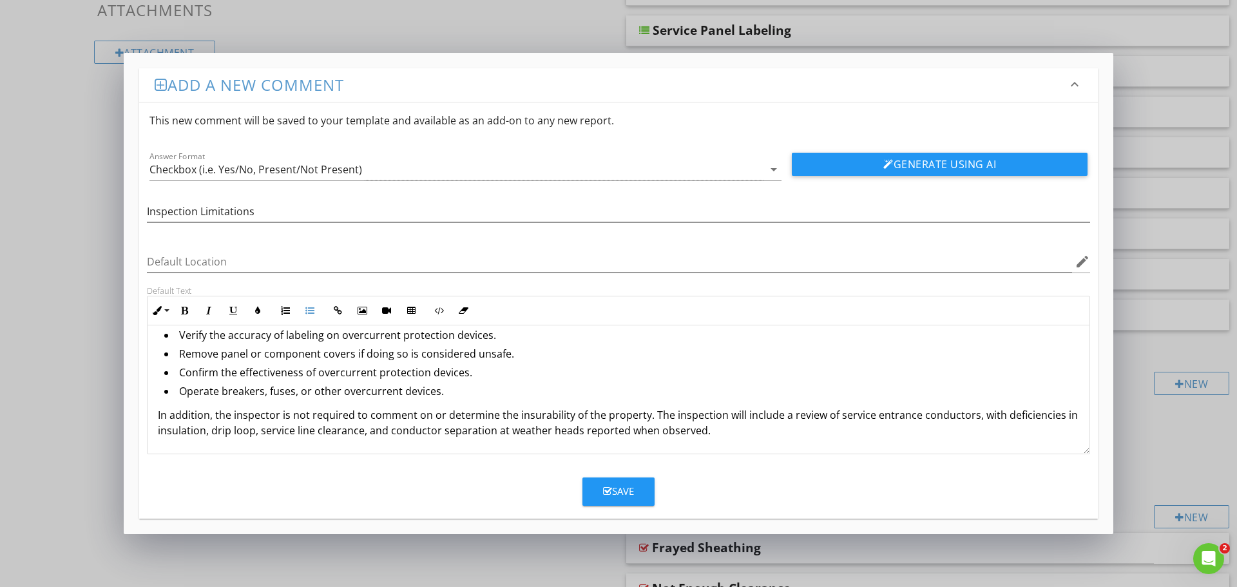
click at [616, 498] on div "Save" at bounding box center [618, 491] width 31 height 15
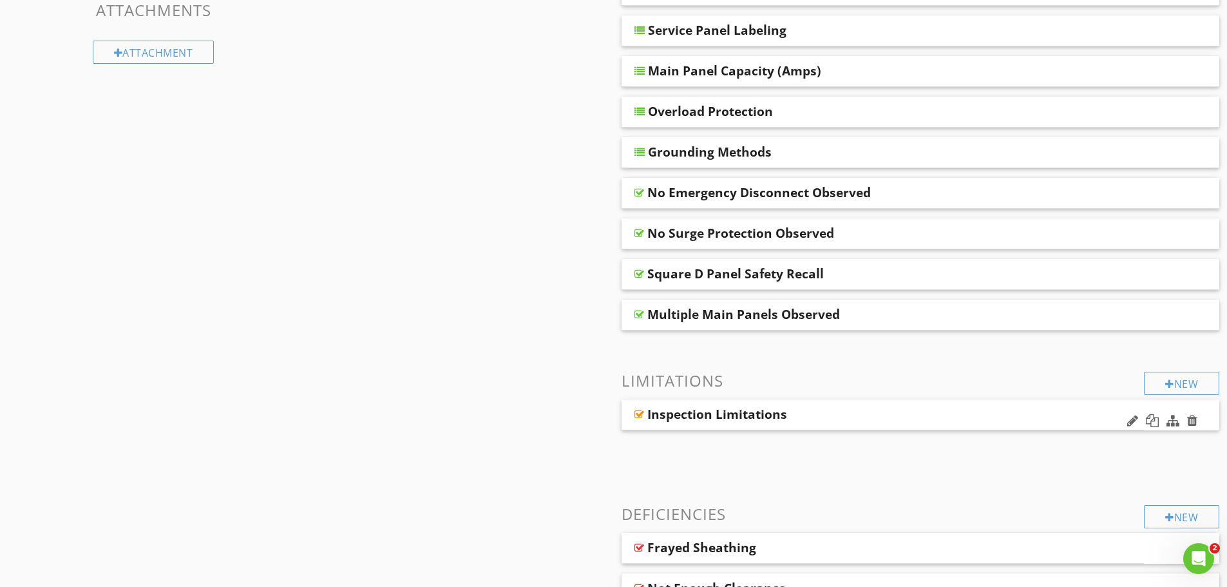
click at [765, 421] on div "Inspection Limitations" at bounding box center [717, 413] width 140 height 15
click at [871, 416] on input "Inspection Limitations" at bounding box center [833, 418] width 373 height 21
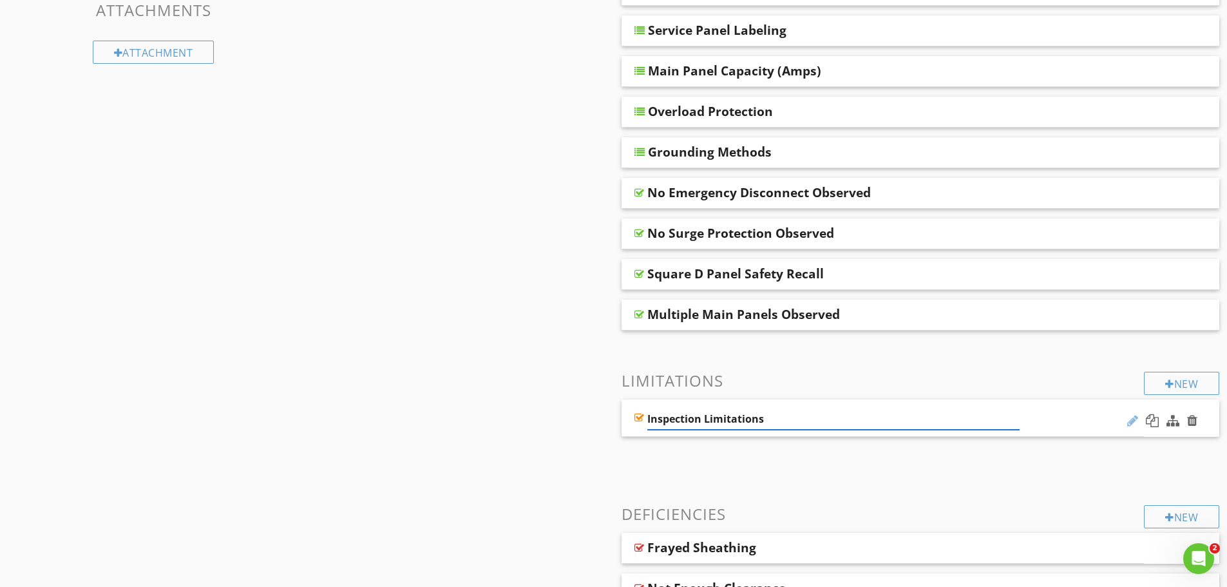
click at [1132, 424] on div at bounding box center [1132, 420] width 11 height 13
click at [1127, 420] on div at bounding box center [1132, 420] width 11 height 13
click at [1132, 420] on div at bounding box center [1132, 420] width 11 height 13
click at [1044, 408] on div "Inspection Limitations" at bounding box center [882, 417] width 523 height 37
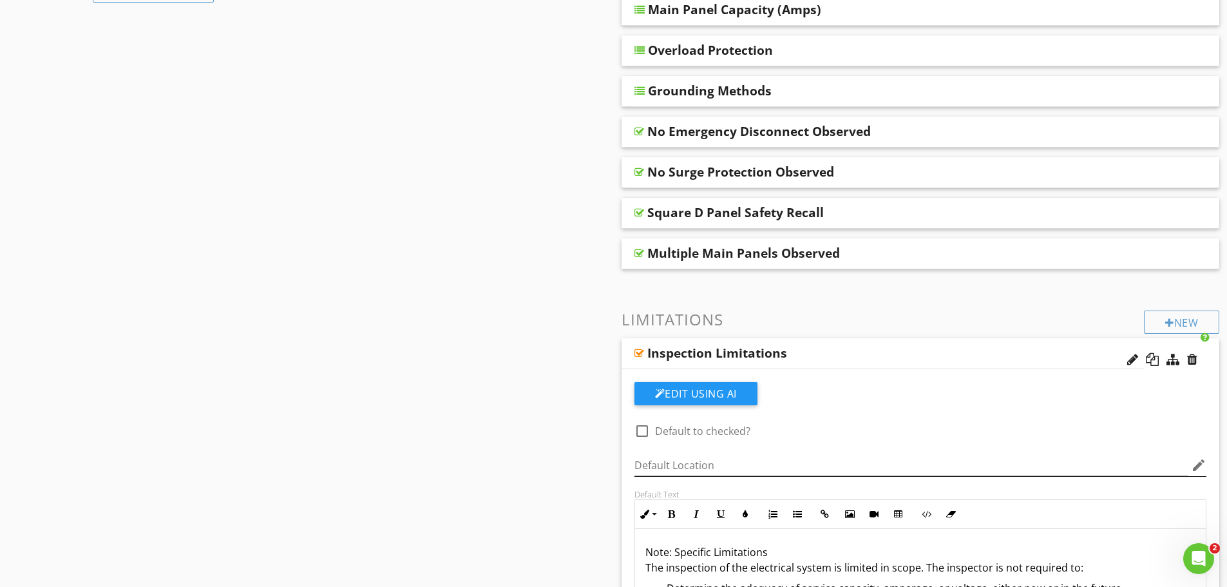
scroll to position [538, 0]
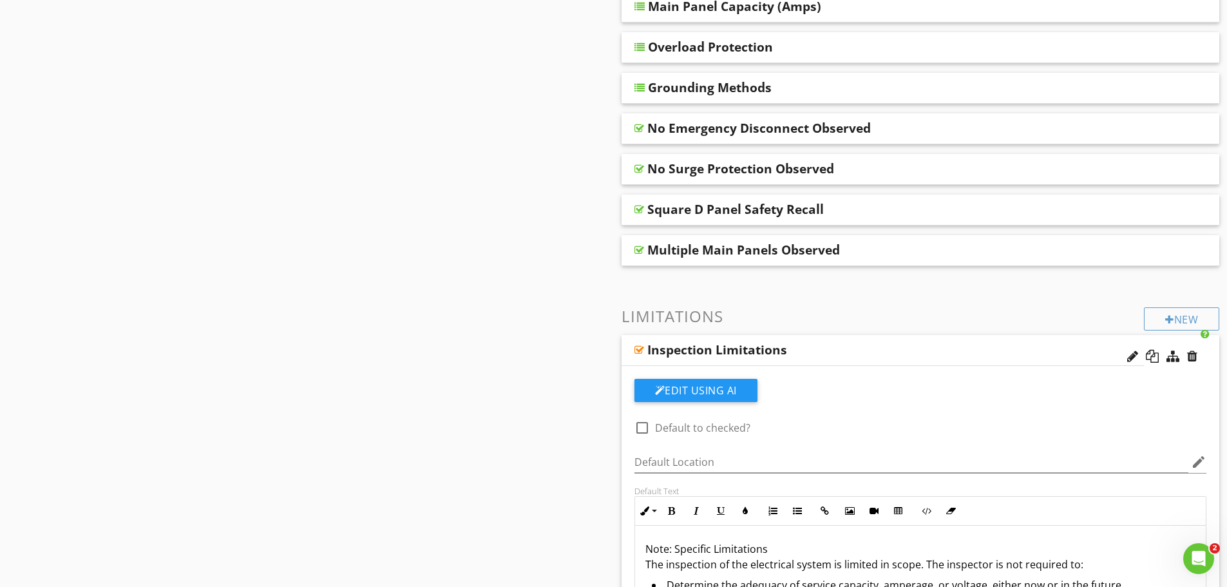
click at [642, 424] on div at bounding box center [642, 428] width 22 height 22
checkbox input "true"
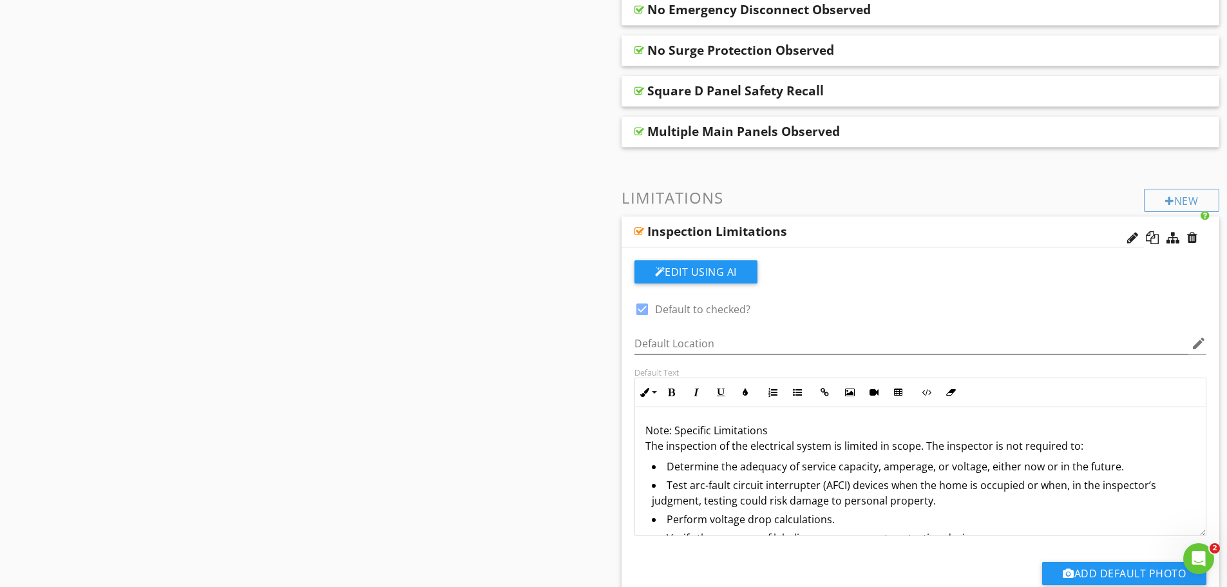
scroll to position [731, 0]
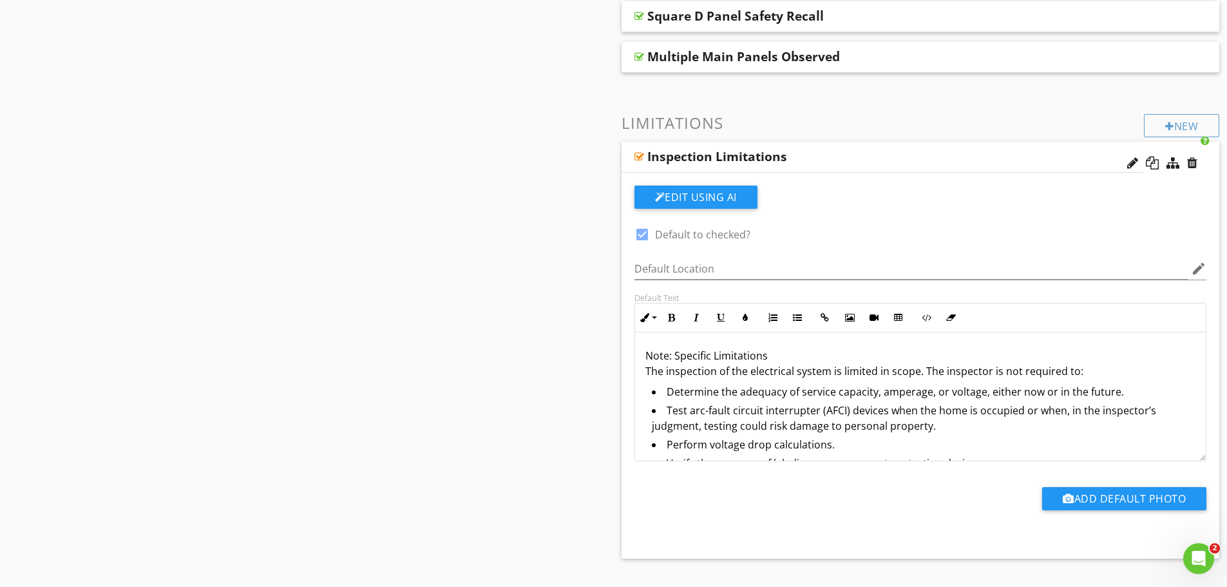
click at [954, 153] on div "Inspection Limitations" at bounding box center [833, 156] width 373 height 15
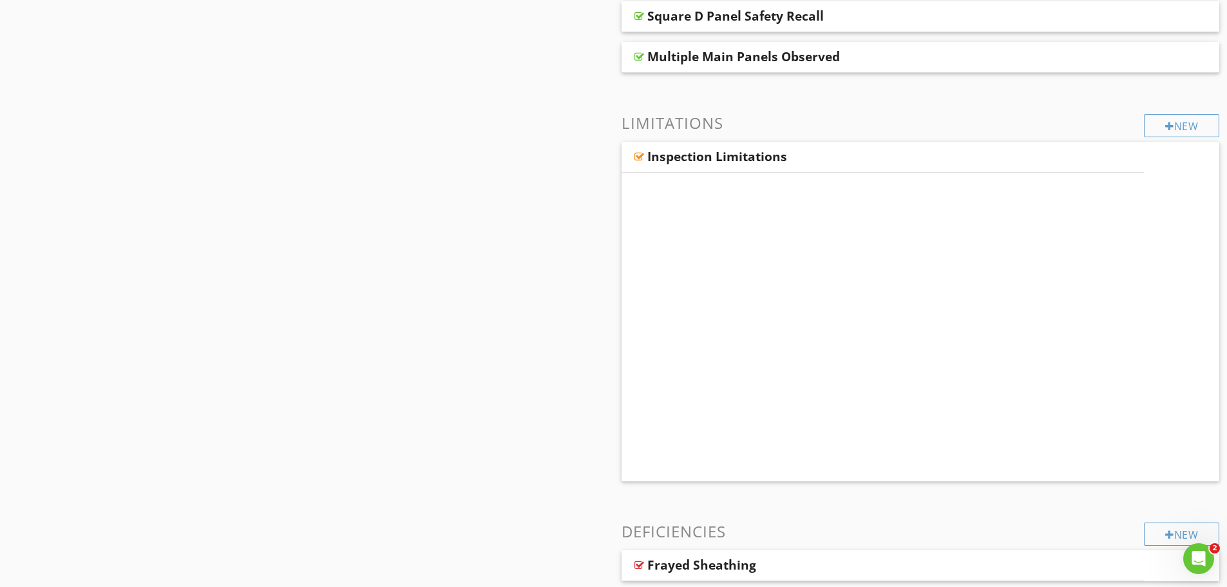
scroll to position [667, 0]
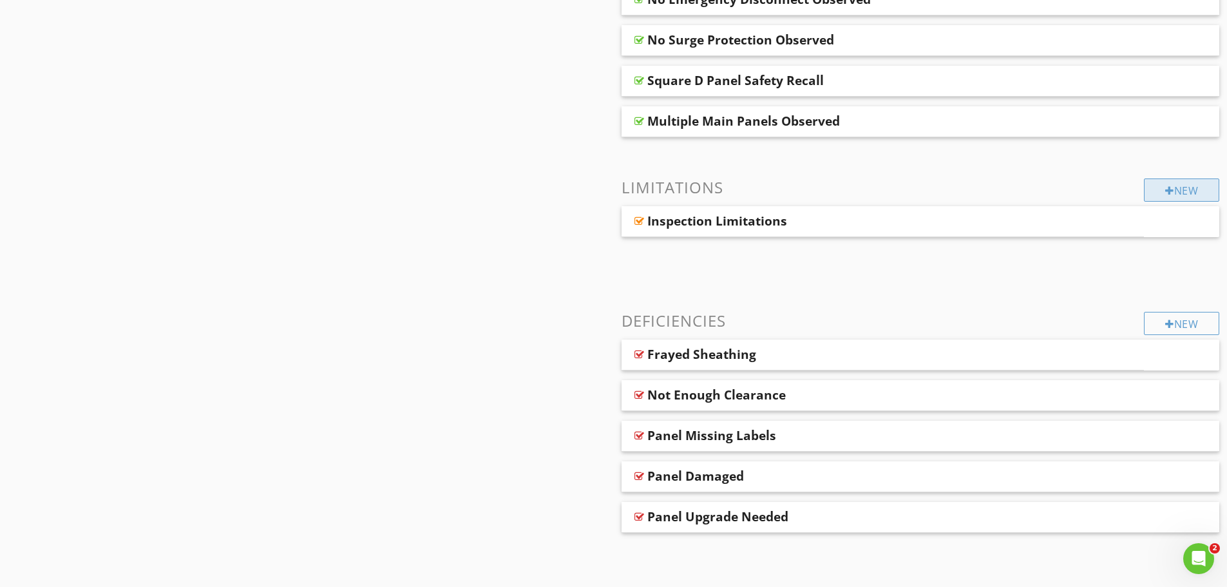
click at [1174, 184] on div "New" at bounding box center [1181, 189] width 75 height 23
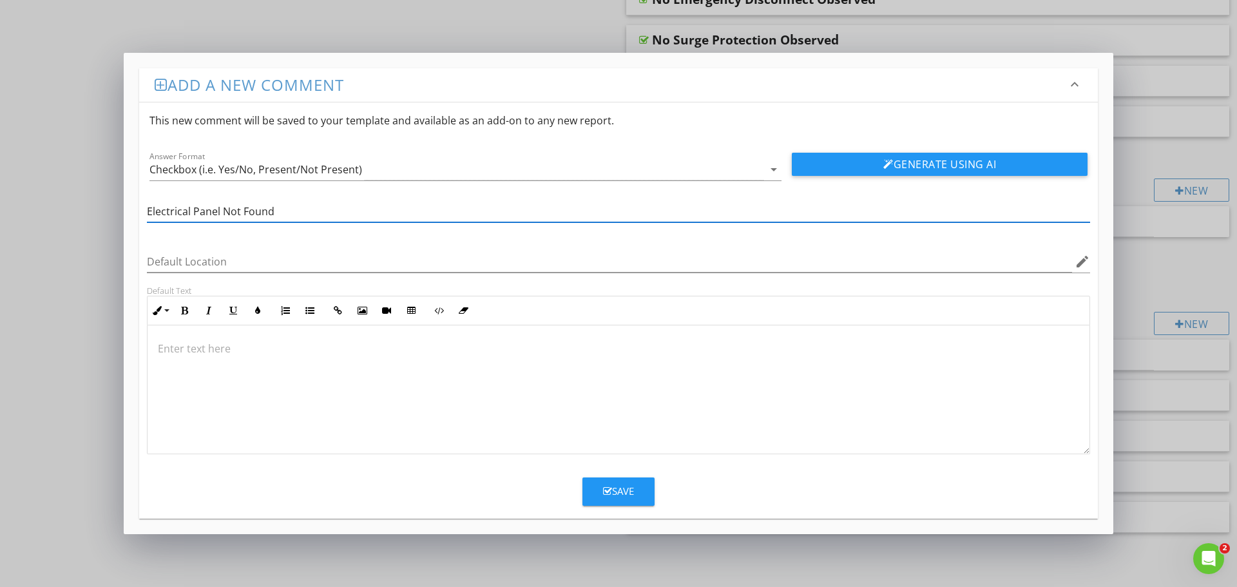
type input "Electrical Panel Not Found"
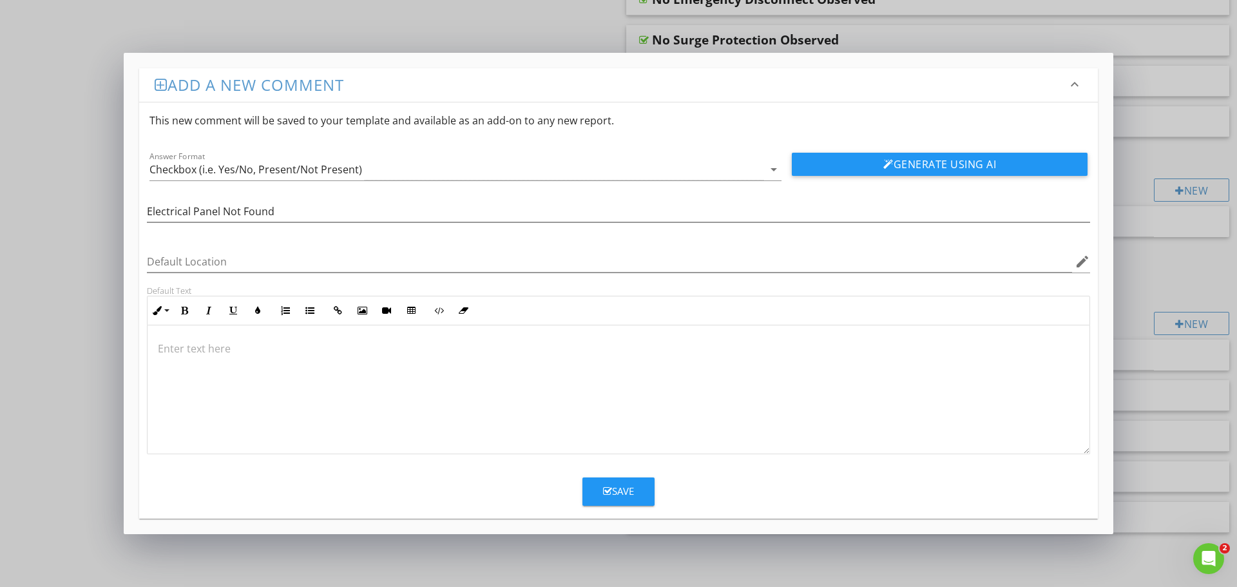
click at [282, 372] on div at bounding box center [618, 389] width 942 height 129
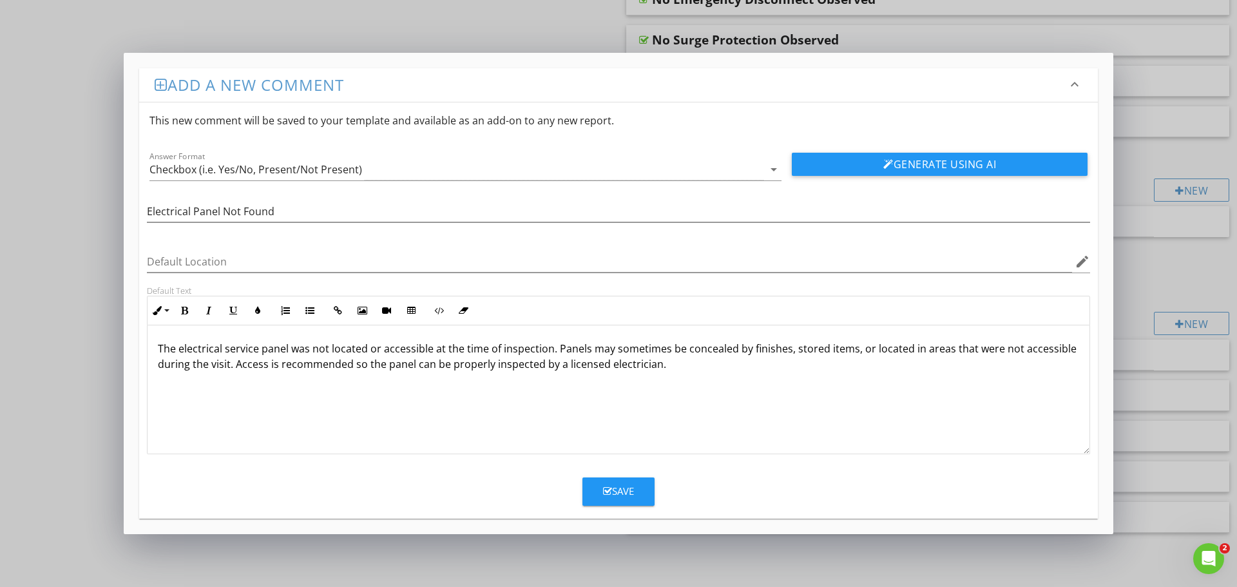
click at [623, 491] on div "Save" at bounding box center [618, 491] width 31 height 15
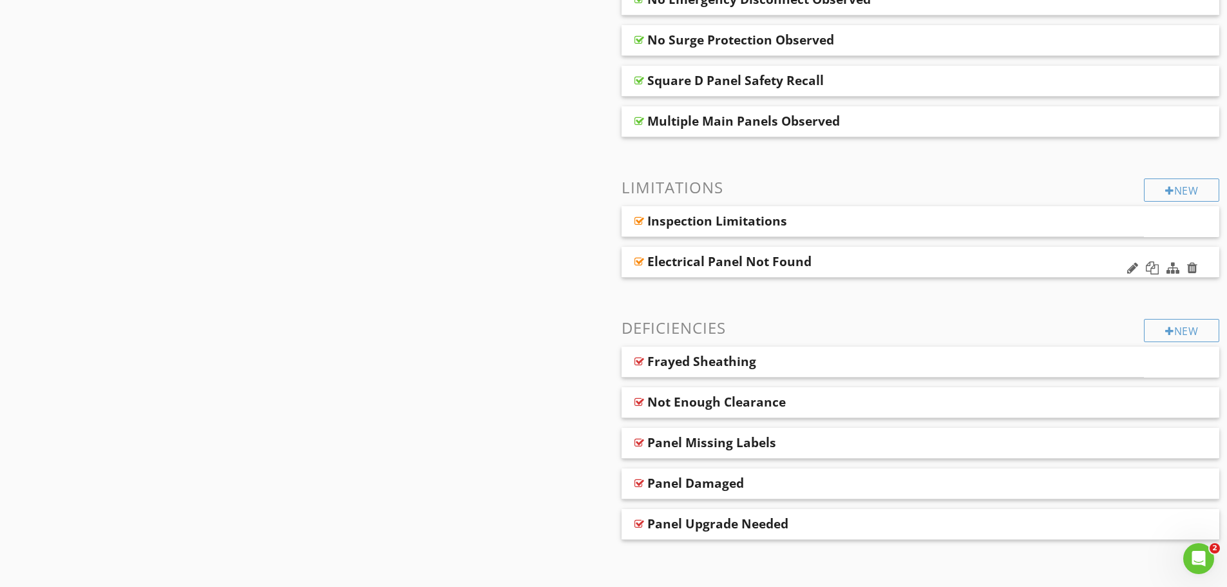
click at [936, 267] on div "Electrical Panel Not Found" at bounding box center [861, 261] width 429 height 15
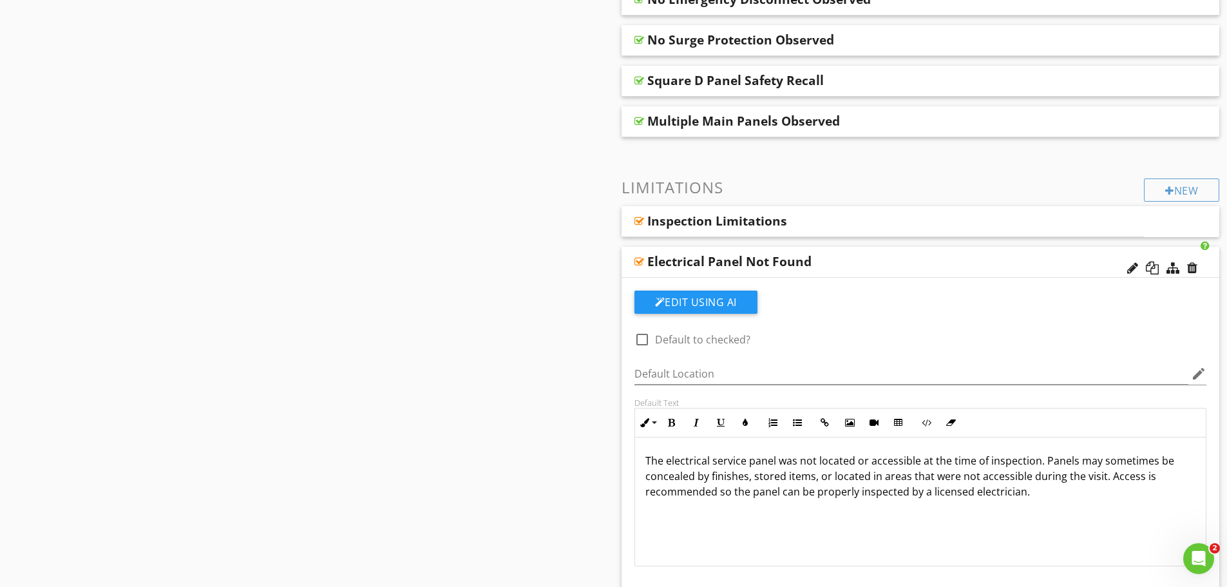
click at [936, 267] on div "Electrical Panel Not Found" at bounding box center [861, 261] width 429 height 15
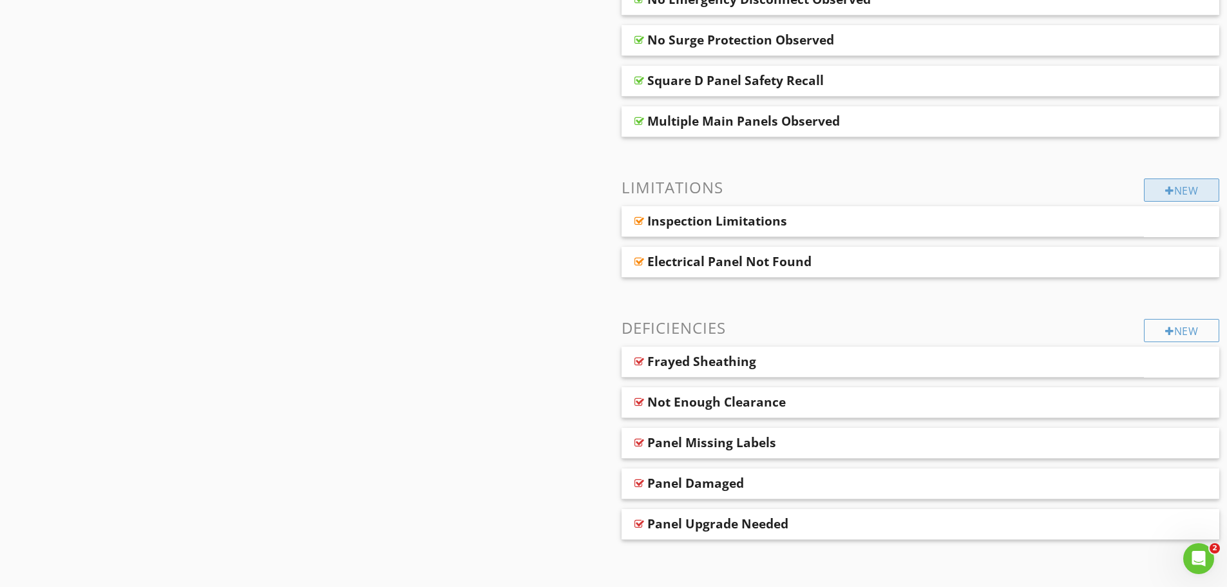
click at [1176, 191] on div "New" at bounding box center [1181, 189] width 75 height 23
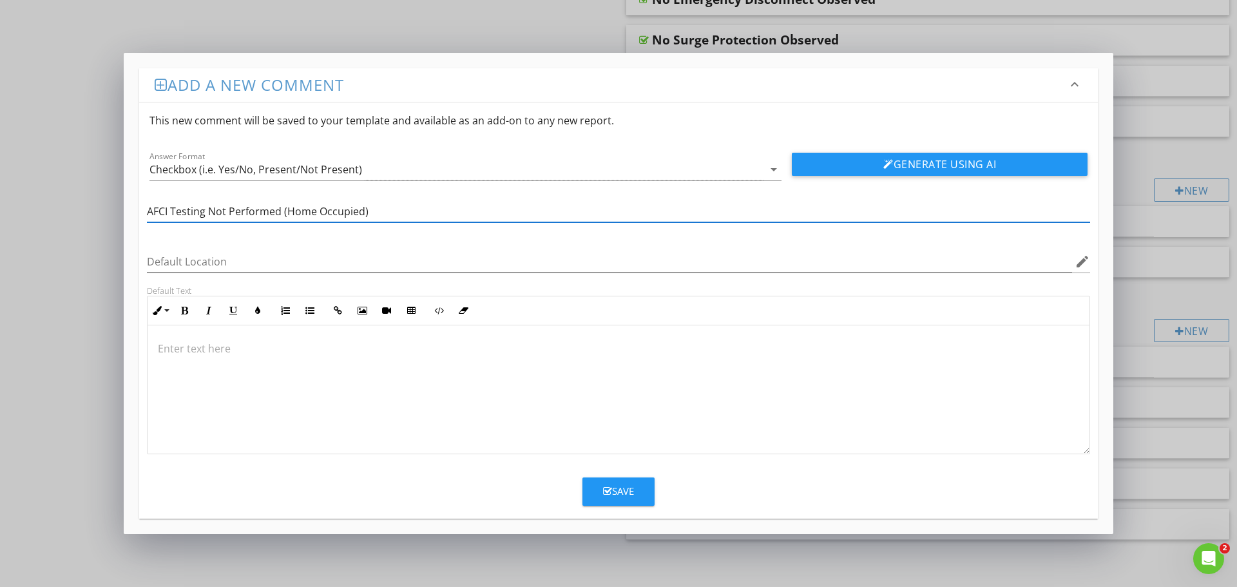
type input "AFCI Testing Not Performed (Home Occupied)"
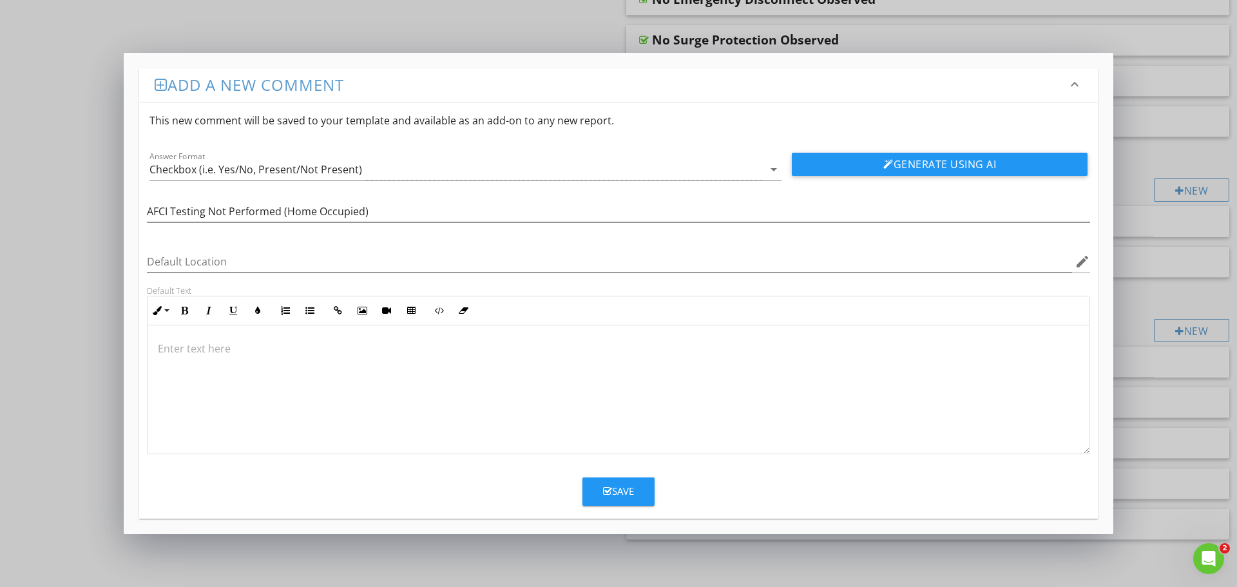
click at [283, 372] on div at bounding box center [618, 389] width 942 height 129
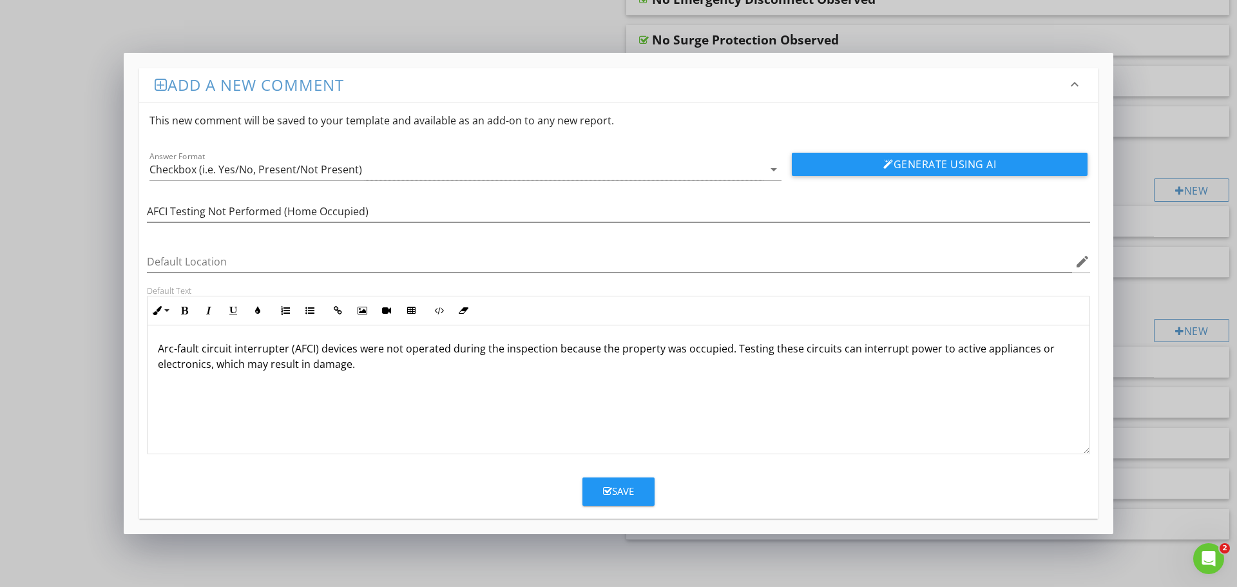
click at [609, 491] on icon "button" at bounding box center [607, 491] width 9 height 10
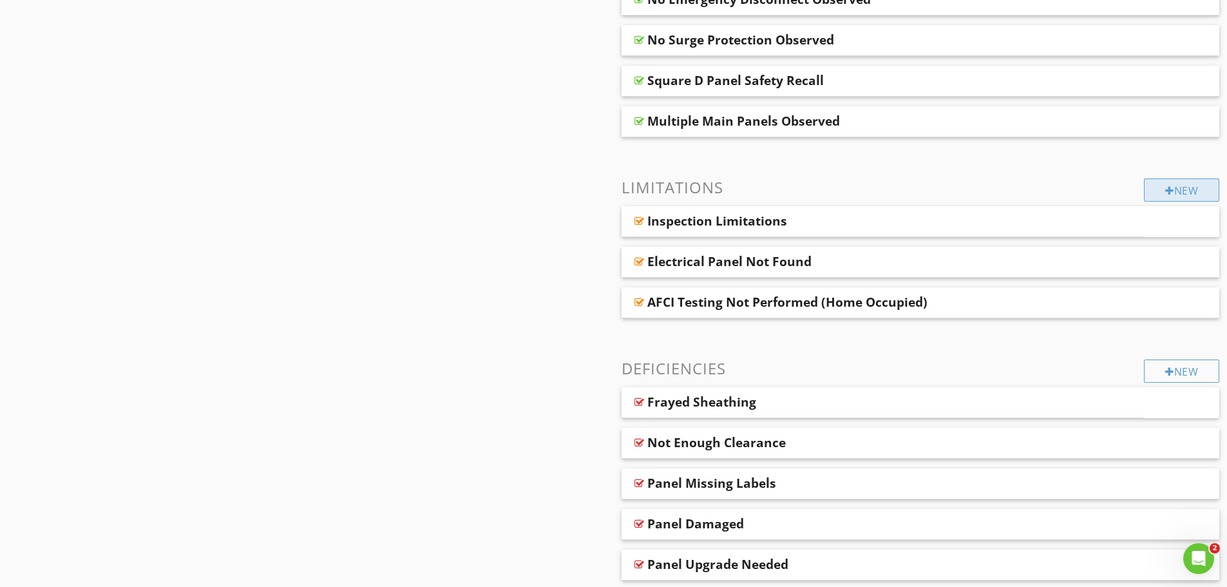
click at [1189, 183] on div "New" at bounding box center [1181, 189] width 75 height 23
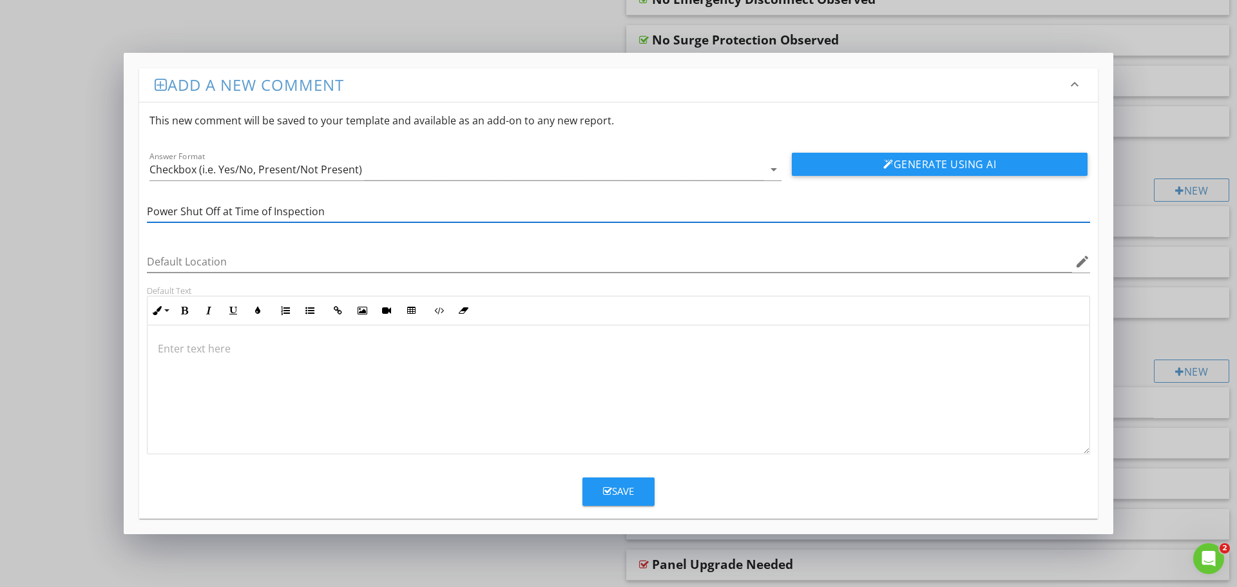
type input "Power Shut Off at Time of Inspection"
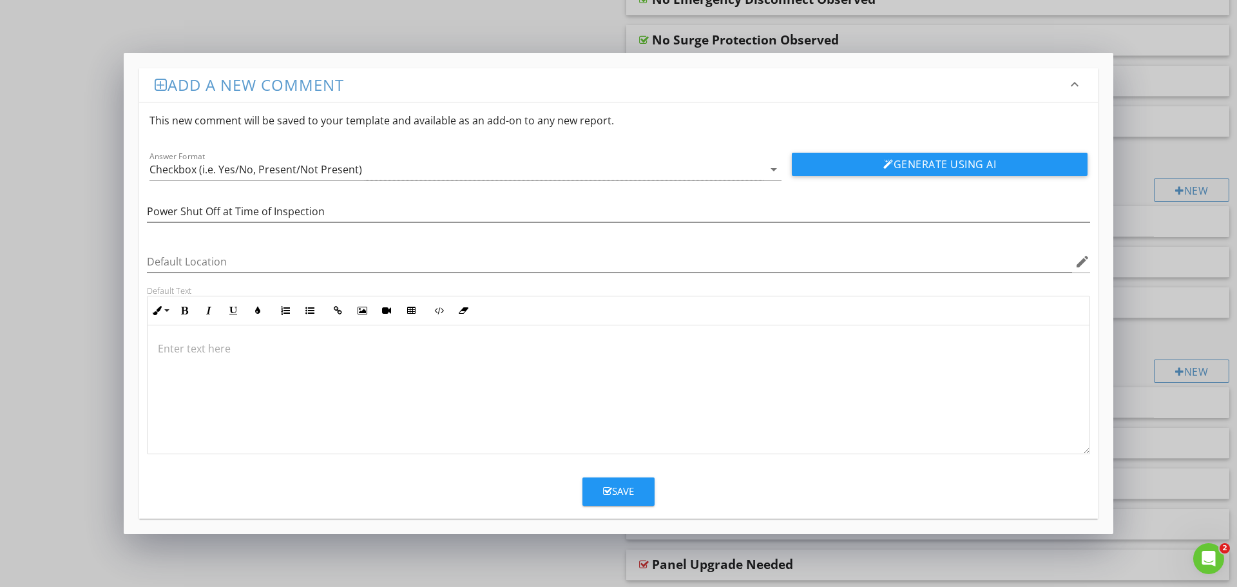
click at [210, 349] on p at bounding box center [618, 348] width 921 height 15
click at [627, 488] on div "Save" at bounding box center [618, 491] width 31 height 15
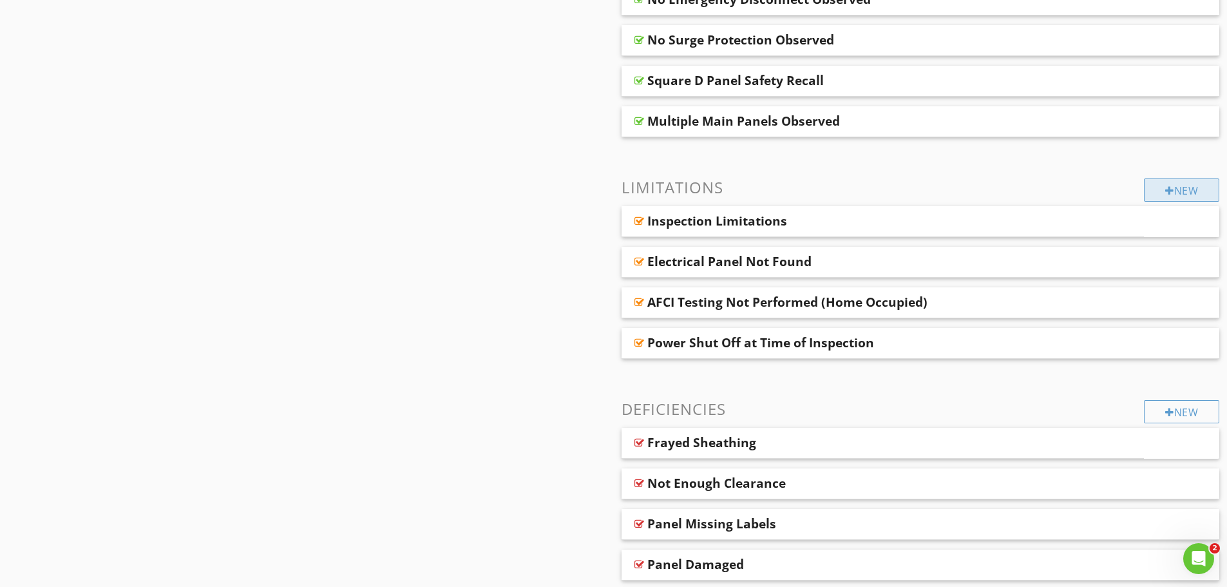
click at [1165, 191] on div at bounding box center [1169, 190] width 9 height 10
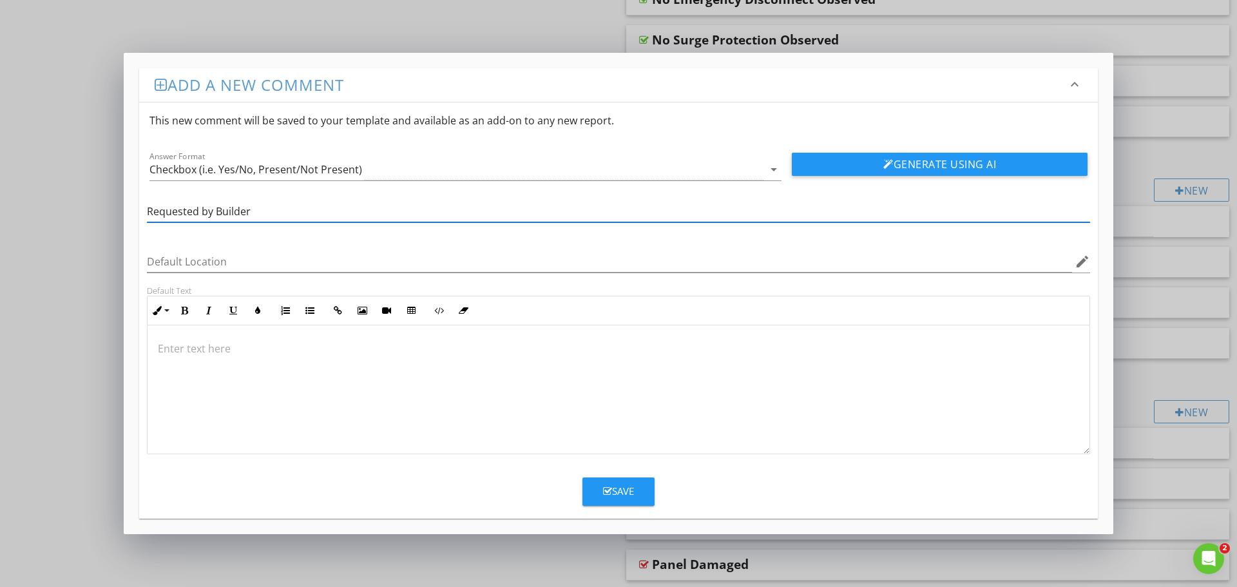
type input "Requested by Builder"
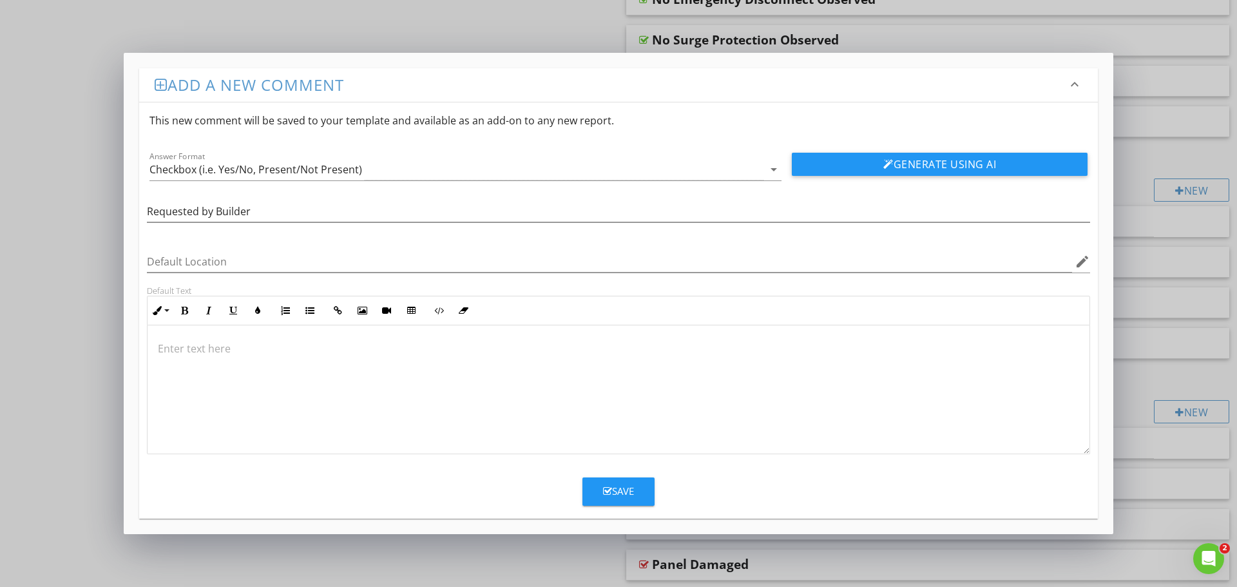
click at [213, 356] on div at bounding box center [618, 389] width 942 height 129
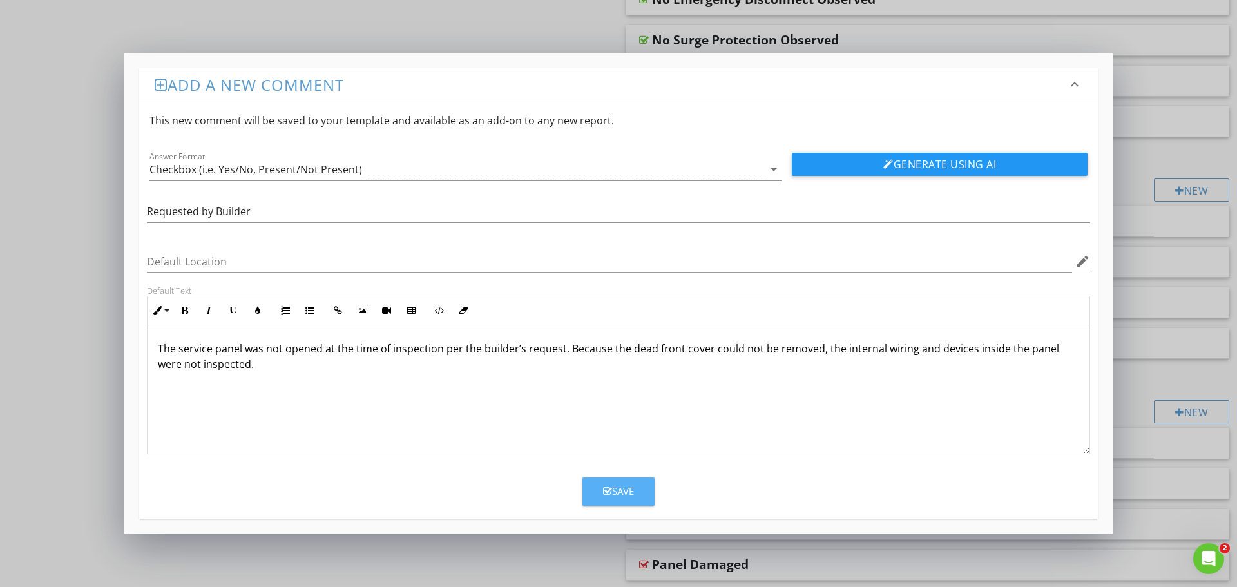
click at [628, 491] on div "Save" at bounding box center [618, 491] width 31 height 15
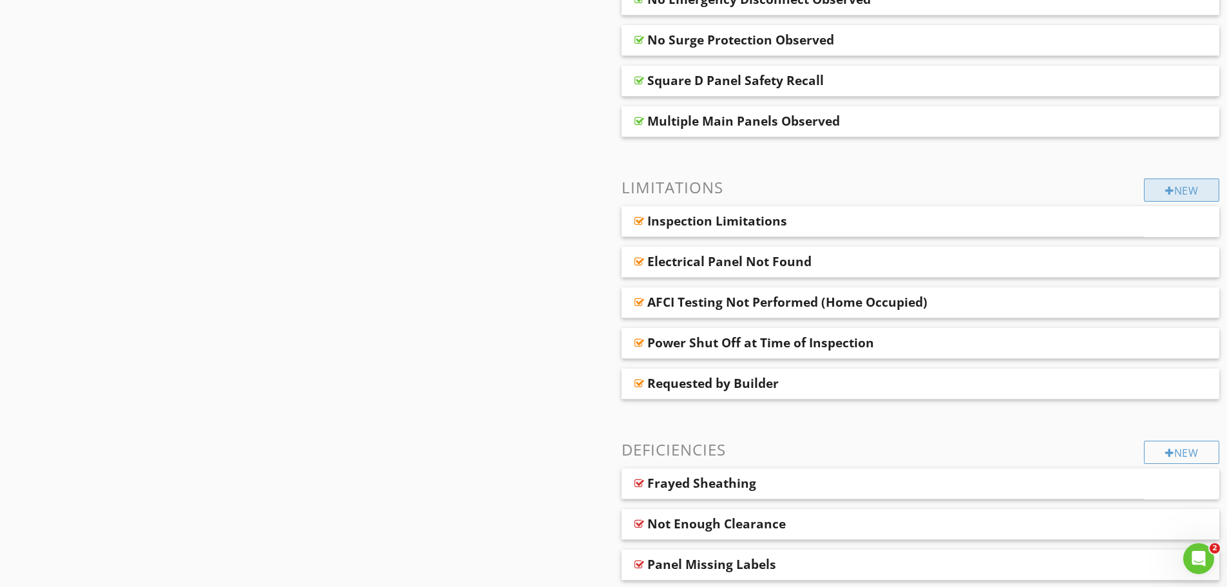
click at [1150, 180] on div "New" at bounding box center [1181, 189] width 75 height 23
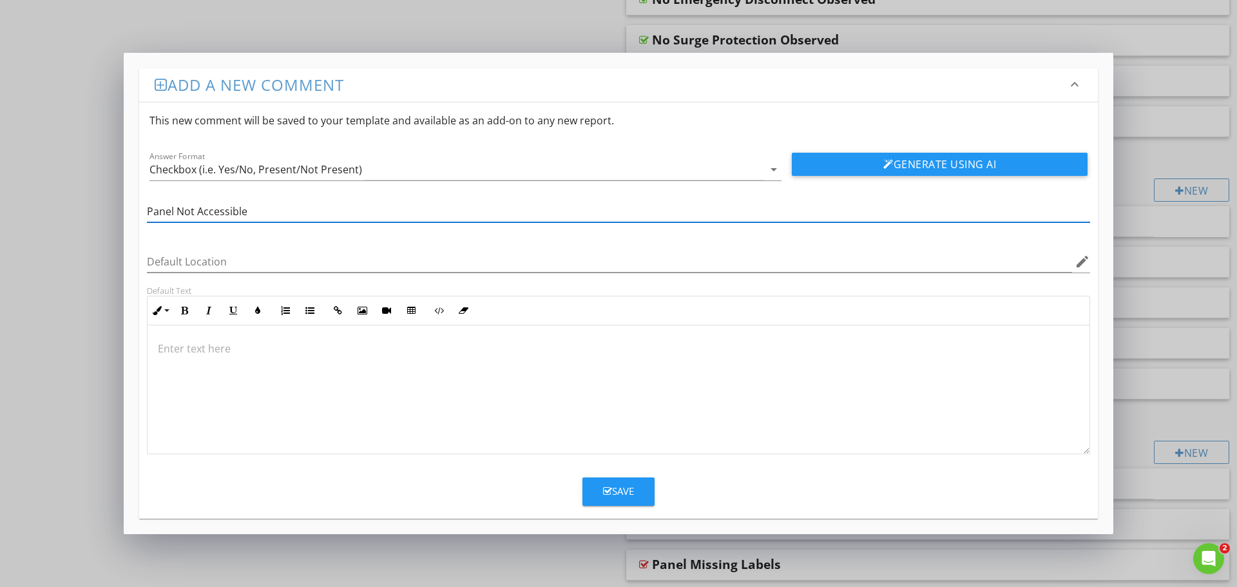
type input "Panel Not Accessible"
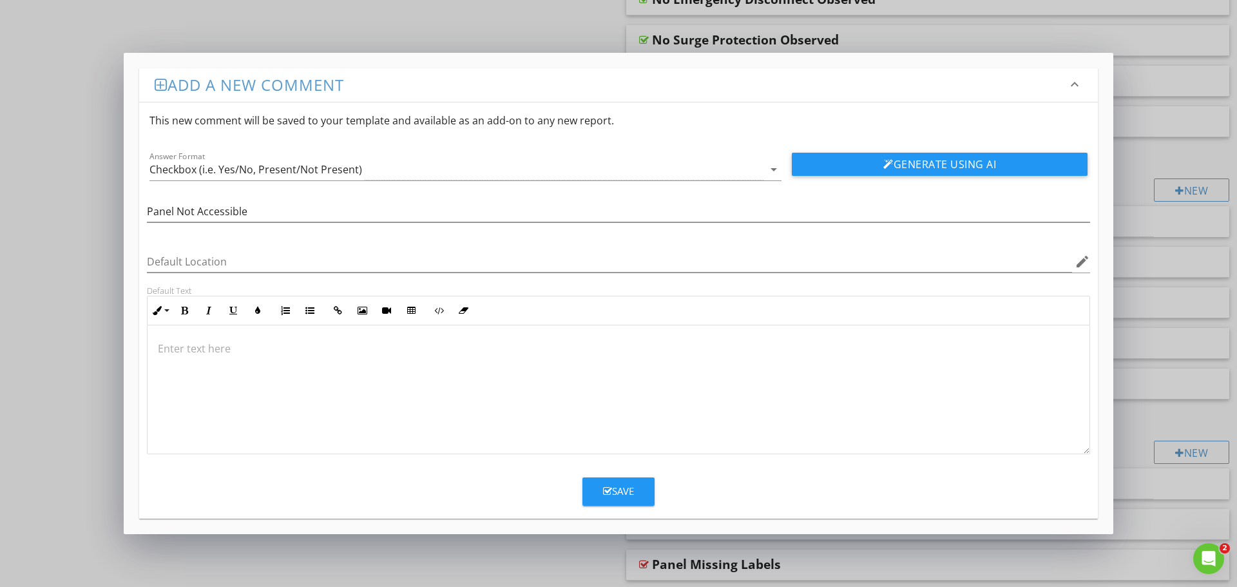
click at [424, 366] on div at bounding box center [618, 389] width 942 height 129
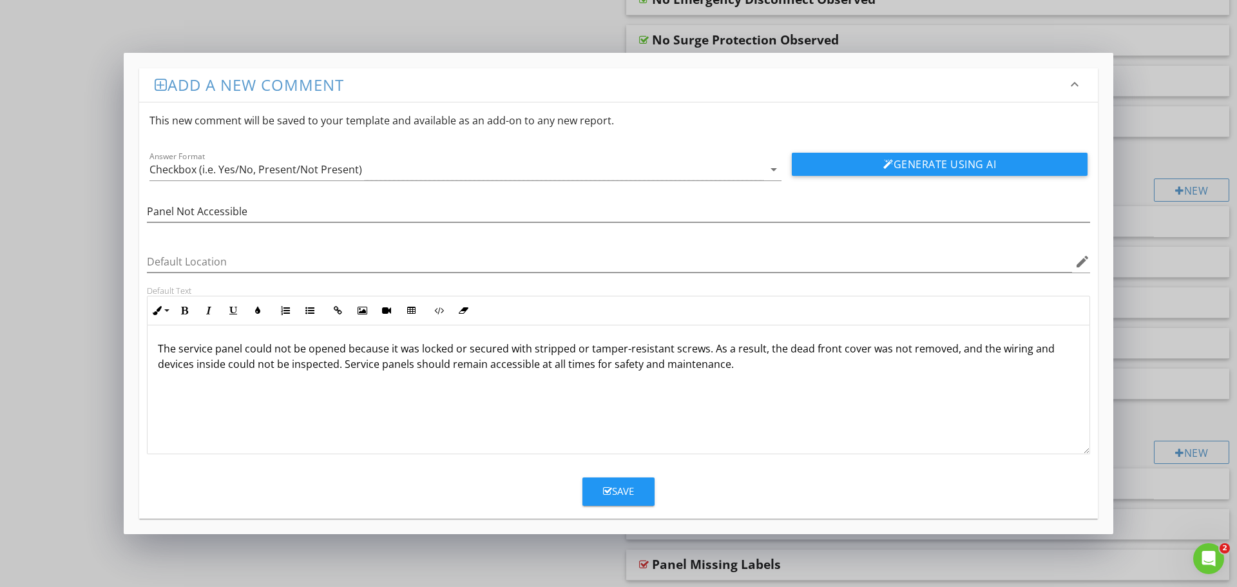
click at [555, 489] on div "Save" at bounding box center [618, 486] width 958 height 39
click at [627, 487] on div "Save" at bounding box center [618, 491] width 31 height 15
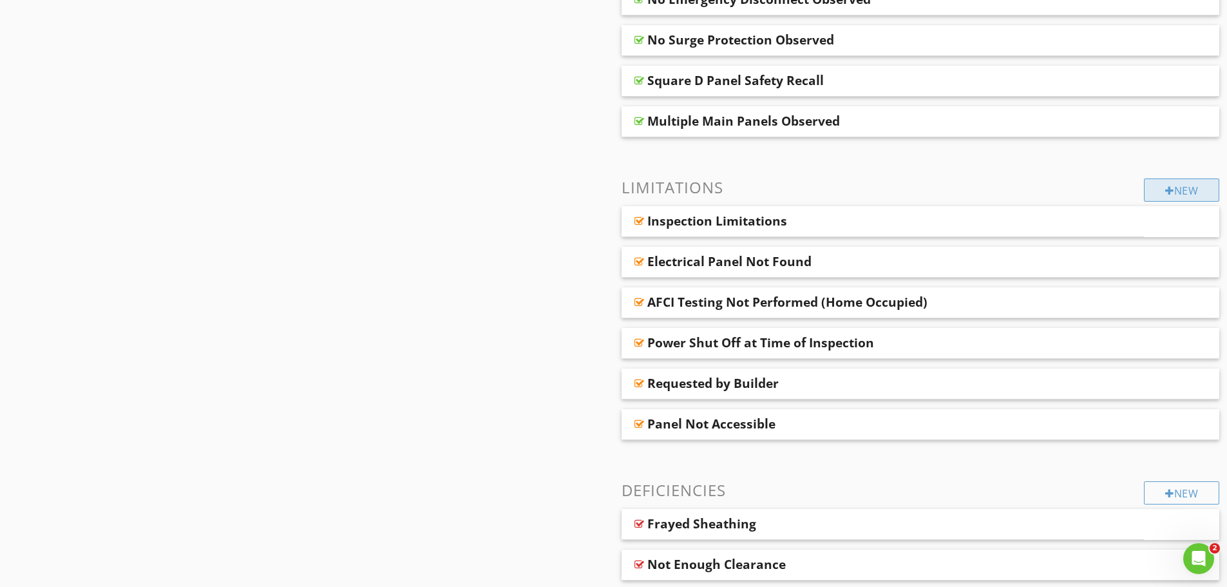
click at [1156, 192] on div "New" at bounding box center [1181, 189] width 75 height 23
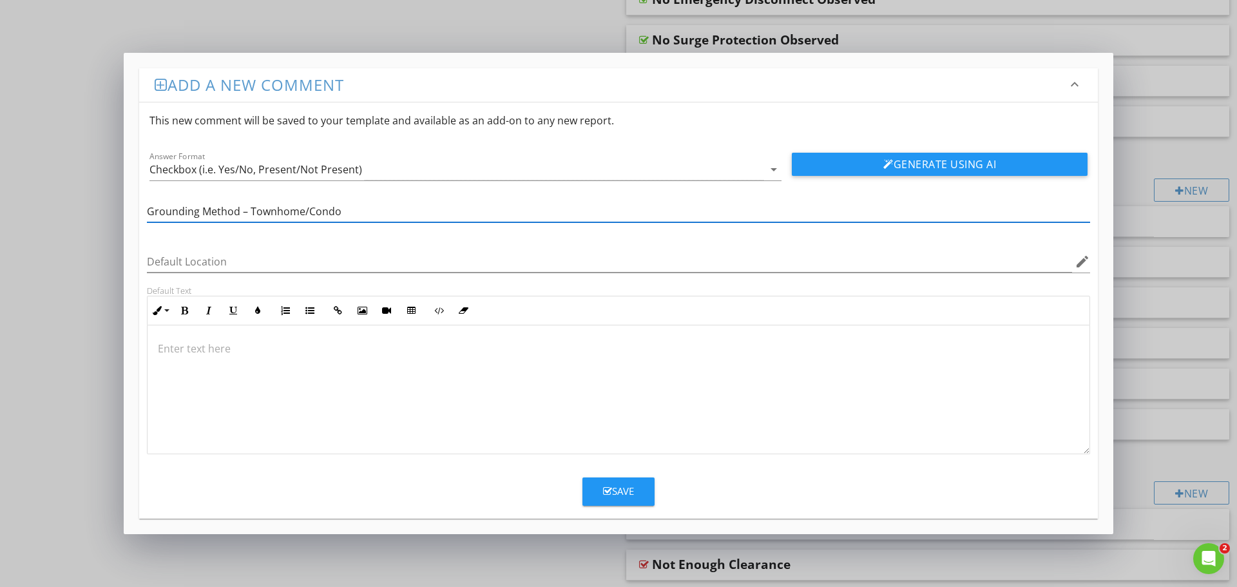
type input "Grounding Method – Townhome/Condo"
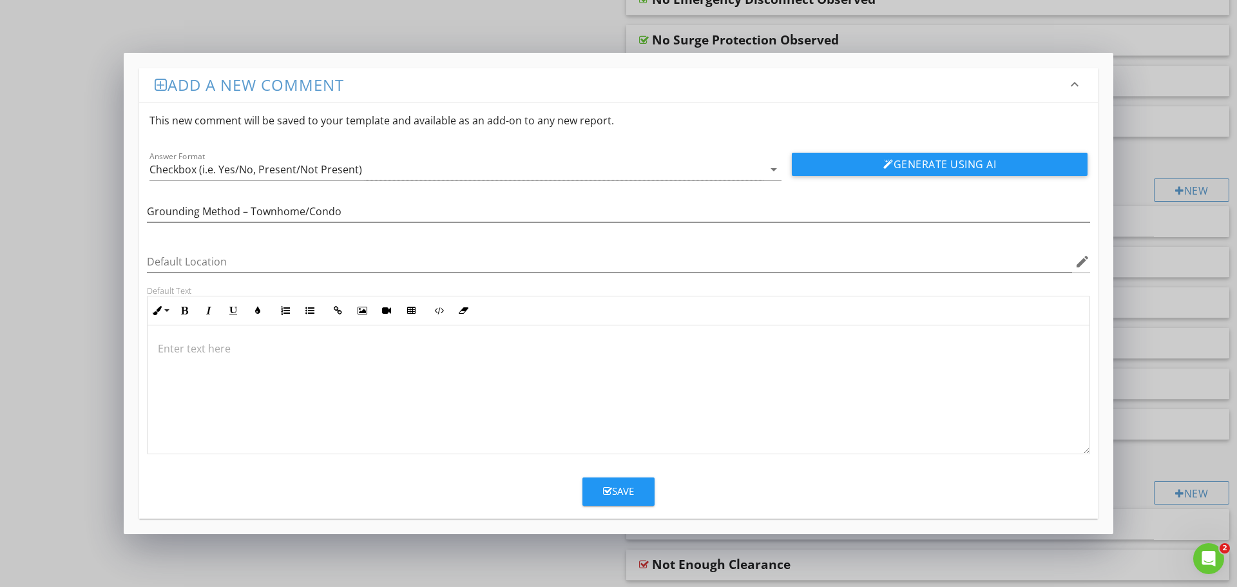
click at [356, 386] on div at bounding box center [618, 389] width 942 height 129
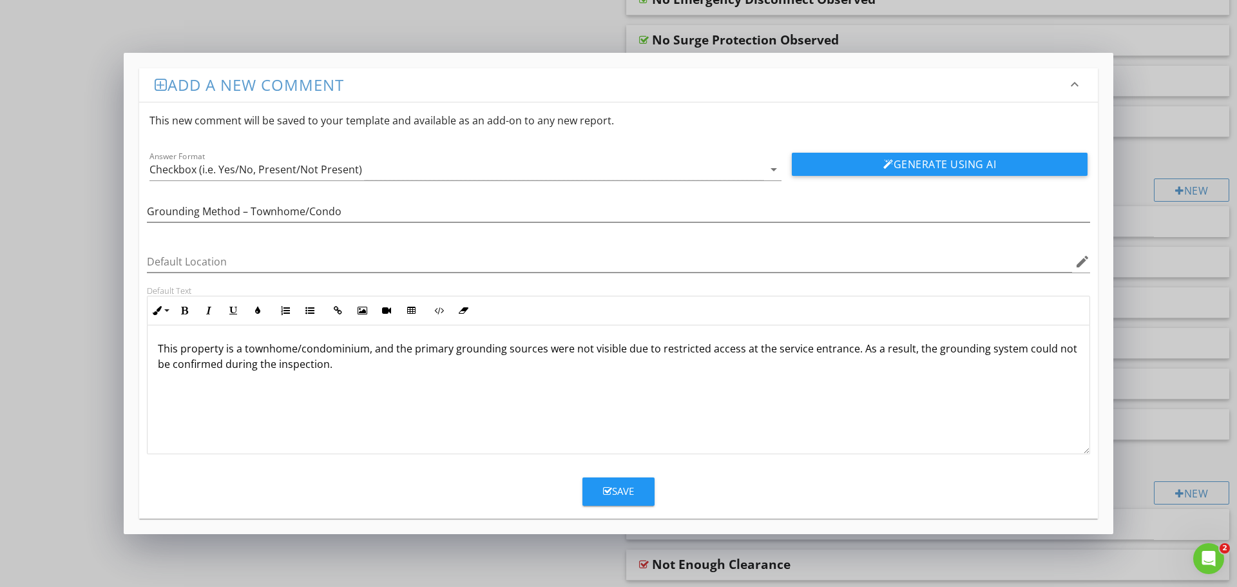
click at [610, 485] on div "Save" at bounding box center [618, 491] width 31 height 15
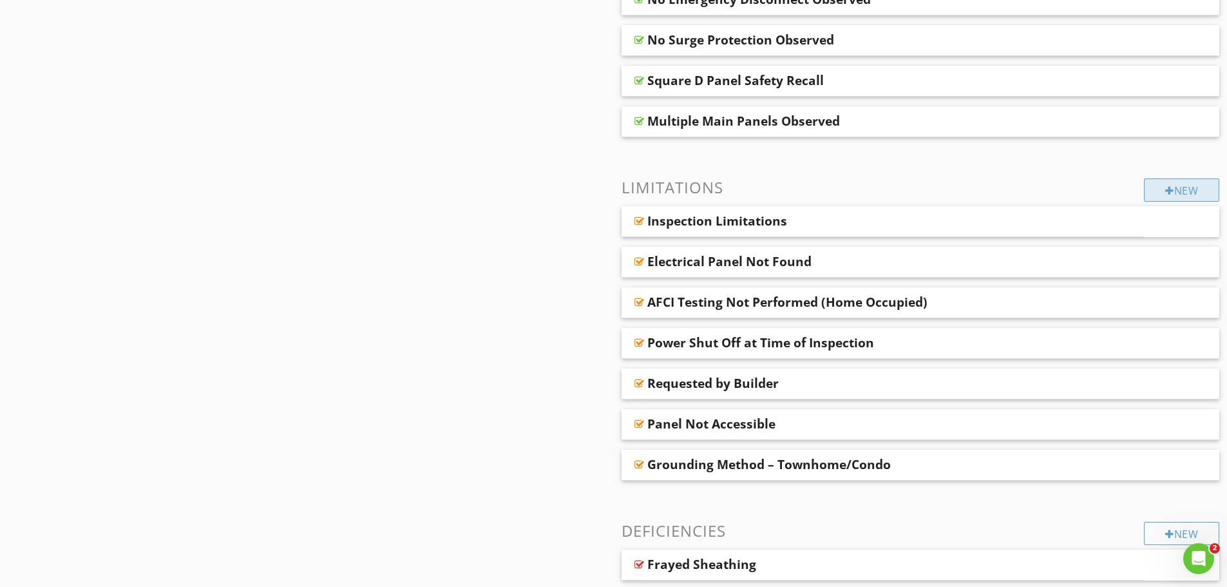
click at [1155, 187] on div "New" at bounding box center [1181, 189] width 75 height 23
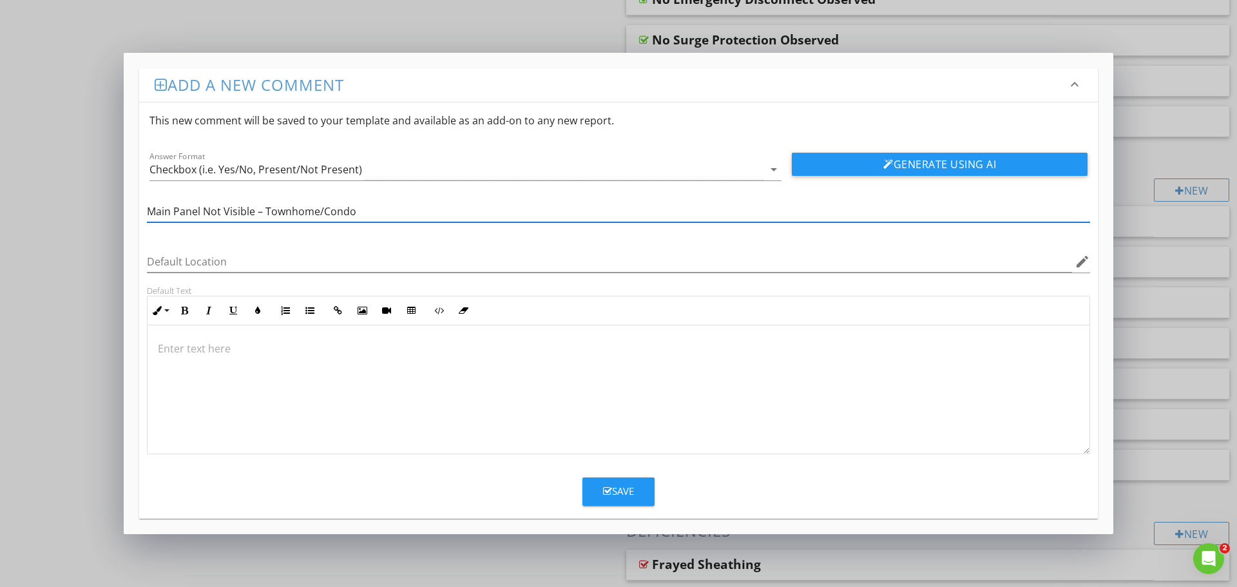
type input "Main Panel Not Visible – Townhome/Condo"
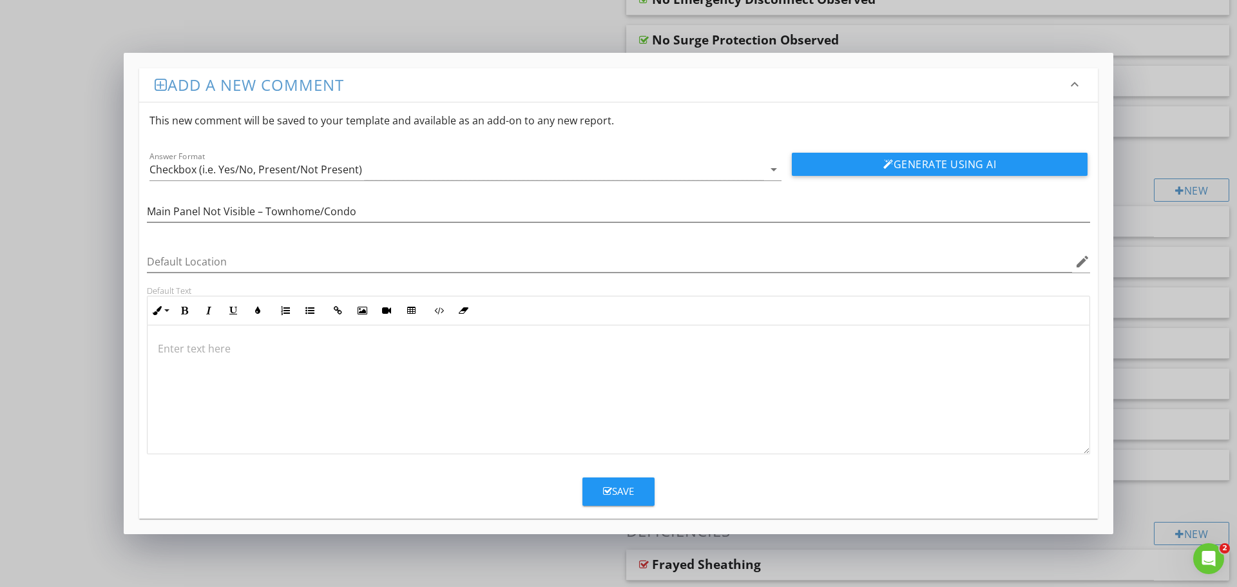
click at [544, 374] on div at bounding box center [618, 389] width 942 height 129
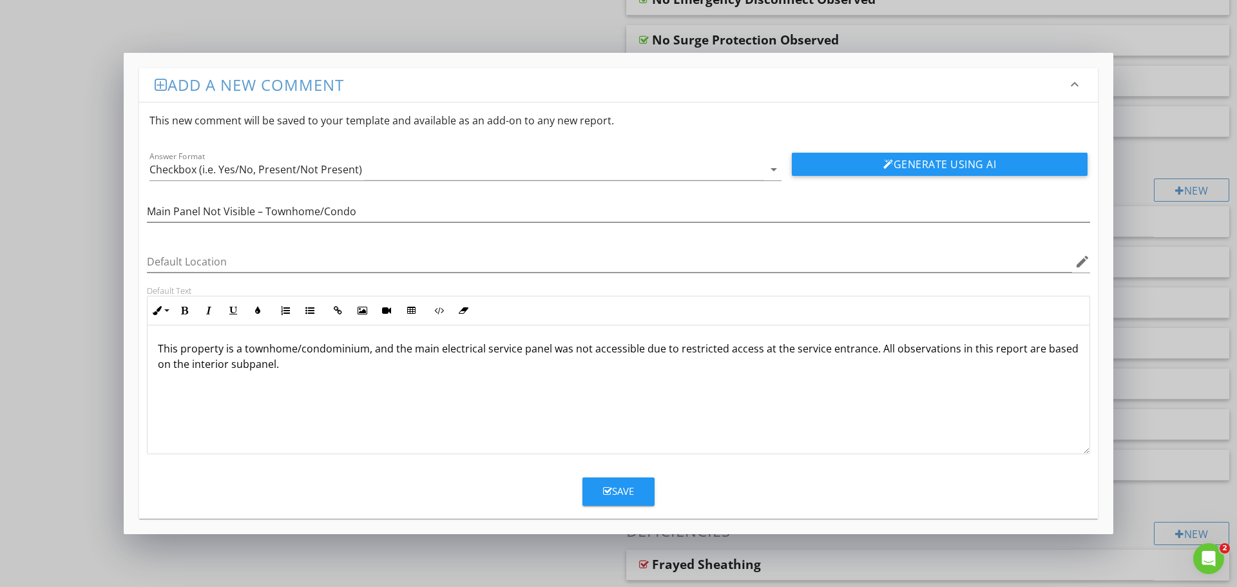
click at [623, 495] on div "Save" at bounding box center [618, 491] width 31 height 15
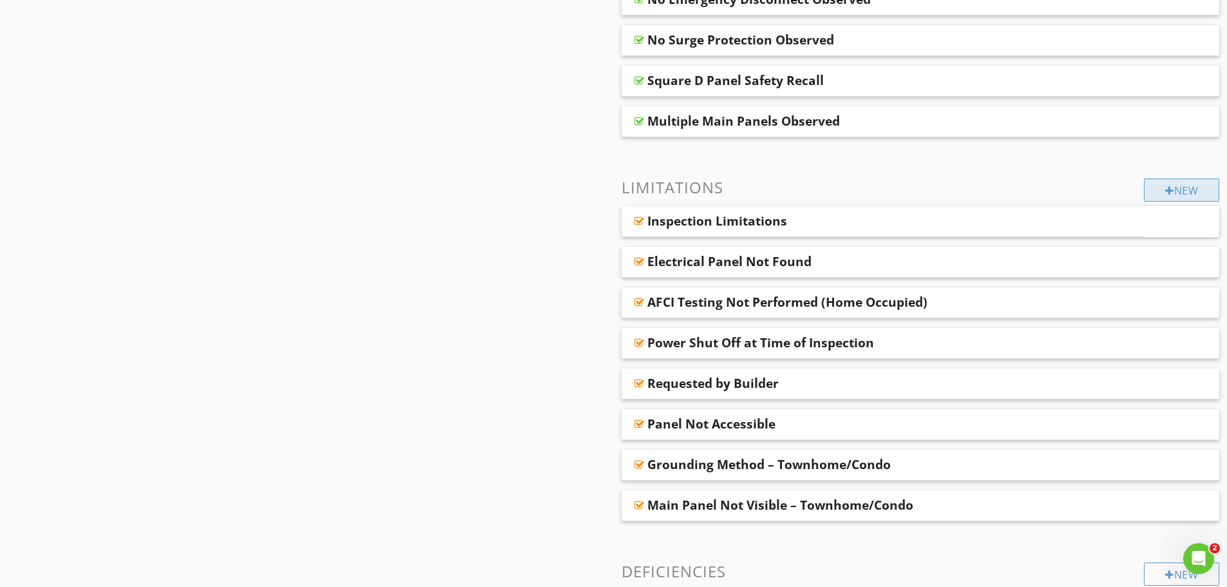
click at [1155, 185] on div "New" at bounding box center [1181, 189] width 75 height 23
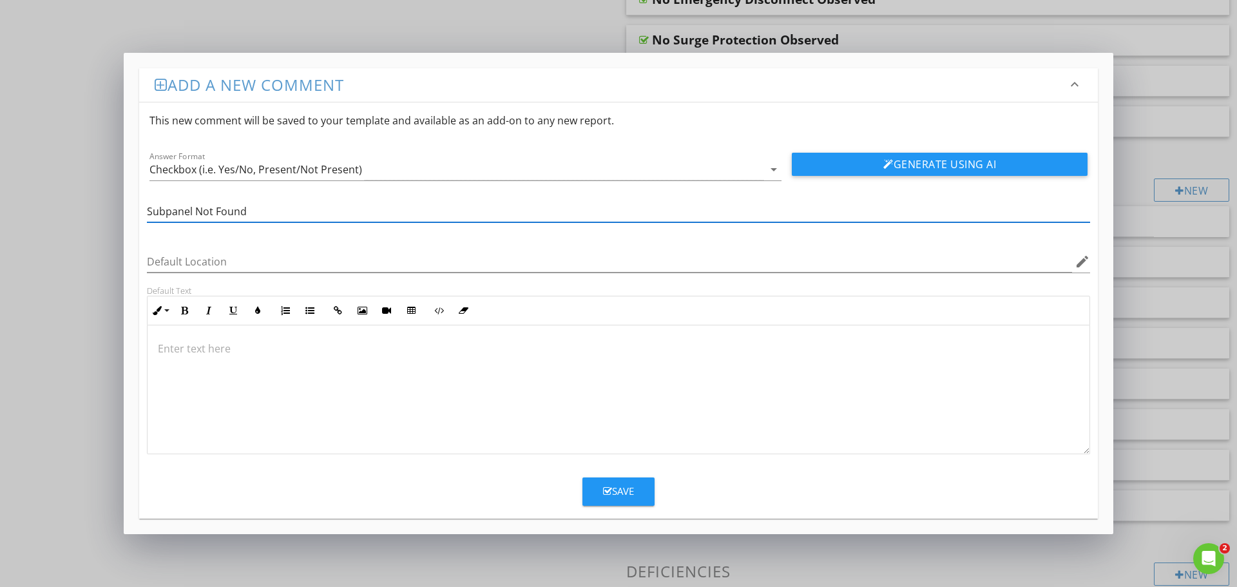
type input "Subpanel Not Found"
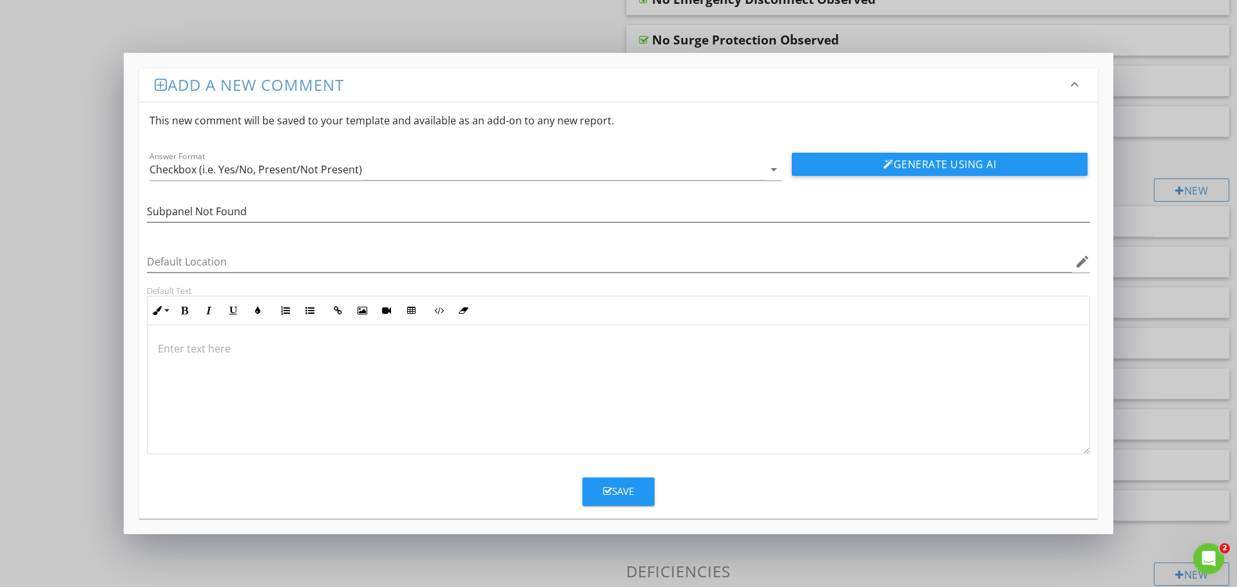
click at [404, 365] on div at bounding box center [618, 389] width 942 height 129
click at [615, 487] on div "Save" at bounding box center [618, 491] width 31 height 15
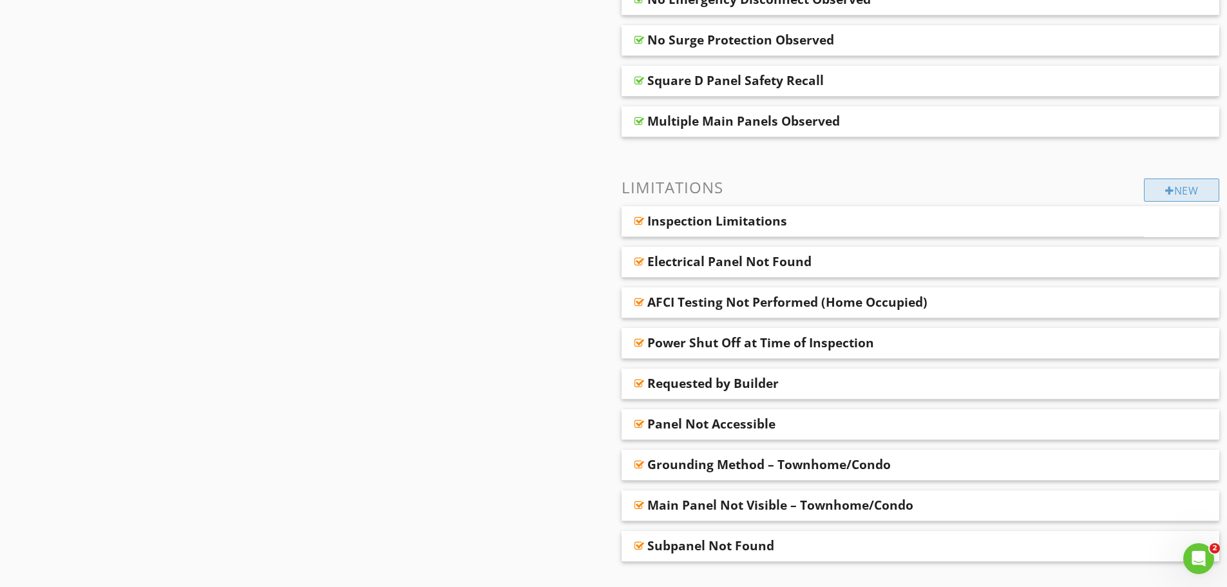
click at [1156, 193] on div "New" at bounding box center [1181, 189] width 75 height 23
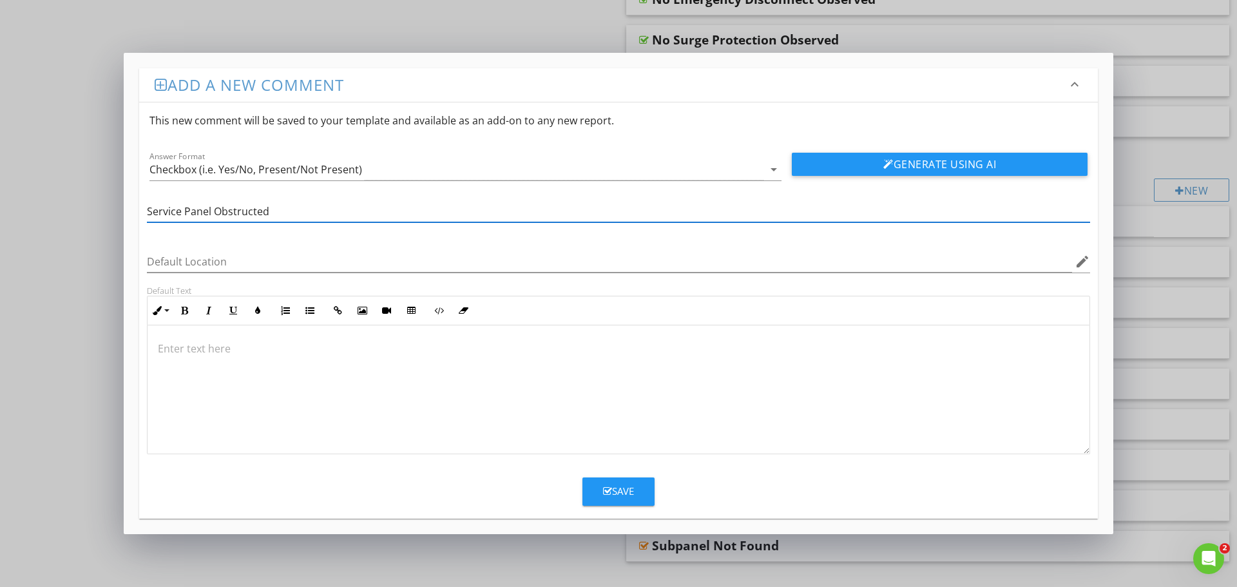
type input "Service Panel Obstructed"
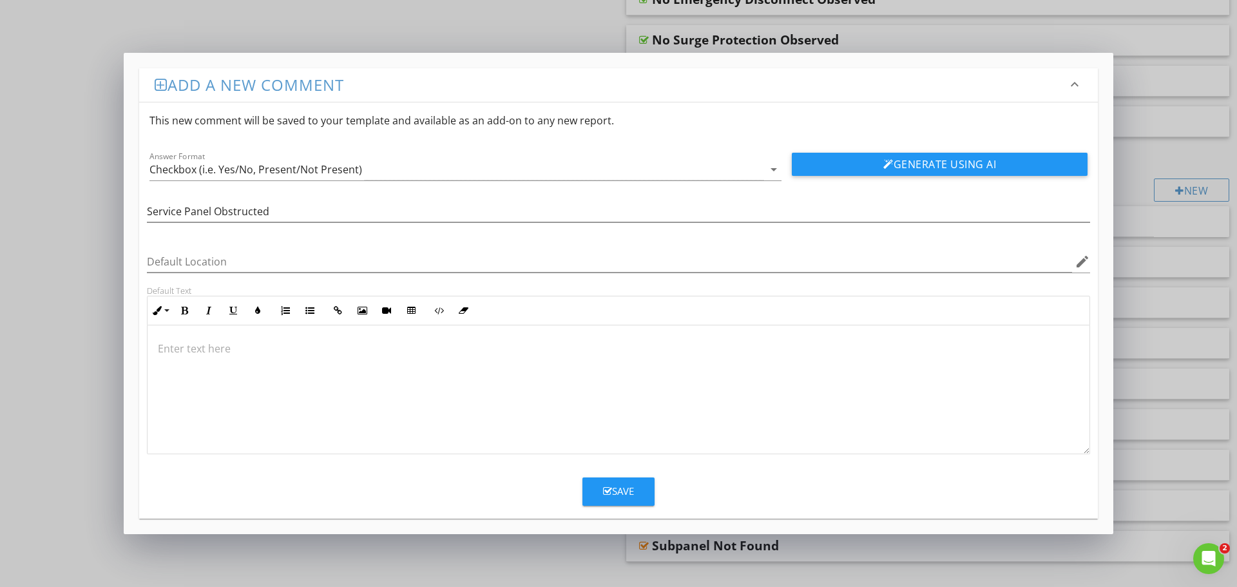
click at [448, 367] on div at bounding box center [618, 389] width 942 height 129
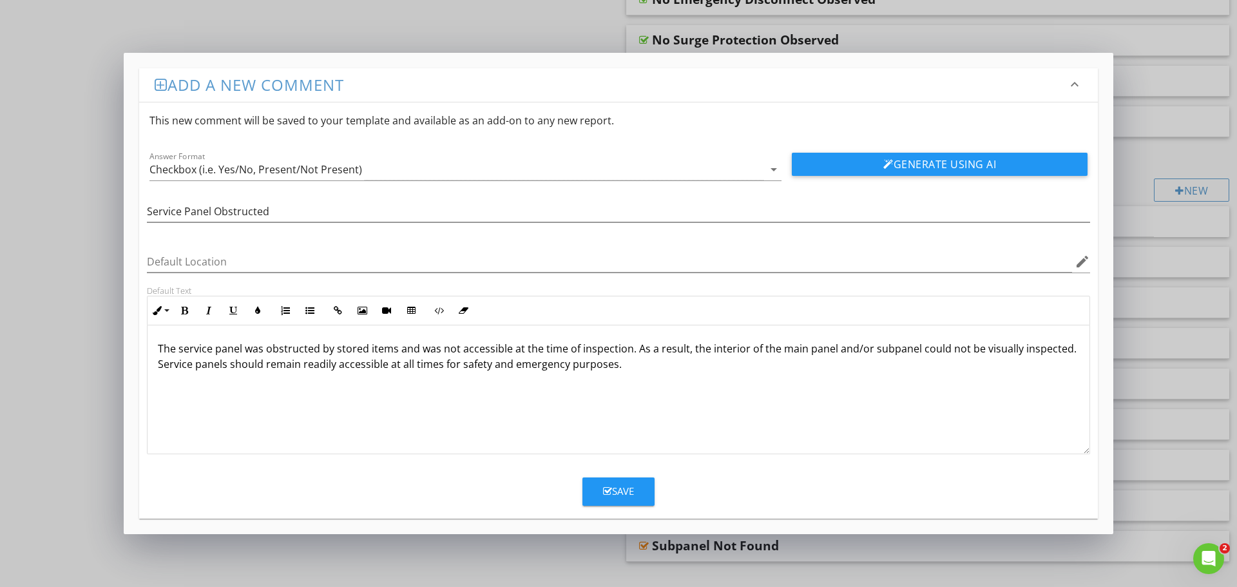
click at [609, 486] on icon "button" at bounding box center [607, 491] width 9 height 10
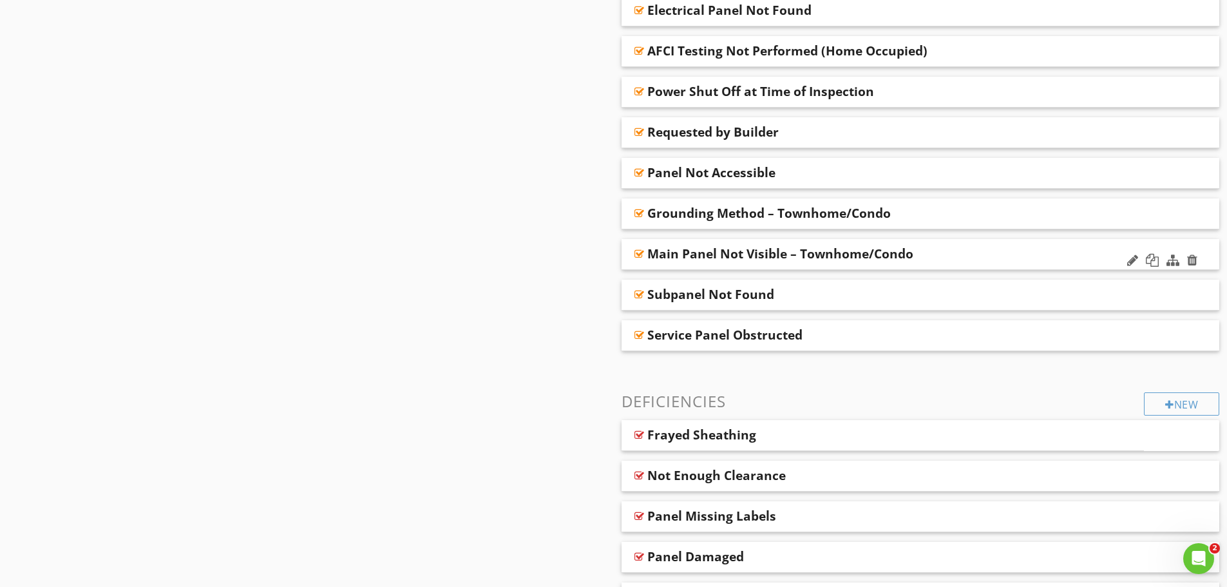
scroll to position [924, 0]
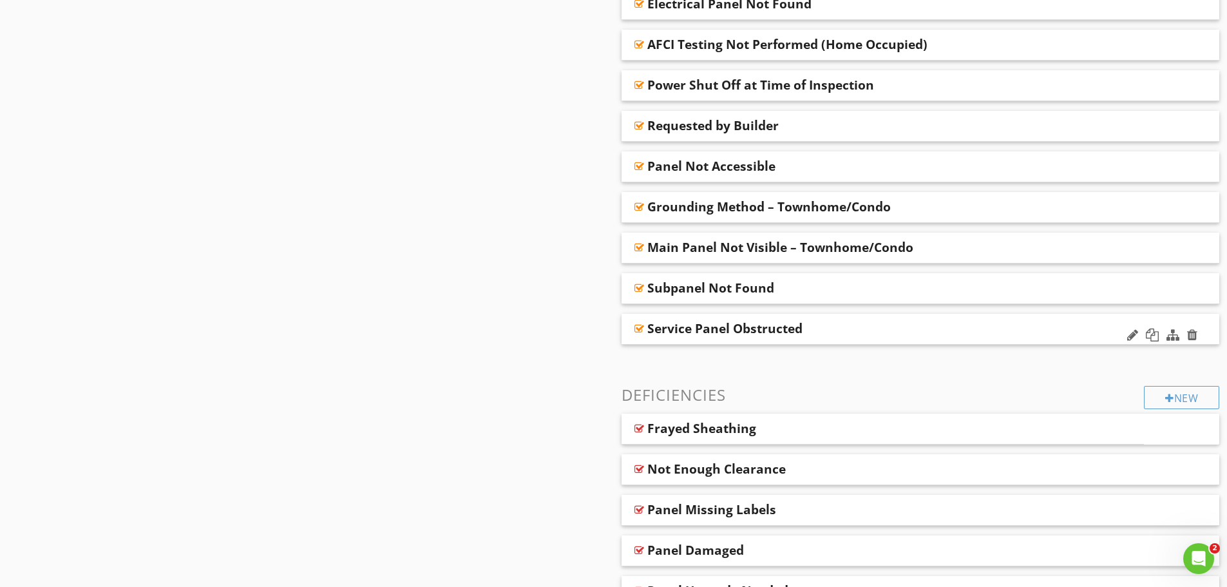
click at [901, 336] on div "Service Panel Obstructed" at bounding box center [861, 328] width 429 height 15
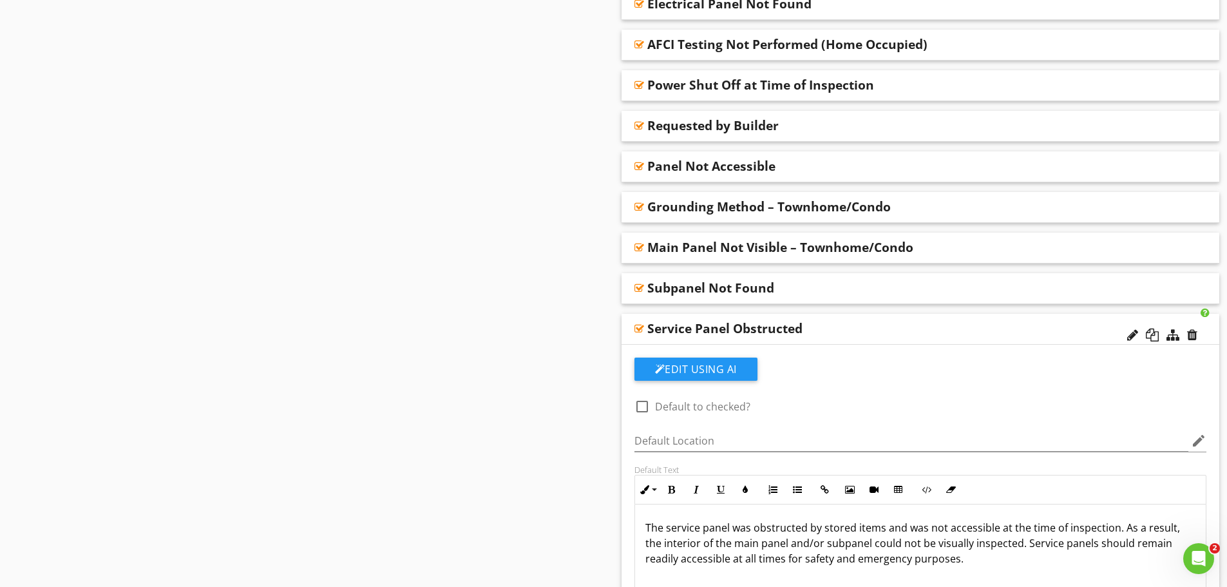
click at [901, 336] on div "Service Panel Obstructed" at bounding box center [861, 328] width 429 height 15
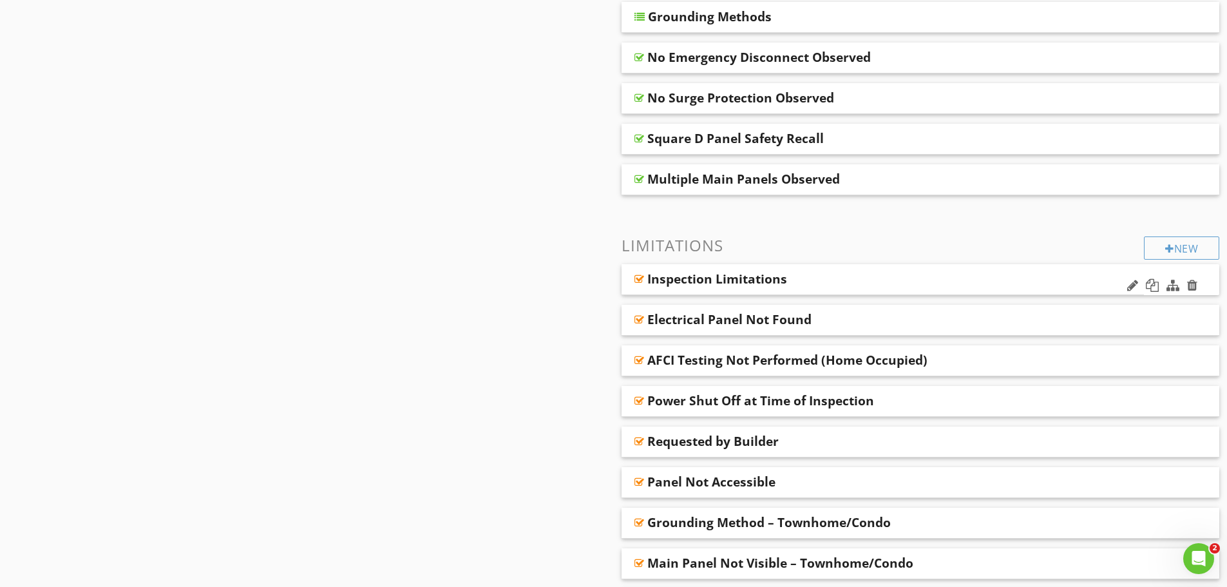
scroll to position [602, 0]
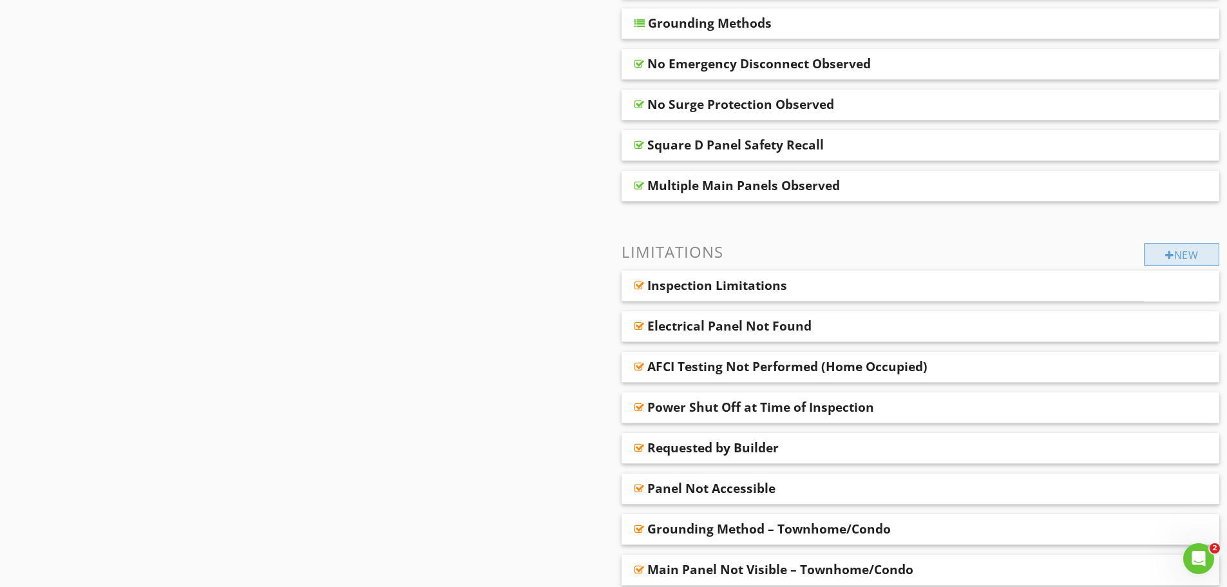
click at [1195, 260] on div "New" at bounding box center [1181, 254] width 75 height 23
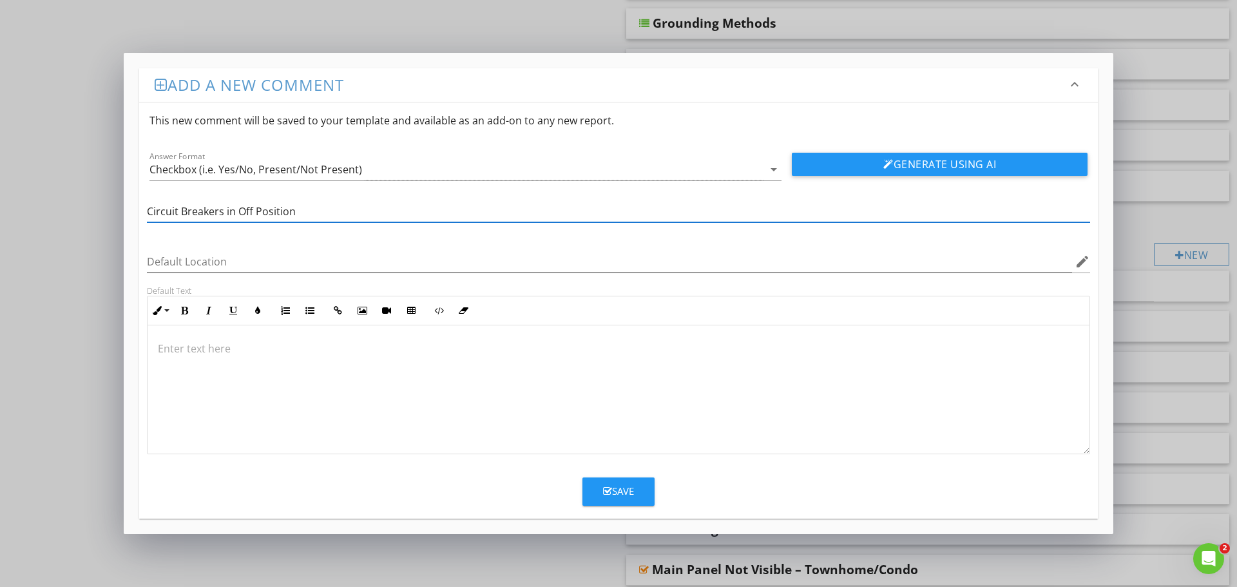
type input "Circuit Breakers in Off Position"
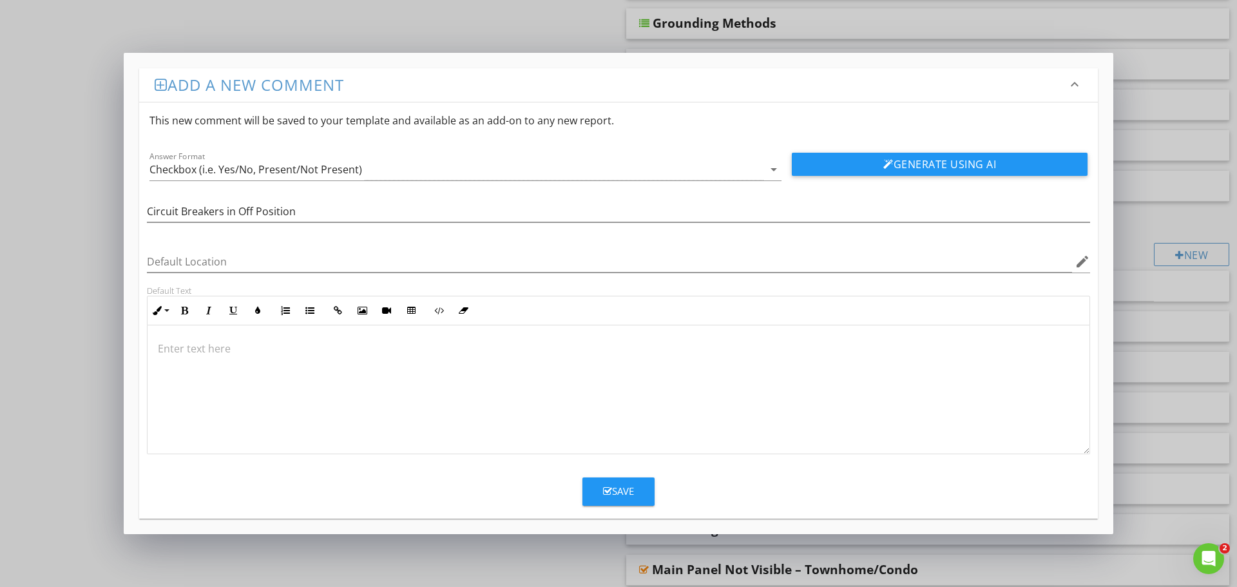
click at [277, 363] on div at bounding box center [618, 389] width 942 height 129
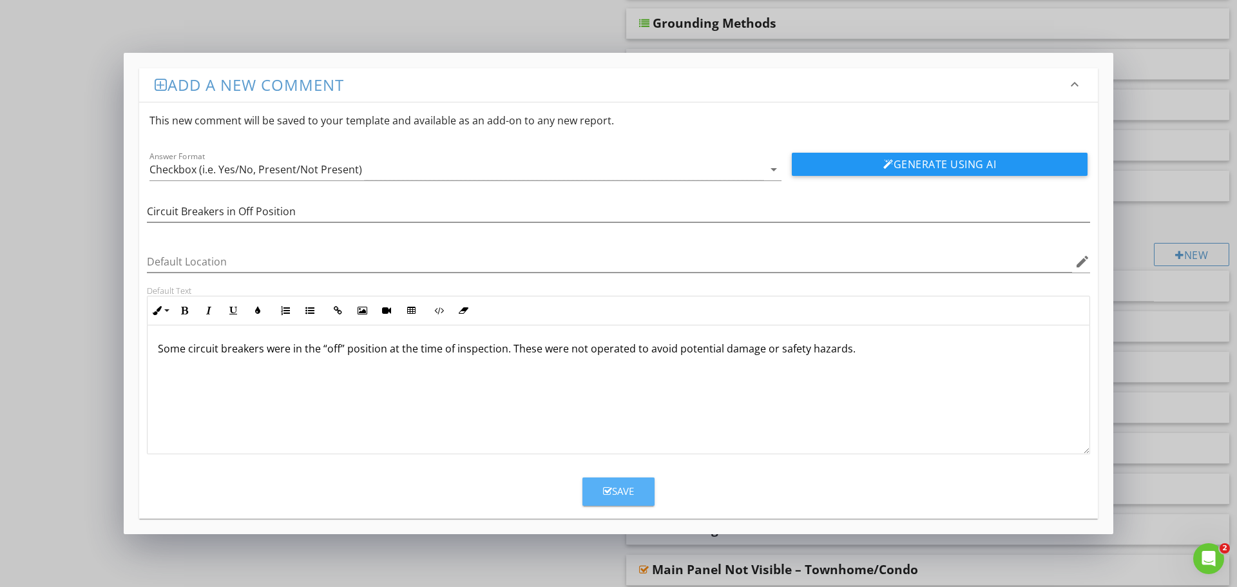
click at [628, 485] on div "Save" at bounding box center [618, 491] width 31 height 15
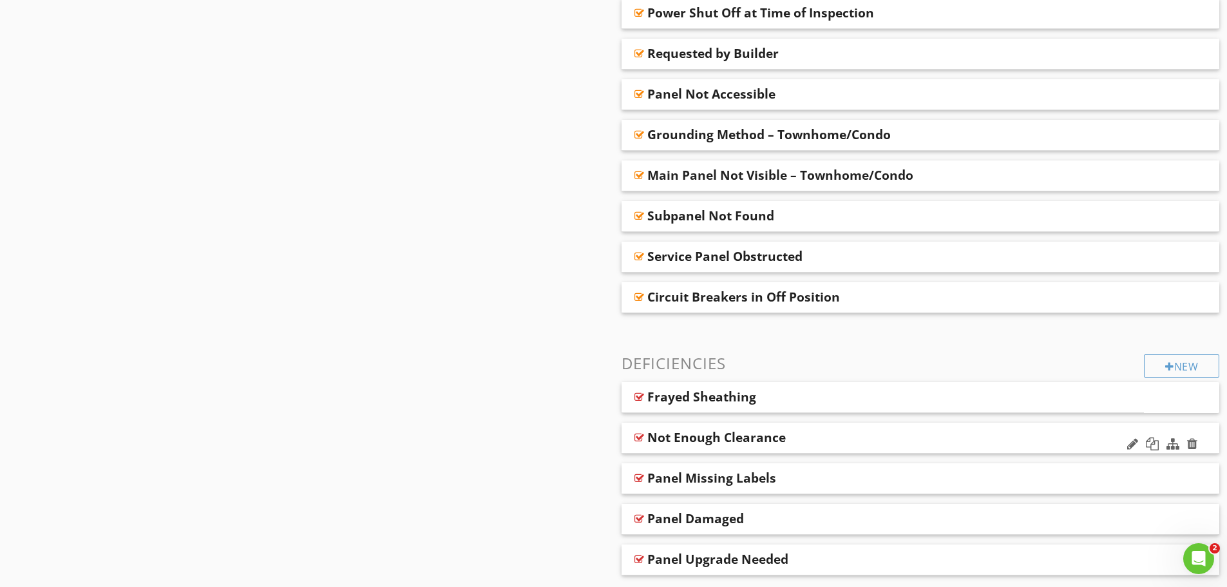
scroll to position [1039, 0]
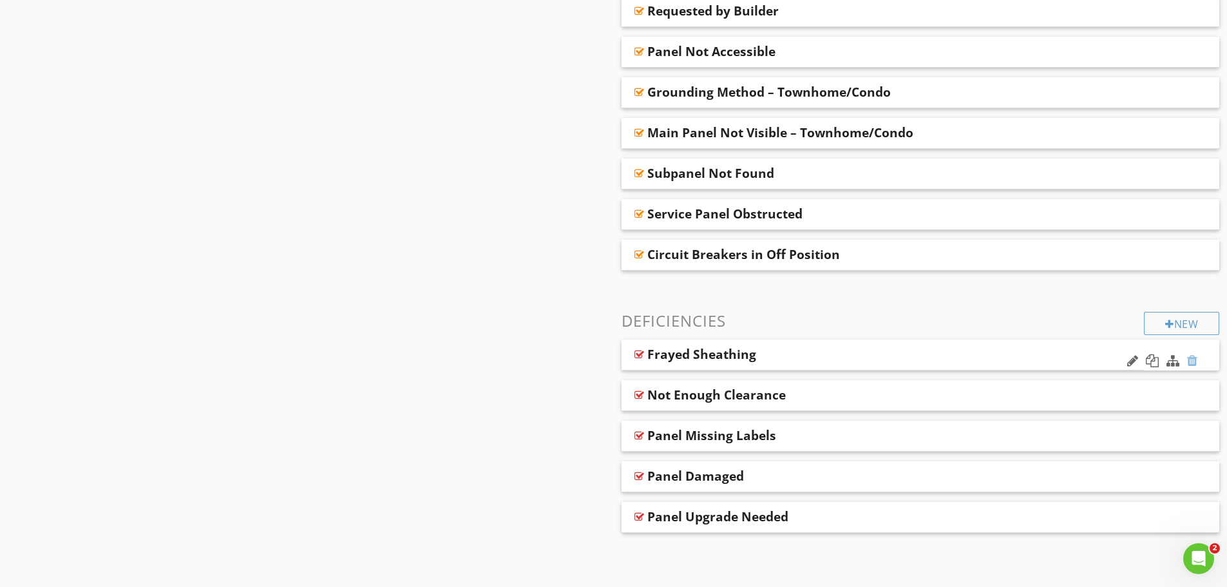
click at [1190, 359] on div at bounding box center [1192, 360] width 10 height 13
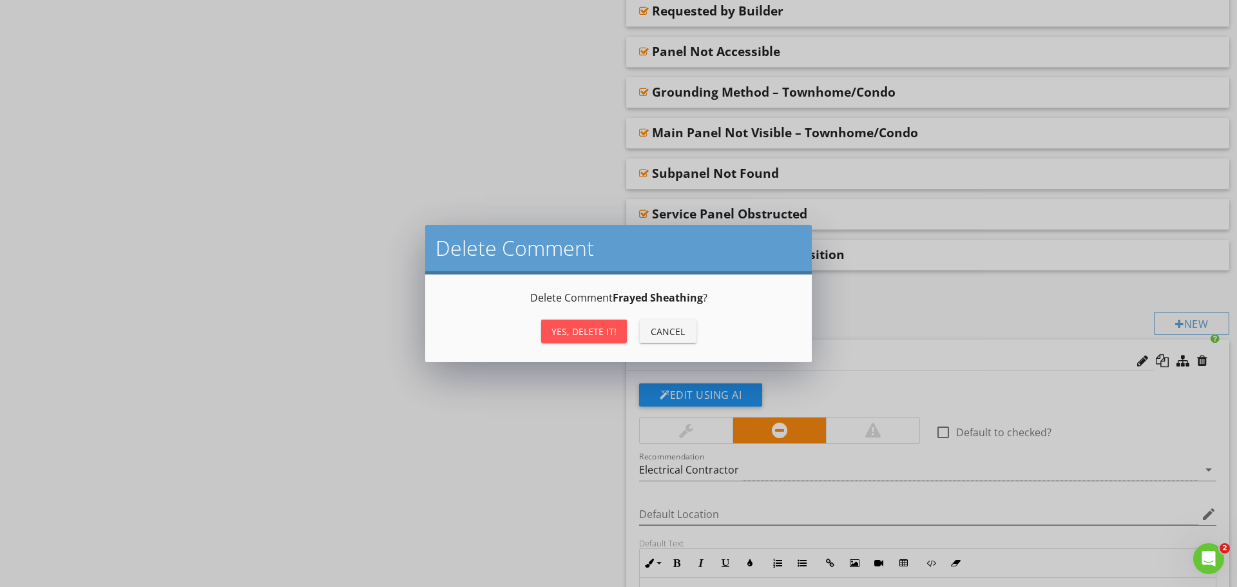
click at [589, 335] on div "Yes, Delete it!" at bounding box center [583, 332] width 65 height 14
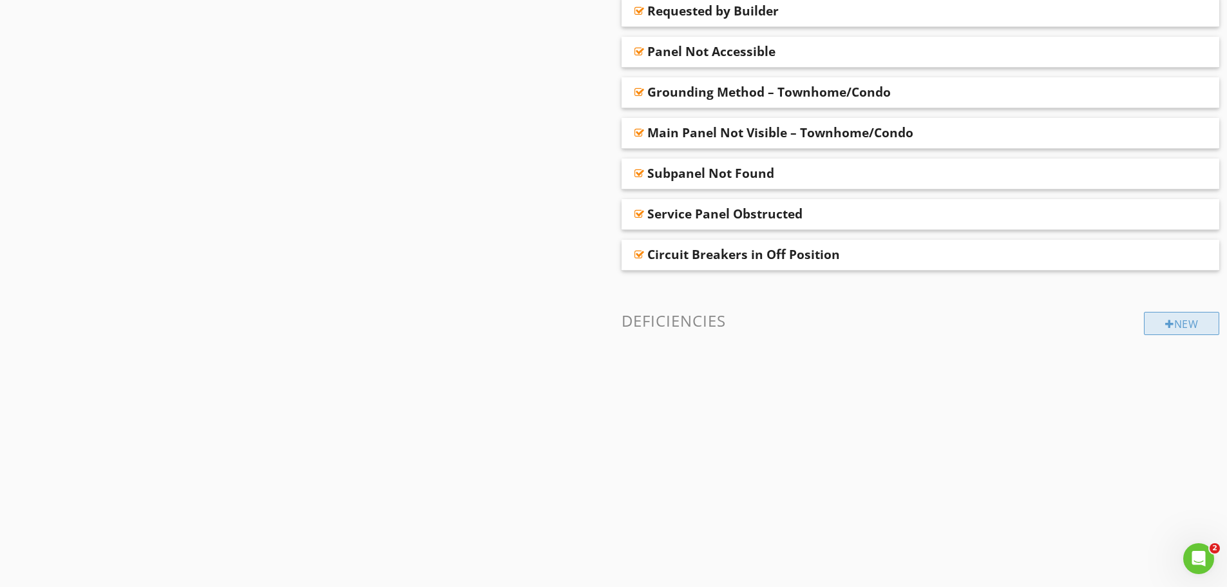
scroll to position [998, 0]
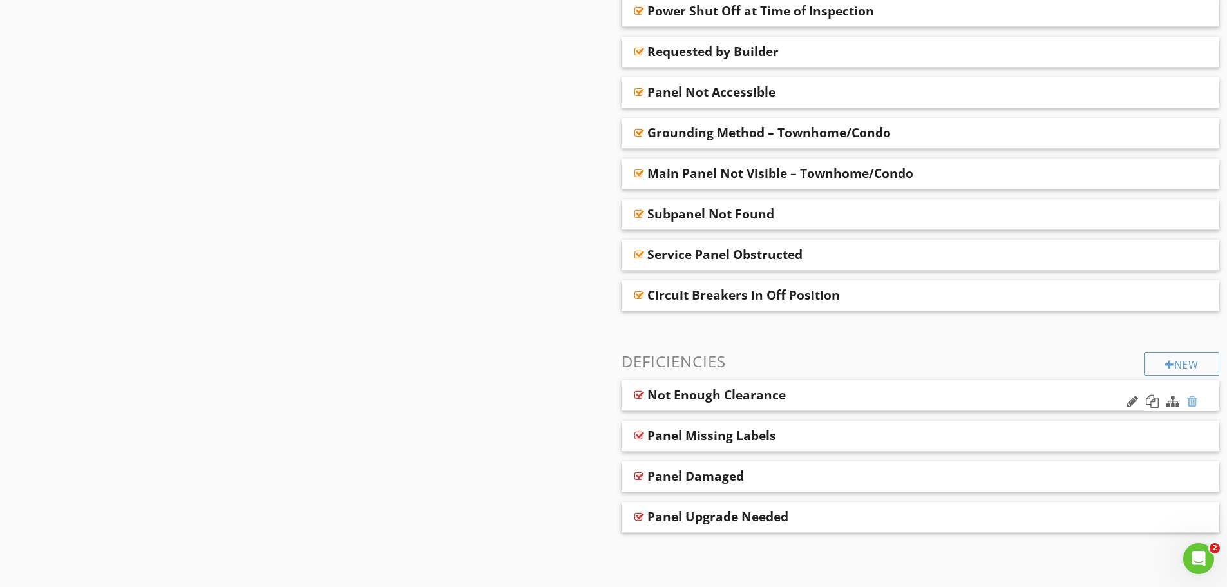
click at [1195, 403] on div at bounding box center [1192, 401] width 10 height 13
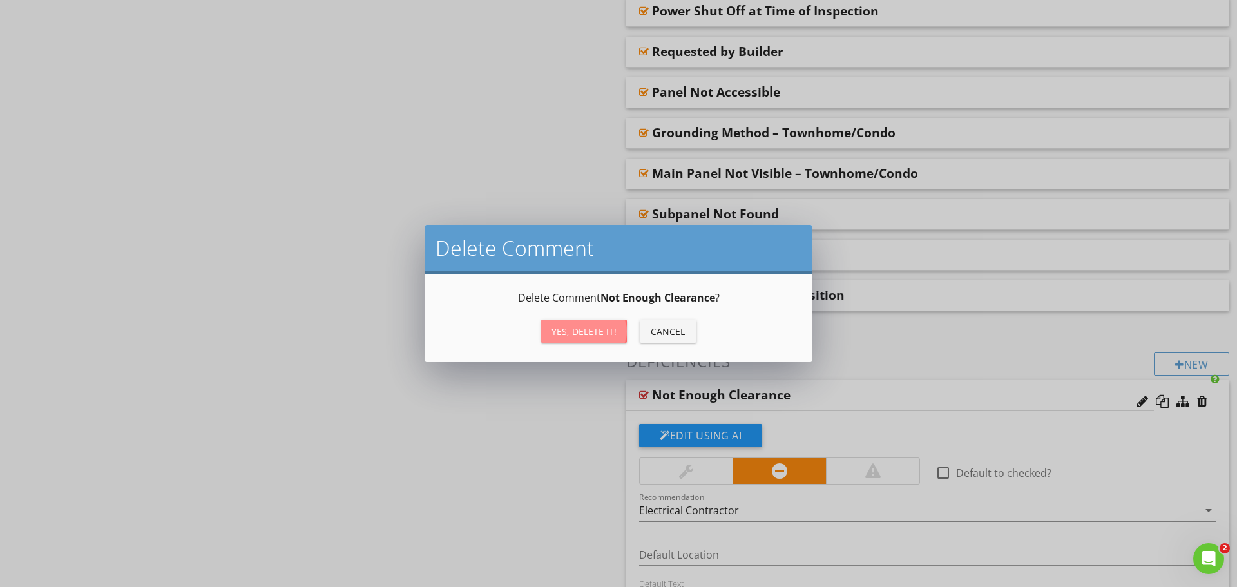
drag, startPoint x: 579, startPoint y: 329, endPoint x: 885, endPoint y: 376, distance: 309.5
click at [580, 329] on div "Yes, Delete it!" at bounding box center [583, 332] width 65 height 14
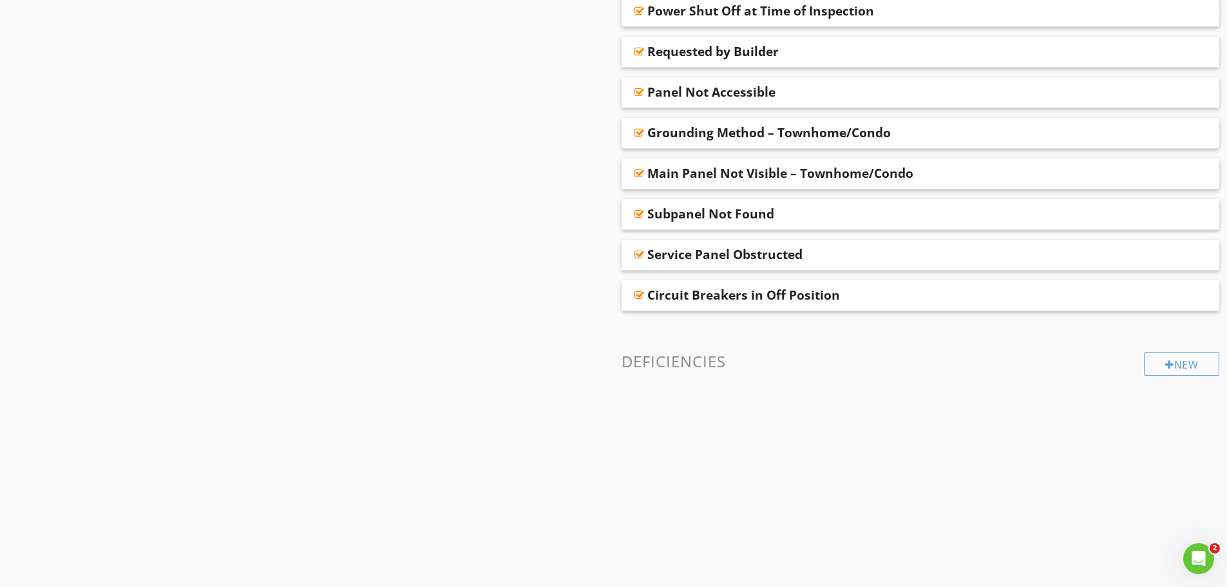
scroll to position [958, 0]
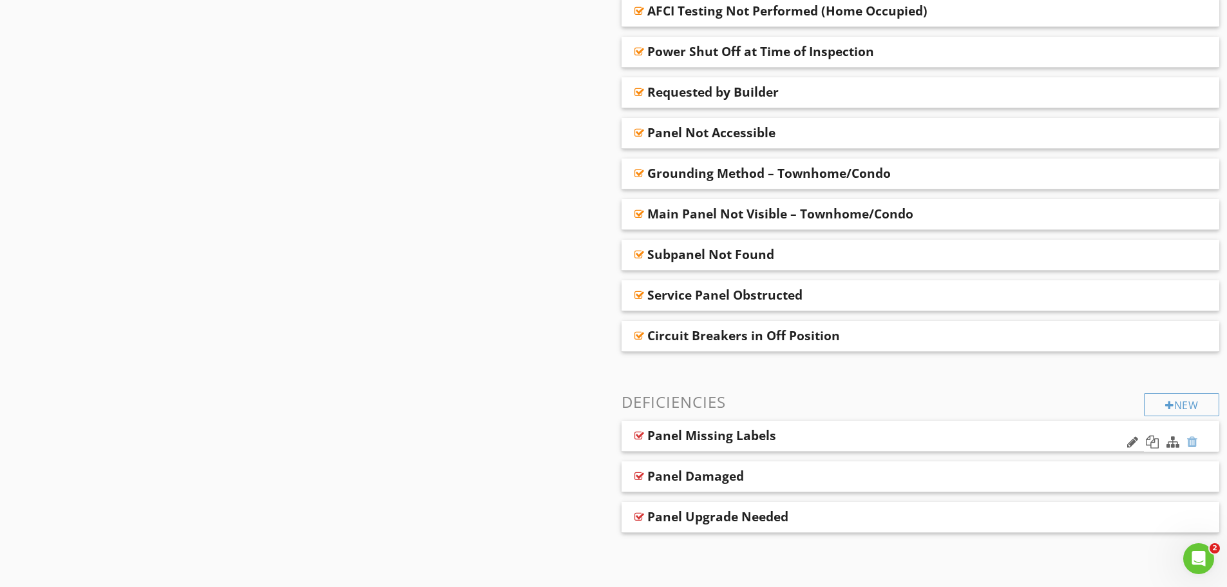
click at [1191, 439] on div at bounding box center [1192, 441] width 10 height 13
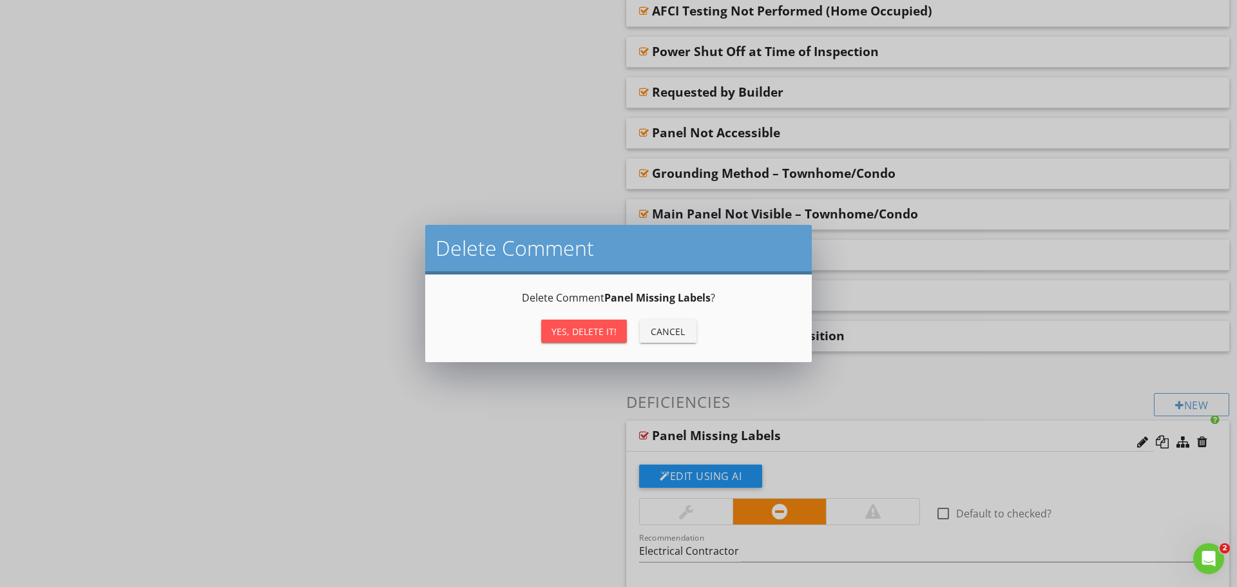
click at [583, 327] on div "Yes, Delete it!" at bounding box center [583, 332] width 65 height 14
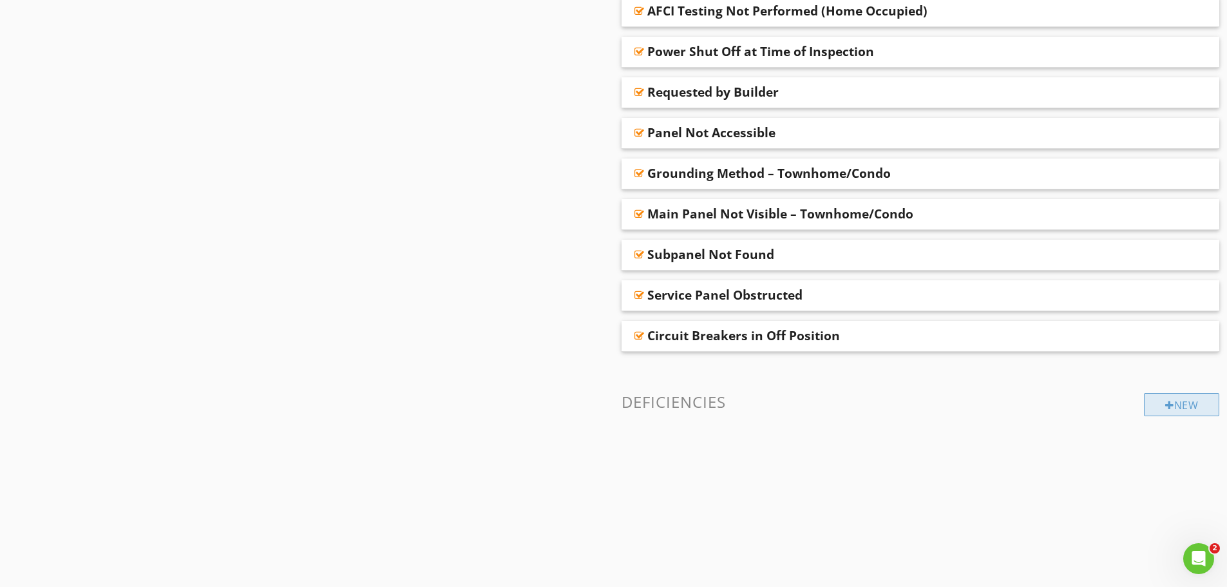
scroll to position [917, 0]
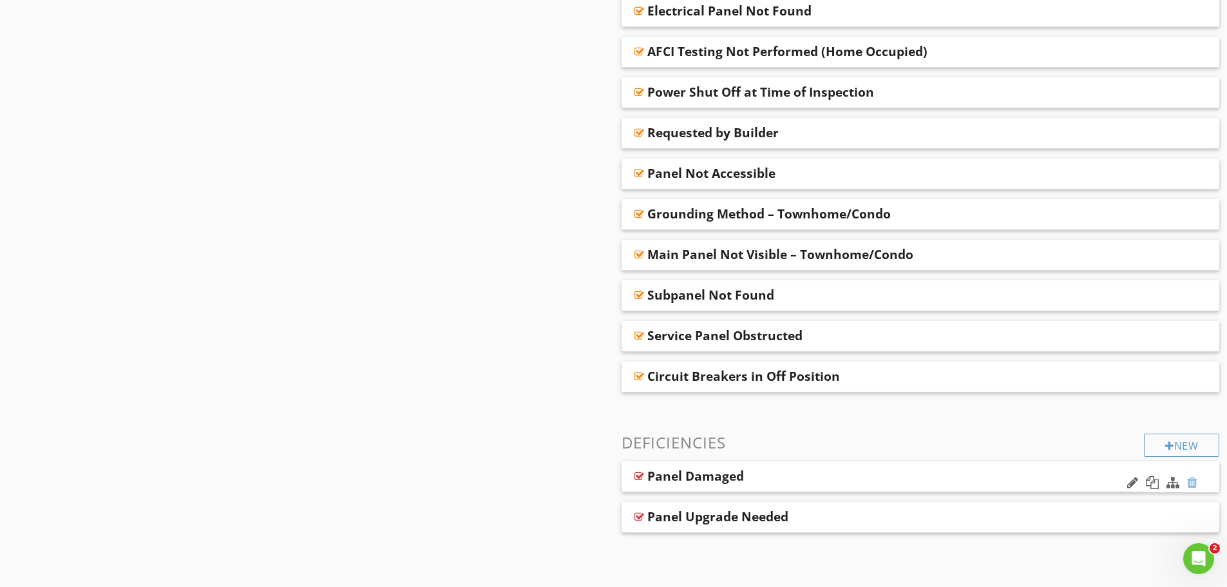
click at [1194, 484] on div at bounding box center [1192, 482] width 10 height 13
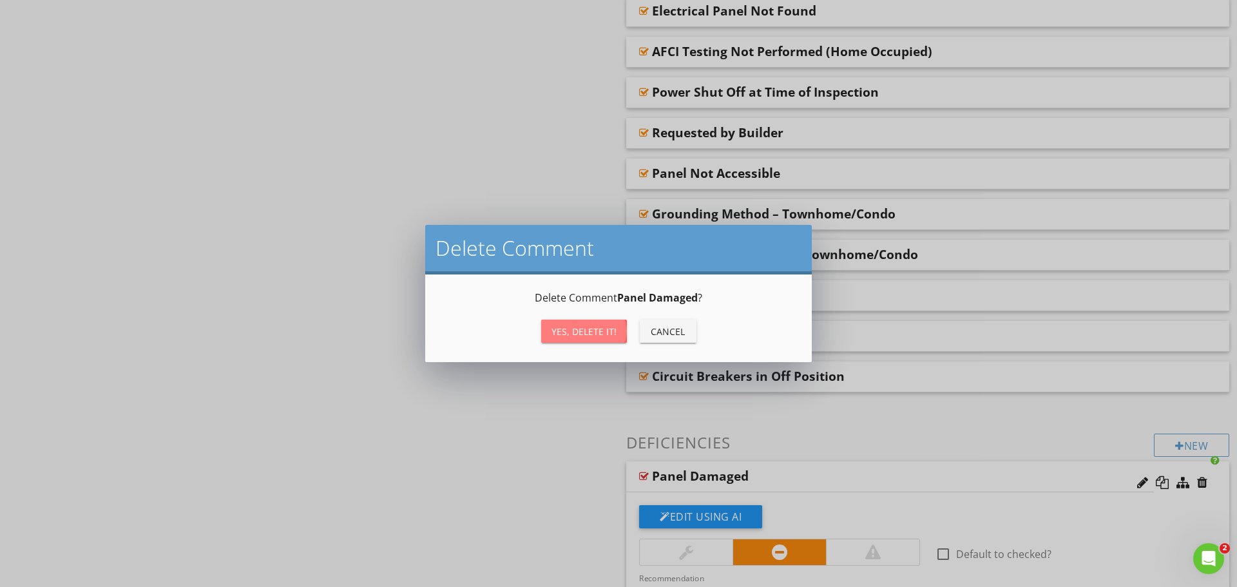
click at [593, 332] on div "Yes, Delete it!" at bounding box center [583, 332] width 65 height 14
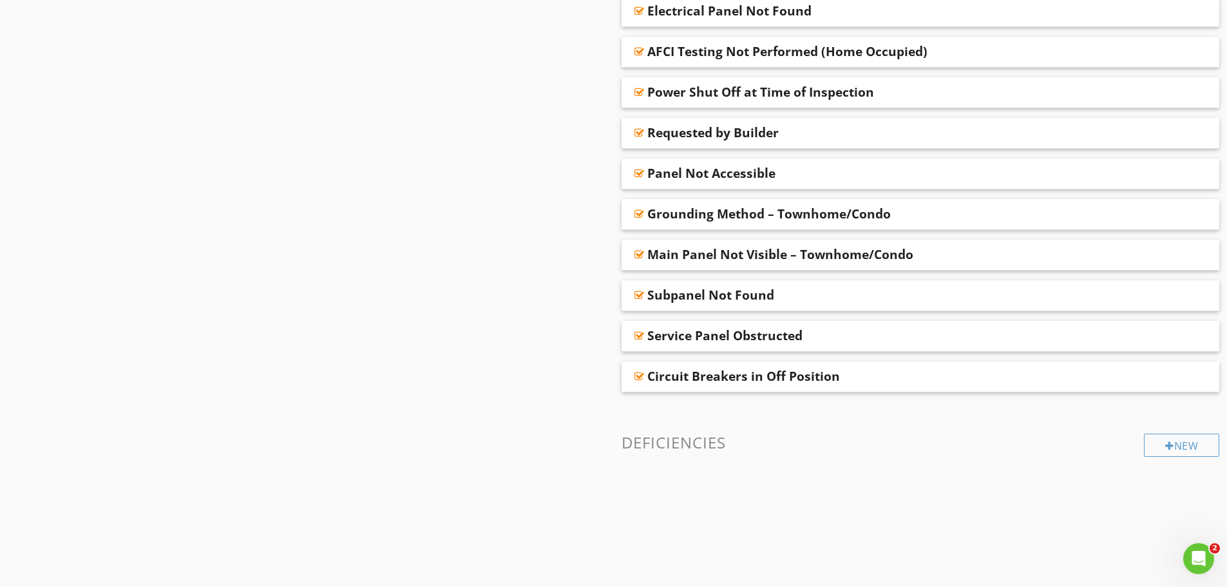
scroll to position [910, 0]
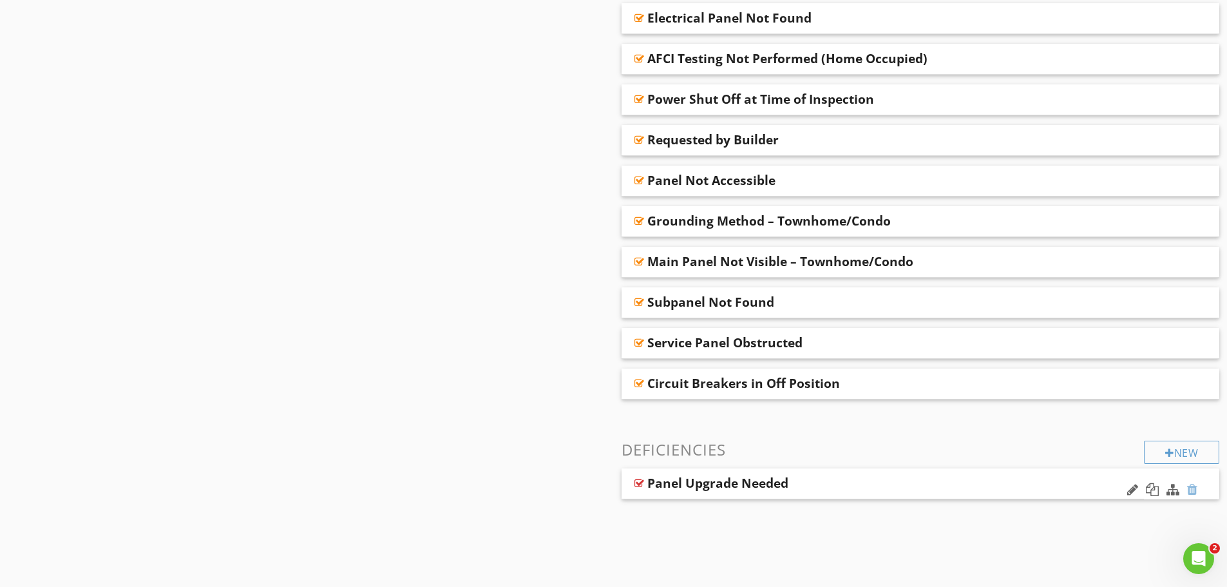
click at [1195, 488] on div at bounding box center [1192, 489] width 10 height 13
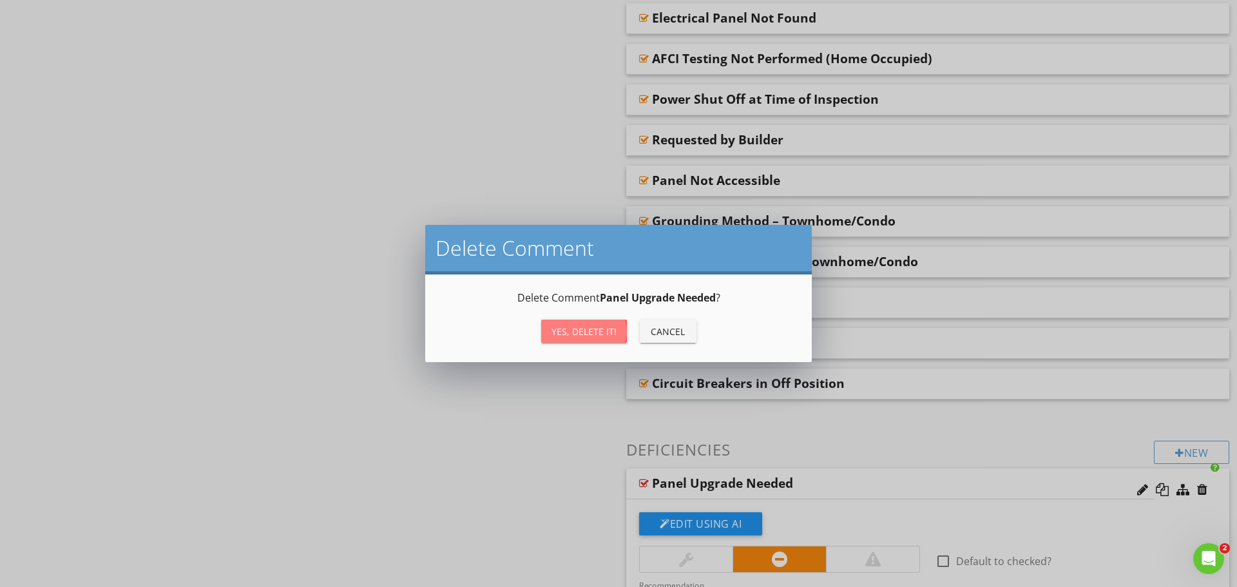
click at [598, 331] on div "Yes, Delete it!" at bounding box center [583, 332] width 65 height 14
